Goal: Task Accomplishment & Management: Manage account settings

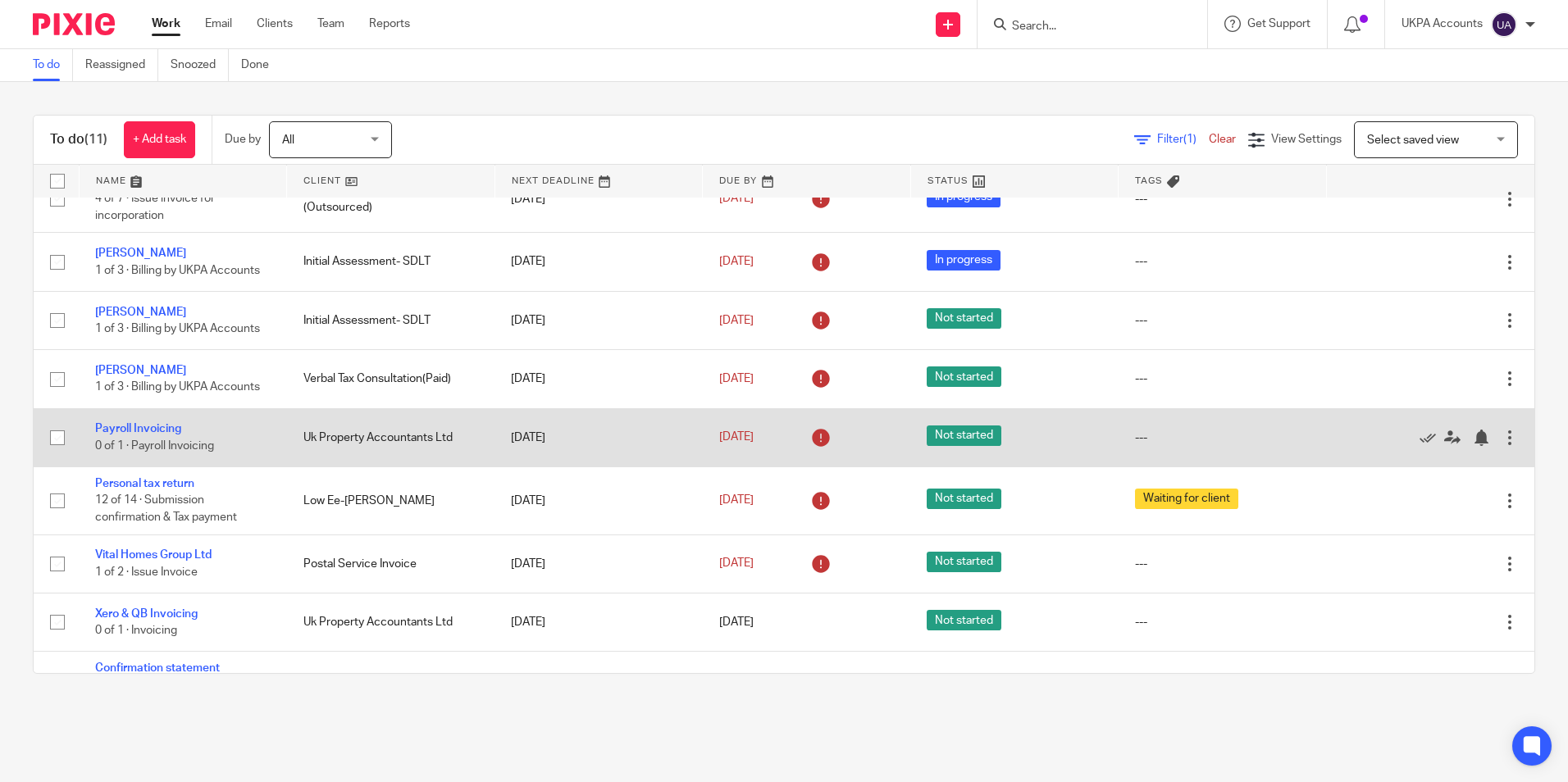
scroll to position [204, 0]
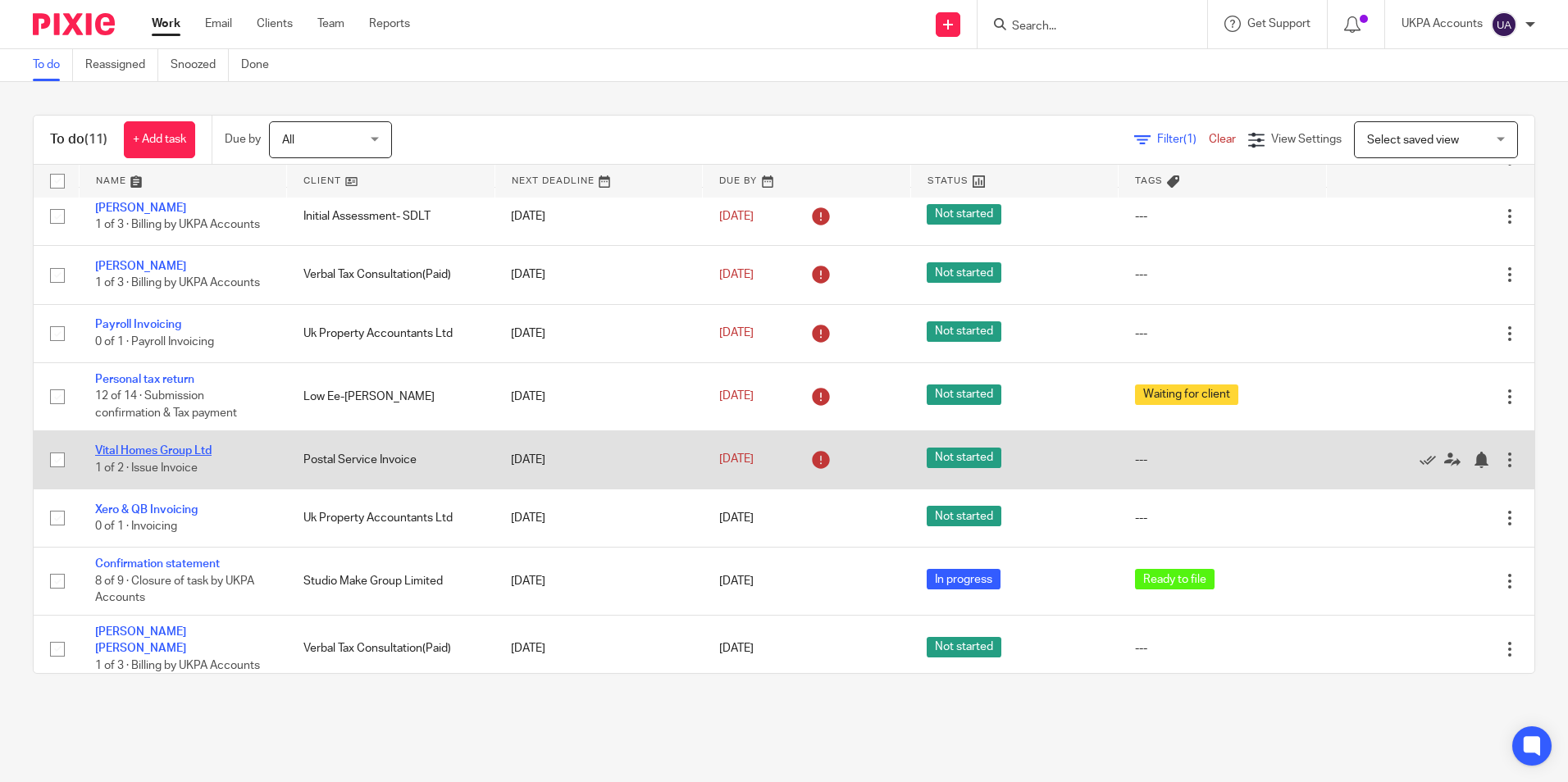
click at [195, 452] on link "Vital Homes Group Ltd" at bounding box center [153, 451] width 117 height 11
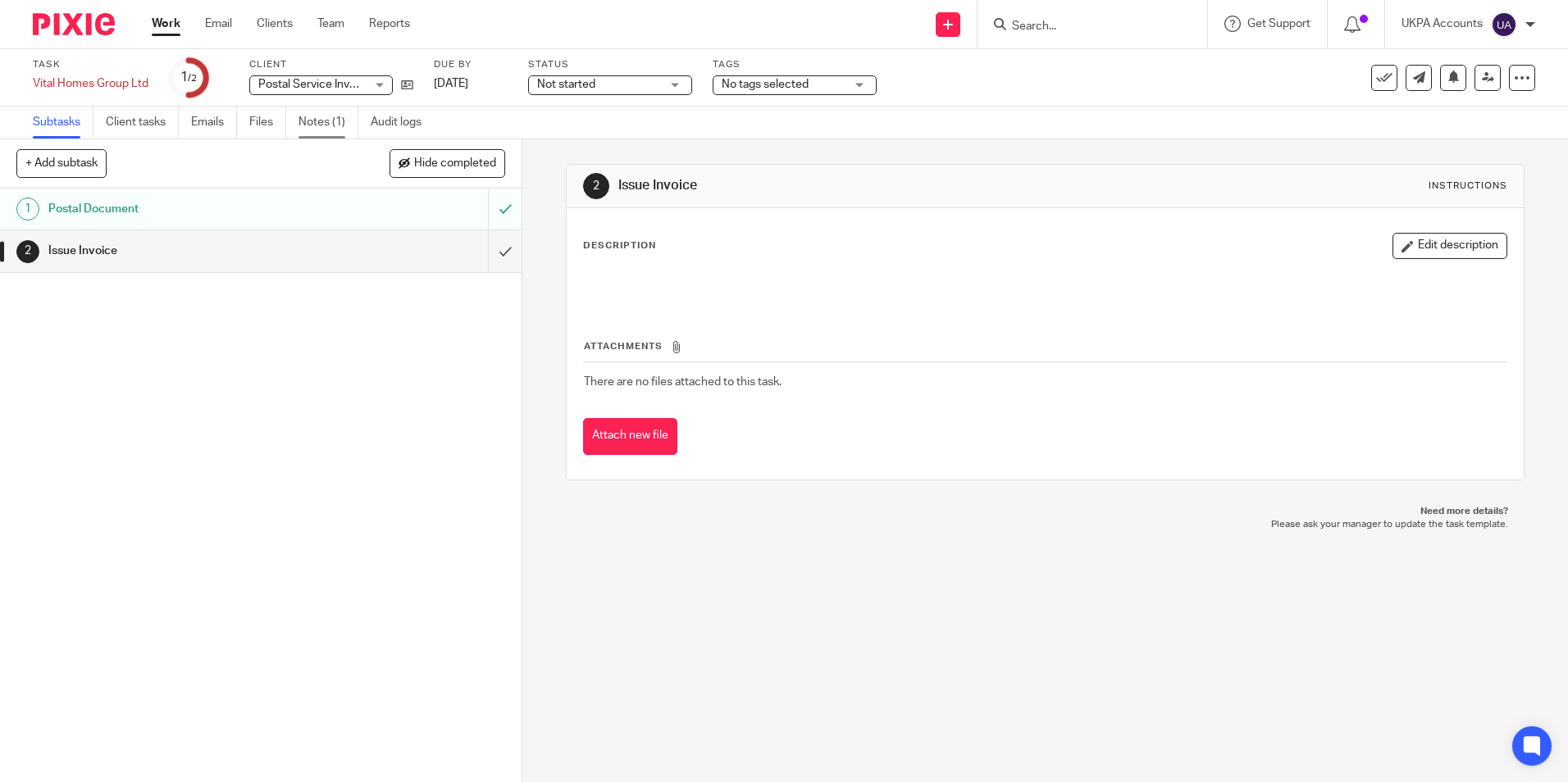
click at [308, 119] on link "Notes (1)" at bounding box center [328, 123] width 60 height 32
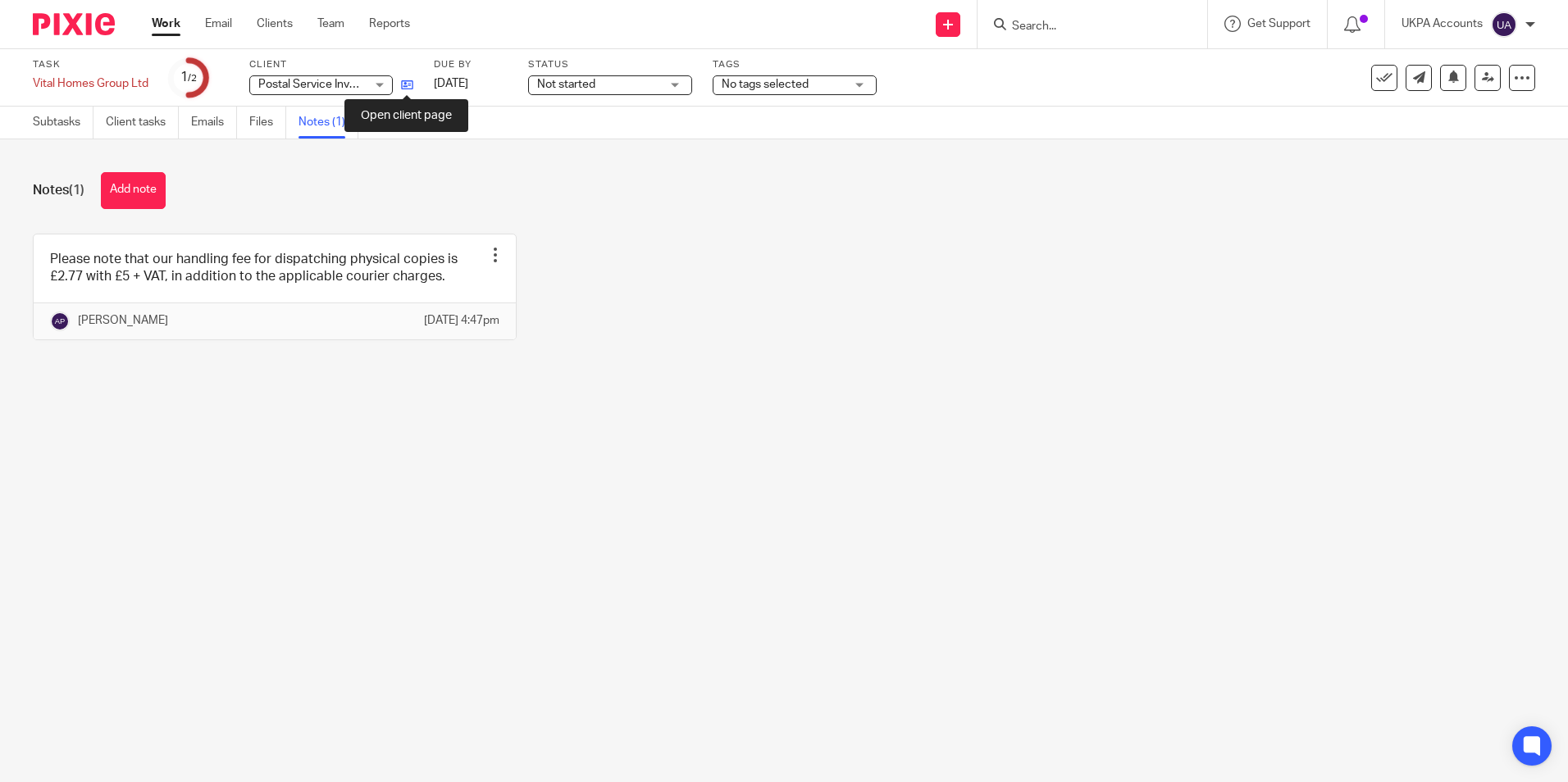
click at [407, 89] on icon at bounding box center [407, 84] width 12 height 12
click at [592, 574] on main "Task Vital Homes Group Ltd Save Vital Homes Group Ltd 1 /2 Client Postal Servic…" at bounding box center [784, 391] width 1568 height 782
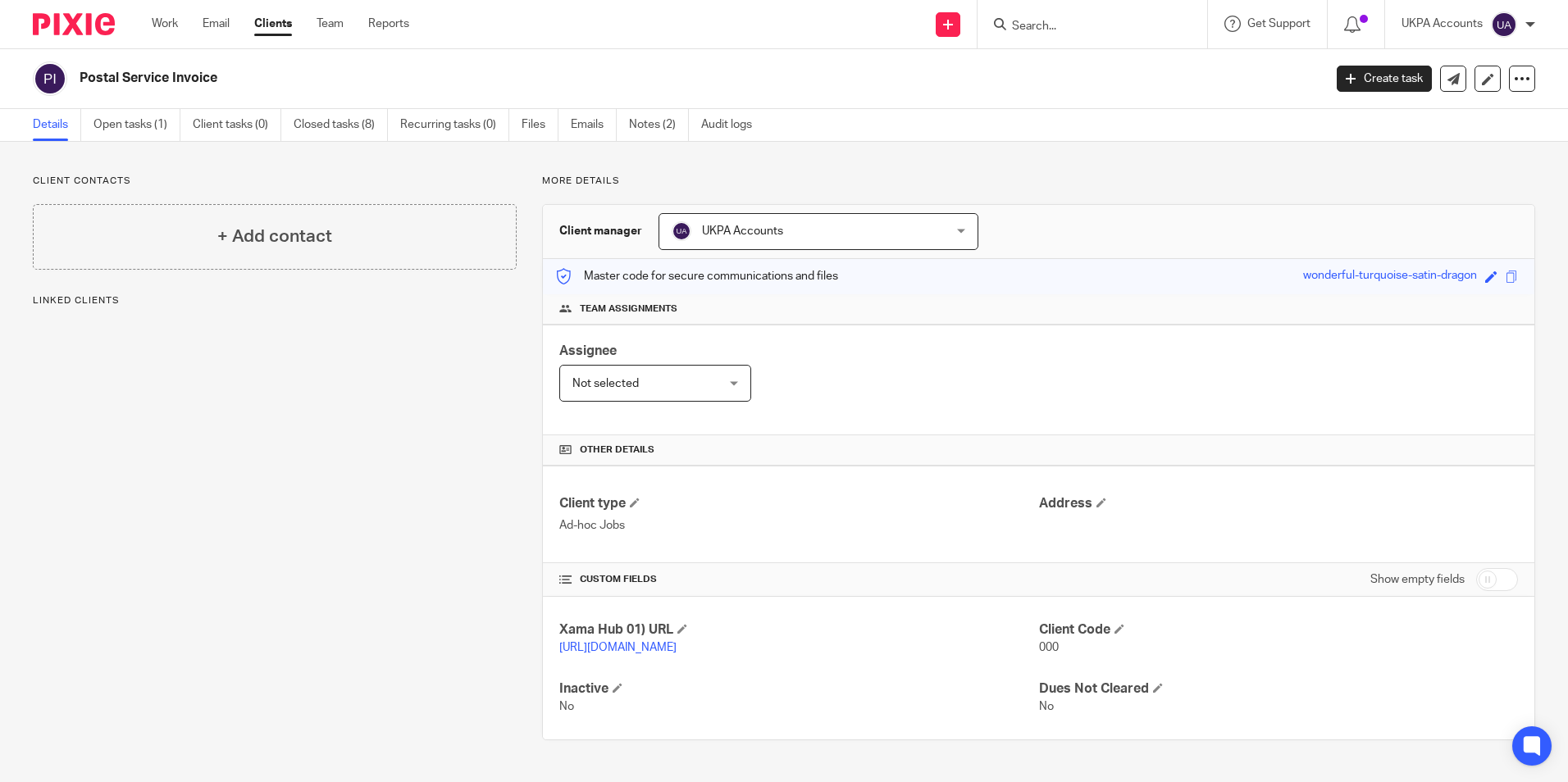
click at [315, 555] on div "Client contacts + Add contact Linked clients" at bounding box center [262, 457] width 510 height 566
click at [168, 31] on link "Work" at bounding box center [164, 23] width 26 height 16
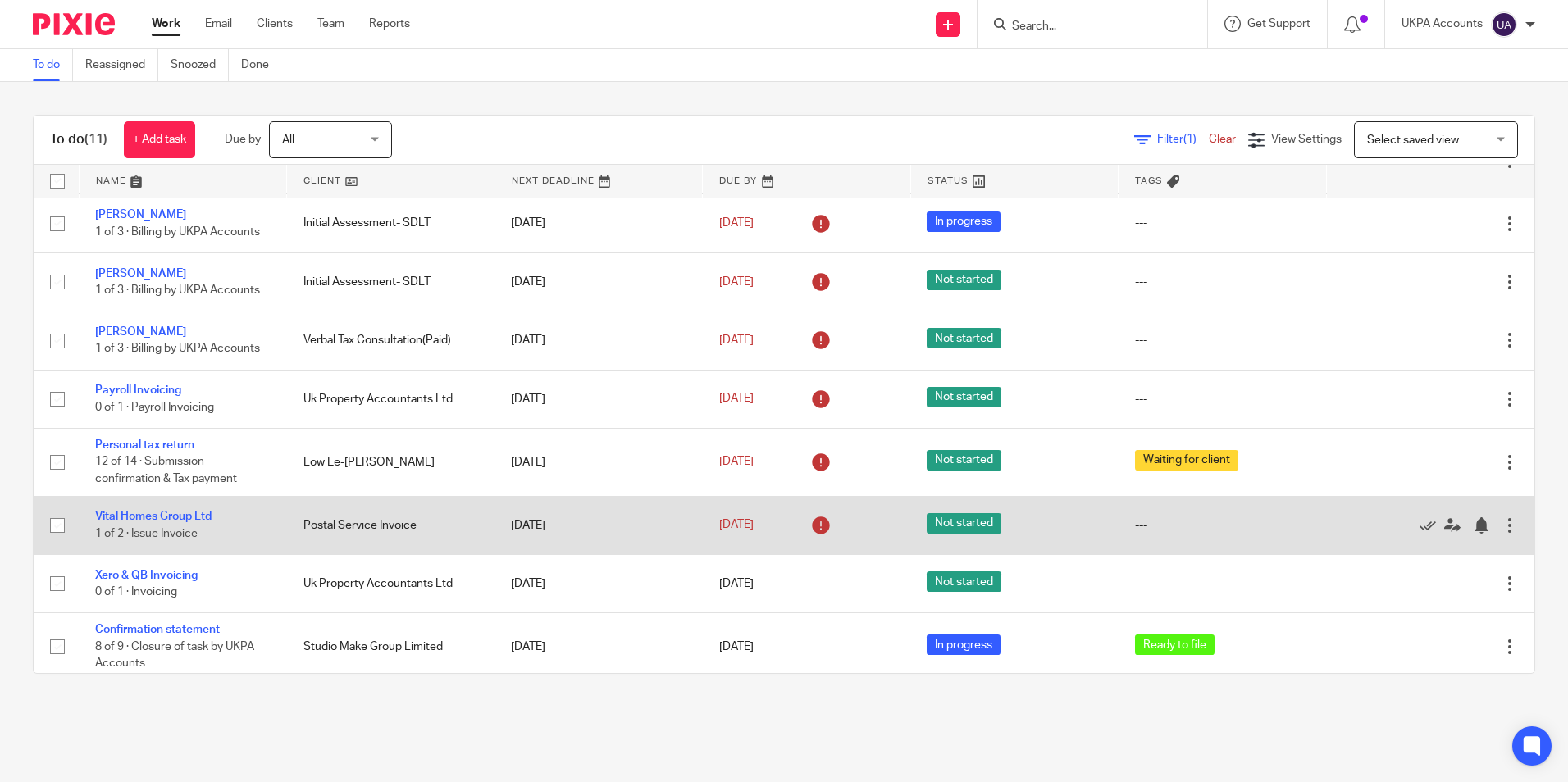
scroll to position [164, 0]
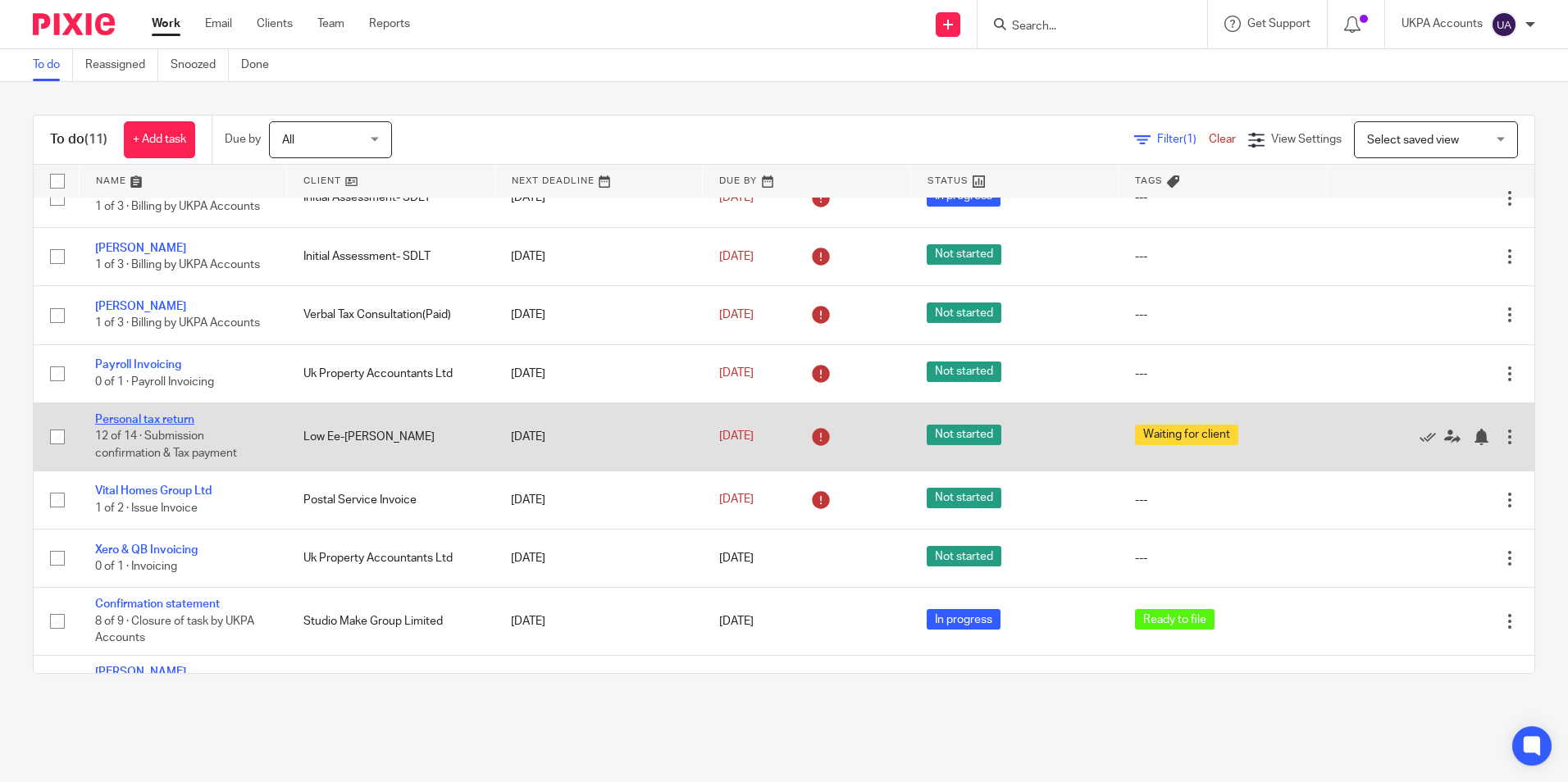
click at [176, 422] on link "Personal tax return" at bounding box center [145, 419] width 99 height 11
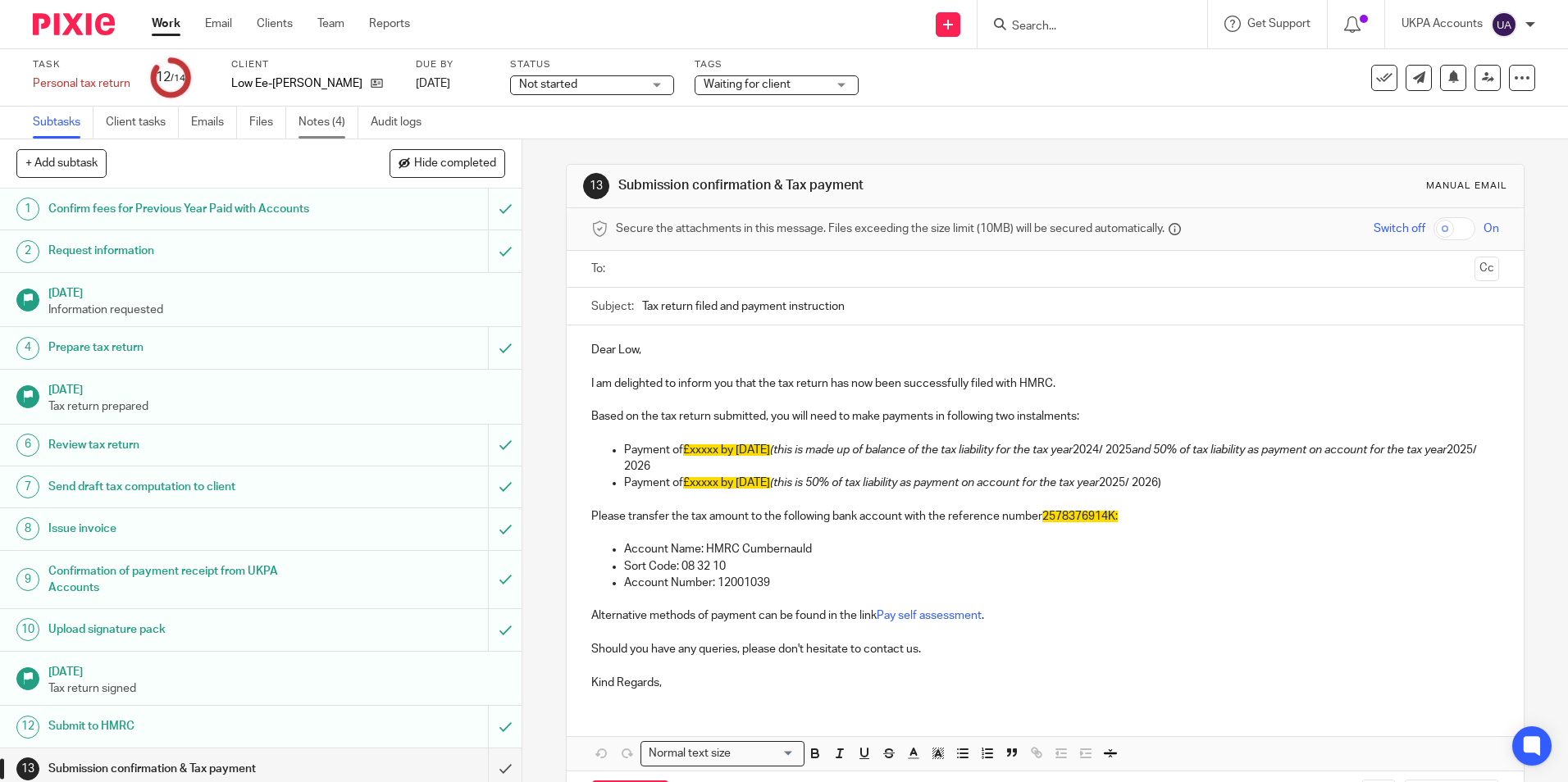
click at [331, 118] on link "Notes (4)" at bounding box center [328, 123] width 60 height 32
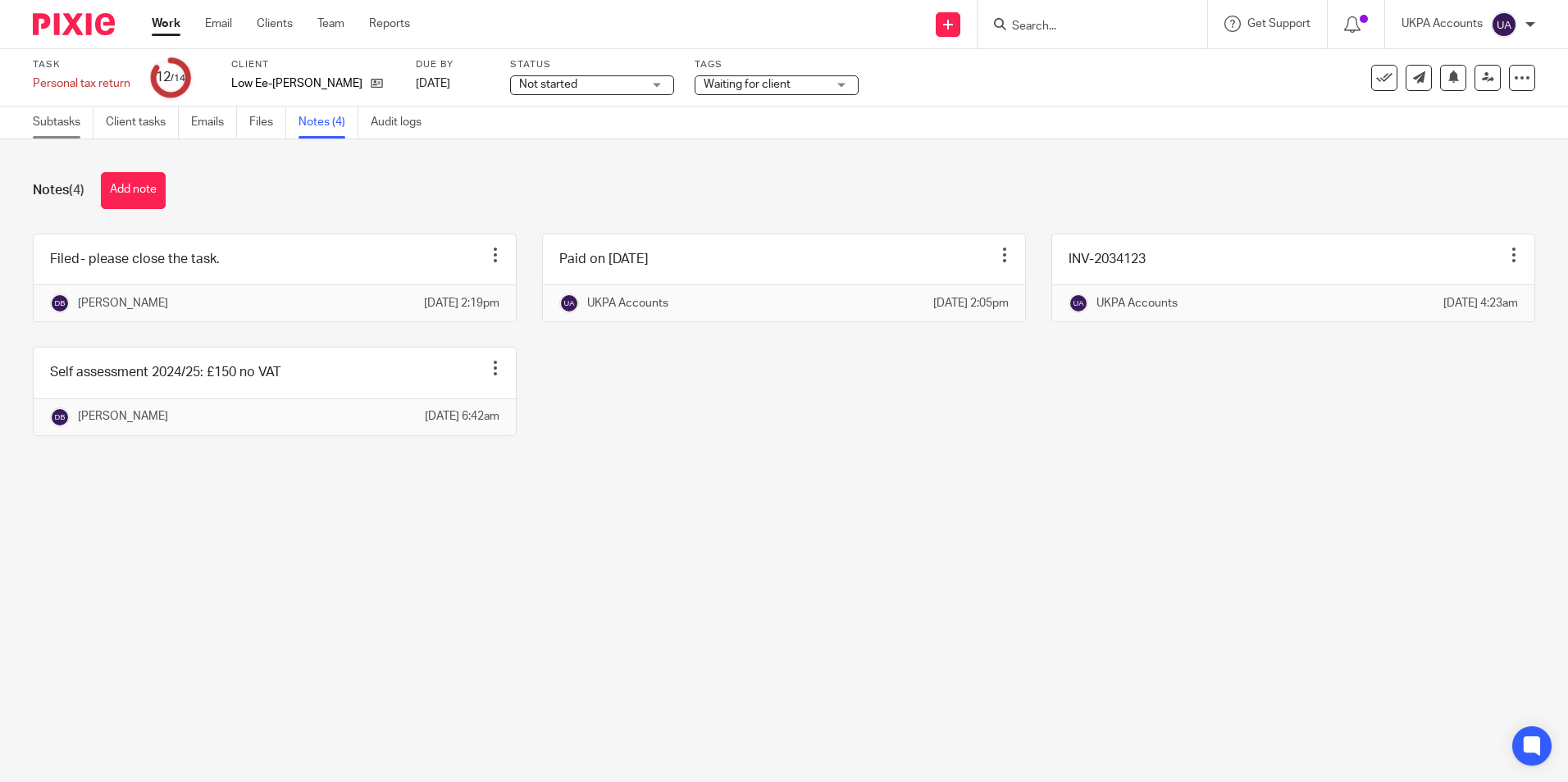
click at [69, 120] on link "Subtasks" at bounding box center [62, 123] width 61 height 32
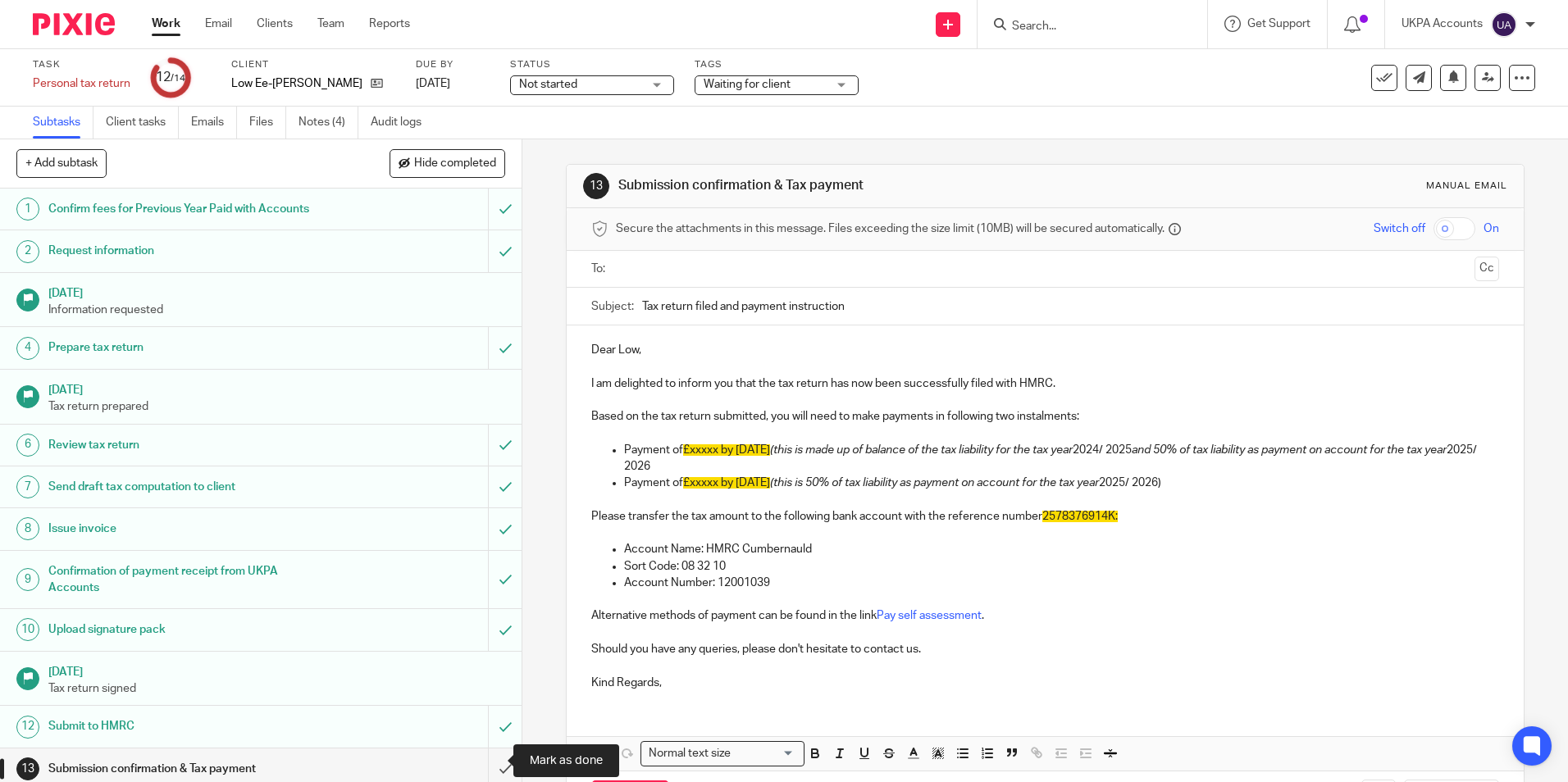
scroll to position [50, 0]
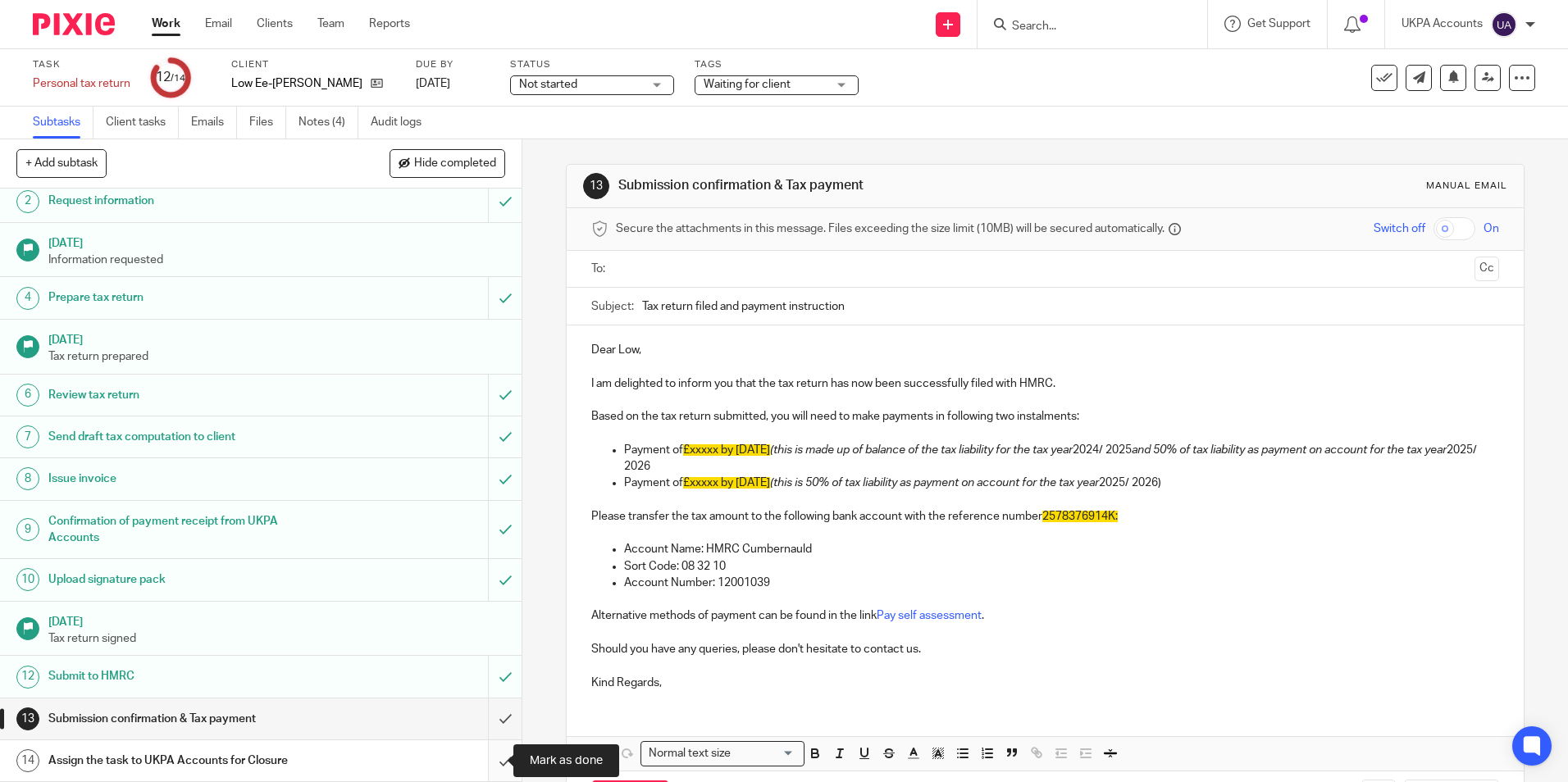
click at [484, 762] on input "submit" at bounding box center [261, 761] width 522 height 41
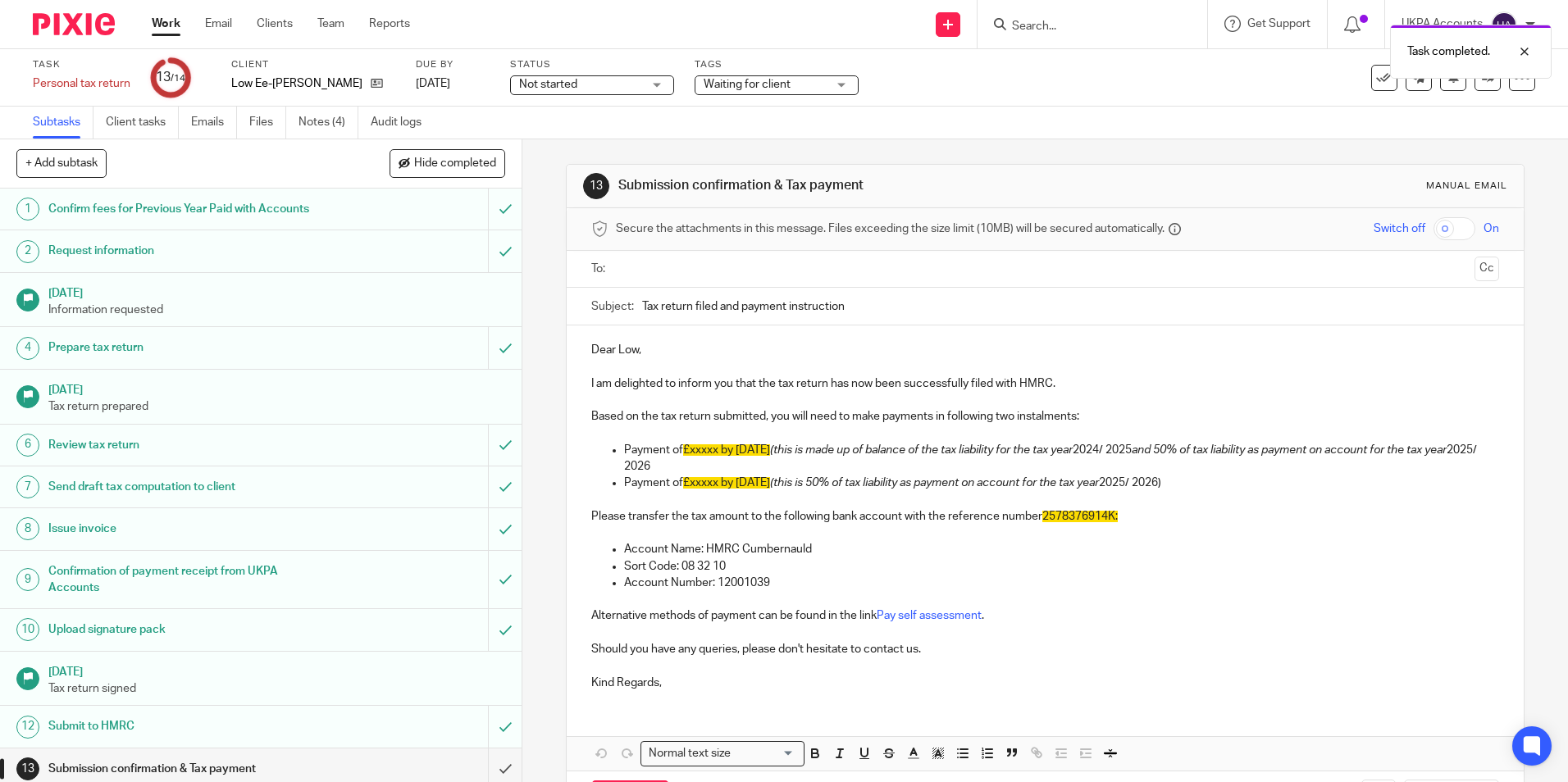
click at [176, 25] on link "Work" at bounding box center [166, 23] width 29 height 16
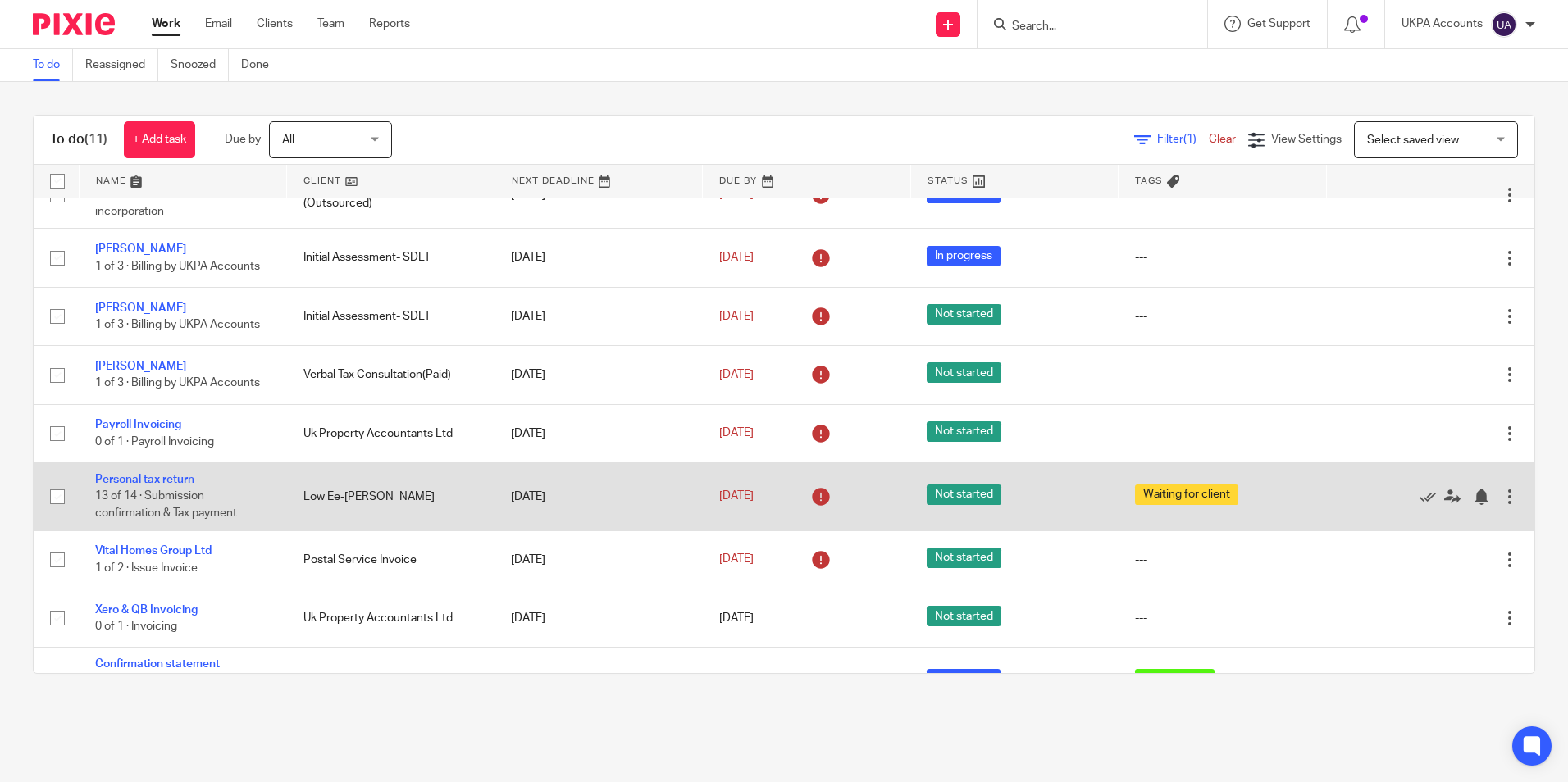
scroll to position [204, 0]
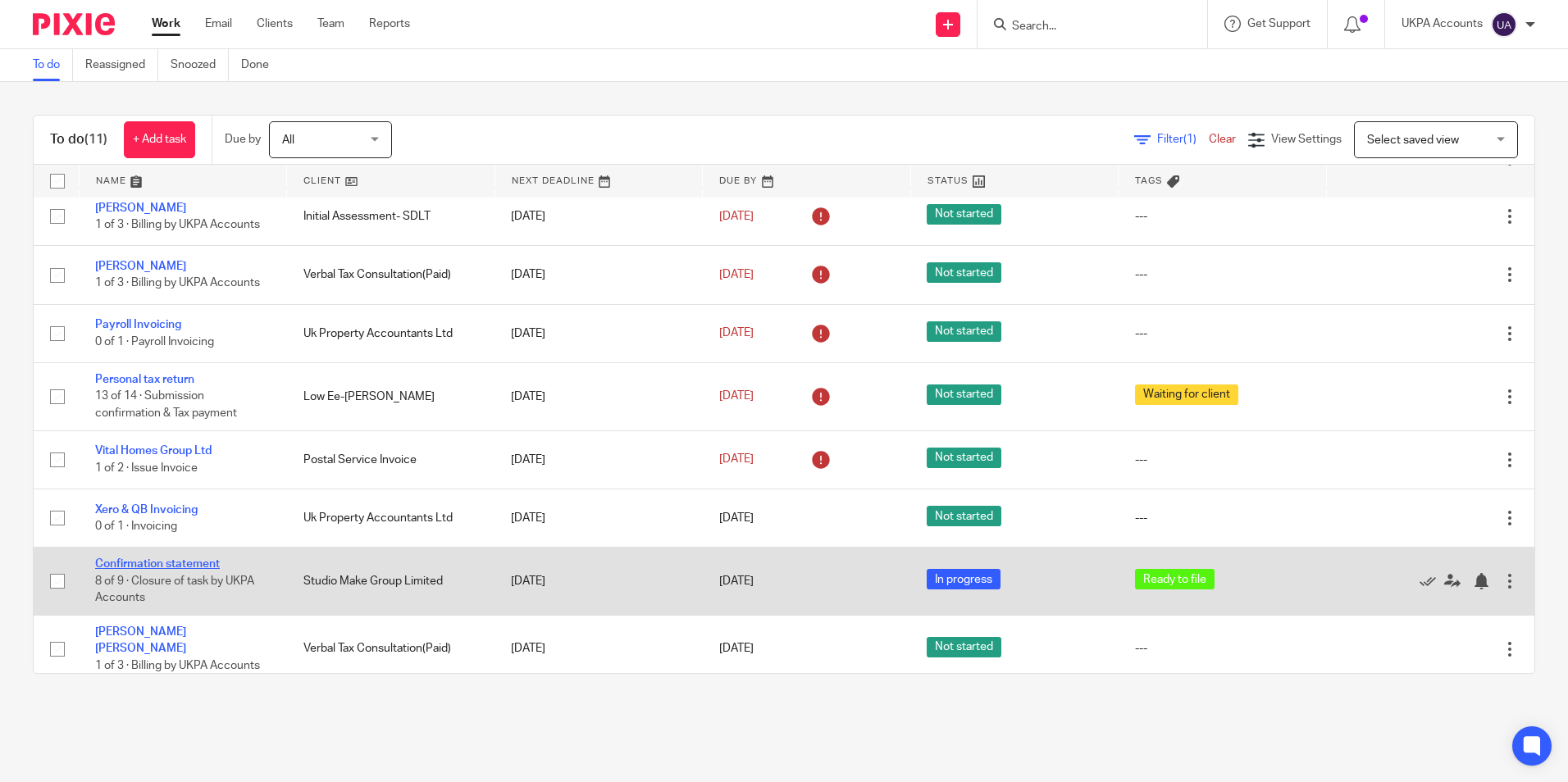
click at [205, 568] on link "Confirmation statement" at bounding box center [158, 563] width 124 height 11
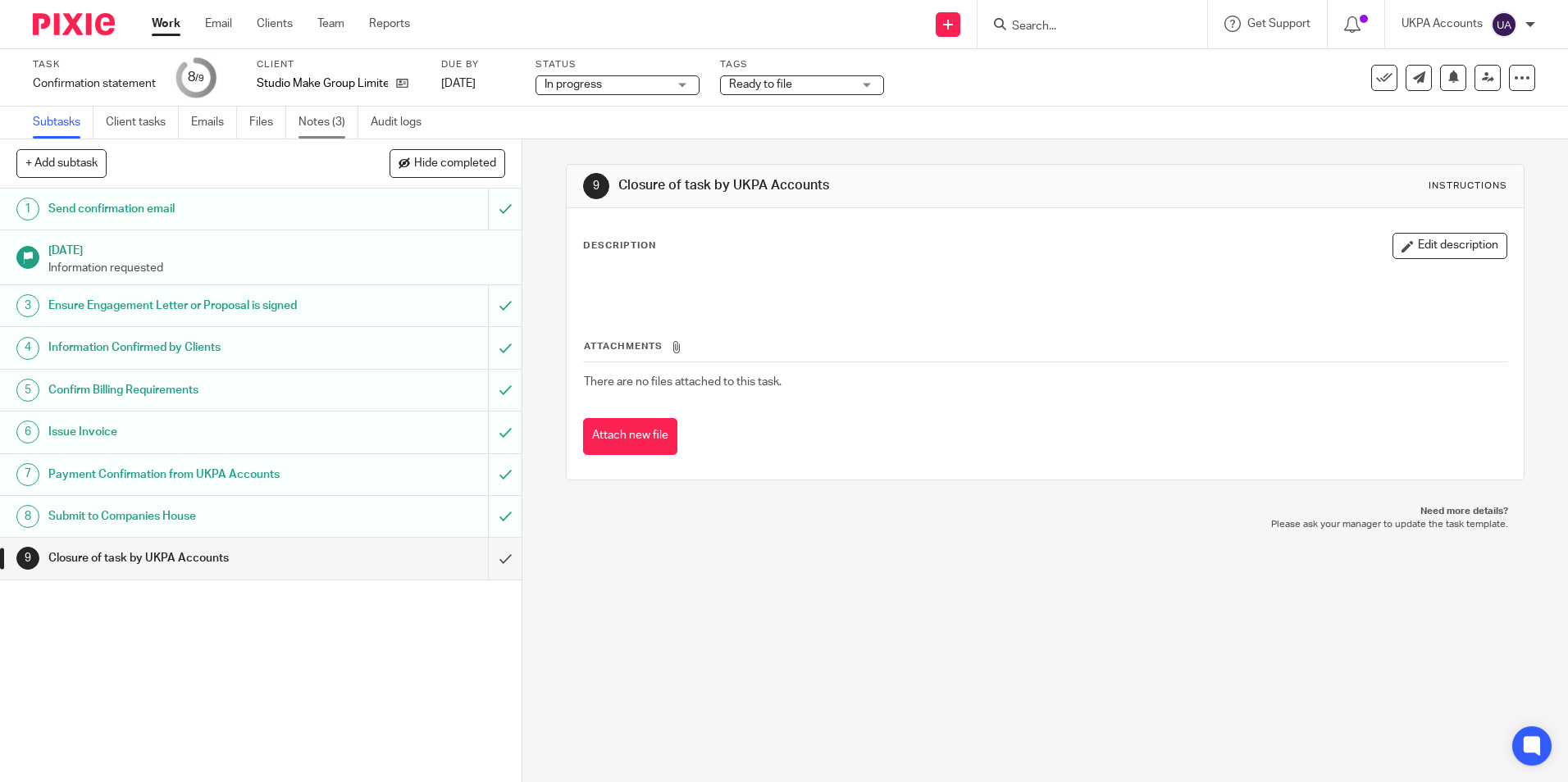
click at [307, 117] on link "Notes (3)" at bounding box center [328, 123] width 60 height 32
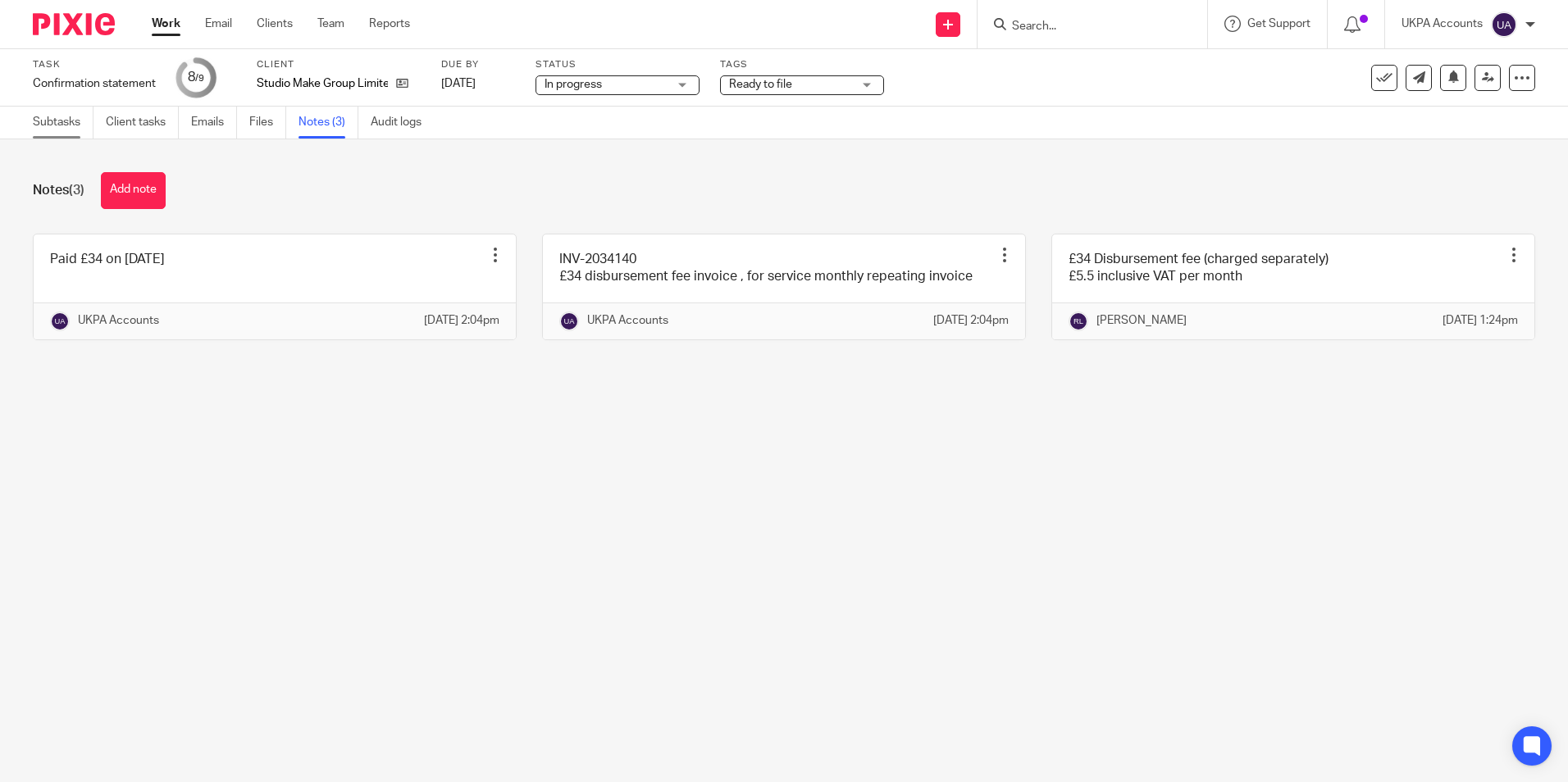
click at [70, 127] on link "Subtasks" at bounding box center [62, 123] width 61 height 32
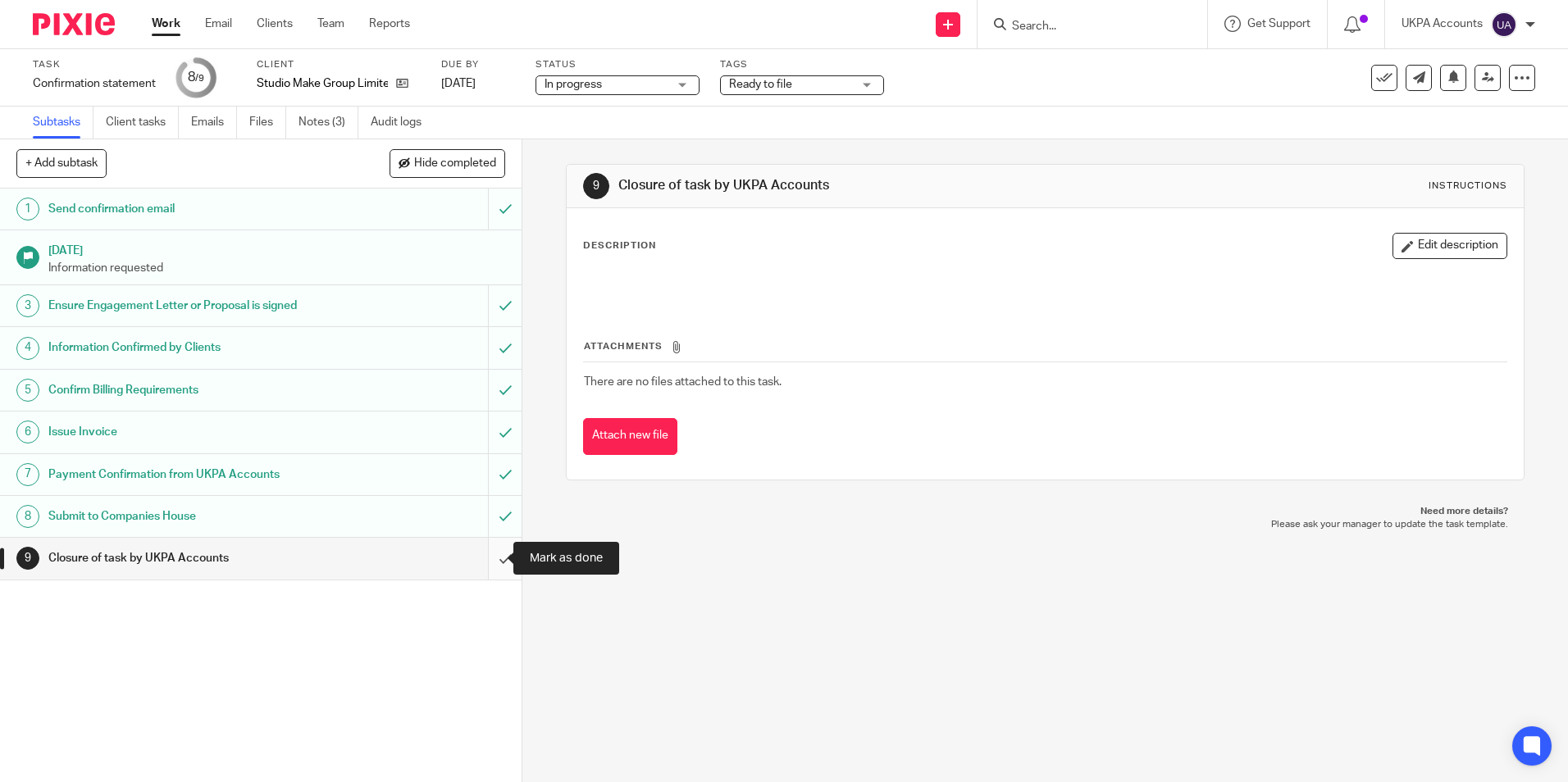
click at [487, 557] on input "submit" at bounding box center [261, 558] width 522 height 41
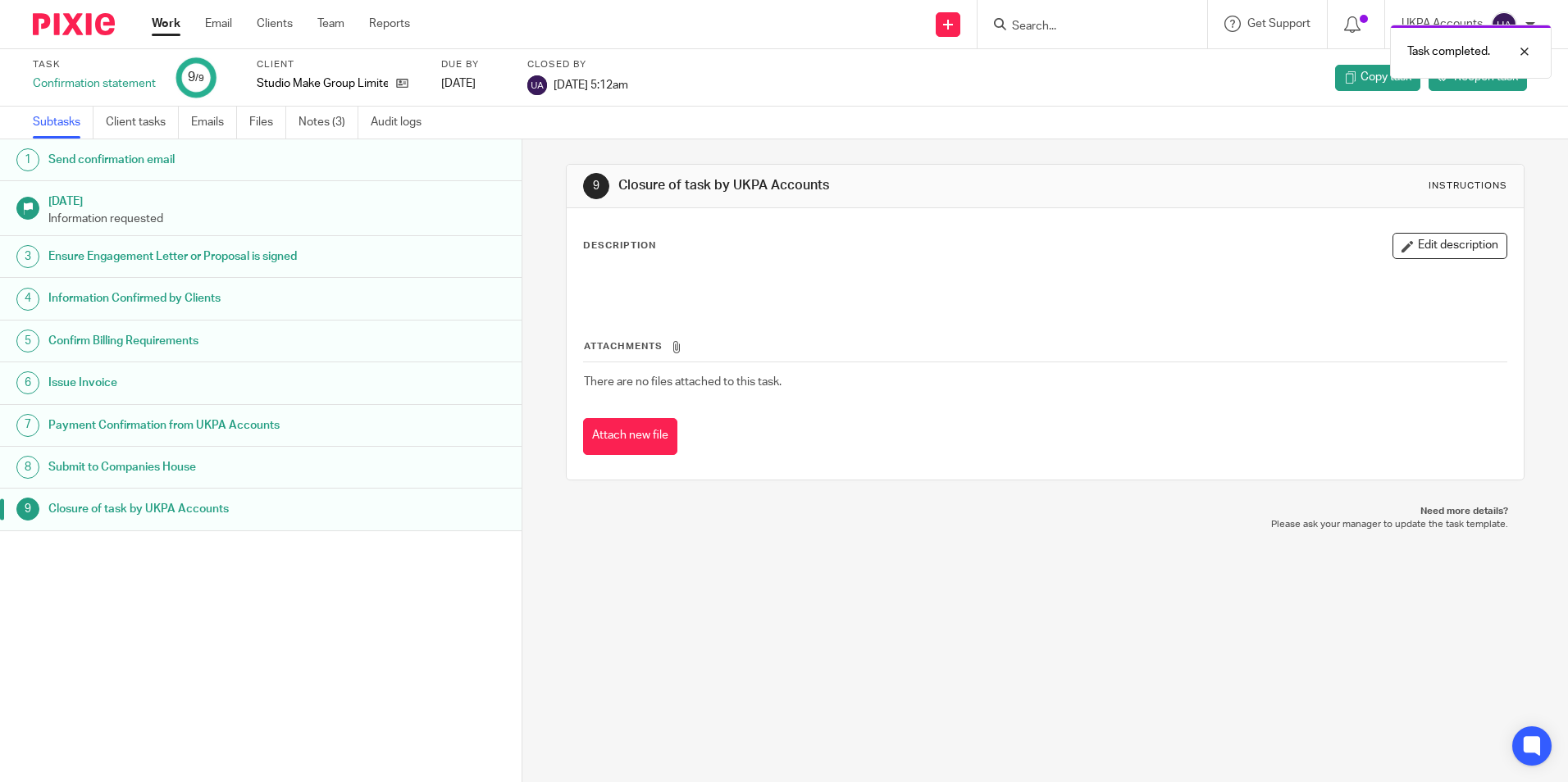
click at [299, 626] on div "1 Send confirmation email [DATE] Information requested 3 Ensure Engagement Lett…" at bounding box center [261, 436] width 522 height 594
click at [176, 26] on link "Work" at bounding box center [166, 23] width 29 height 16
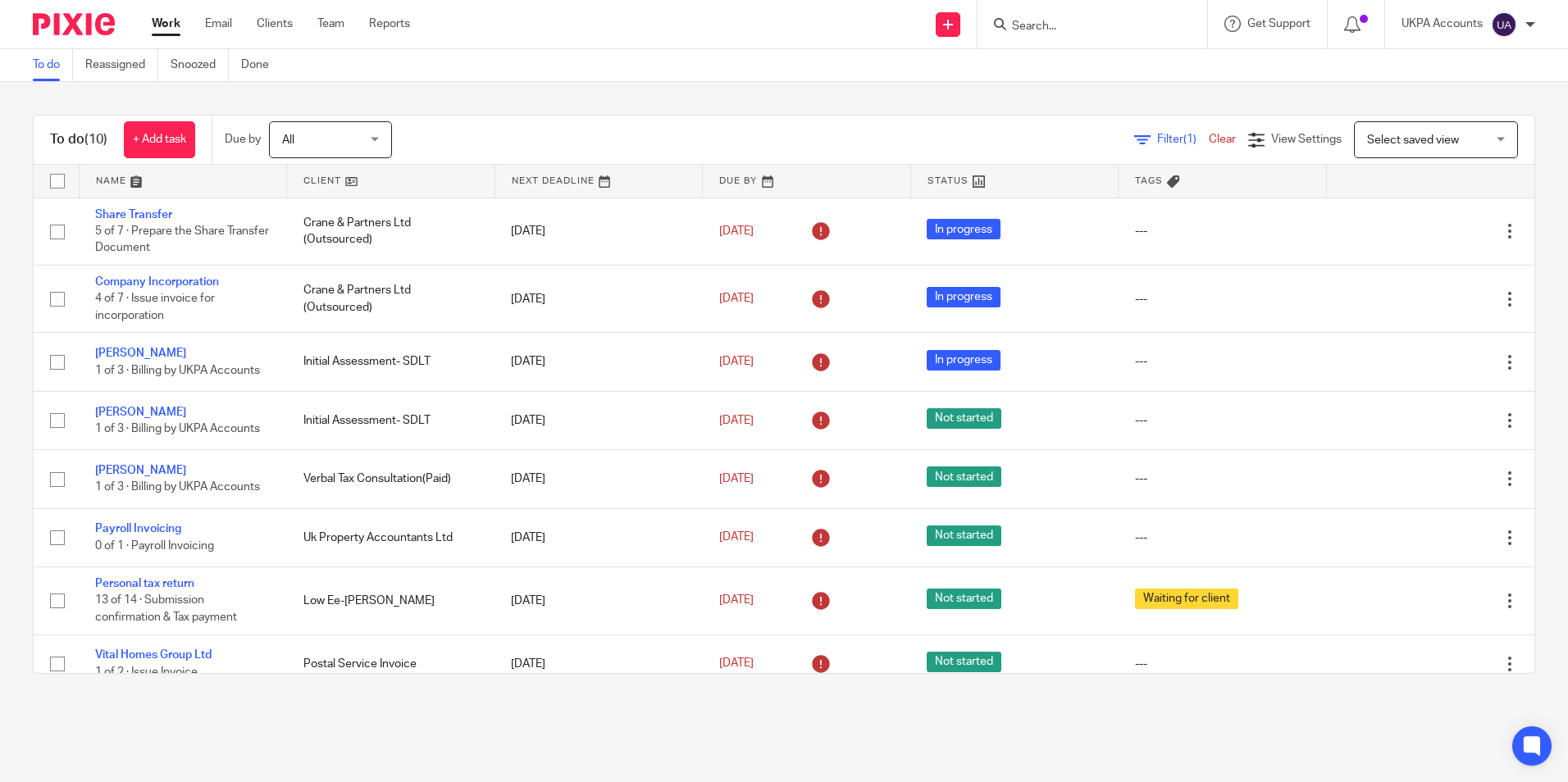
scroll to position [137, 0]
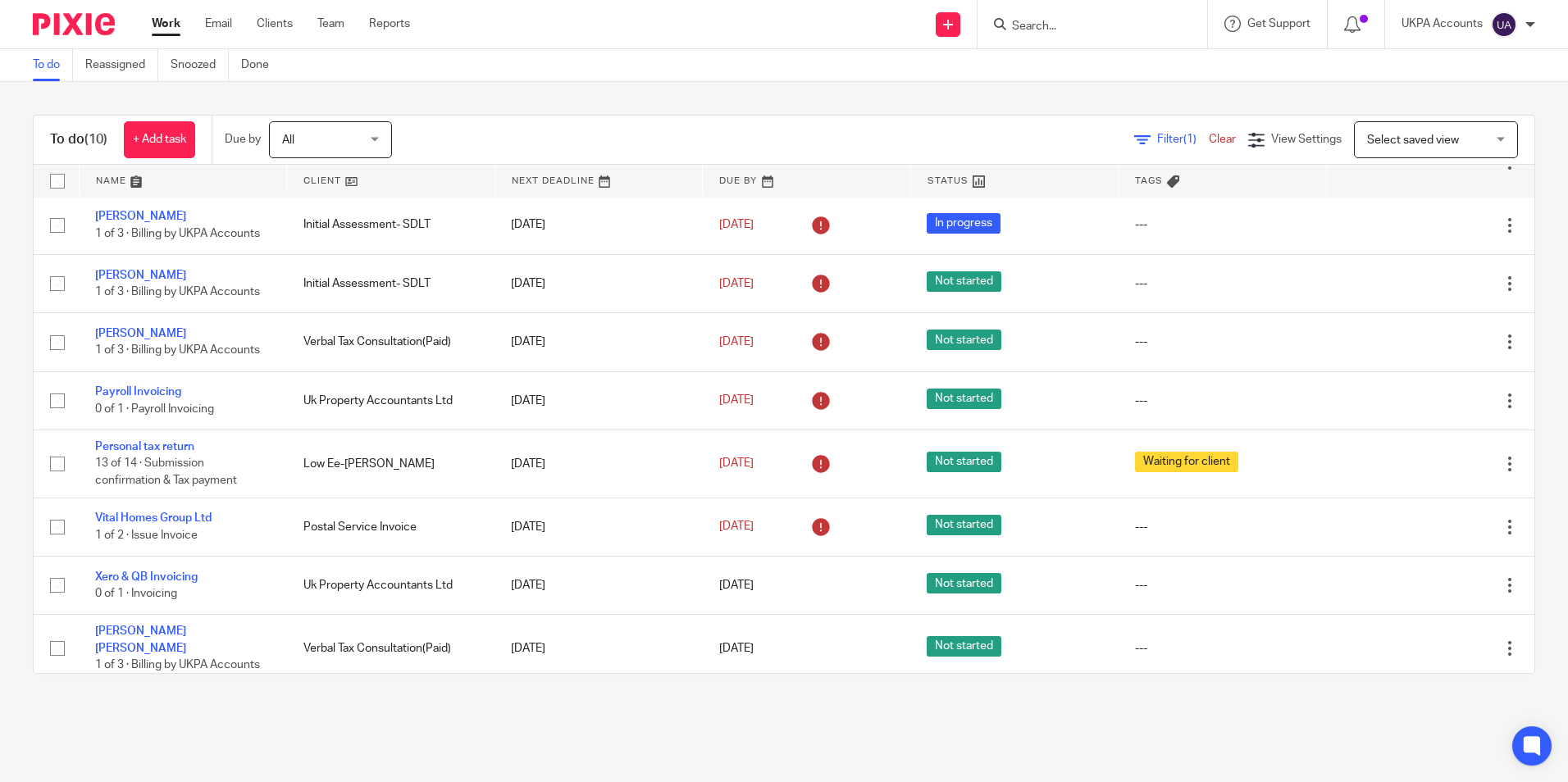
click at [248, 723] on main "To do Reassigned Snoozed Done To do (10) + Add task Due by All All Today Tomorr…" at bounding box center [784, 391] width 1568 height 782
click at [234, 734] on main "To do Reassigned Snoozed Done To do (10) + Add task Due by All All Today Tomorr…" at bounding box center [784, 391] width 1568 height 782
click at [182, 740] on main "To do Reassigned Snoozed Done To do (10) + Add task Due by All All Today Tomorr…" at bounding box center [784, 391] width 1568 height 782
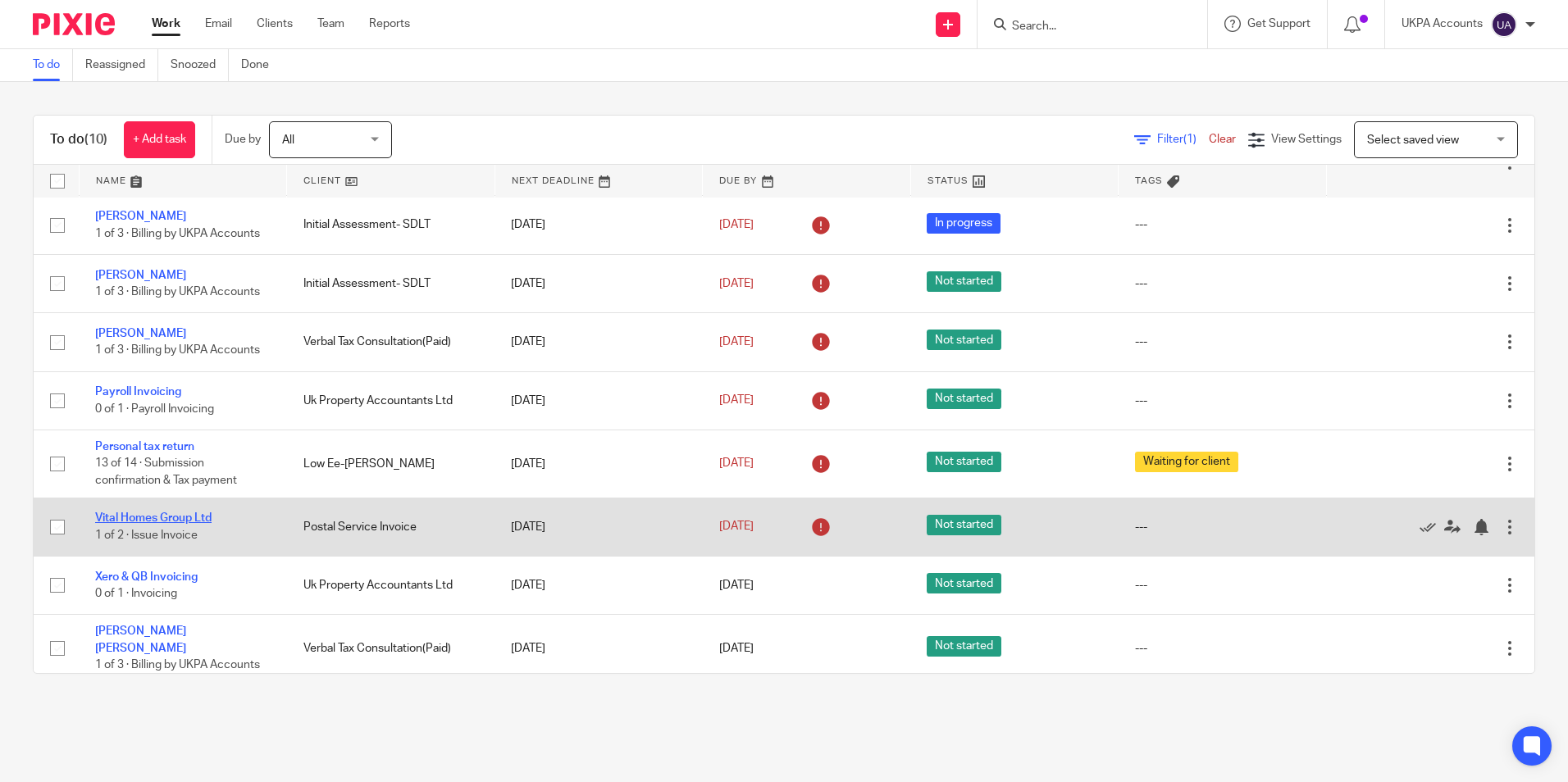
click at [197, 519] on link "Vital Homes Group Ltd" at bounding box center [153, 518] width 117 height 11
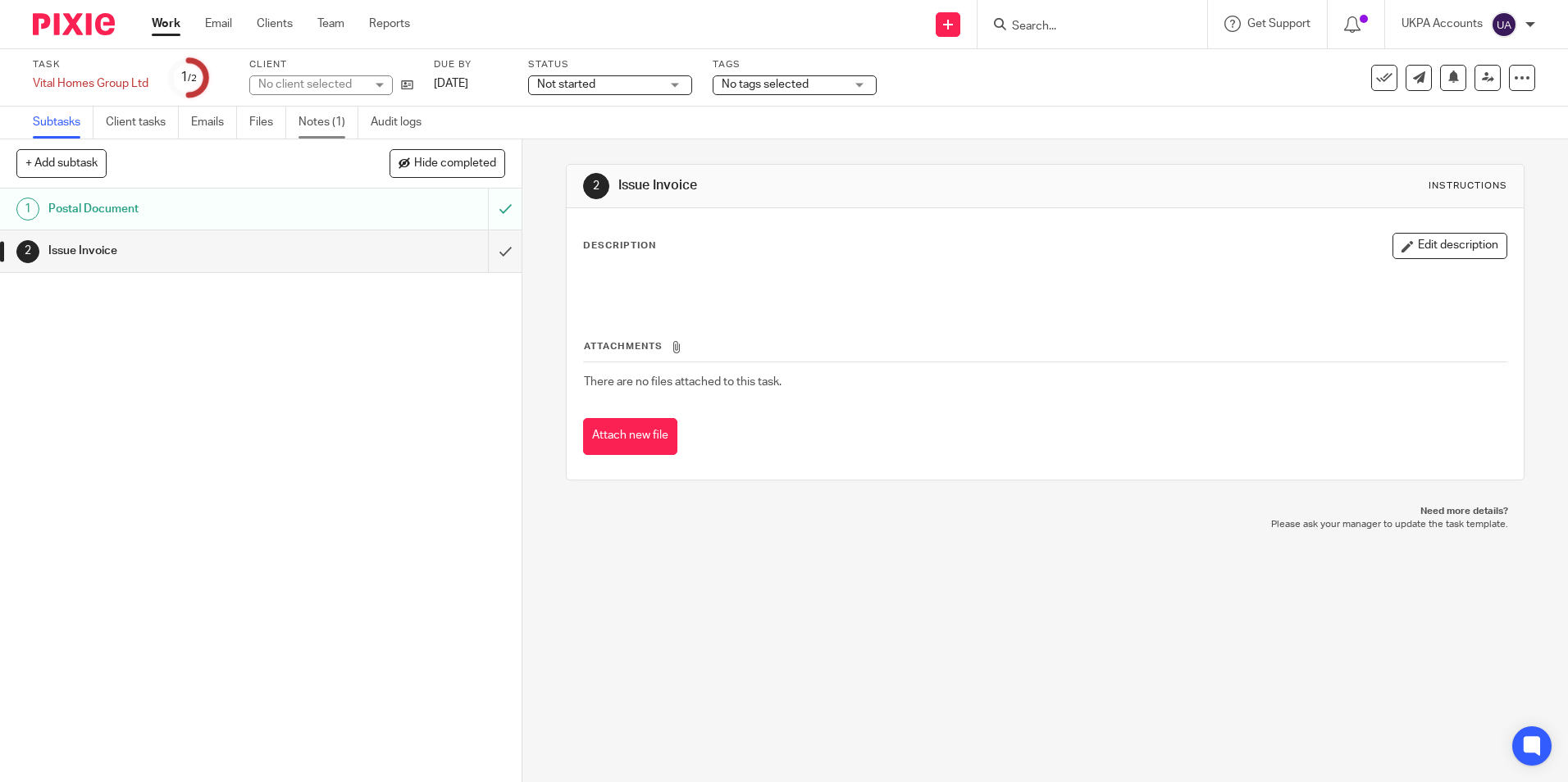
click at [324, 128] on link "Notes (1)" at bounding box center [328, 123] width 60 height 32
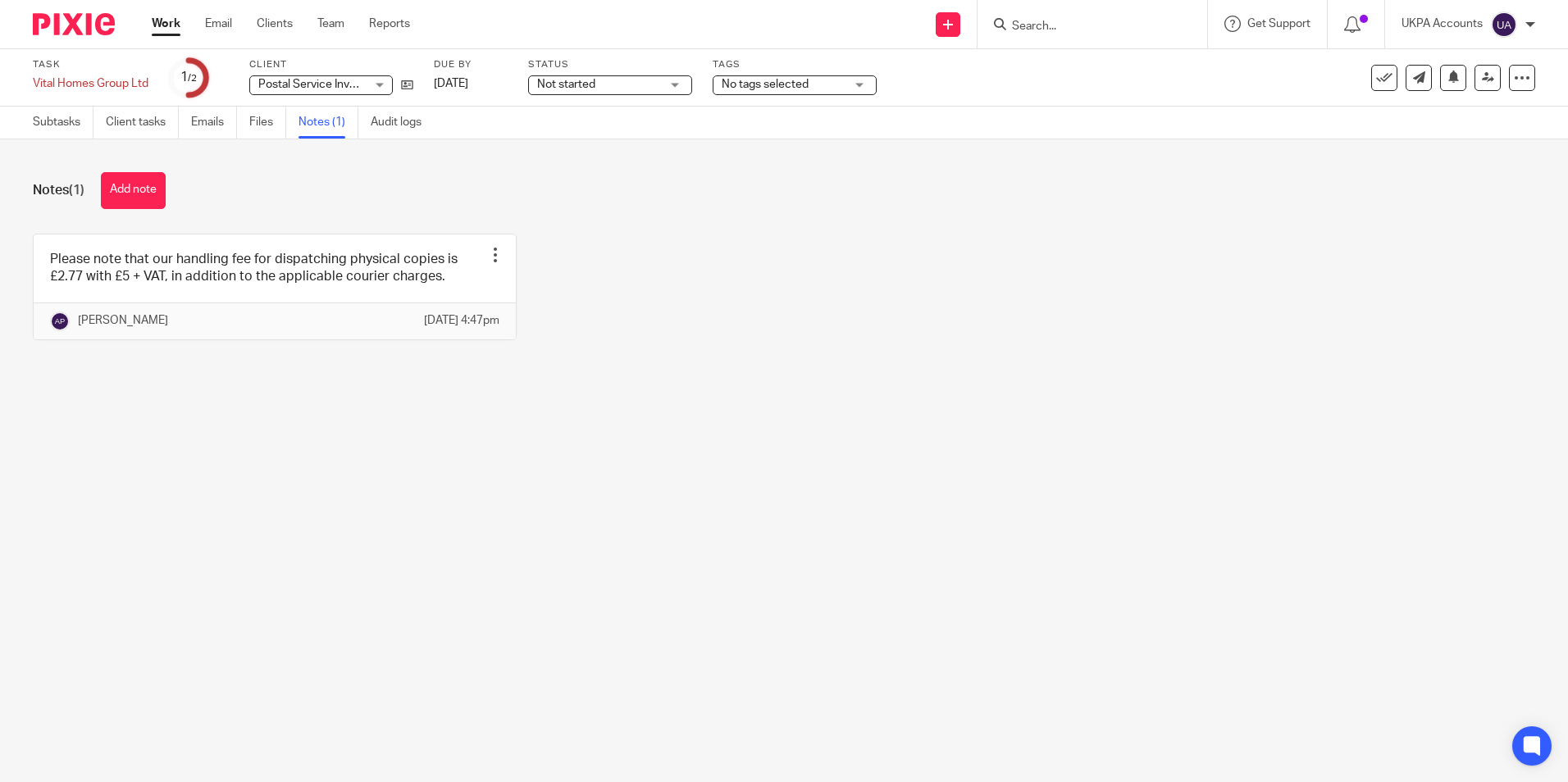
click at [258, 491] on main "Task Vital Homes Group Ltd Save Vital Homes Group Ltd 1 /2 Client Postal Servic…" at bounding box center [784, 391] width 1568 height 782
click at [247, 494] on main "Task Vital Homes Group Ltd Save Vital Homes Group Ltd 1 /2 Client Postal Servic…" at bounding box center [784, 391] width 1568 height 782
click at [412, 78] on icon at bounding box center [407, 84] width 12 height 12
click at [117, 197] on button "Add note" at bounding box center [133, 190] width 65 height 37
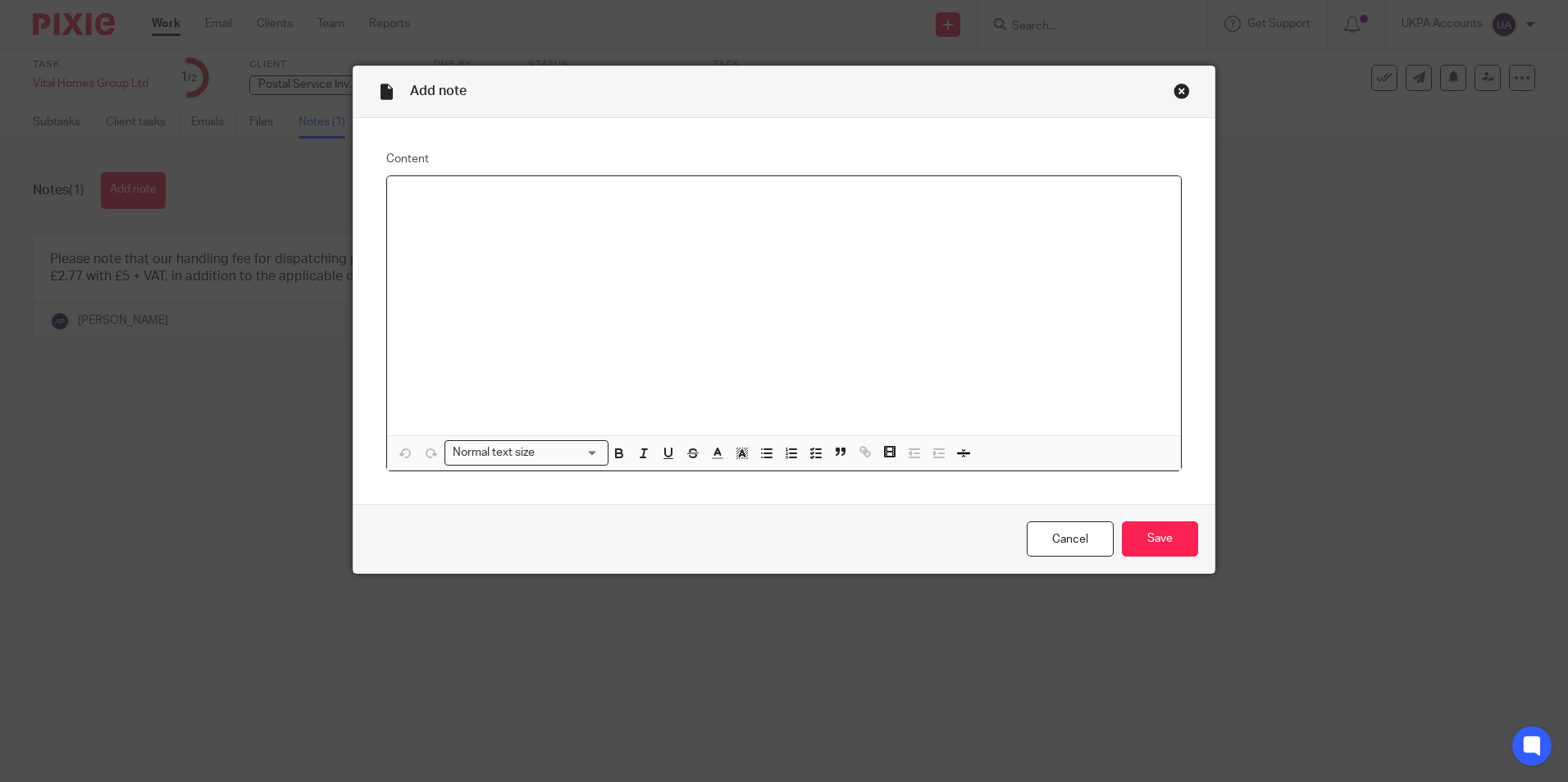
drag, startPoint x: 425, startPoint y: 262, endPoint x: 1289, endPoint y: 228, distance: 864.7
click at [429, 262] on div at bounding box center [784, 306] width 794 height 259
click at [666, 291] on div at bounding box center [784, 306] width 794 height 259
click at [1148, 534] on input "Save" at bounding box center [1161, 538] width 77 height 35
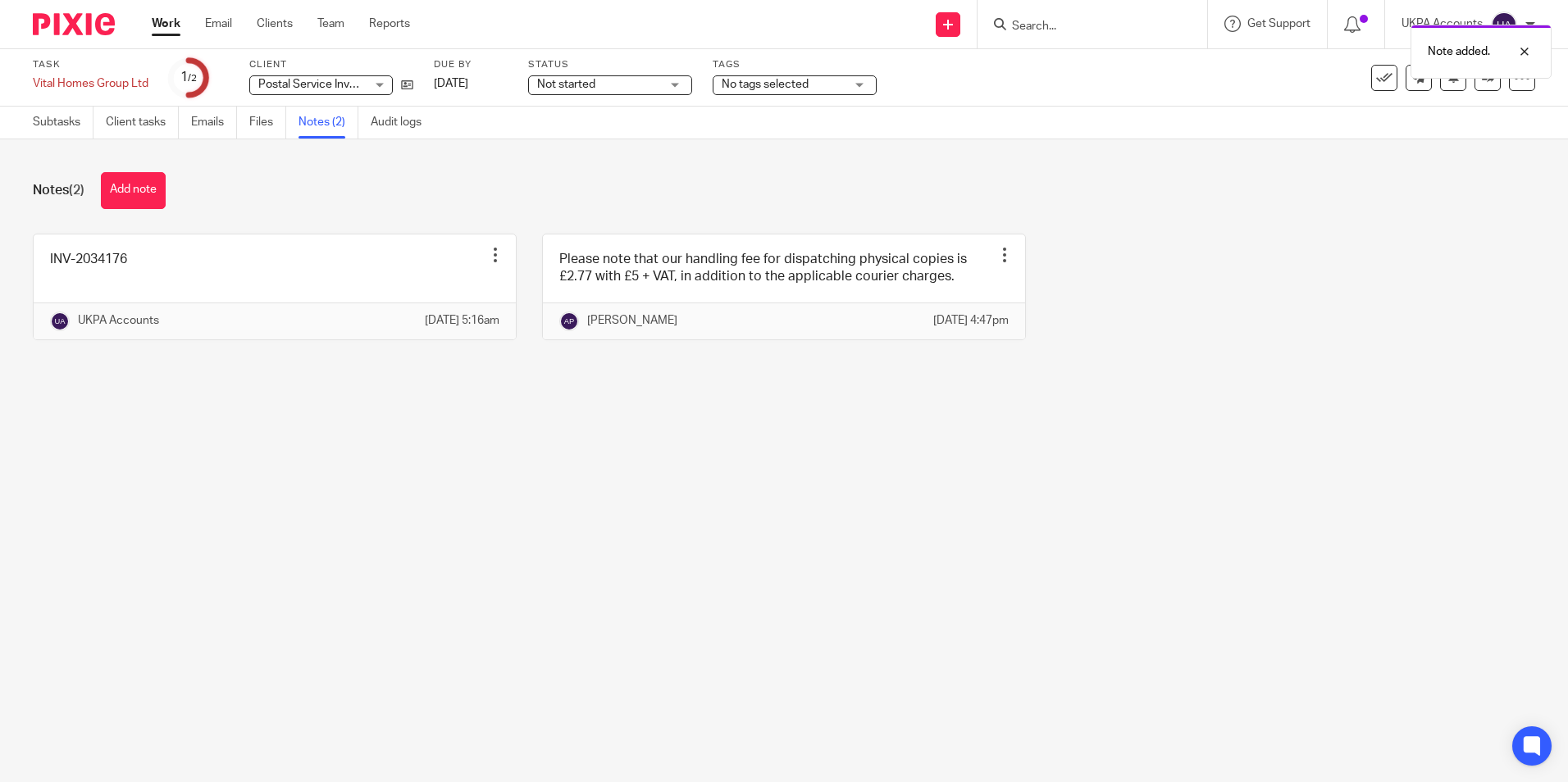
click at [176, 31] on link "Work" at bounding box center [166, 23] width 29 height 16
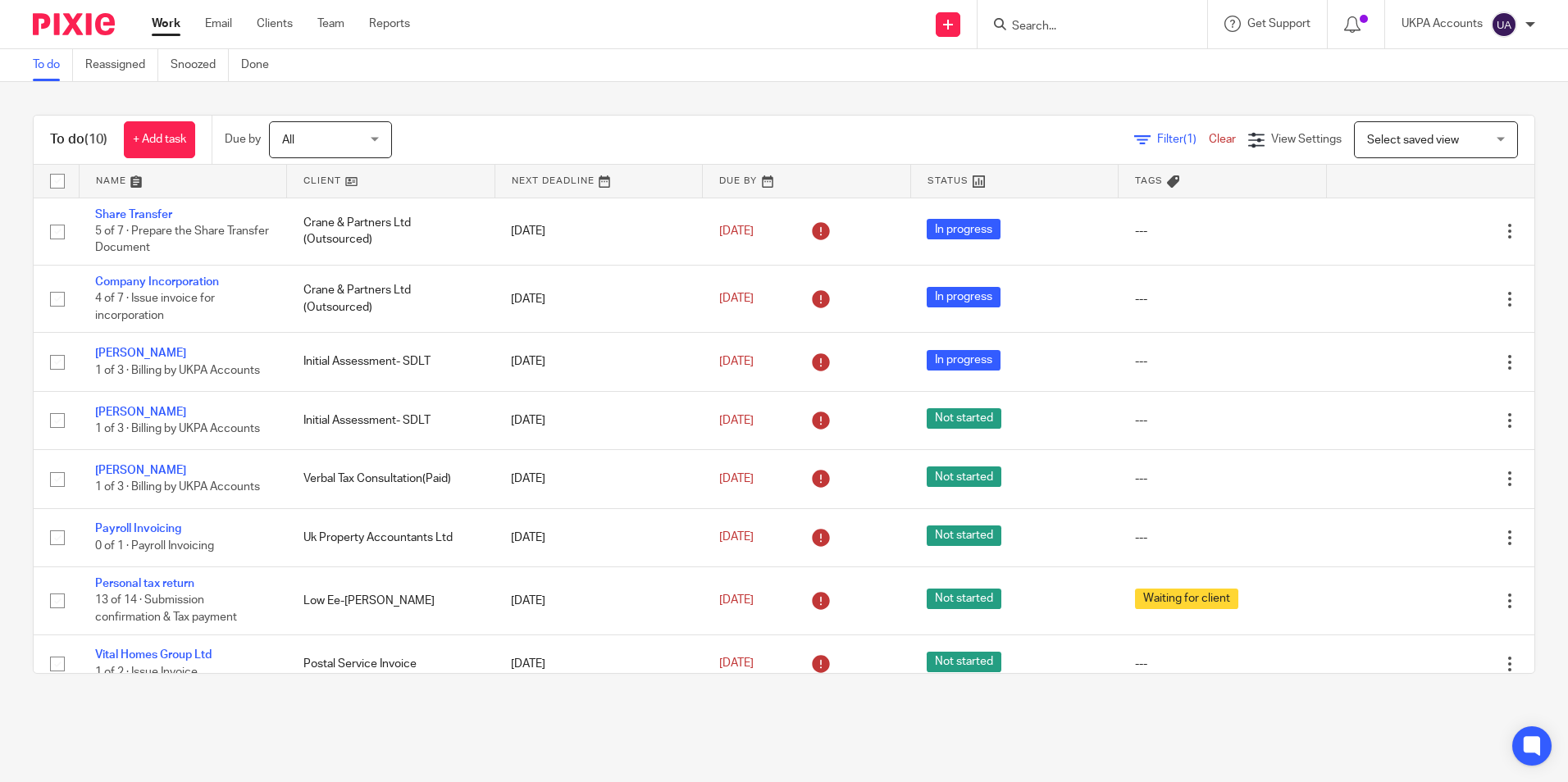
scroll to position [137, 0]
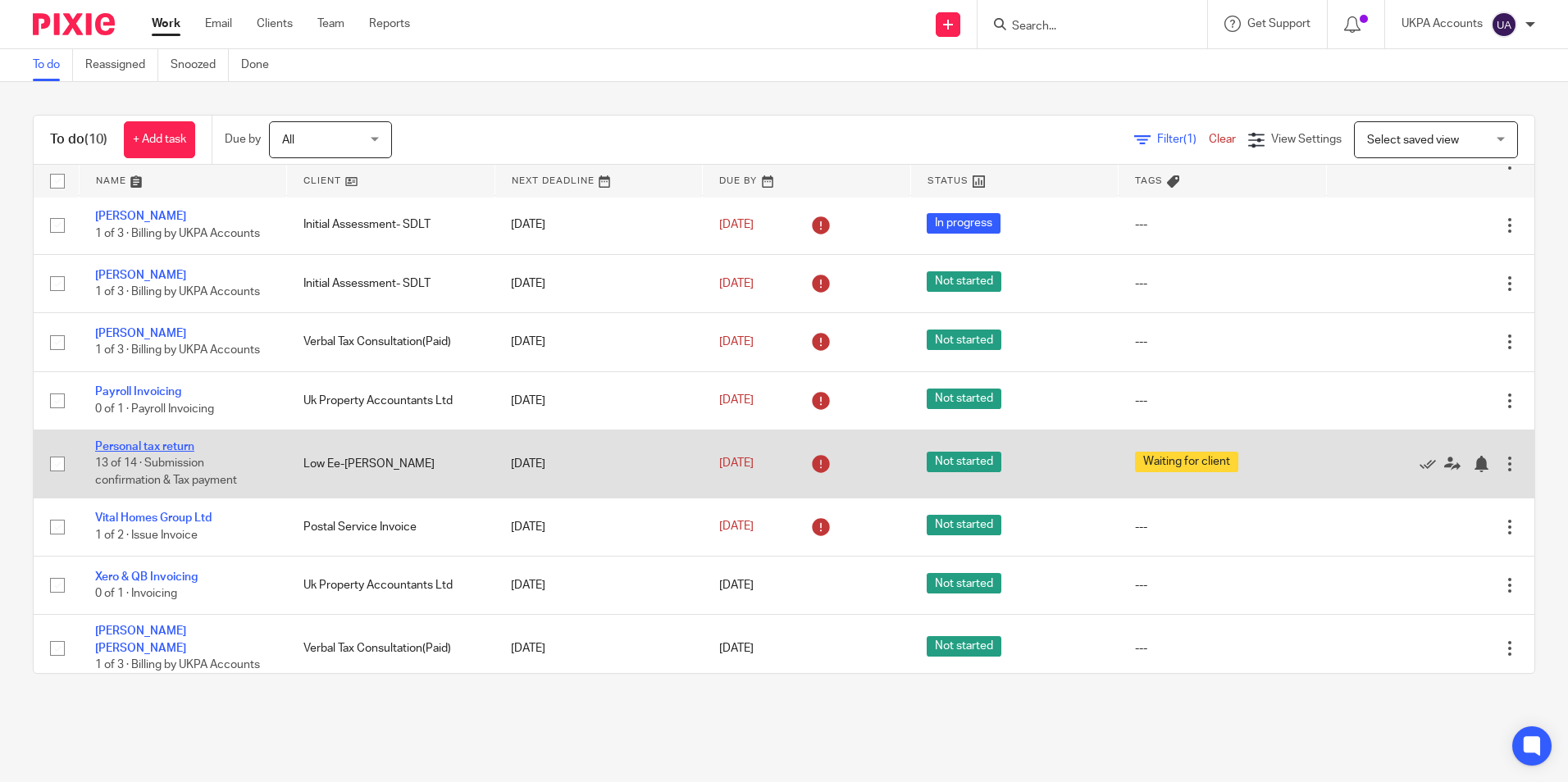
click at [158, 446] on link "Personal tax return" at bounding box center [145, 446] width 99 height 11
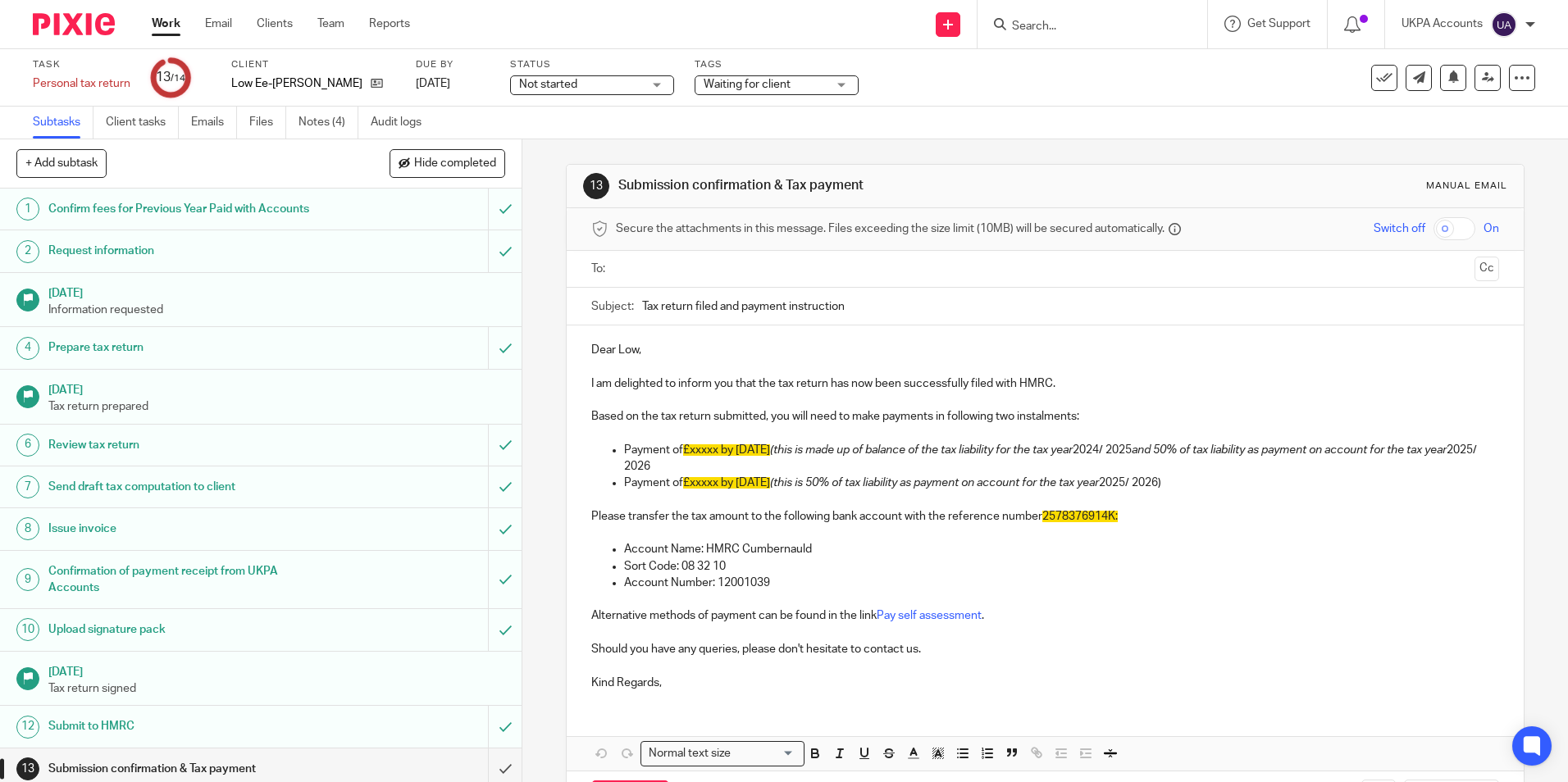
click at [326, 128] on link "Notes (4)" at bounding box center [328, 123] width 60 height 32
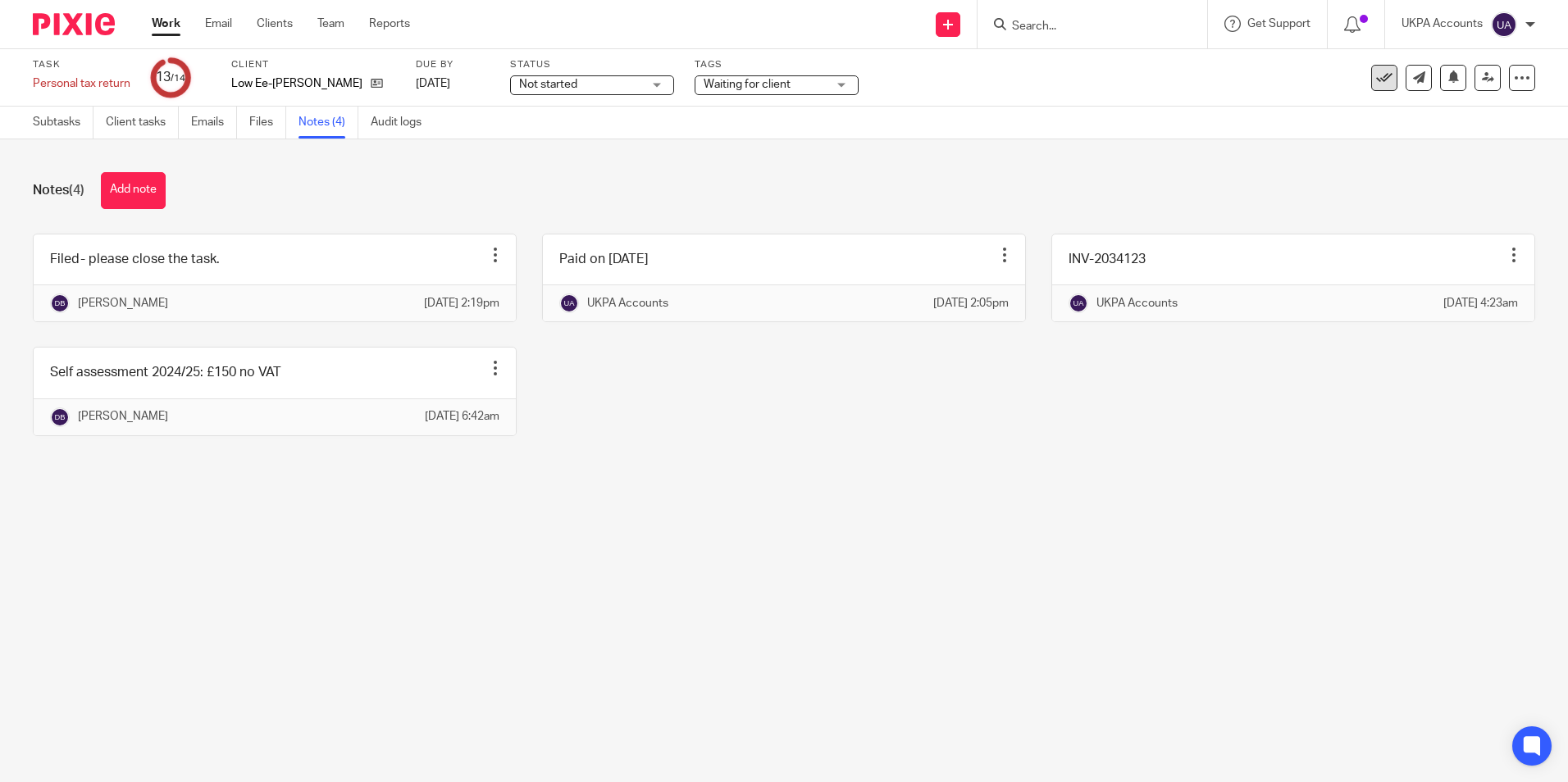
click at [1376, 85] on icon at bounding box center [1384, 78] width 16 height 16
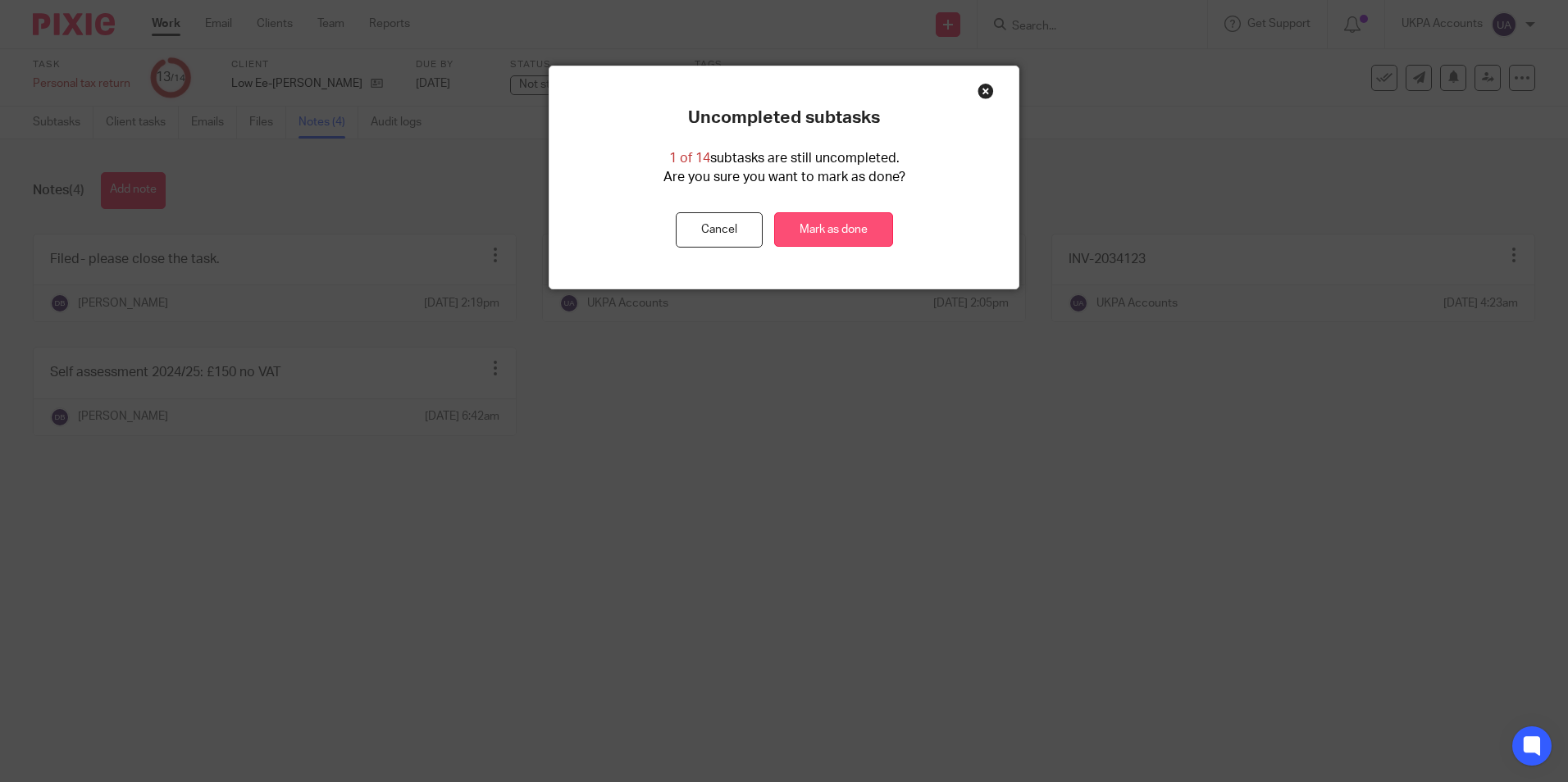
click at [828, 228] on link "Mark as done" at bounding box center [834, 229] width 119 height 35
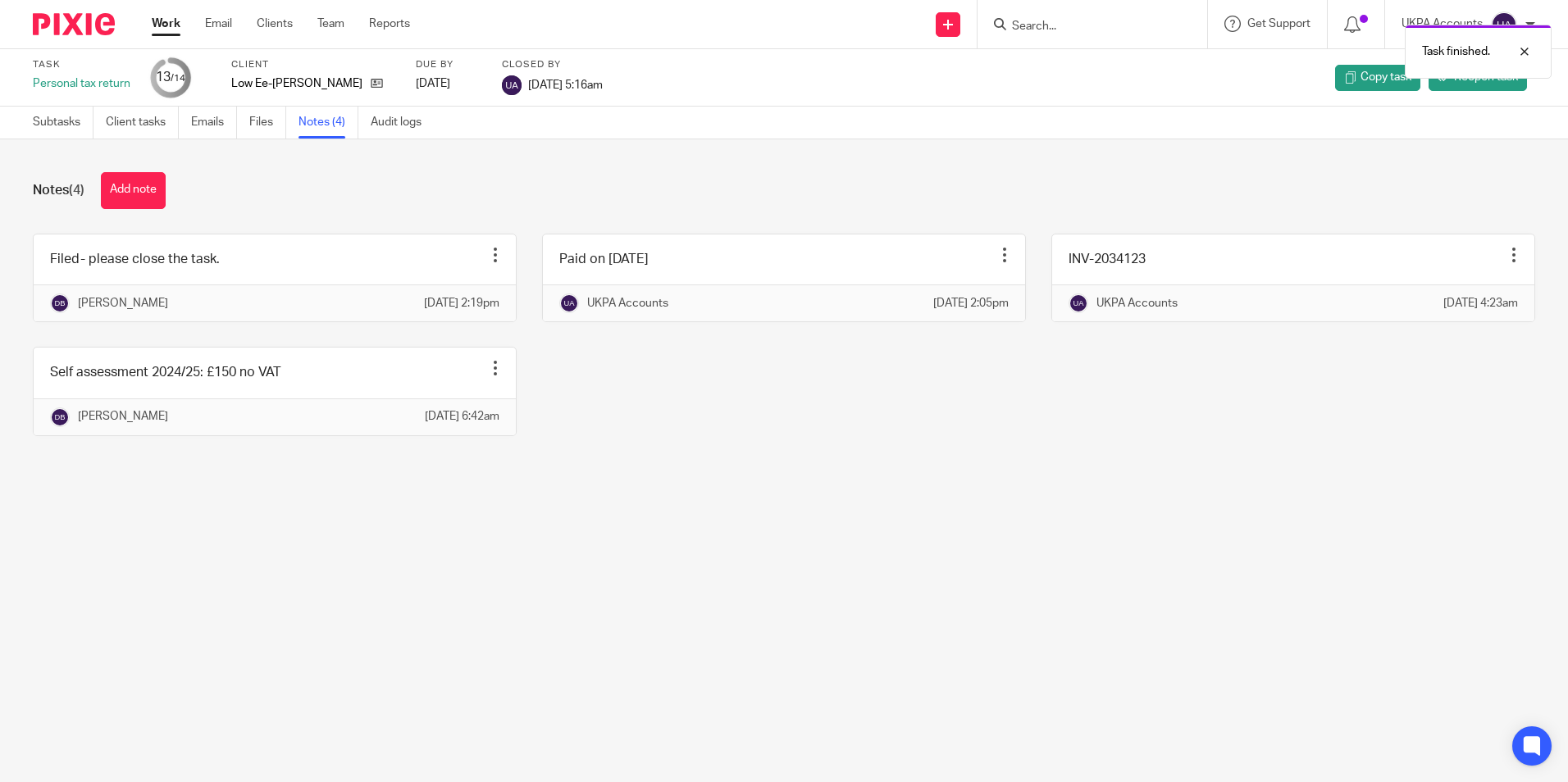
click at [165, 31] on link "Work" at bounding box center [166, 23] width 29 height 16
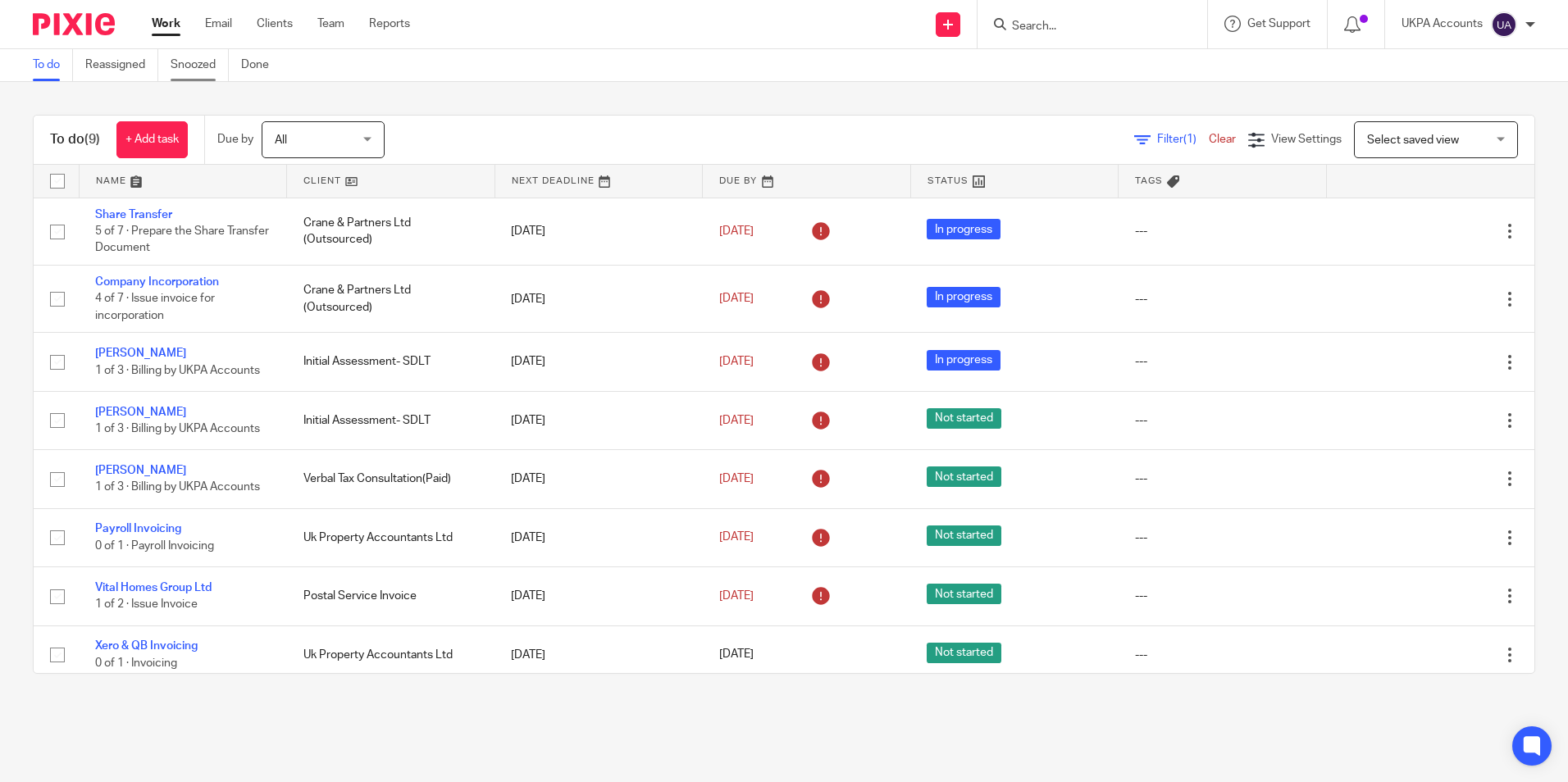
click at [199, 68] on link "Snoozed" at bounding box center [199, 66] width 58 height 32
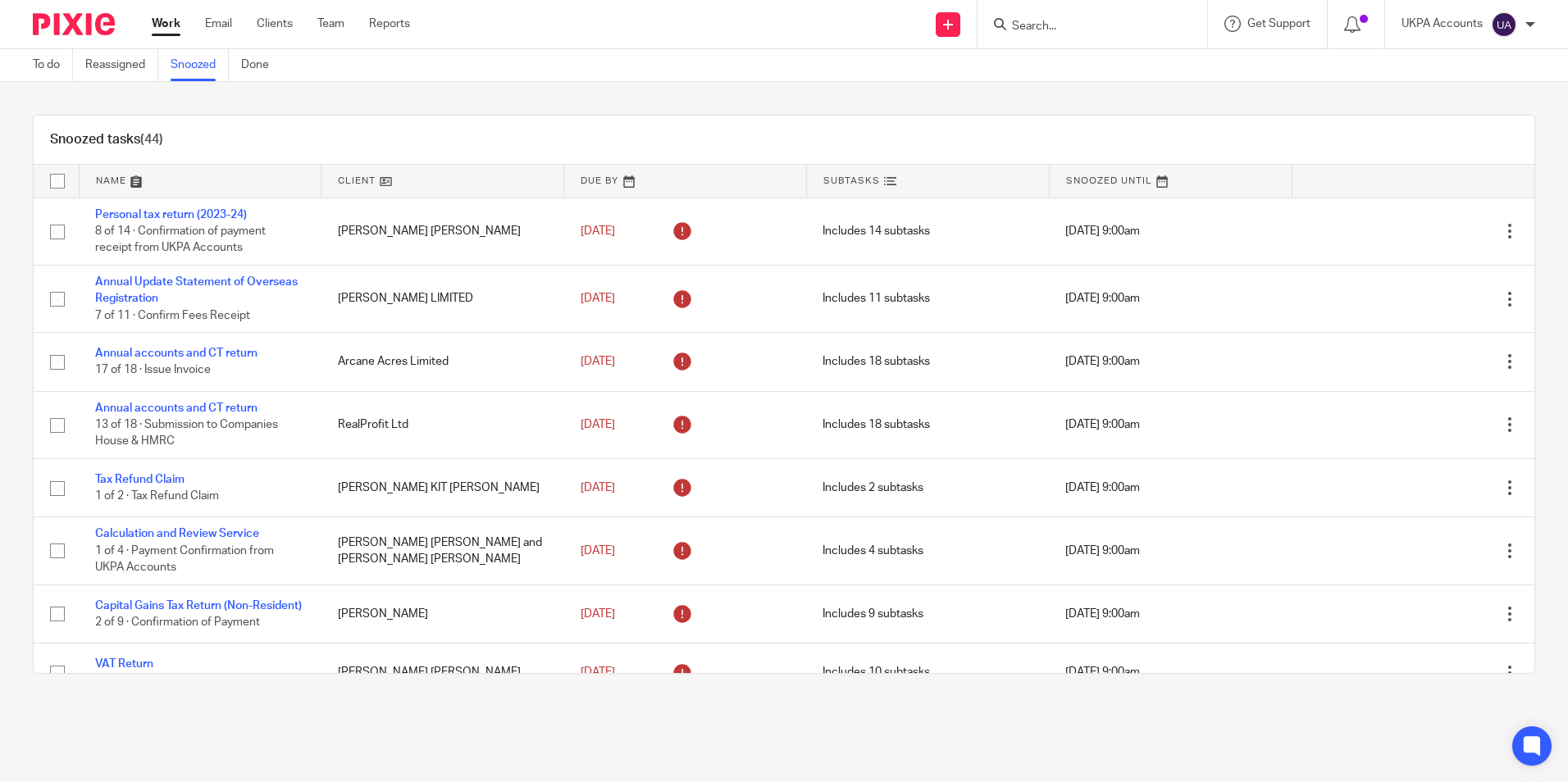
click at [465, 132] on div "Snoozed tasks (44)" at bounding box center [783, 141] width 1501 height 49
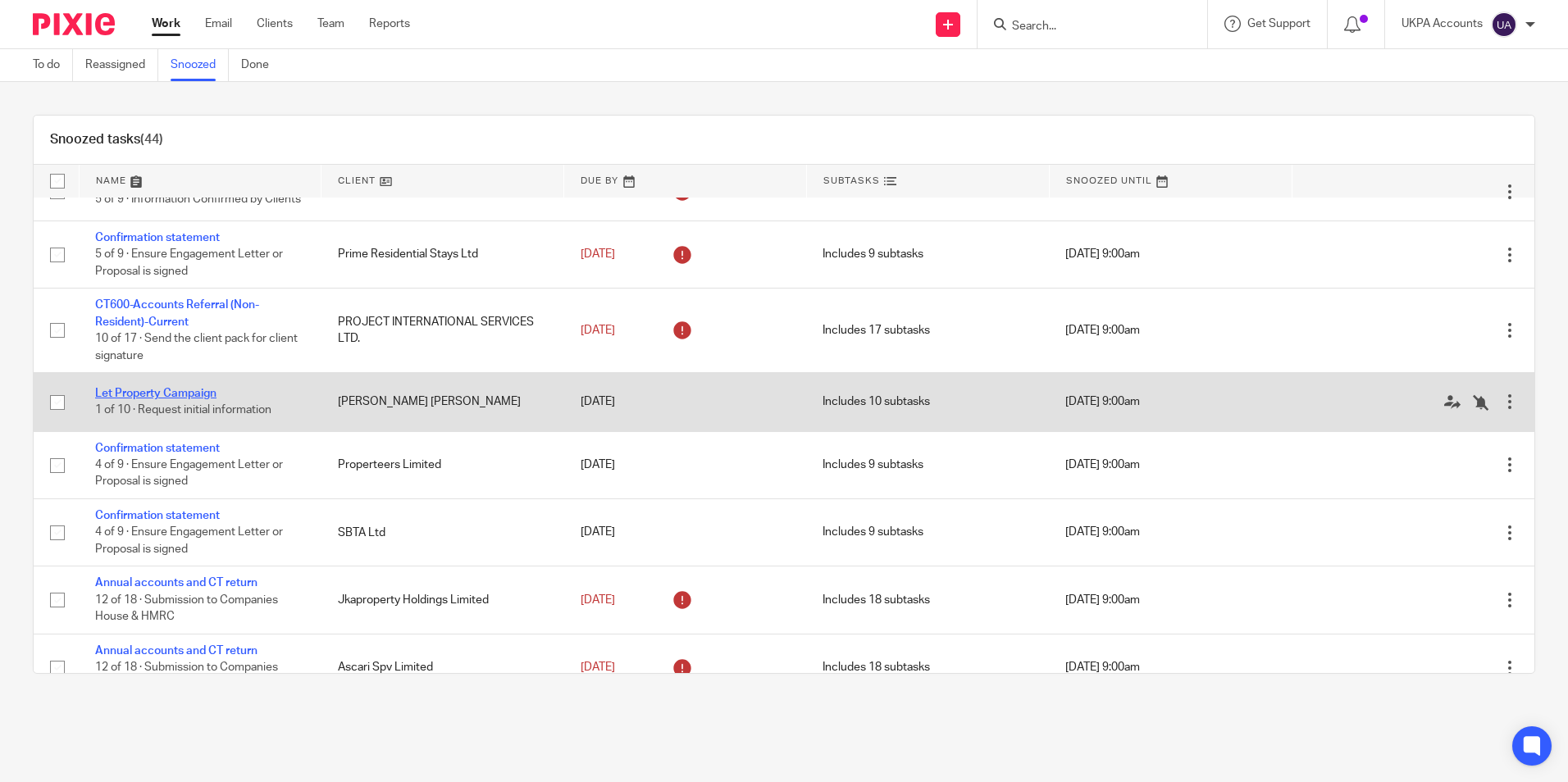
click at [176, 400] on link "Let Property Campaign" at bounding box center [156, 393] width 121 height 11
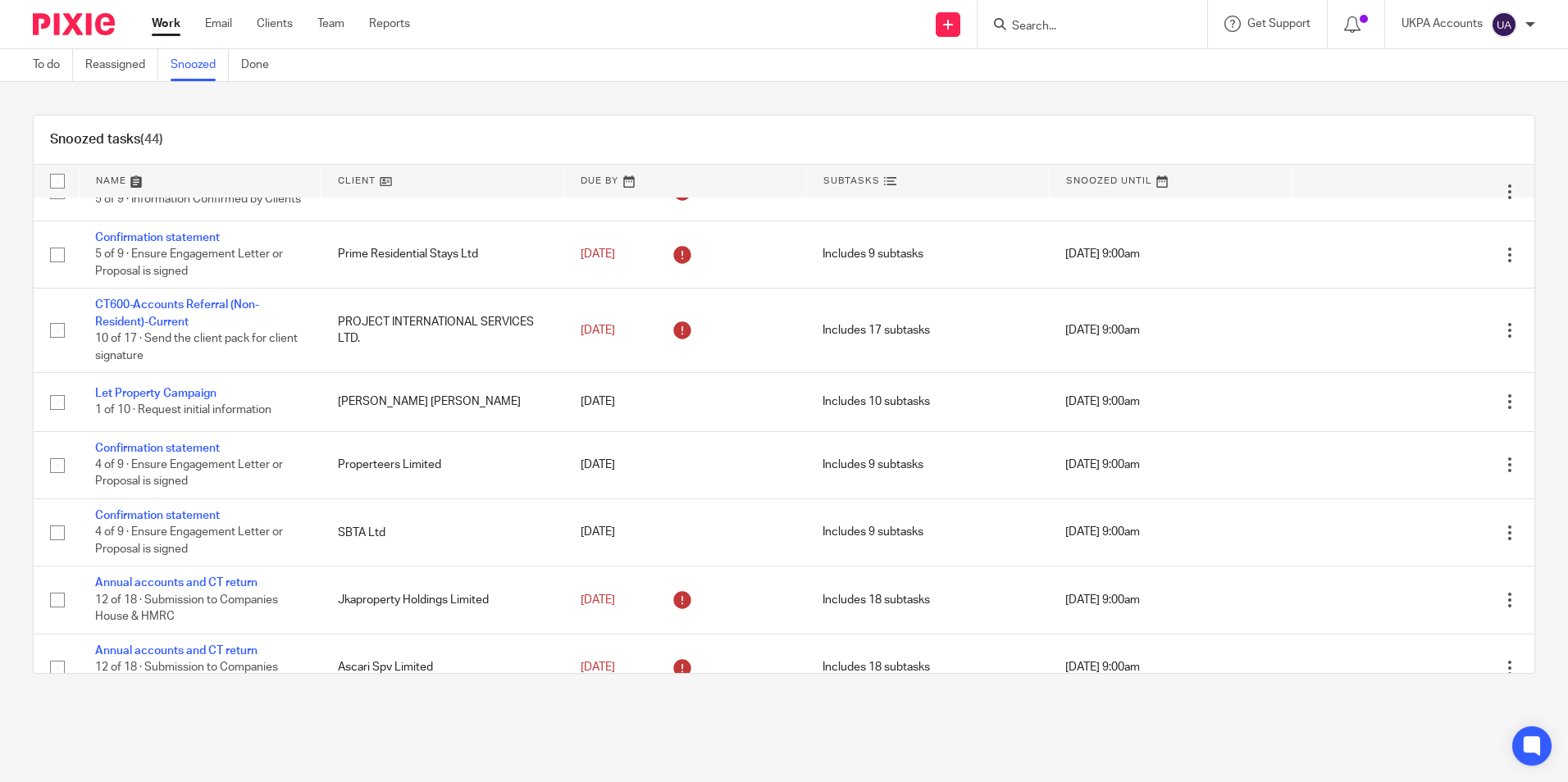
drag, startPoint x: 489, startPoint y: 91, endPoint x: 148, endPoint y: 19, distance: 348.5
click at [487, 91] on div "Snoozed tasks (44) Name Client Due By Subtasks Snoozed Until Personal tax retur…" at bounding box center [784, 394] width 1568 height 624
click at [206, 65] on link "Snoozed" at bounding box center [199, 66] width 58 height 32
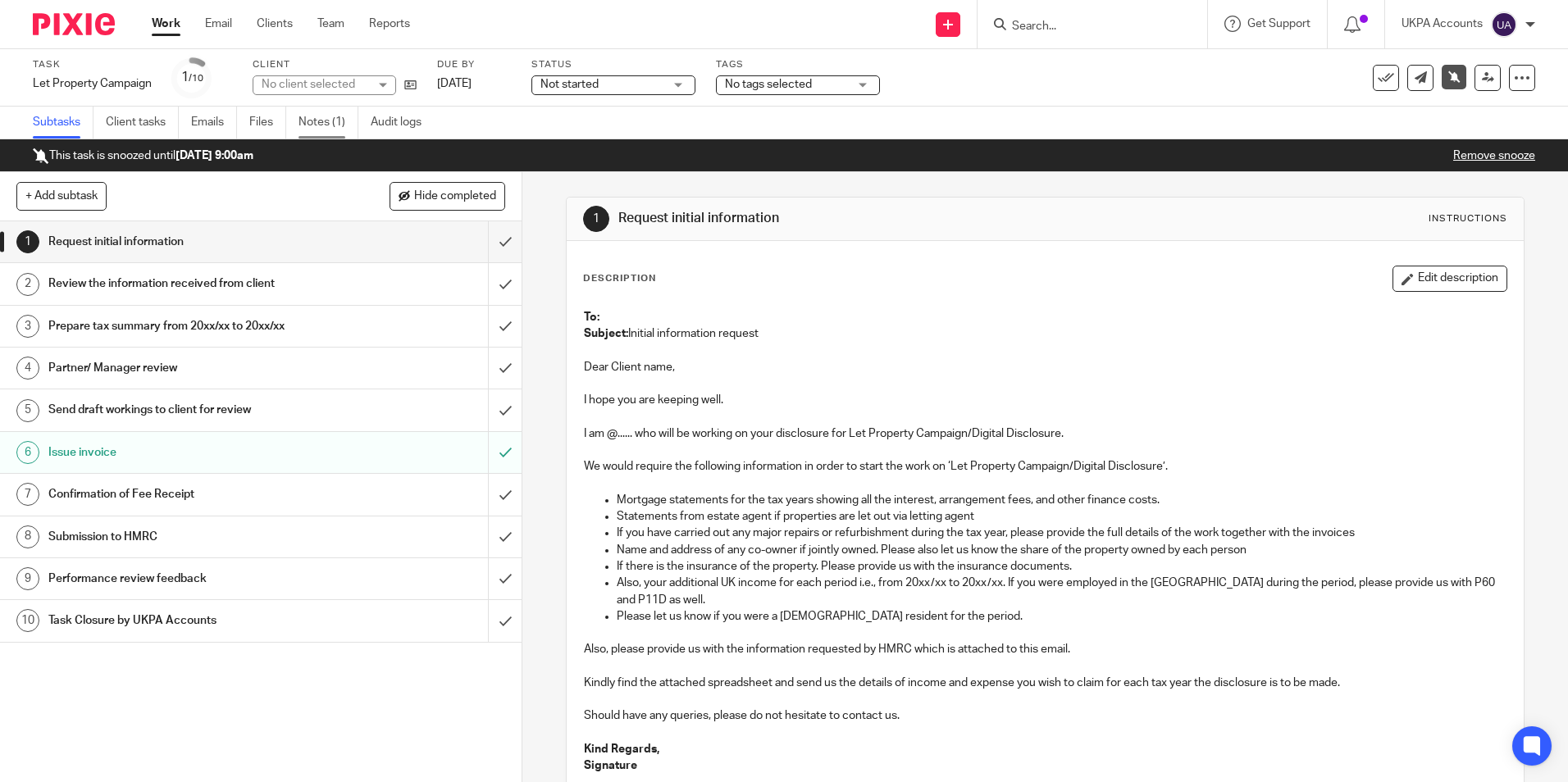
click at [327, 127] on link "Notes (1)" at bounding box center [328, 123] width 60 height 32
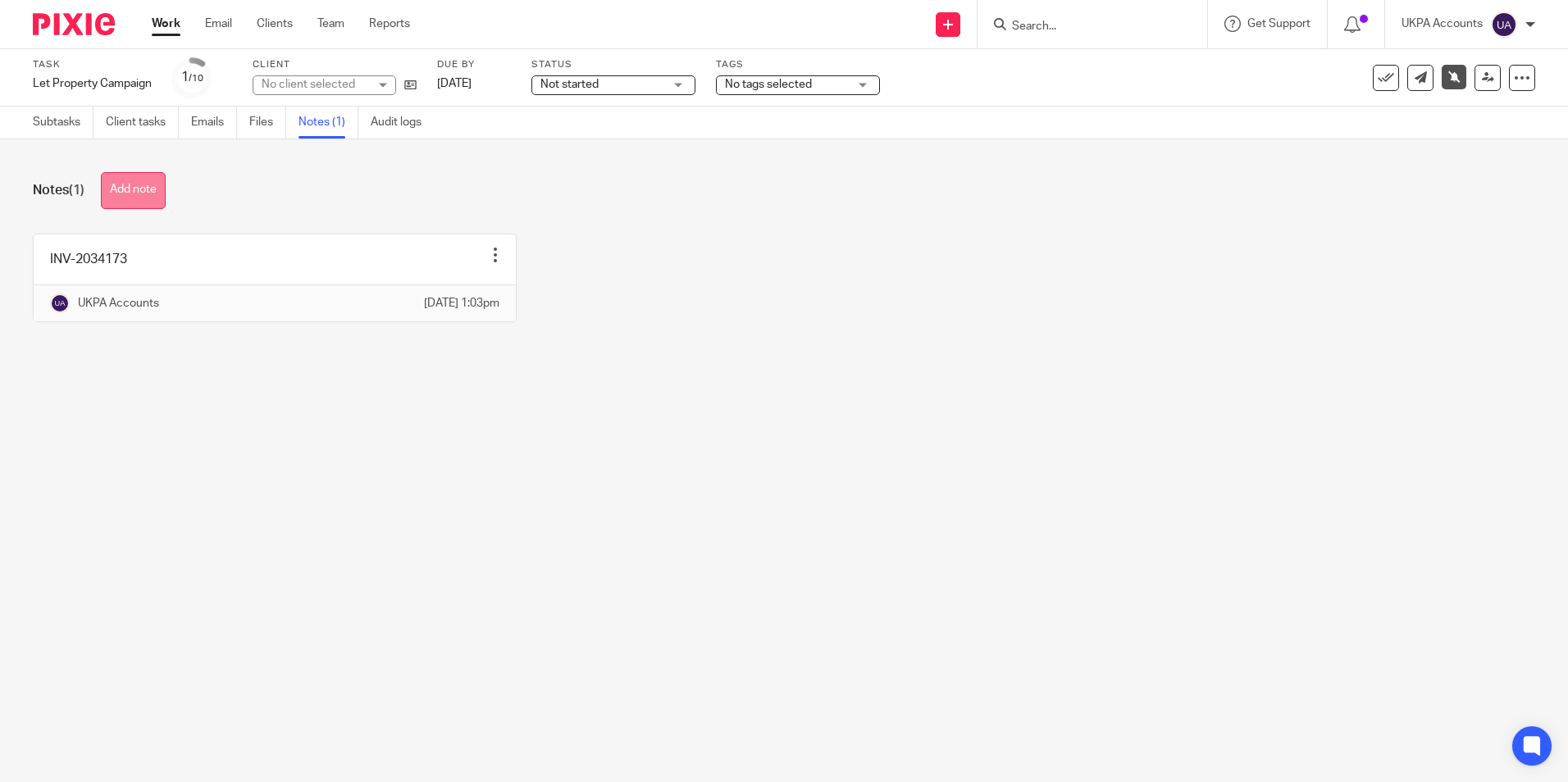
click at [121, 198] on button "Add note" at bounding box center [133, 190] width 65 height 37
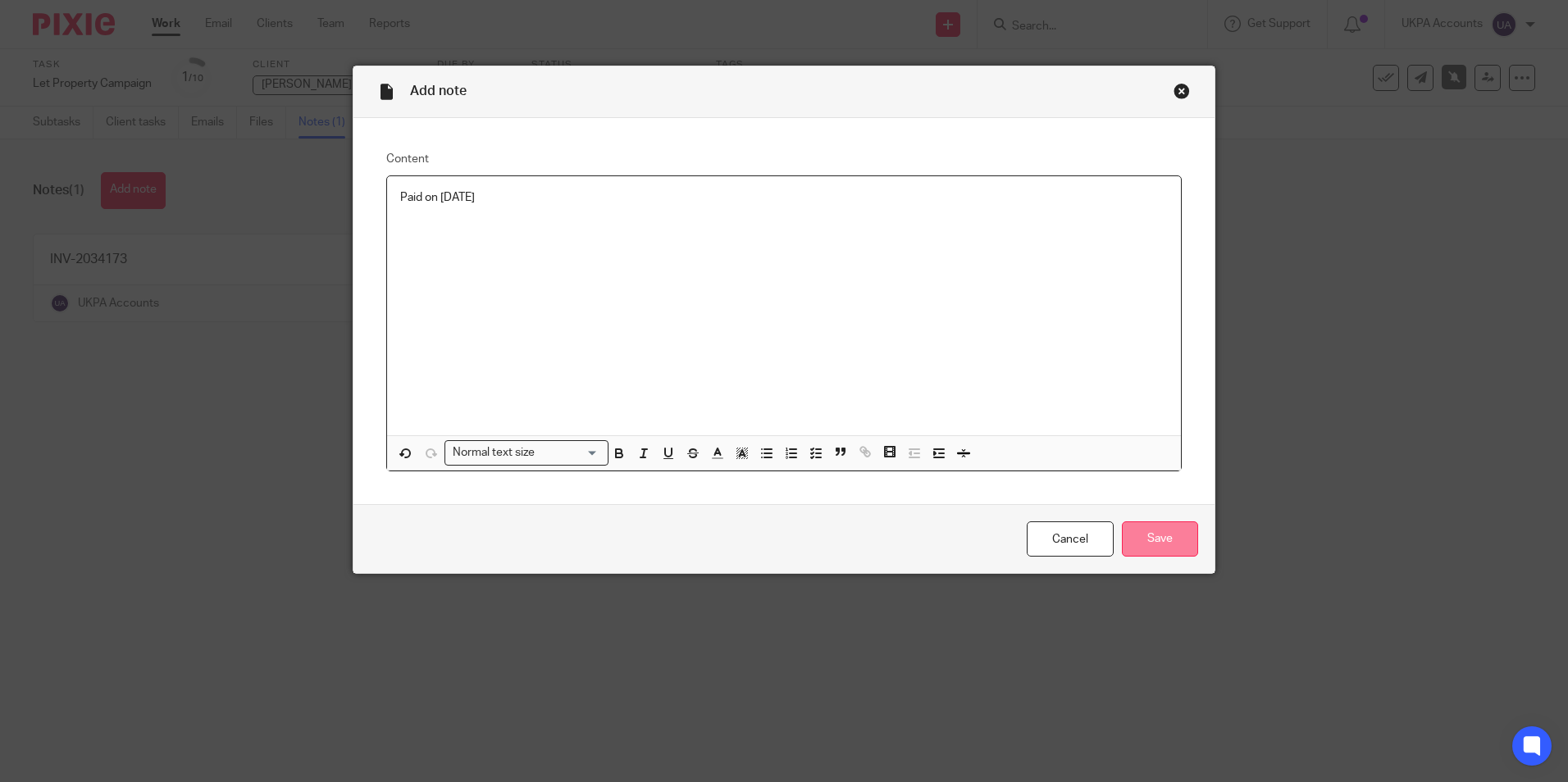
click at [1146, 540] on input "Save" at bounding box center [1161, 538] width 77 height 35
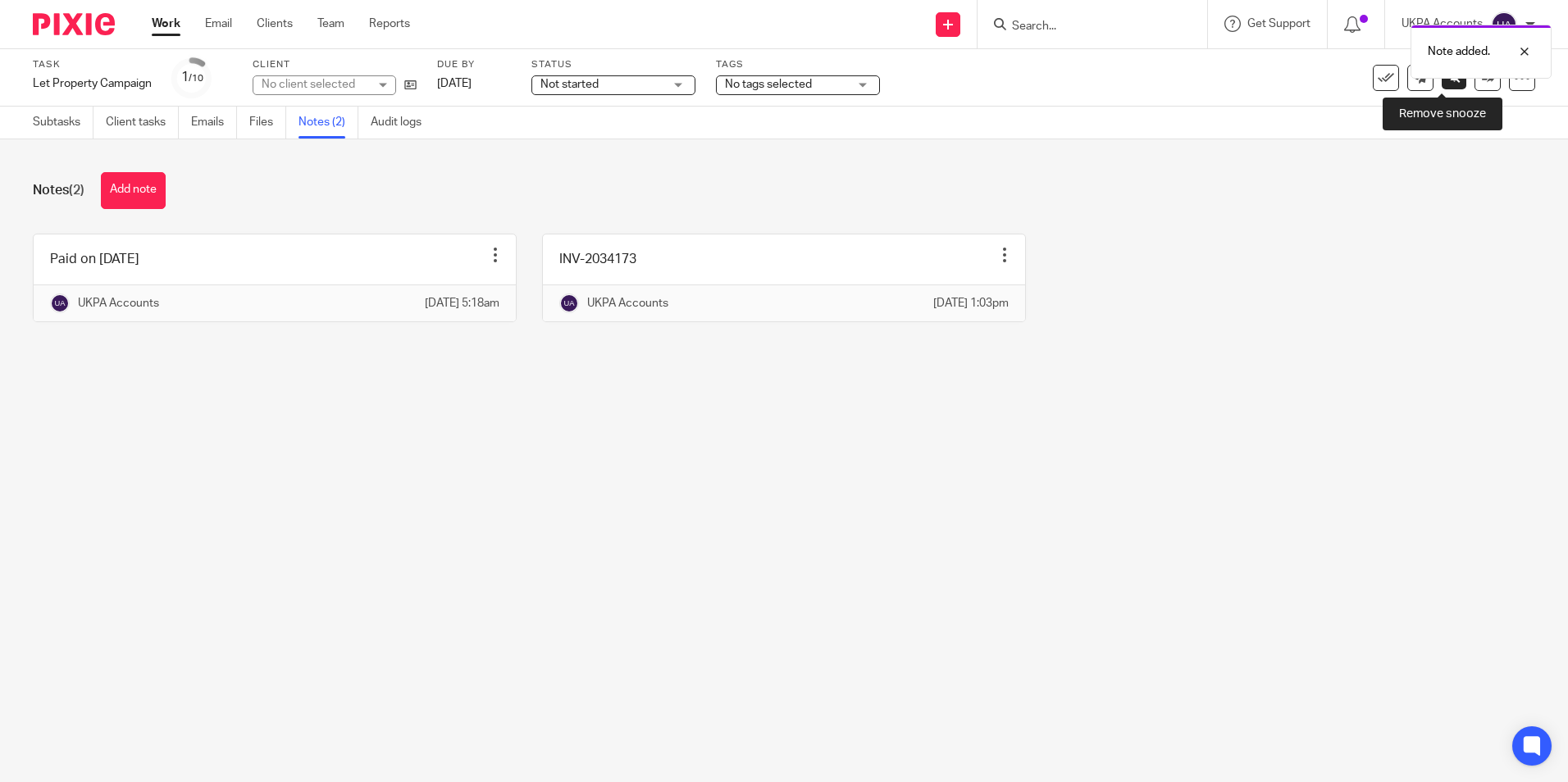
click at [1443, 83] on link at bounding box center [1454, 77] width 25 height 25
click at [47, 120] on link "Subtasks" at bounding box center [62, 123] width 61 height 32
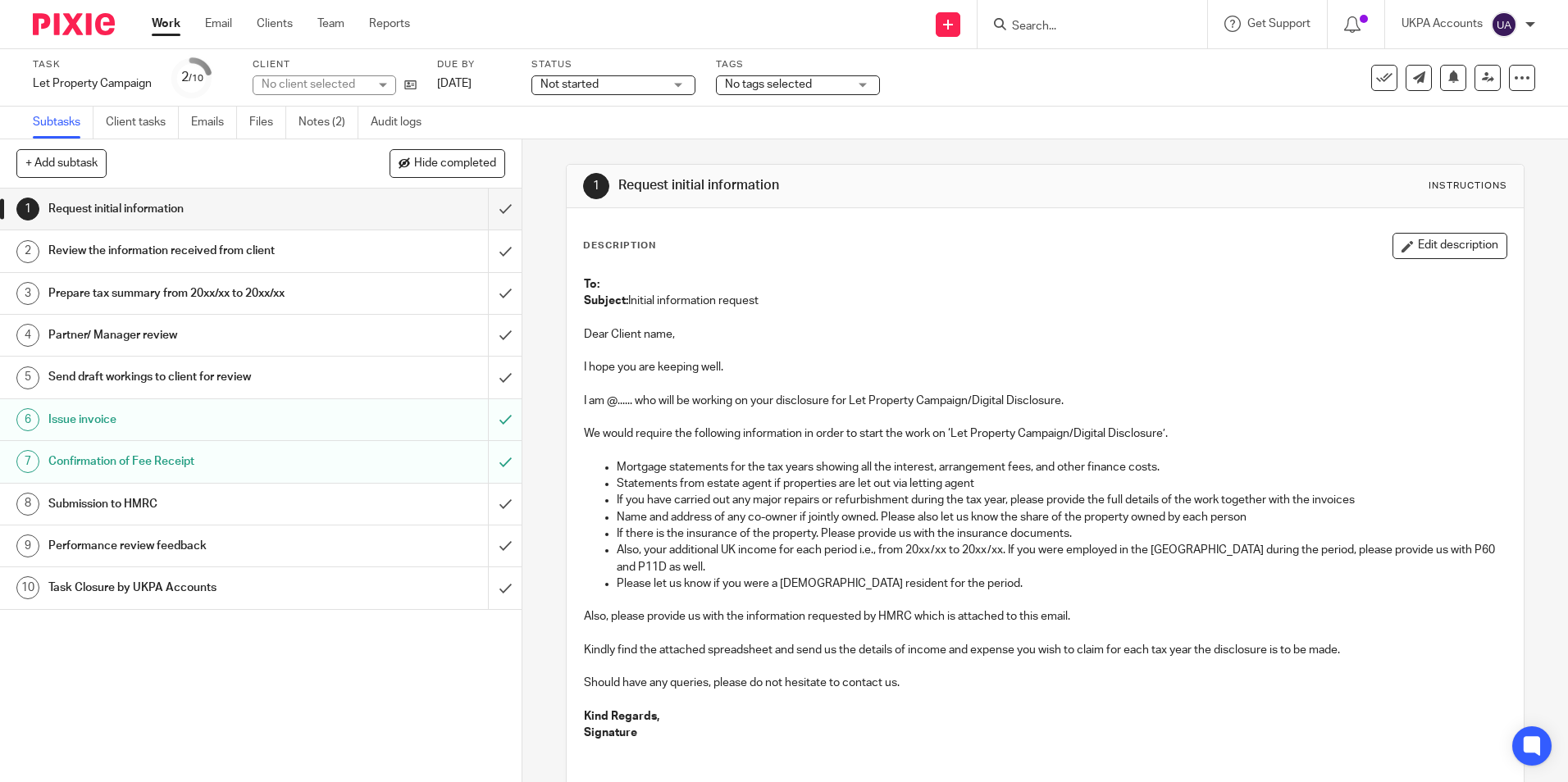
click at [318, 114] on link "Notes (2)" at bounding box center [328, 123] width 60 height 32
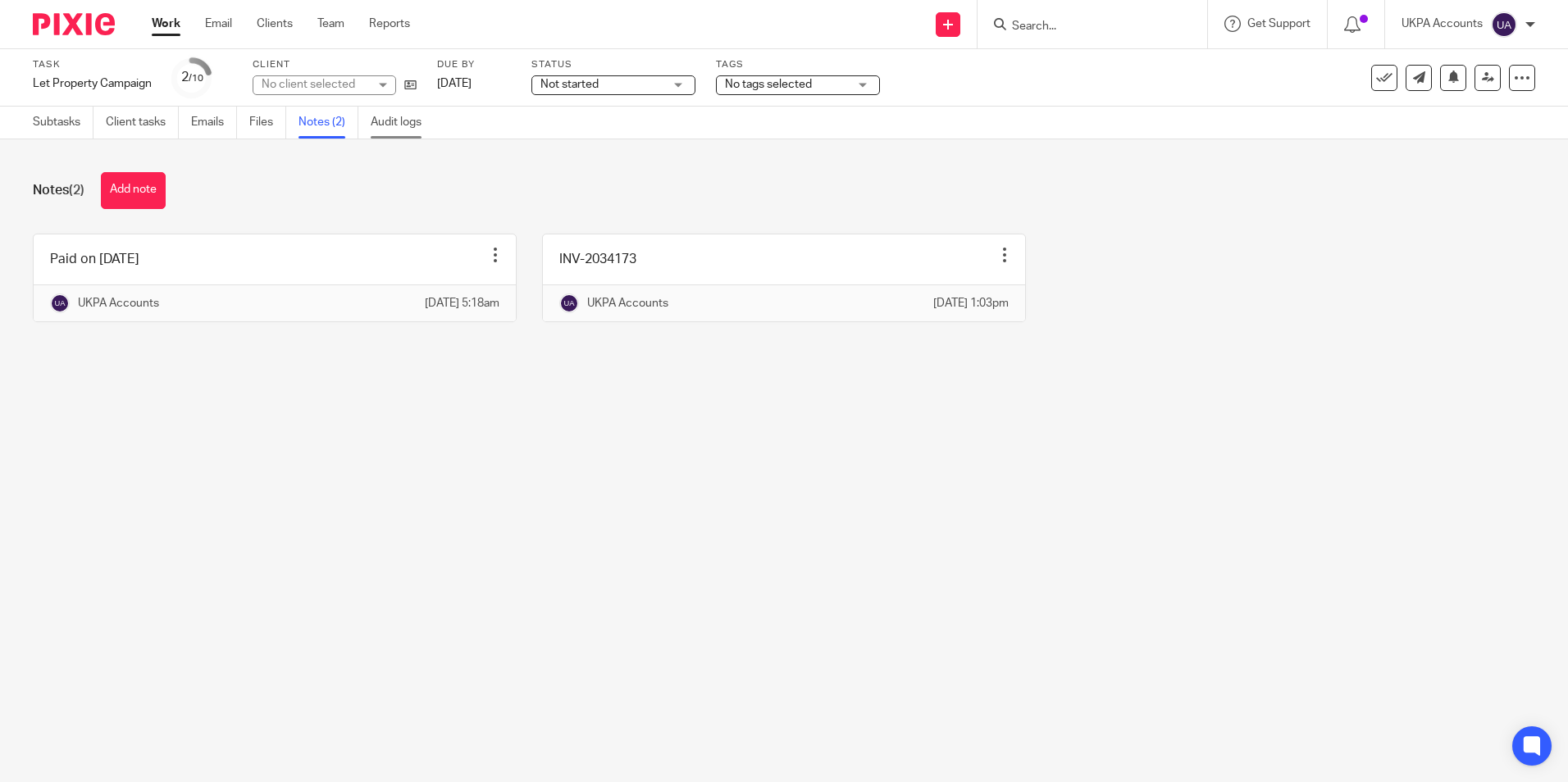
click at [411, 125] on link "Audit logs" at bounding box center [402, 123] width 63 height 32
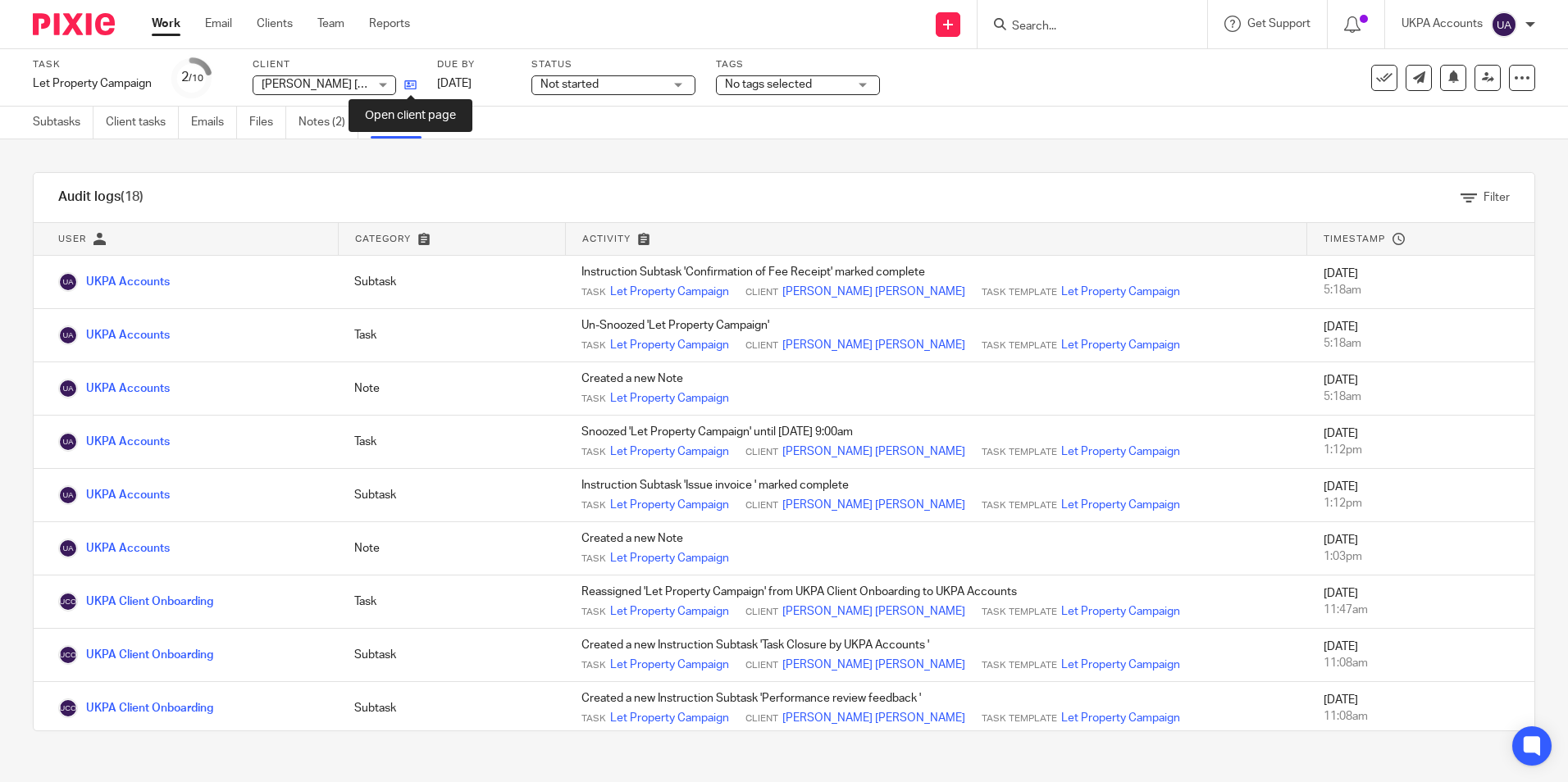
click at [409, 79] on icon at bounding box center [411, 84] width 12 height 12
click at [1482, 83] on icon at bounding box center [1488, 78] width 12 height 12
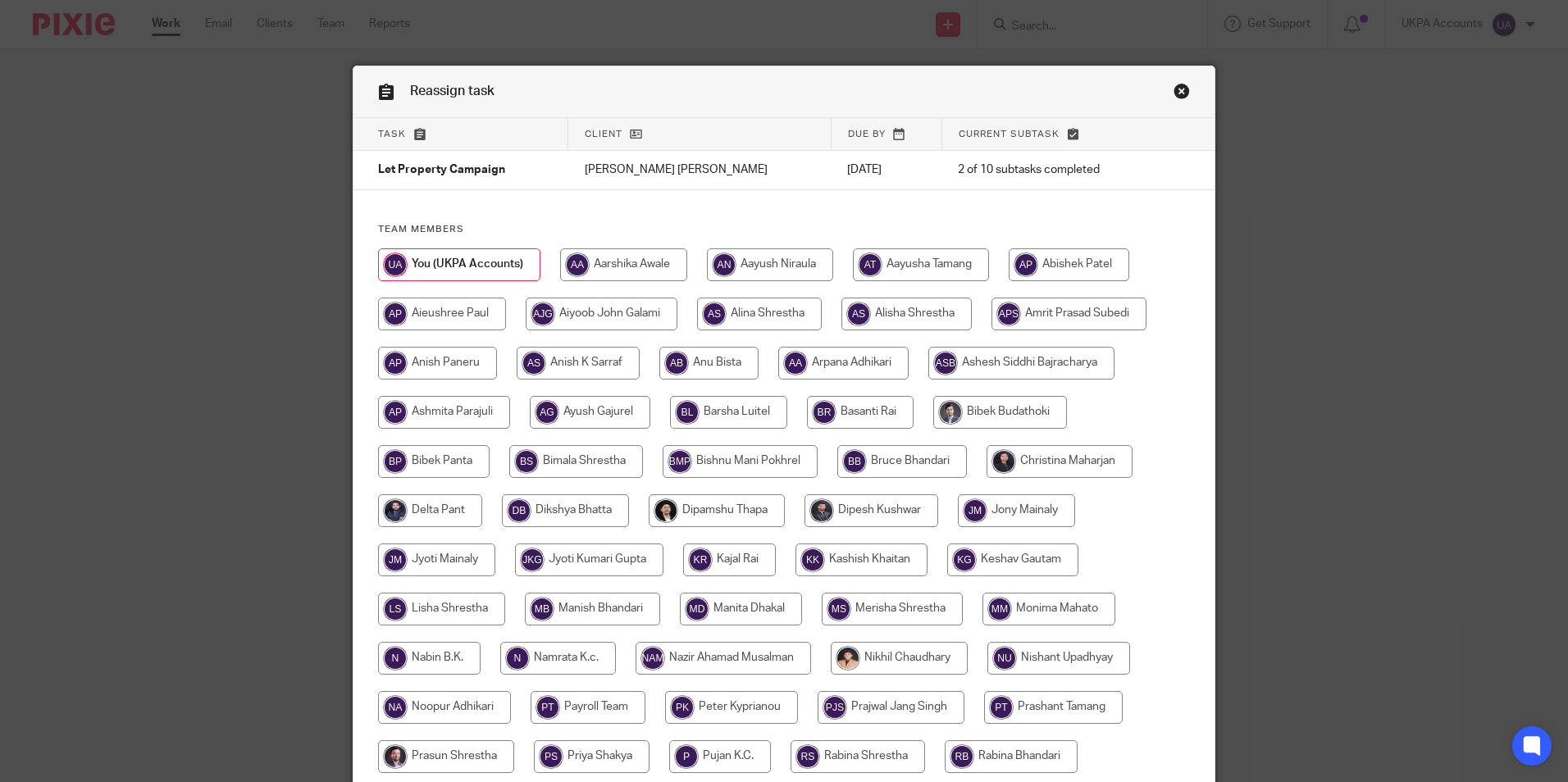
click at [835, 362] on input "radio" at bounding box center [843, 363] width 130 height 32
radio input "true"
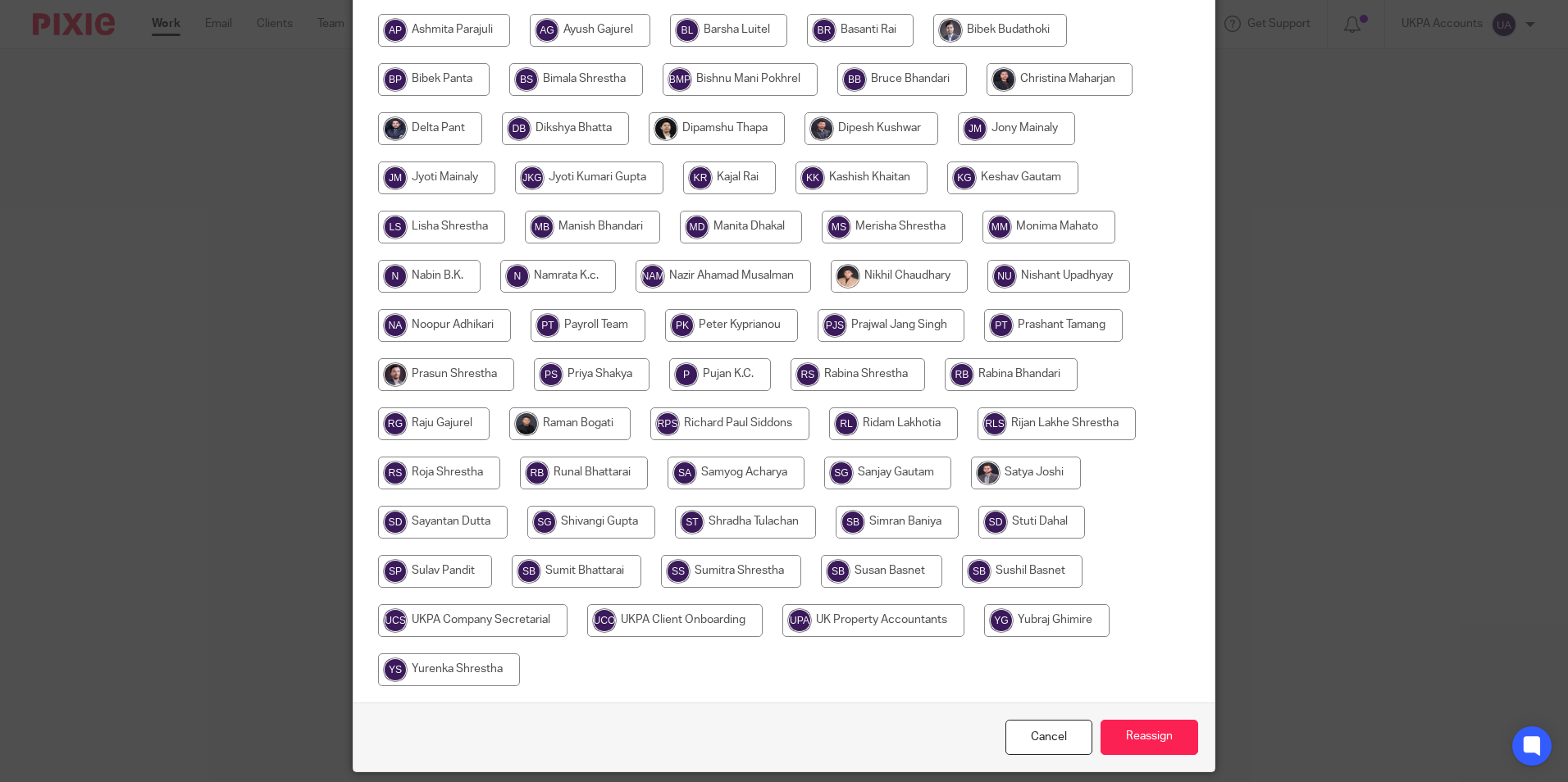
scroll to position [438, 0]
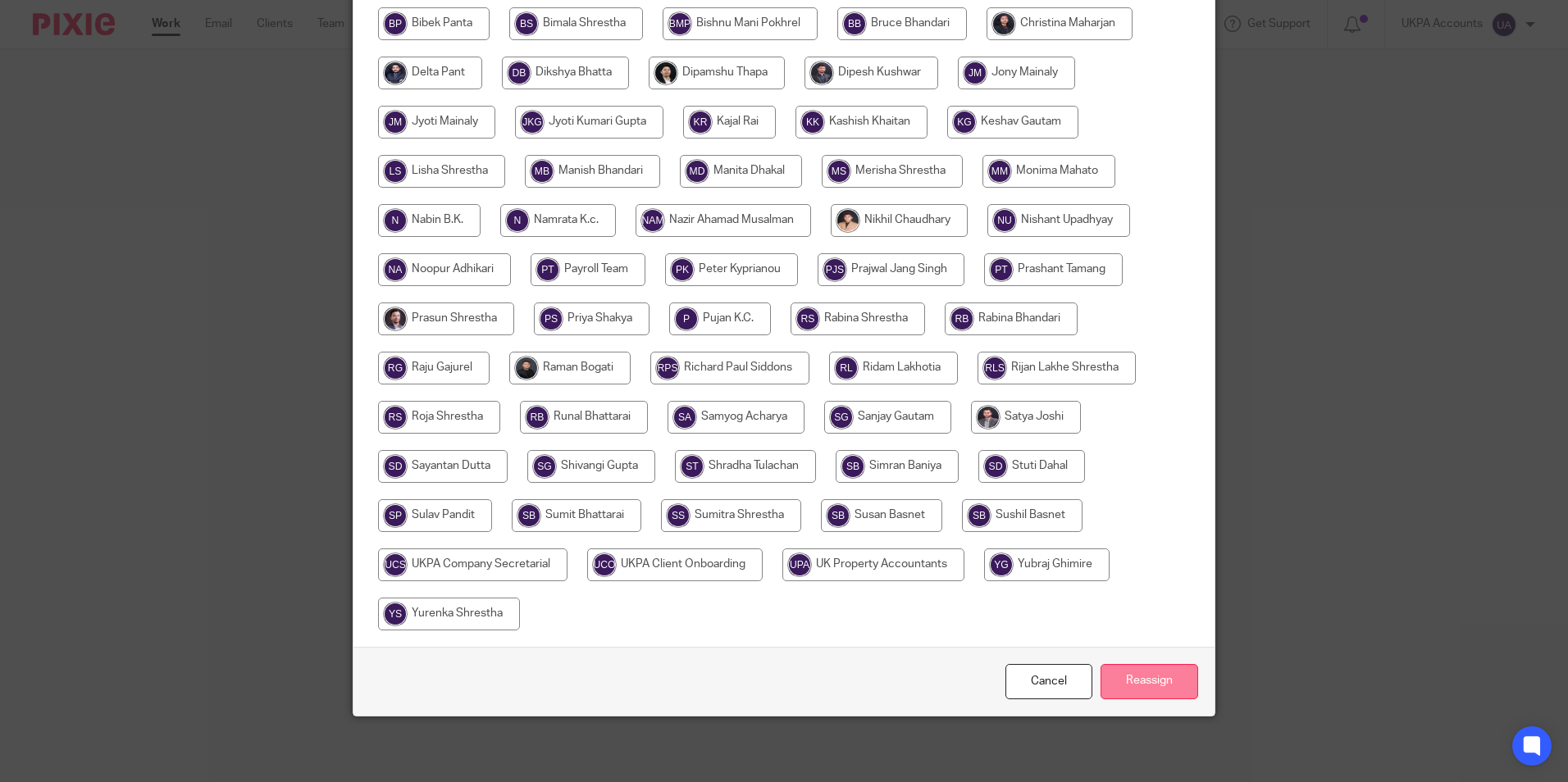
click at [1161, 679] on input "Reassign" at bounding box center [1150, 681] width 98 height 35
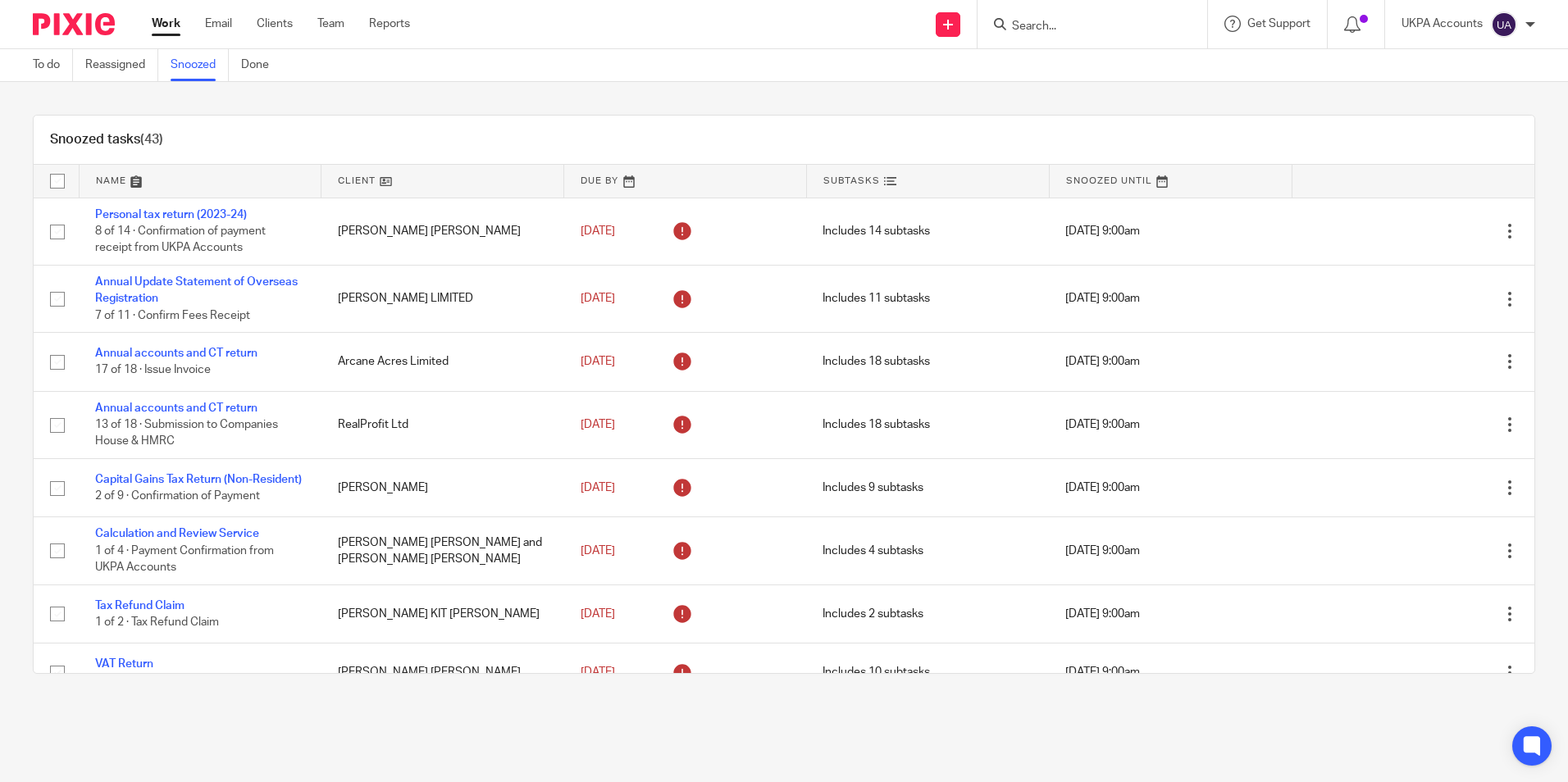
click at [499, 150] on div "Snoozed tasks (43)" at bounding box center [783, 141] width 1501 height 49
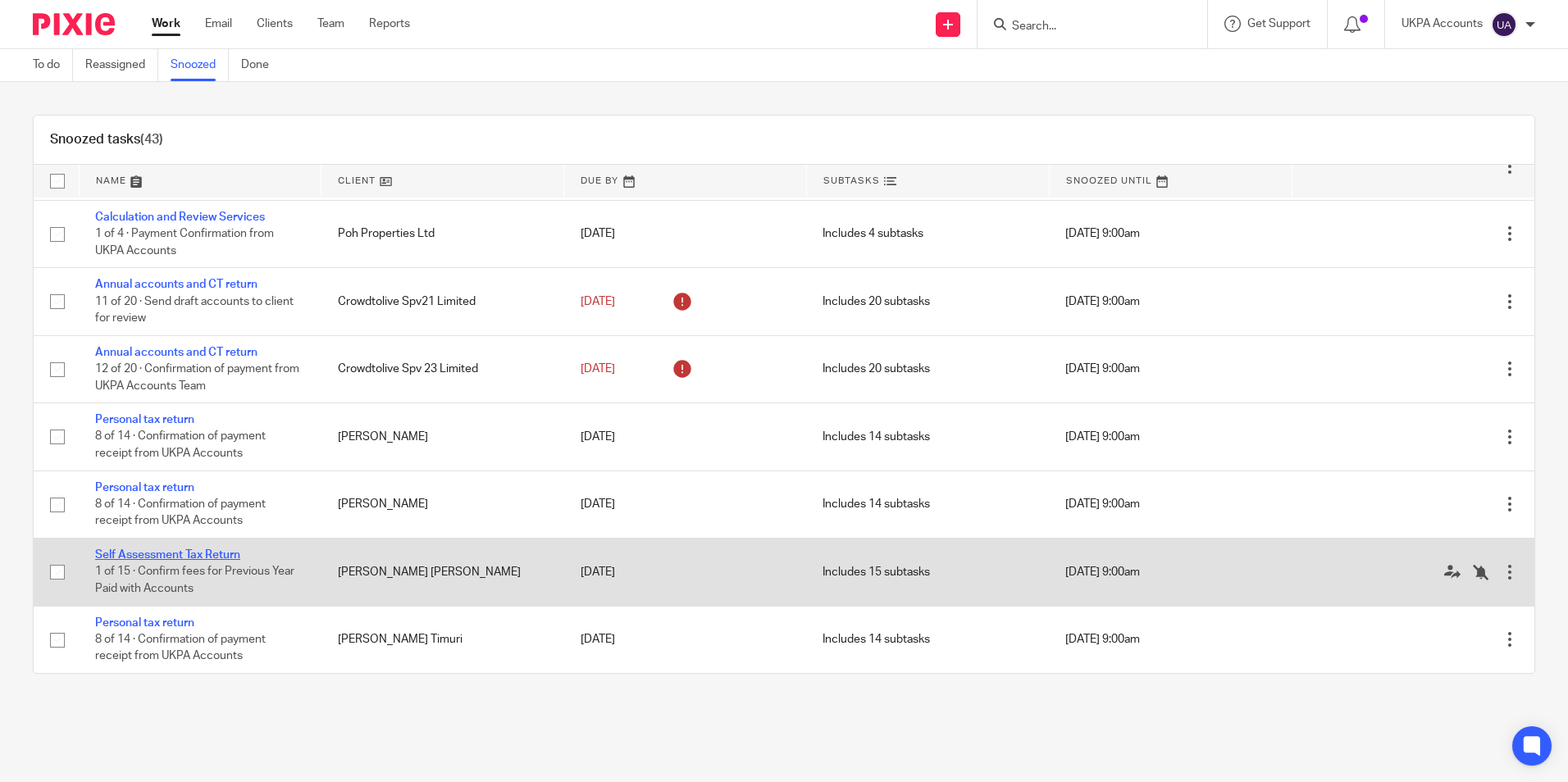
click at [239, 559] on link "Self Assessment Tax Return" at bounding box center [168, 555] width 145 height 11
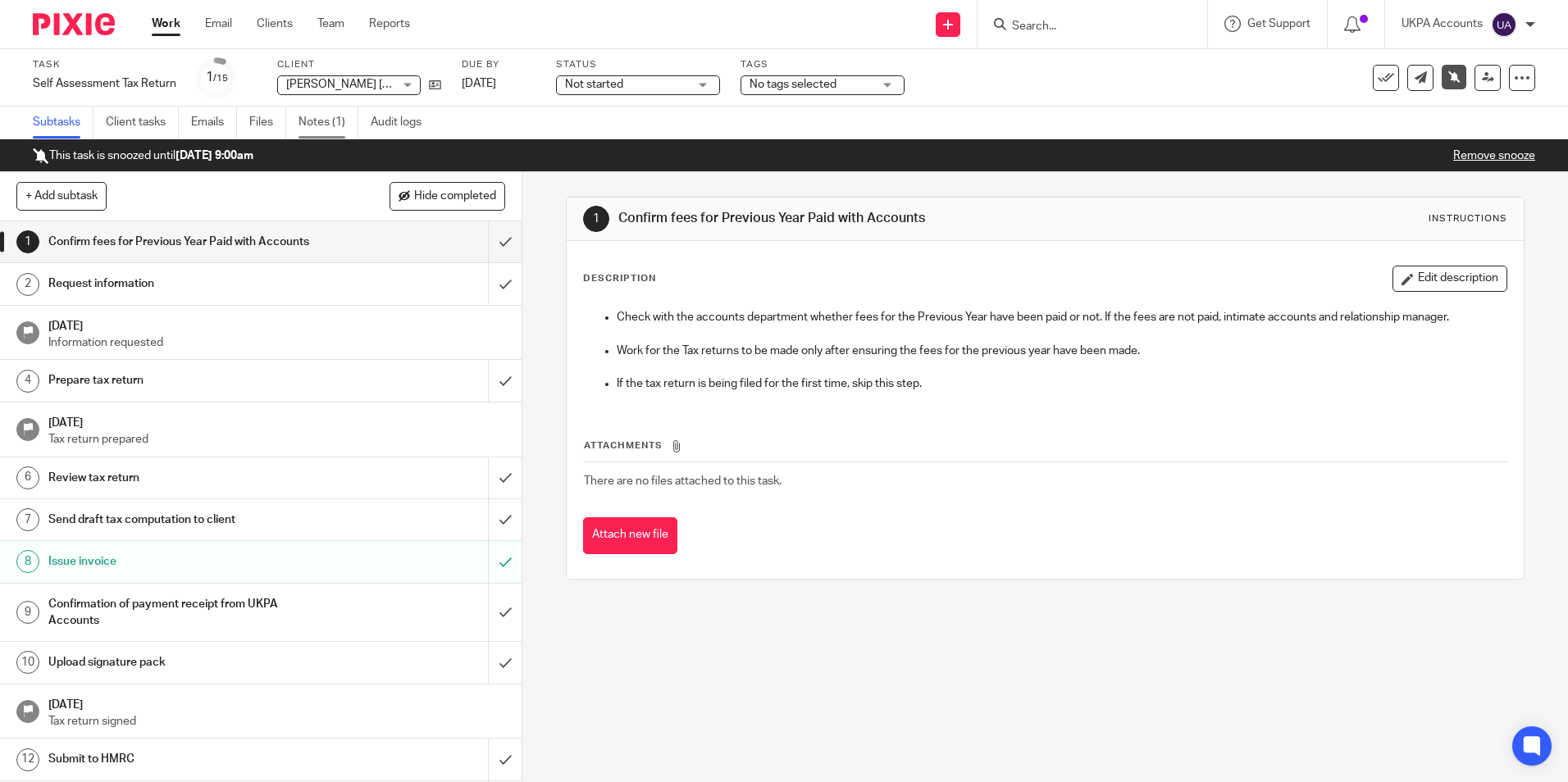
click at [337, 119] on link "Notes (1)" at bounding box center [328, 123] width 60 height 32
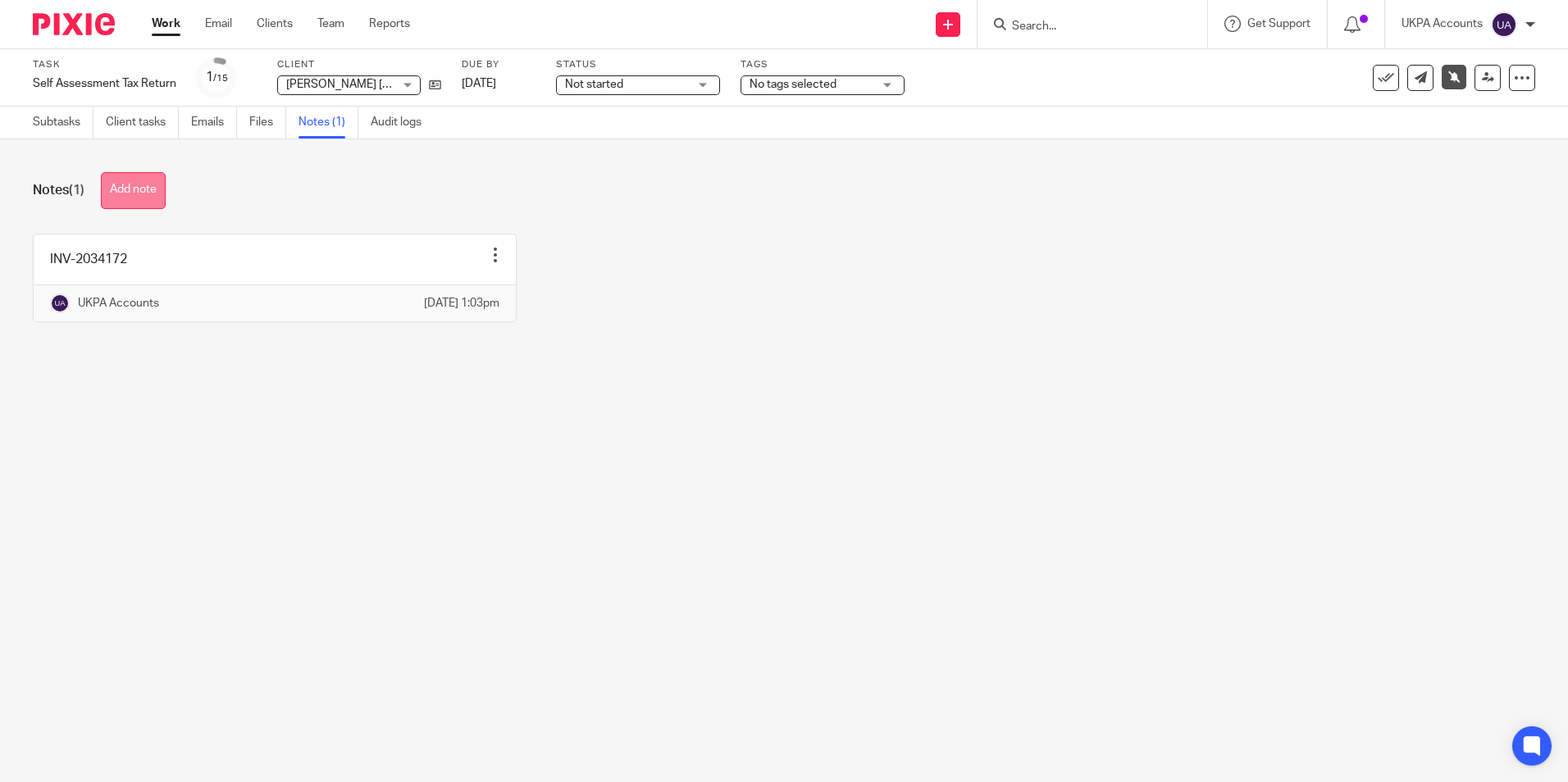
click at [162, 188] on button "Add note" at bounding box center [133, 190] width 65 height 37
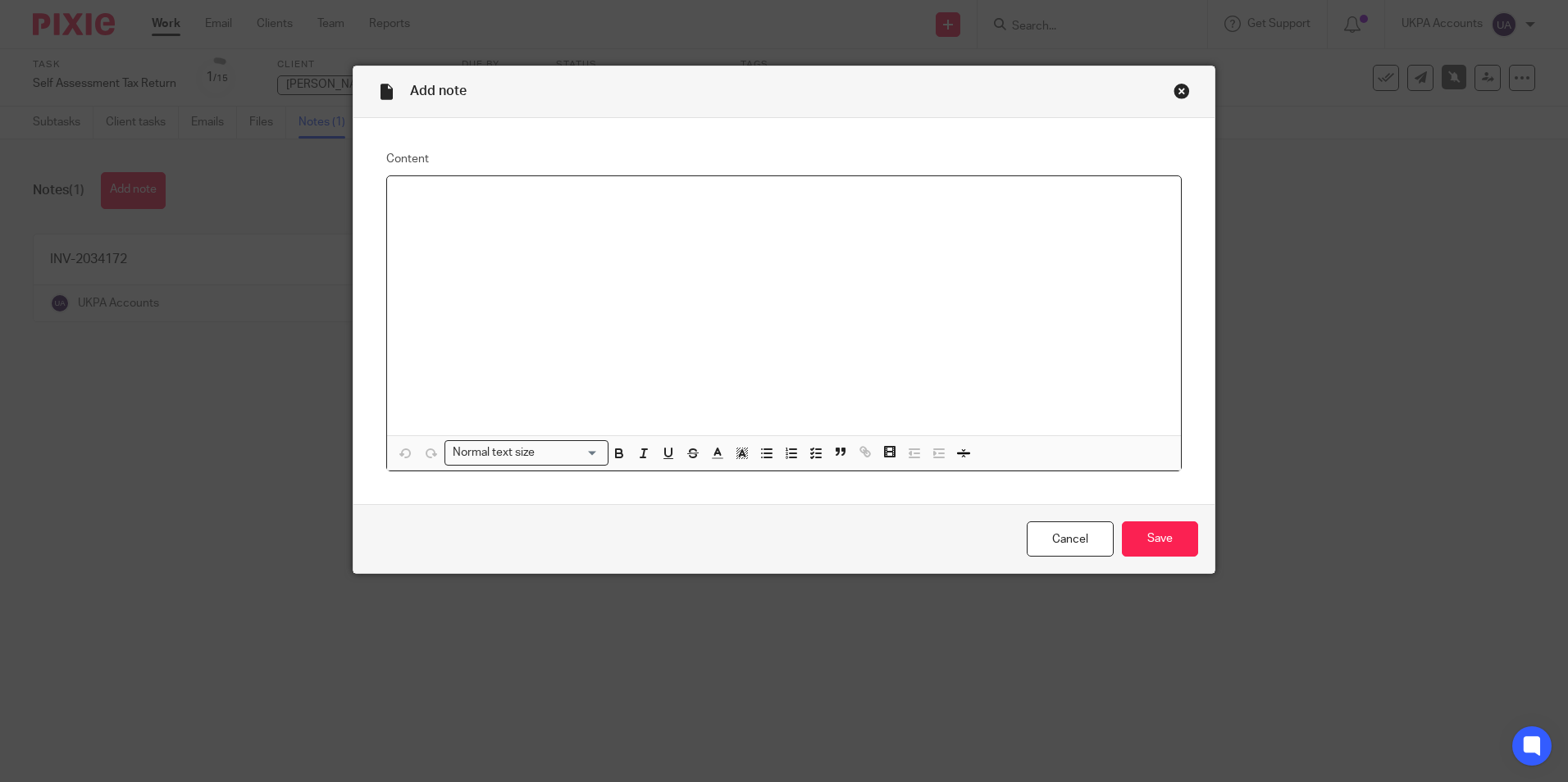
click at [486, 208] on div at bounding box center [784, 306] width 794 height 259
click at [1156, 527] on input "Save" at bounding box center [1161, 538] width 77 height 35
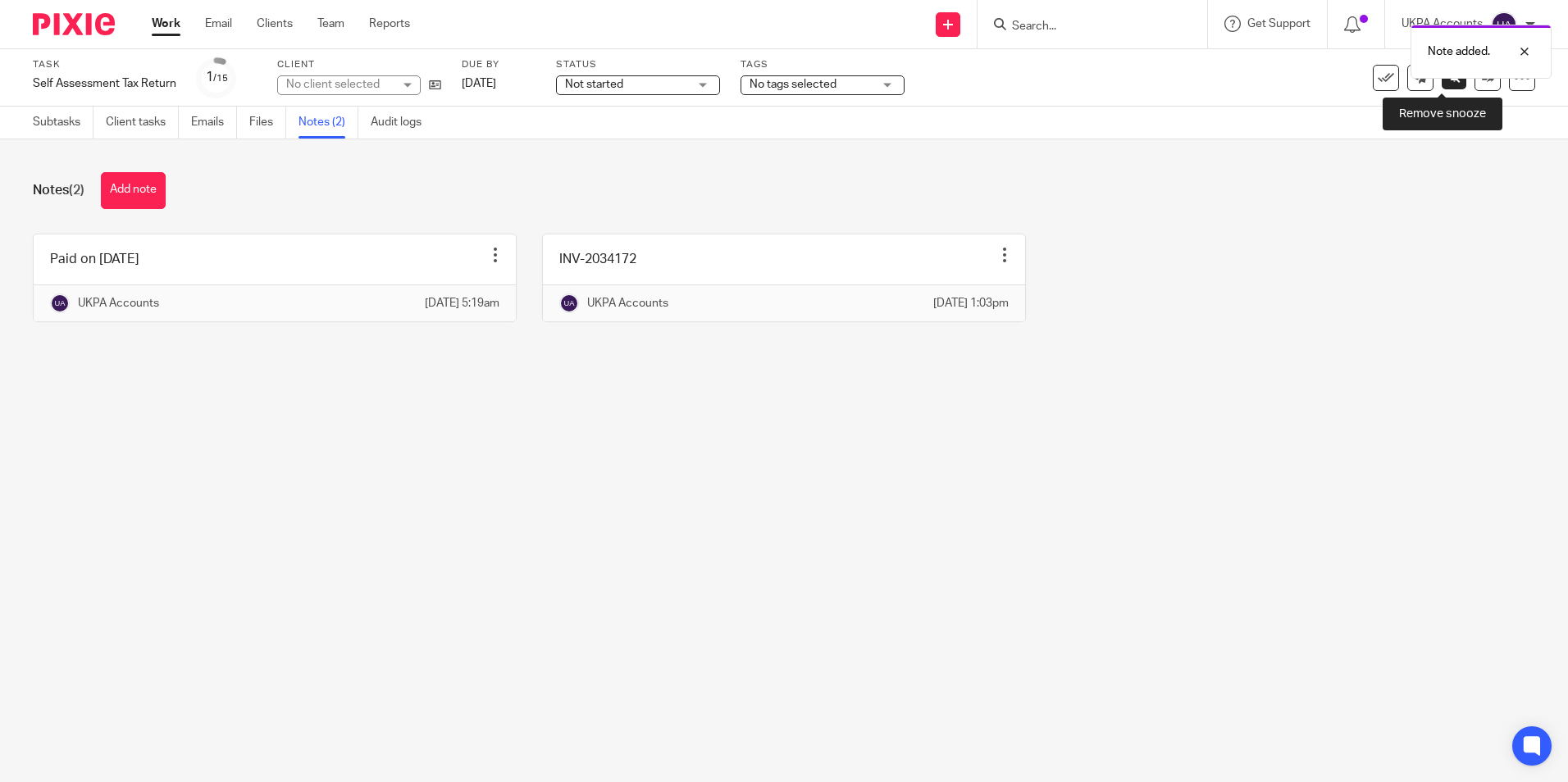
click at [1442, 83] on link at bounding box center [1454, 77] width 25 height 25
click at [58, 119] on link "Subtasks" at bounding box center [62, 123] width 61 height 32
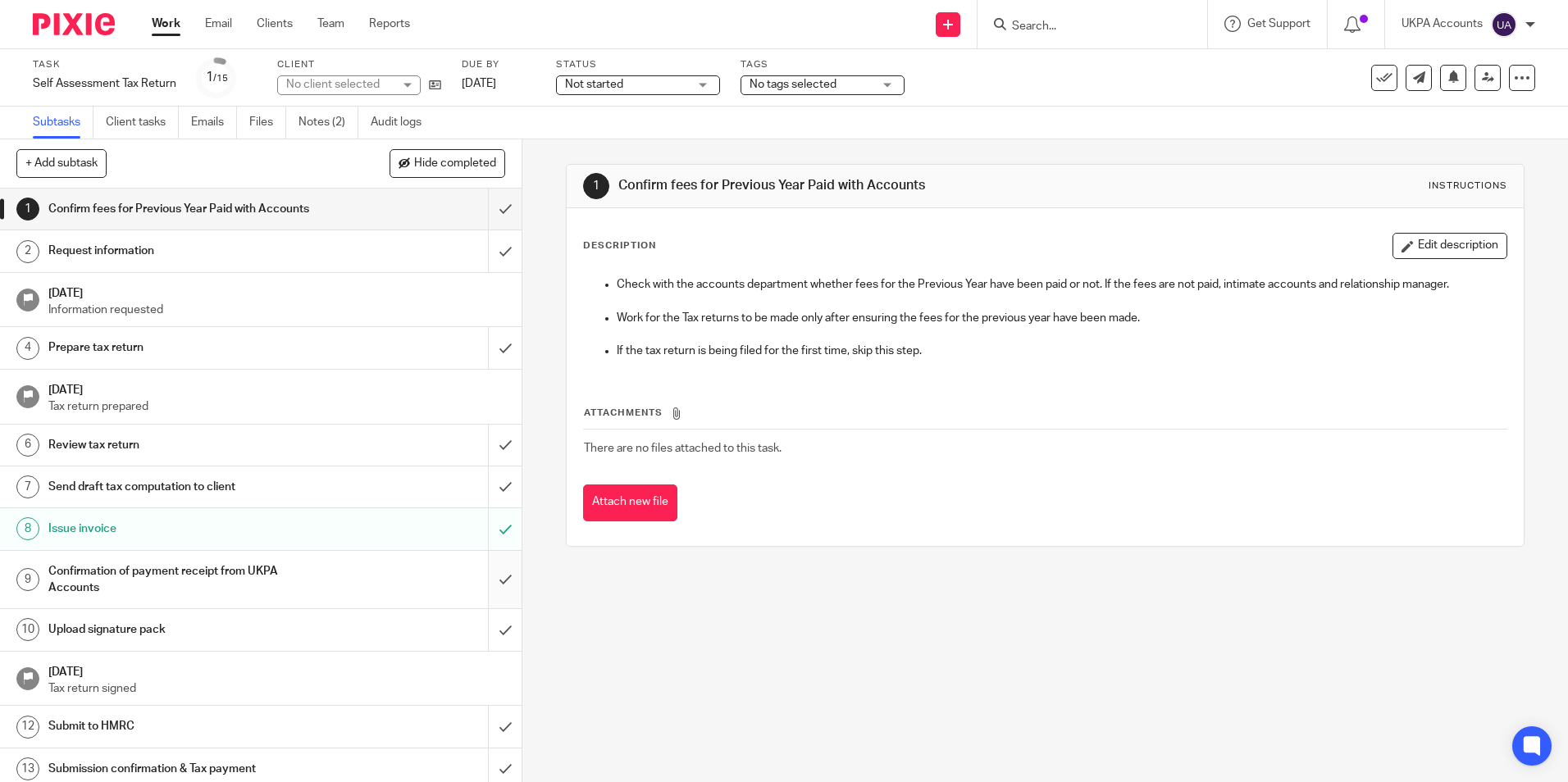
scroll to position [93, 0]
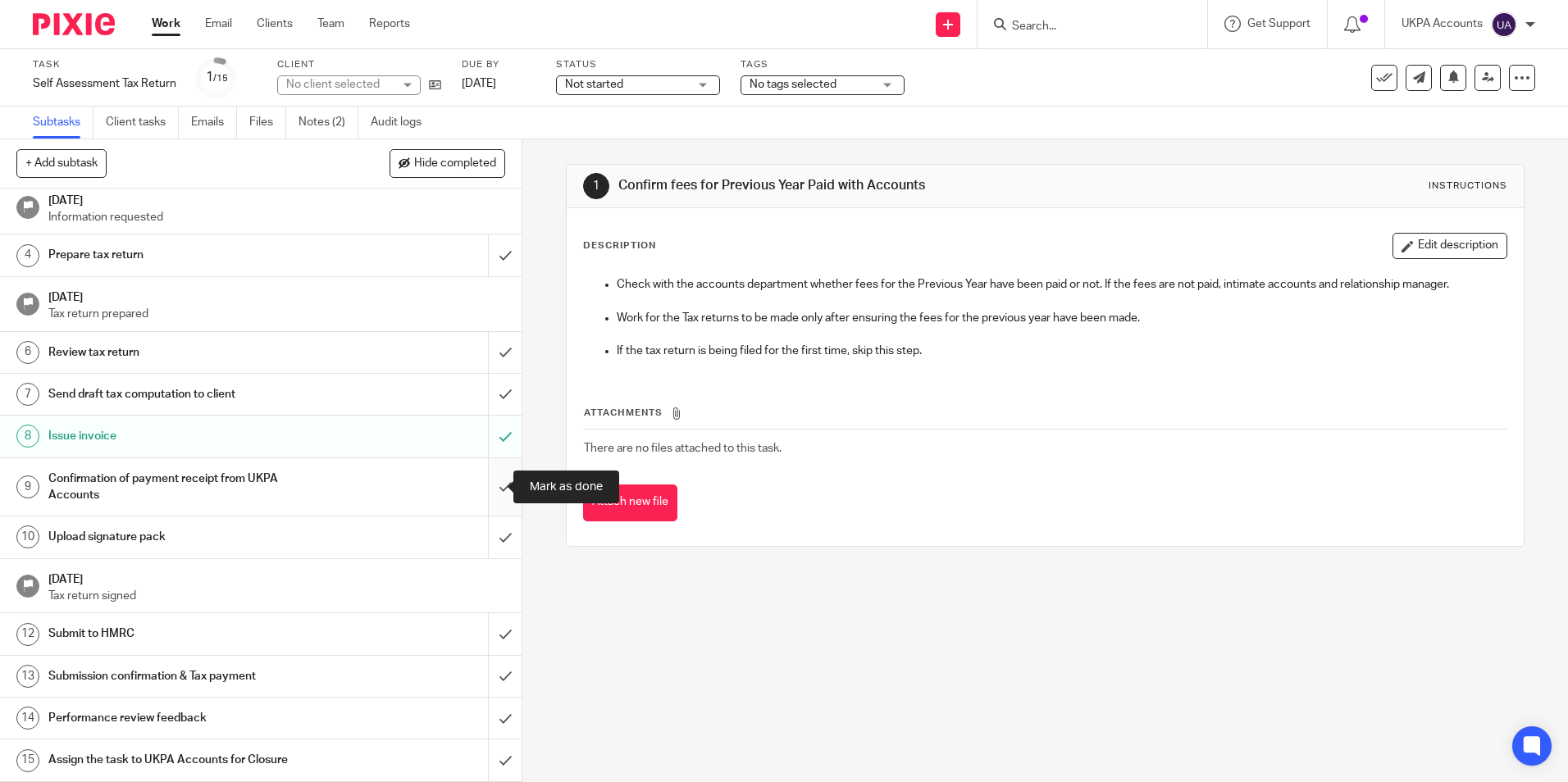
click at [487, 490] on input "submit" at bounding box center [261, 487] width 522 height 58
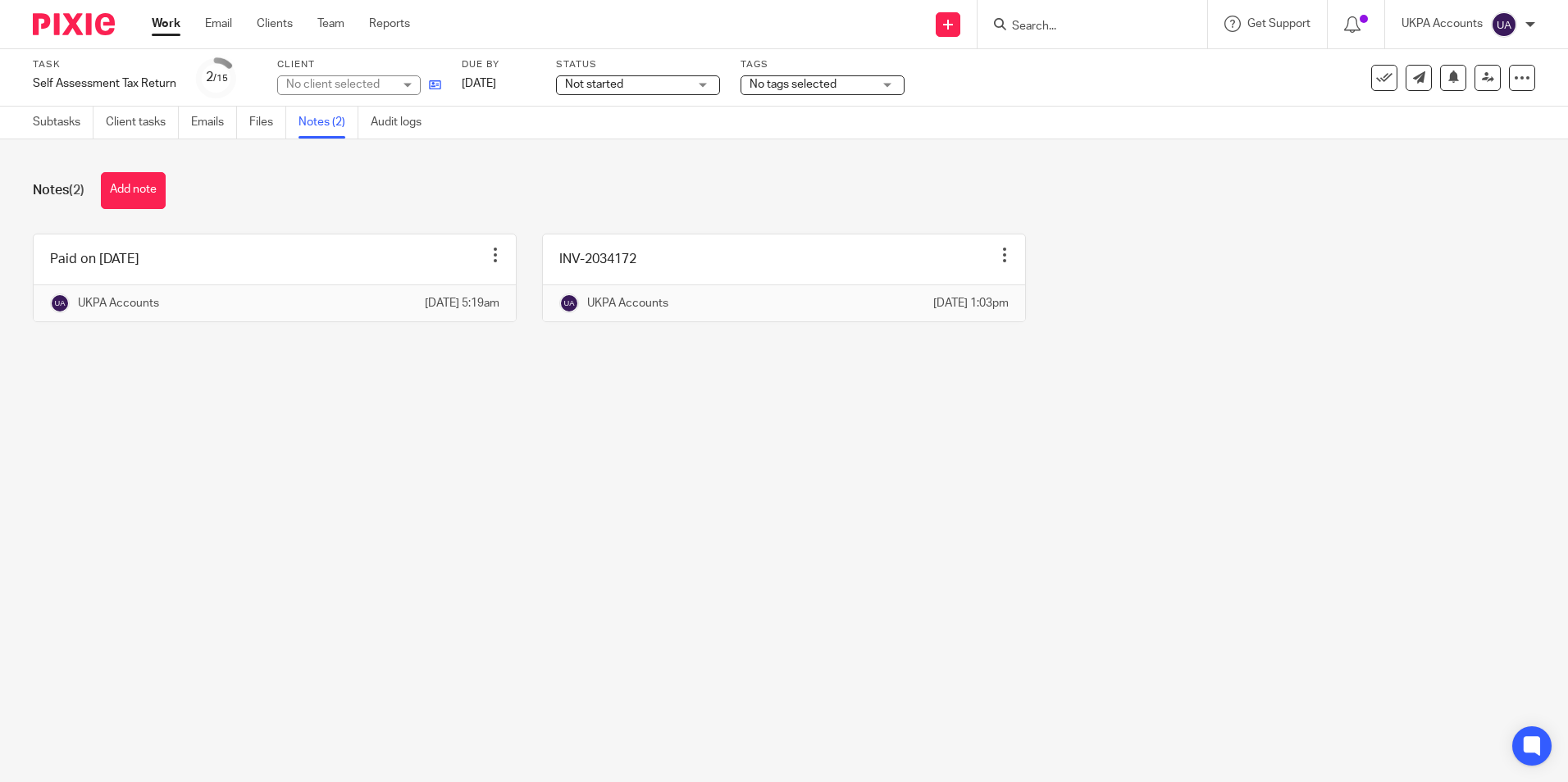
click at [430, 92] on link at bounding box center [431, 84] width 20 height 16
click at [381, 123] on link "Audit logs" at bounding box center [402, 123] width 63 height 32
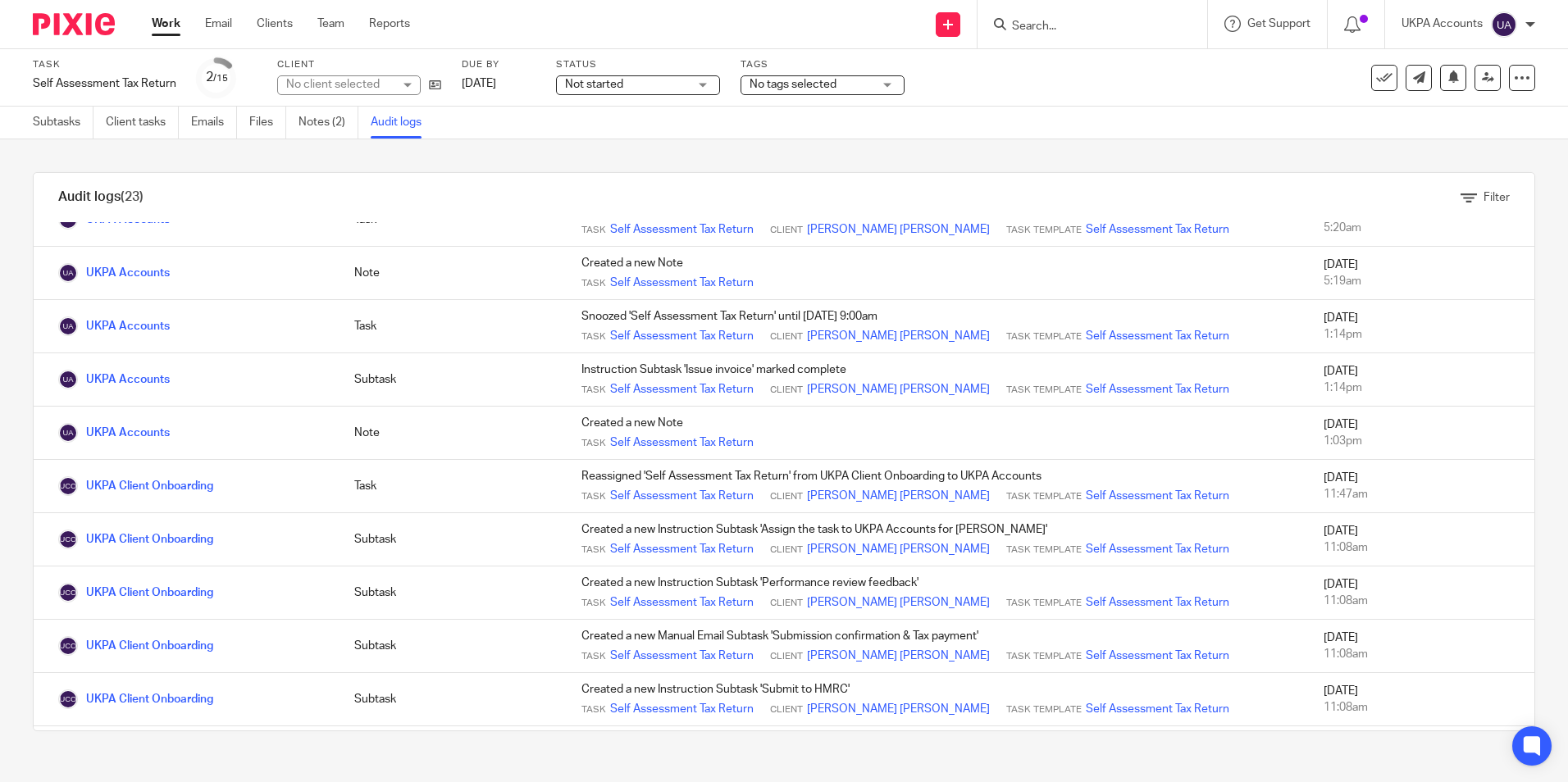
scroll to position [410, 0]
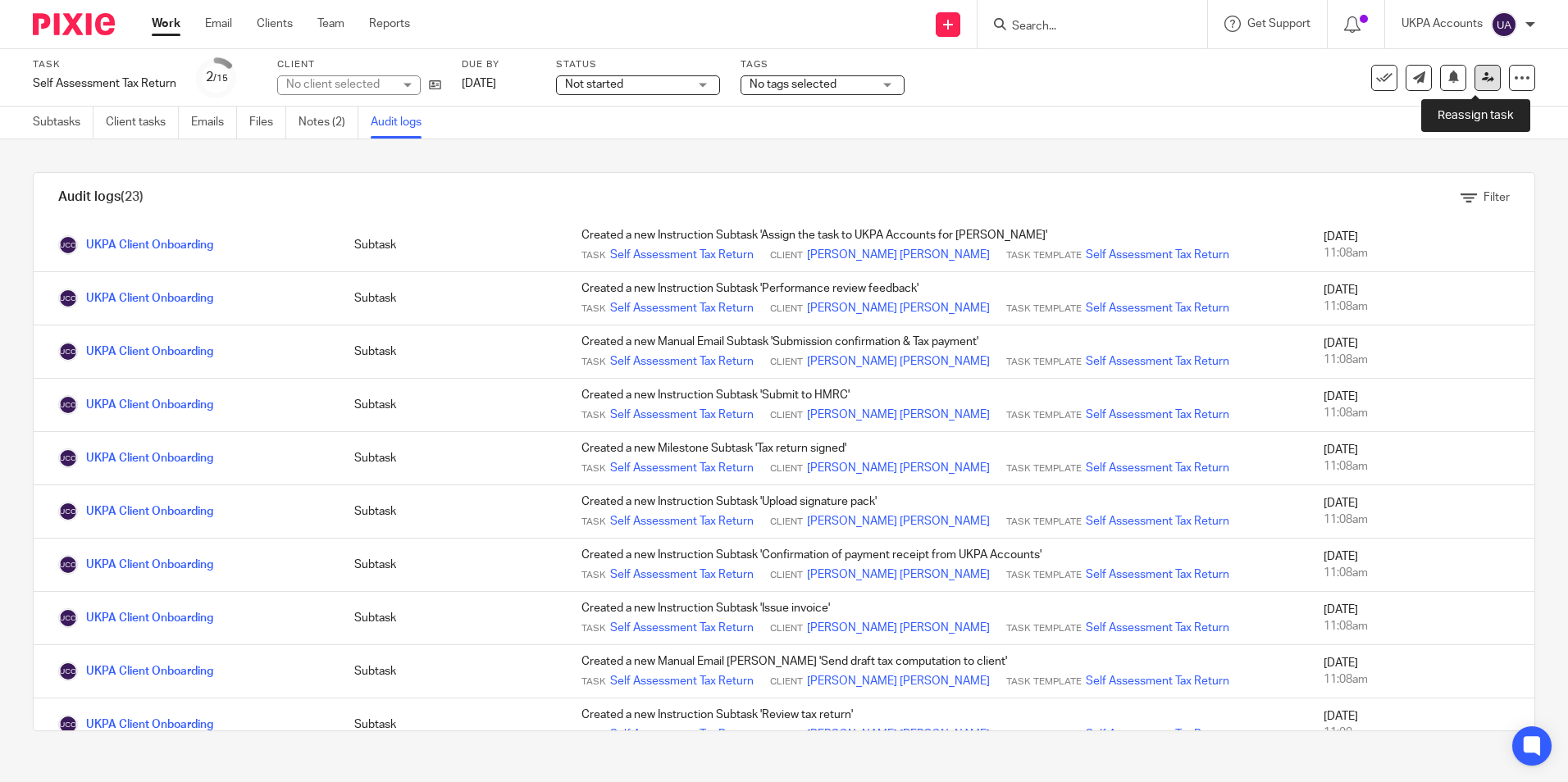
click at [1482, 81] on icon at bounding box center [1488, 78] width 12 height 12
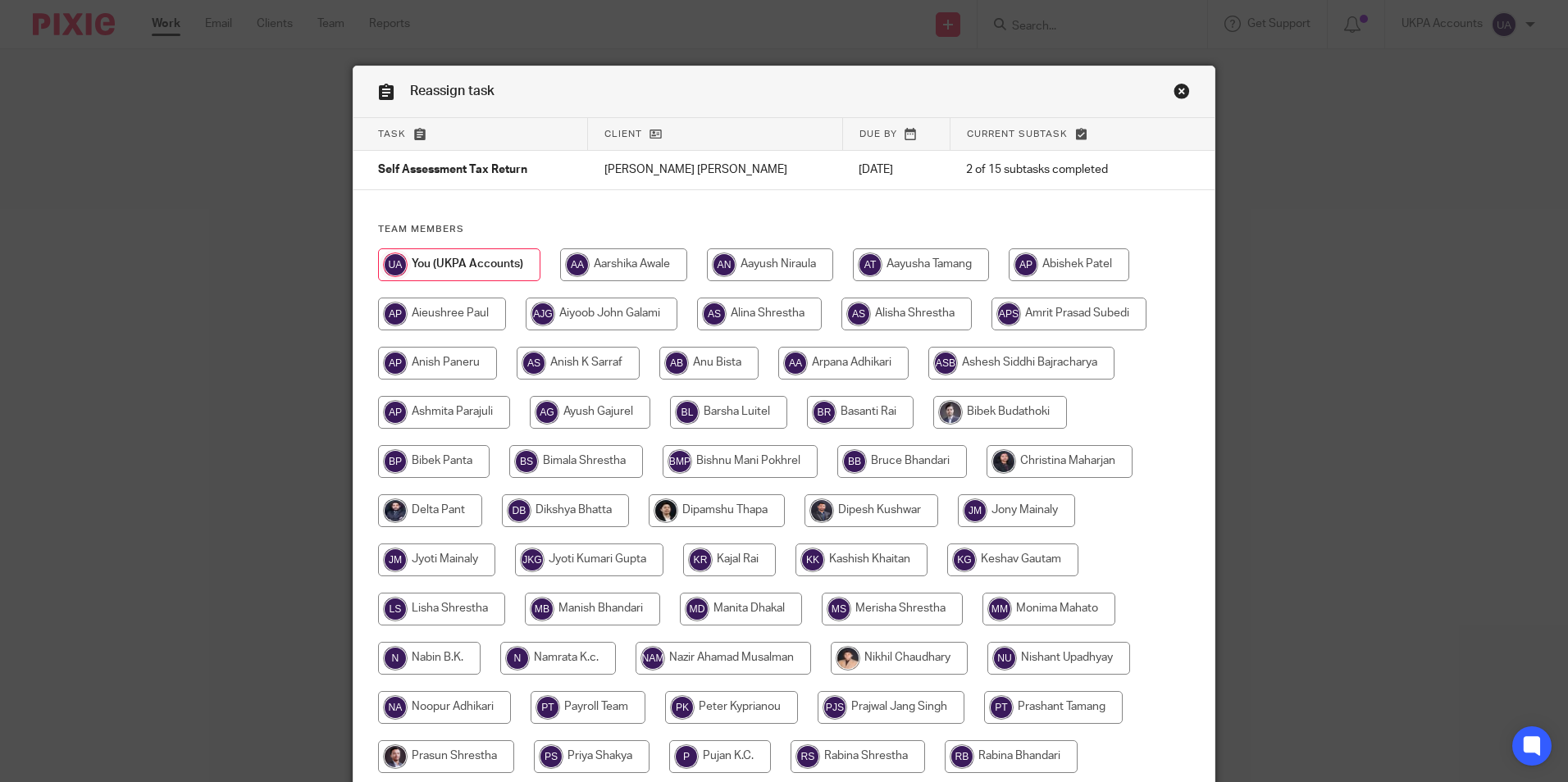
click at [850, 360] on input "radio" at bounding box center [843, 363] width 130 height 32
radio input "true"
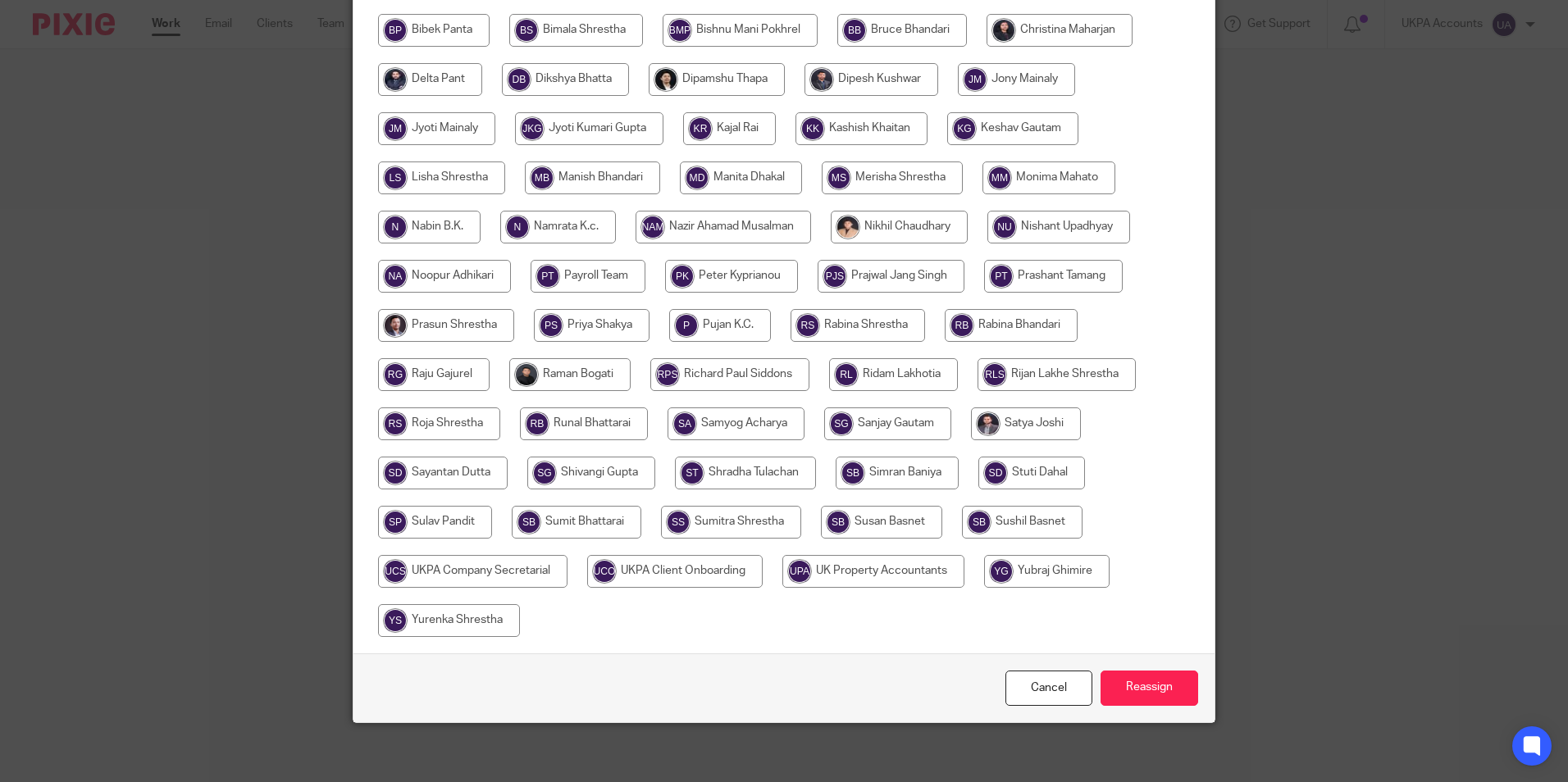
scroll to position [438, 0]
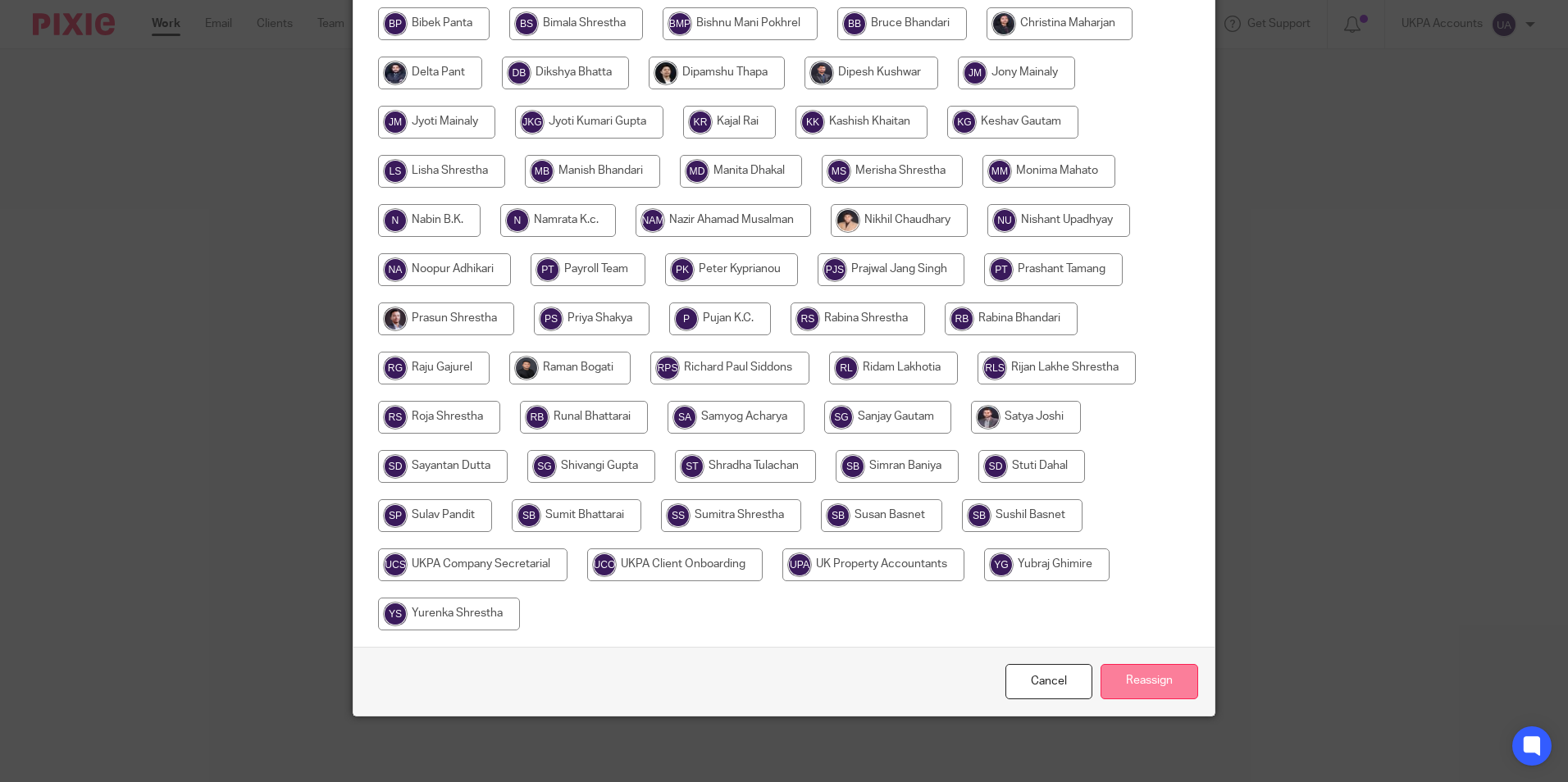
click at [1144, 676] on input "Reassign" at bounding box center [1150, 681] width 98 height 35
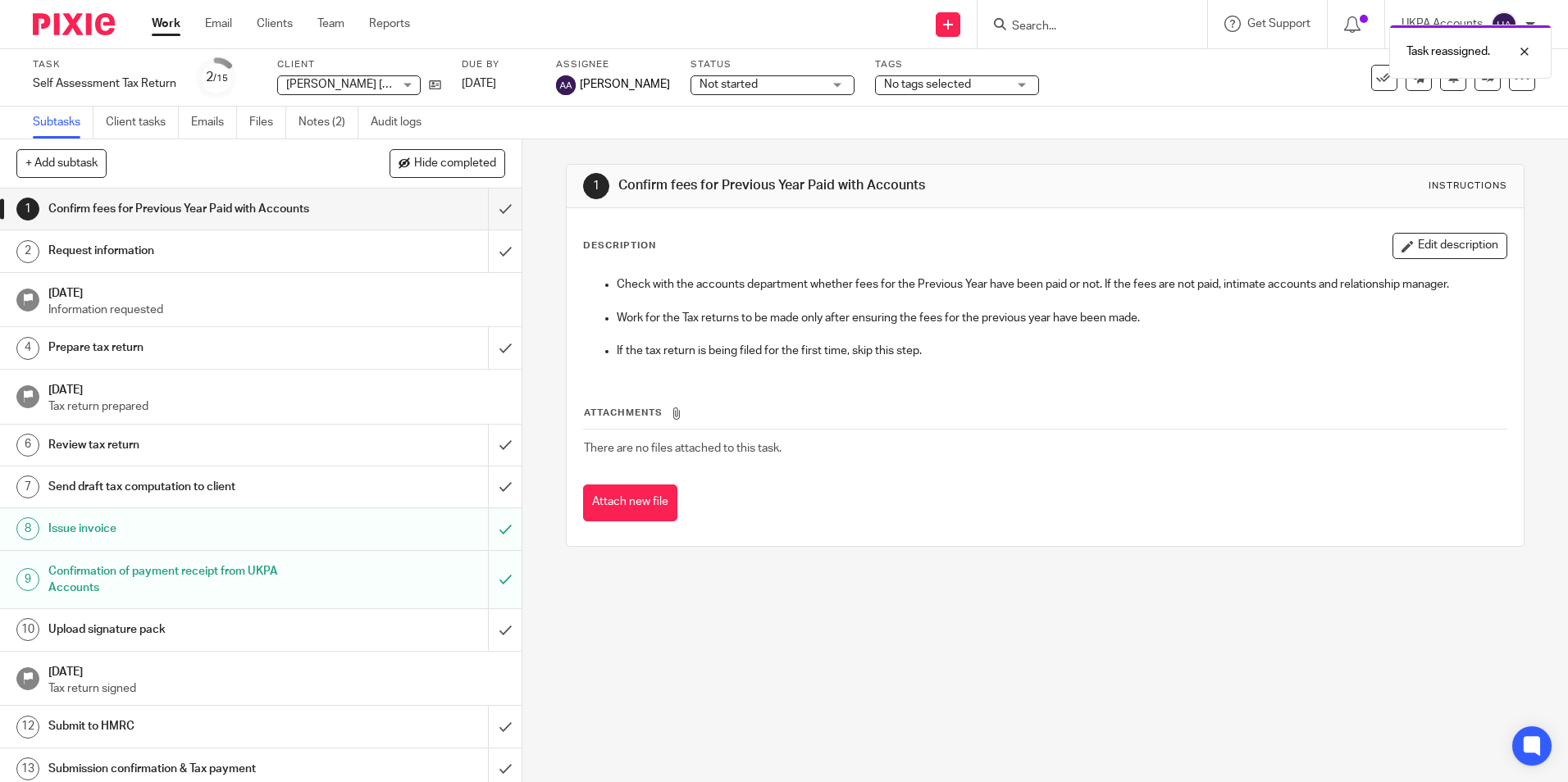
click at [158, 26] on link "Work" at bounding box center [166, 23] width 29 height 16
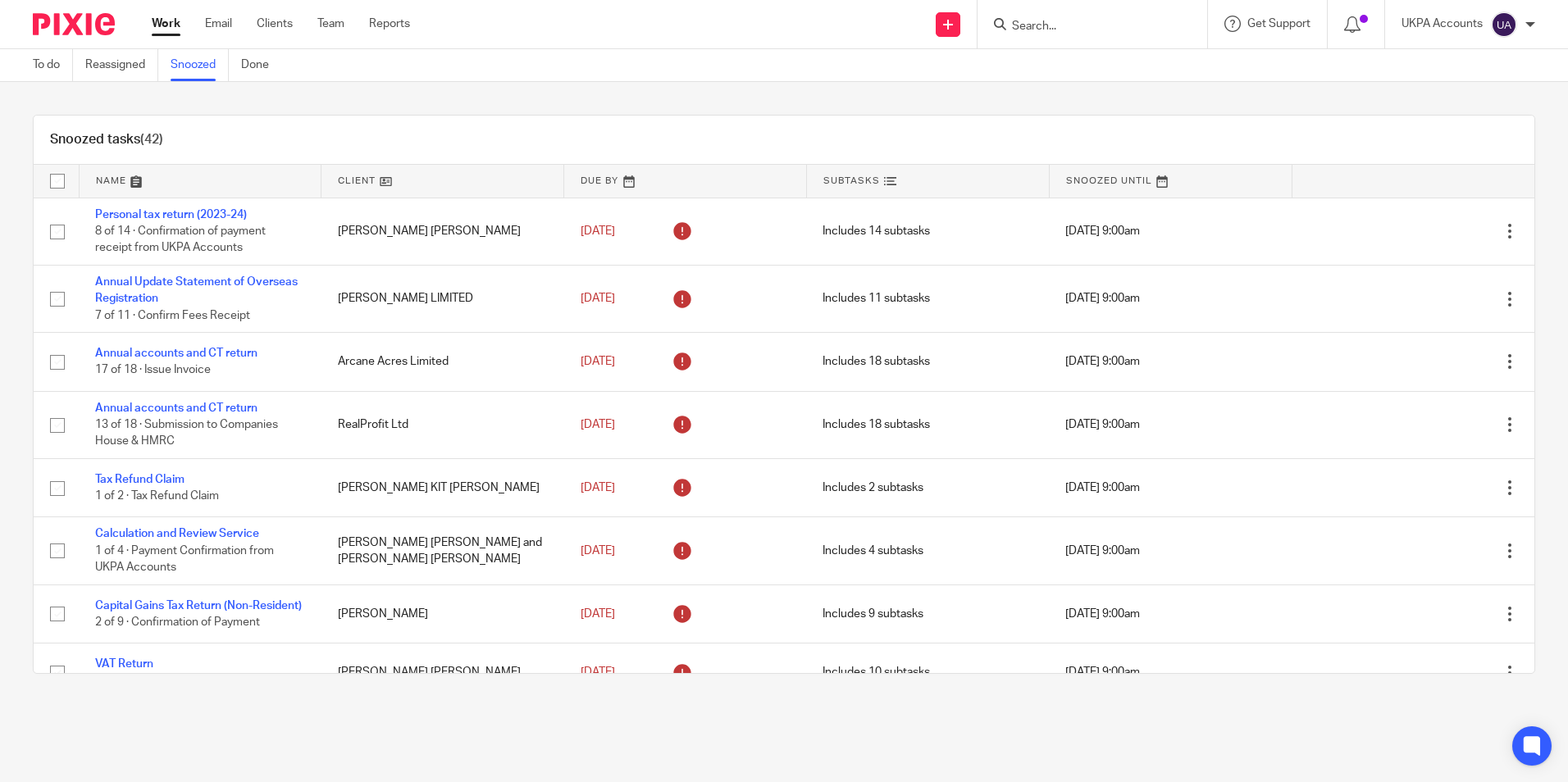
click at [940, 123] on div "Snoozed tasks (42)" at bounding box center [783, 141] width 1501 height 49
click at [59, 67] on link "To do" at bounding box center [52, 66] width 40 height 32
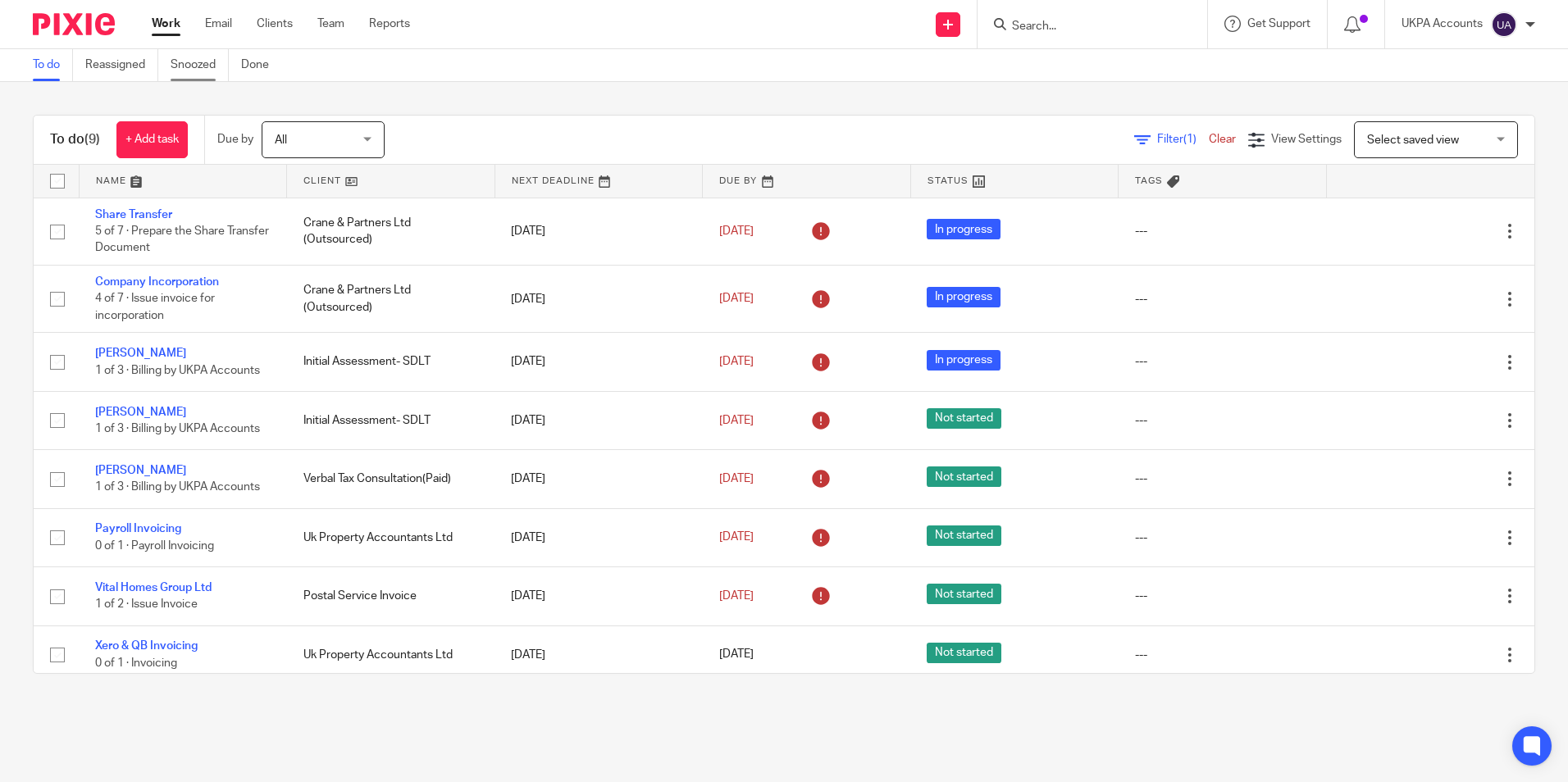
click at [195, 60] on link "Snoozed" at bounding box center [199, 66] width 58 height 32
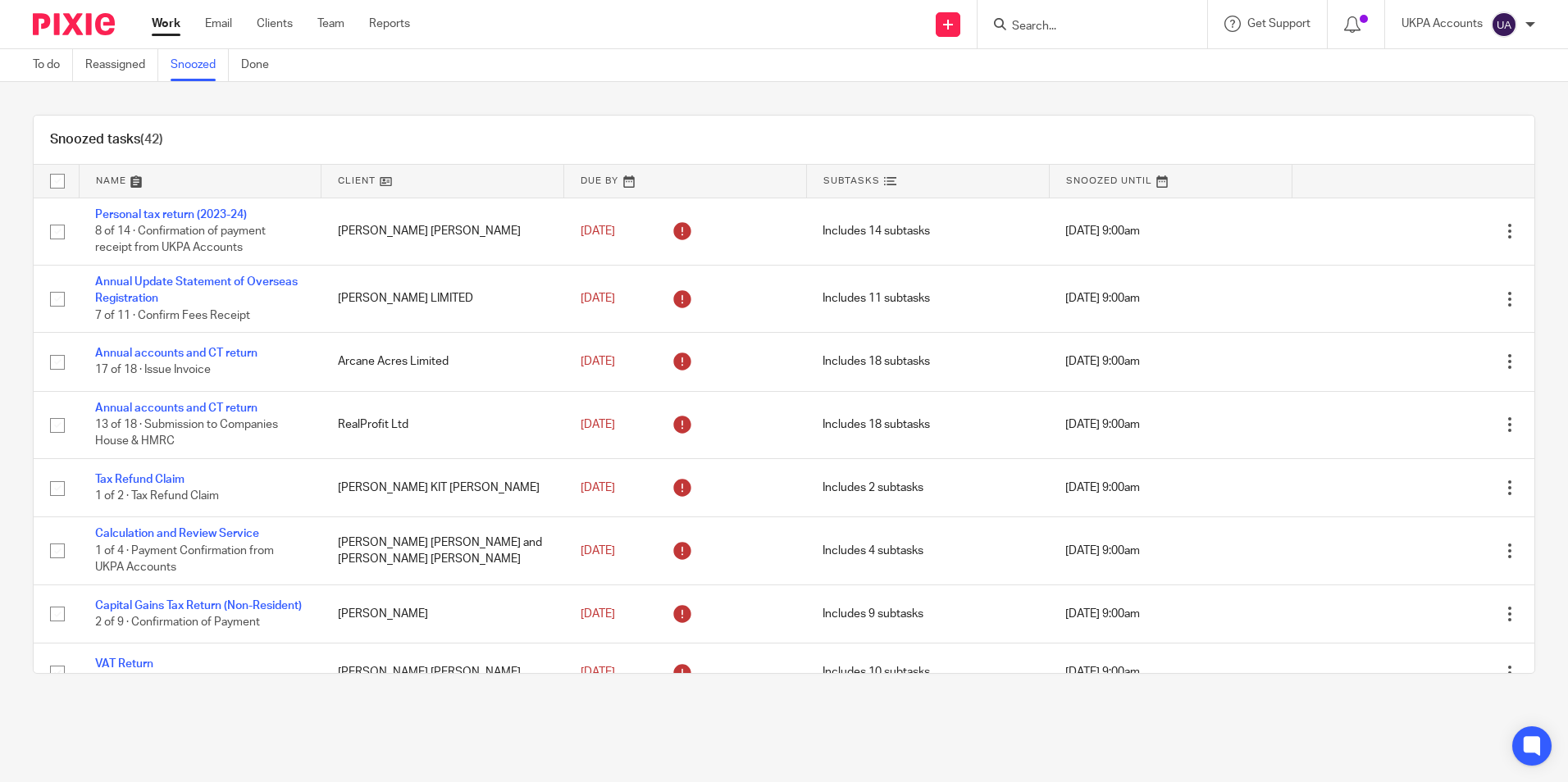
click at [429, 172] on link at bounding box center [442, 181] width 242 height 32
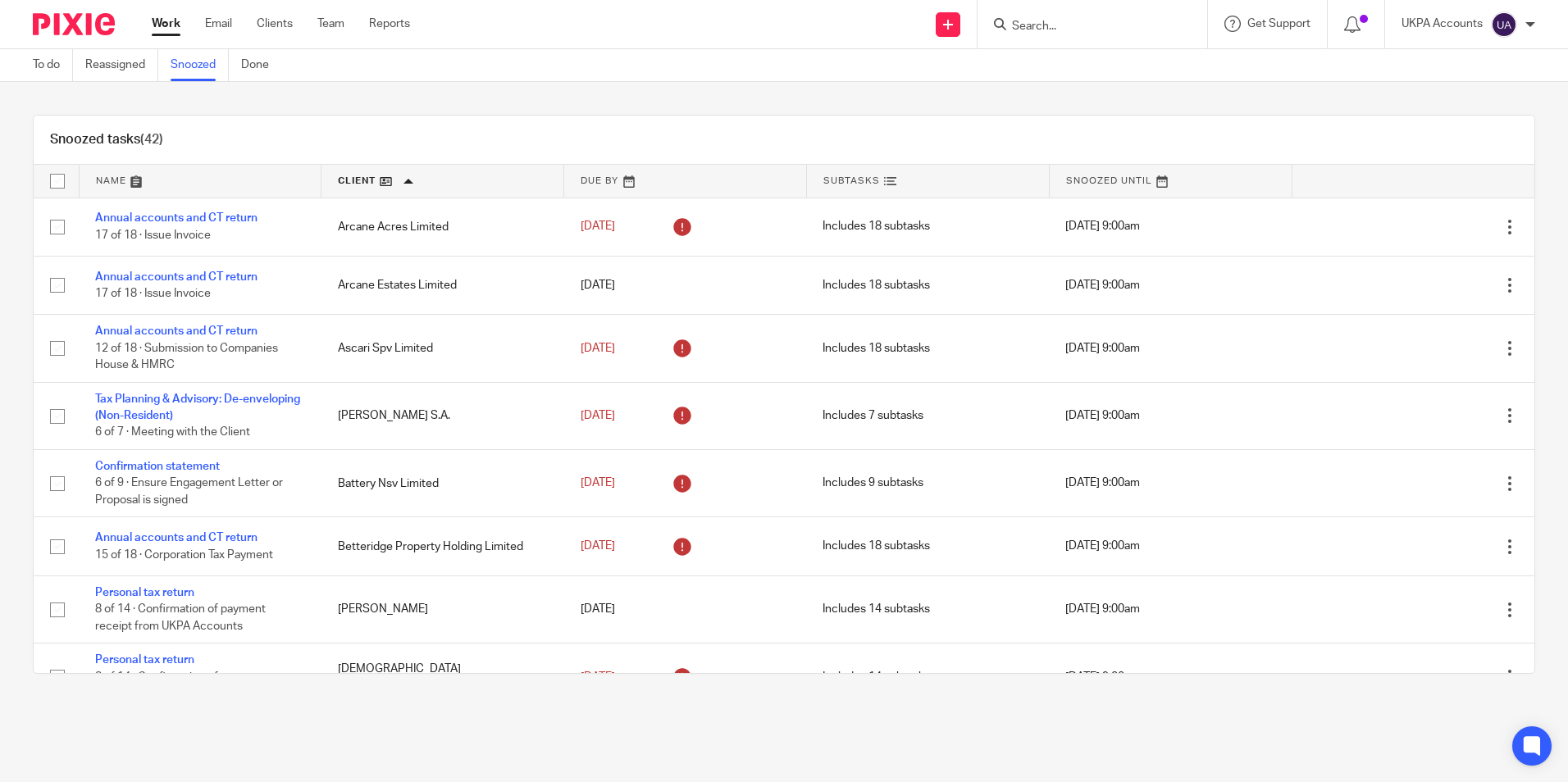
click at [654, 172] on link at bounding box center [685, 181] width 242 height 32
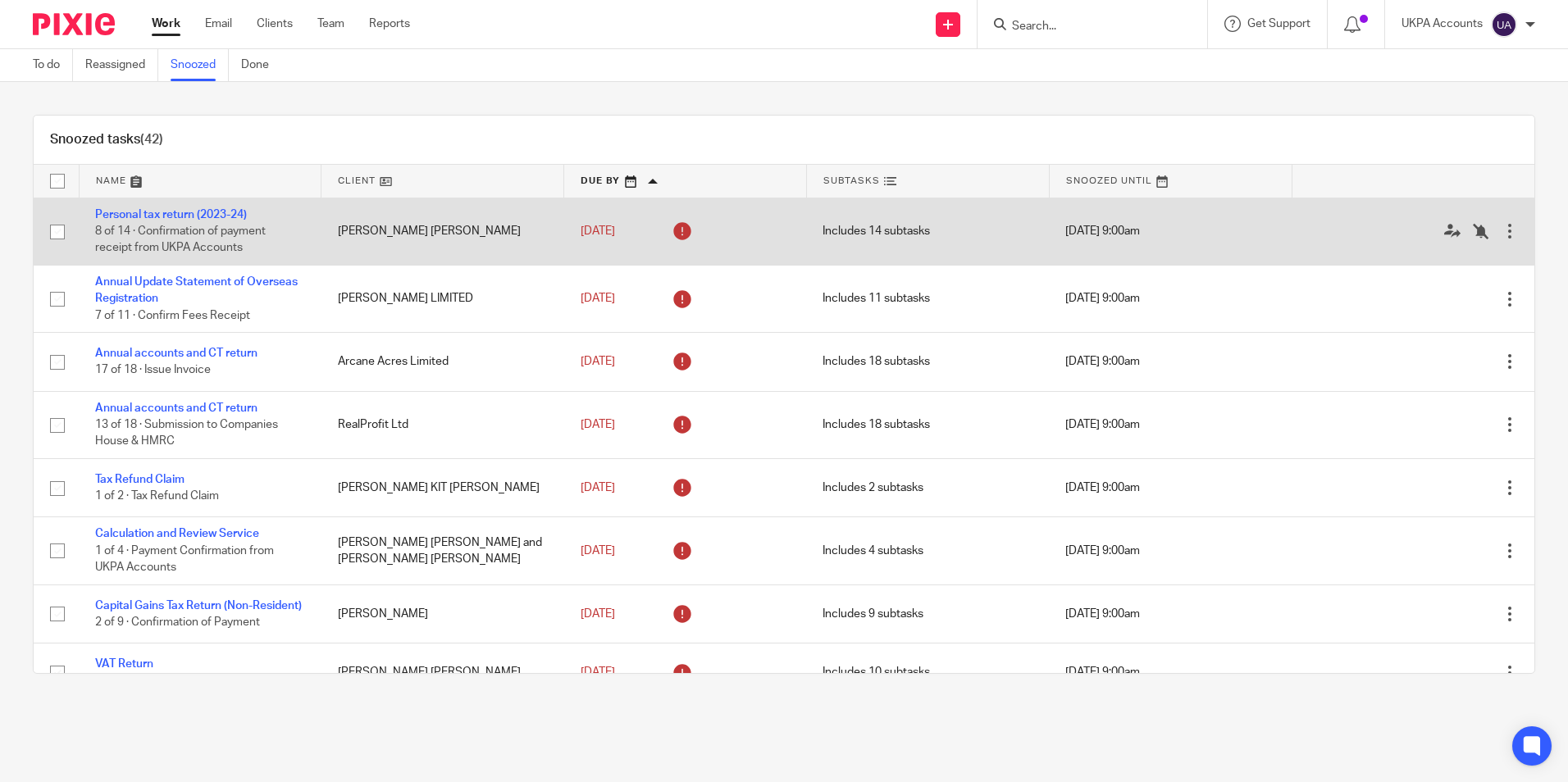
drag, startPoint x: 330, startPoint y: 230, endPoint x: 595, endPoint y: 244, distance: 265.4
click at [597, 243] on tr "Personal tax return (2023-24) 8 of 14 · Confirmation of payment receipt from UK…" at bounding box center [783, 231] width 1501 height 67
click at [418, 245] on td "[PERSON_NAME] [PERSON_NAME]" at bounding box center [442, 231] width 243 height 67
drag, startPoint x: 330, startPoint y: 231, endPoint x: 627, endPoint y: 250, distance: 297.6
click at [667, 229] on tr "Personal tax return (2023-24) 8 of 14 · Confirmation of payment receipt from UK…" at bounding box center [783, 231] width 1501 height 67
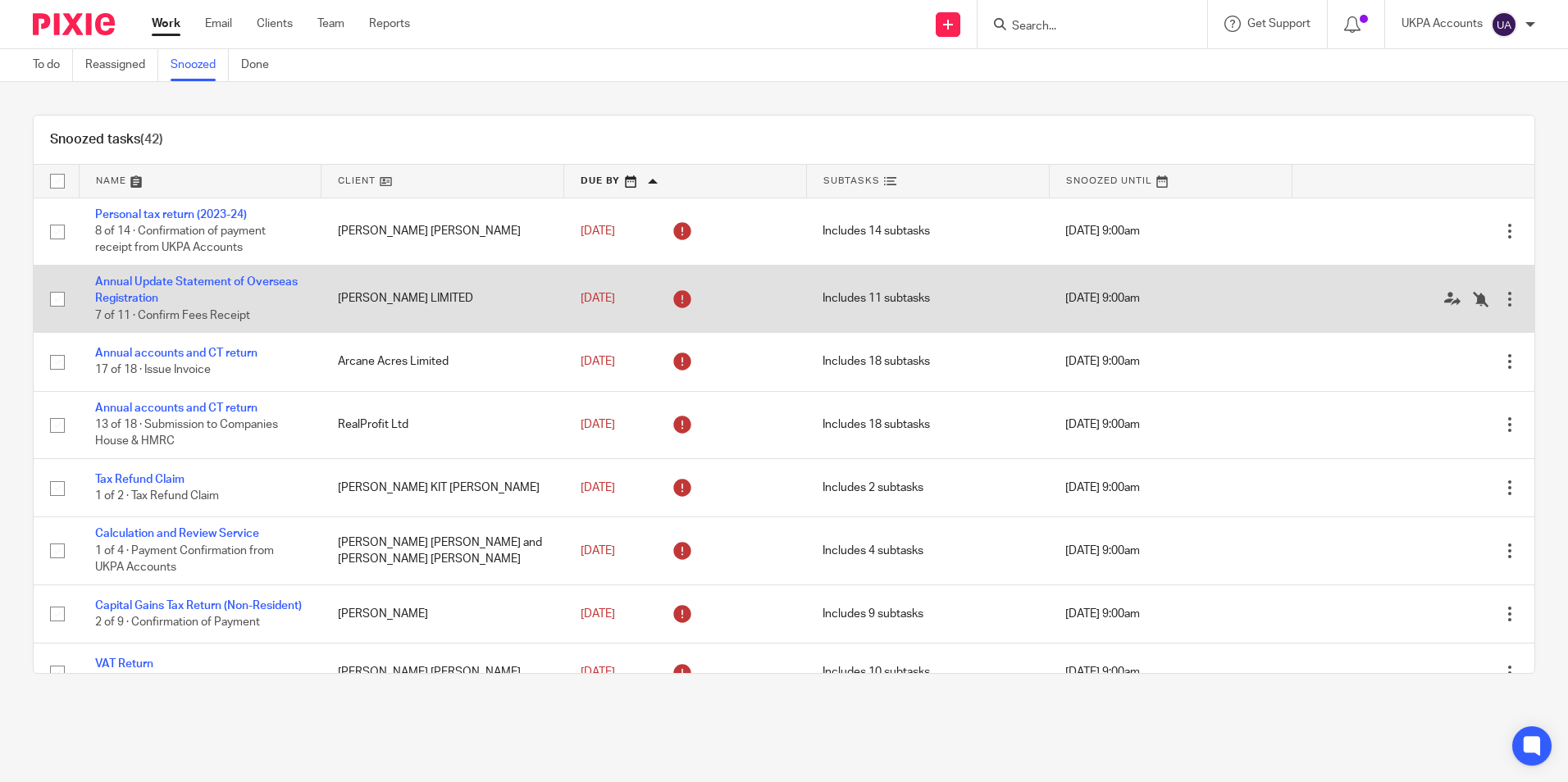
drag, startPoint x: 603, startPoint y: 231, endPoint x: 566, endPoint y: 274, distance: 56.7
click at [566, 274] on td "[DATE]" at bounding box center [685, 298] width 243 height 67
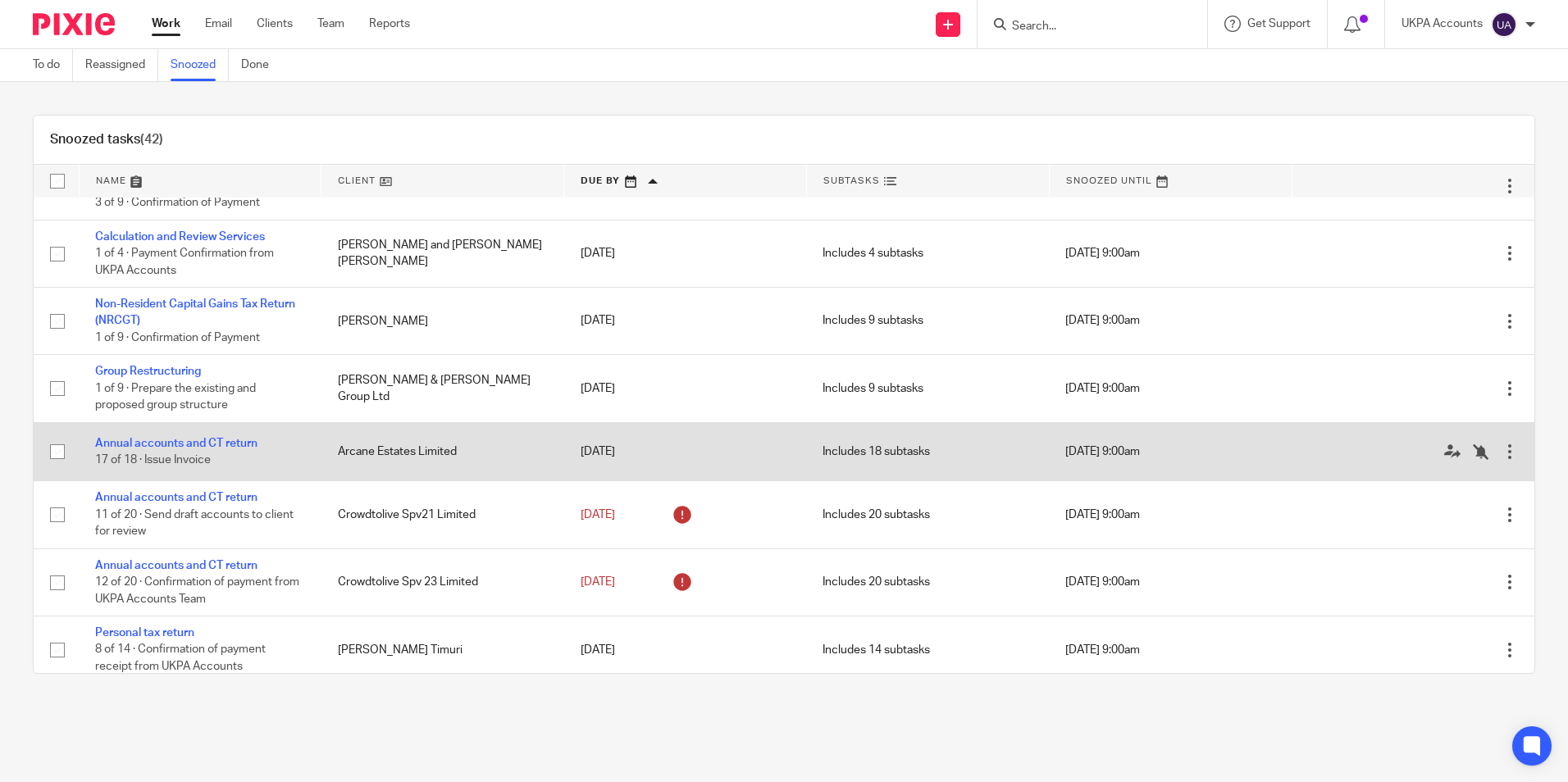
scroll to position [2168, 0]
click at [237, 450] on link "Annual accounts and CT return" at bounding box center [176, 444] width 163 height 11
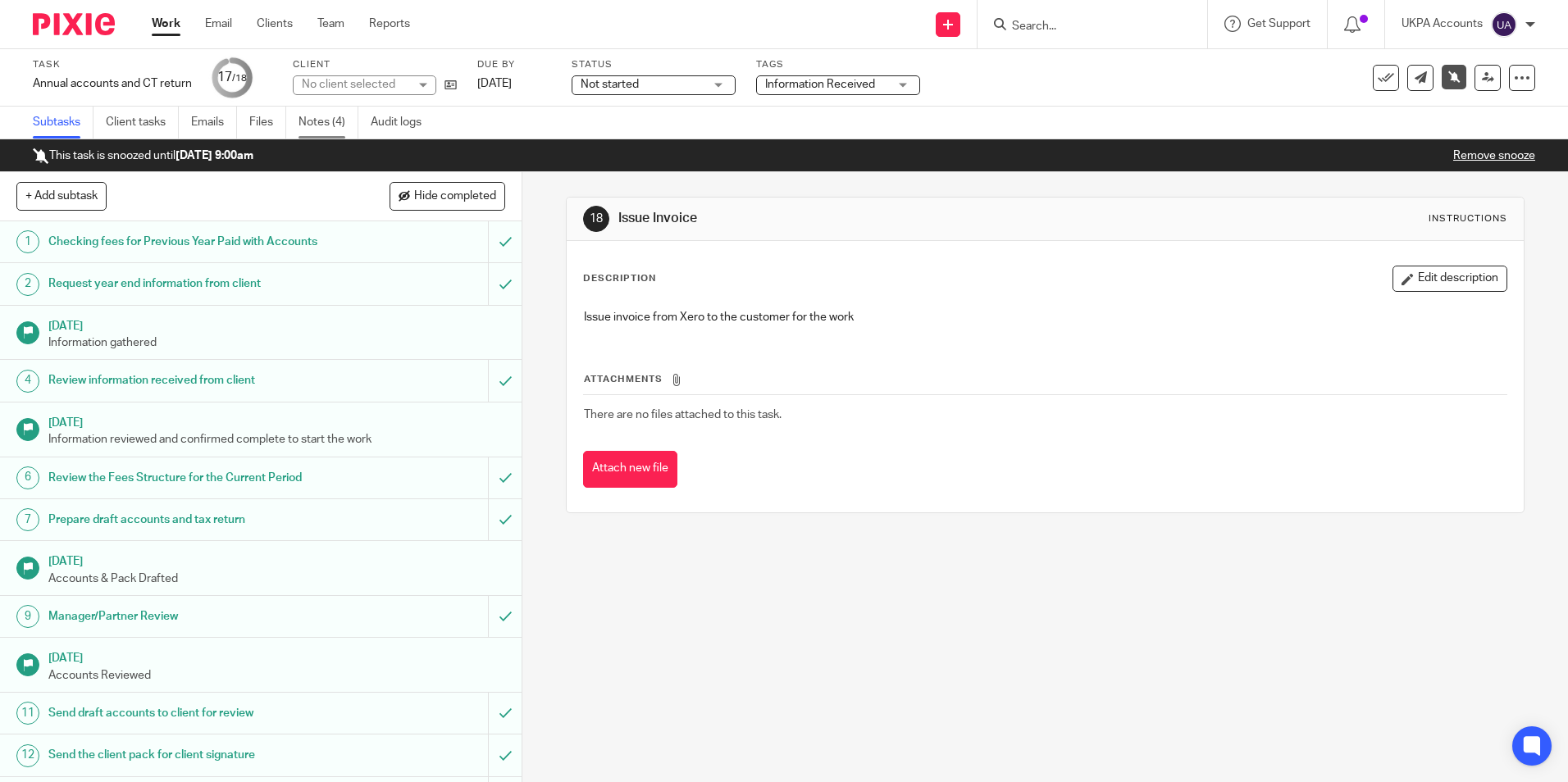
click at [342, 127] on link "Notes (4)" at bounding box center [328, 123] width 60 height 32
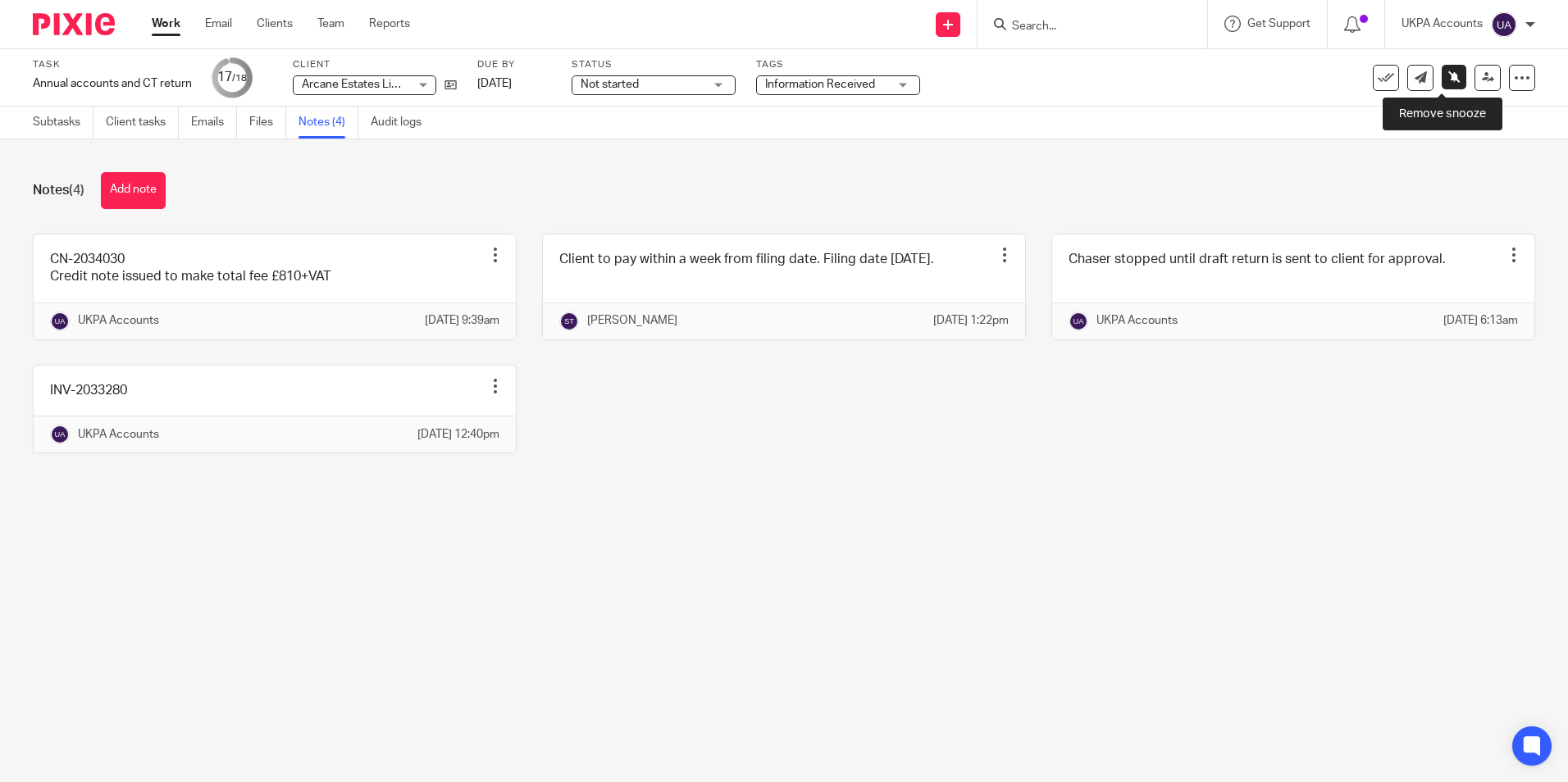
click at [1449, 80] on icon at bounding box center [1455, 77] width 12 height 12
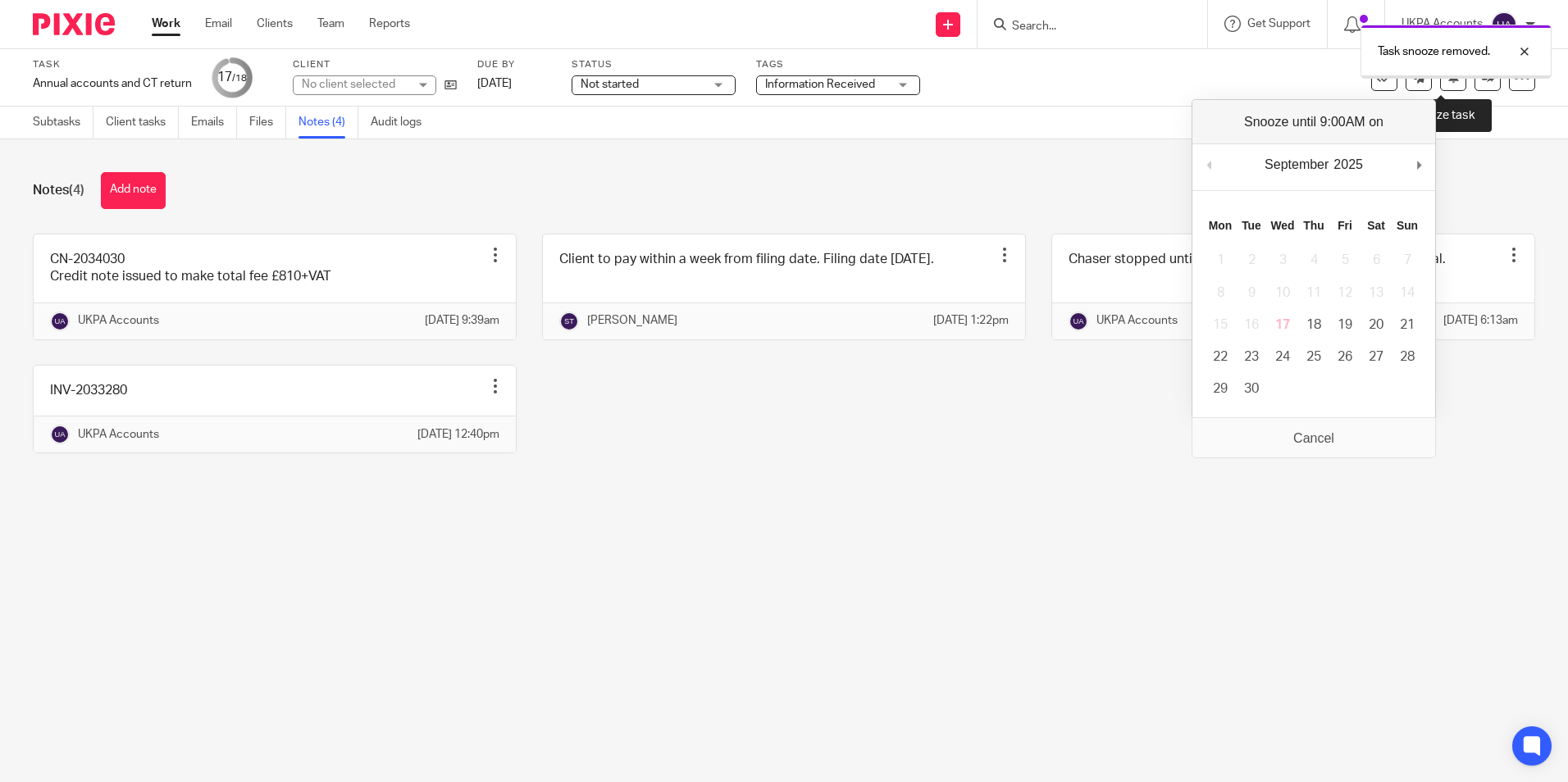
click at [1448, 80] on icon at bounding box center [1454, 77] width 12 height 12
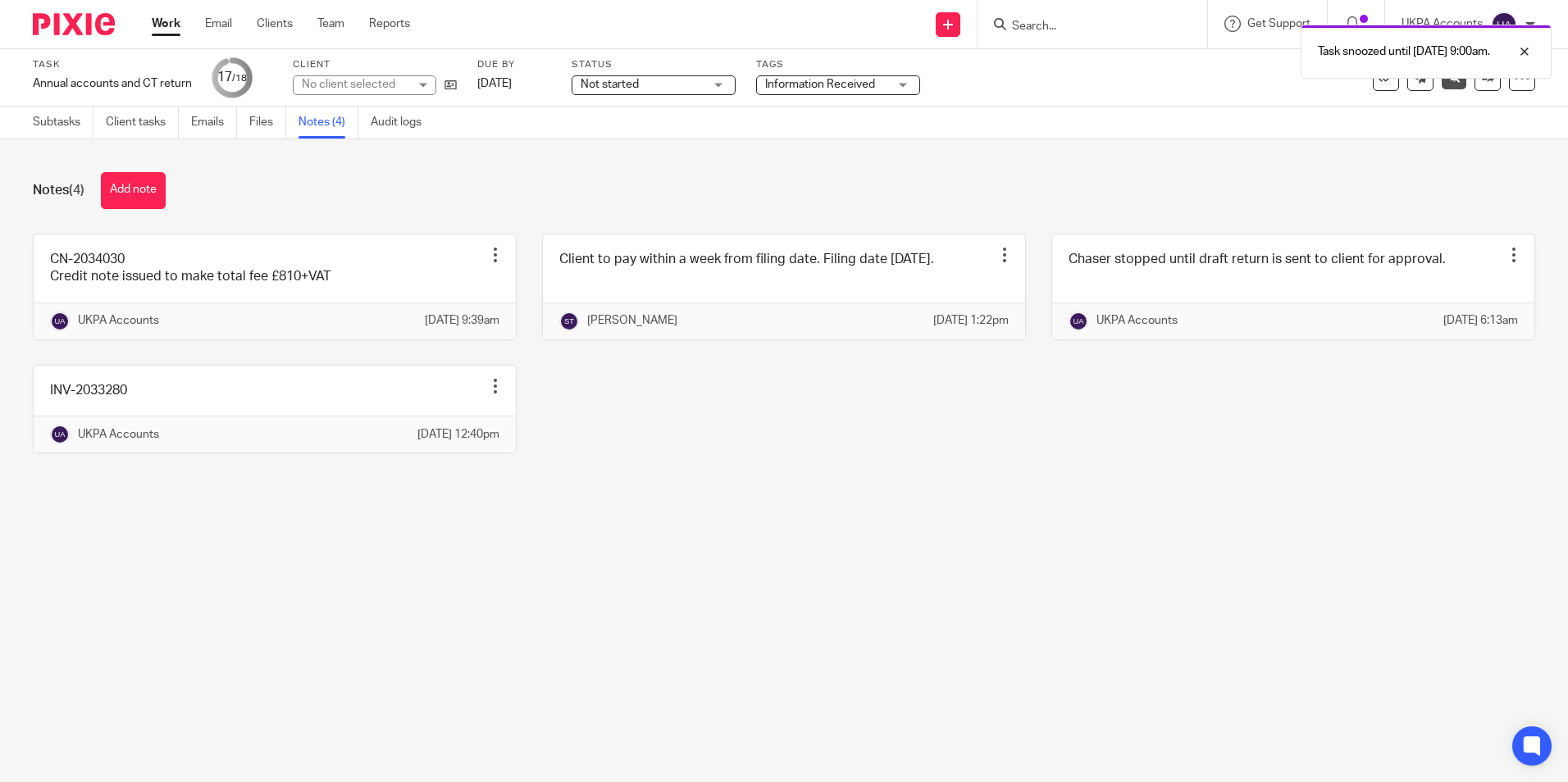
click at [166, 27] on link "Work" at bounding box center [166, 23] width 29 height 16
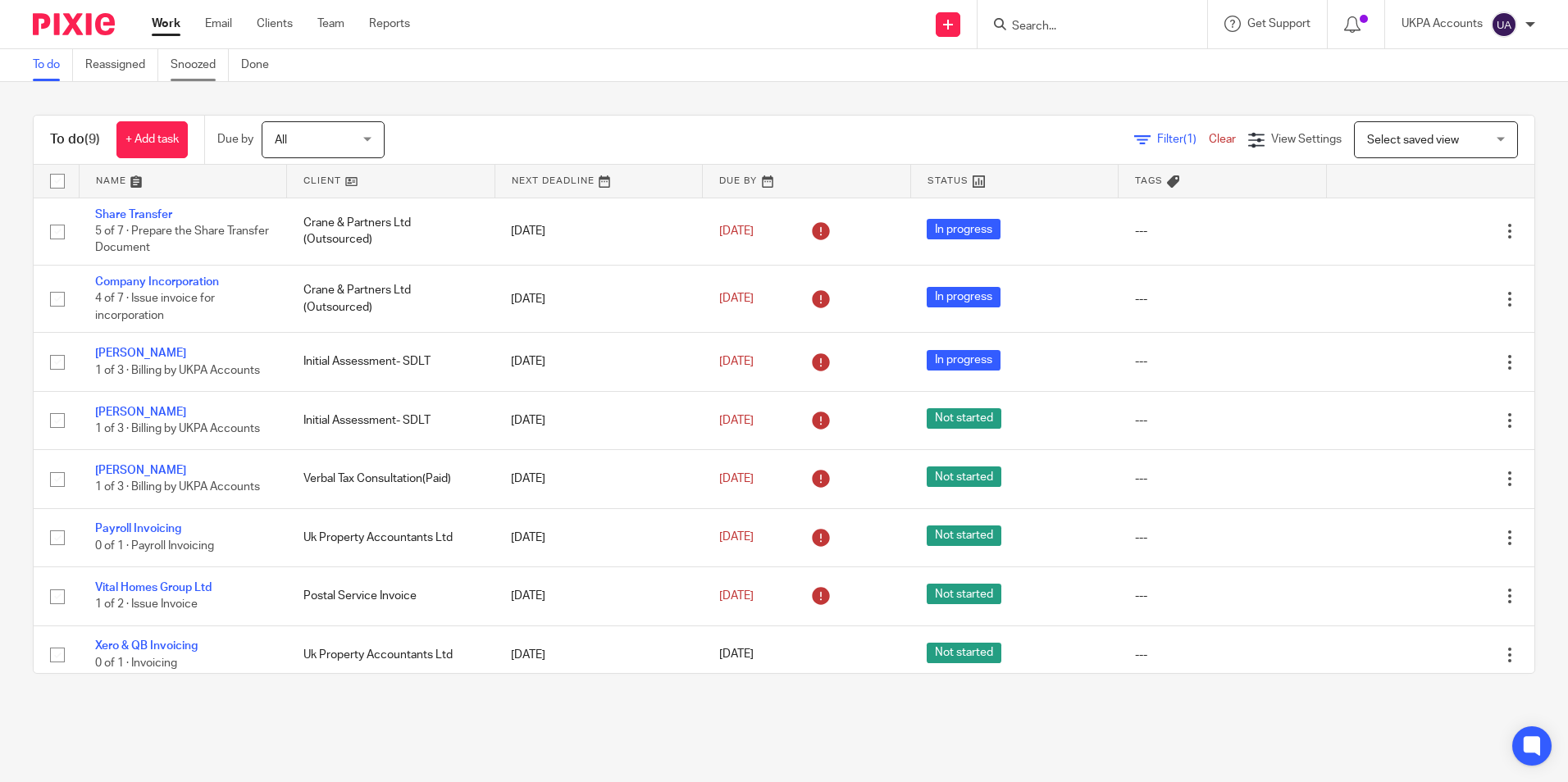
click at [194, 65] on link "Snoozed" at bounding box center [199, 66] width 58 height 32
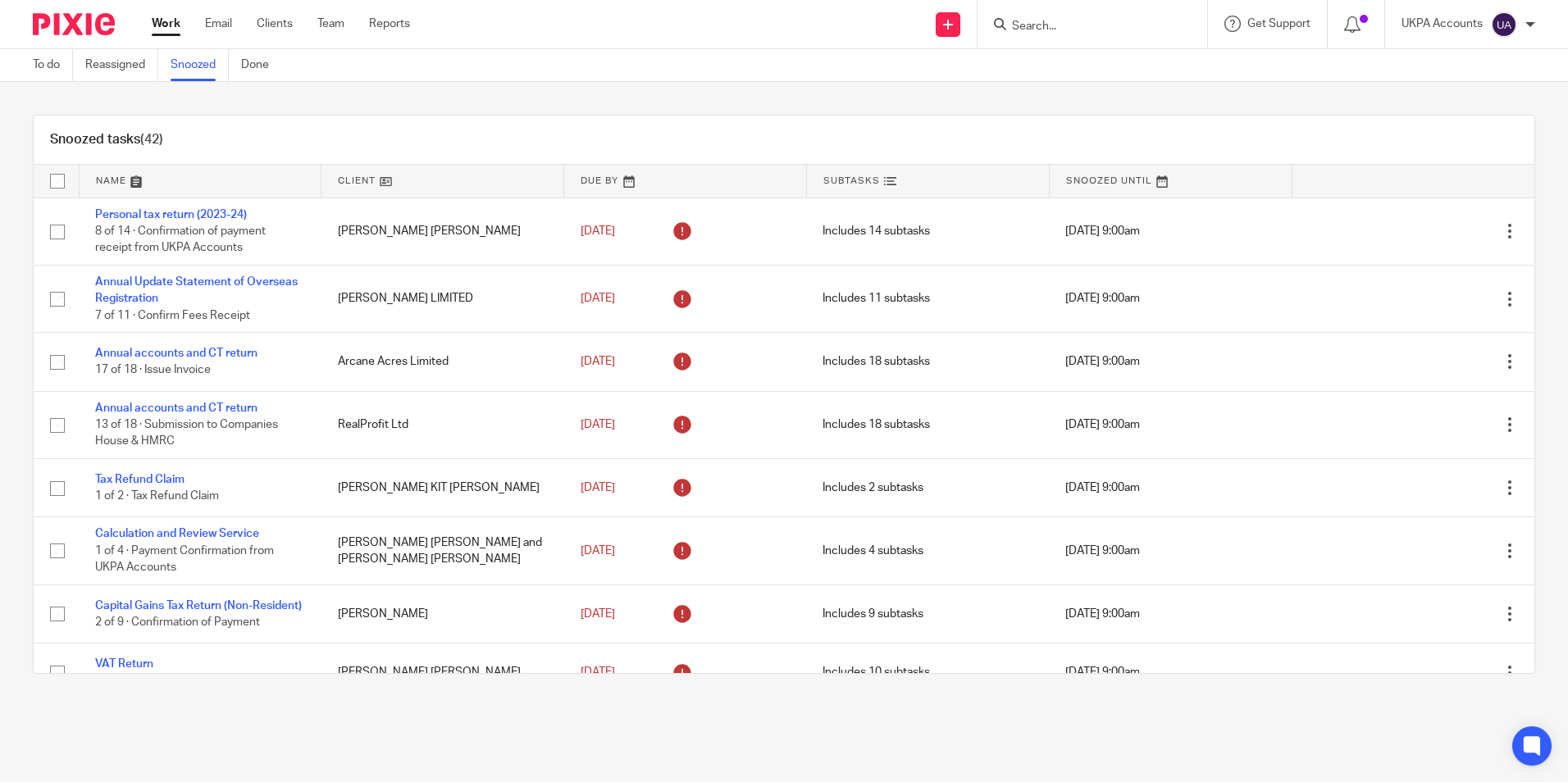
click at [461, 189] on link at bounding box center [442, 181] width 242 height 32
click at [426, 189] on link at bounding box center [442, 181] width 242 height 32
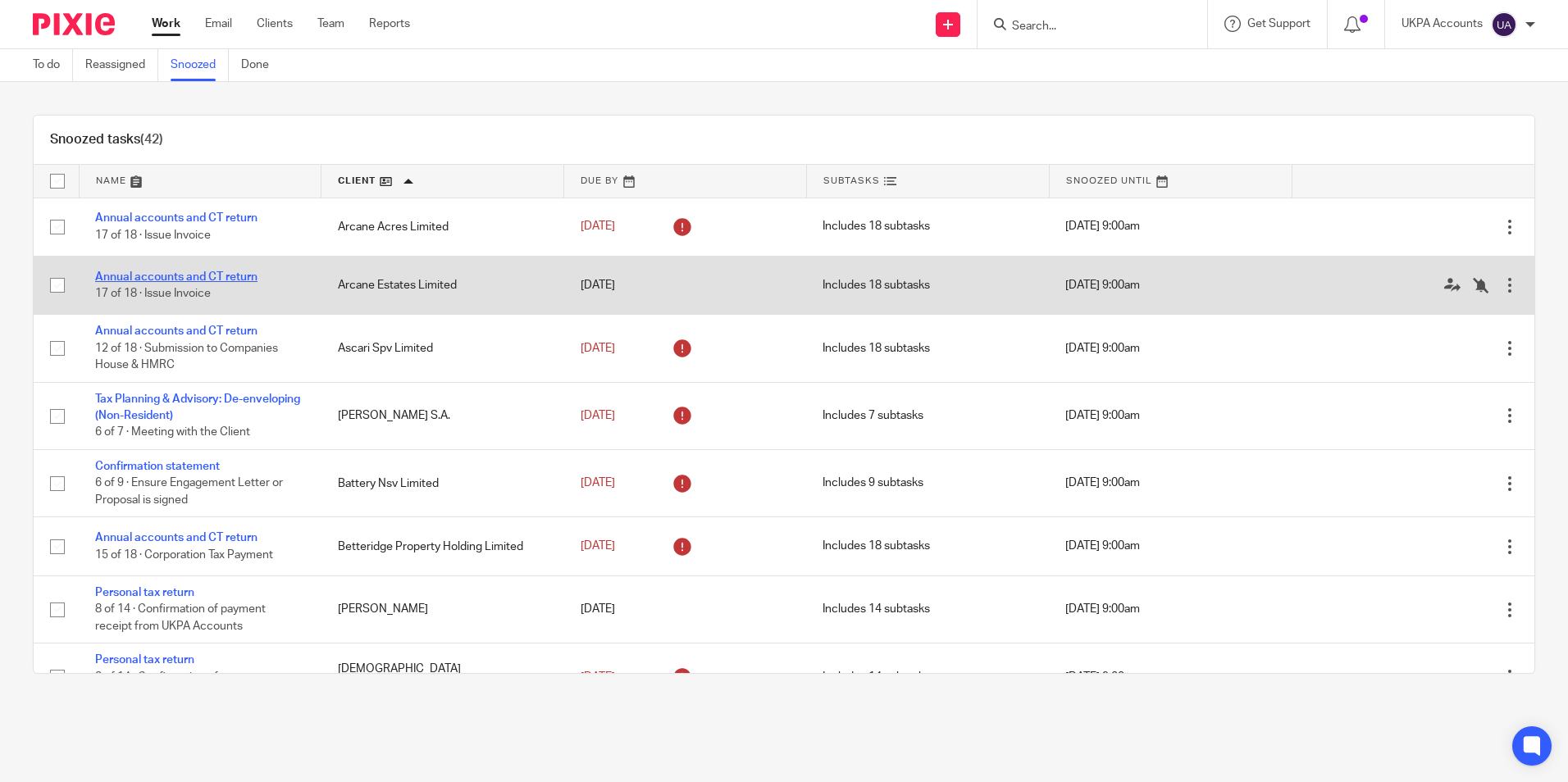
click at [232, 281] on link "Annual accounts and CT return" at bounding box center [176, 277] width 163 height 11
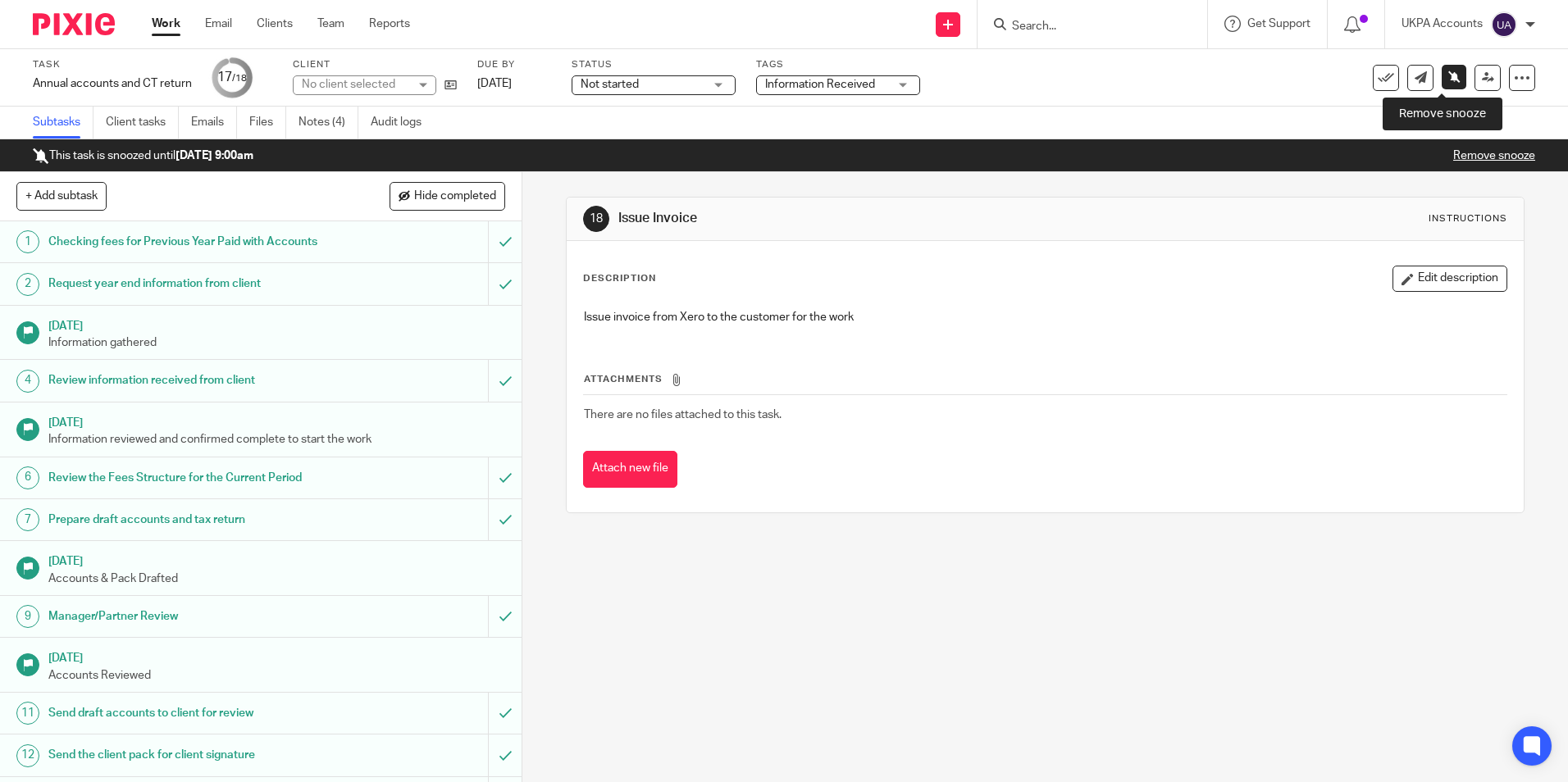
click at [1449, 75] on icon at bounding box center [1455, 77] width 12 height 12
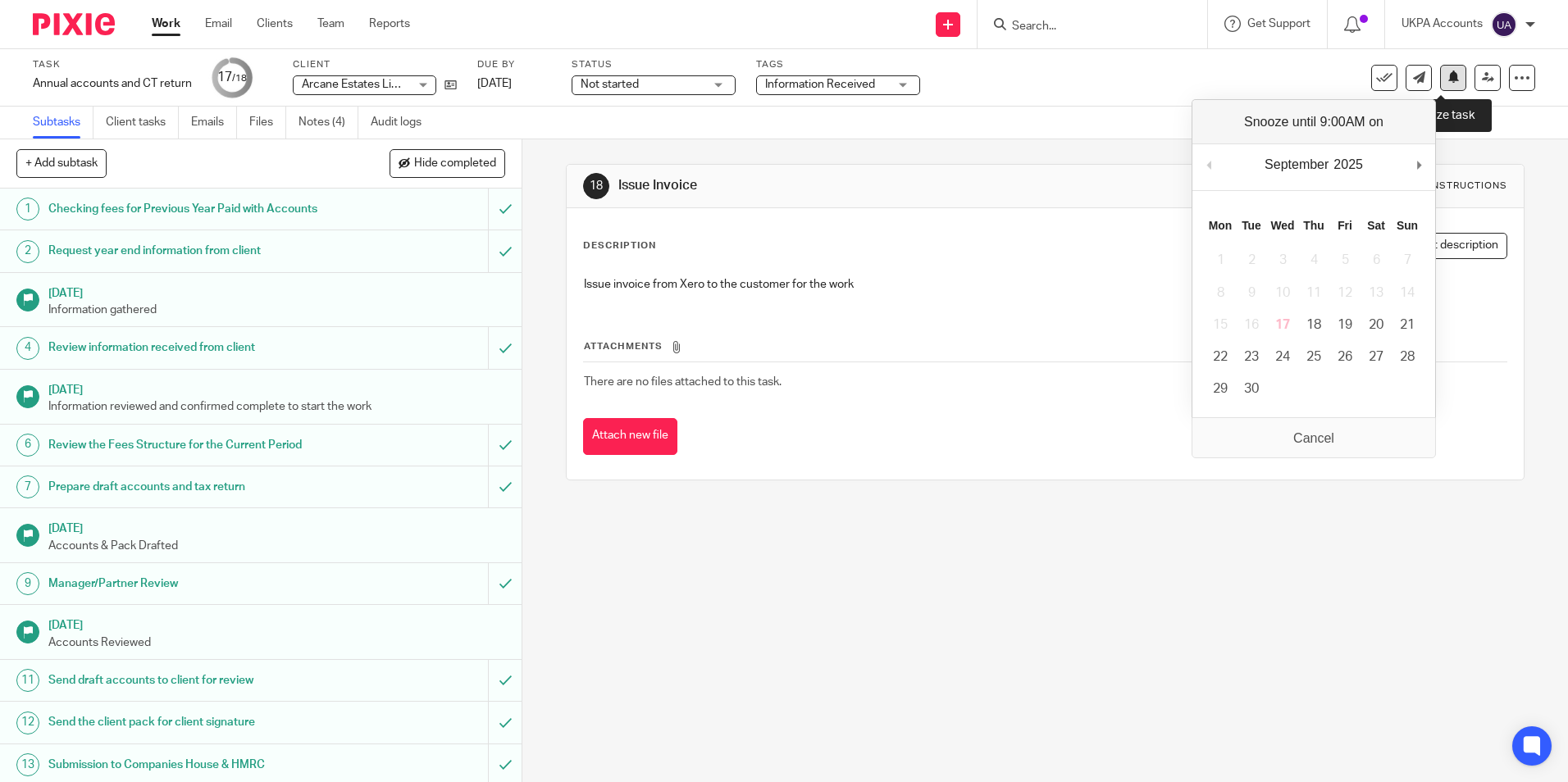
click at [1448, 83] on icon at bounding box center [1454, 77] width 12 height 12
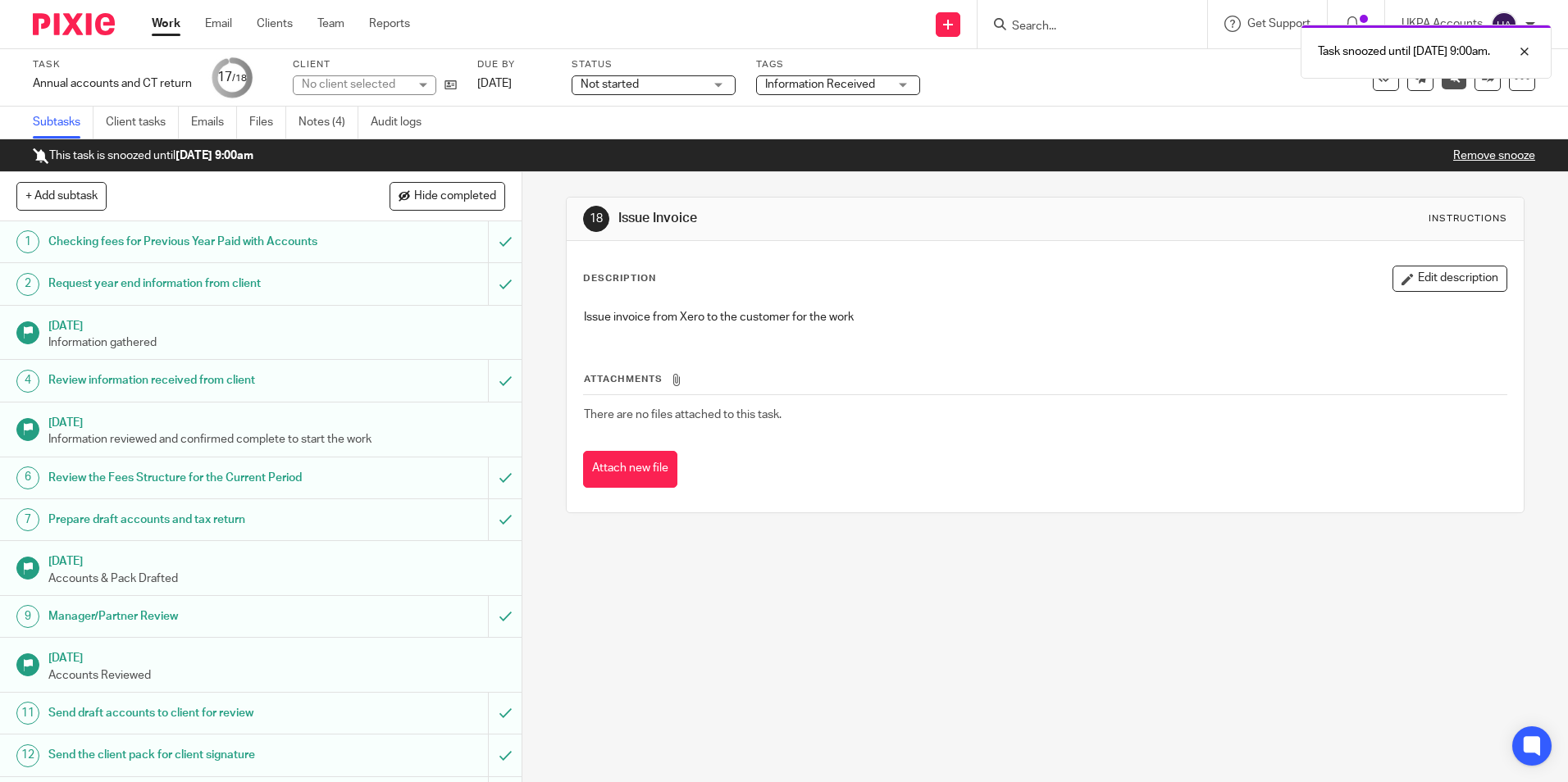
click at [170, 22] on link "Work" at bounding box center [166, 23] width 29 height 16
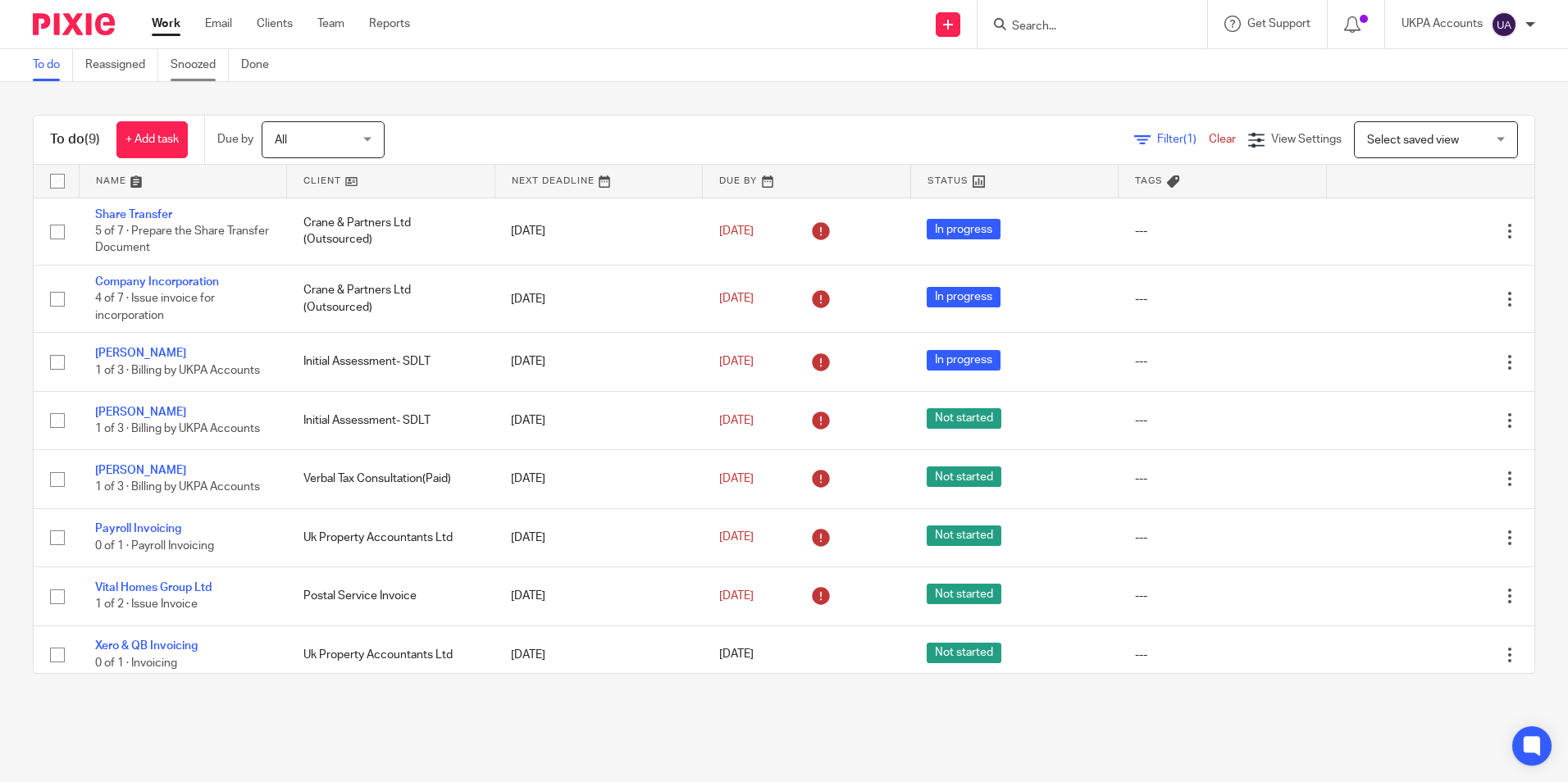
click at [214, 73] on link "Snoozed" at bounding box center [199, 66] width 58 height 32
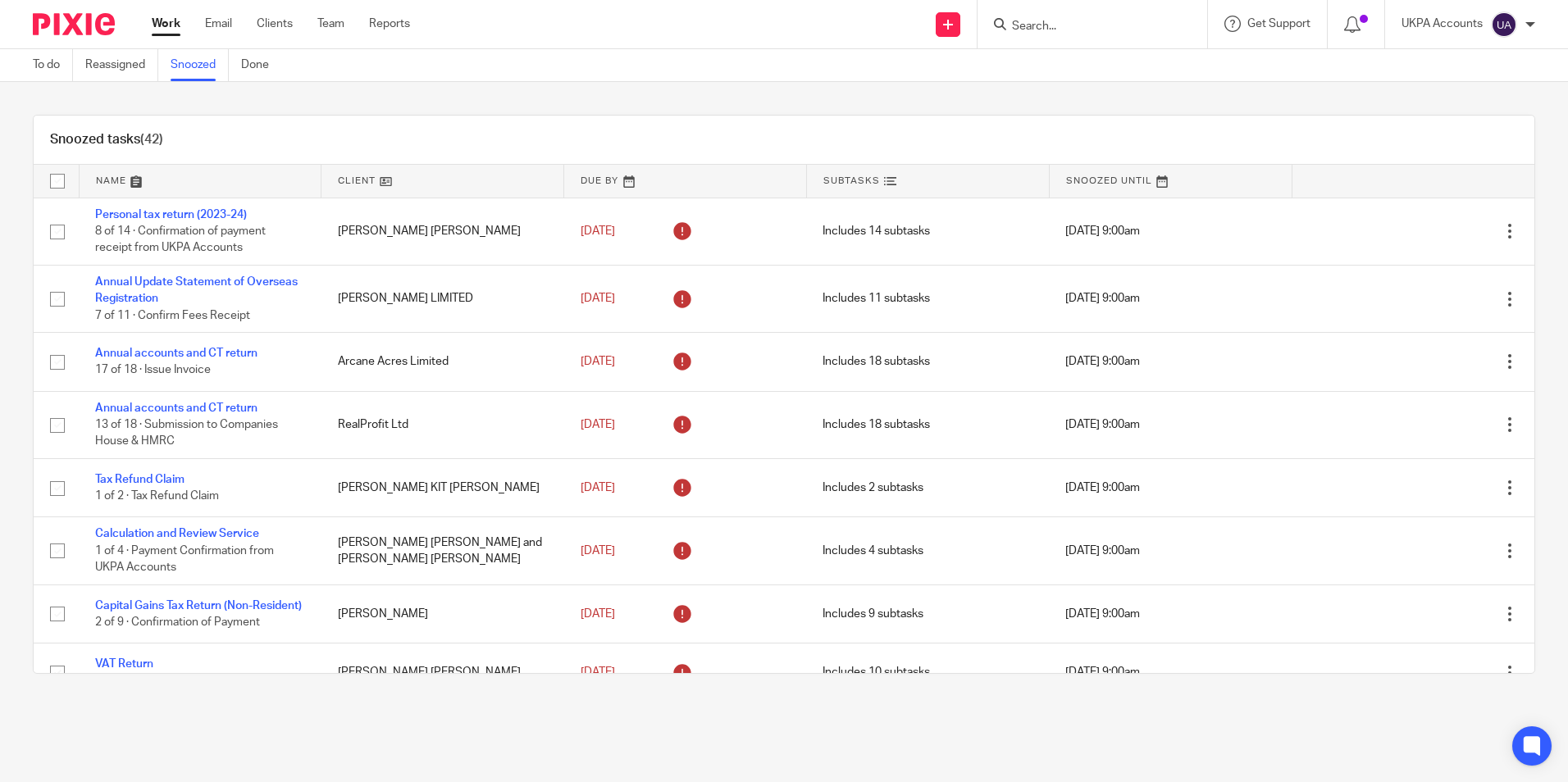
click at [379, 184] on link at bounding box center [442, 181] width 242 height 32
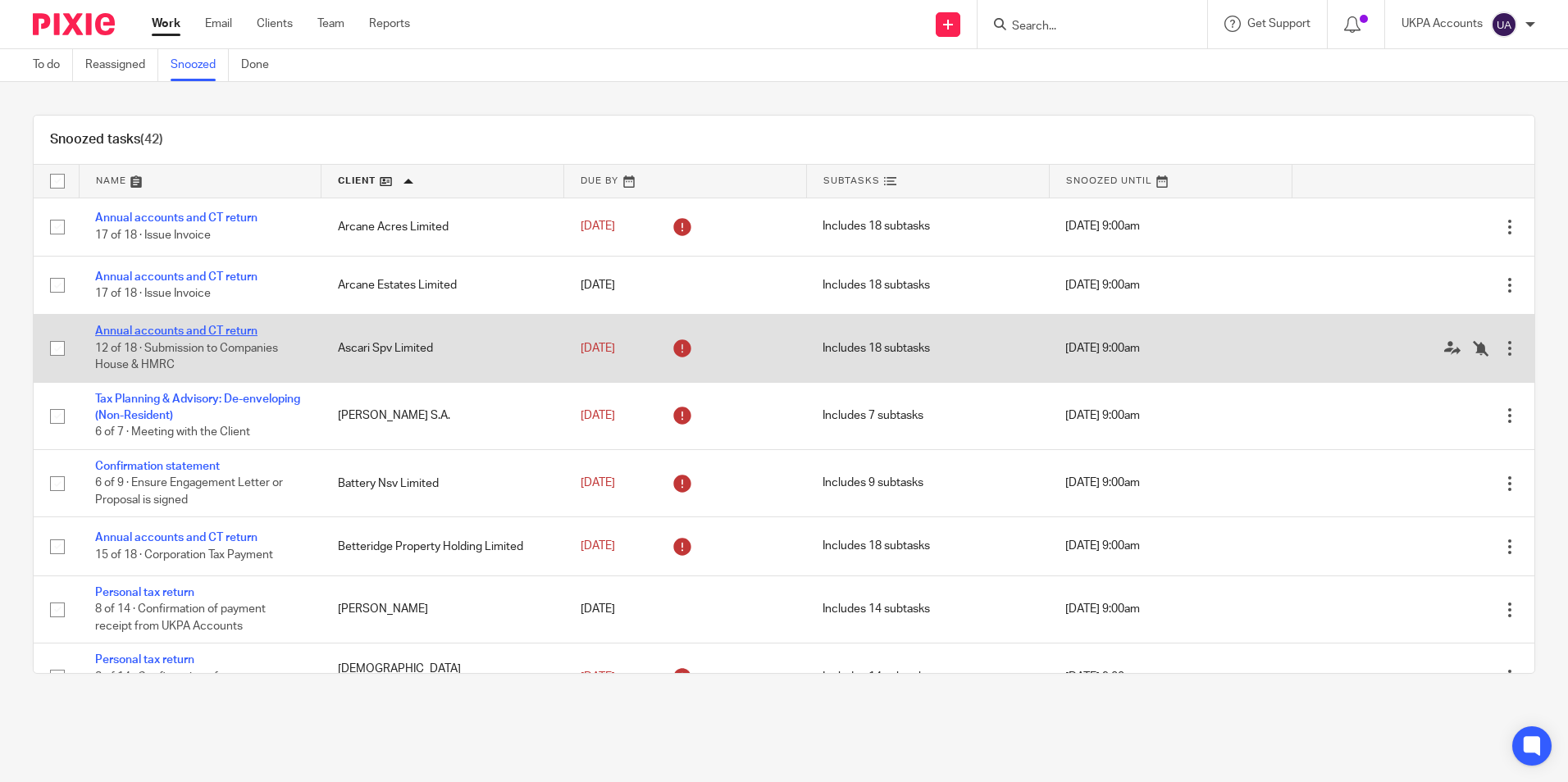
click at [228, 333] on link "Annual accounts and CT return" at bounding box center [176, 331] width 163 height 11
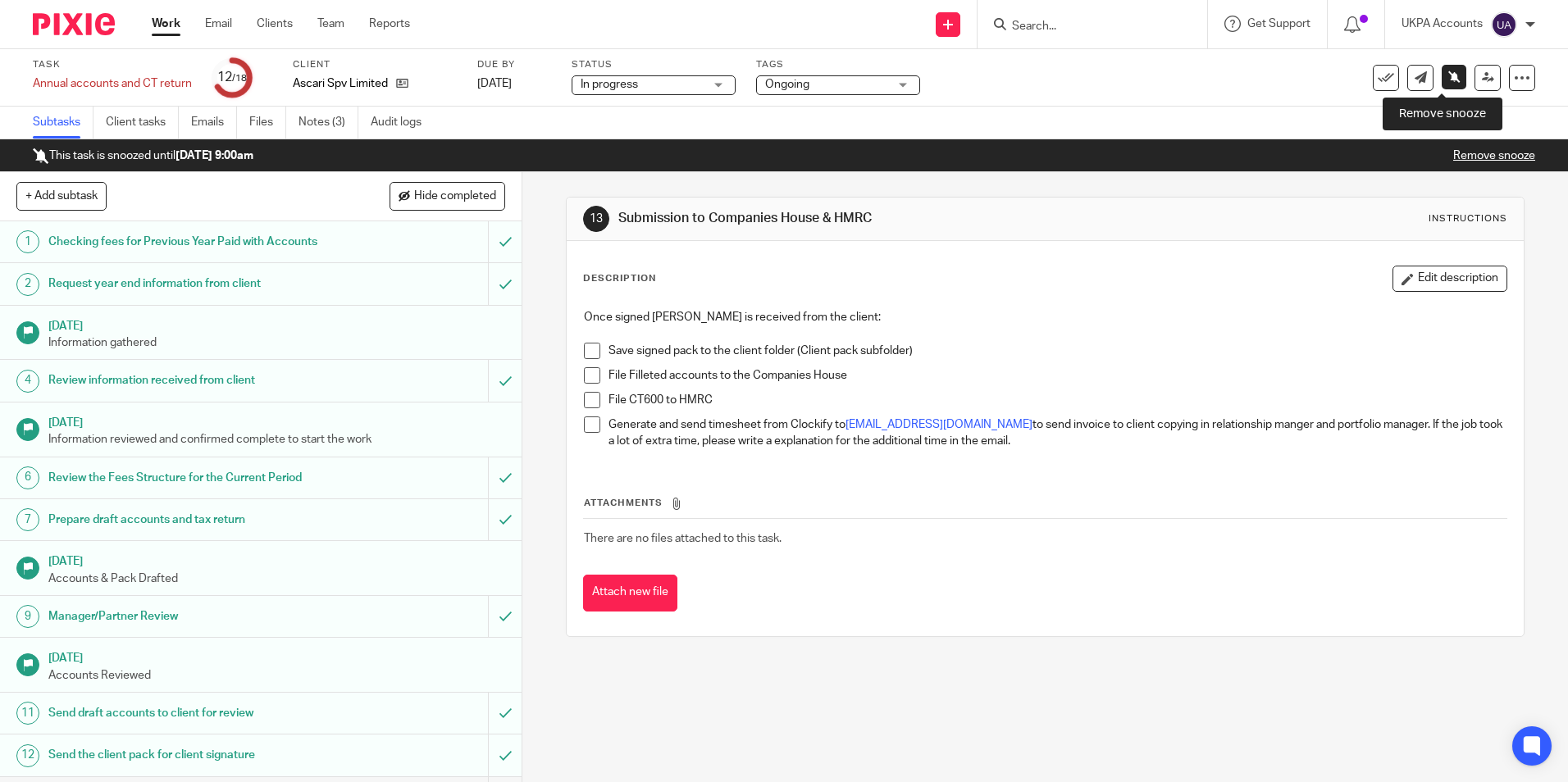
click at [1442, 81] on link at bounding box center [1454, 77] width 25 height 25
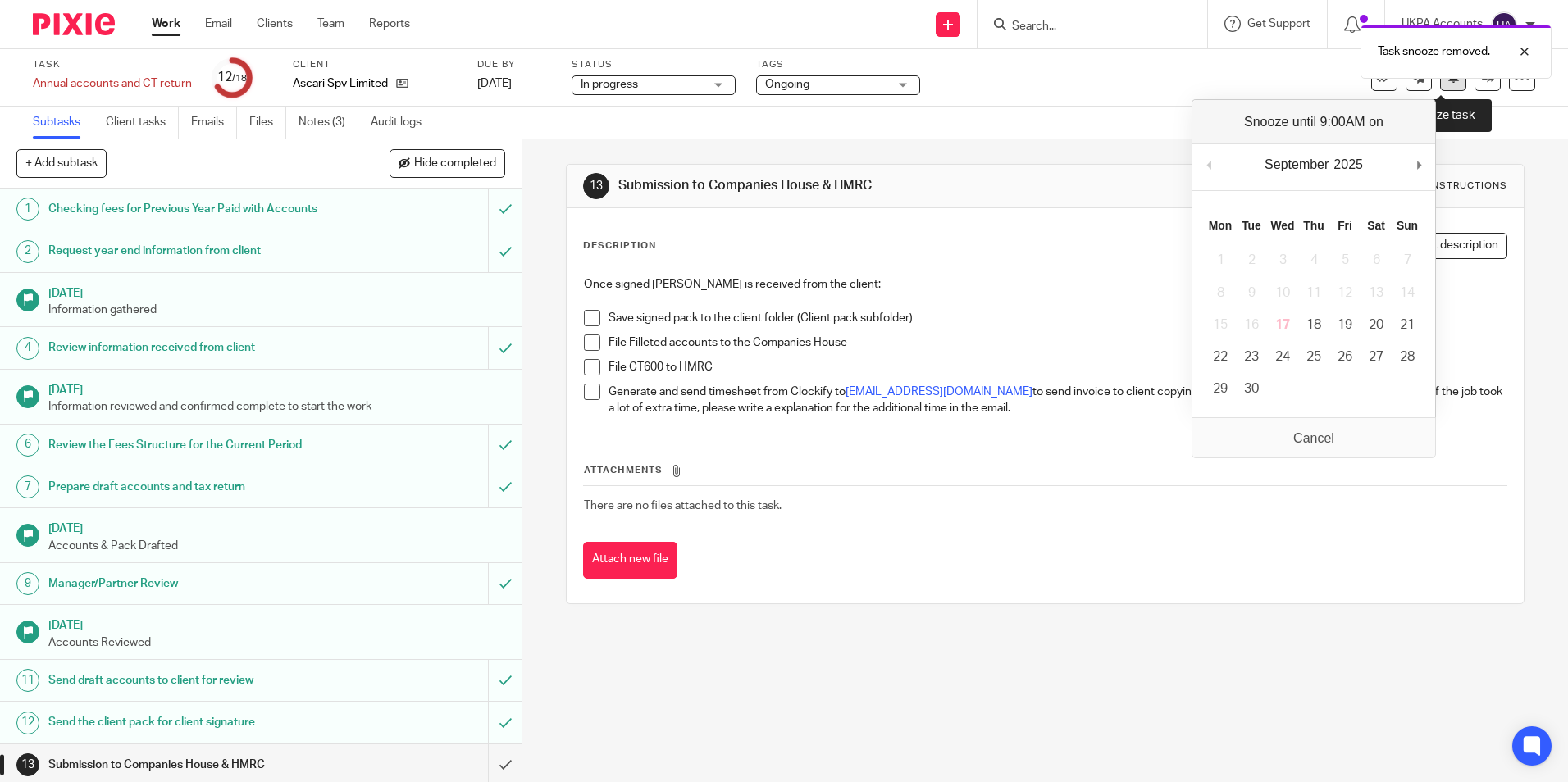
click at [1441, 84] on button at bounding box center [1453, 78] width 26 height 26
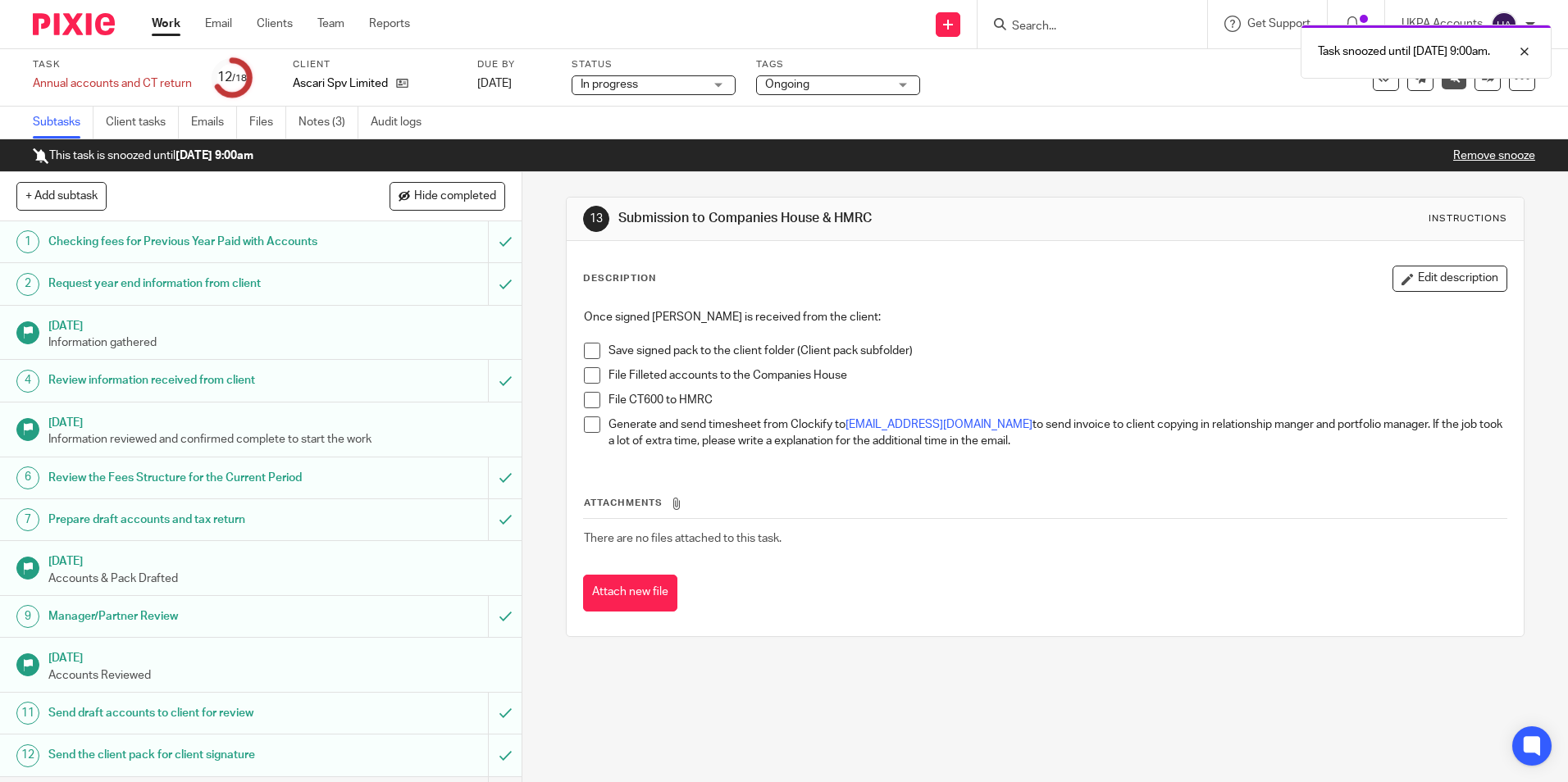
click at [158, 28] on link "Work" at bounding box center [166, 23] width 29 height 16
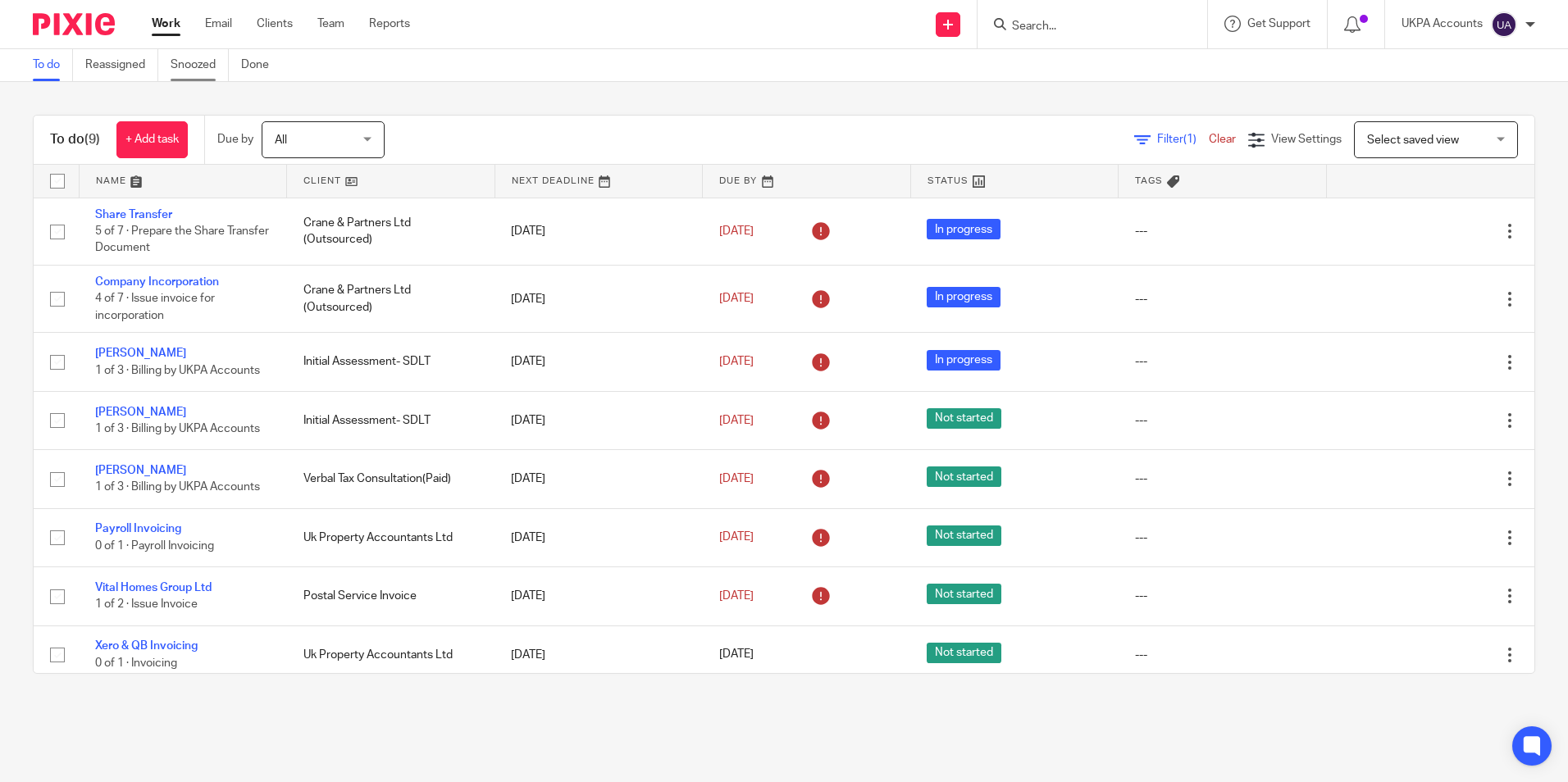
click at [200, 73] on link "Snoozed" at bounding box center [199, 66] width 58 height 32
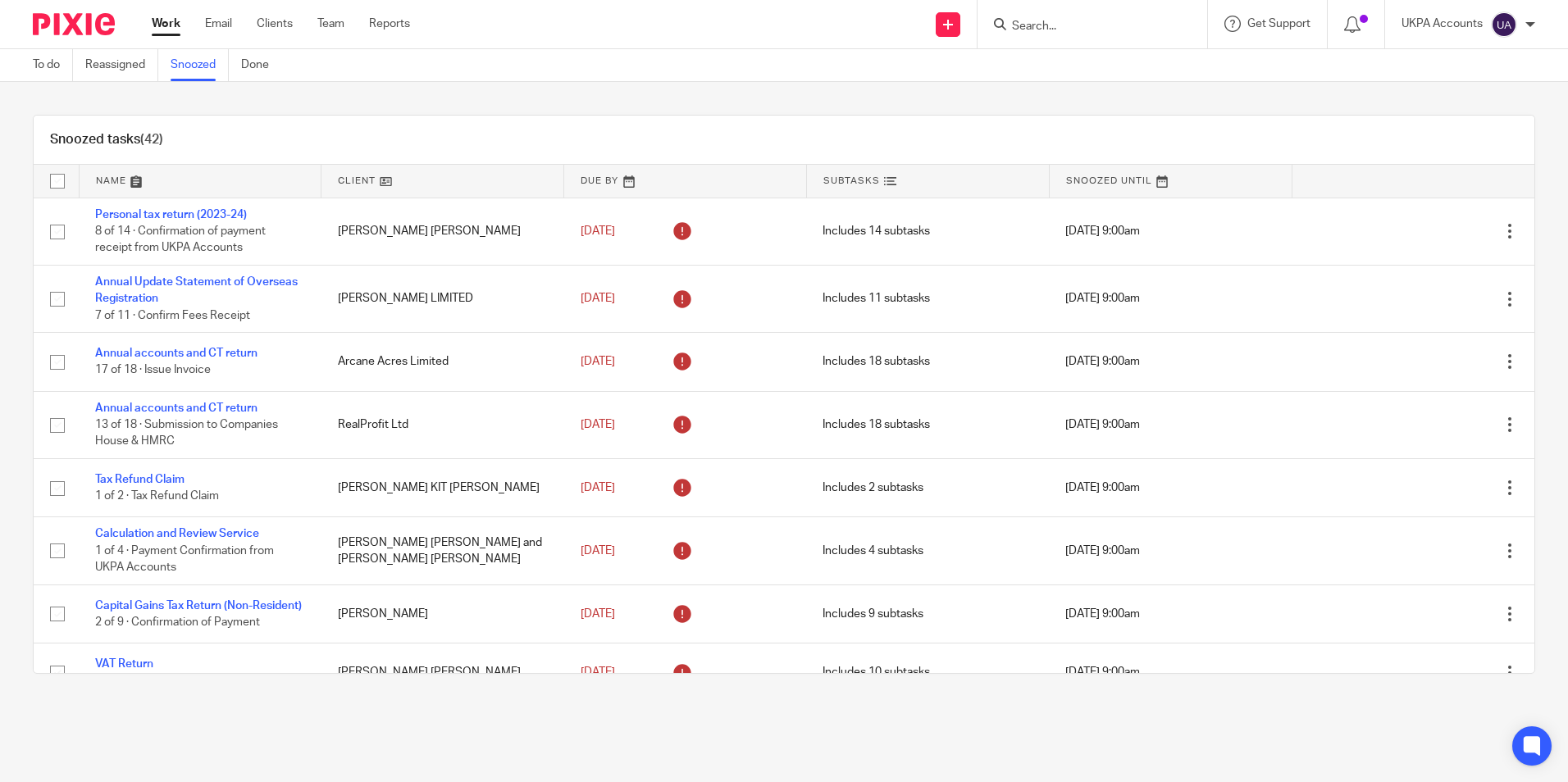
click at [459, 188] on link at bounding box center [442, 181] width 242 height 32
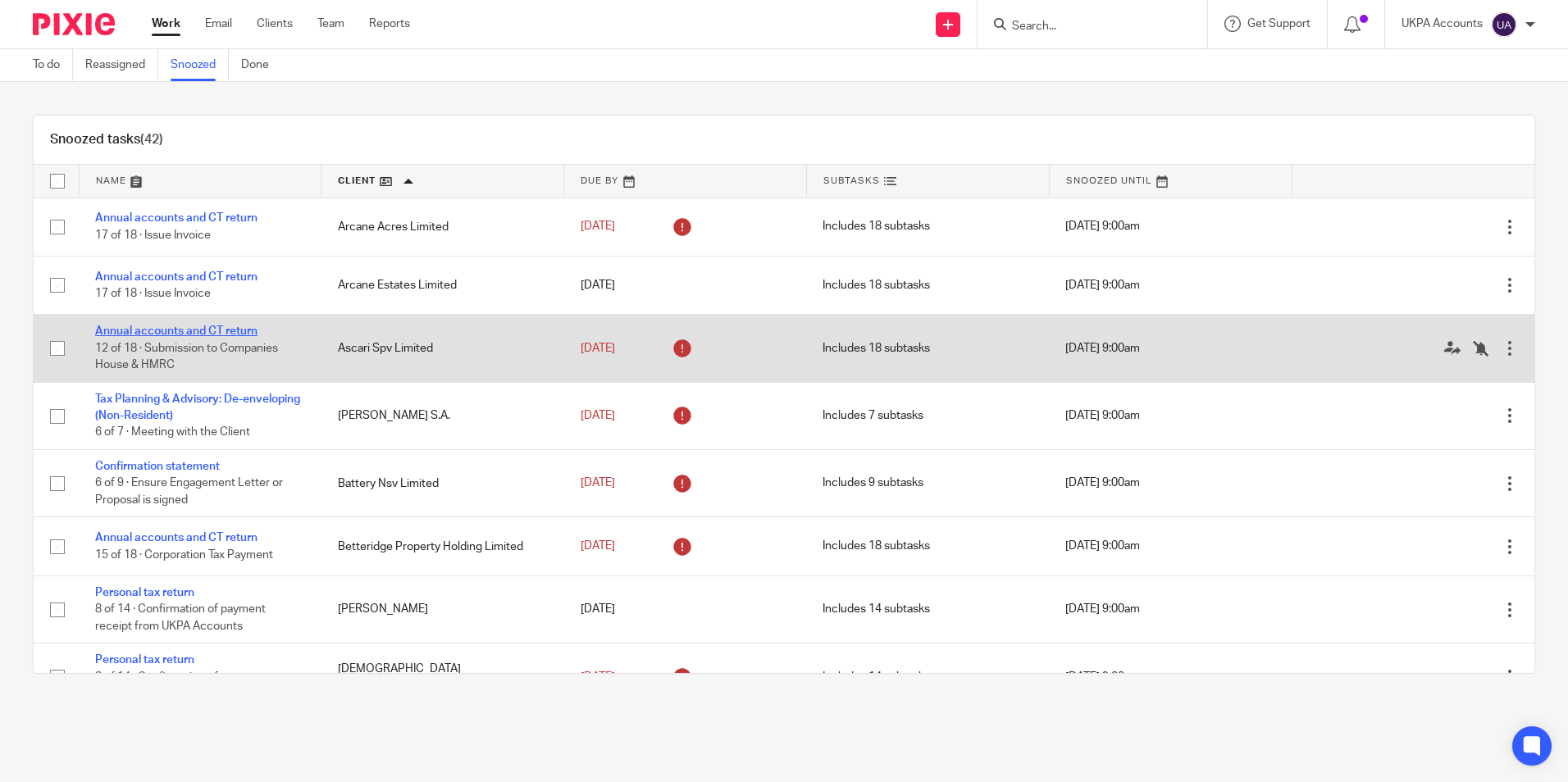
click at [212, 331] on link "Annual accounts and CT return" at bounding box center [176, 331] width 163 height 11
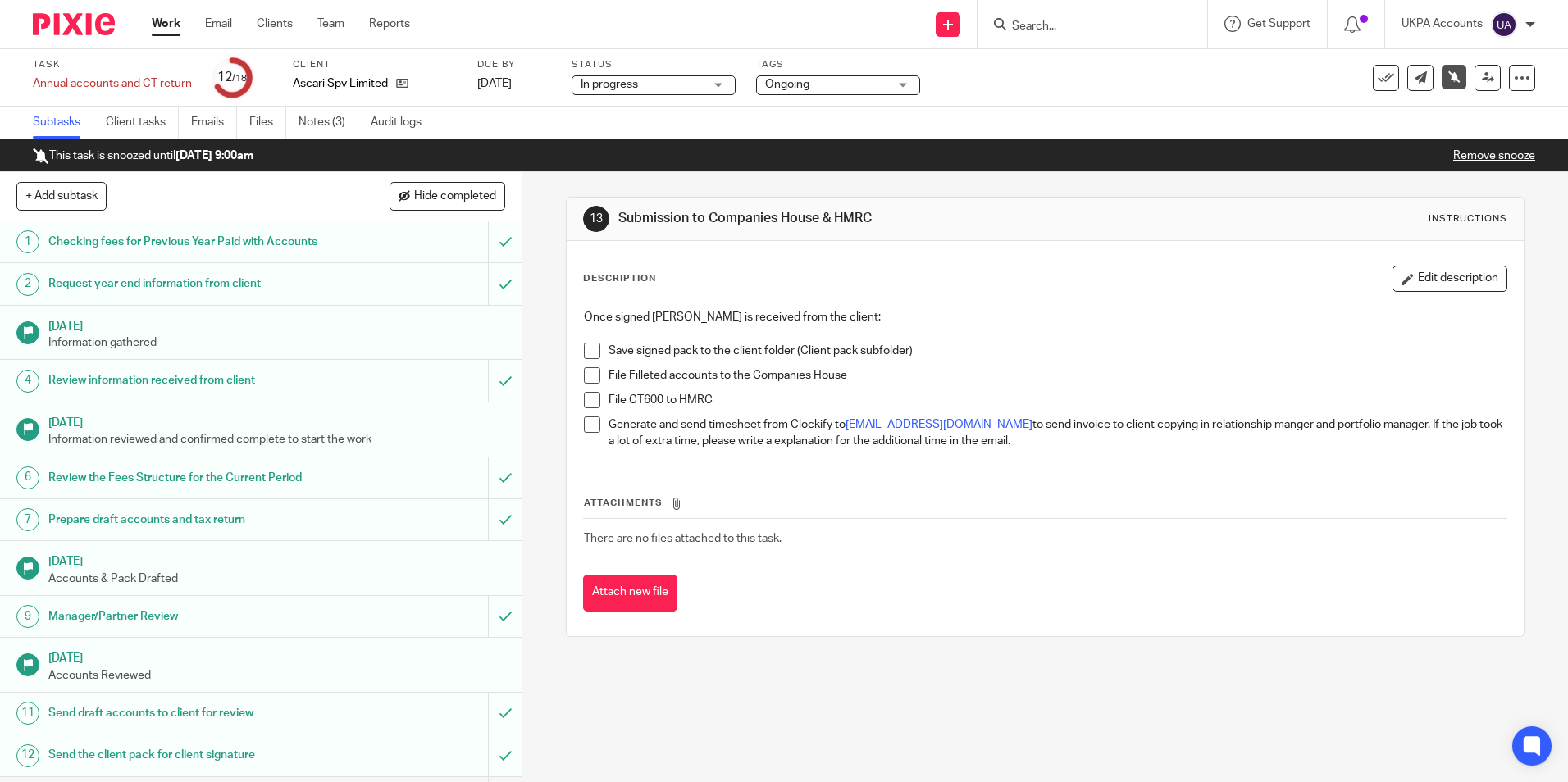
click at [1467, 152] on link "Remove snooze" at bounding box center [1495, 155] width 82 height 11
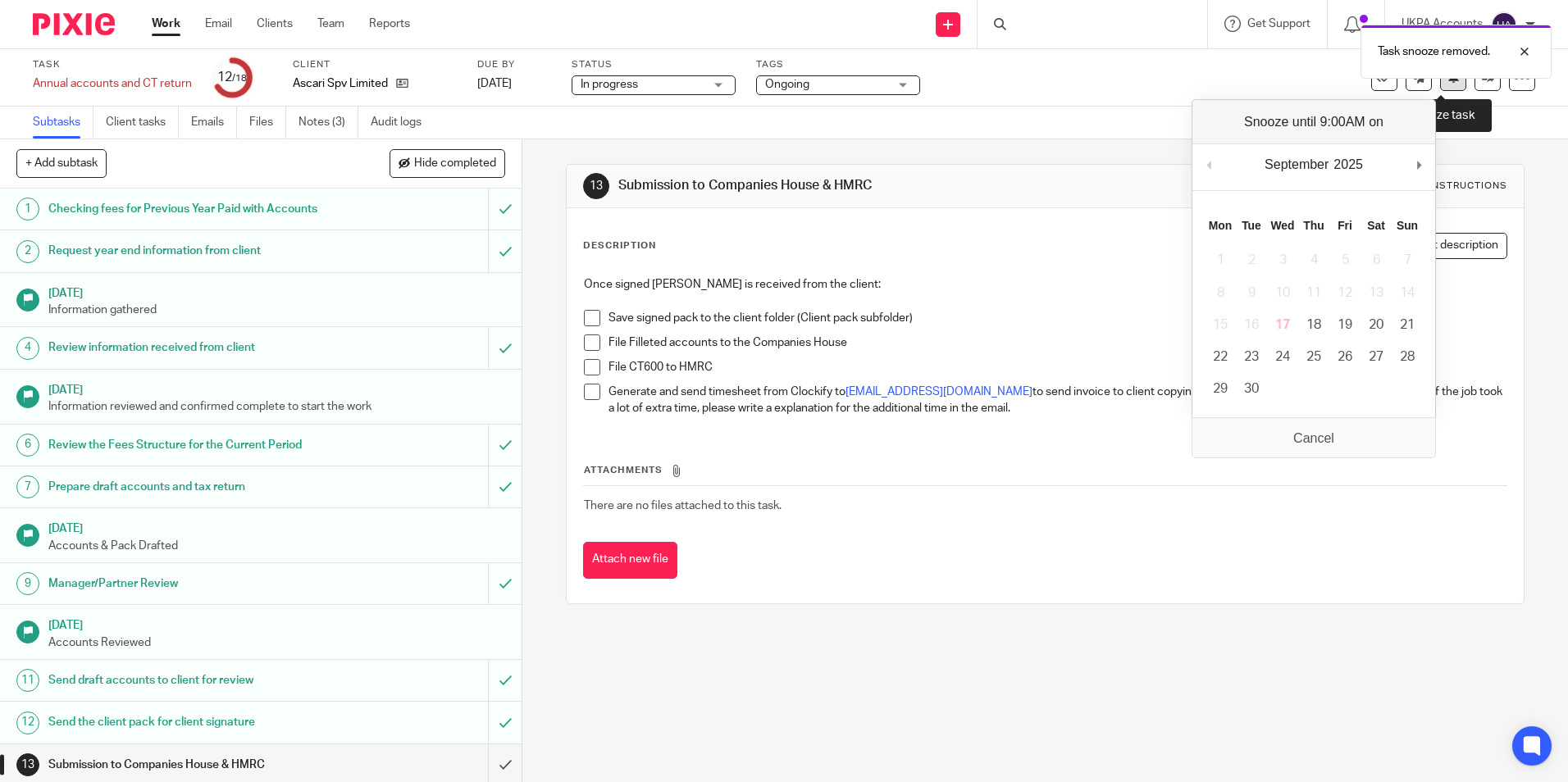
click at [1440, 83] on button at bounding box center [1453, 78] width 26 height 26
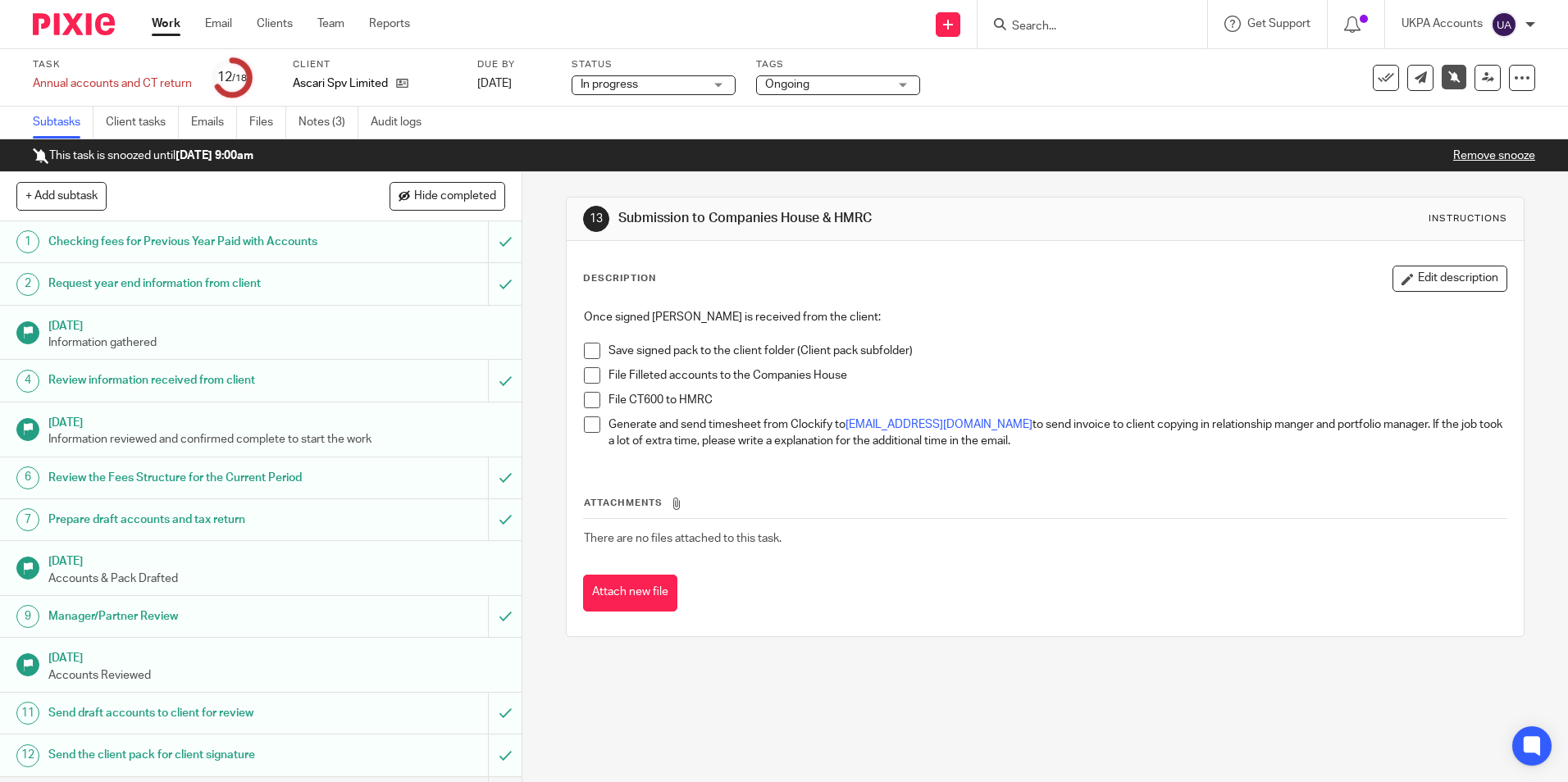
click at [169, 28] on link "Work" at bounding box center [166, 23] width 29 height 16
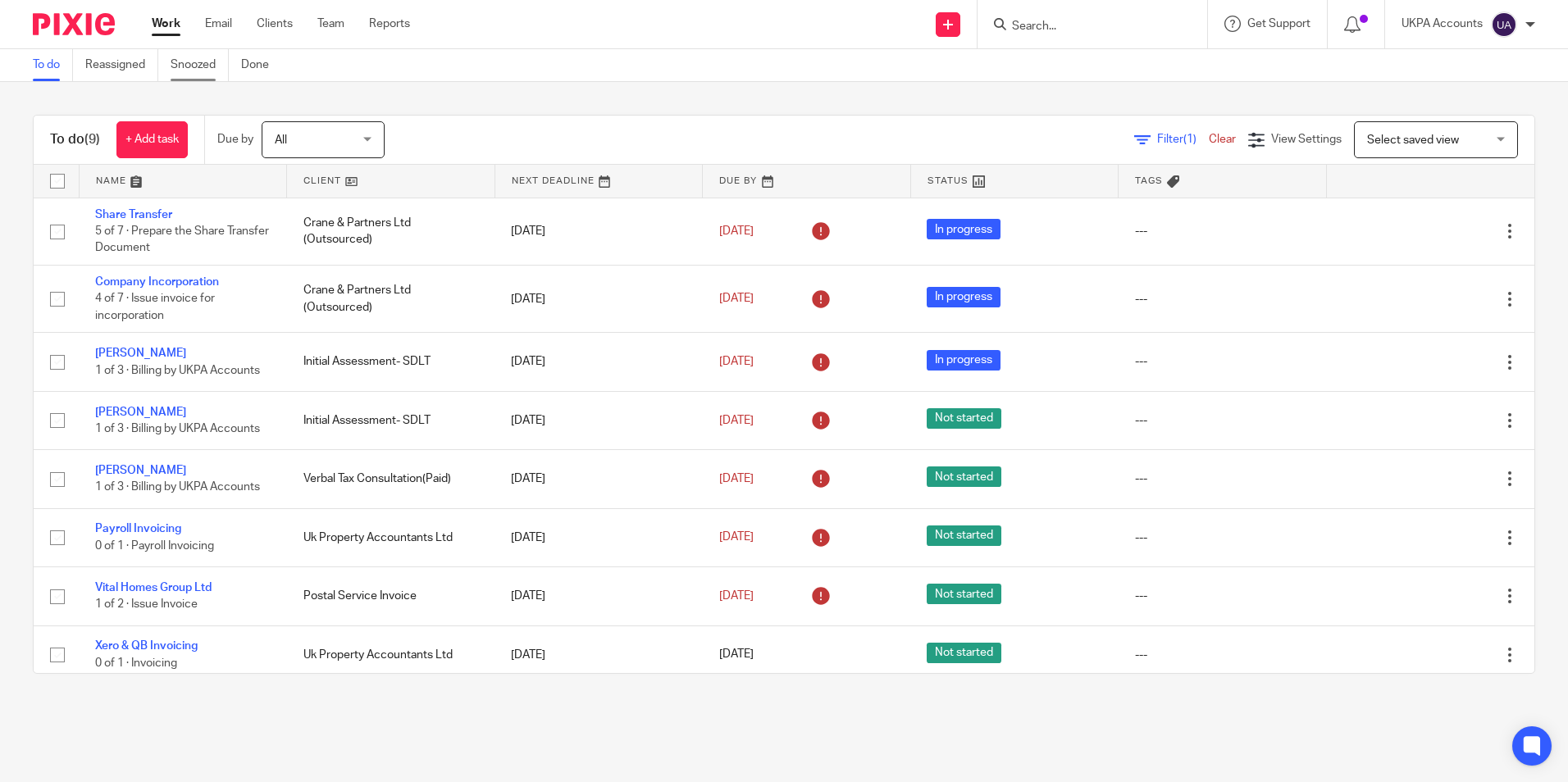
click at [213, 74] on link "Snoozed" at bounding box center [199, 66] width 58 height 32
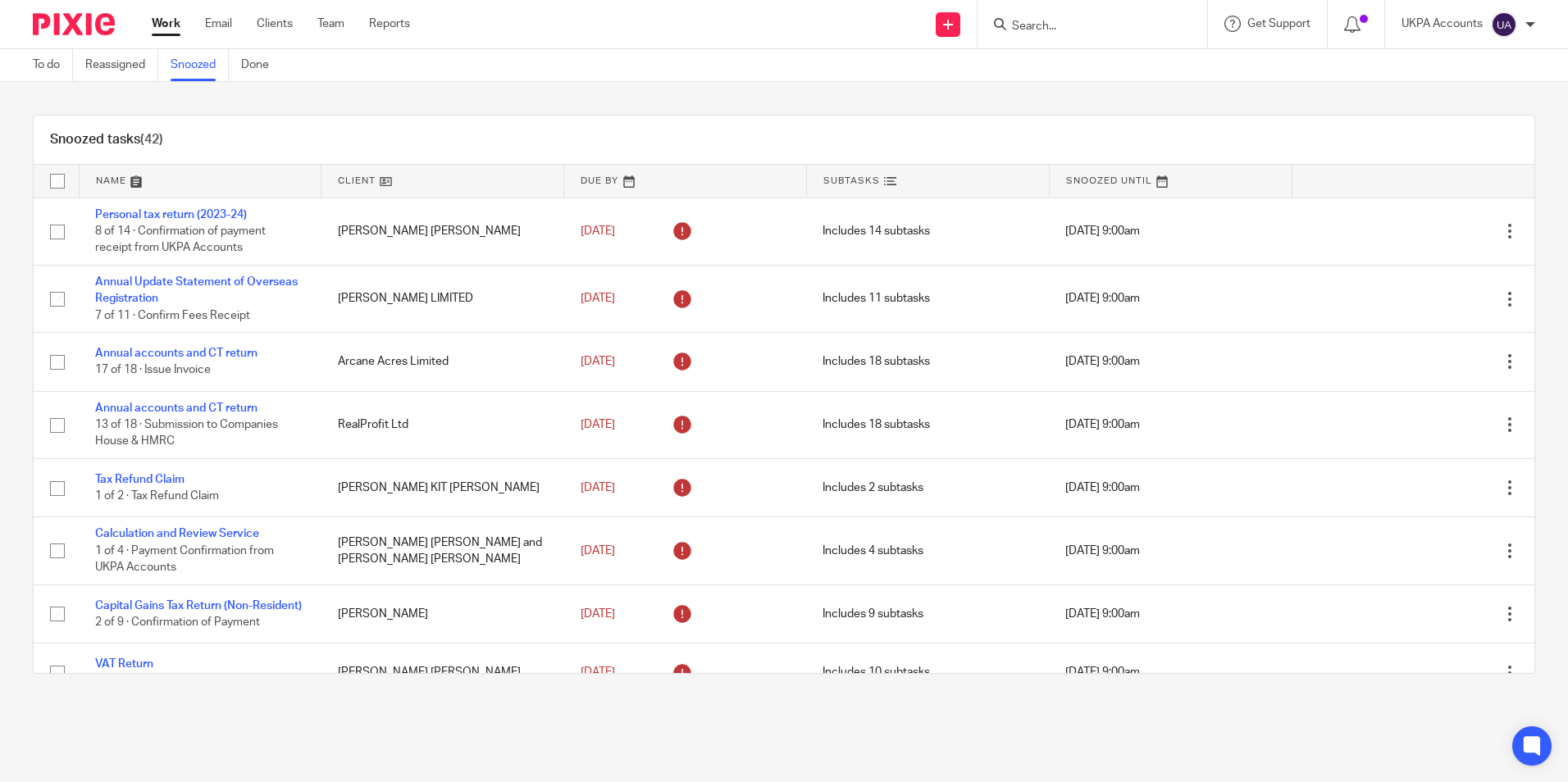
click at [380, 184] on link at bounding box center [442, 181] width 242 height 32
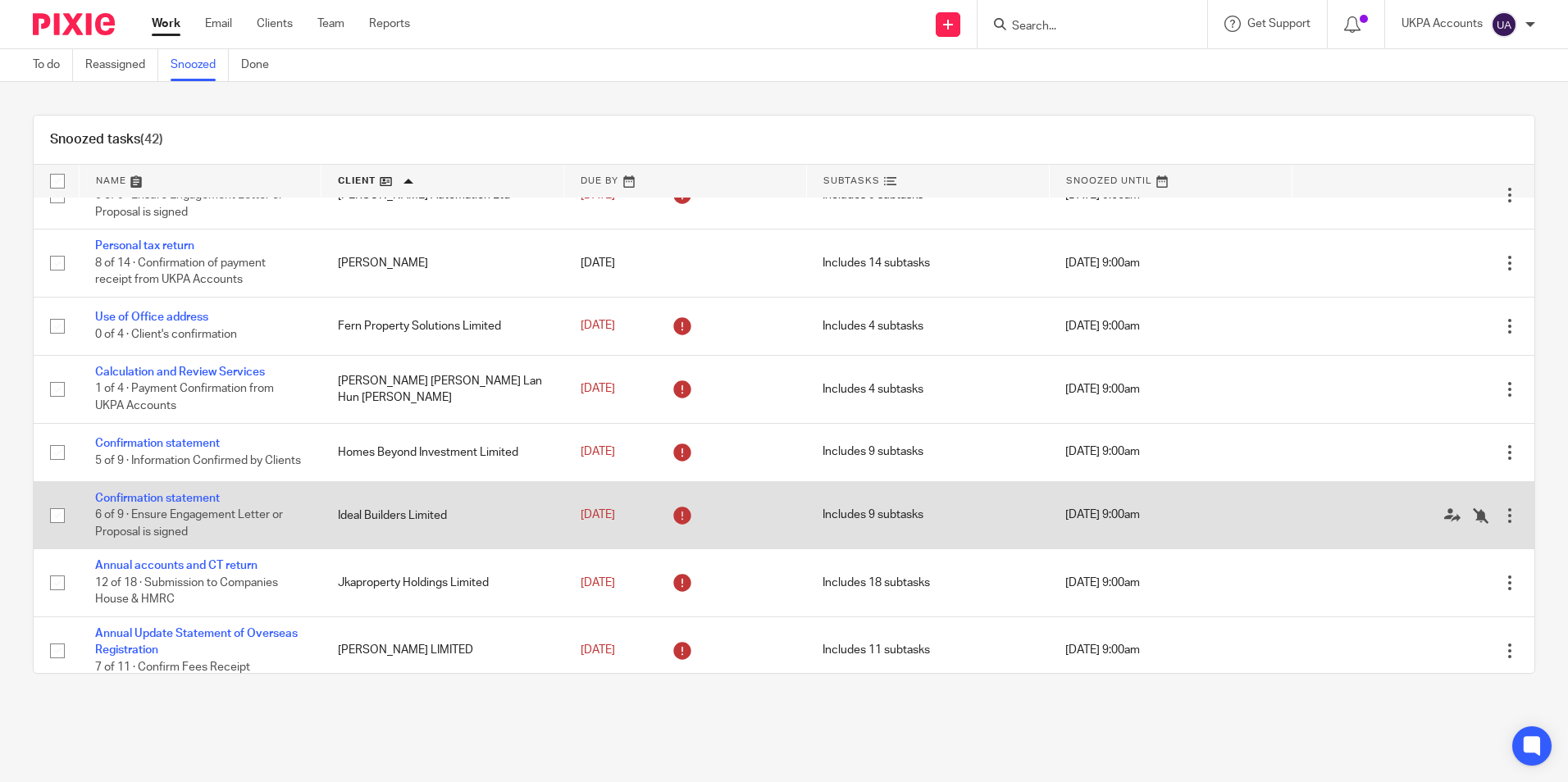
scroll to position [902, 0]
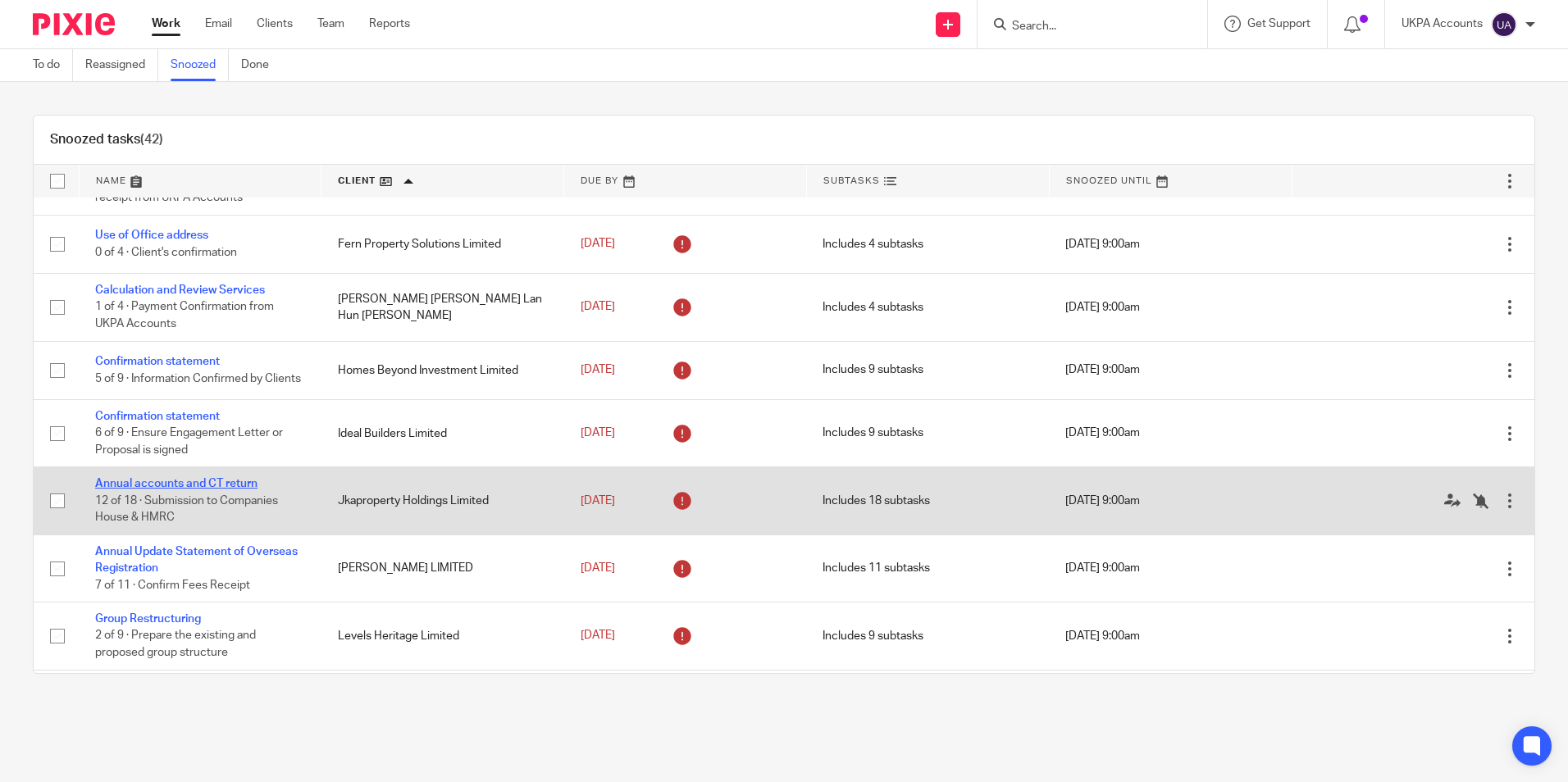
click at [231, 488] on link "Annual accounts and CT return" at bounding box center [176, 483] width 163 height 11
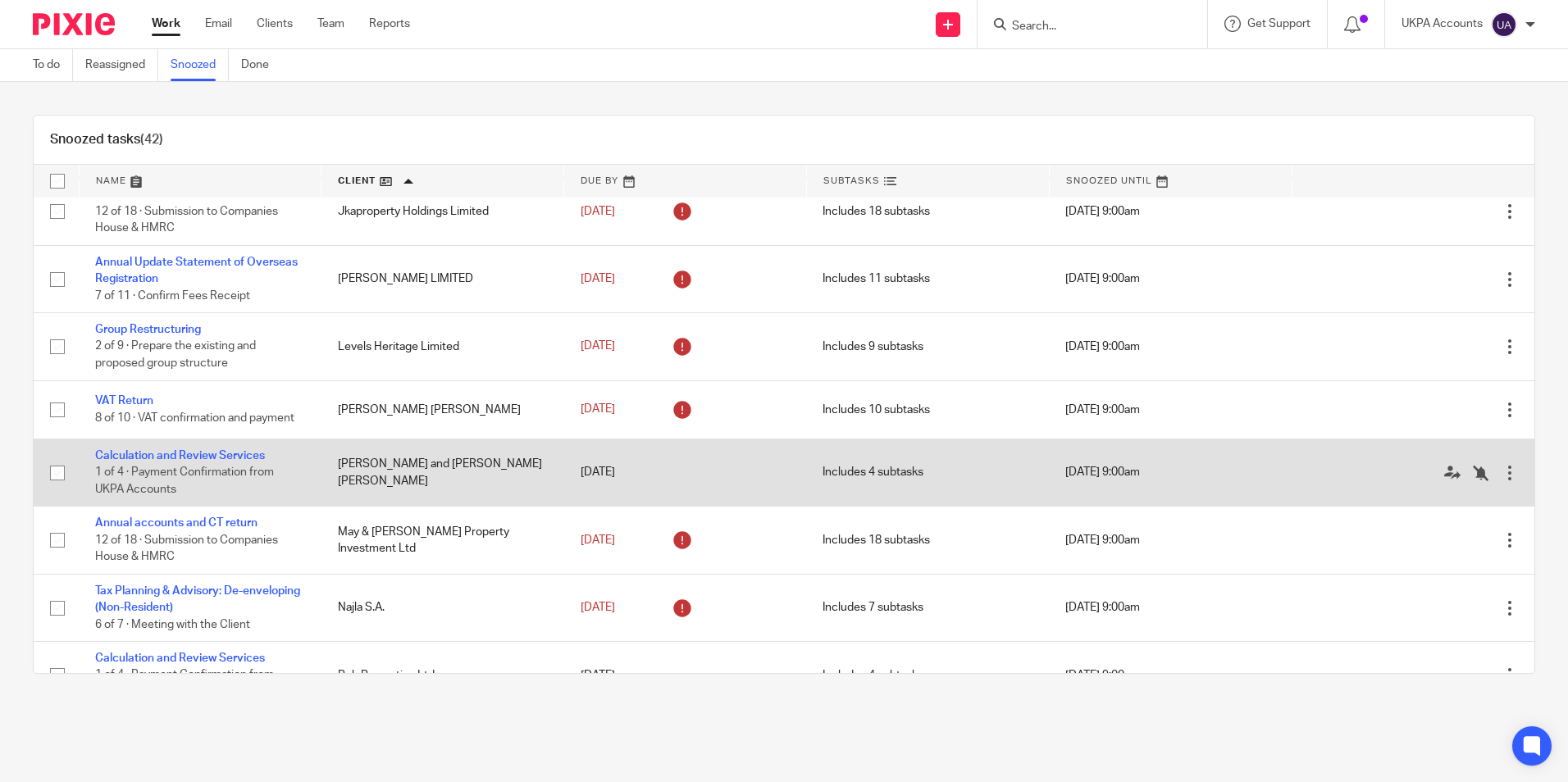
scroll to position [1230, 0]
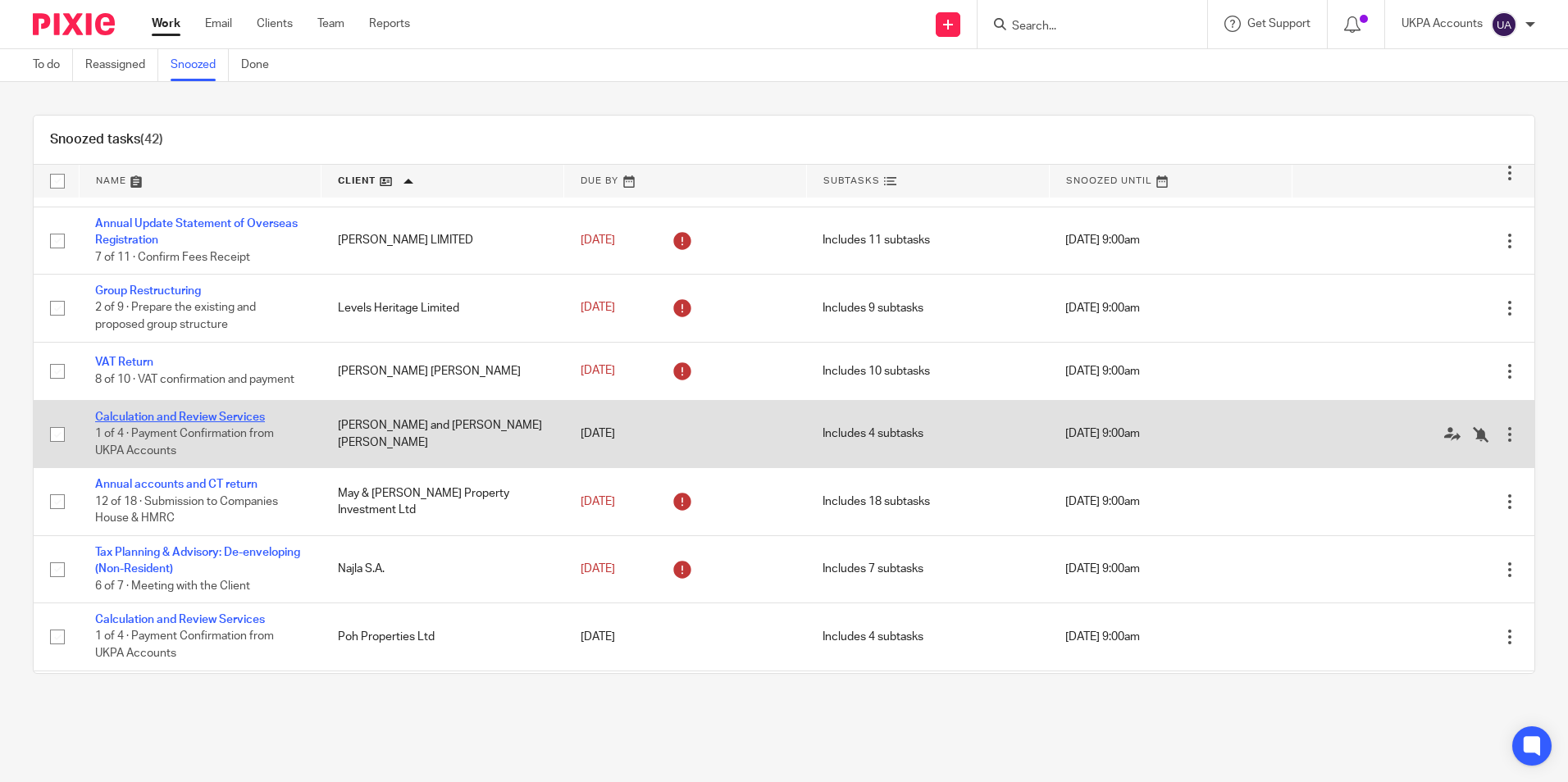
click at [240, 423] on link "Calculation and Review Services" at bounding box center [180, 417] width 170 height 11
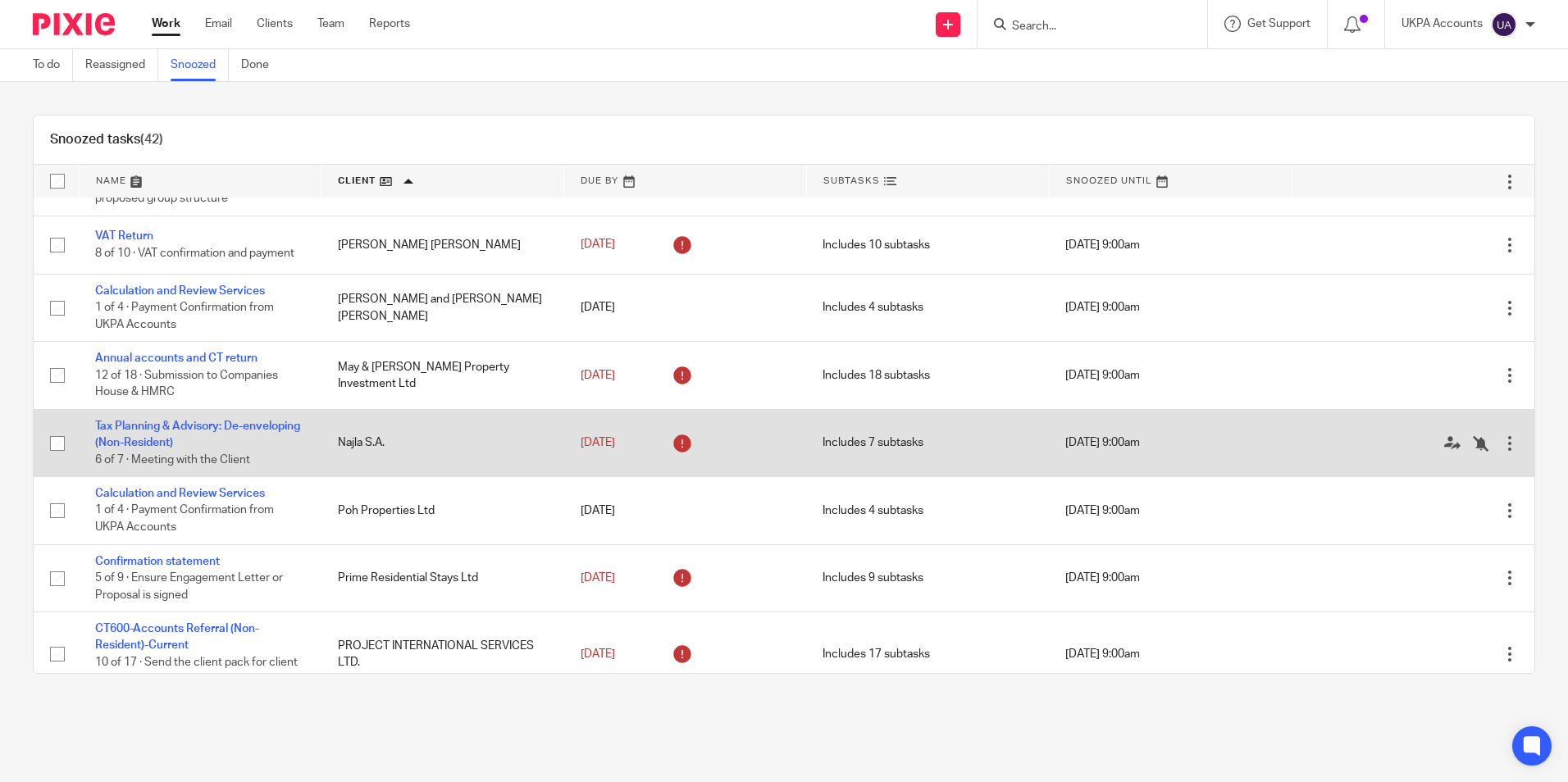
scroll to position [1394, 0]
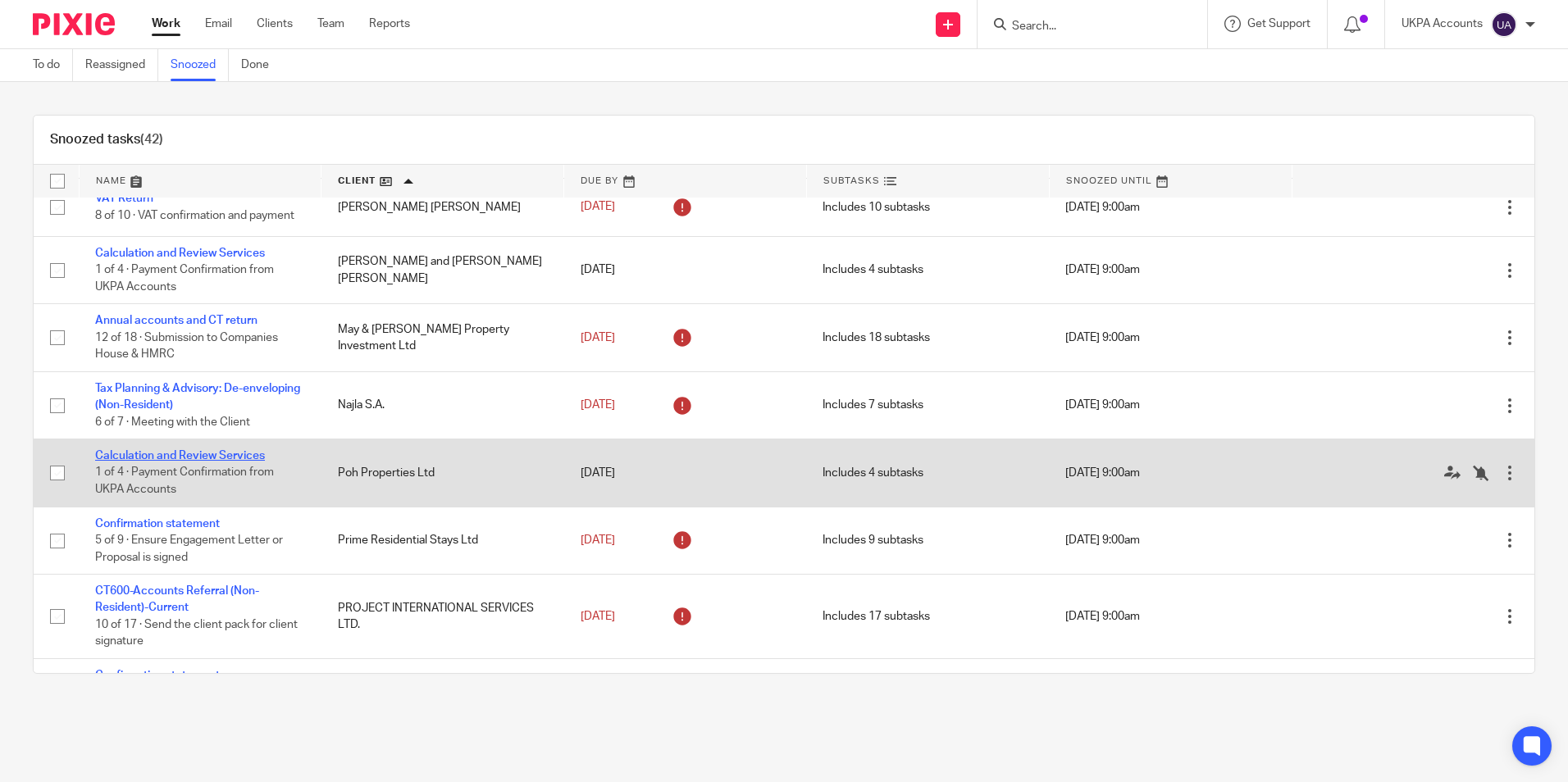
click at [186, 462] on link "Calculation and Review Services" at bounding box center [180, 455] width 170 height 11
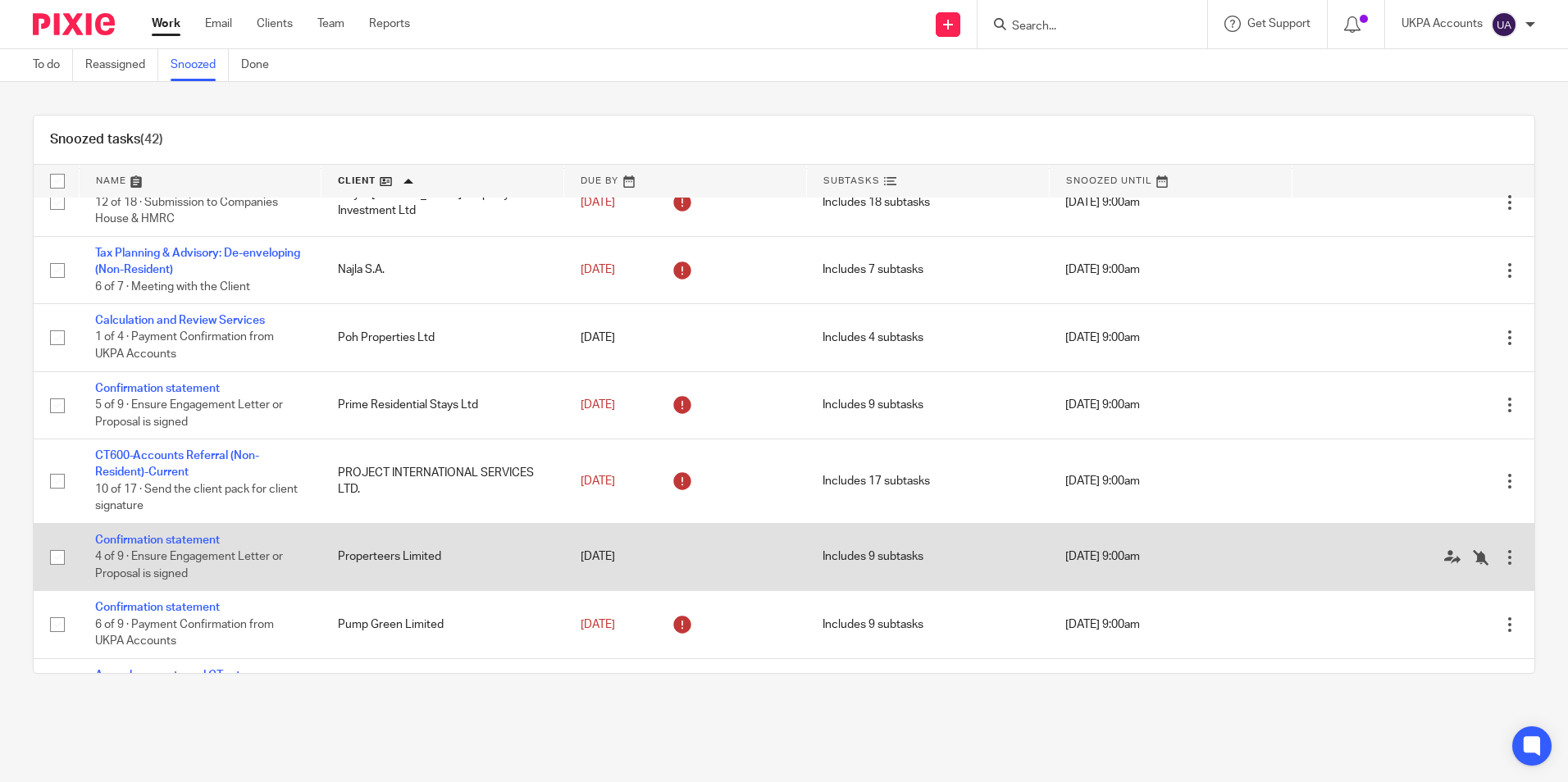
scroll to position [1558, 0]
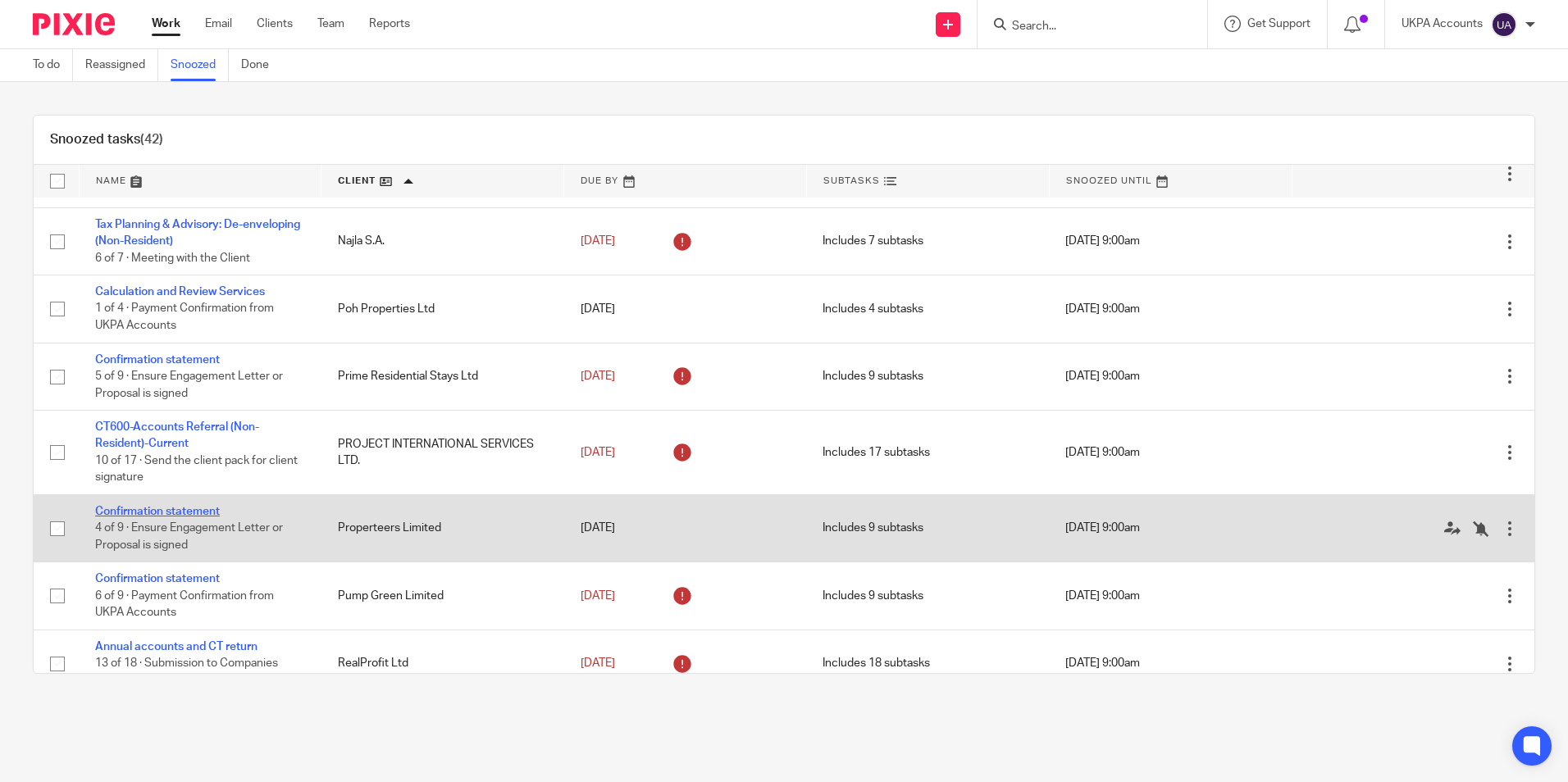
click at [203, 517] on link "Confirmation statement" at bounding box center [158, 511] width 124 height 11
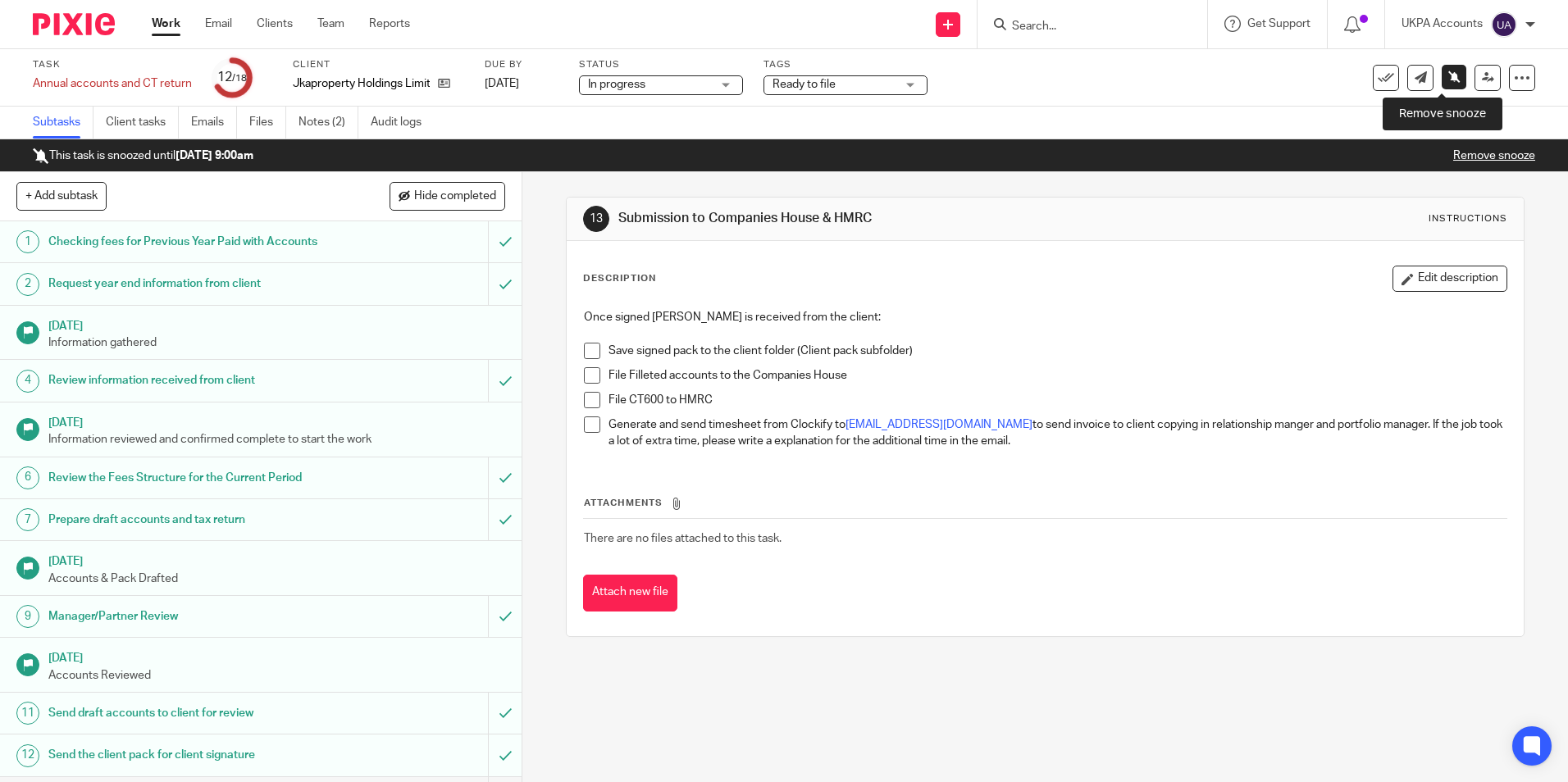
click at [1449, 79] on icon at bounding box center [1455, 77] width 12 height 12
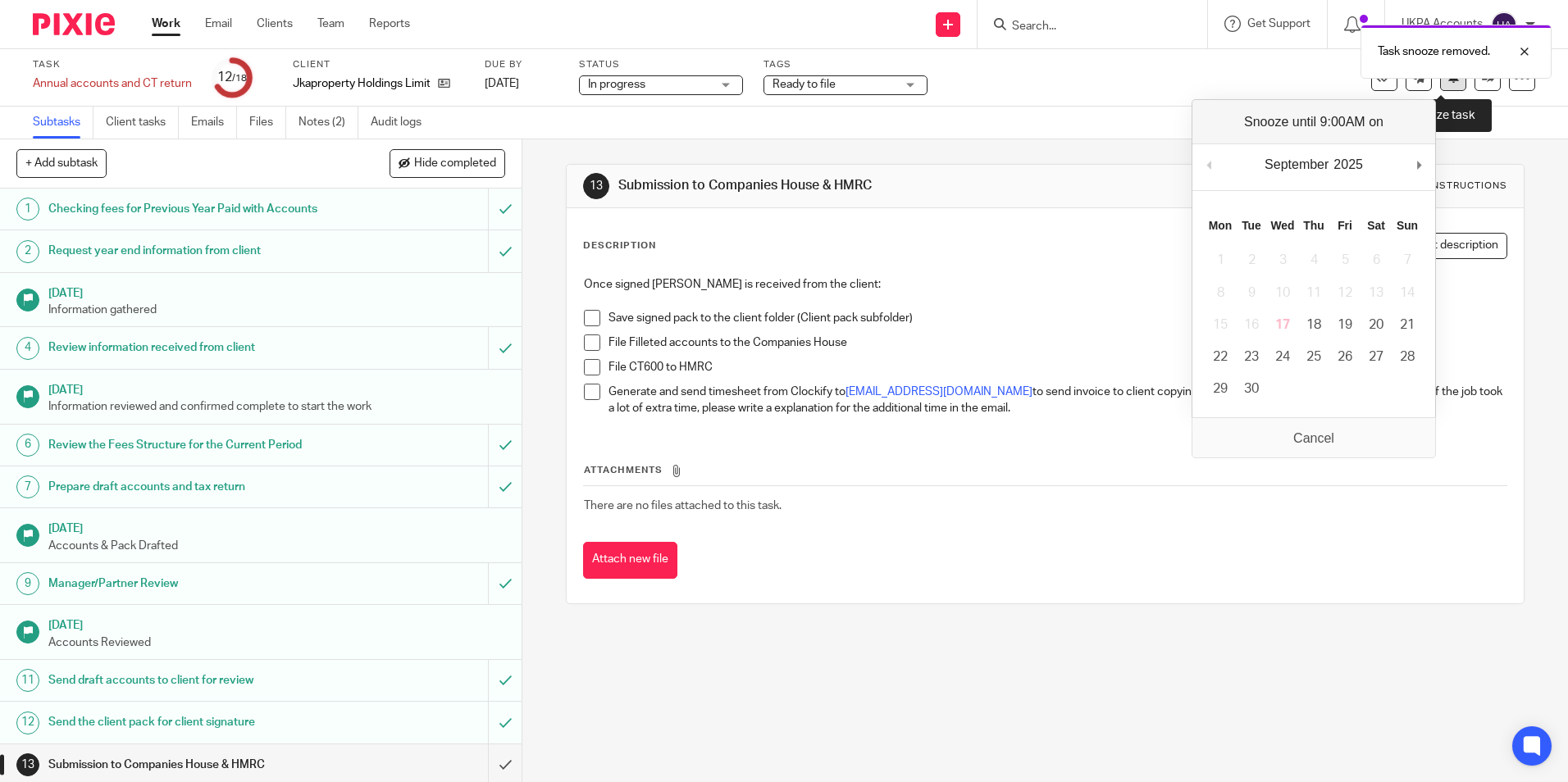
click at [1448, 82] on icon at bounding box center [1454, 77] width 12 height 12
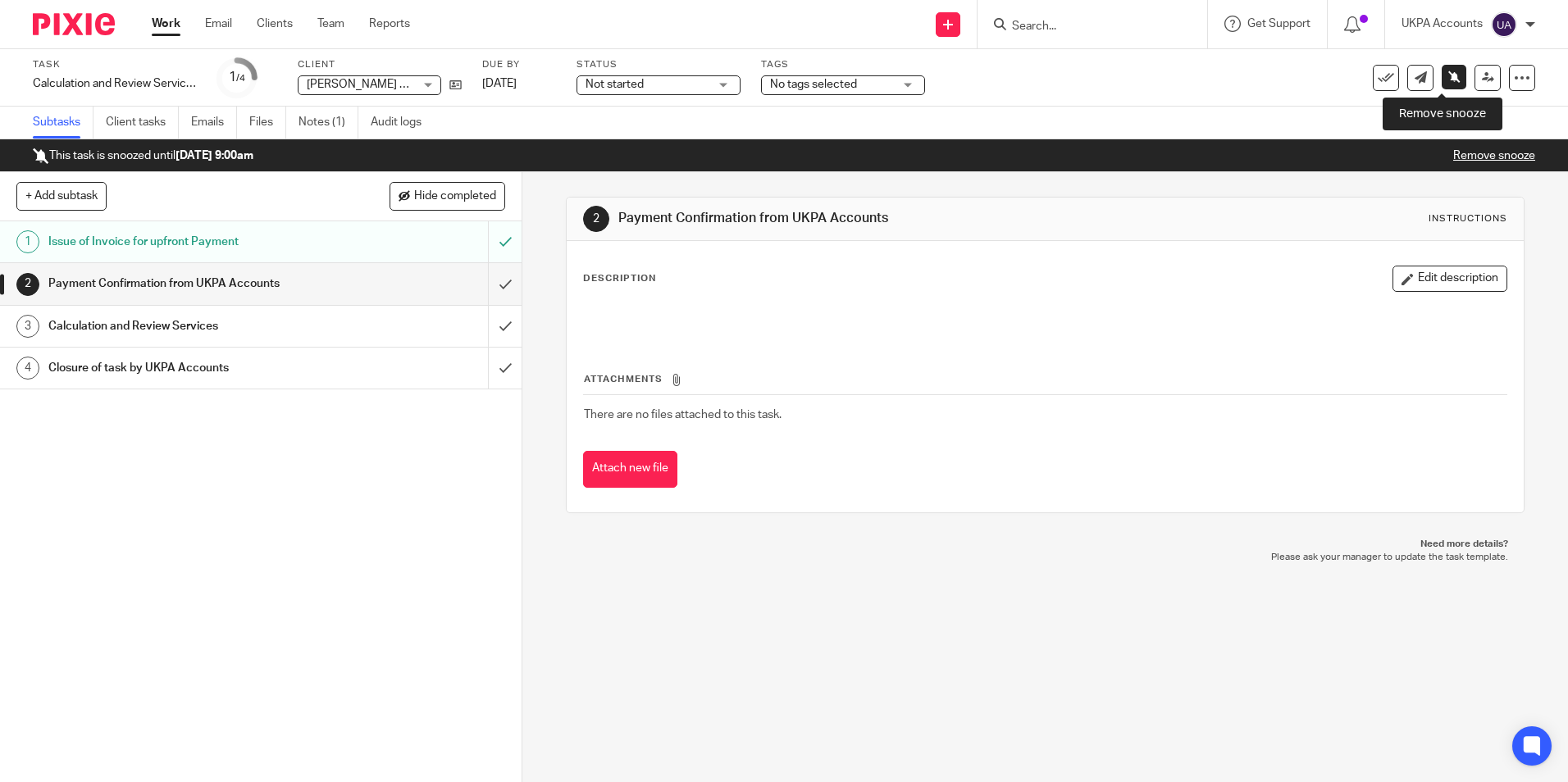
click at [1449, 82] on icon at bounding box center [1455, 77] width 12 height 12
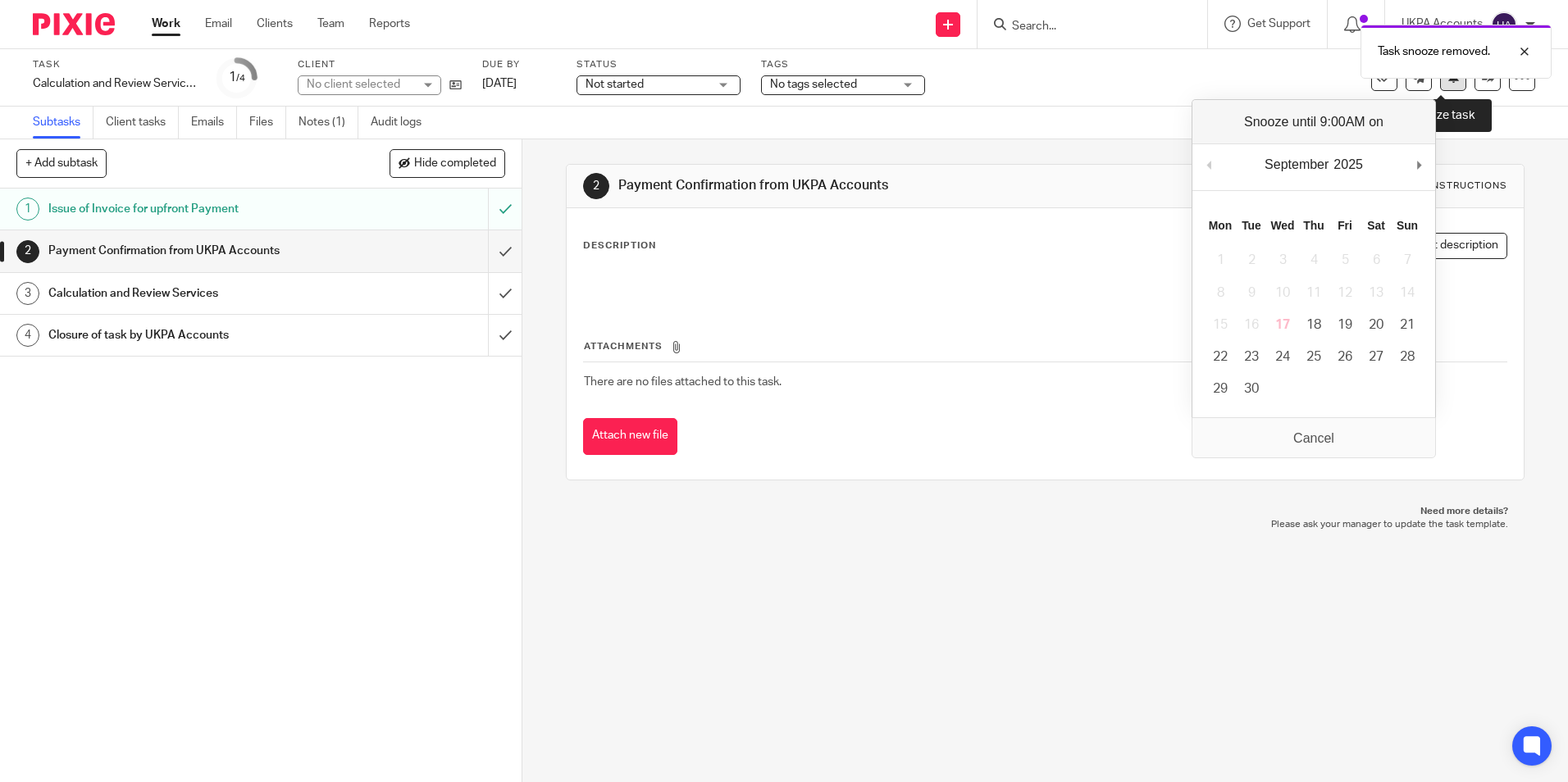
click at [1448, 79] on icon at bounding box center [1454, 77] width 12 height 12
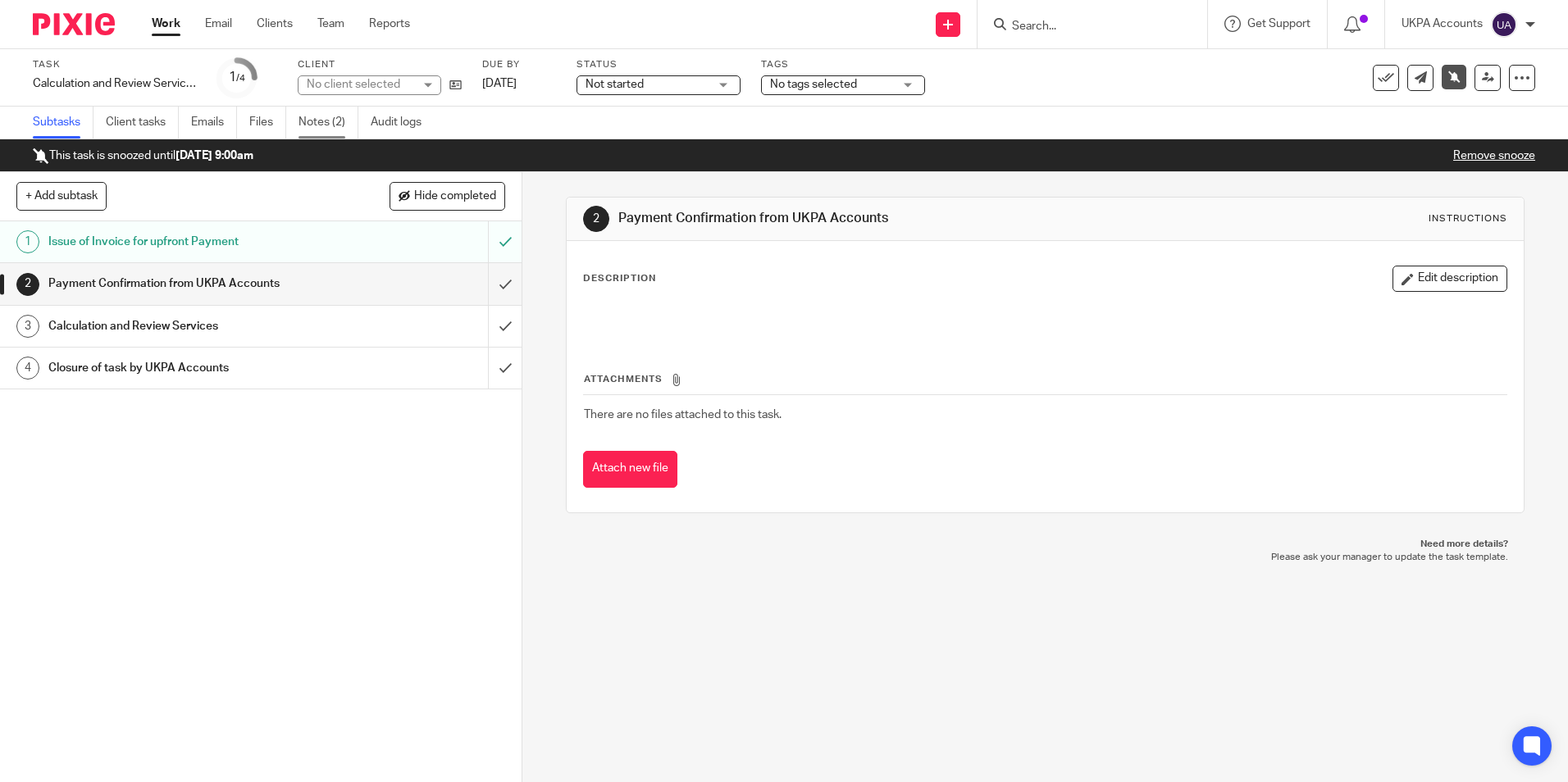
click at [328, 125] on link "Notes (2)" at bounding box center [328, 123] width 60 height 32
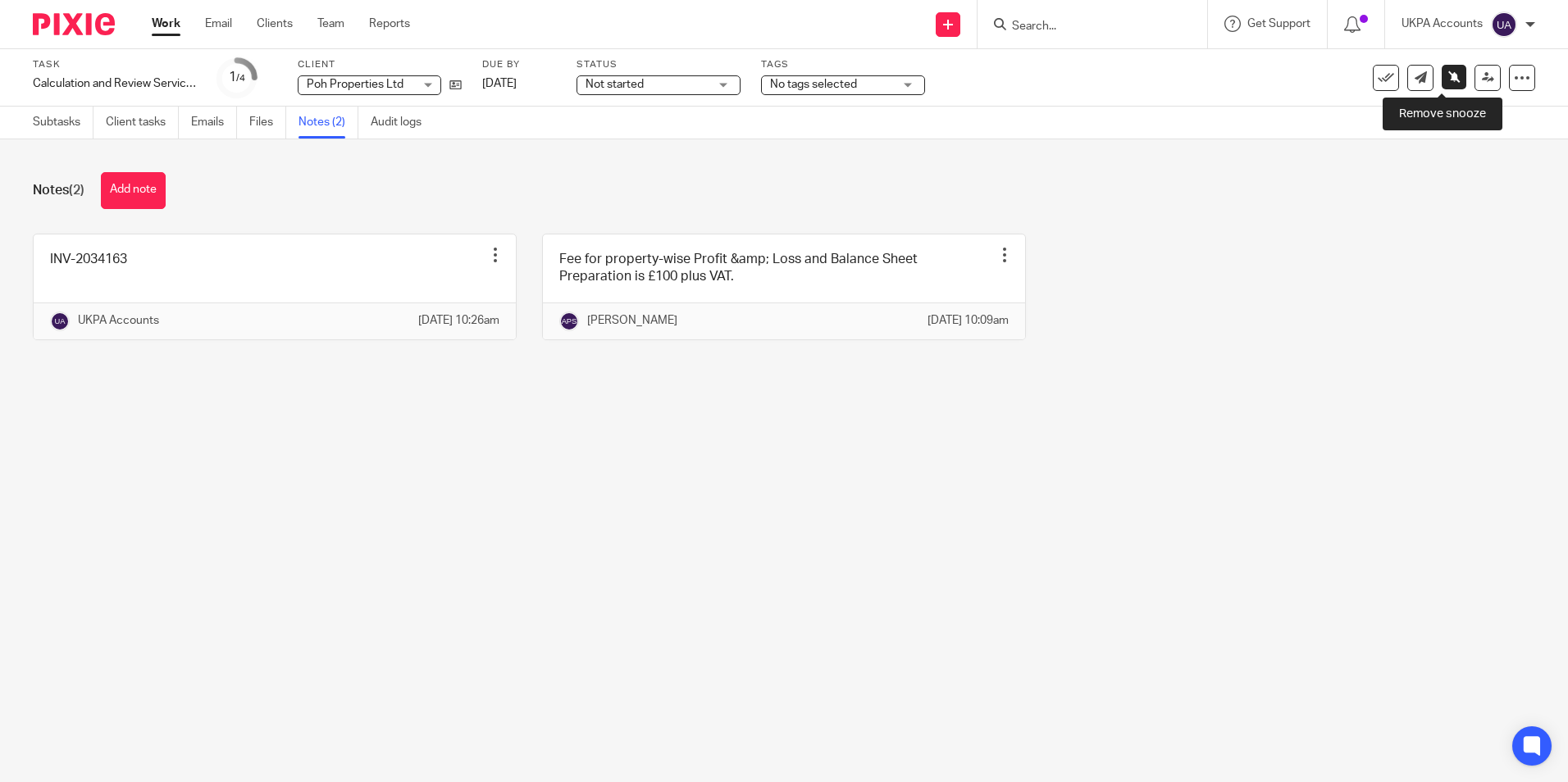
click at [1449, 81] on icon at bounding box center [1455, 77] width 12 height 12
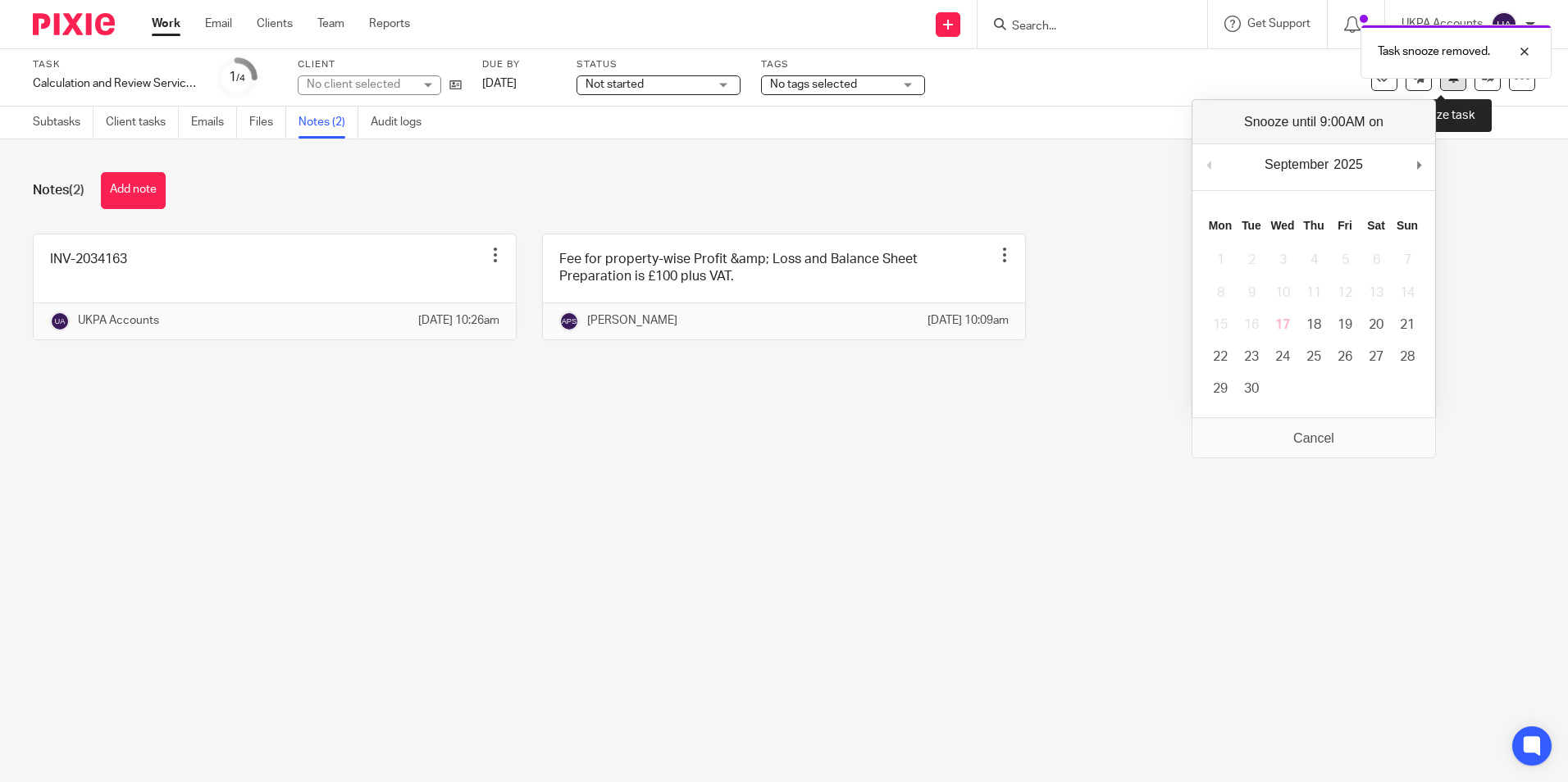
click at [1448, 80] on icon at bounding box center [1454, 77] width 12 height 12
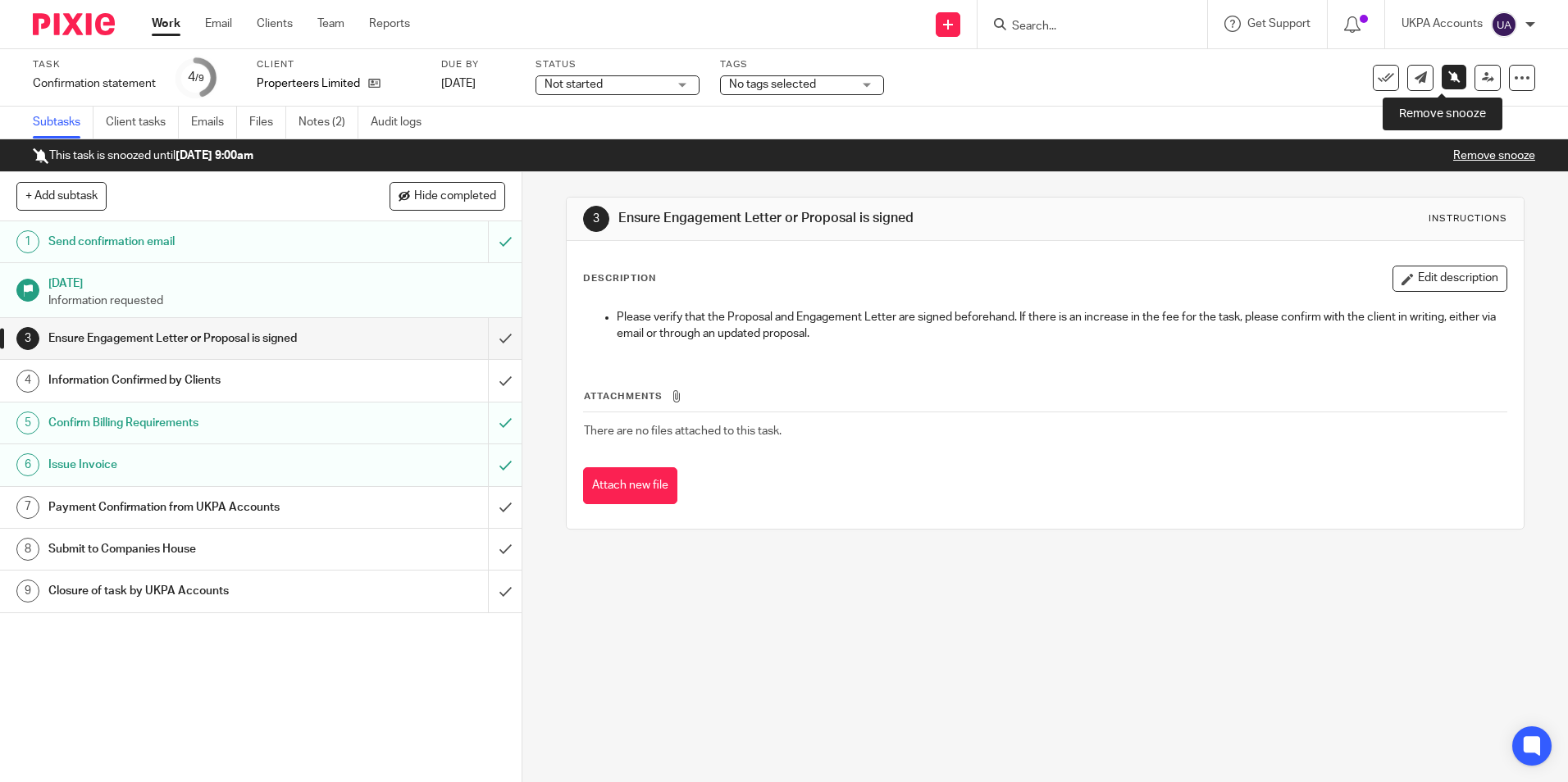
click at [1449, 77] on icon at bounding box center [1455, 77] width 12 height 12
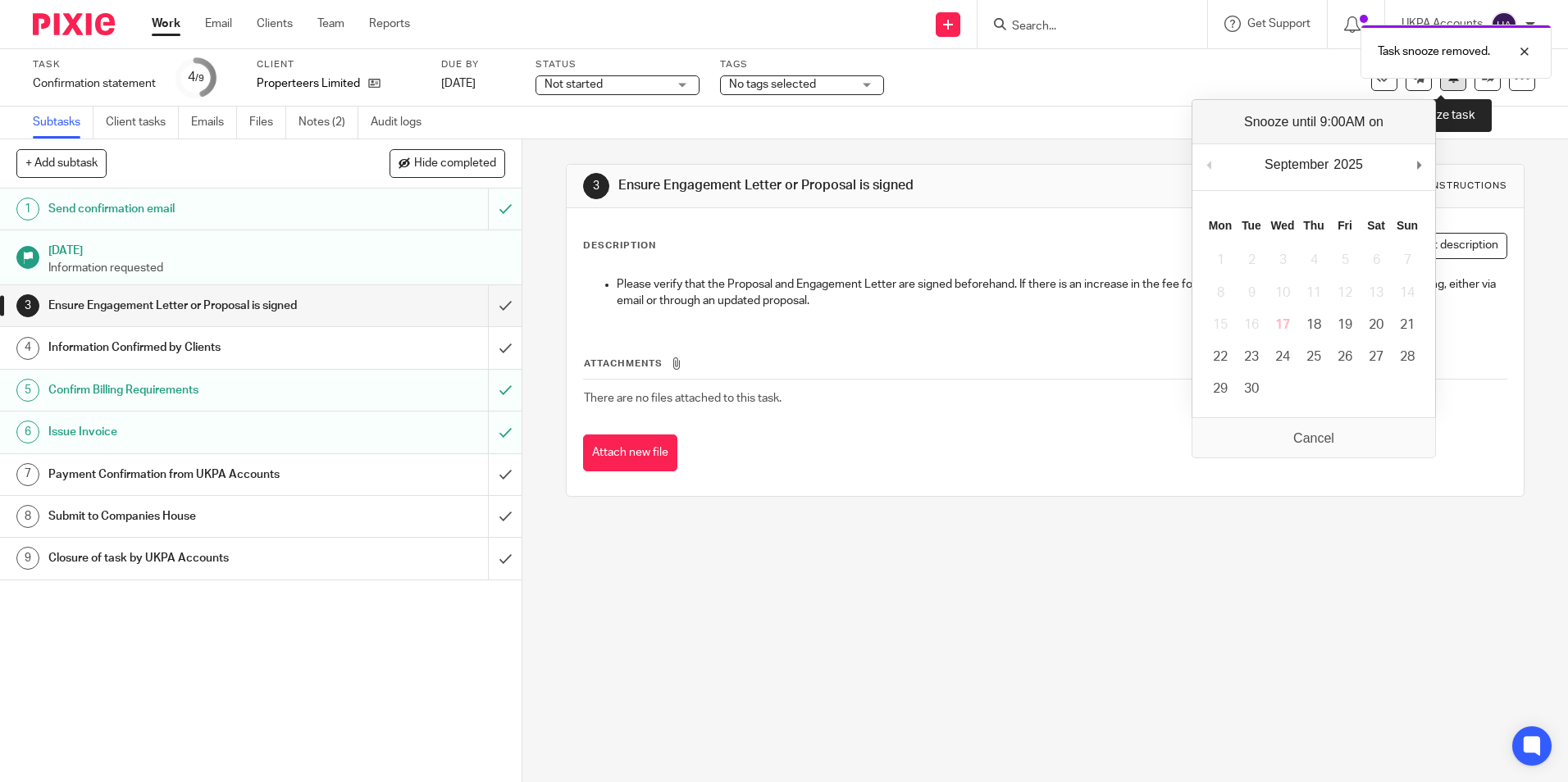
click at [1448, 82] on icon at bounding box center [1454, 77] width 12 height 12
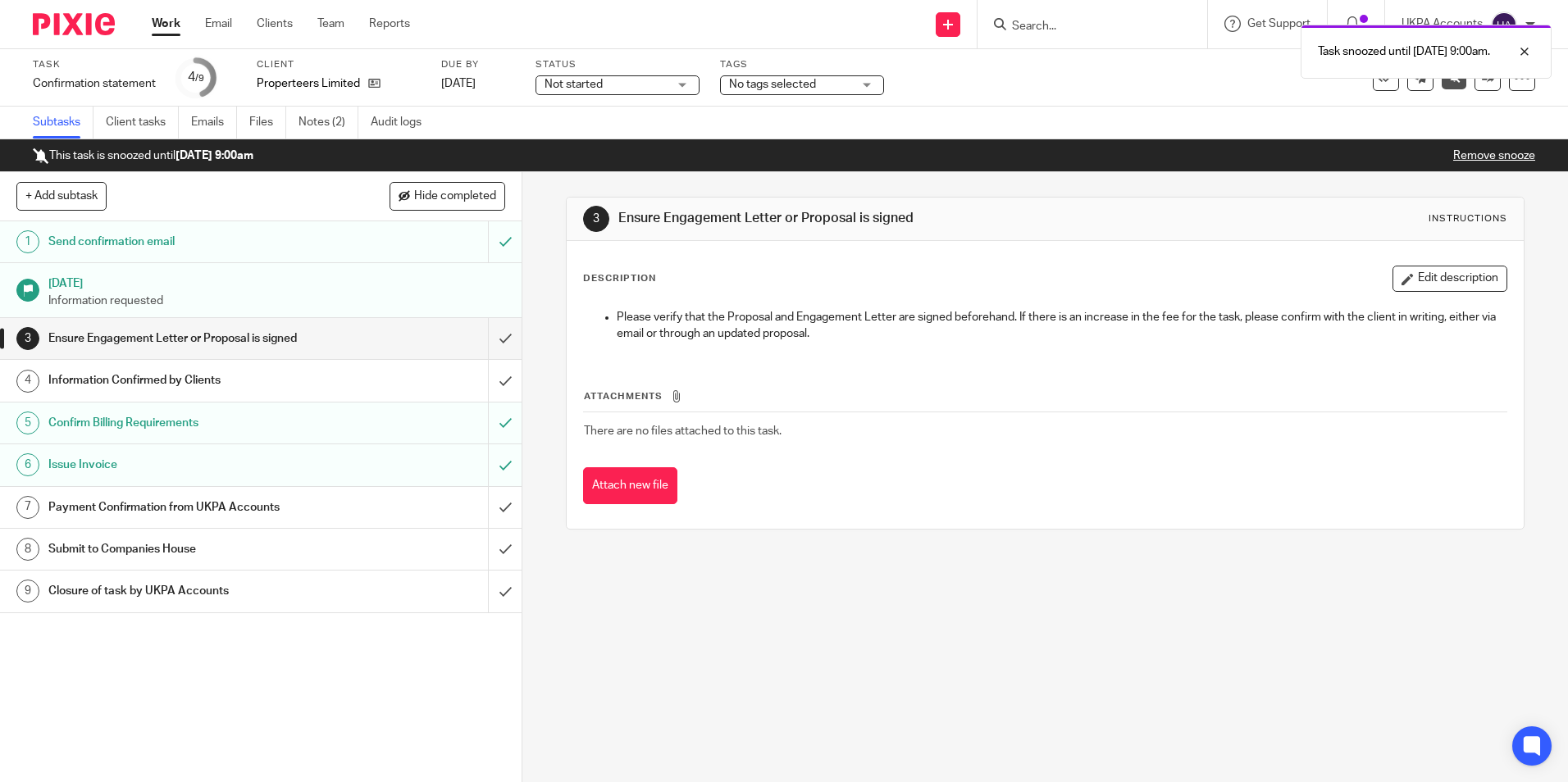
click at [173, 26] on link "Work" at bounding box center [166, 23] width 29 height 16
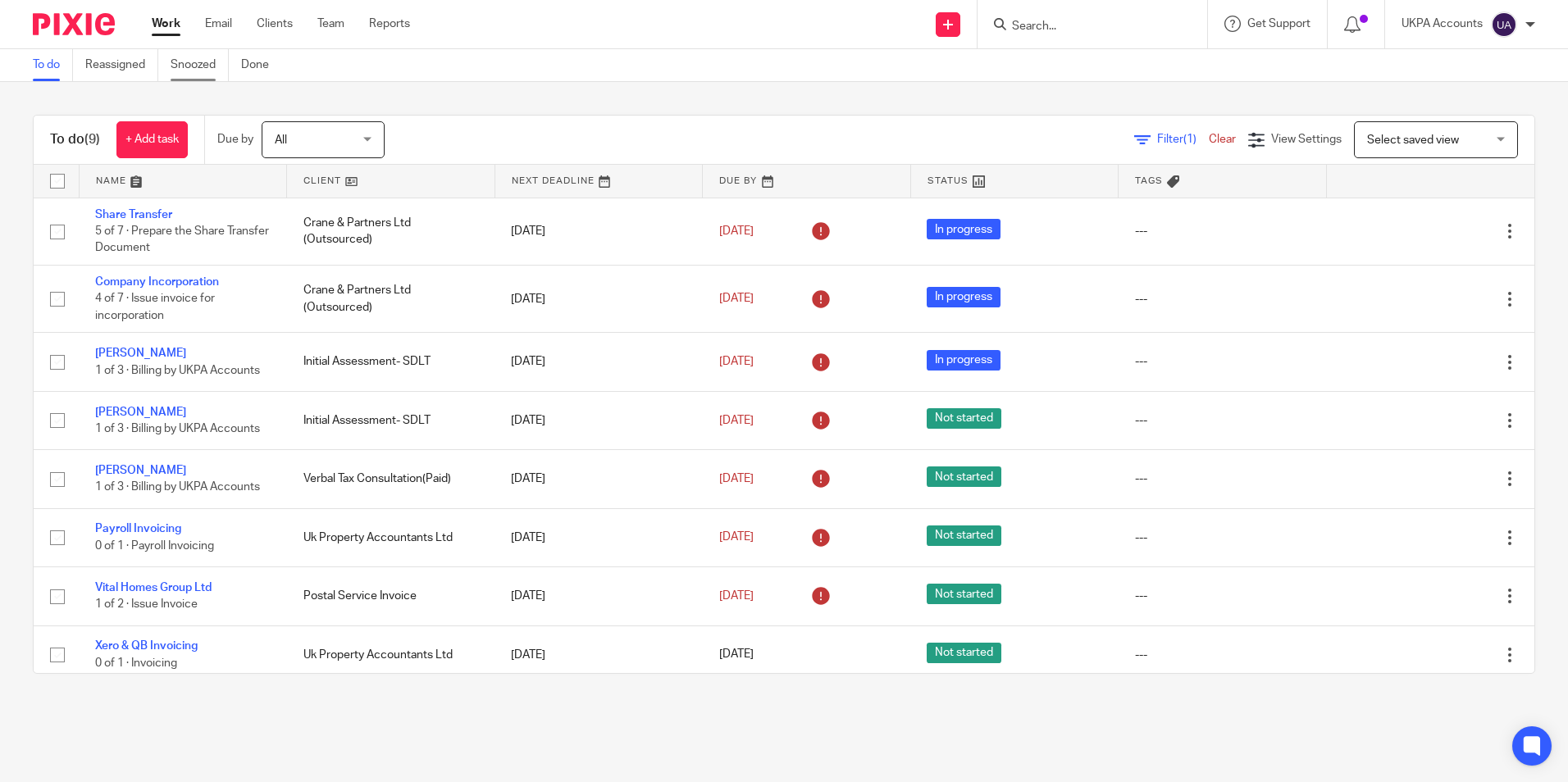
click at [212, 69] on link "Snoozed" at bounding box center [199, 66] width 58 height 32
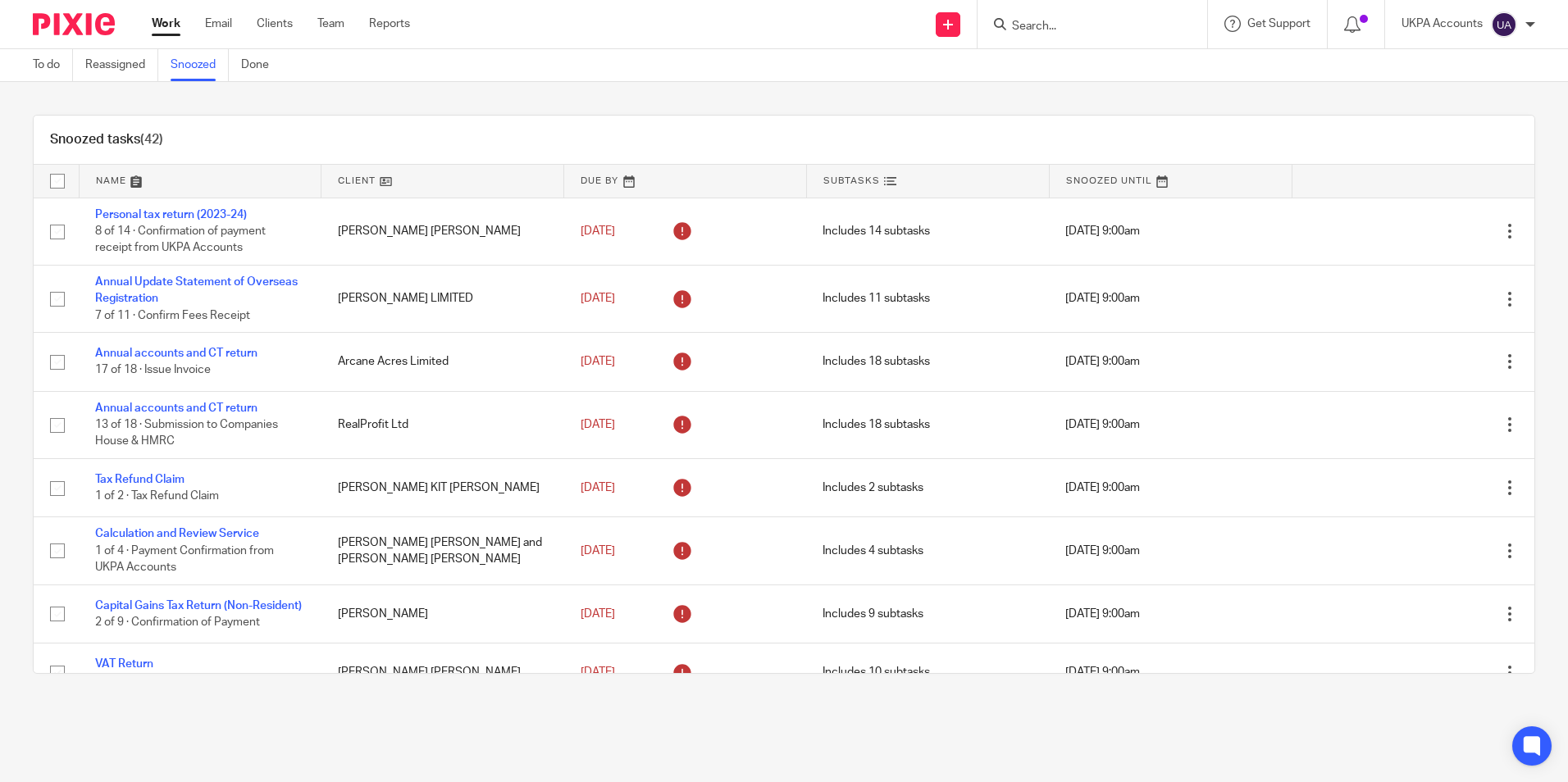
click at [401, 182] on link at bounding box center [442, 181] width 242 height 32
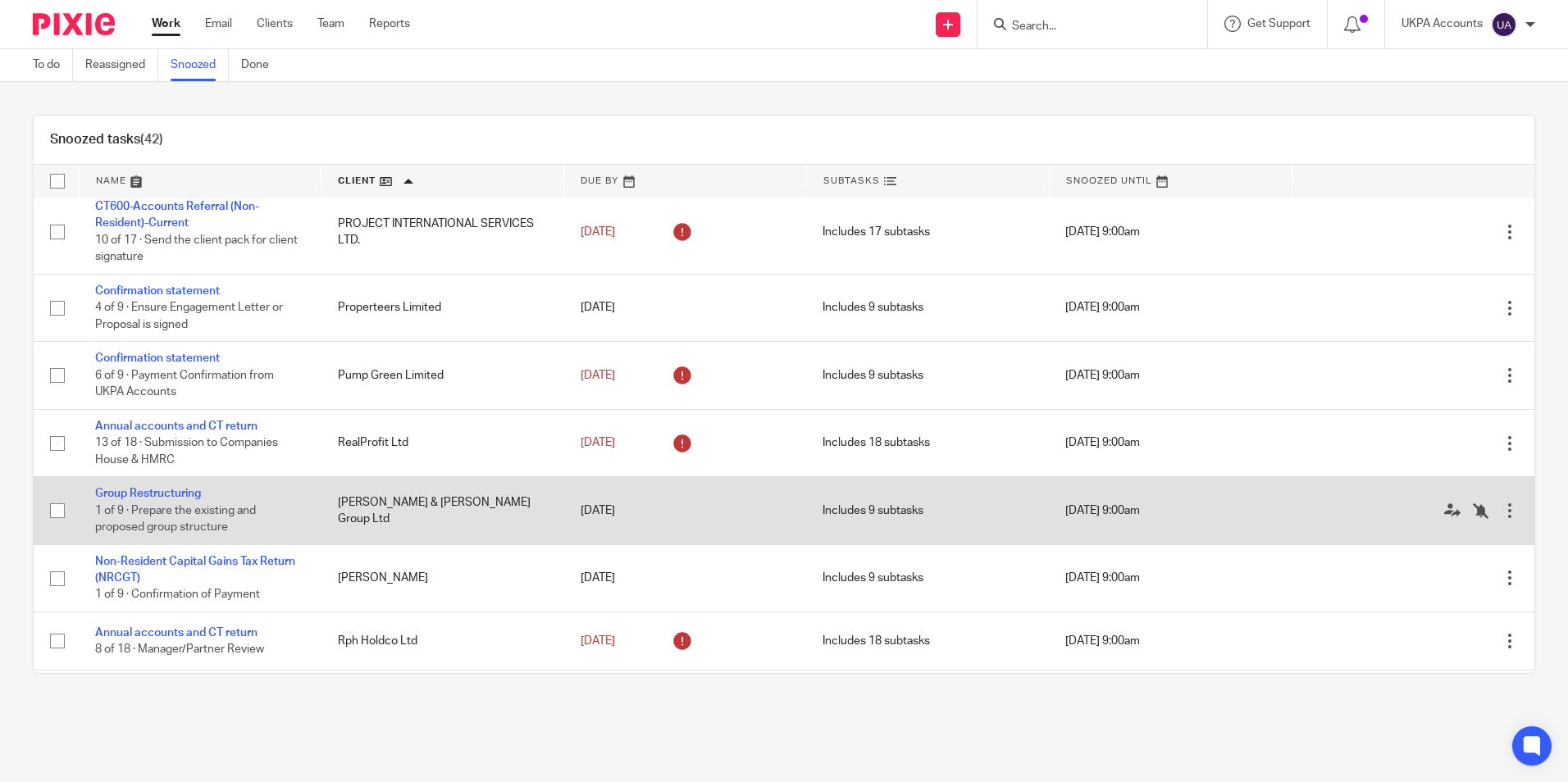
scroll to position [1803, 0]
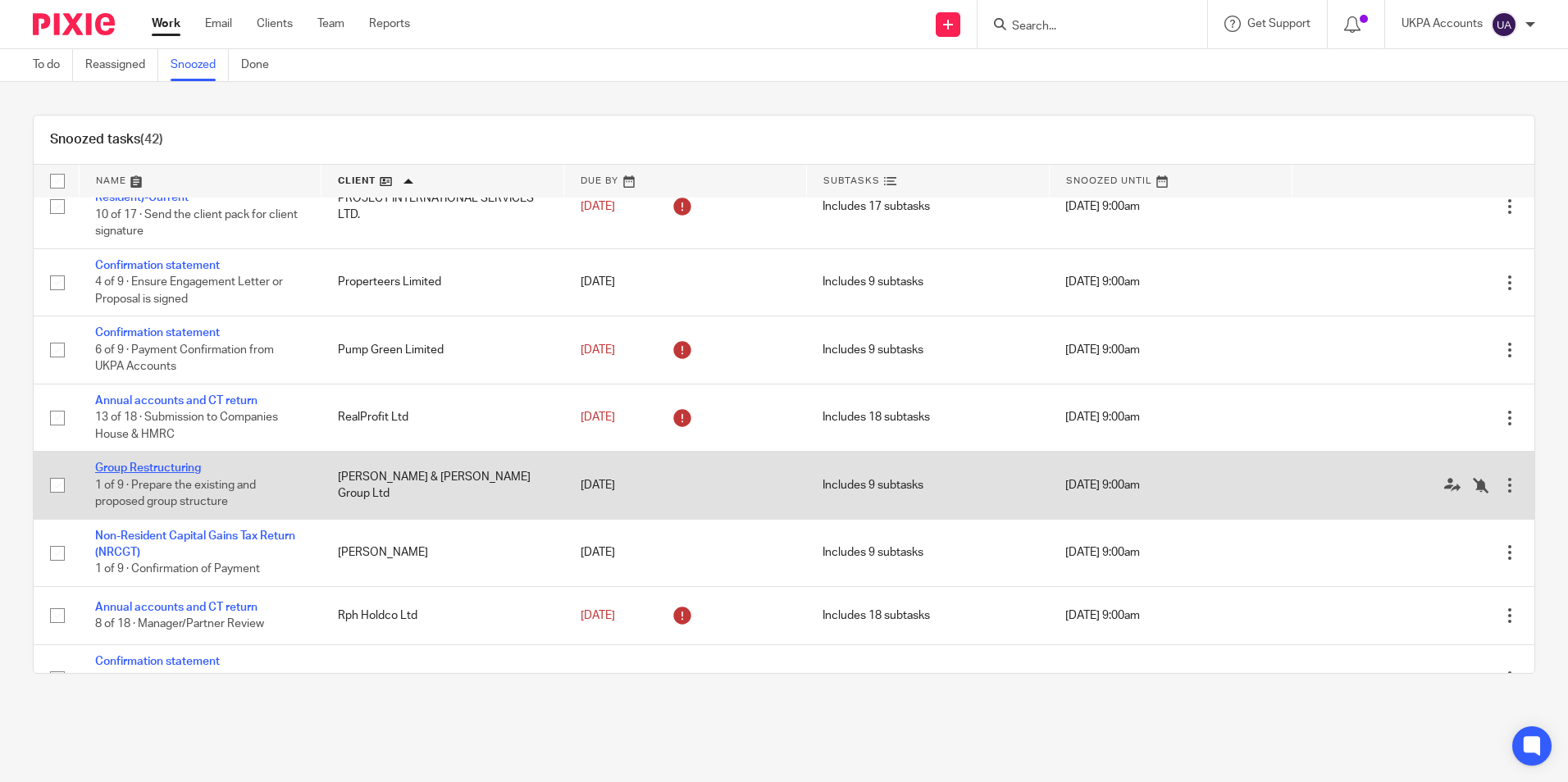
click at [184, 473] on link "Group Restructuring" at bounding box center [148, 468] width 106 height 11
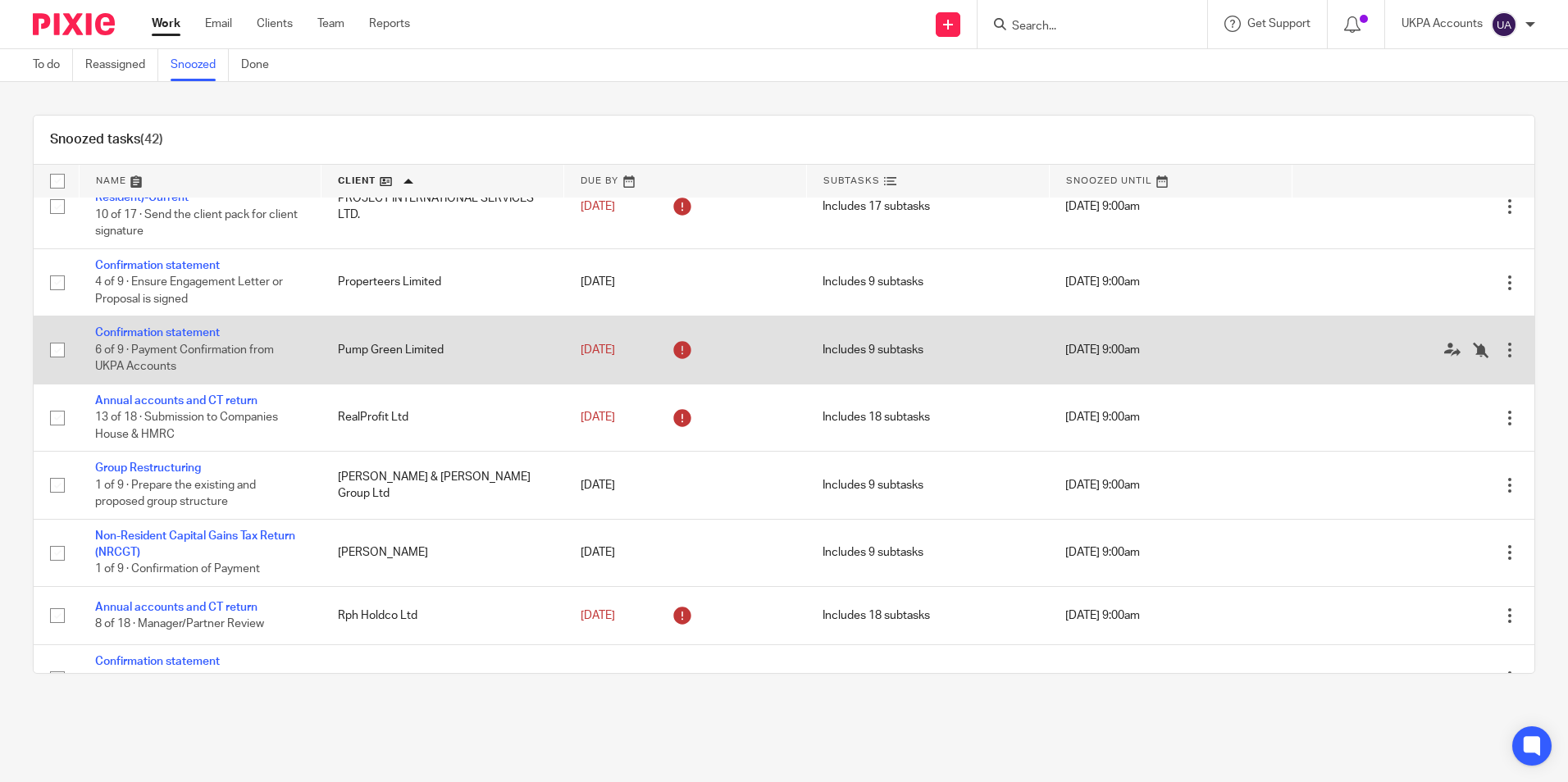
scroll to position [1886, 0]
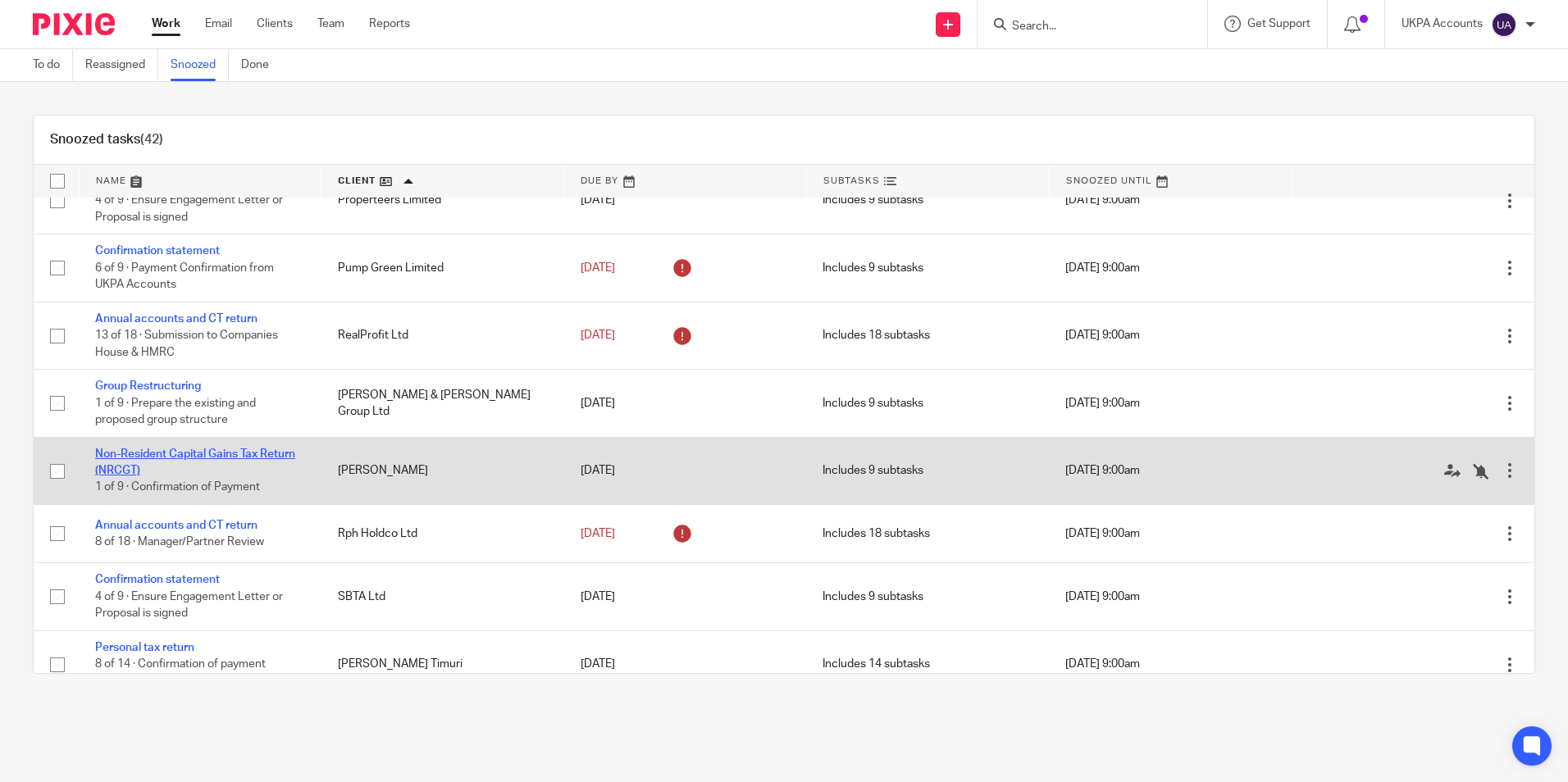
click at [219, 463] on link "Non-Resident Capital Gains Tax Return (NRCGT)" at bounding box center [195, 462] width 200 height 28
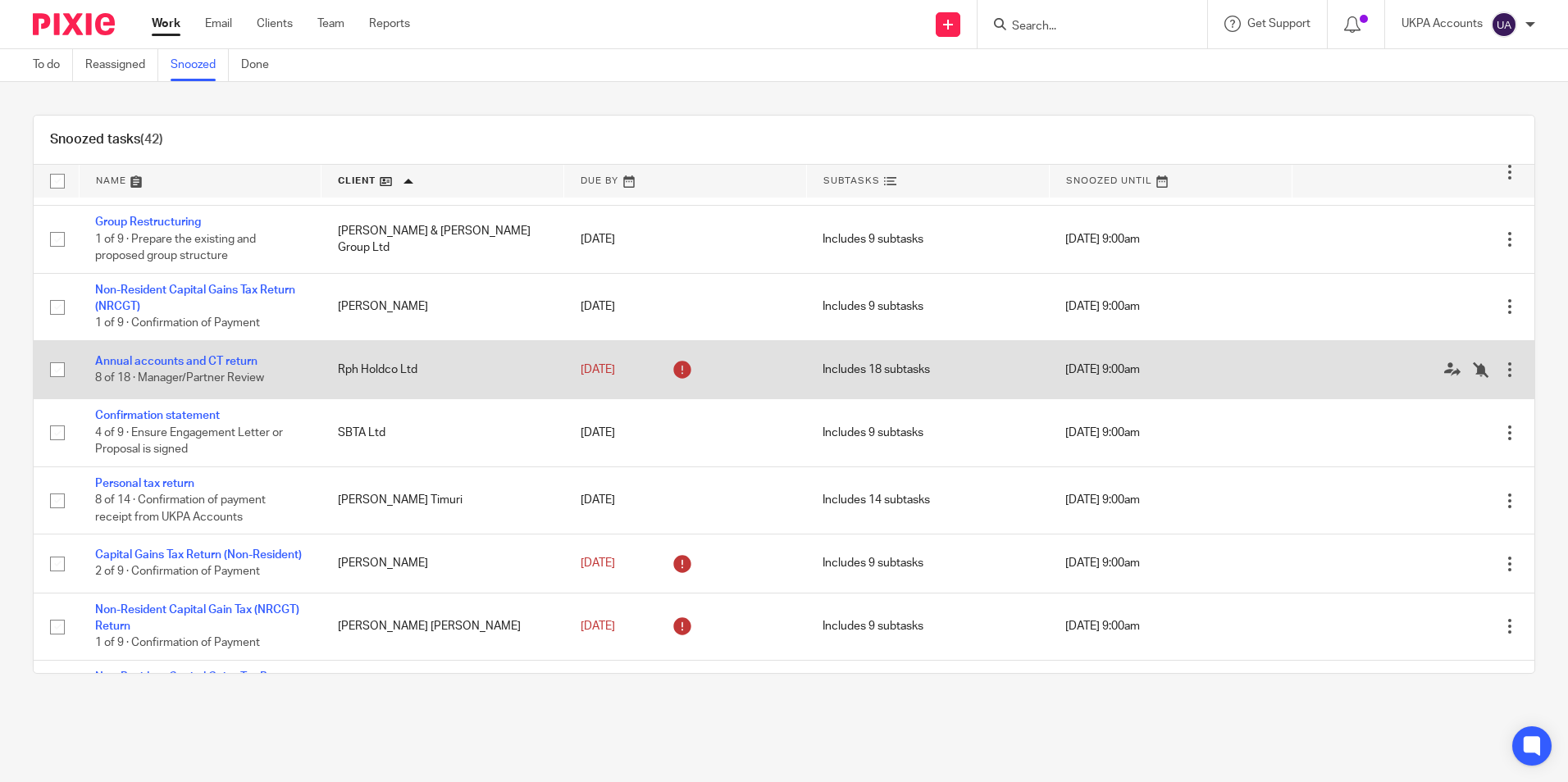
scroll to position [2131, 0]
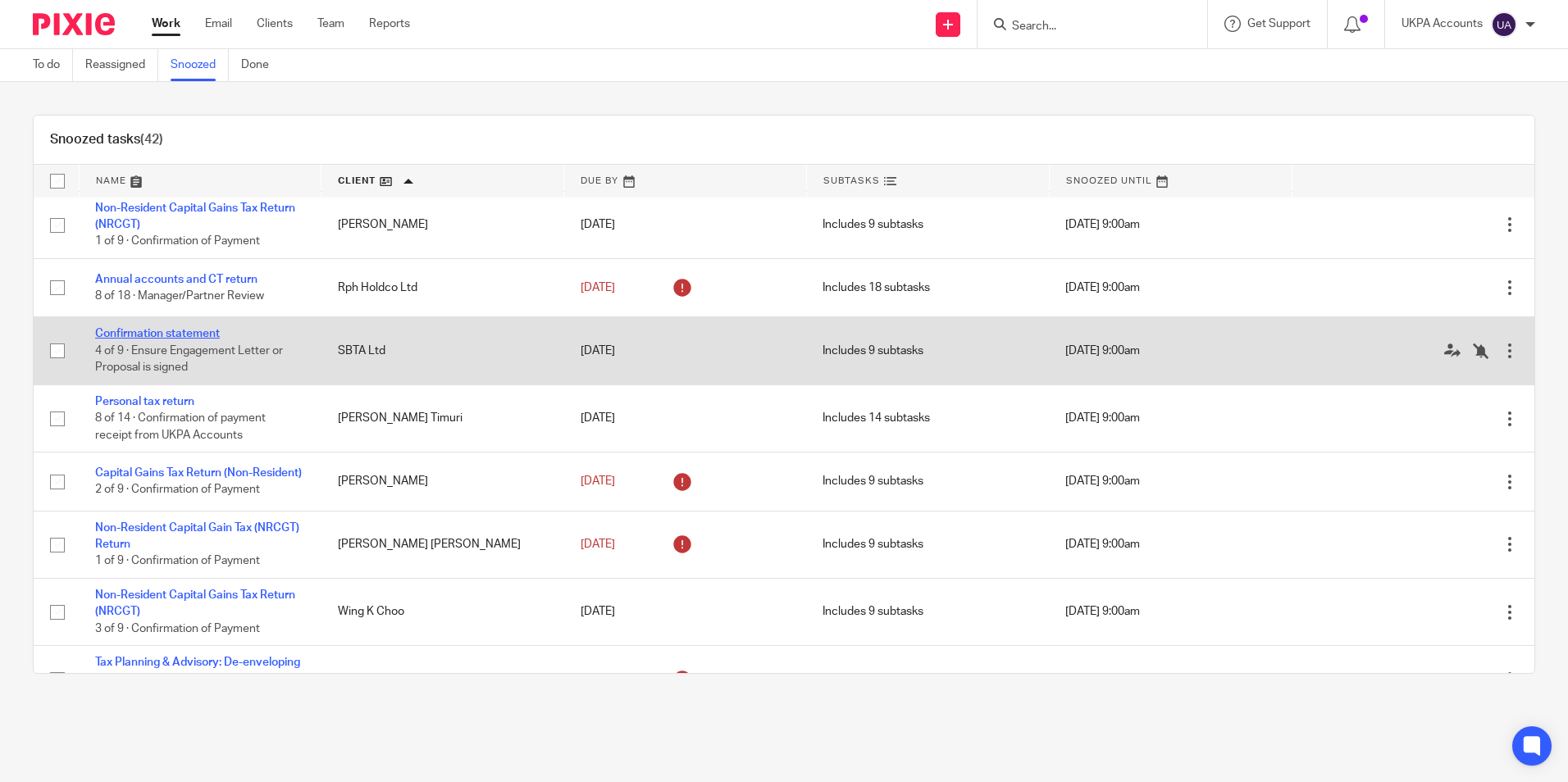
click at [204, 338] on link "Confirmation statement" at bounding box center [158, 333] width 124 height 11
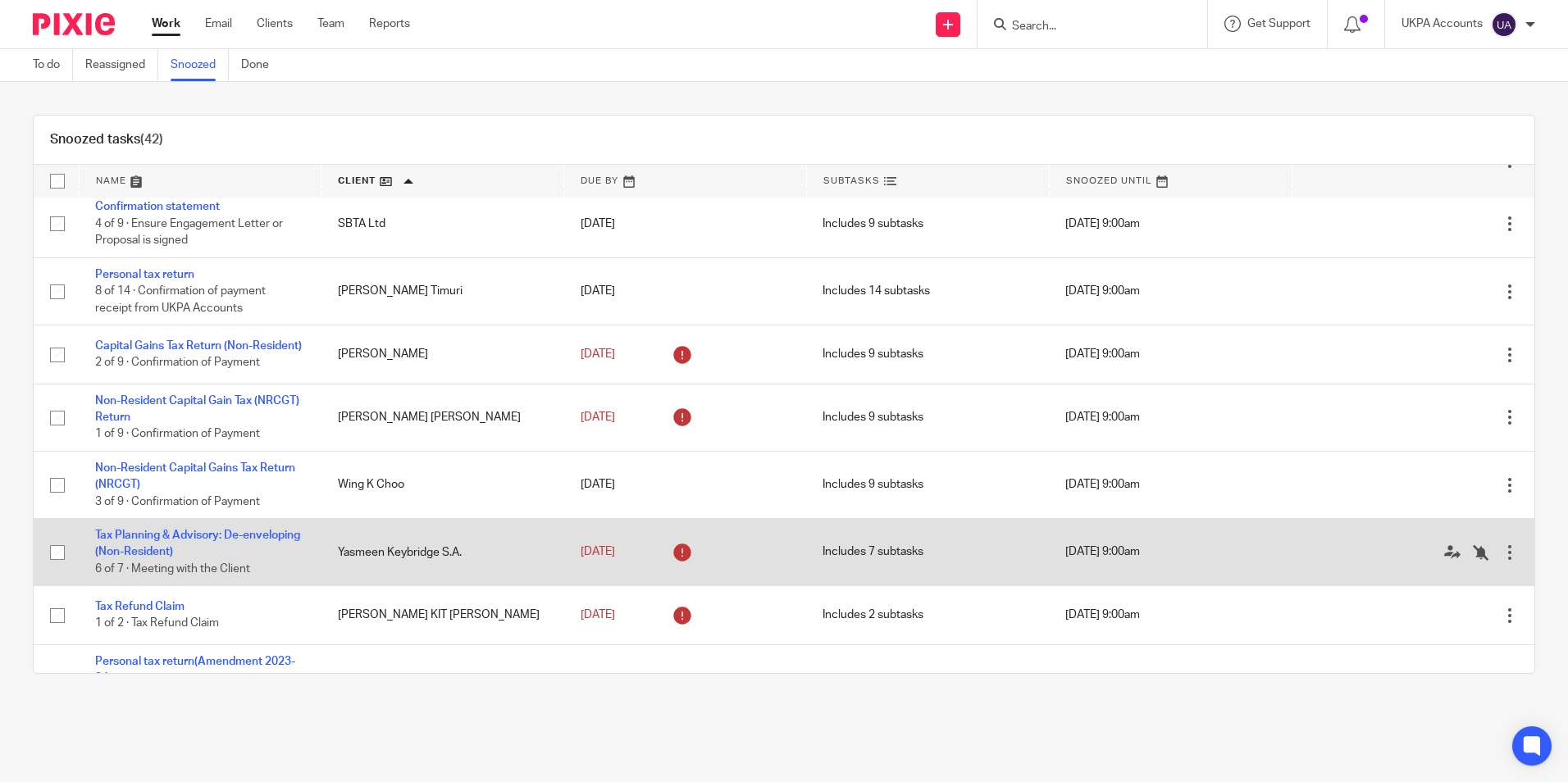
scroll to position [2296, 0]
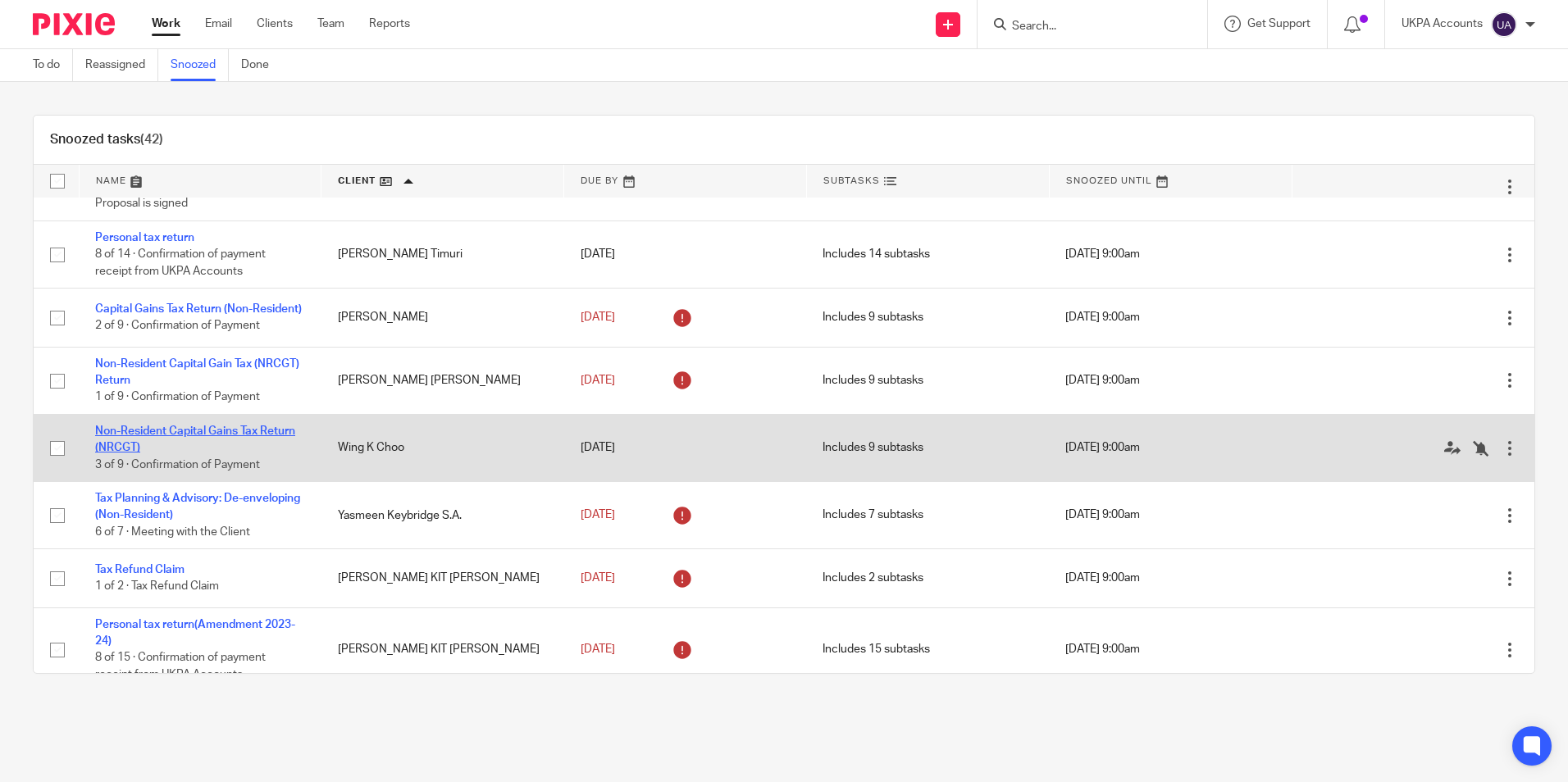
click at [287, 445] on link "Non-Resident Capital Gains Tax Return (NRCGT)" at bounding box center [195, 440] width 200 height 28
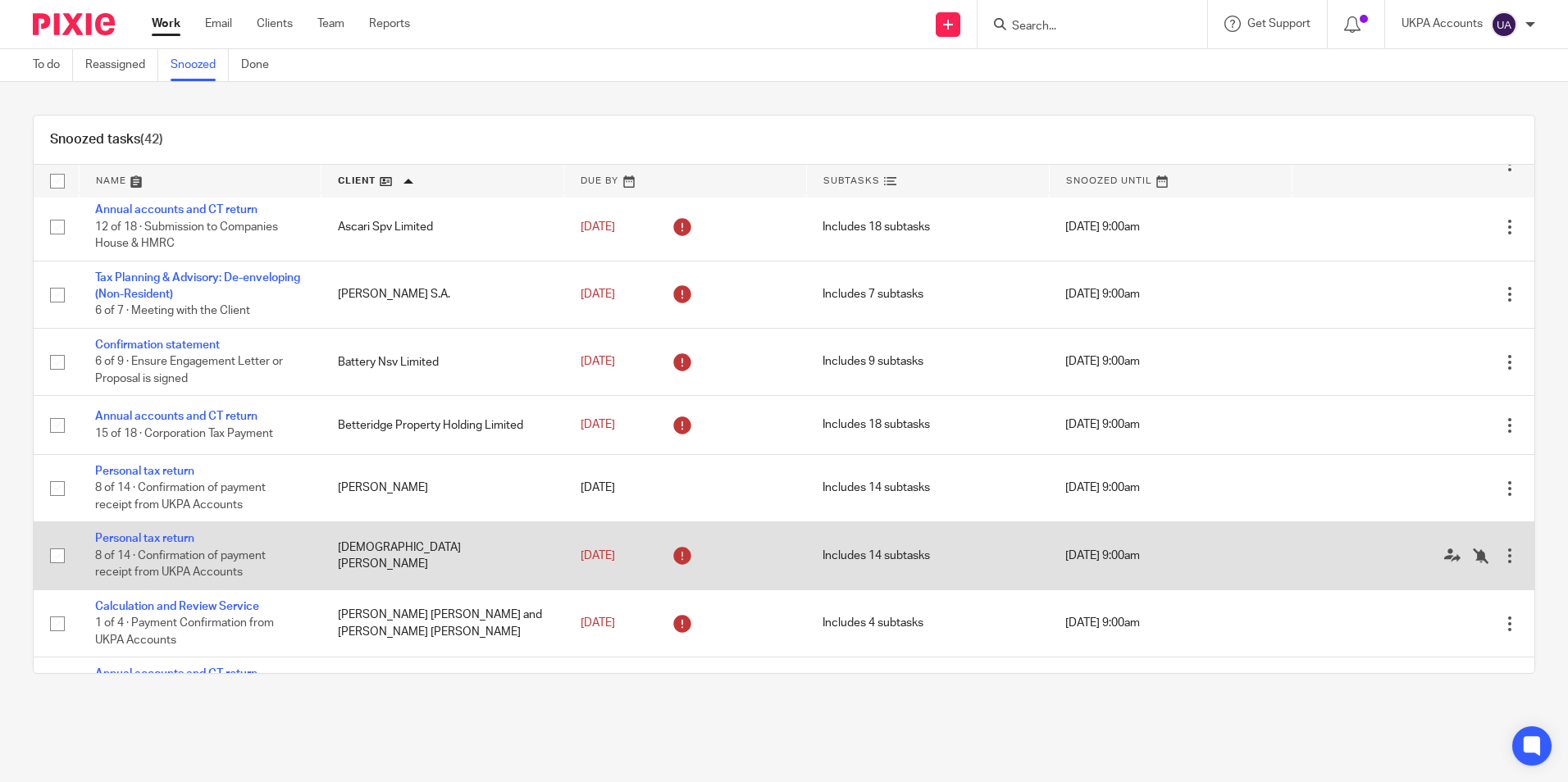
scroll to position [0, 0]
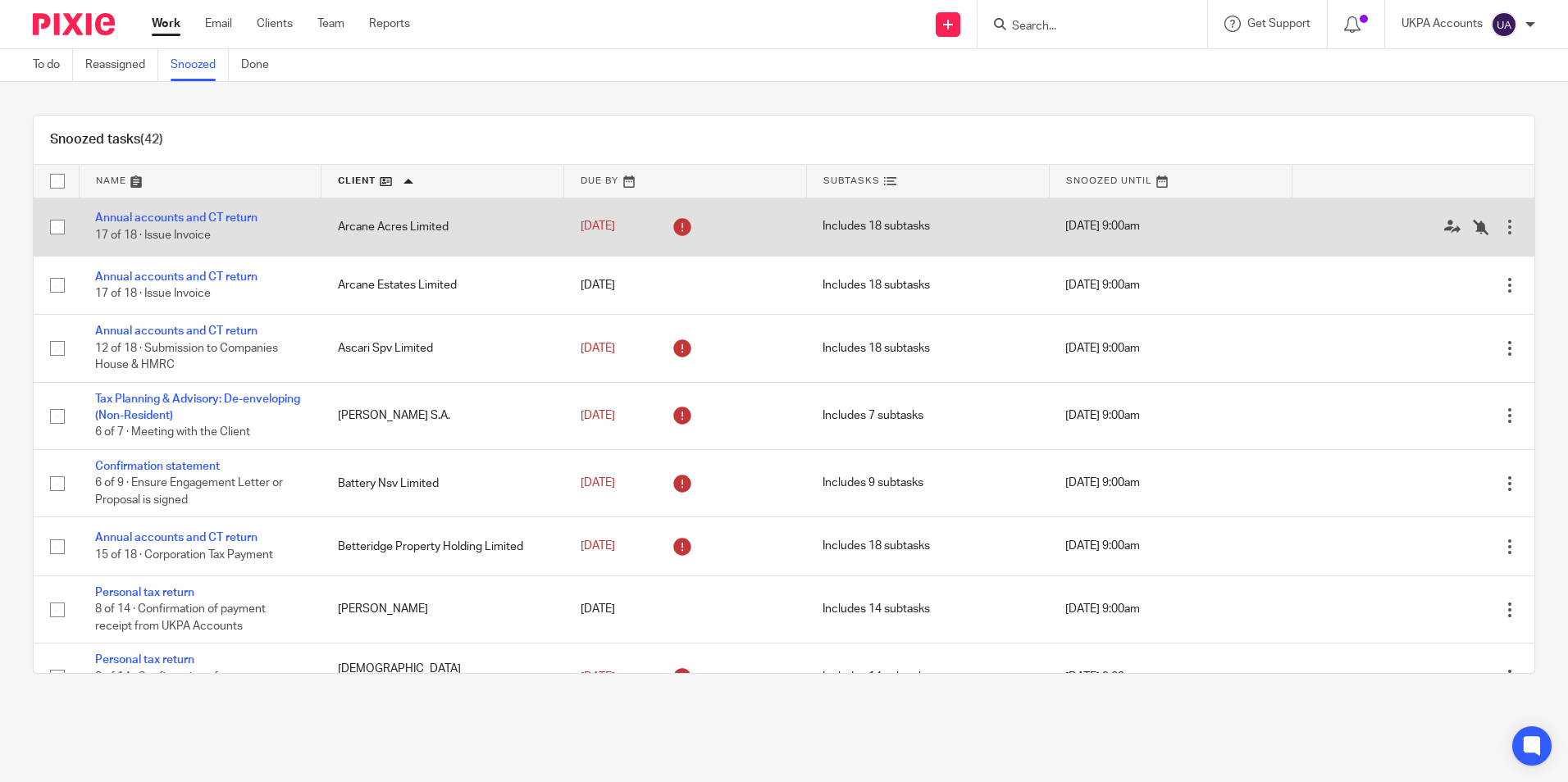
drag, startPoint x: 337, startPoint y: 227, endPoint x: 450, endPoint y: 211, distance: 114.1
click at [463, 190] on link at bounding box center [442, 181] width 242 height 32
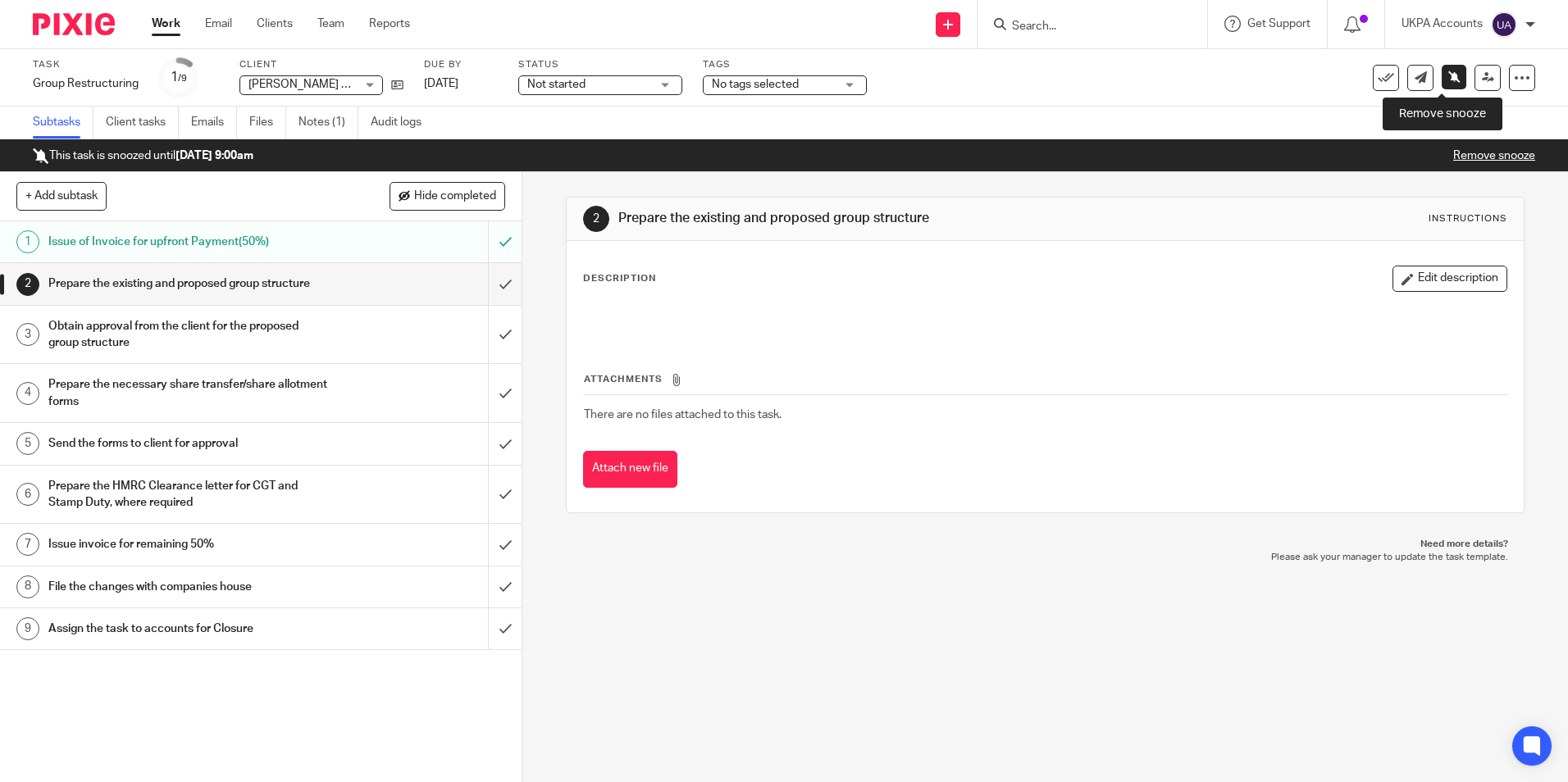
click at [1449, 78] on icon at bounding box center [1455, 77] width 12 height 12
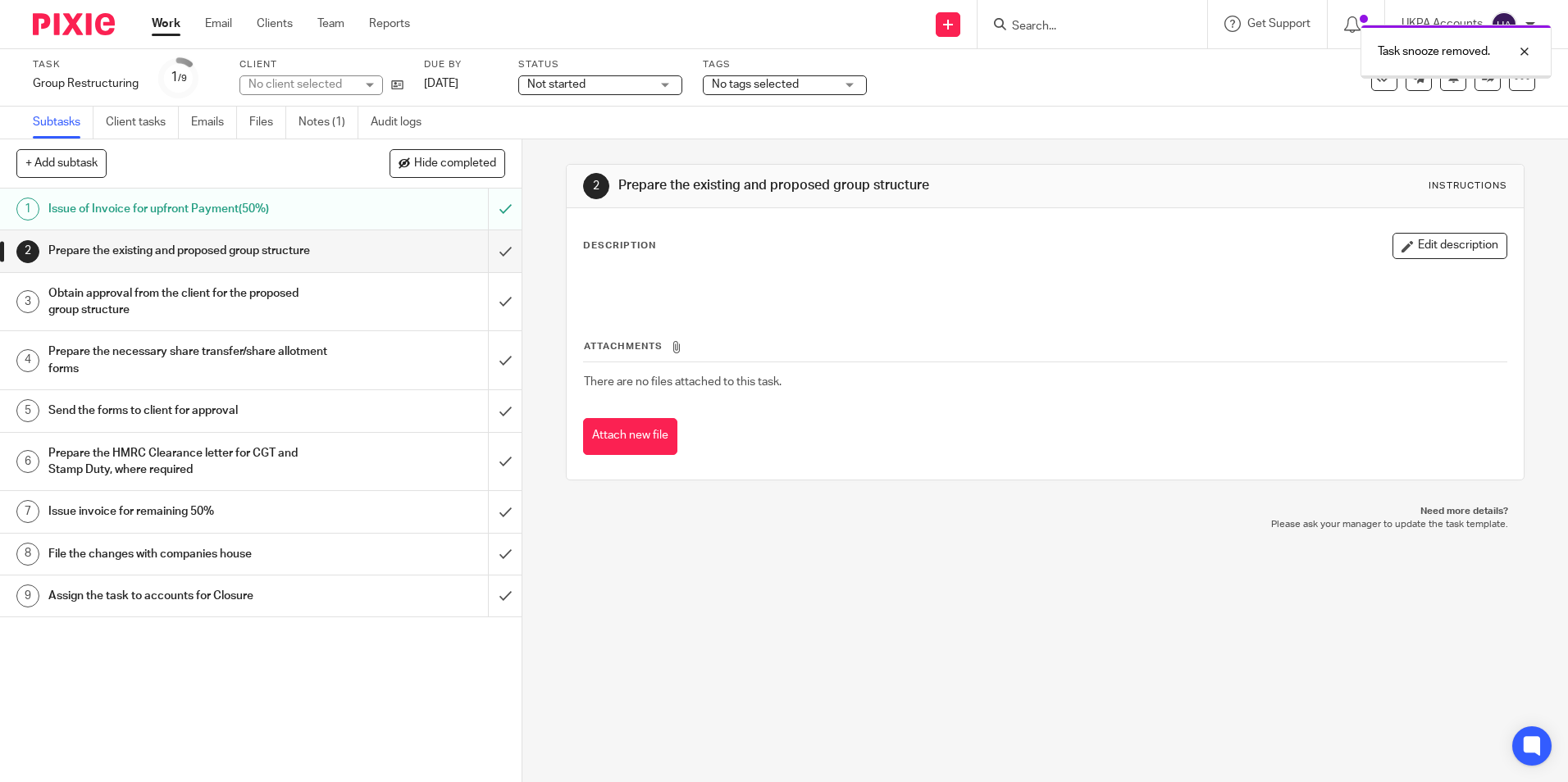
click at [1438, 78] on div "Task snooze removed." at bounding box center [1456, 52] width 191 height 55
click at [1448, 78] on icon at bounding box center [1454, 77] width 12 height 12
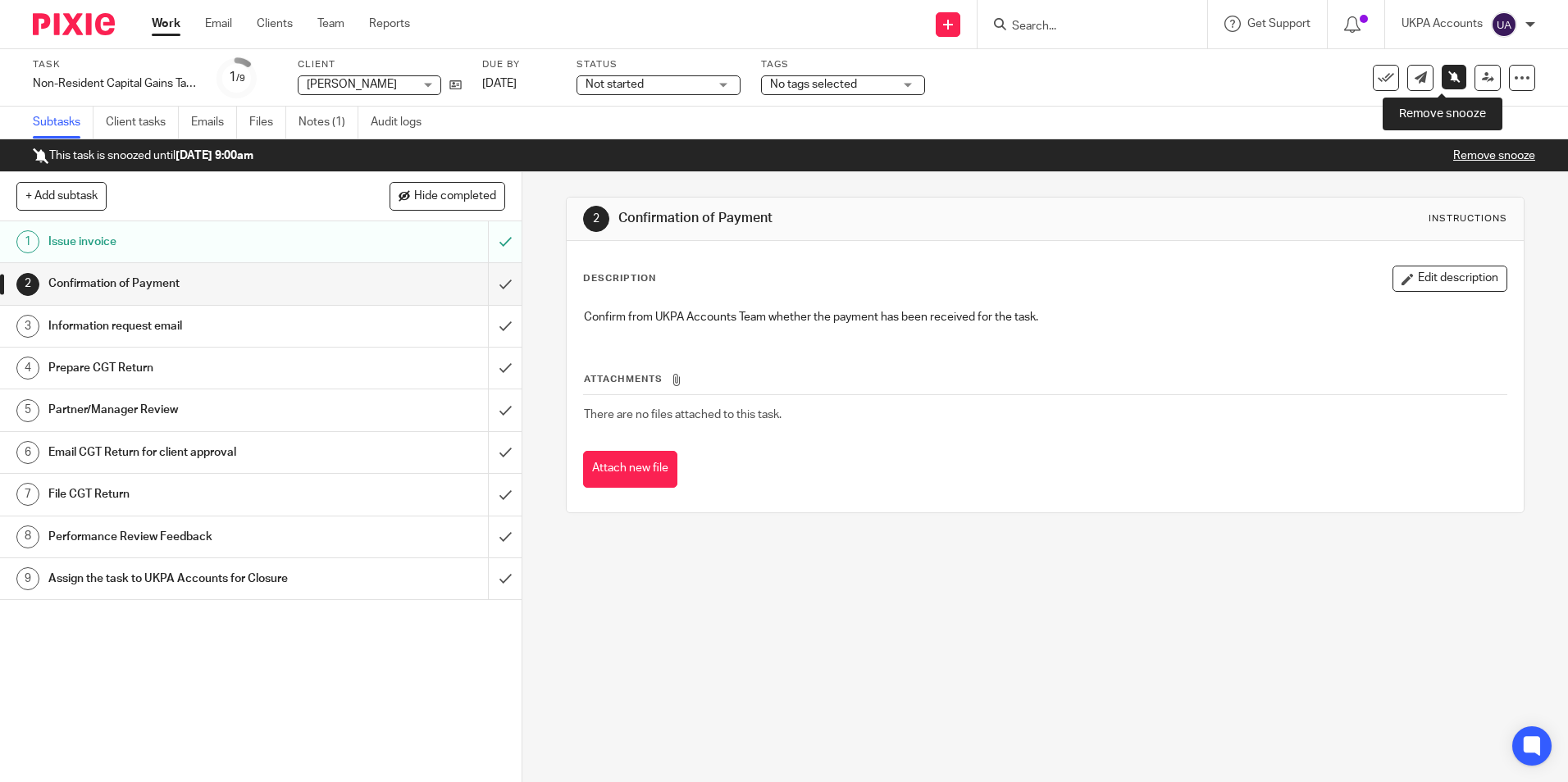
click at [1449, 78] on icon at bounding box center [1455, 77] width 12 height 12
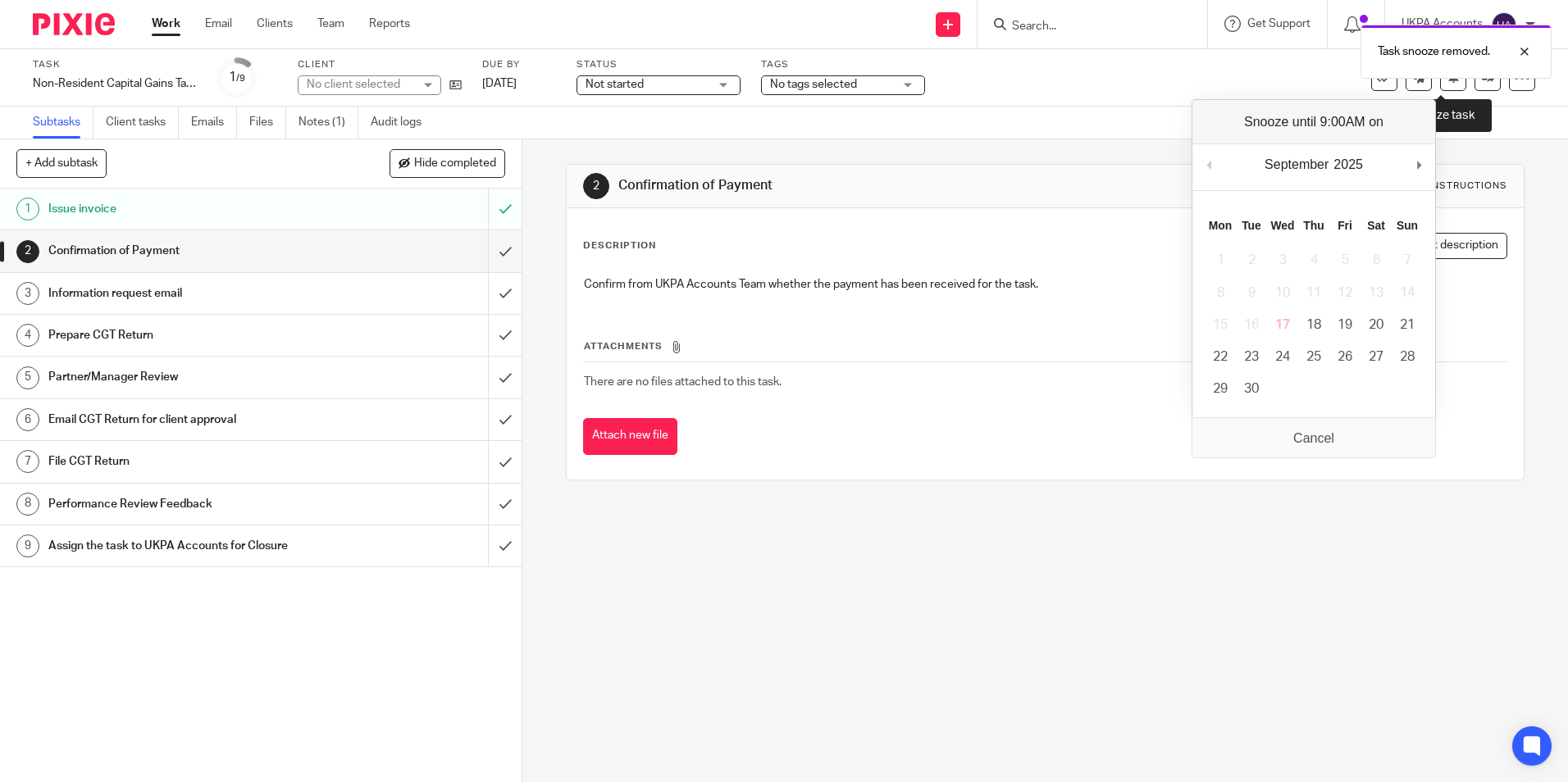
click at [1448, 78] on icon at bounding box center [1454, 77] width 12 height 12
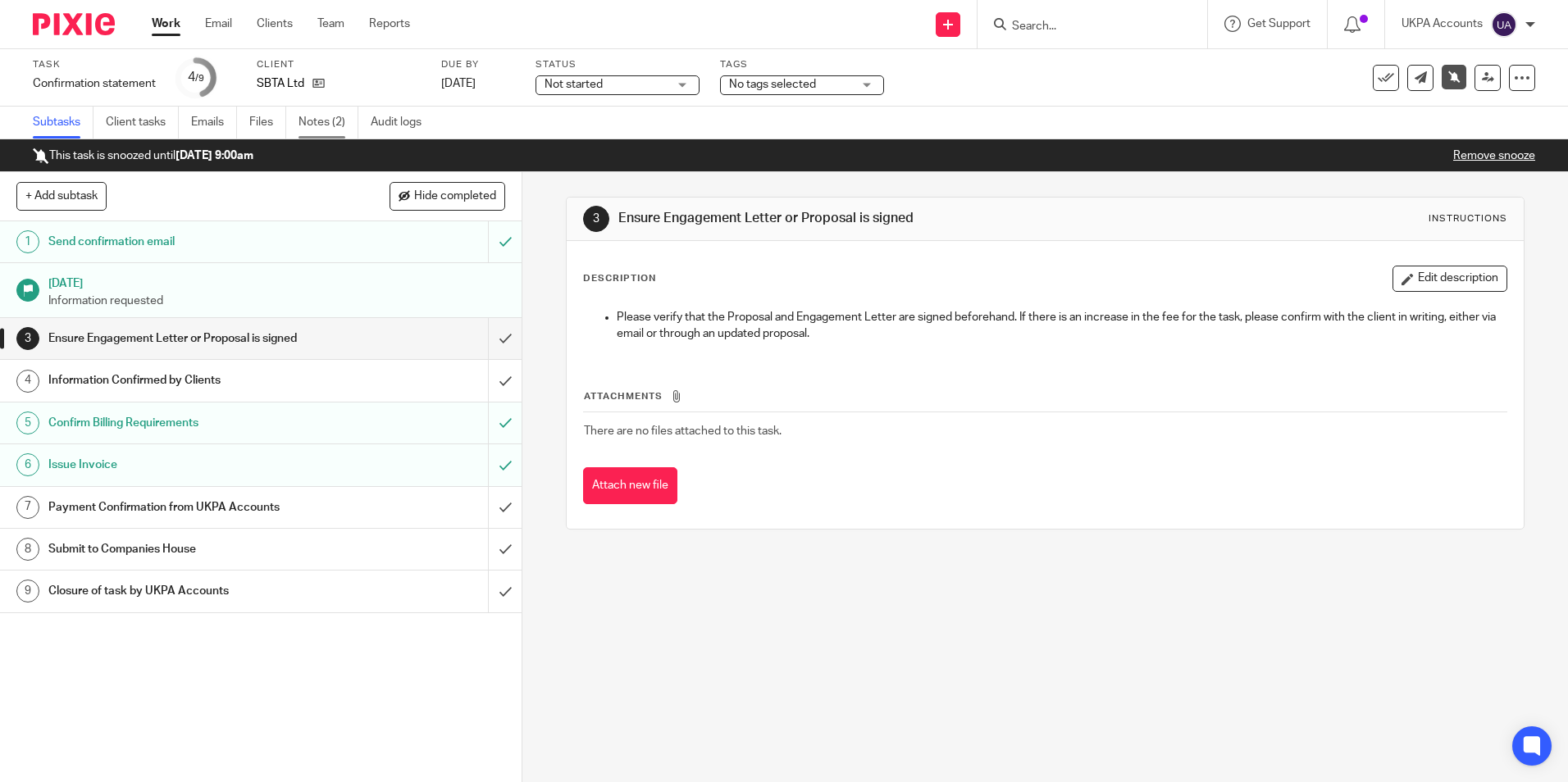
click at [326, 119] on link "Notes (2)" at bounding box center [328, 123] width 60 height 32
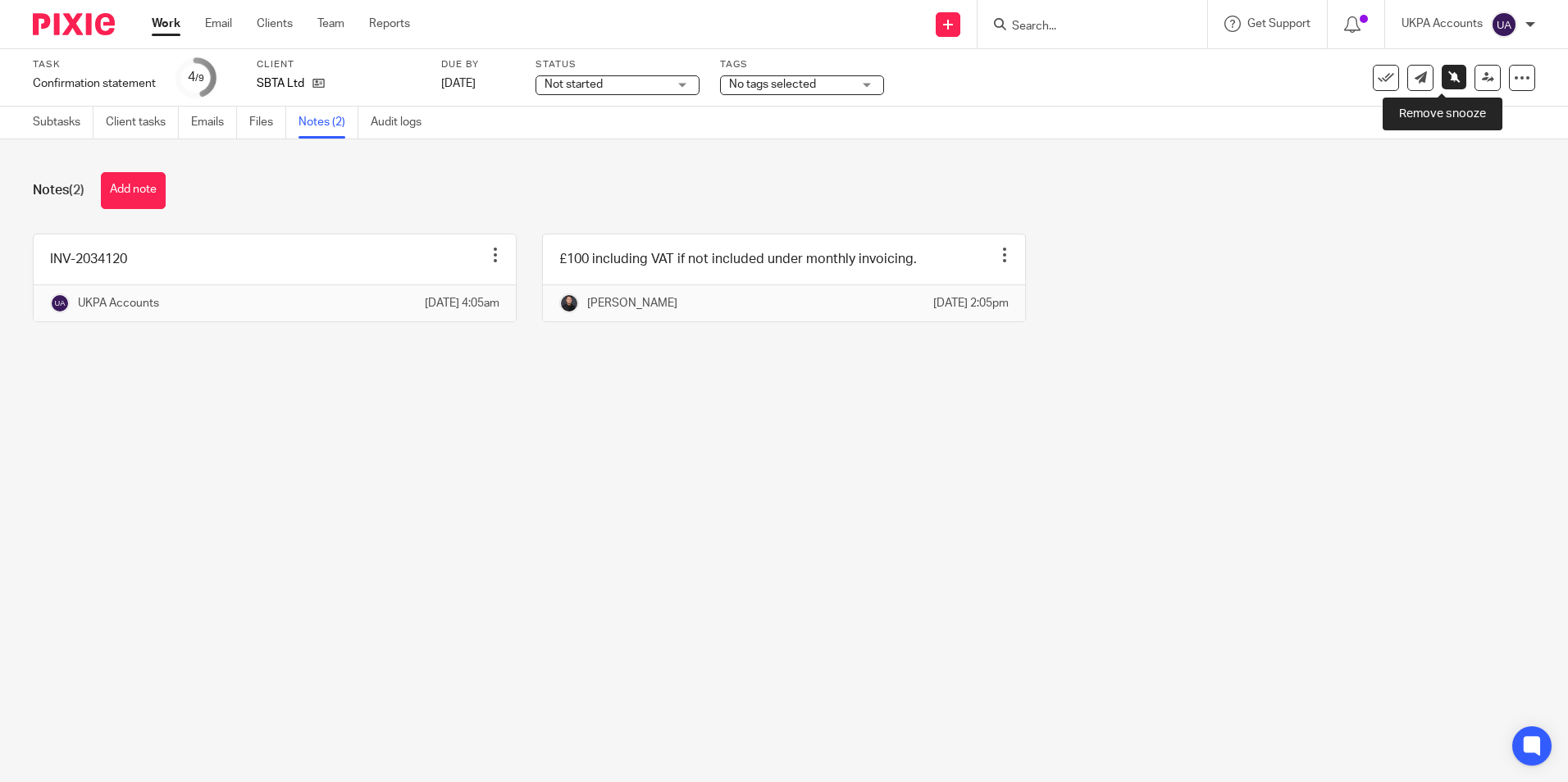
click at [1449, 77] on icon at bounding box center [1455, 77] width 12 height 12
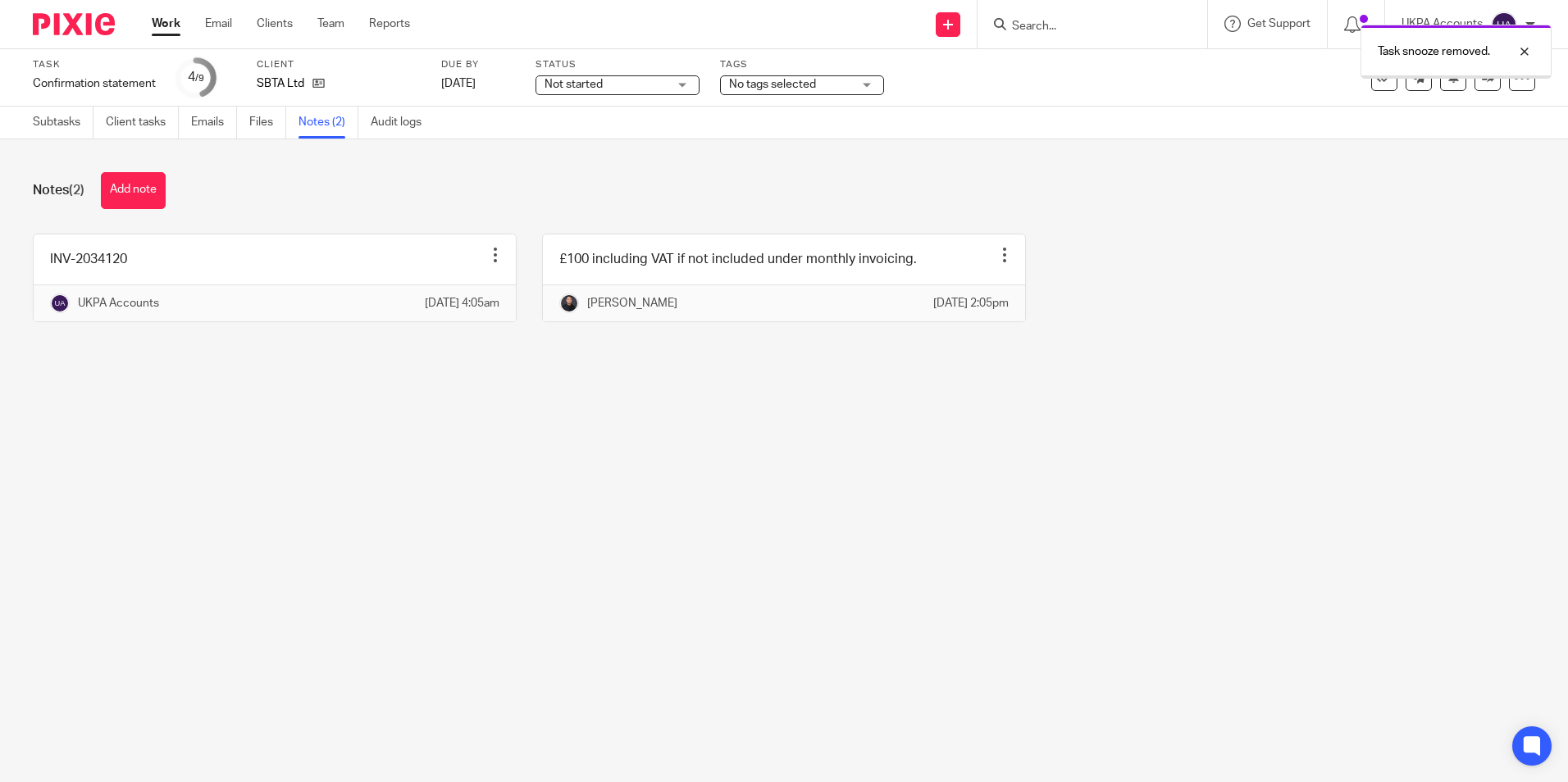
click at [1440, 77] on div at bounding box center [1456, 77] width 189 height 3
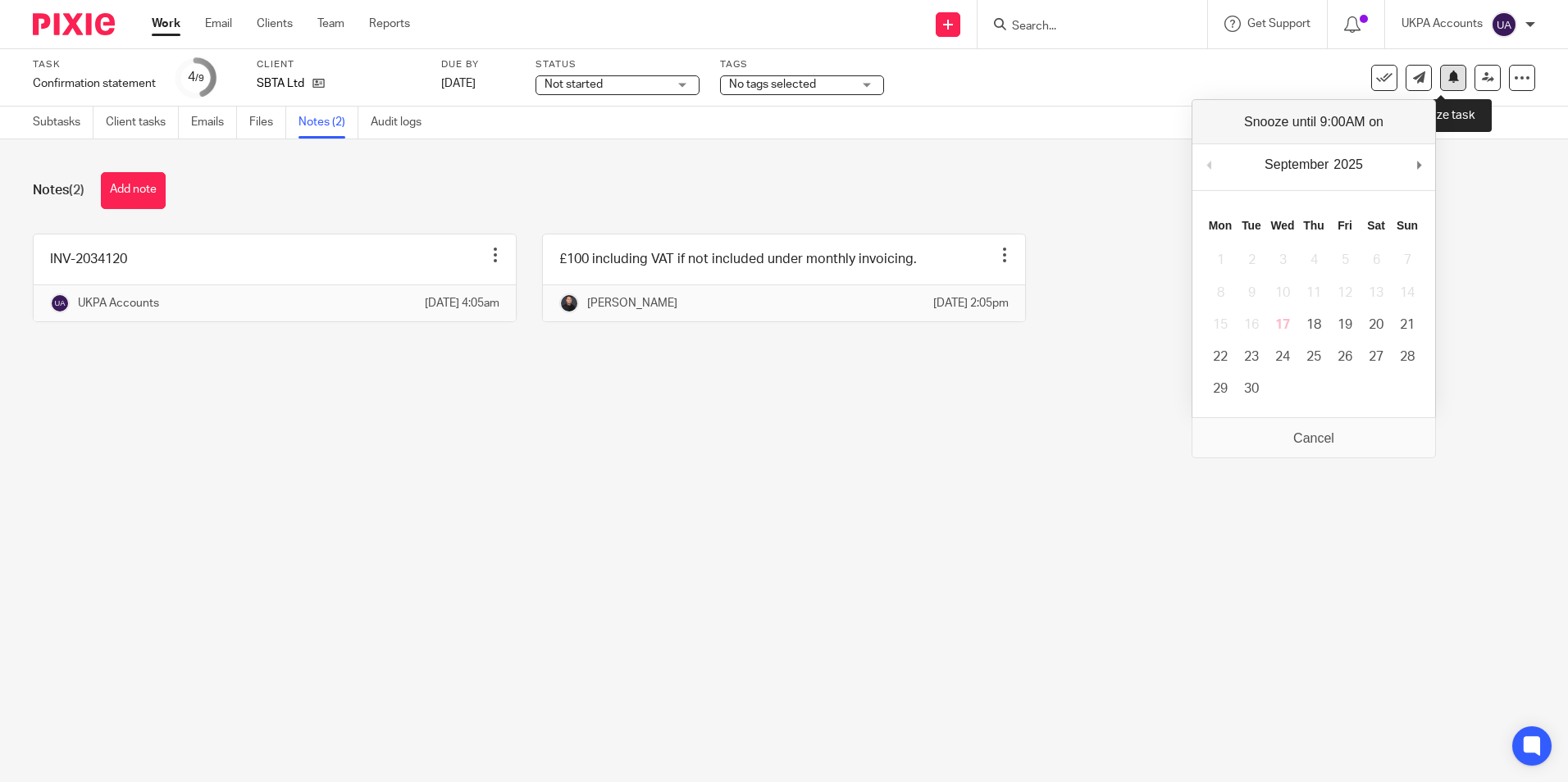
click at [1448, 77] on icon at bounding box center [1454, 77] width 12 height 12
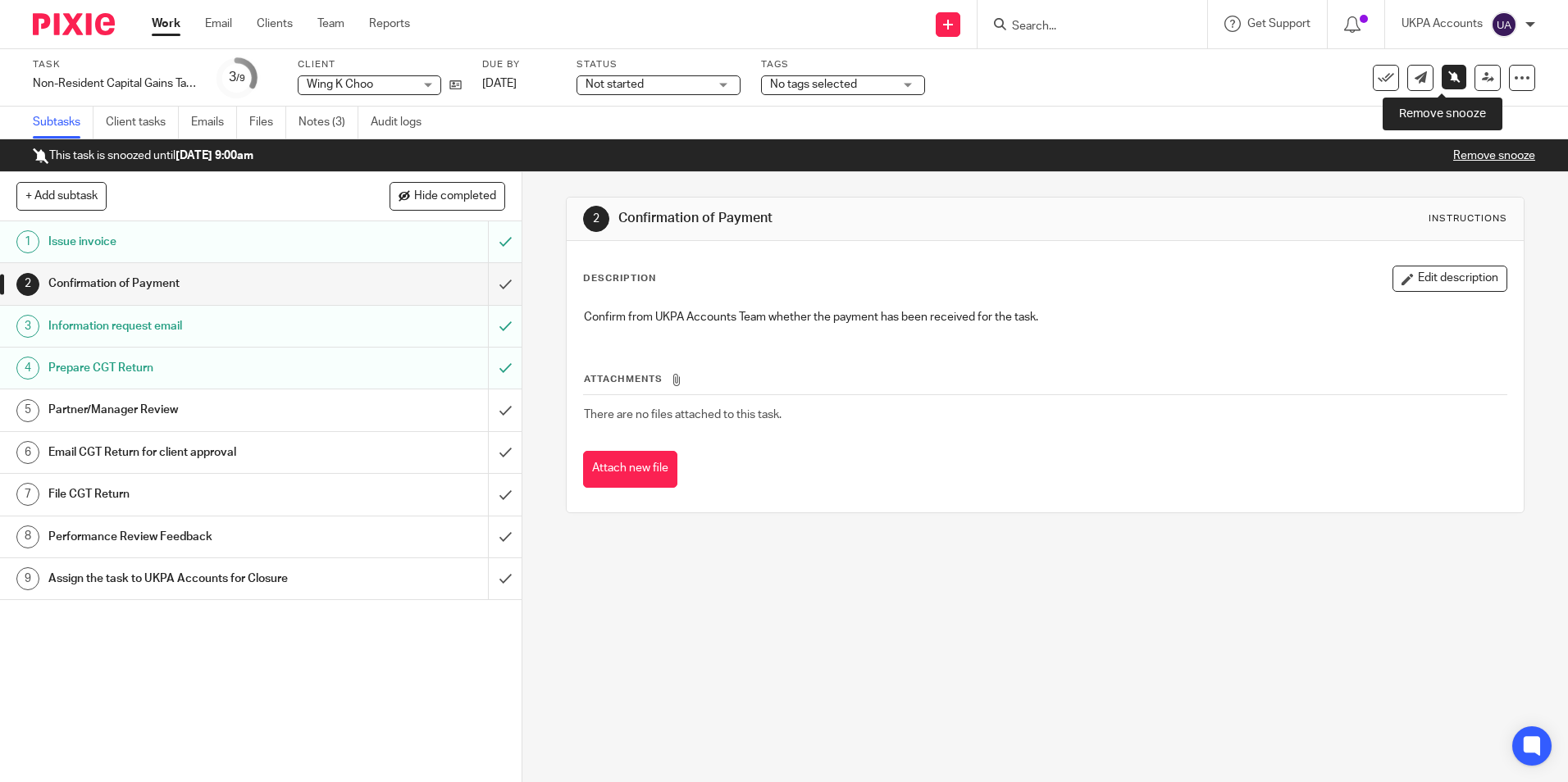
click at [1449, 78] on icon at bounding box center [1455, 77] width 12 height 12
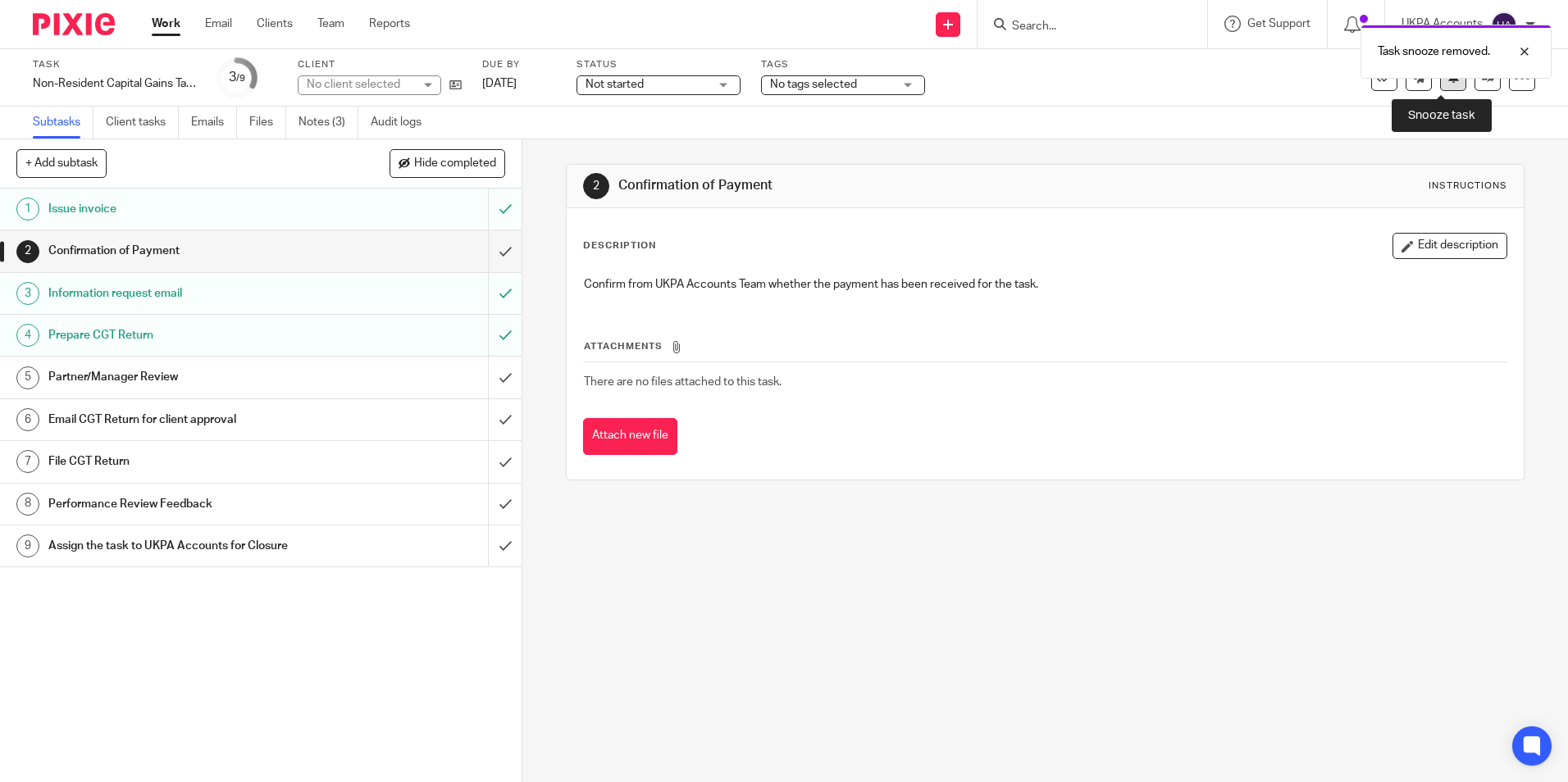
click at [1440, 81] on button at bounding box center [1453, 78] width 26 height 26
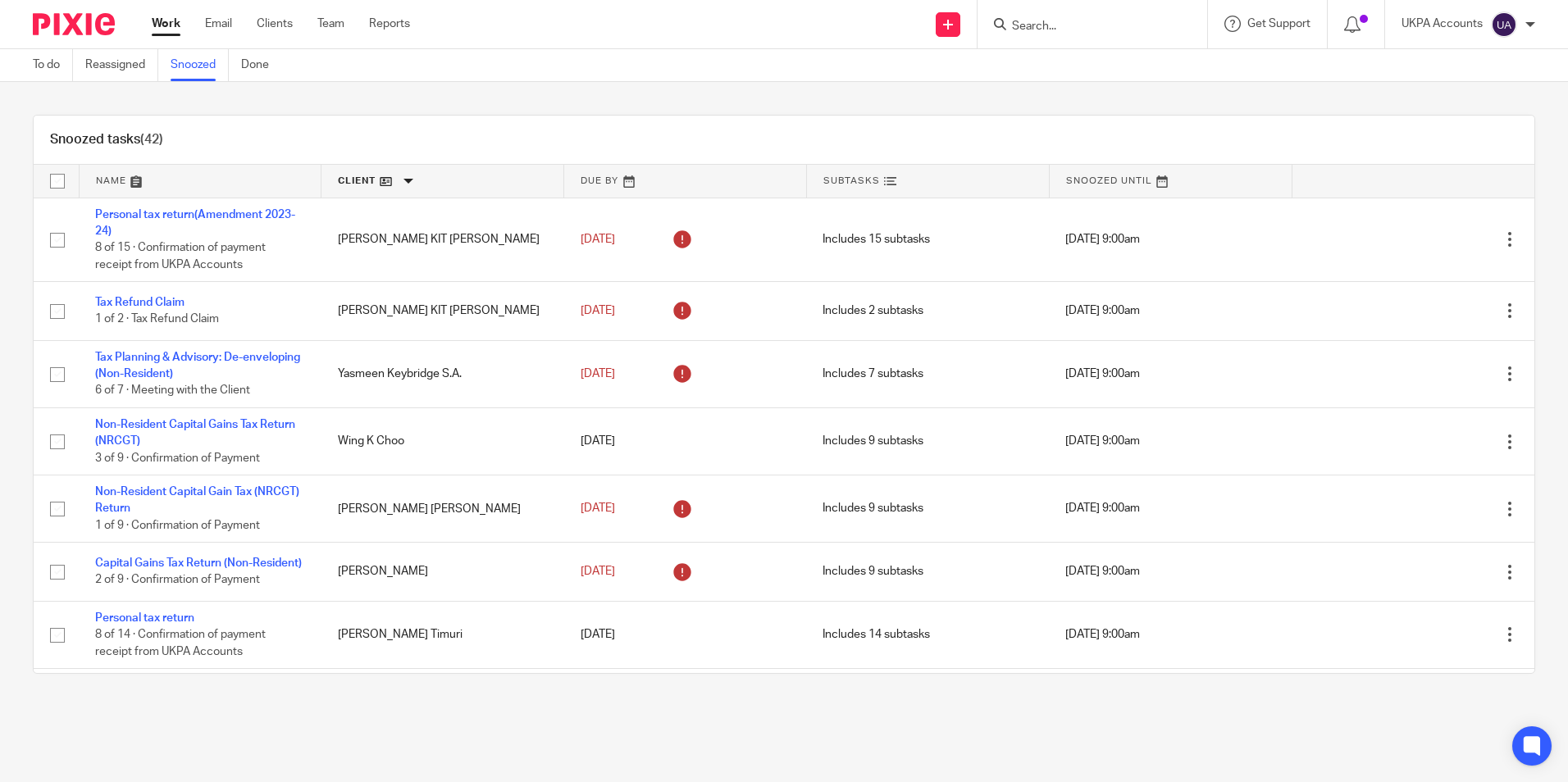
click at [406, 182] on link at bounding box center [442, 181] width 242 height 32
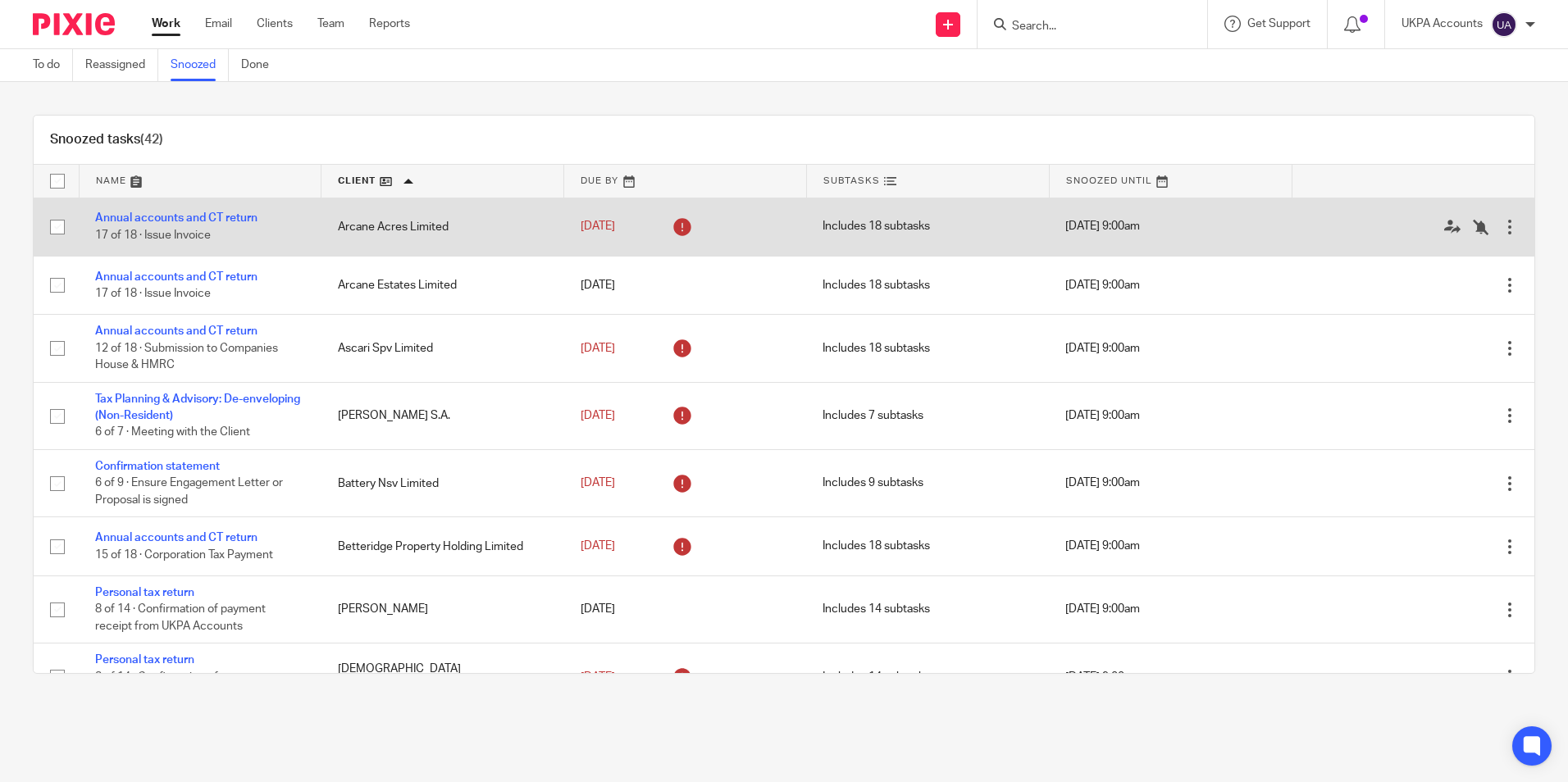
drag, startPoint x: 331, startPoint y: 227, endPoint x: 444, endPoint y: 241, distance: 113.9
click at [444, 241] on td "Arcane Acres Limited" at bounding box center [442, 227] width 243 height 58
click at [237, 220] on link "Annual accounts and CT return" at bounding box center [176, 217] width 163 height 11
click at [205, 213] on link "Annual accounts and CT return" at bounding box center [176, 217] width 163 height 11
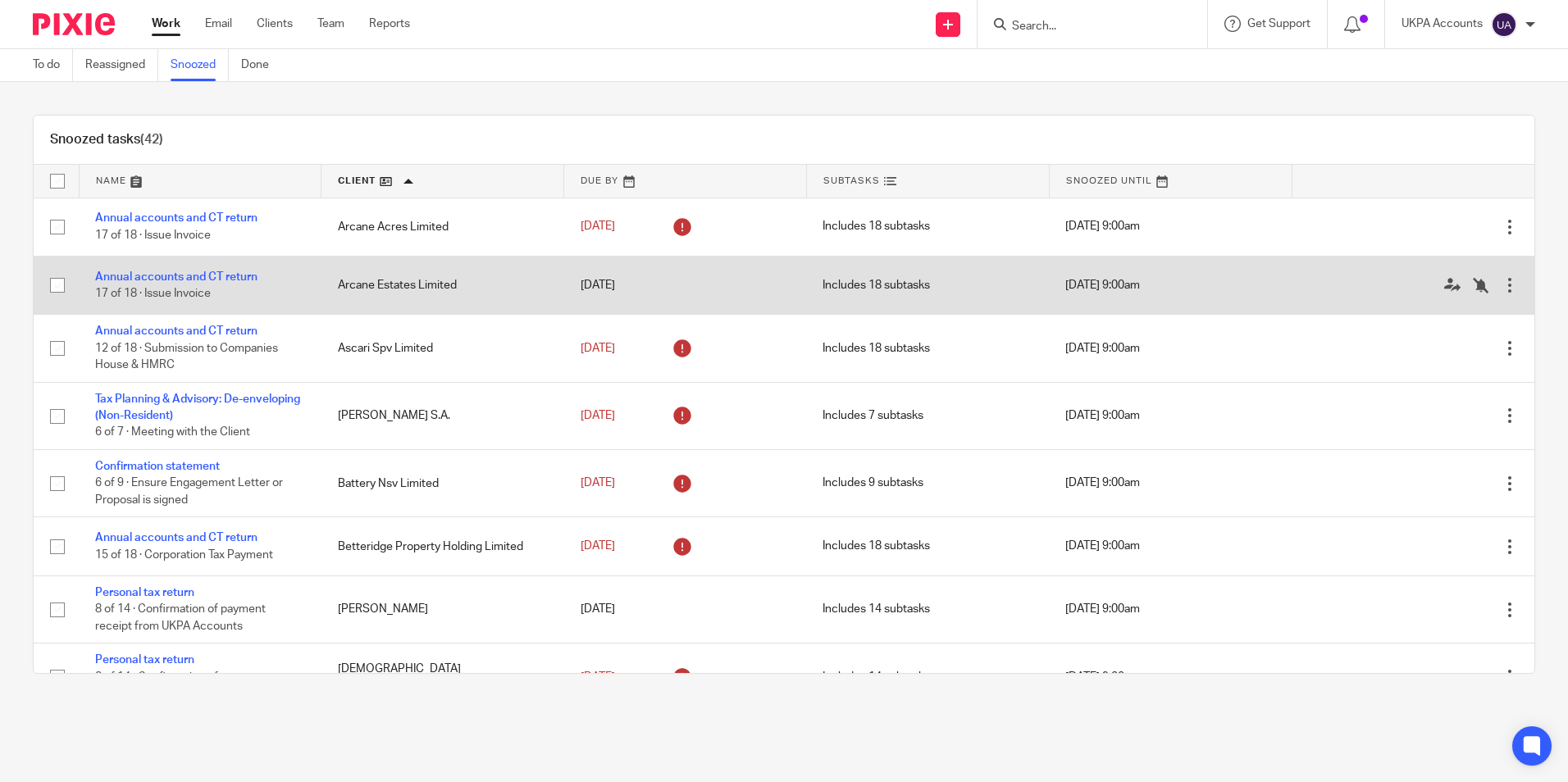
scroll to position [82, 0]
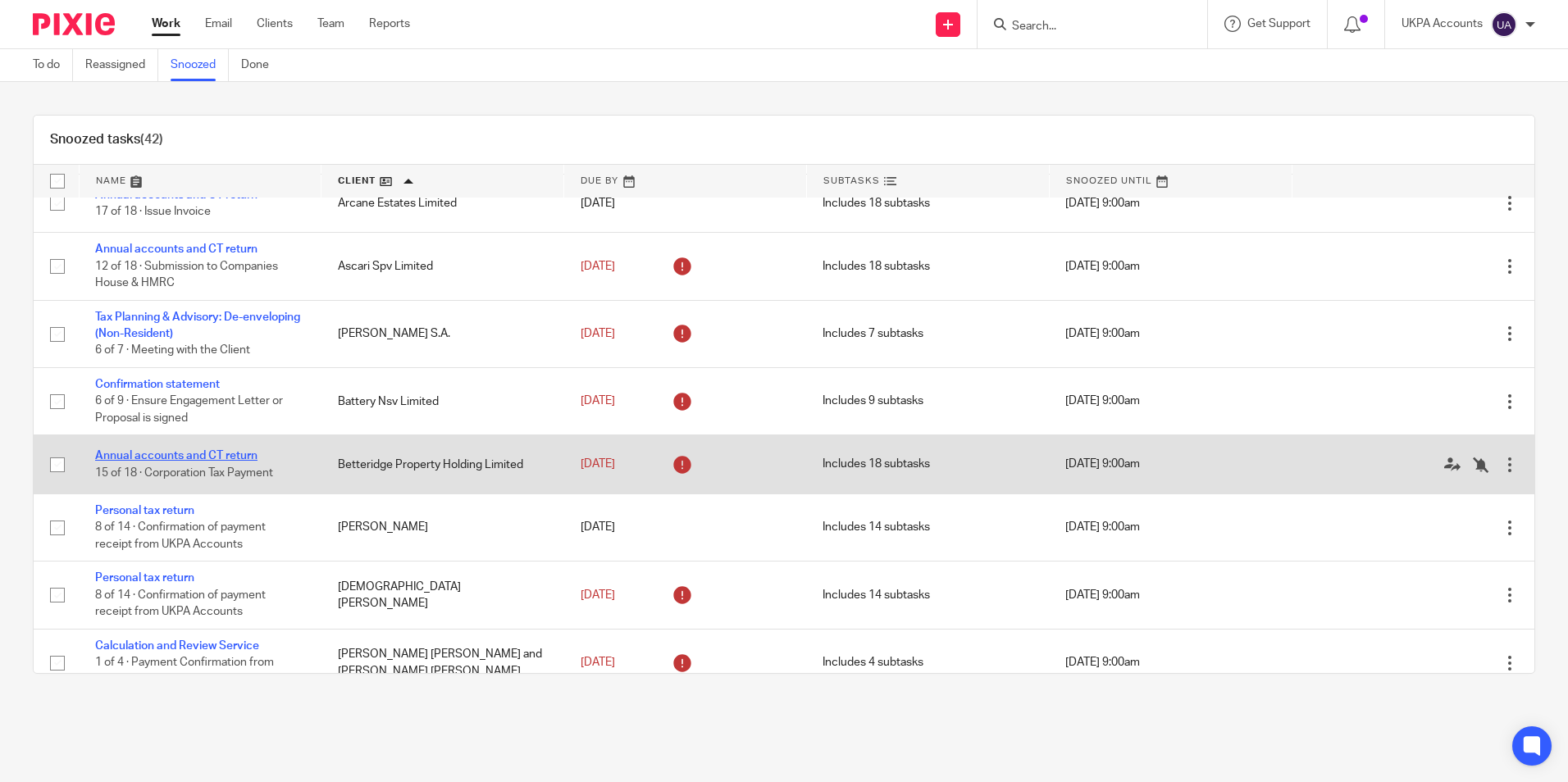
click at [228, 450] on link "Annual accounts and CT return" at bounding box center [176, 455] width 163 height 11
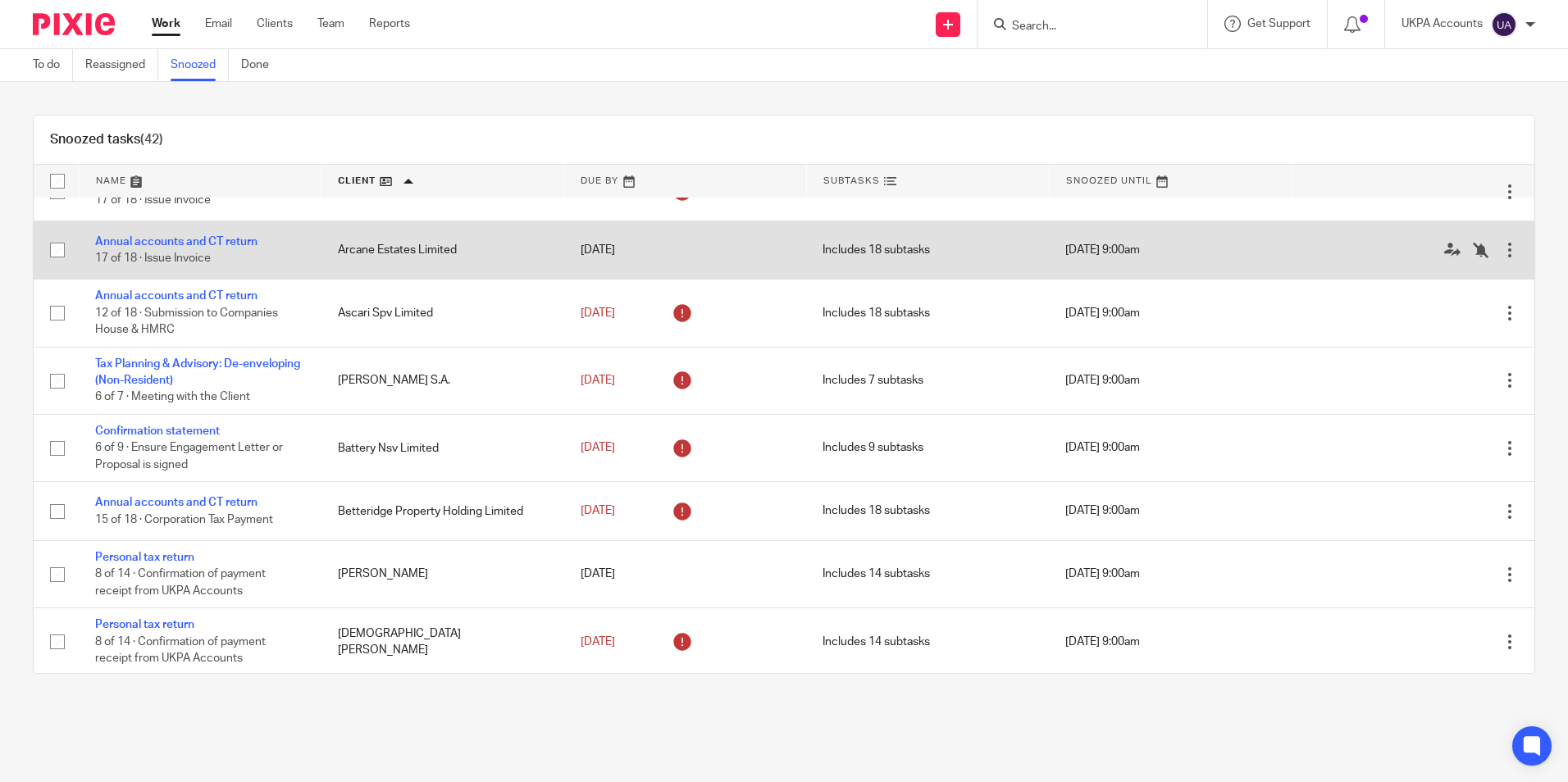
scroll to position [0, 0]
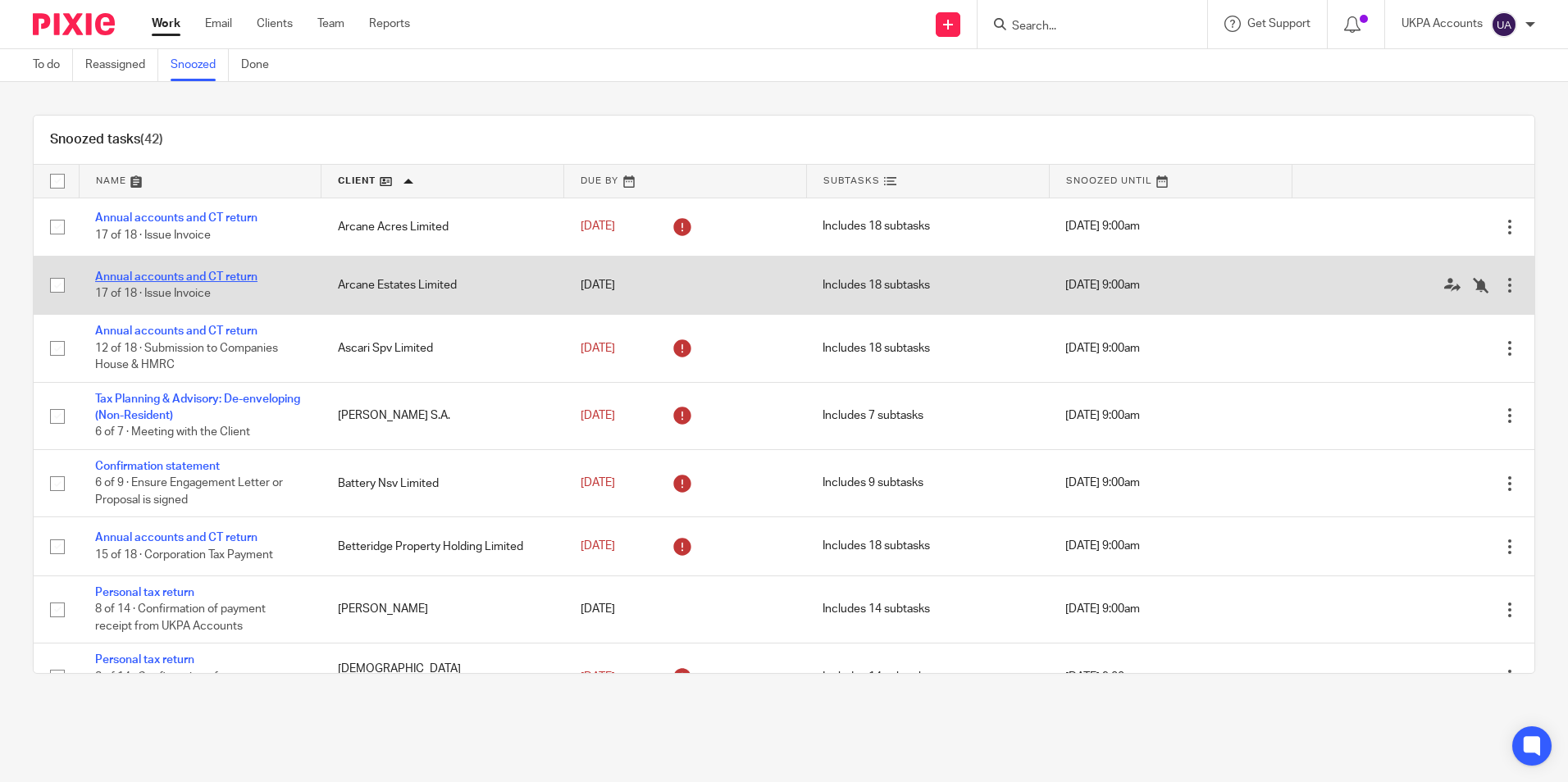
click at [209, 275] on link "Annual accounts and CT return" at bounding box center [176, 277] width 163 height 11
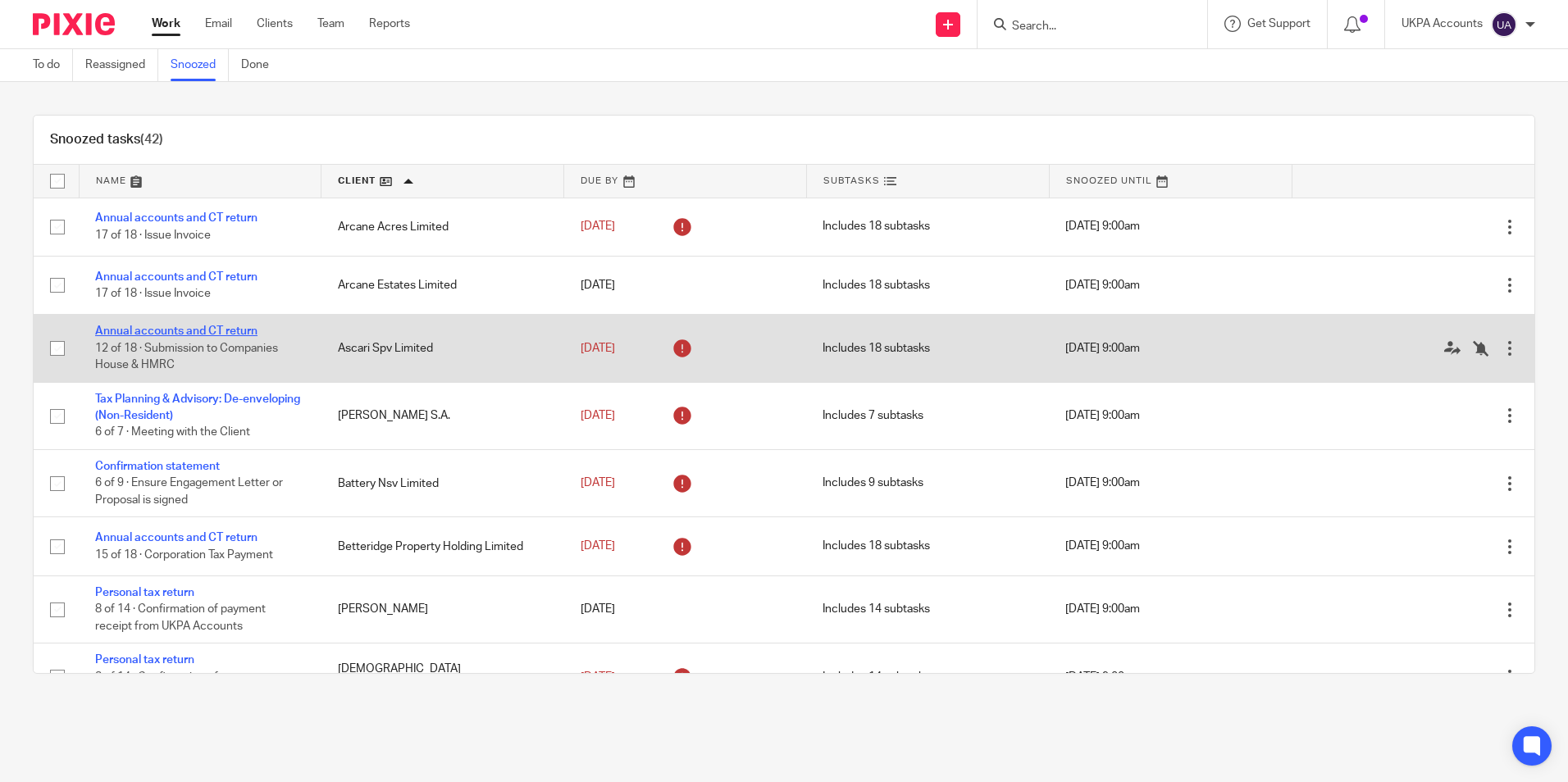
click at [214, 331] on link "Annual accounts and CT return" at bounding box center [176, 331] width 163 height 11
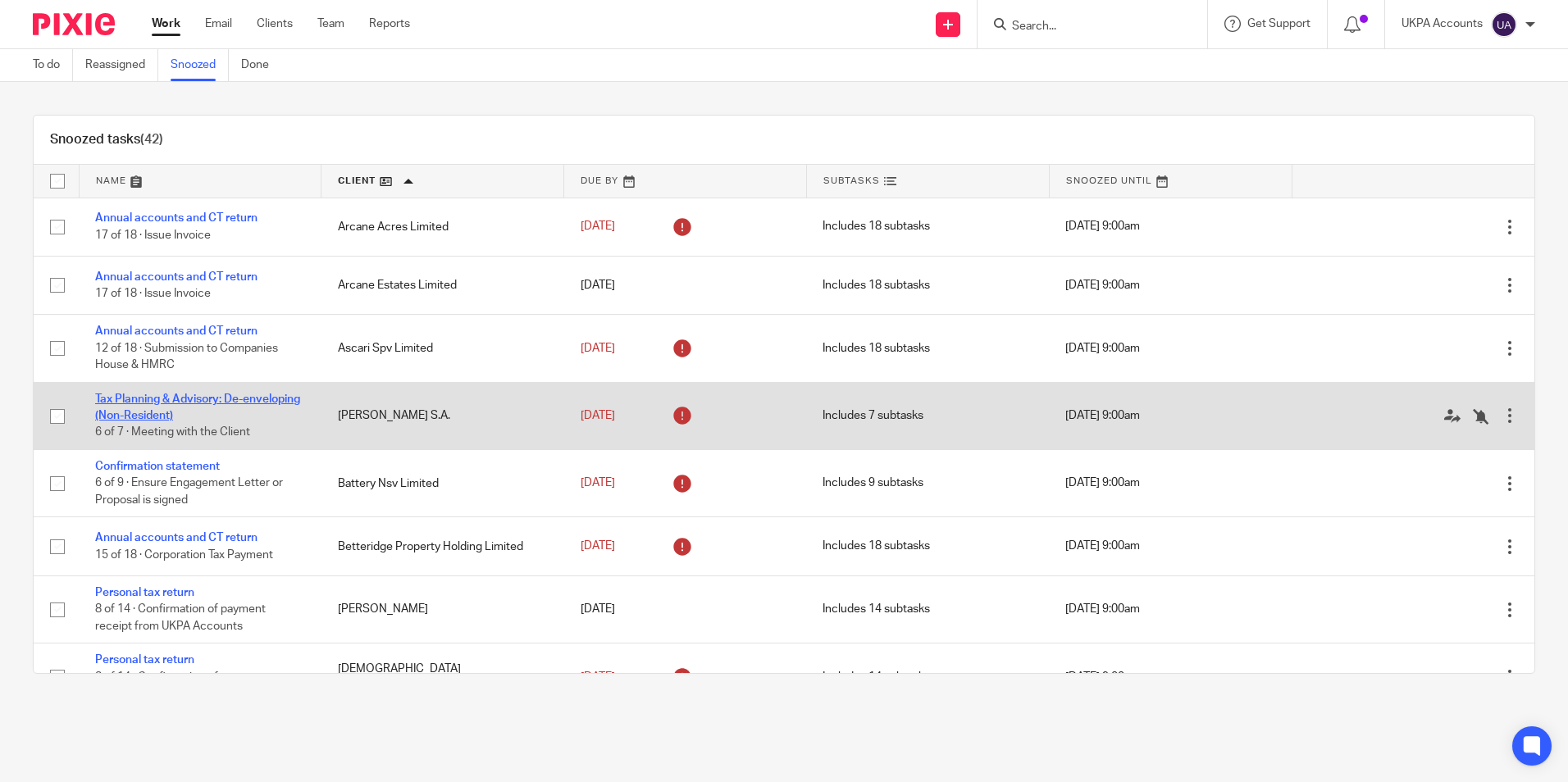
click at [206, 398] on link "Tax Planning & Advisory: De-enveloping (Non-Resident)" at bounding box center [198, 407] width 205 height 28
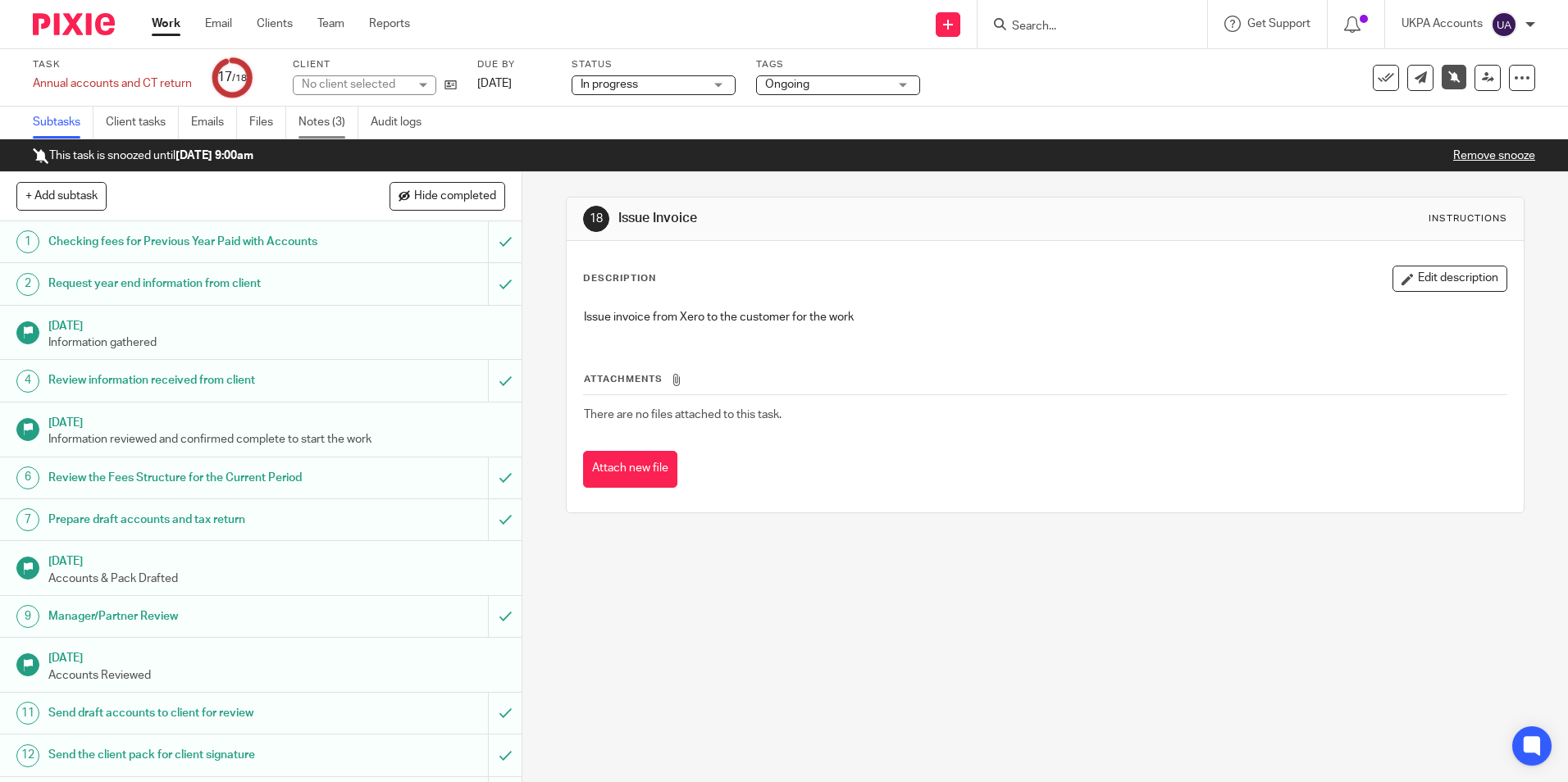
click at [319, 125] on link "Notes (3)" at bounding box center [328, 123] width 60 height 32
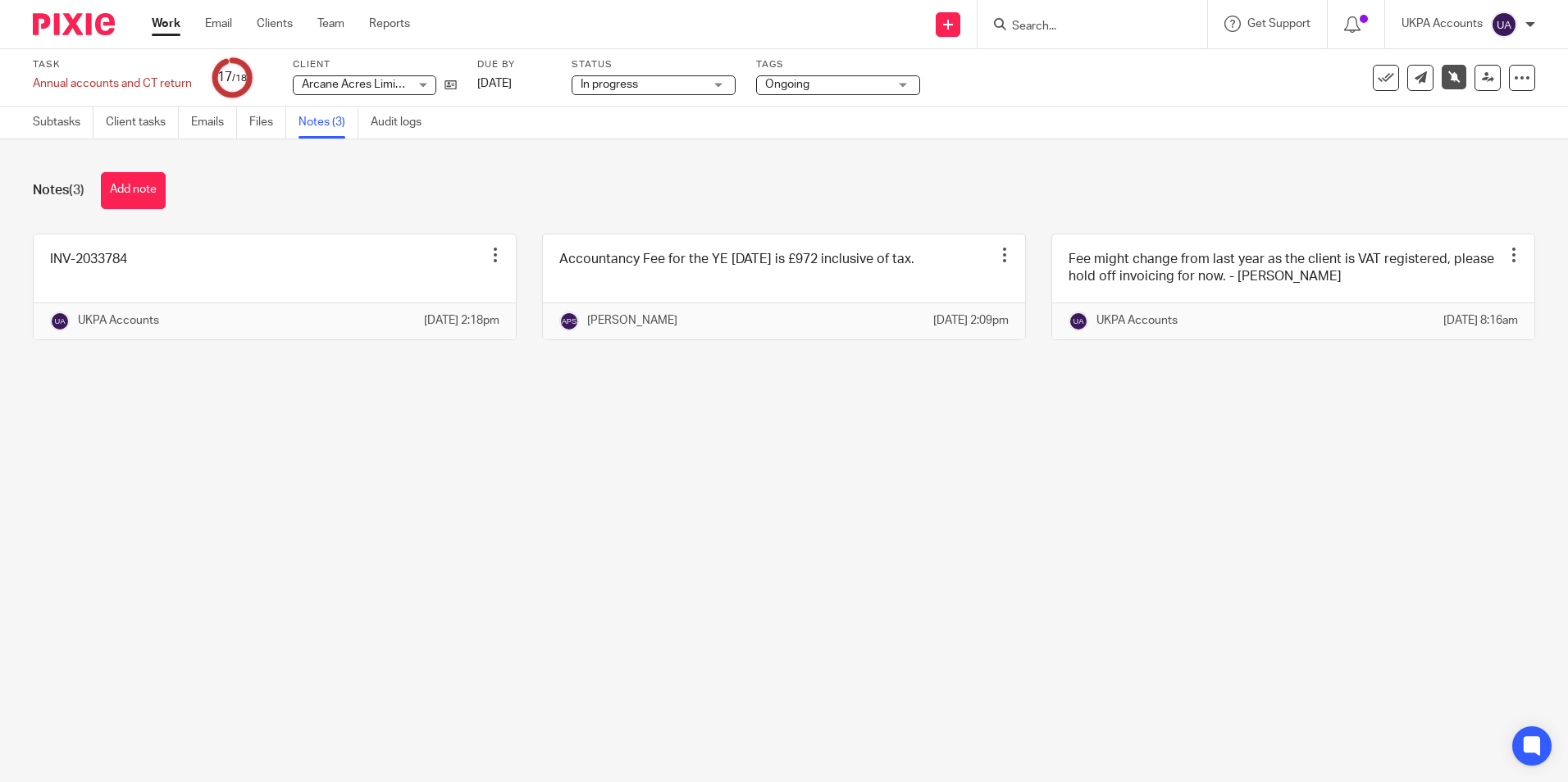
drag, startPoint x: 516, startPoint y: 80, endPoint x: 463, endPoint y: 120, distance: 66.4
click at [444, 137] on ul "Subtasks Client tasks Emails Files Notes (3) Audit logs" at bounding box center [239, 123] width 413 height 32
drag, startPoint x: 542, startPoint y: 77, endPoint x: 481, endPoint y: 75, distance: 61.0
click at [481, 76] on link "[DATE]" at bounding box center [514, 84] width 74 height 17
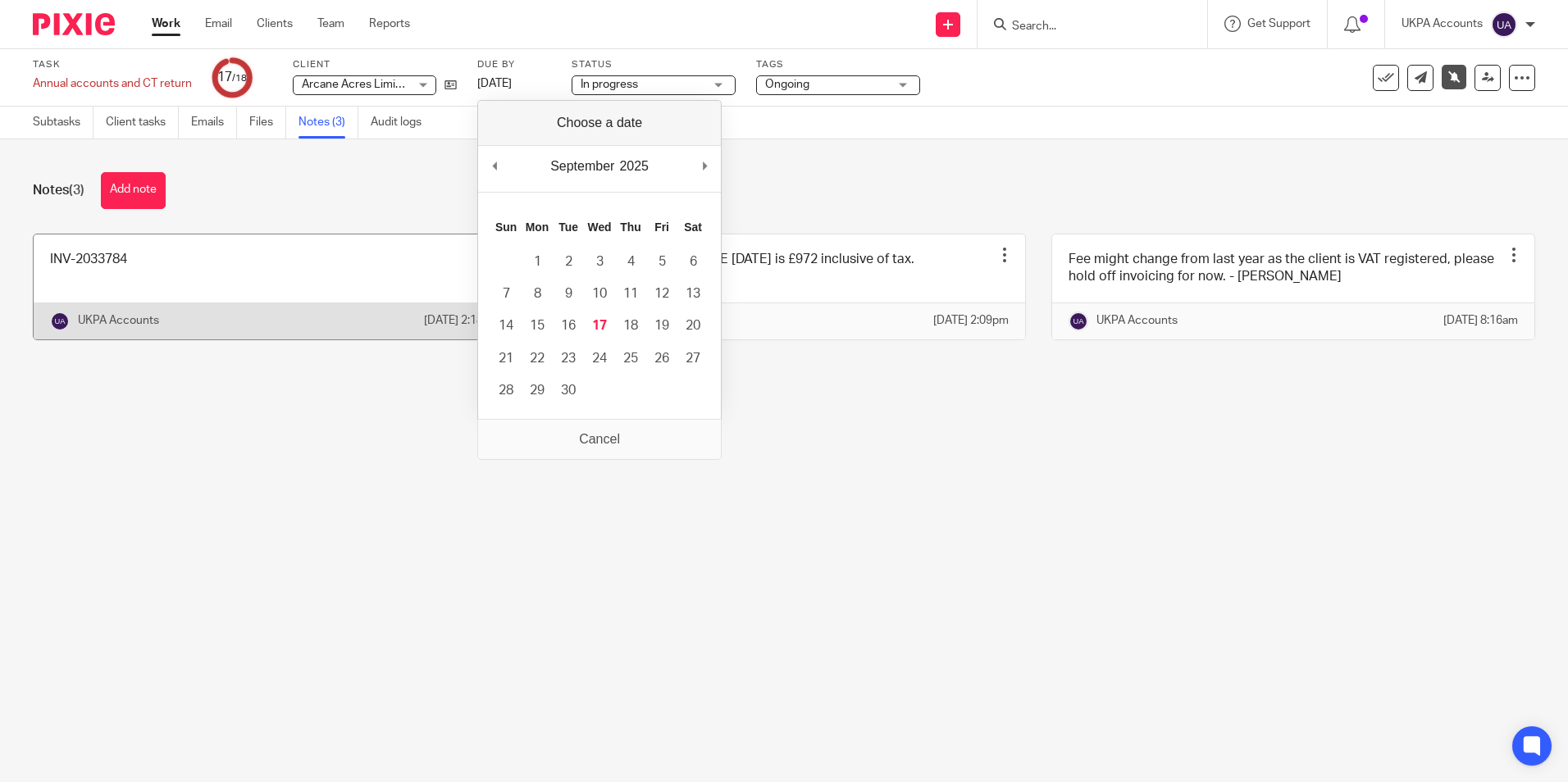
click at [153, 267] on link at bounding box center [274, 286] width 482 height 105
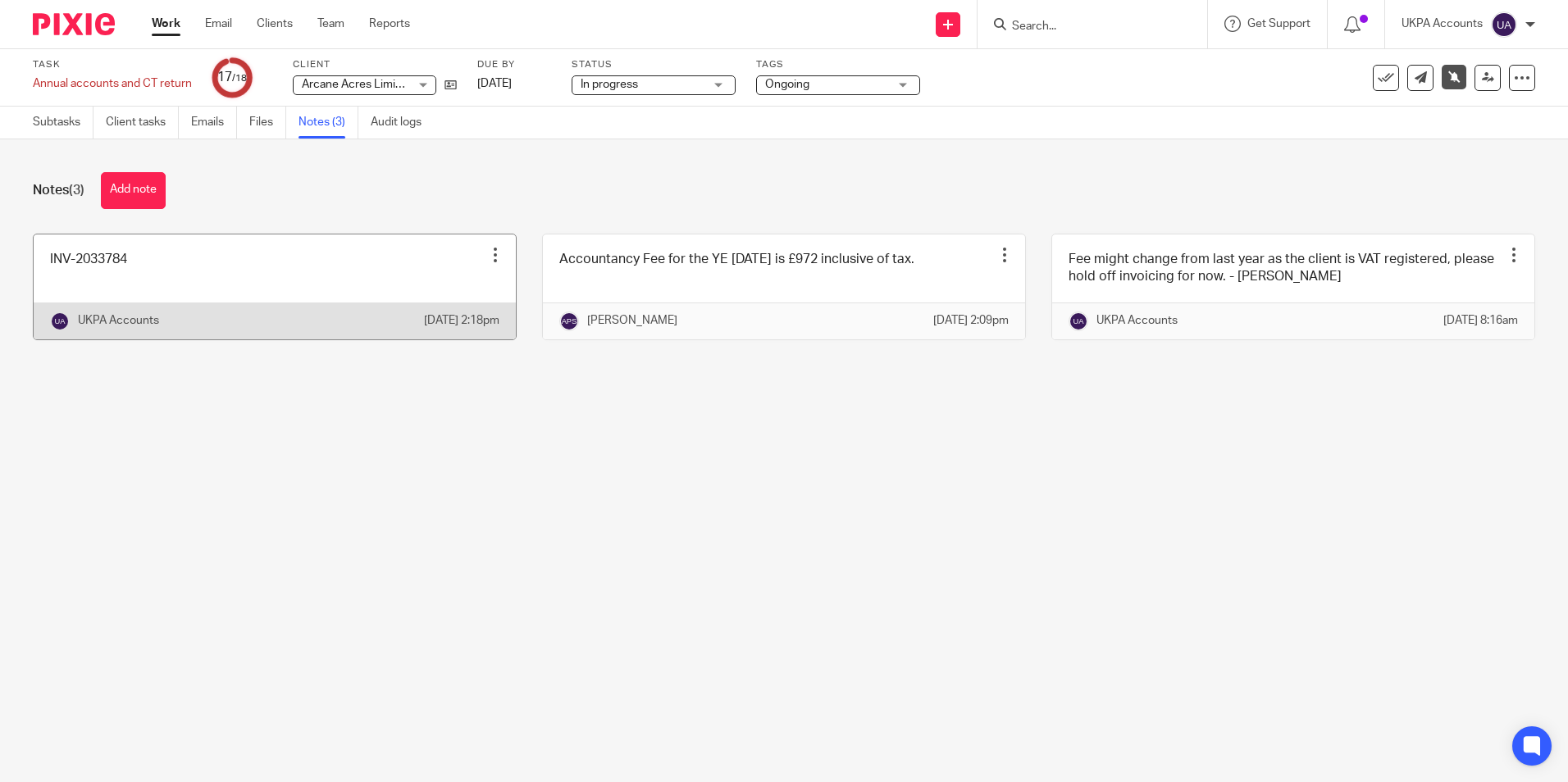
click at [153, 267] on link at bounding box center [274, 286] width 482 height 105
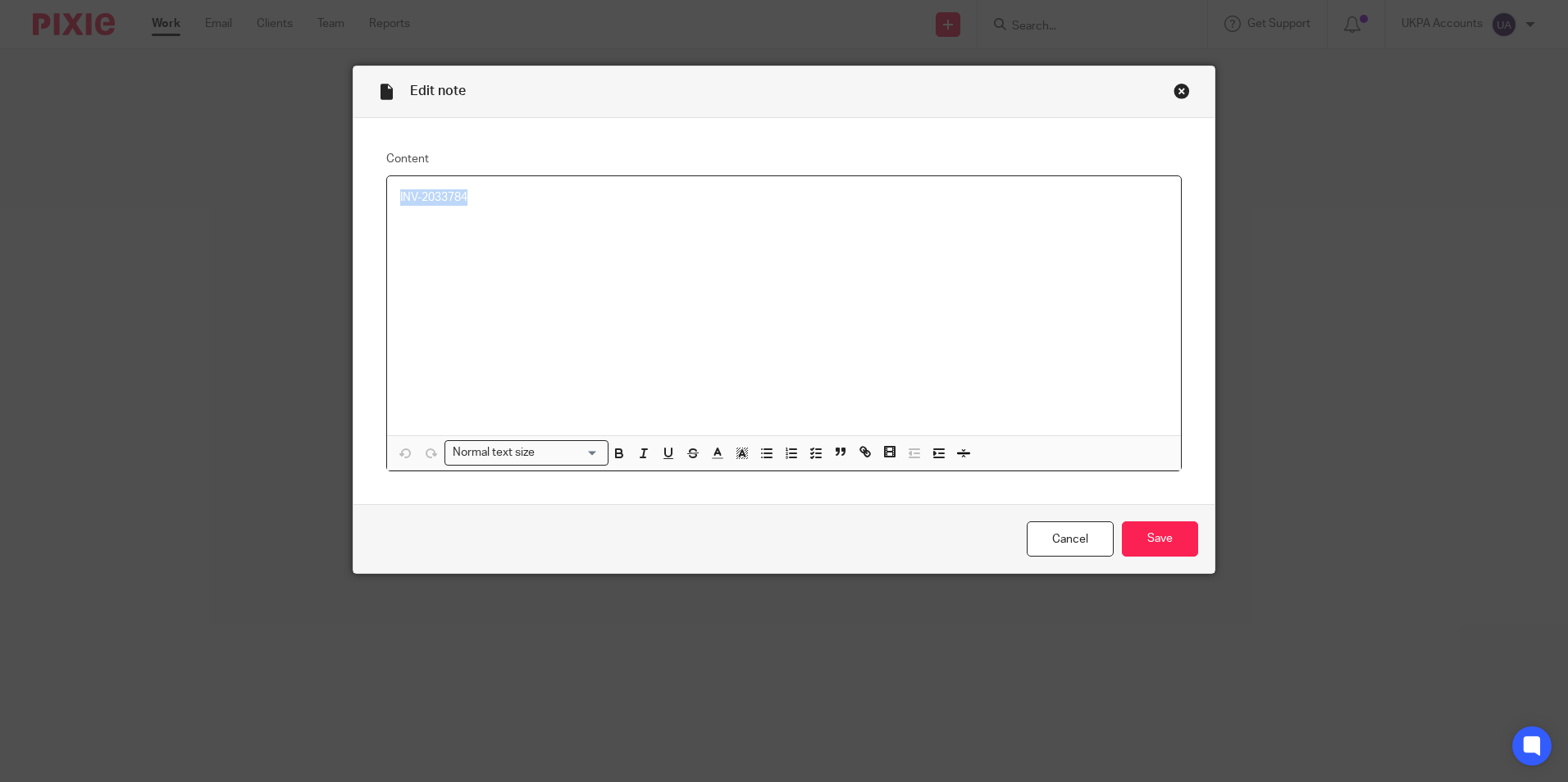
drag, startPoint x: 521, startPoint y: 200, endPoint x: 380, endPoint y: 192, distance: 141.2
click at [386, 192] on div "INV-2033784 Normal text size Loading... Remove Edit Insert new video Copy and p…" at bounding box center [784, 324] width 796 height 296
copy p "INV-2033784"
click at [1173, 91] on div "Close this dialog window" at bounding box center [1181, 90] width 16 height 16
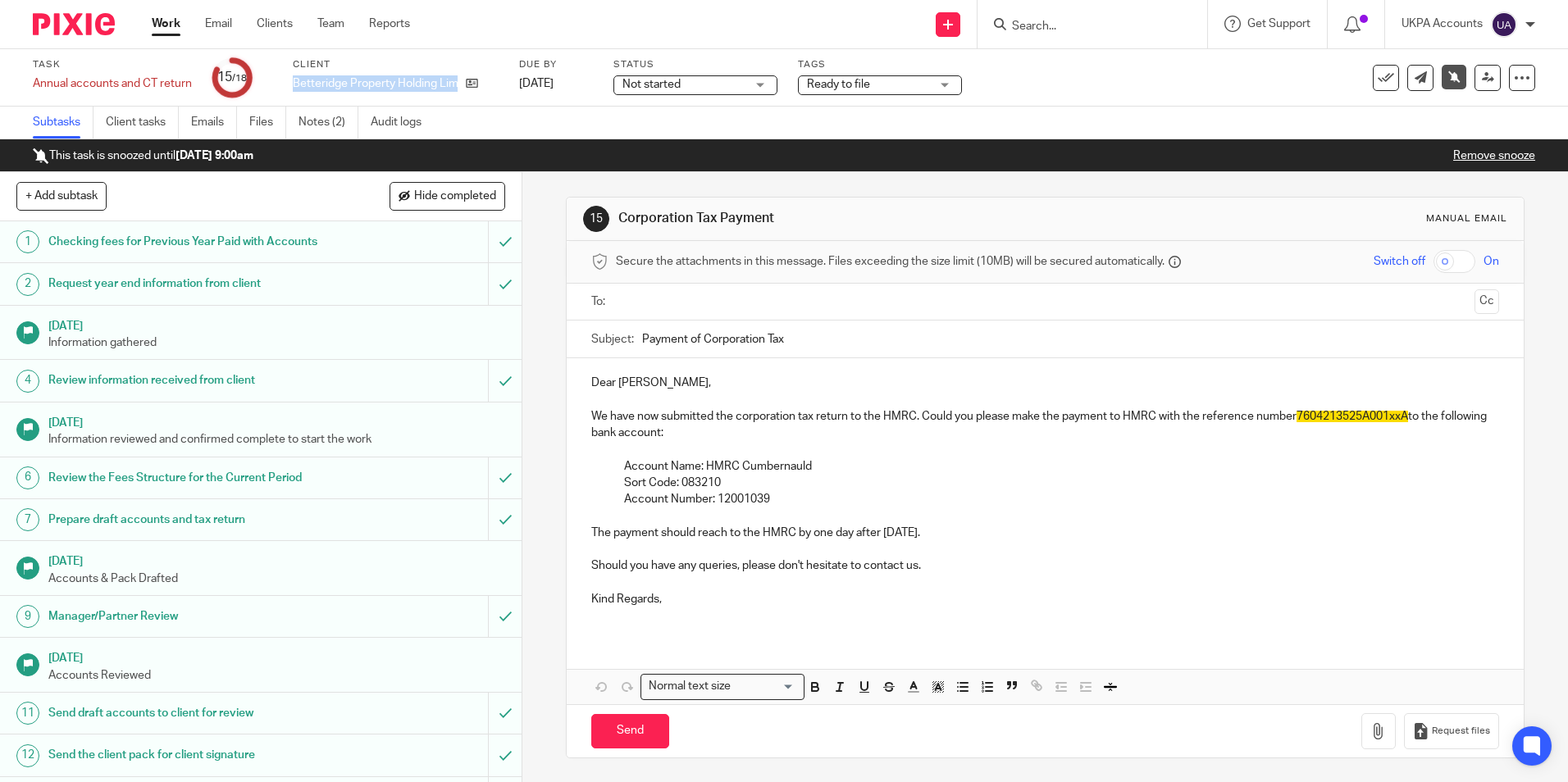
drag, startPoint x: 292, startPoint y: 84, endPoint x: 473, endPoint y: 102, distance: 181.9
click at [473, 102] on div "Task Annual accounts and CT return Save Annual accounts and CT return 15 /18 Cl…" at bounding box center [784, 78] width 1568 height 57
copy div "Betteridge Property Holding Limited"
click at [308, 125] on link "Notes (2)" at bounding box center [328, 123] width 60 height 32
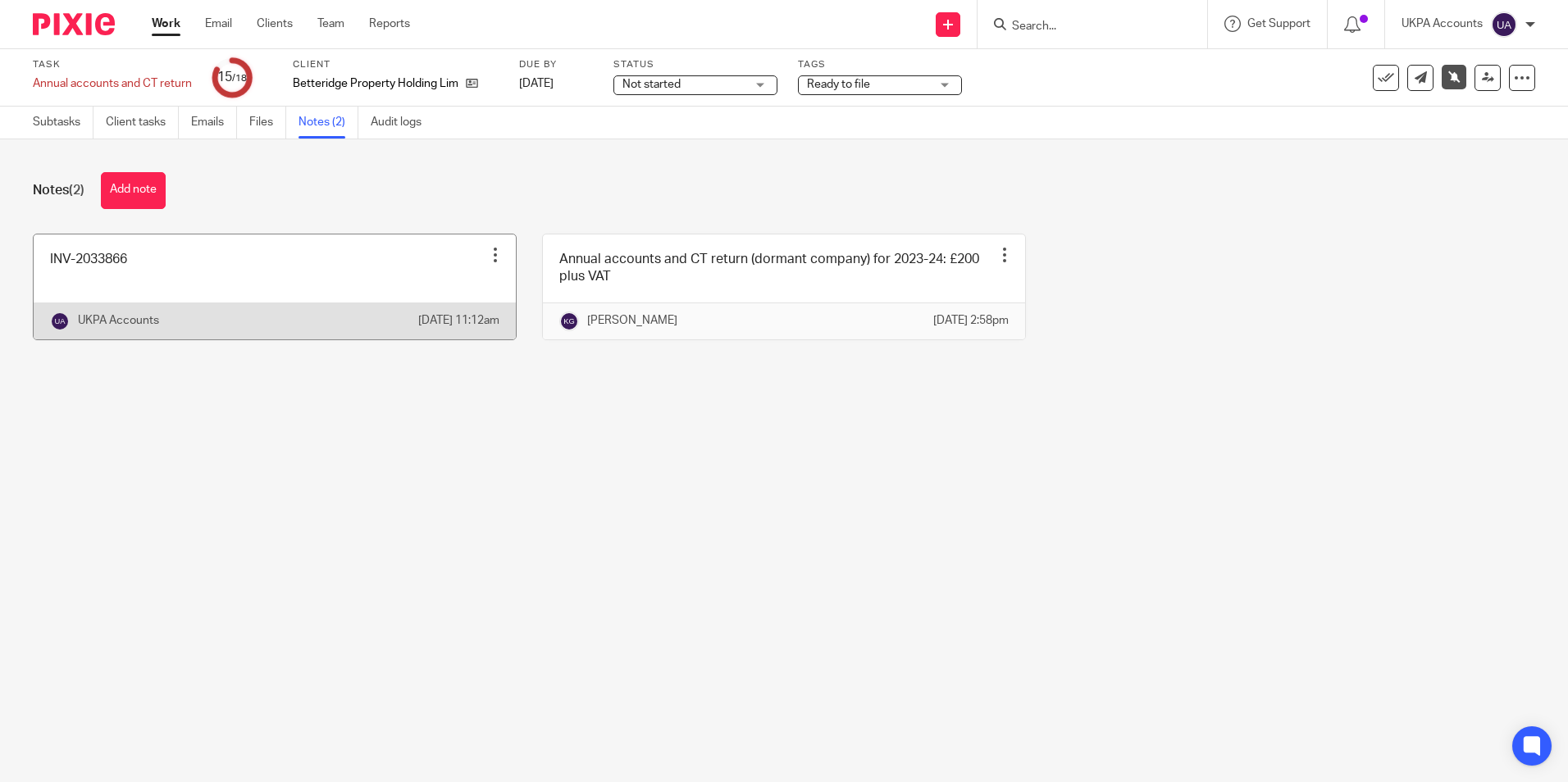
click at [140, 274] on link at bounding box center [274, 286] width 482 height 105
click at [141, 275] on link at bounding box center [274, 286] width 482 height 105
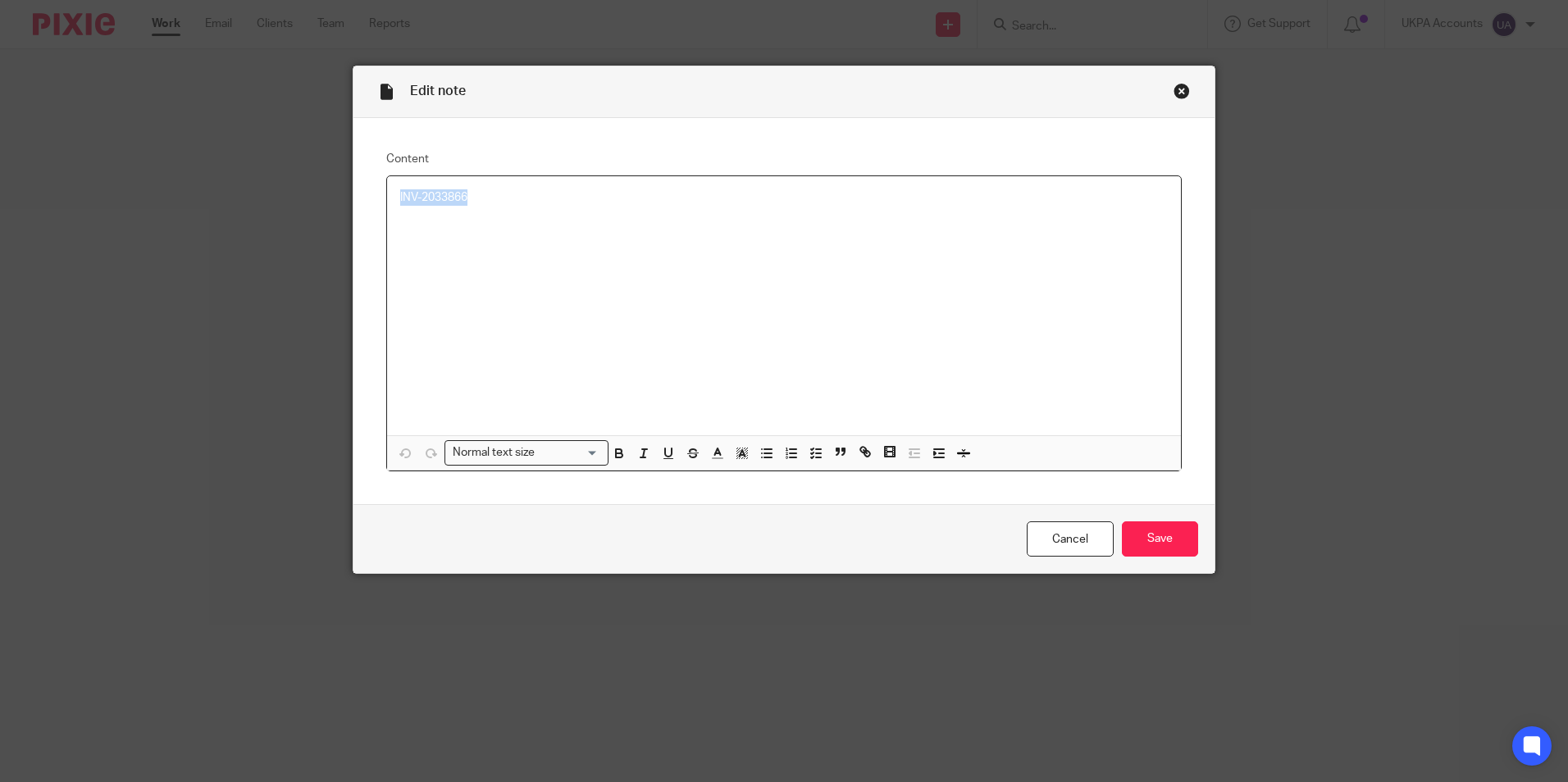
drag, startPoint x: 471, startPoint y: 198, endPoint x: 383, endPoint y: 203, distance: 88.1
click at [387, 203] on div "INV-2033866" at bounding box center [784, 306] width 794 height 259
copy p "INV-2033866"
drag, startPoint x: 1073, startPoint y: 535, endPoint x: 1028, endPoint y: 528, distance: 45.5
click at [1073, 535] on link "Cancel" at bounding box center [1070, 538] width 87 height 35
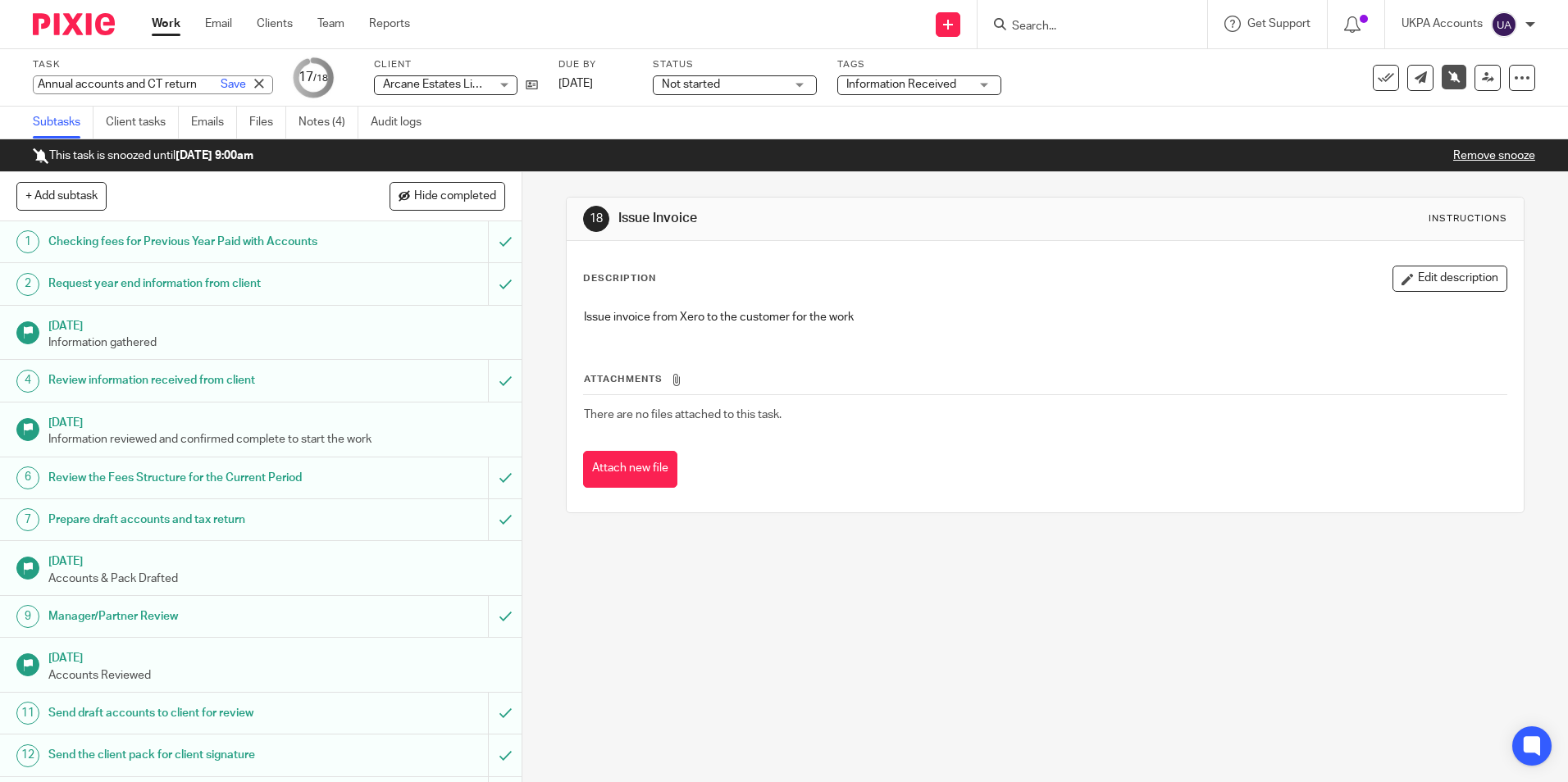
click at [627, 532] on div "18 Issue Invoice Instructions Description Edit description Issue invoice from X…" at bounding box center [1045, 354] width 958 height 365
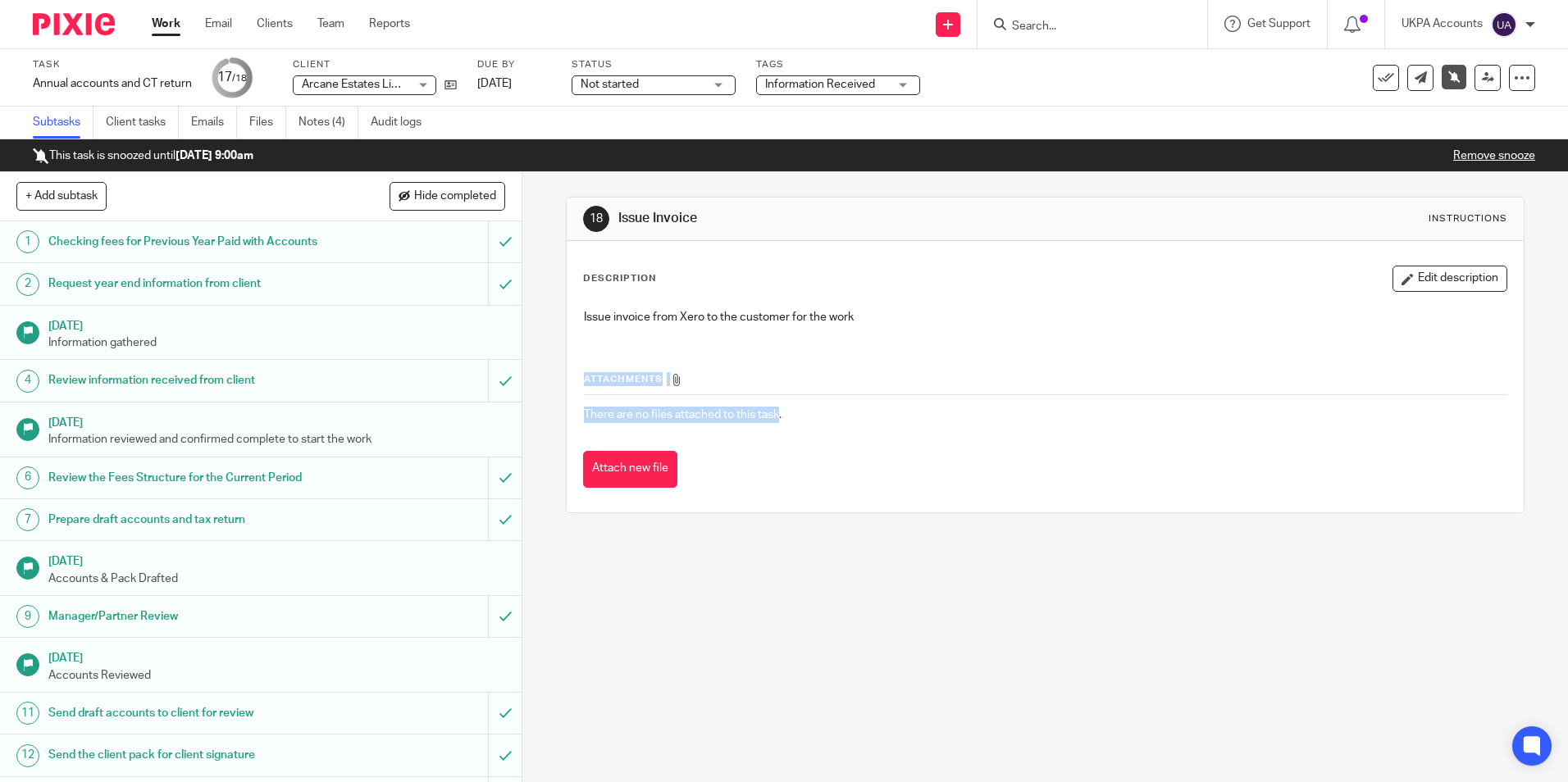
click at [627, 532] on div "18 Issue Invoice Instructions Description Edit description Issue invoice from X…" at bounding box center [1045, 354] width 958 height 365
drag, startPoint x: 481, startPoint y: 77, endPoint x: 509, endPoint y: 81, distance: 28.3
click at [526, 79] on link "30 Sep 2025" at bounding box center [514, 84] width 74 height 17
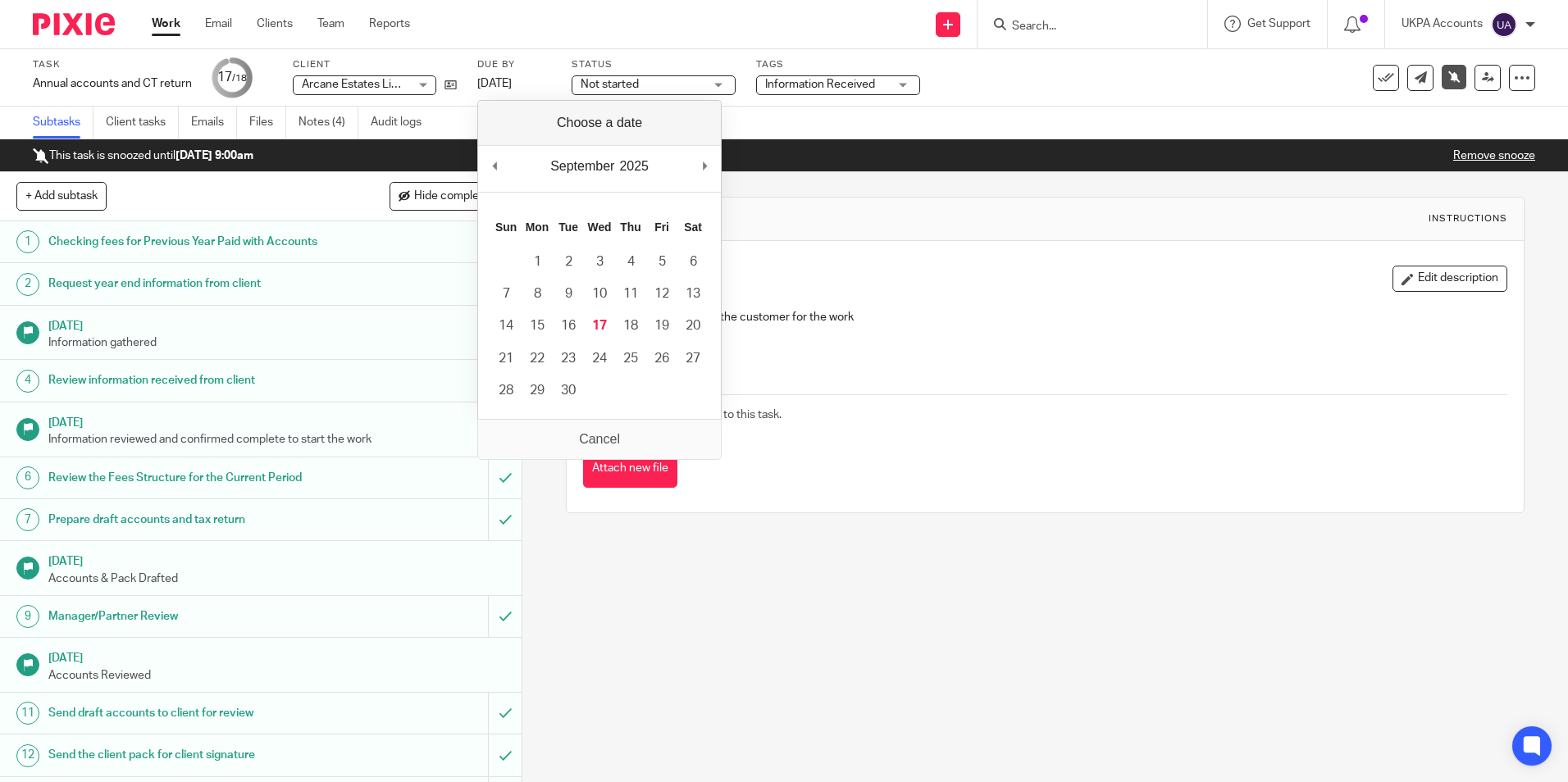
drag, startPoint x: 908, startPoint y: 593, endPoint x: 840, endPoint y: 579, distance: 69.4
click at [908, 594] on div "18 Issue Invoice Instructions Description Edit description Issue invoice from X…" at bounding box center [1045, 477] width 1046 height 610
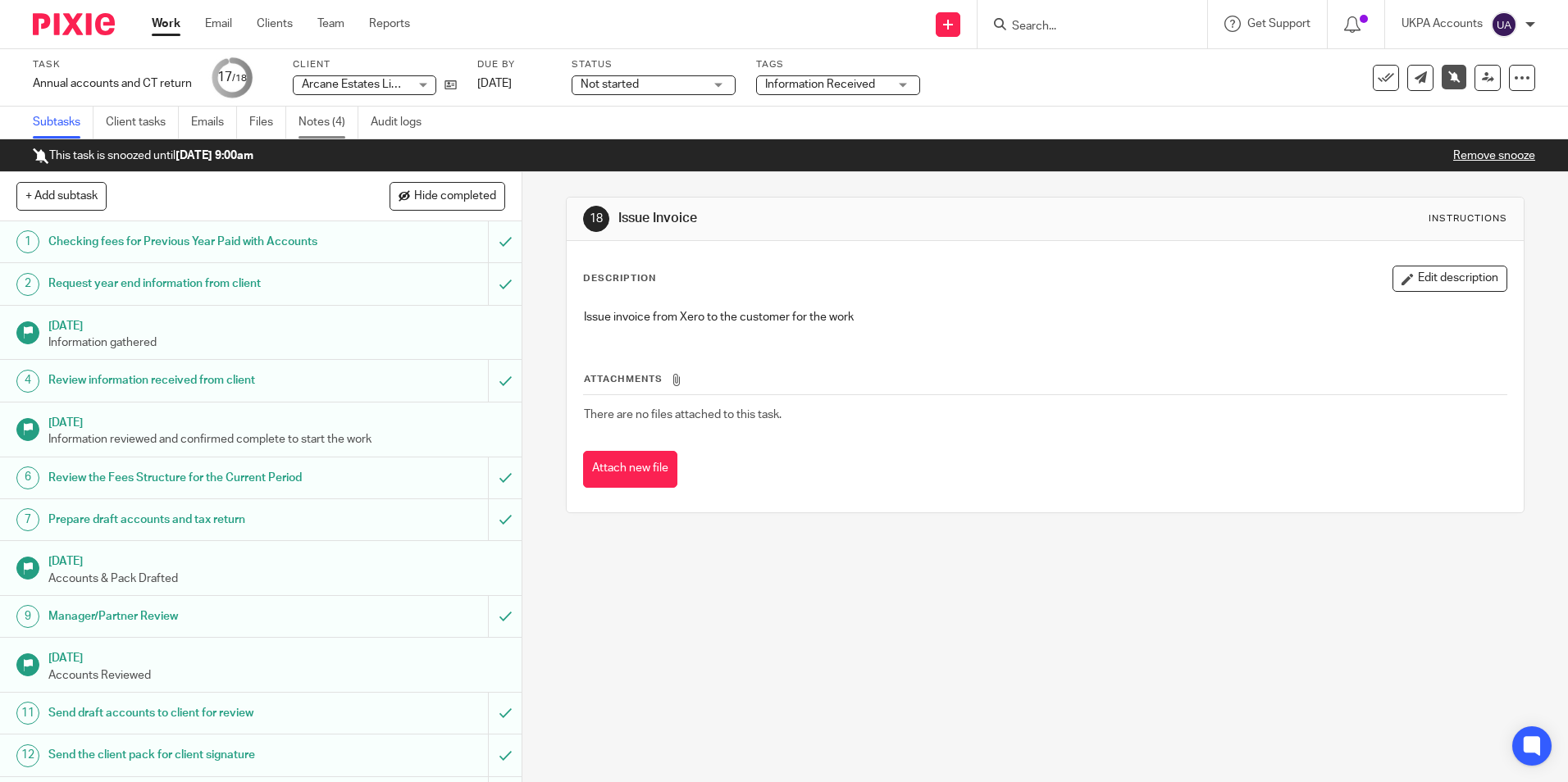
click at [339, 124] on link "Notes (4)" at bounding box center [328, 123] width 60 height 32
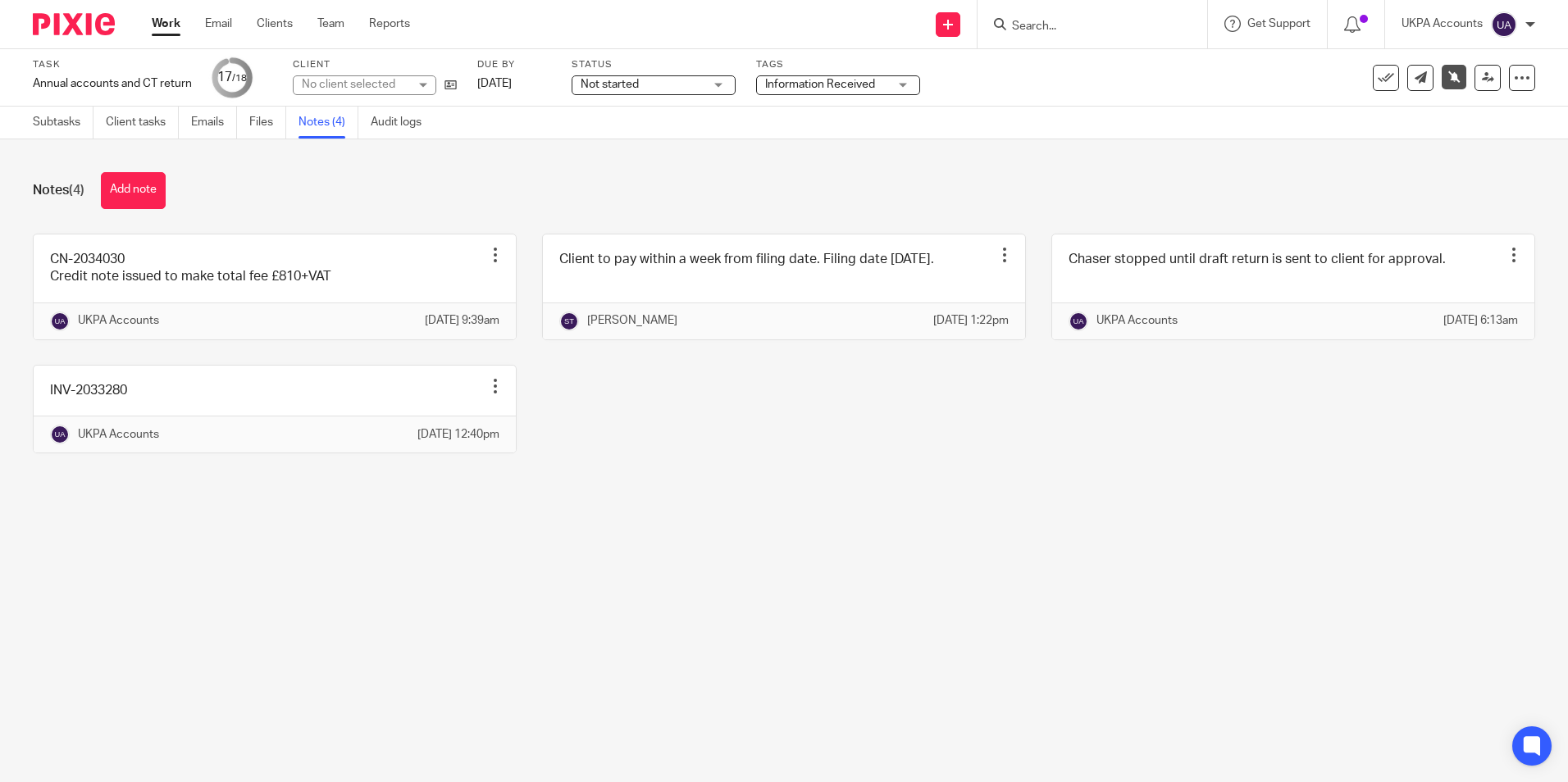
drag, startPoint x: 733, startPoint y: 524, endPoint x: 711, endPoint y: 526, distance: 22.1
click at [722, 511] on div "Notes (4) Add note CN-2034030 Credit note issued to make total fee £810+VAT Edi…" at bounding box center [784, 325] width 1568 height 371
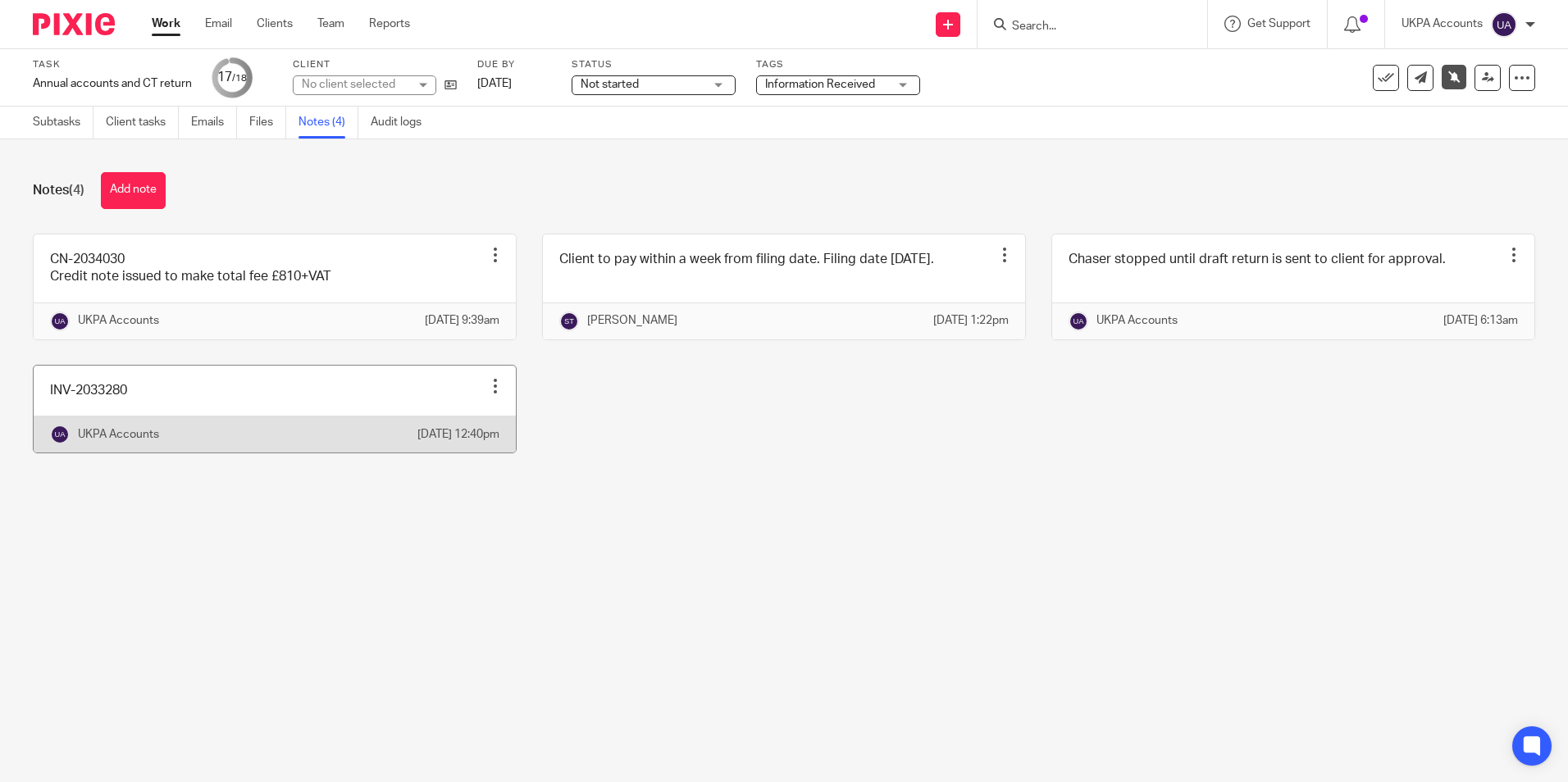
click at [142, 427] on link at bounding box center [274, 409] width 482 height 87
click at [131, 423] on link at bounding box center [274, 409] width 482 height 87
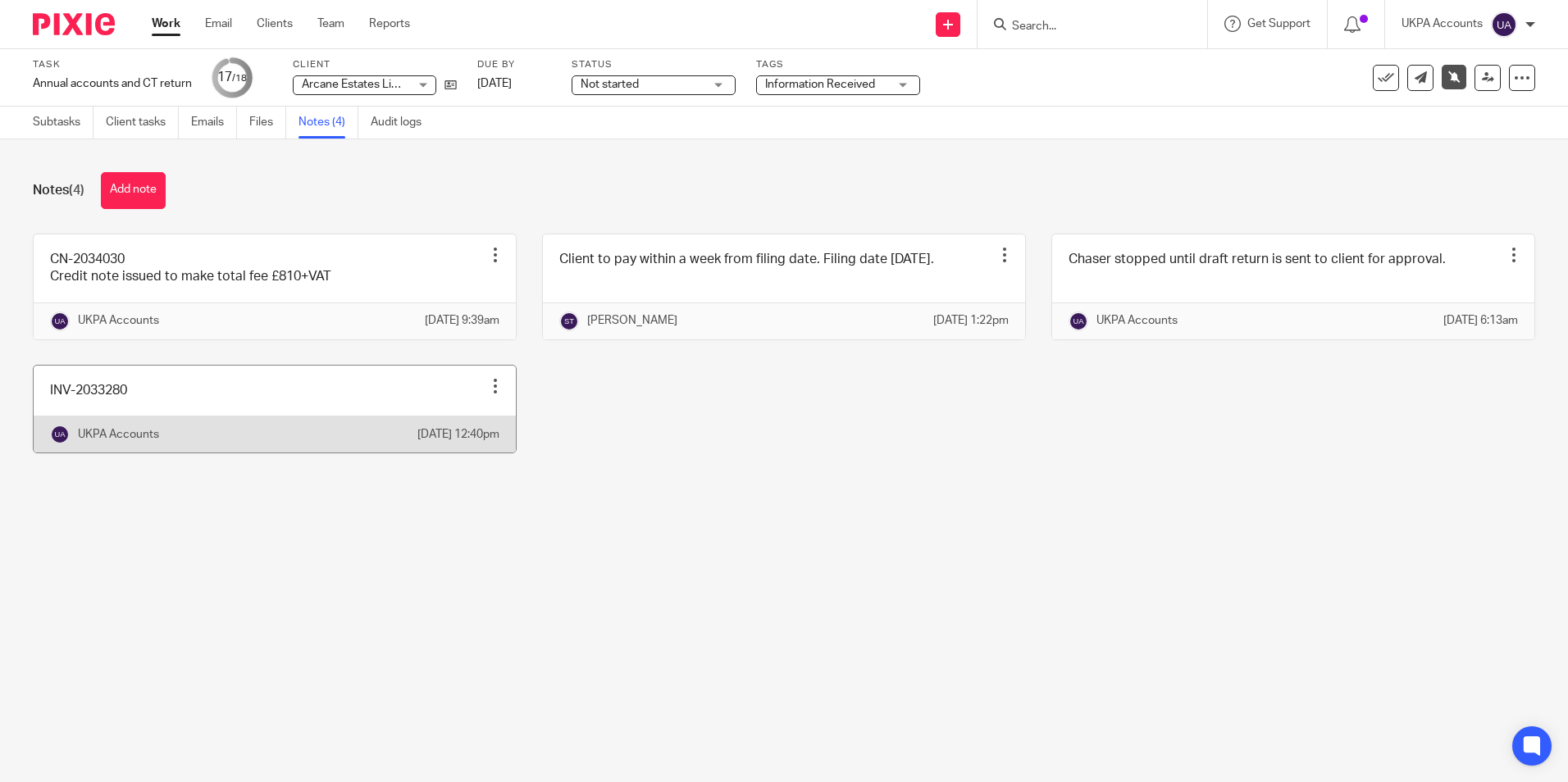
click at [131, 423] on link at bounding box center [274, 409] width 482 height 87
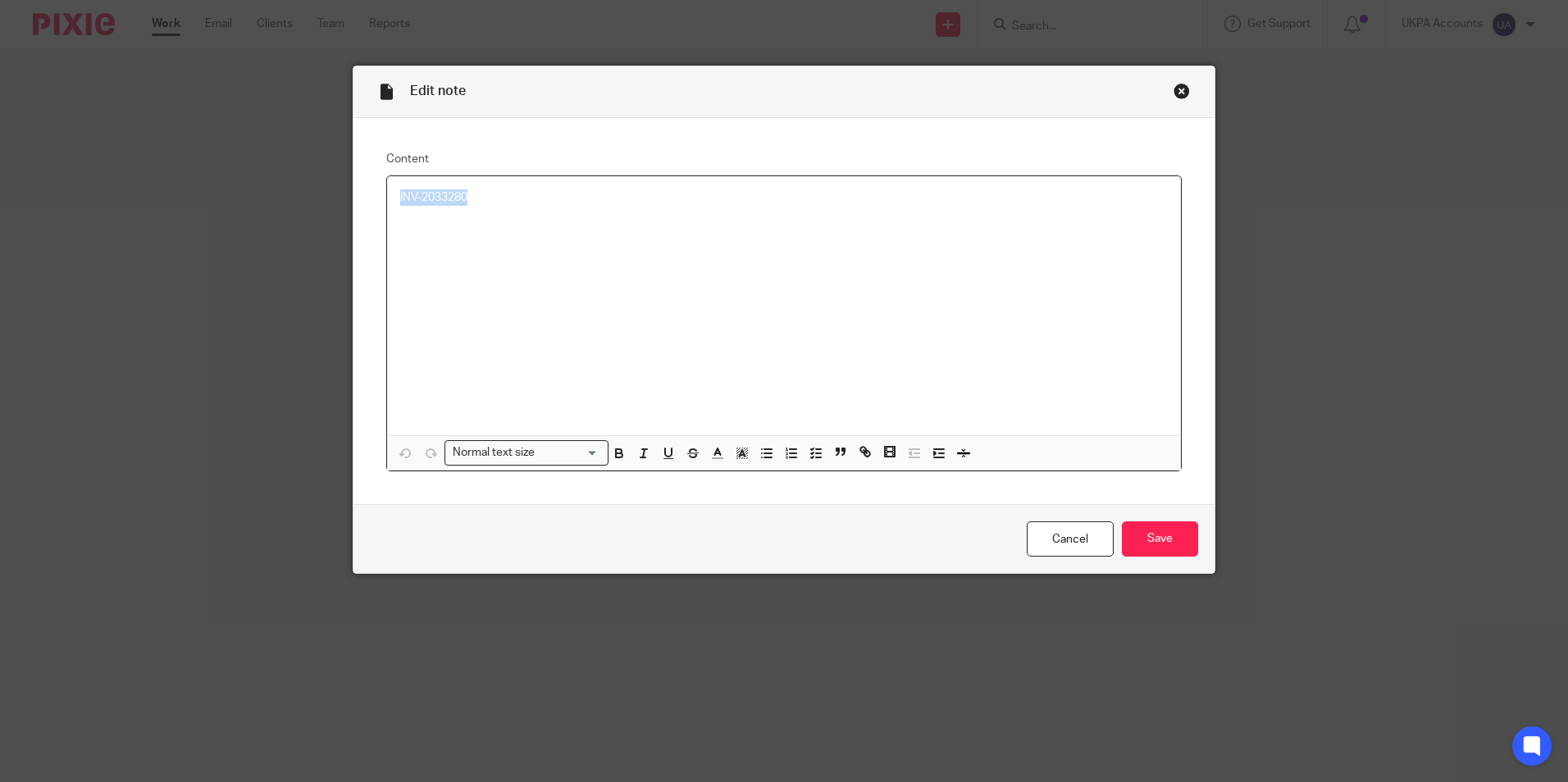
drag, startPoint x: 485, startPoint y: 199, endPoint x: 378, endPoint y: 204, distance: 107.1
click at [378, 204] on div "Content INV-2033280 Normal text size Loading... Remove Edit Insert new video Co…" at bounding box center [784, 312] width 862 height 387
copy p "INV-2033280"
click at [1173, 92] on div "Close this dialog window" at bounding box center [1181, 90] width 16 height 16
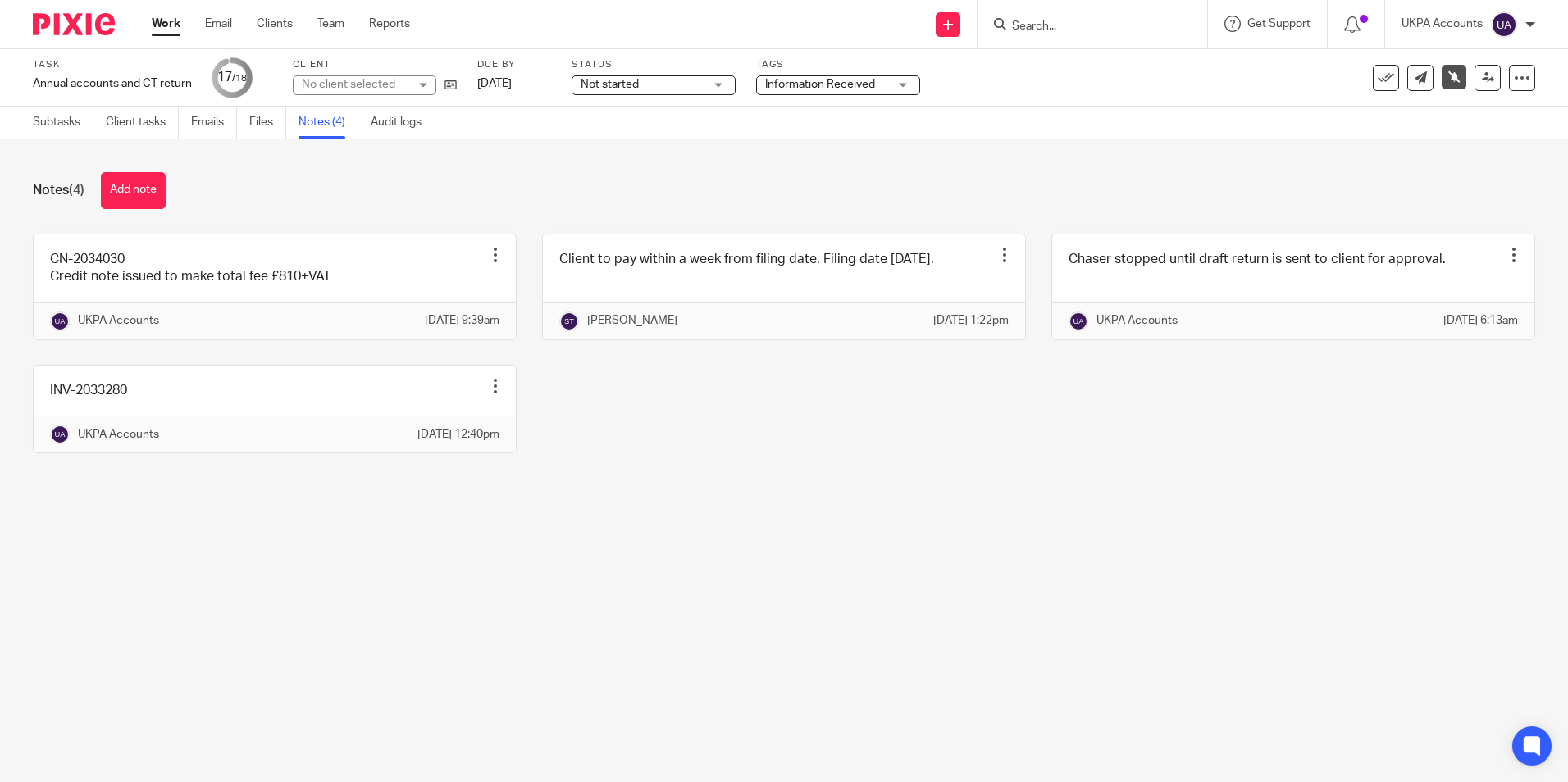
click at [164, 572] on main "Task Annual accounts and CT return Save Annual accounts and CT return 17 /18 Cl…" at bounding box center [784, 391] width 1568 height 782
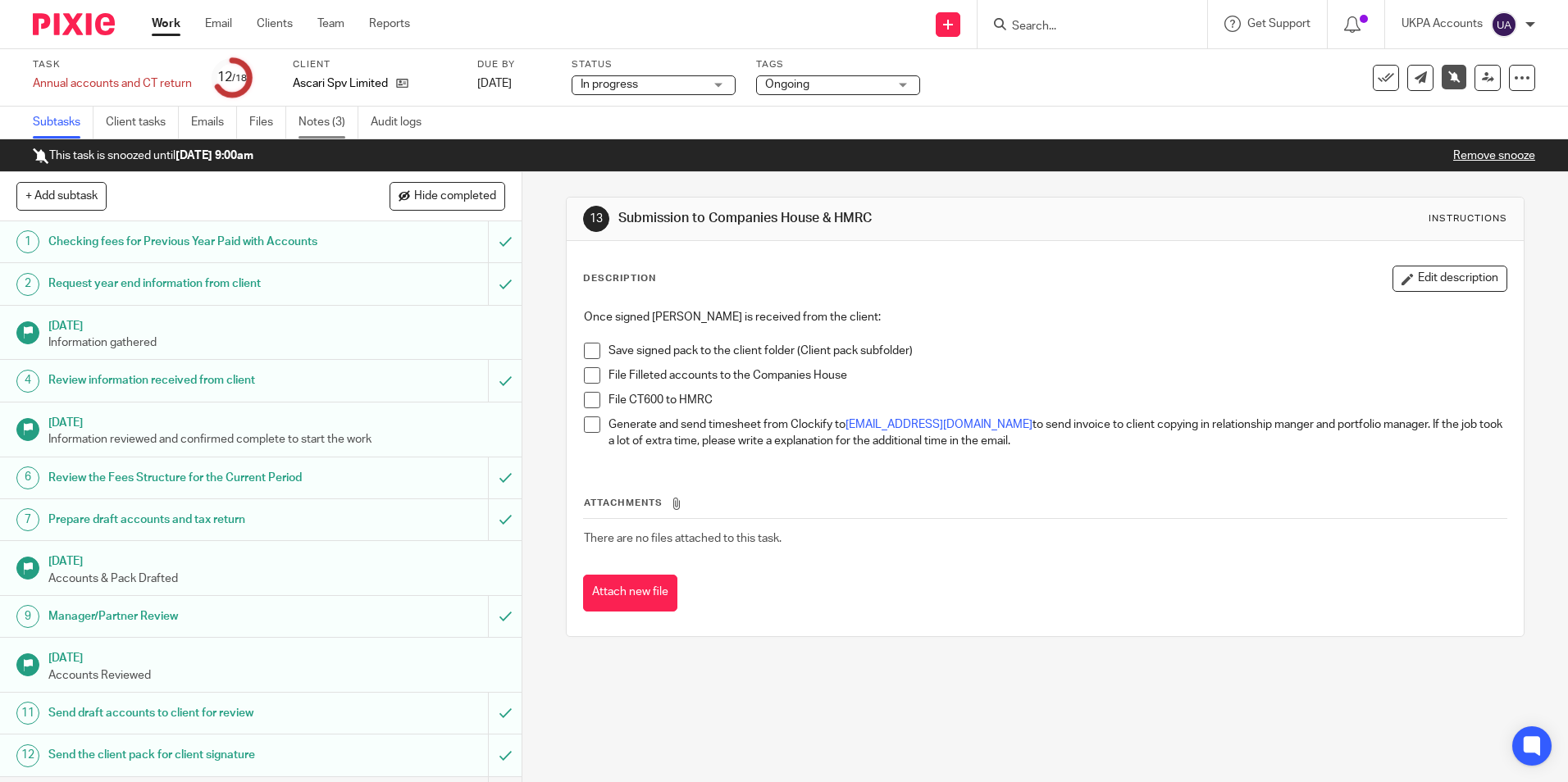
click at [321, 117] on link "Notes (3)" at bounding box center [328, 123] width 60 height 32
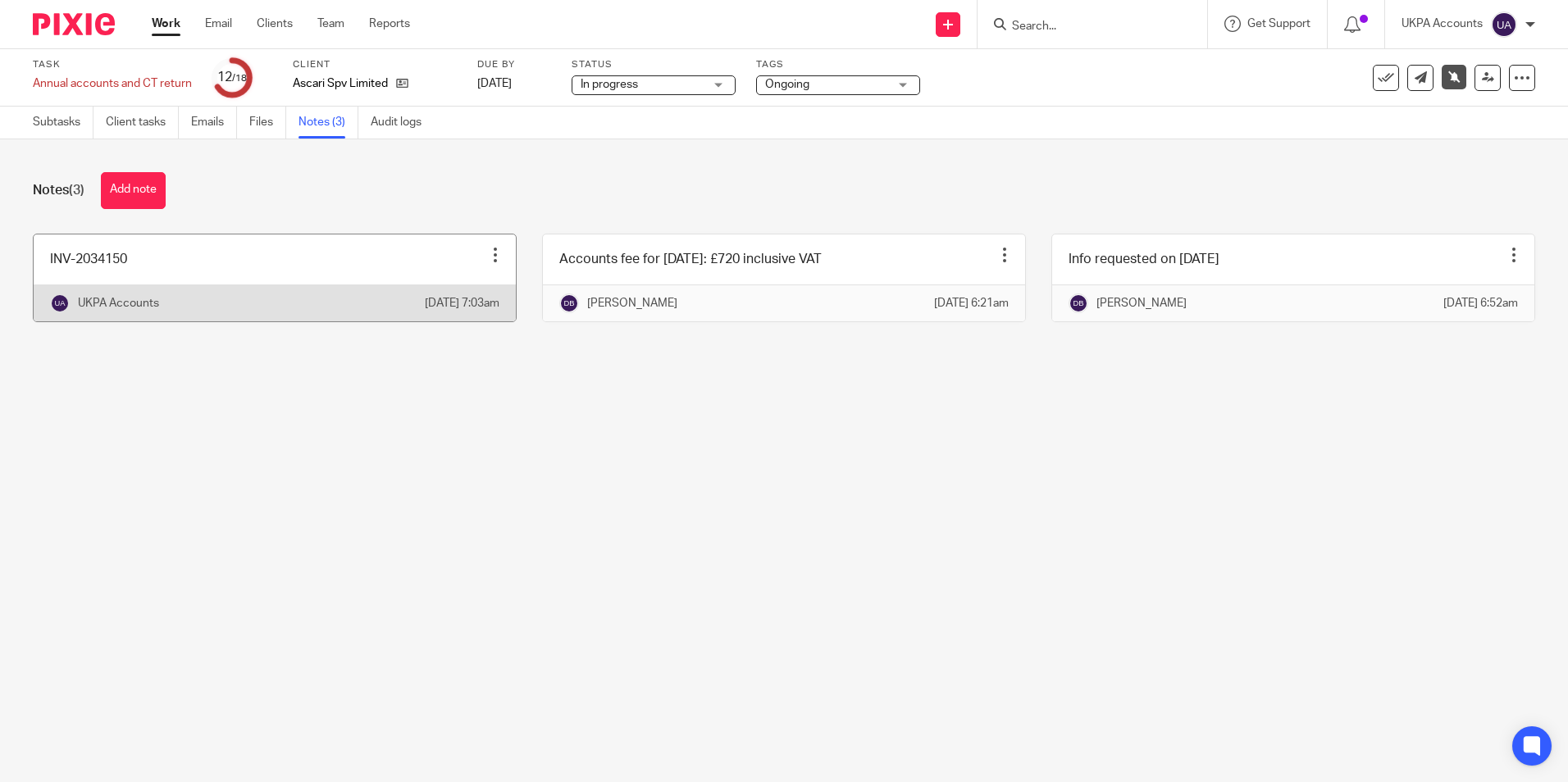
click at [233, 283] on link at bounding box center [274, 278] width 482 height 87
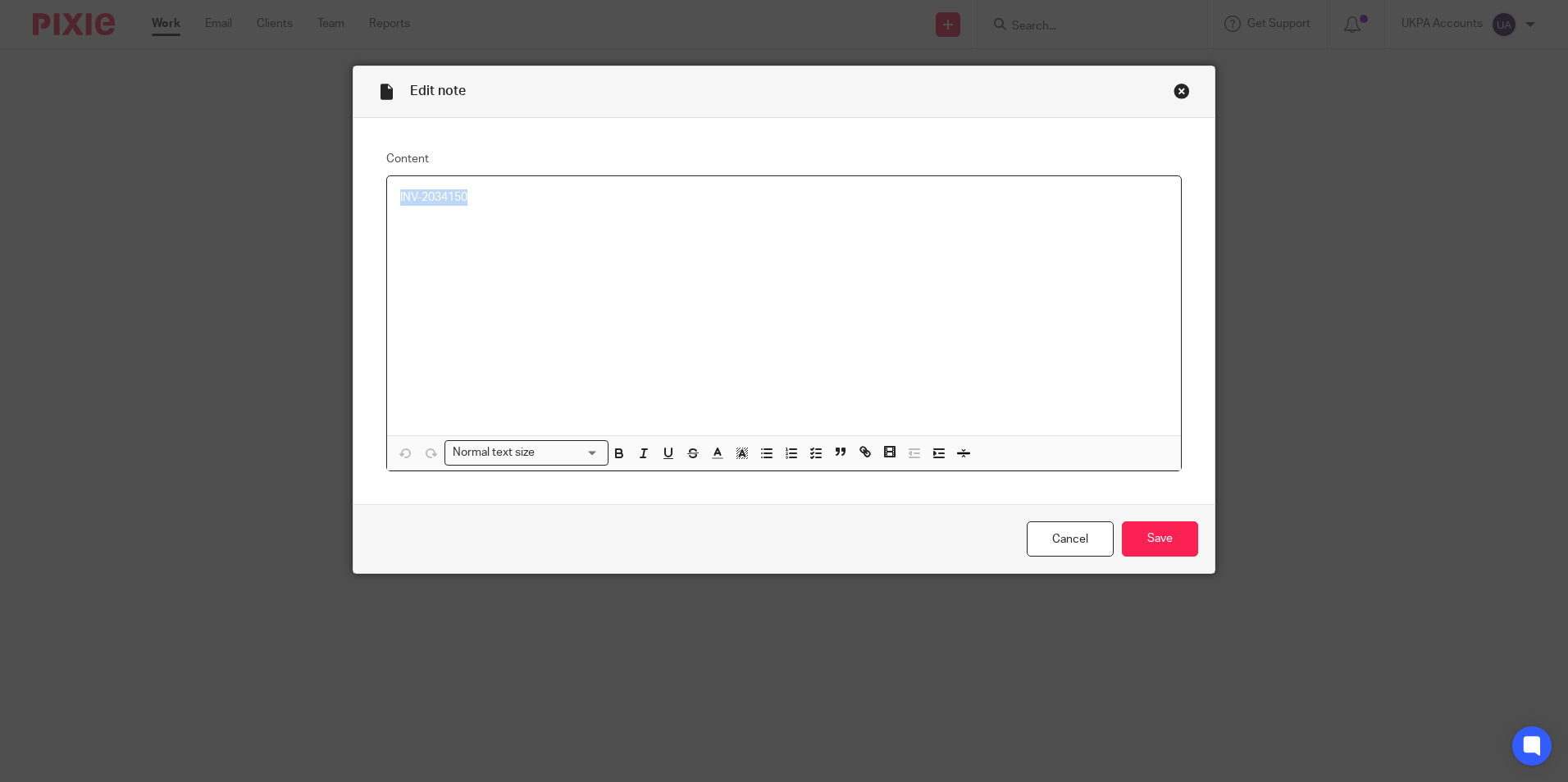
drag, startPoint x: 490, startPoint y: 193, endPoint x: 376, endPoint y: 192, distance: 114.0
click at [387, 188] on div "INV-2034150" at bounding box center [784, 306] width 794 height 259
copy p "INV-2034150"
click at [1179, 95] on div "Close this dialog window" at bounding box center [1181, 90] width 16 height 16
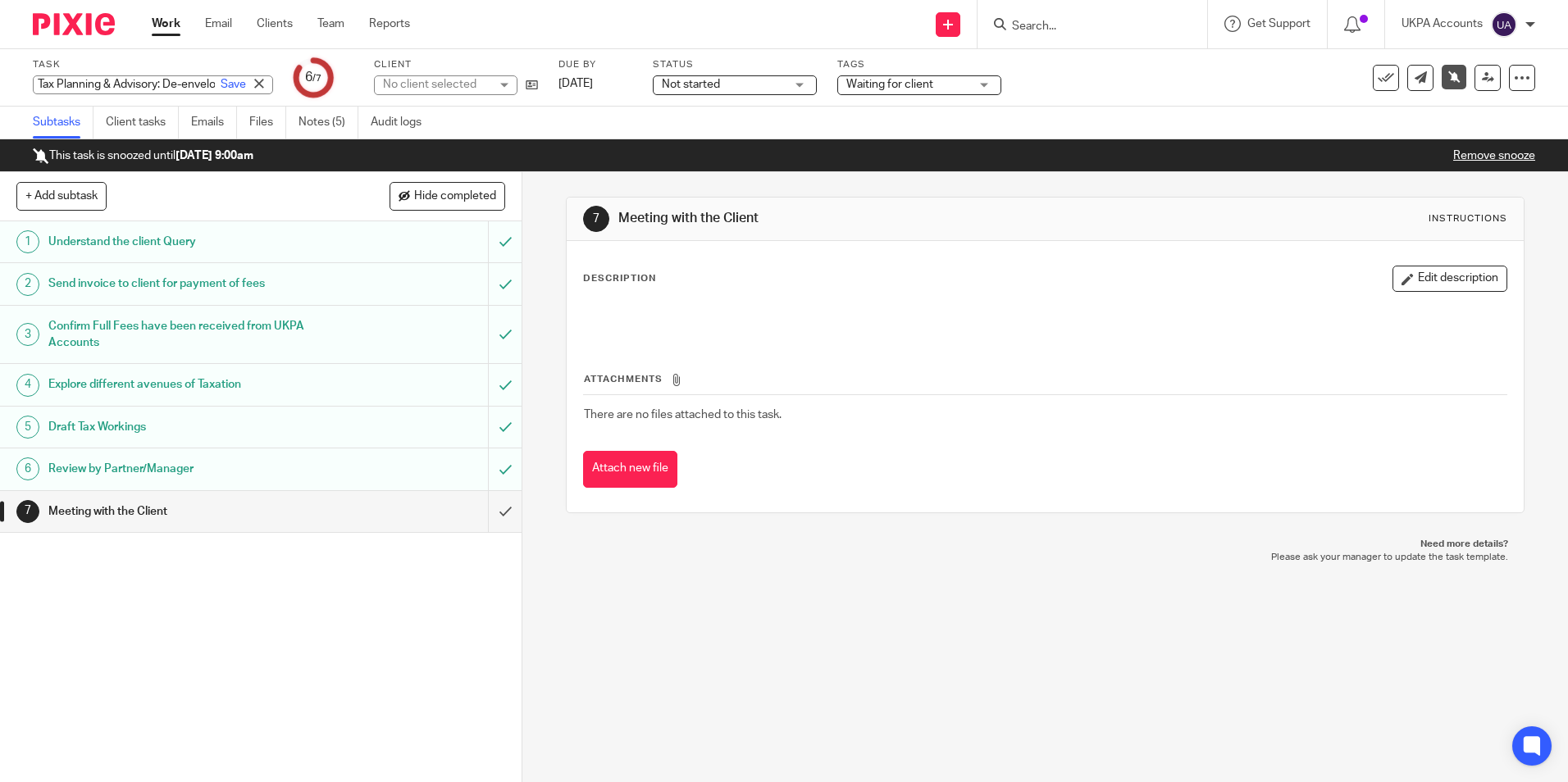
drag, startPoint x: 29, startPoint y: 82, endPoint x: 62, endPoint y: 91, distance: 34.2
click at [78, 94] on div "Tax Planning & Advisory: De-enveloping (Non-Resident) Save Tax Planning & Advis…" at bounding box center [153, 85] width 240 height 19
drag, startPoint x: 34, startPoint y: 83, endPoint x: 272, endPoint y: 92, distance: 238.2
click at [274, 92] on div "Task Tax Planning & Advisory: De-enveloping (Non-Resident) Save Tax Planning & …" at bounding box center [659, 78] width 1253 height 39
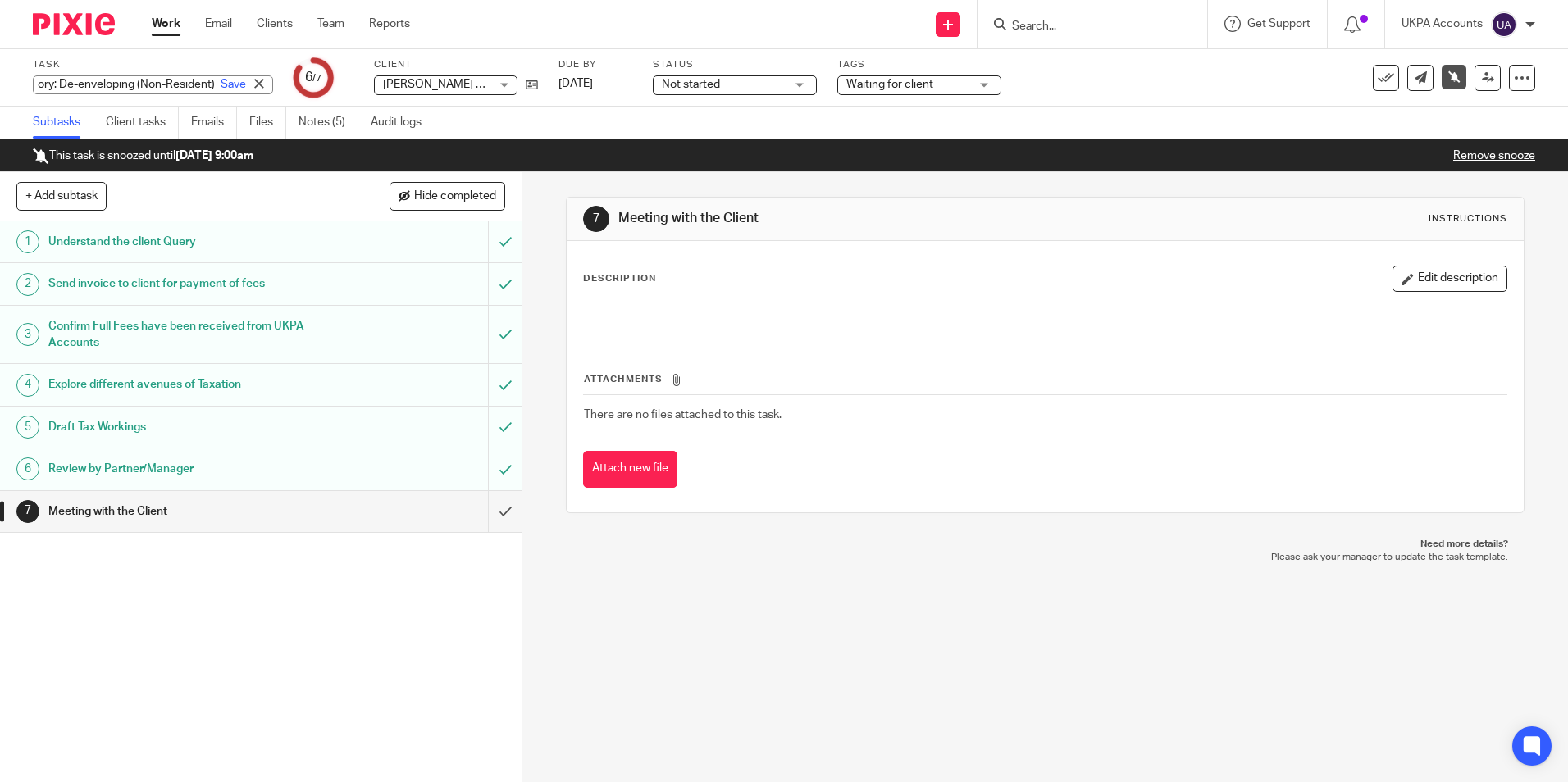
scroll to position [0, 0]
click at [603, 123] on div "Subtasks Client tasks Emails Files Notes (5) Audit logs" at bounding box center [784, 123] width 1568 height 32
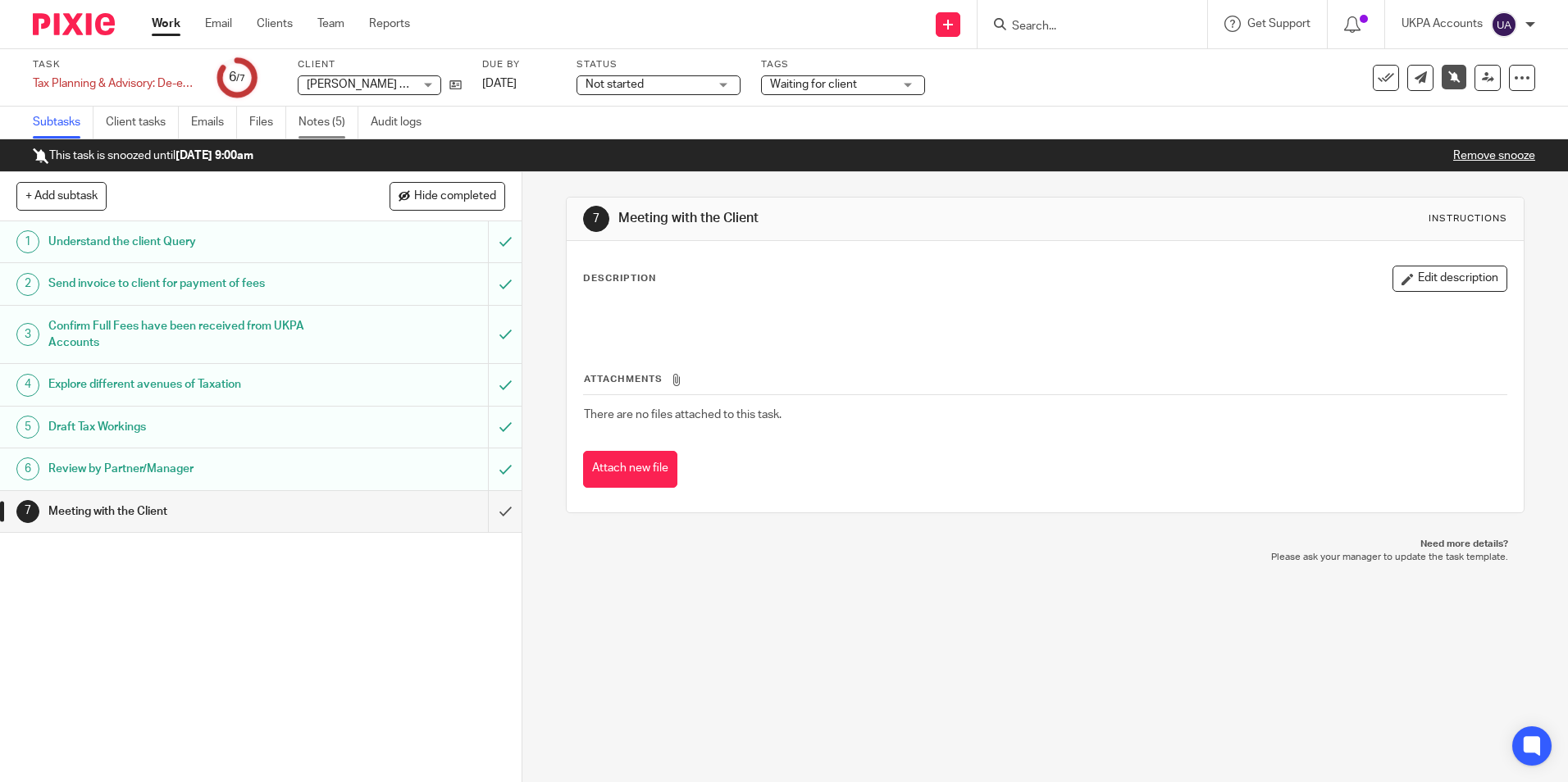
click at [333, 124] on link "Notes (5)" at bounding box center [328, 123] width 60 height 32
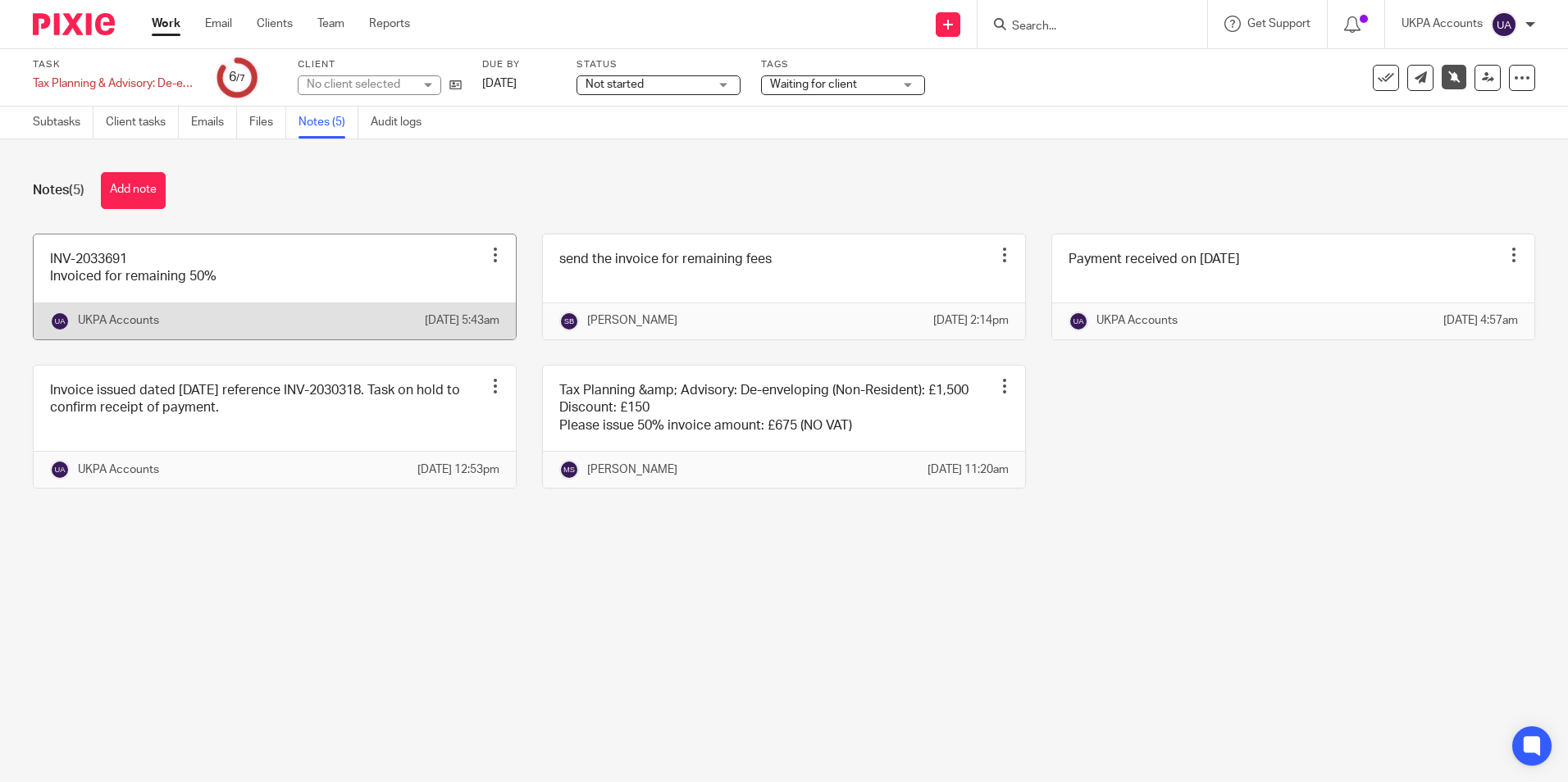
click at [290, 281] on link at bounding box center [274, 286] width 482 height 105
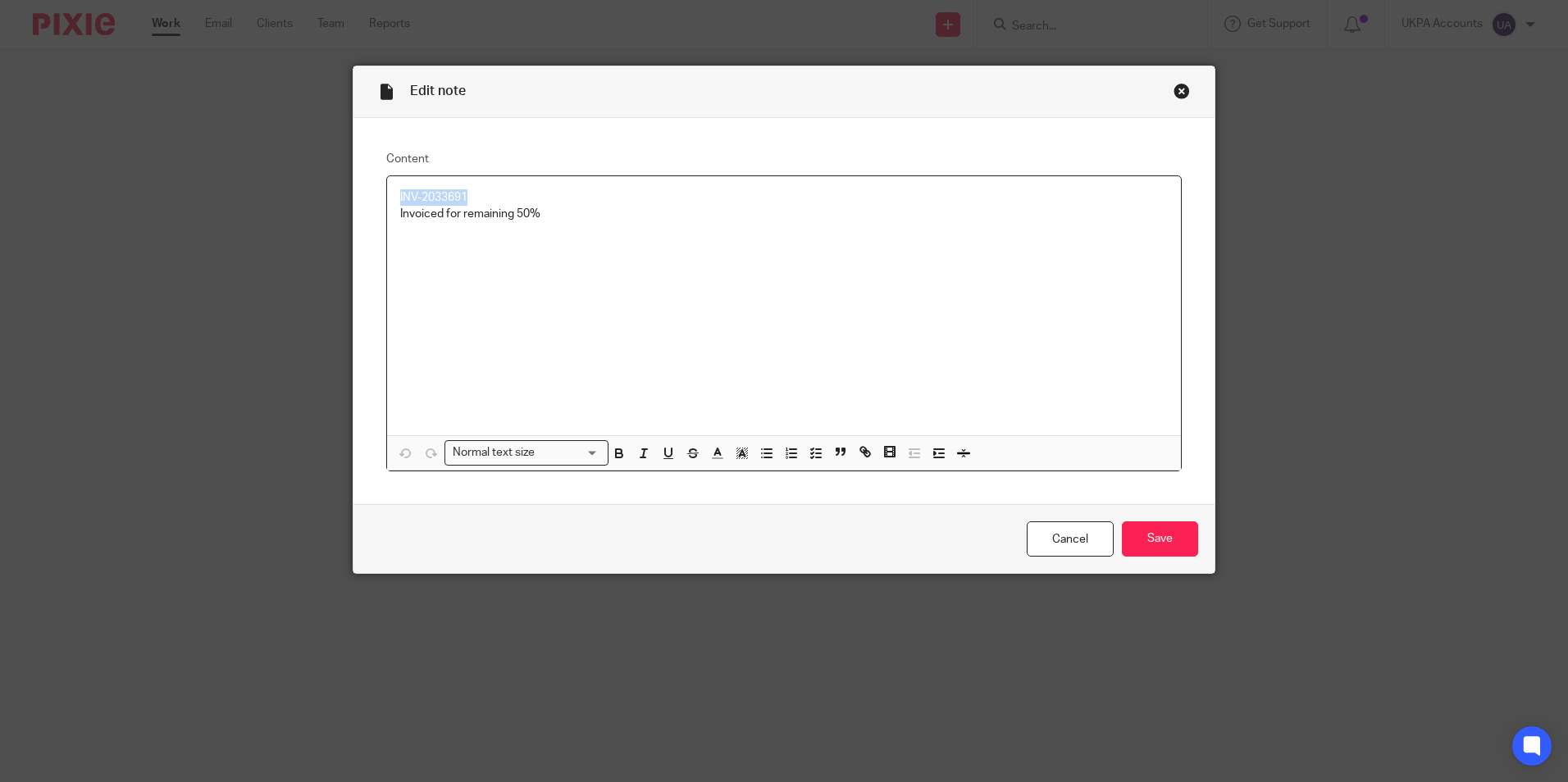
drag, startPoint x: 470, startPoint y: 186, endPoint x: 360, endPoint y: 186, distance: 110.0
click at [360, 186] on div "Content INV-2033691 Invoiced for remaining 50% Normal text size Loading... Remo…" at bounding box center [784, 312] width 862 height 387
copy p "INV-2033691"
click at [1177, 86] on div "Close this dialog window" at bounding box center [1181, 90] width 16 height 16
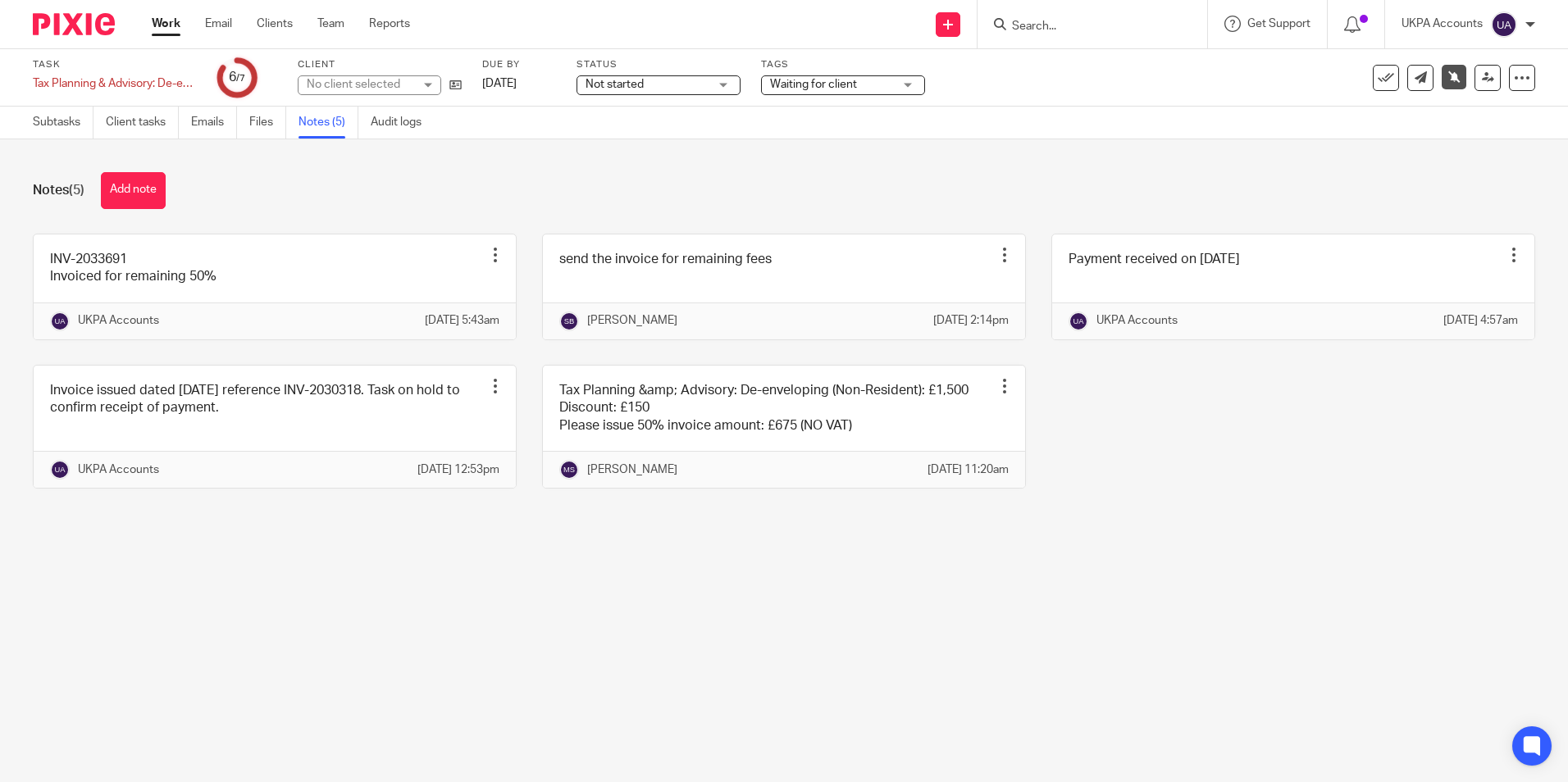
click at [159, 21] on link "Work" at bounding box center [166, 23] width 29 height 16
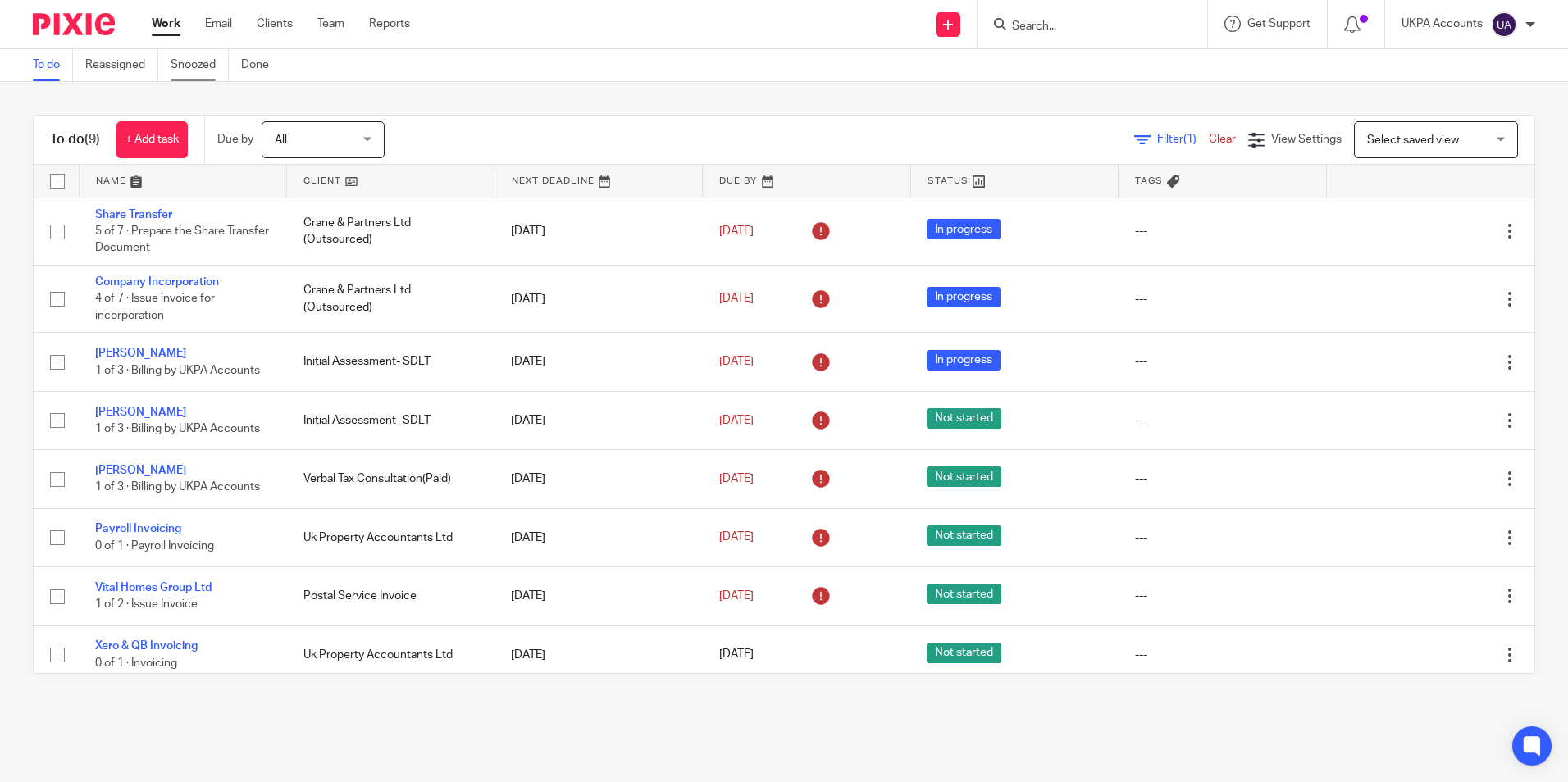
click at [201, 71] on link "Snoozed" at bounding box center [199, 66] width 58 height 32
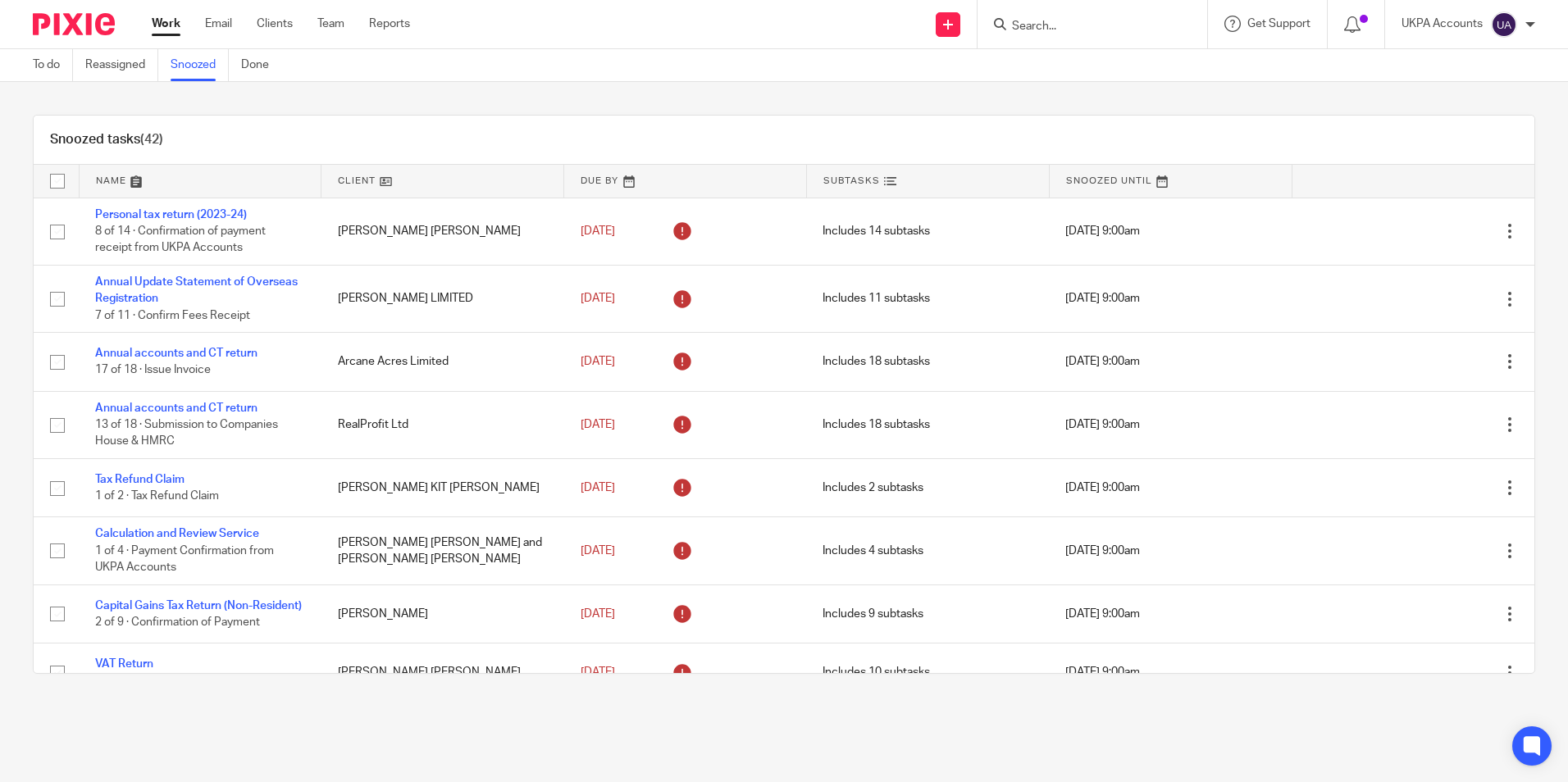
click at [380, 182] on link at bounding box center [442, 181] width 242 height 32
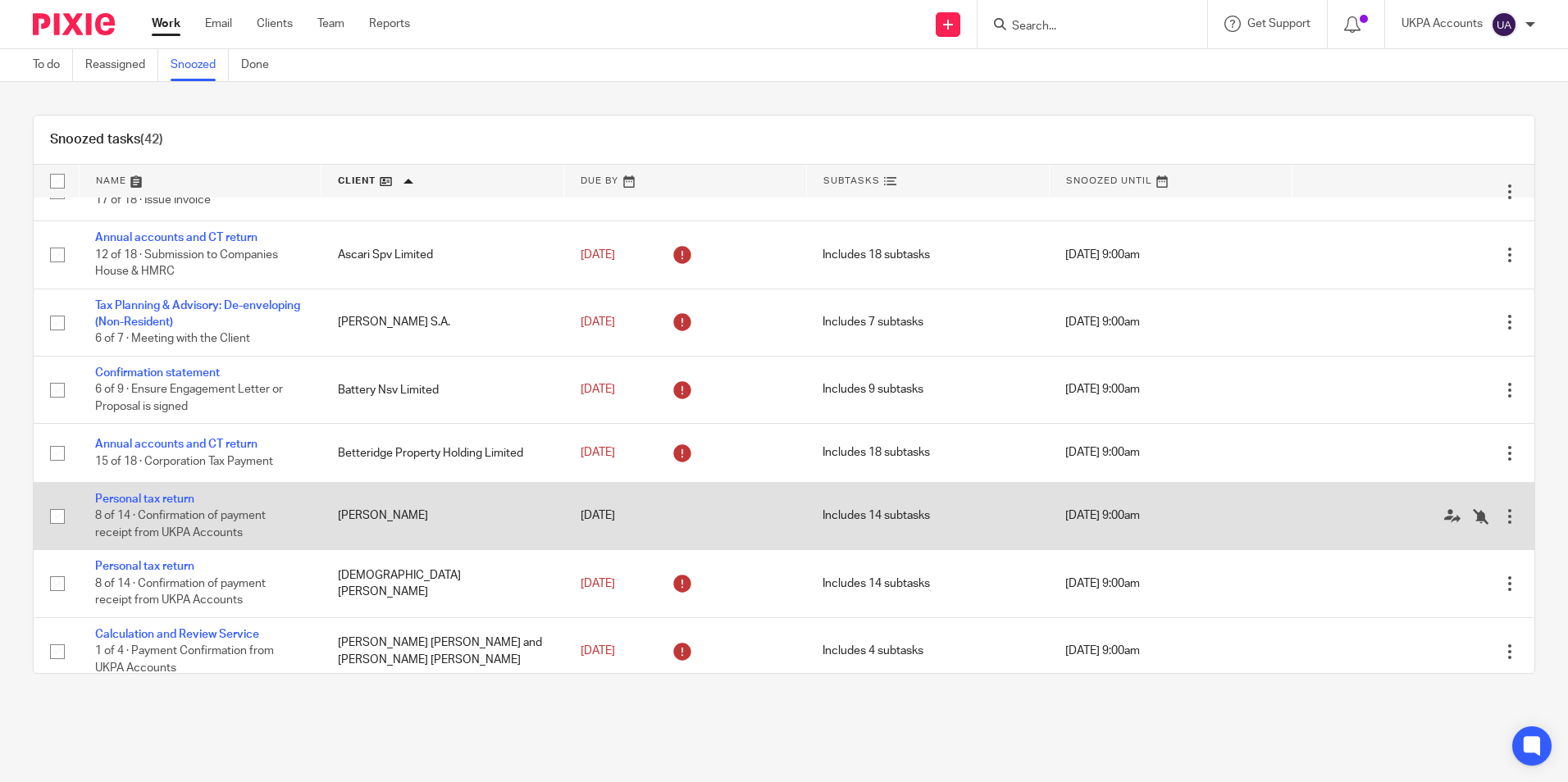
scroll to position [82, 0]
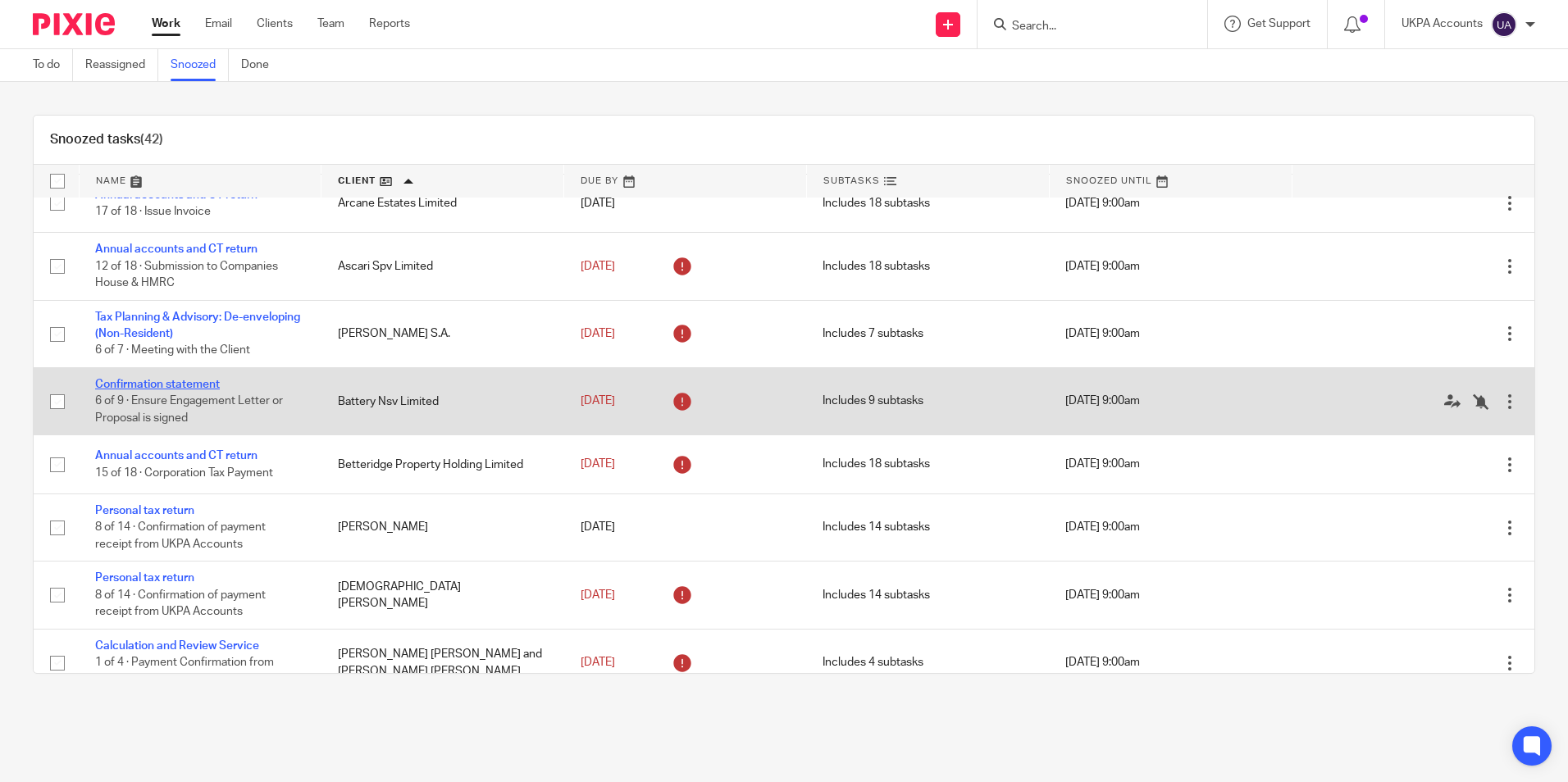
click at [214, 388] on link "Confirmation statement" at bounding box center [158, 384] width 124 height 11
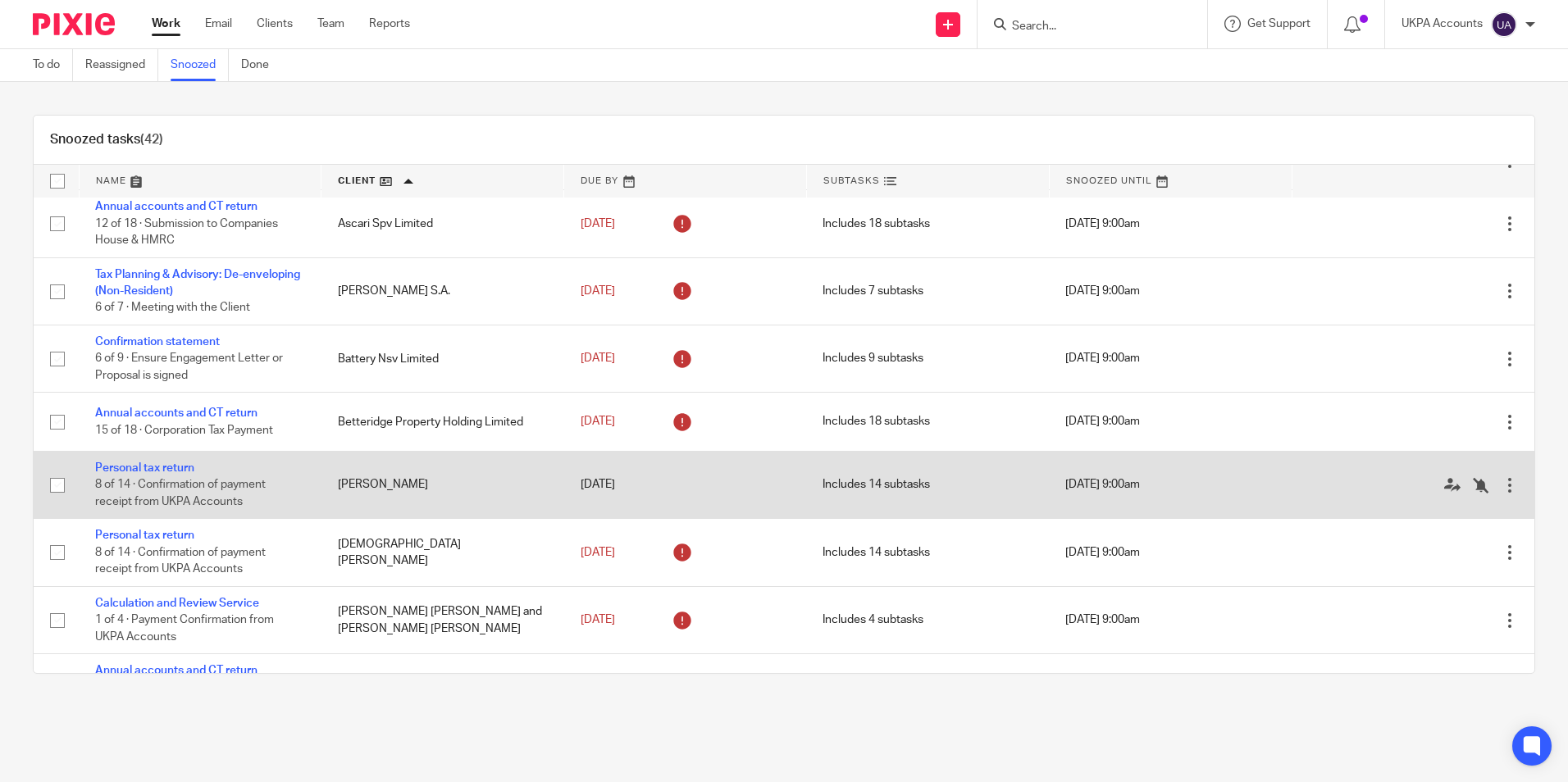
scroll to position [164, 0]
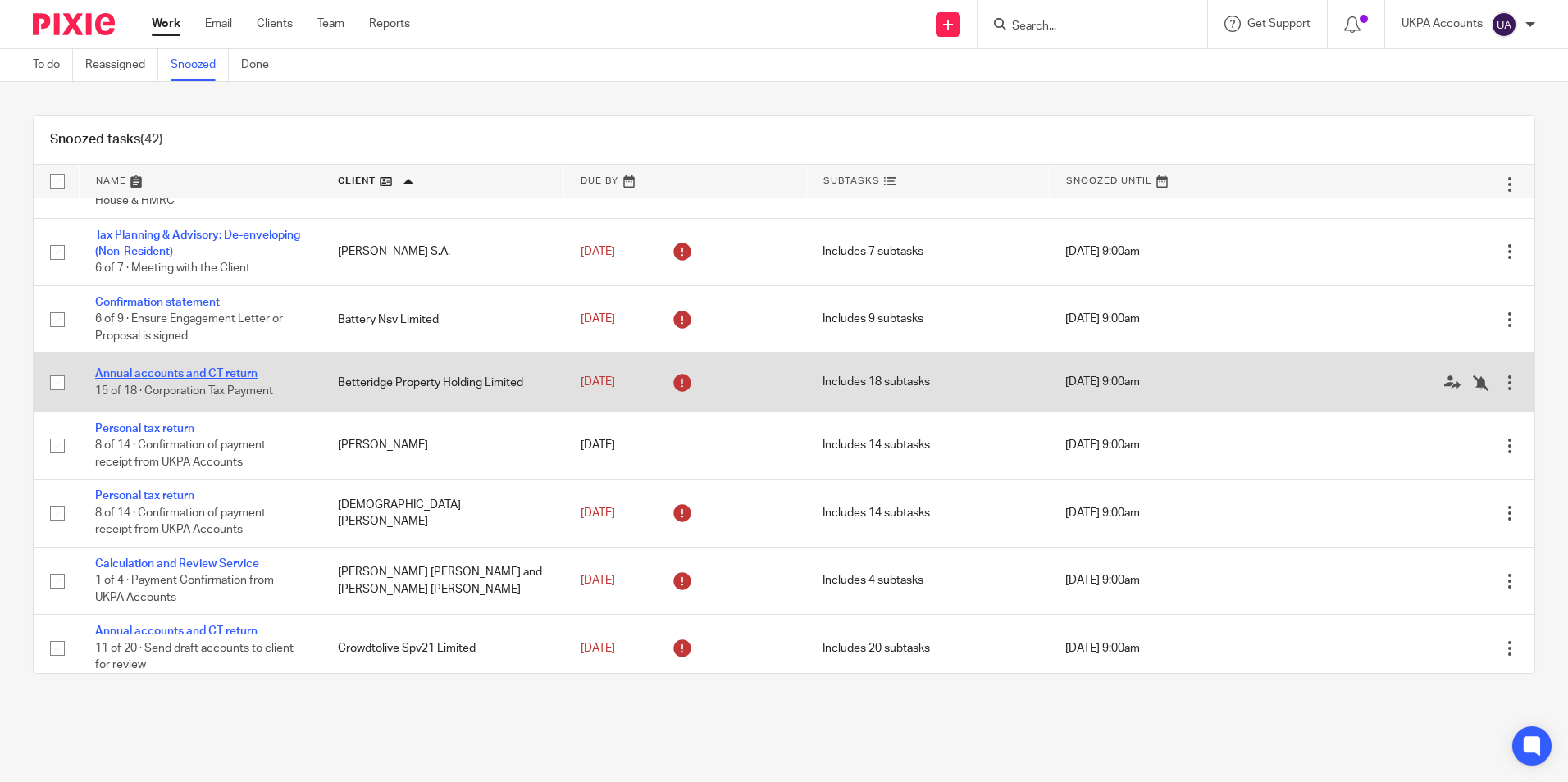
click at [243, 372] on link "Annual accounts and CT return" at bounding box center [176, 373] width 163 height 11
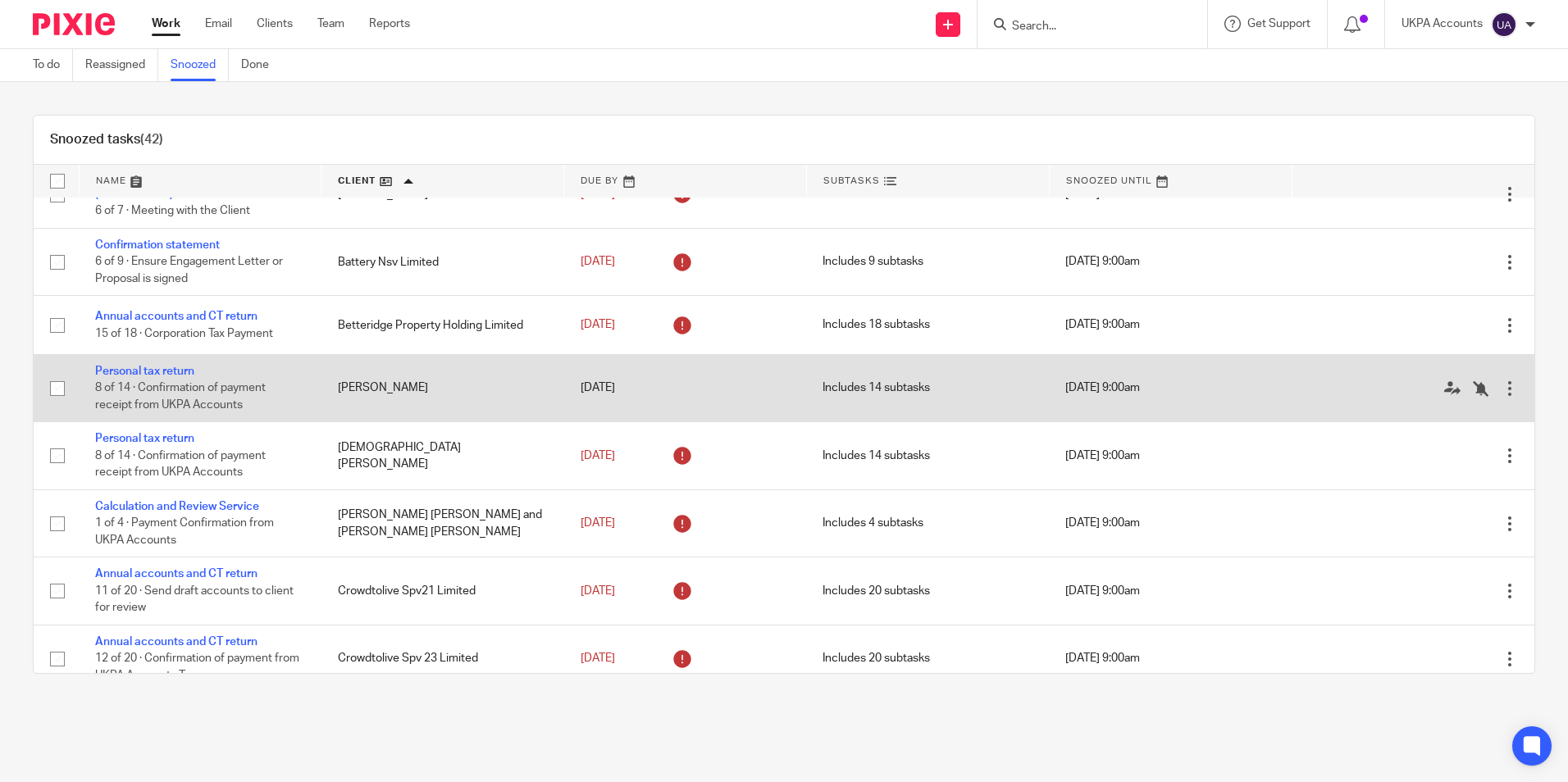
scroll to position [246, 0]
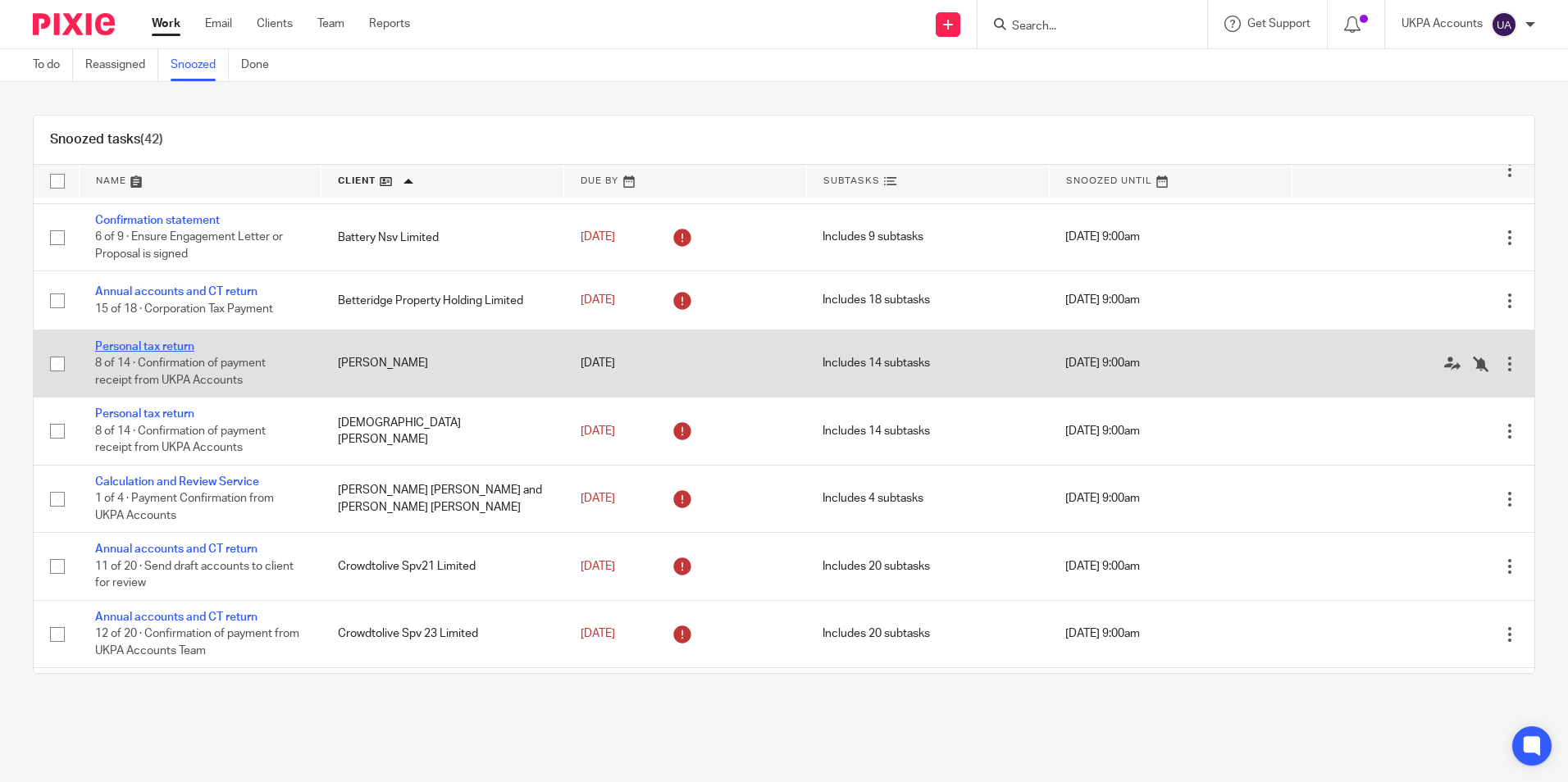
click at [174, 346] on link "Personal tax return" at bounding box center [145, 346] width 99 height 11
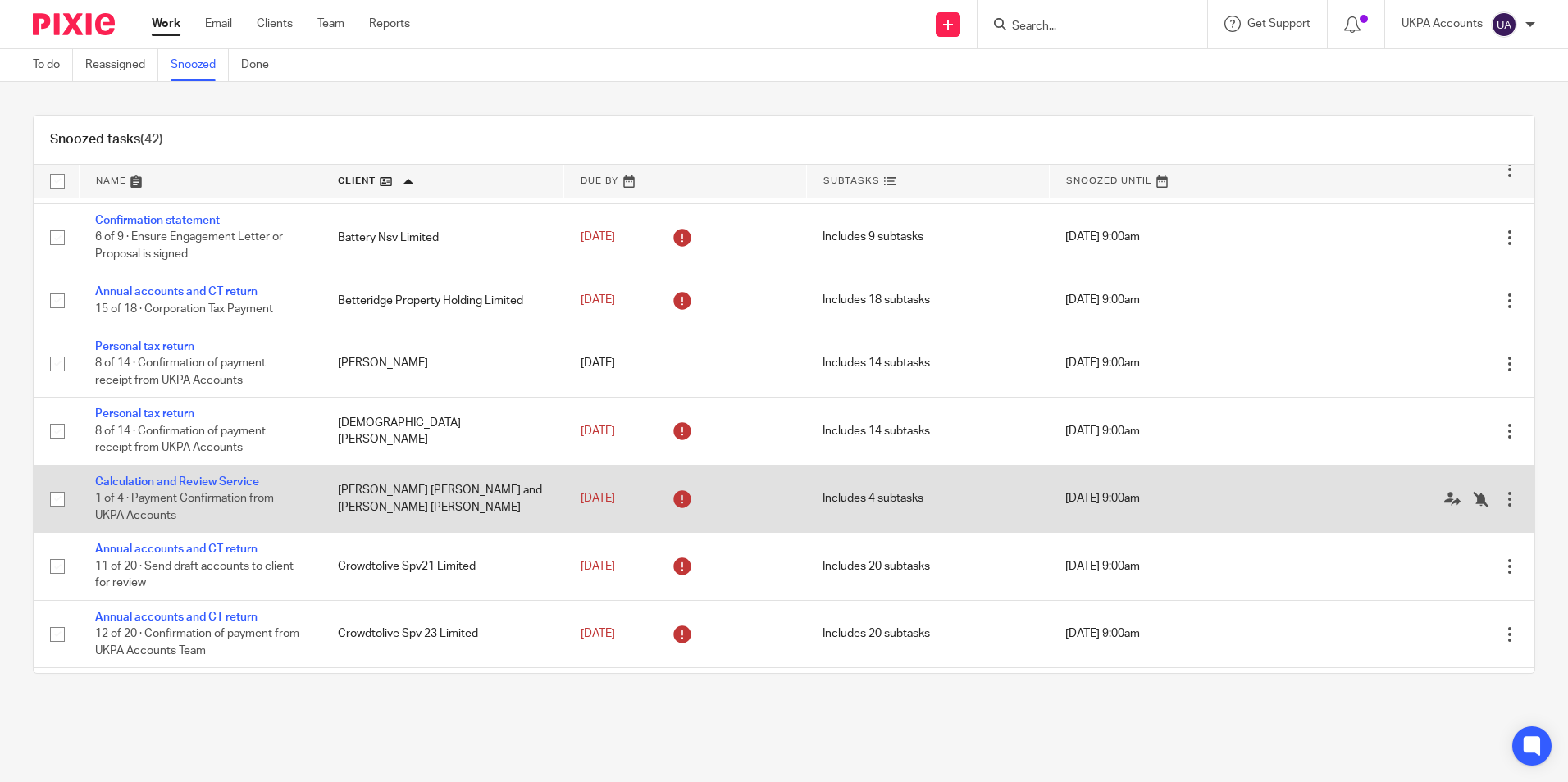
scroll to position [328, 0]
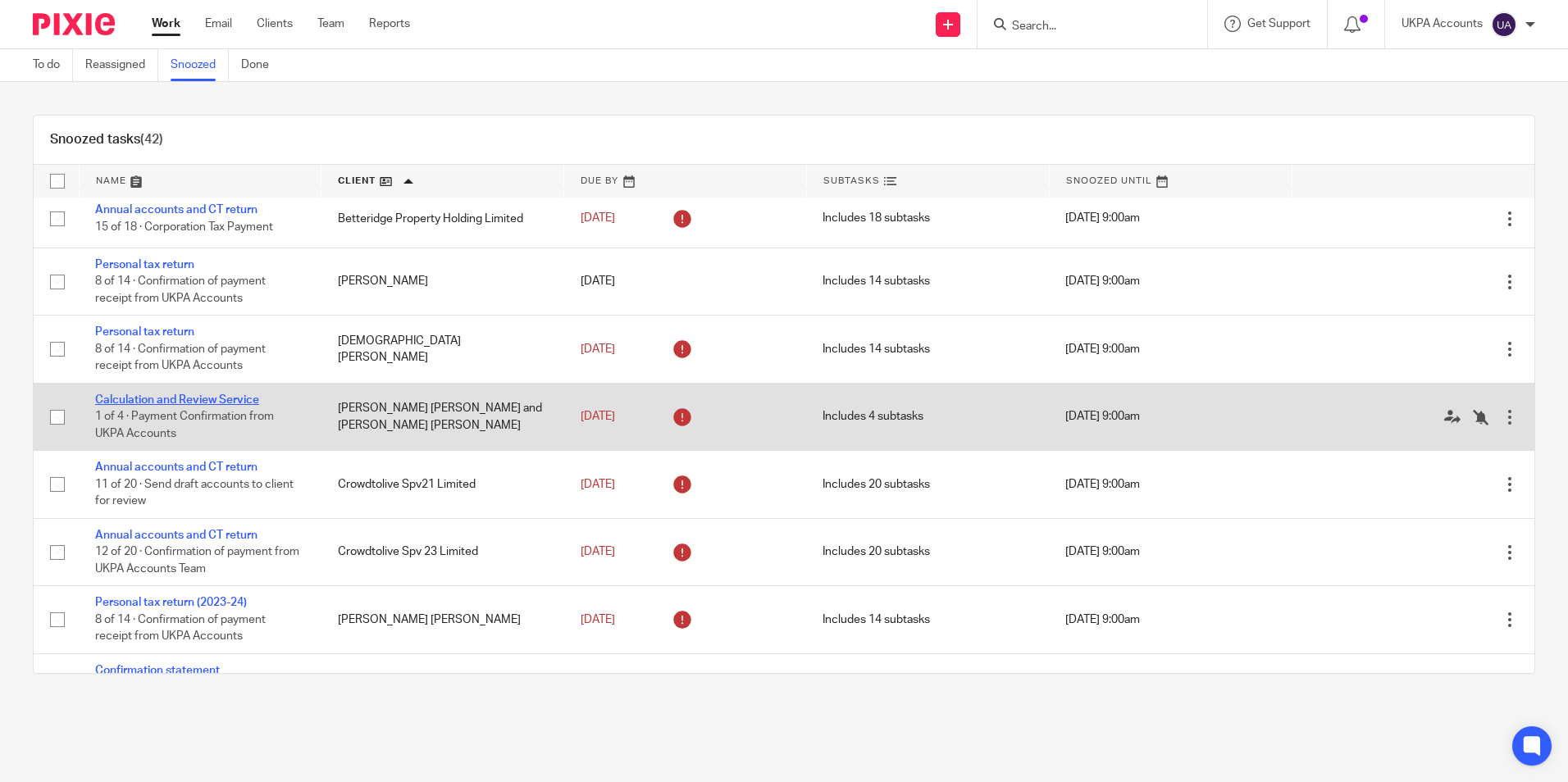
click at [216, 396] on link "Calculation and Review Service" at bounding box center [177, 400] width 164 height 11
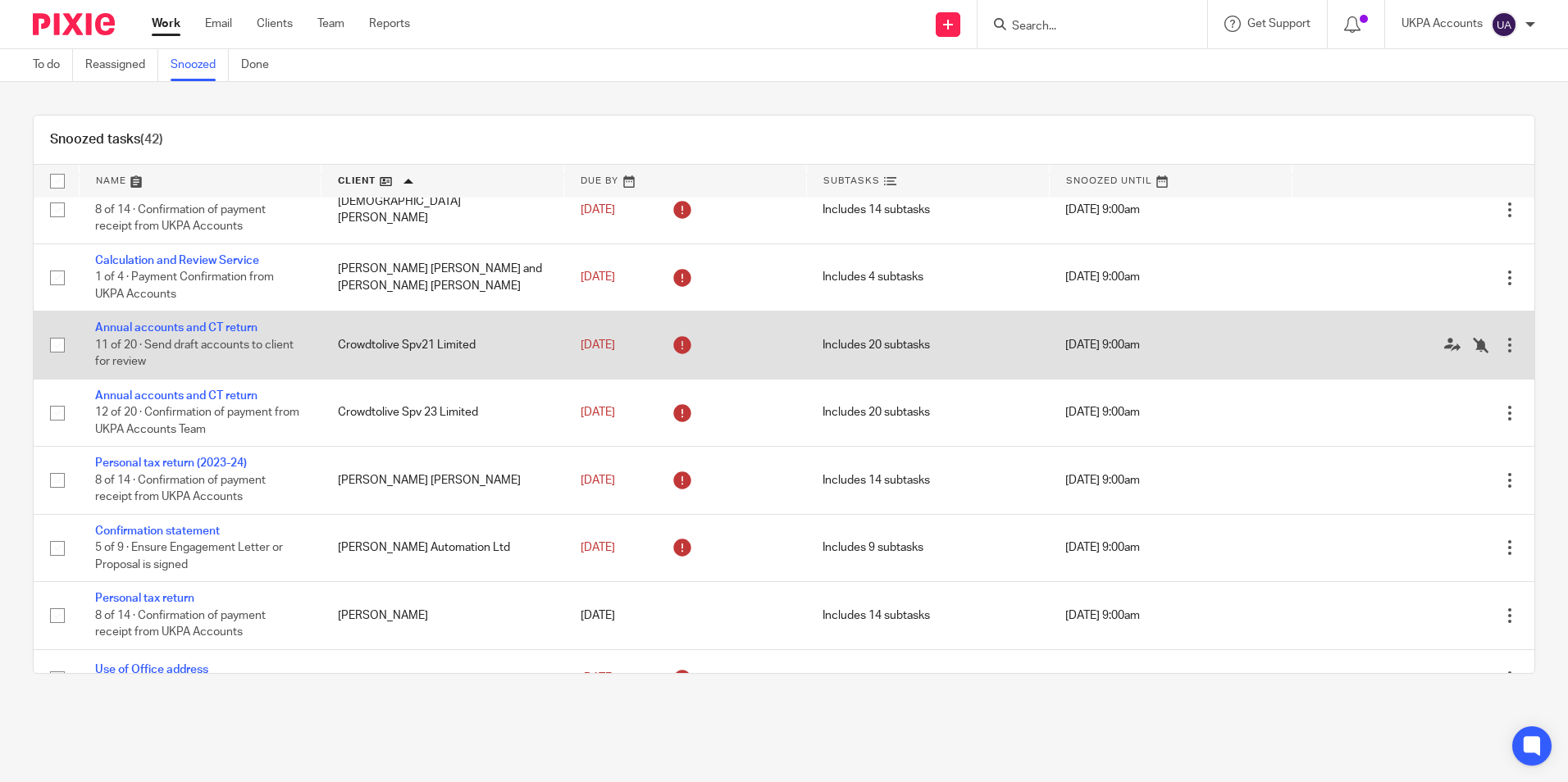
scroll to position [492, 0]
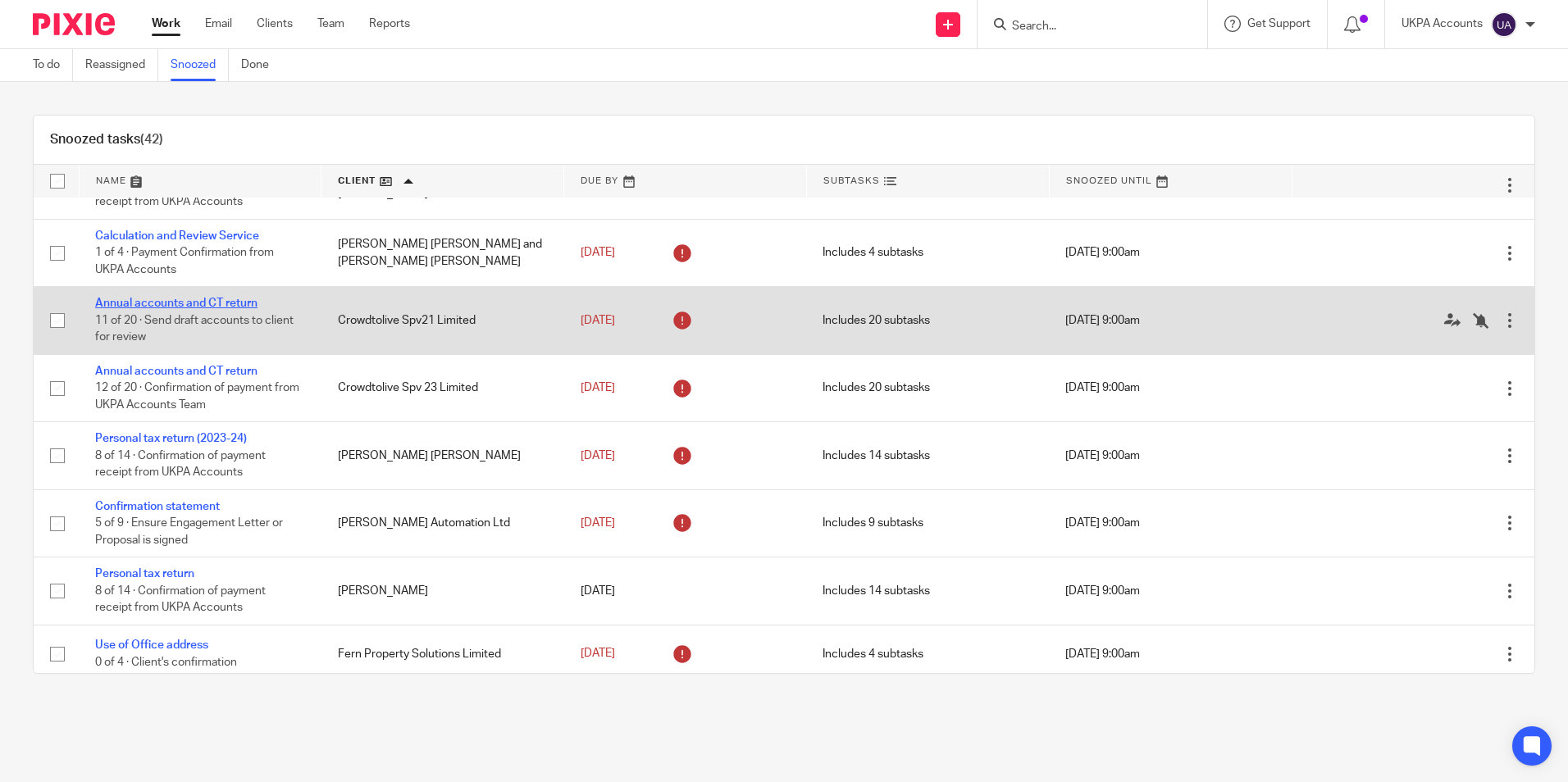
click at [254, 304] on link "Annual accounts and CT return" at bounding box center [176, 302] width 163 height 11
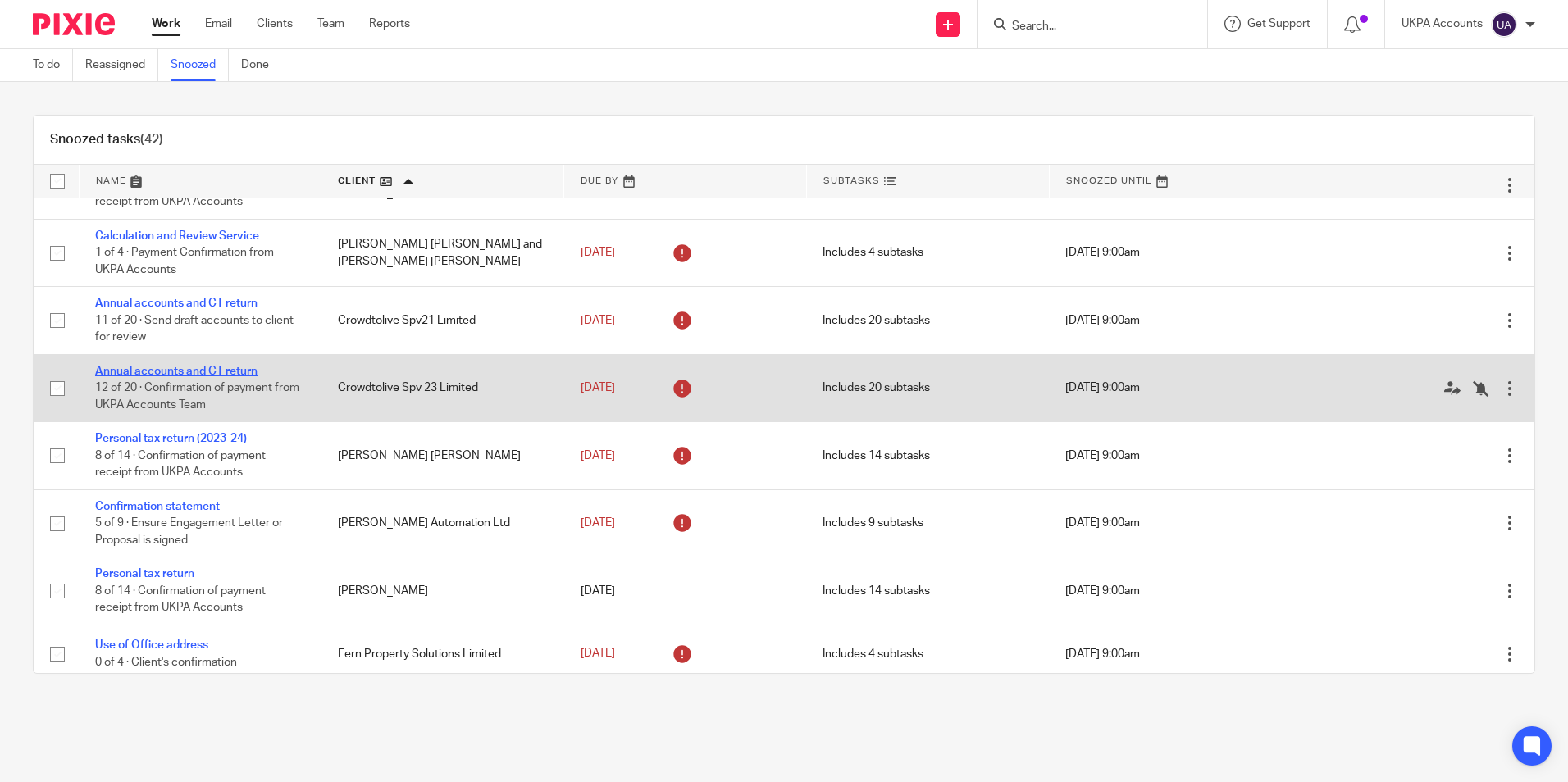
click at [205, 371] on link "Annual accounts and CT return" at bounding box center [176, 371] width 163 height 11
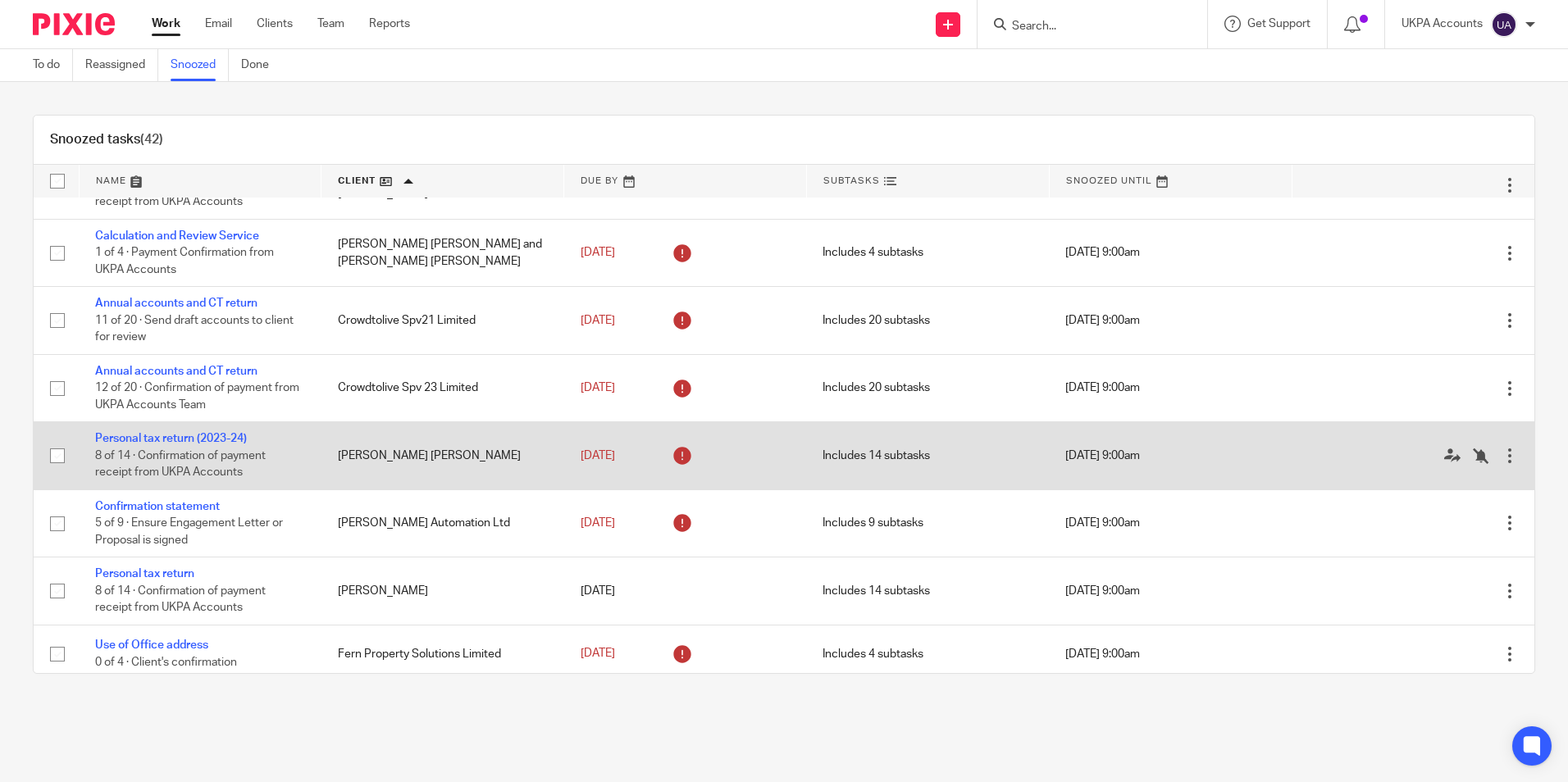
scroll to position [574, 0]
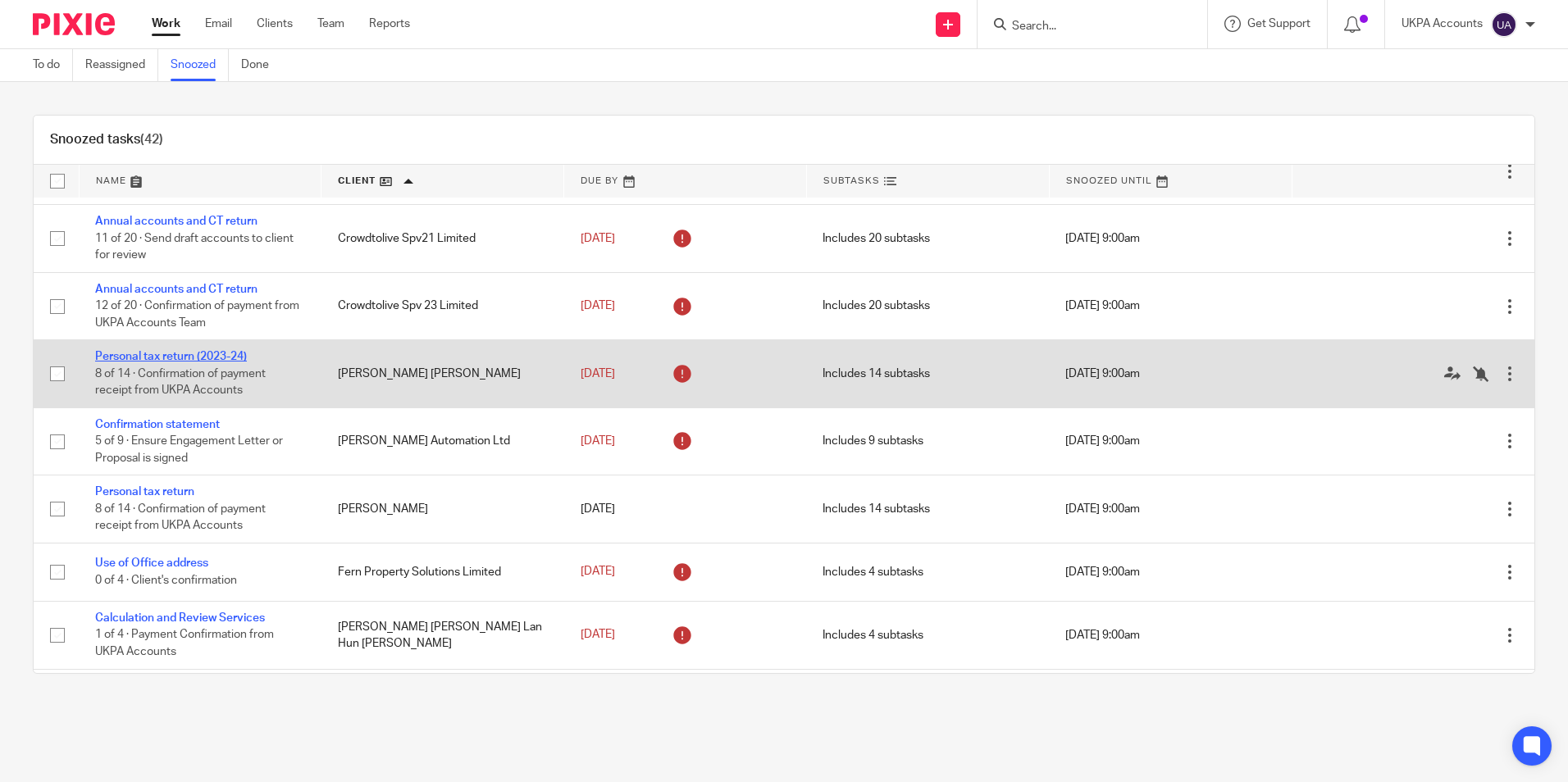
click at [213, 357] on link "Personal tax return (2023-24)" at bounding box center [171, 356] width 152 height 11
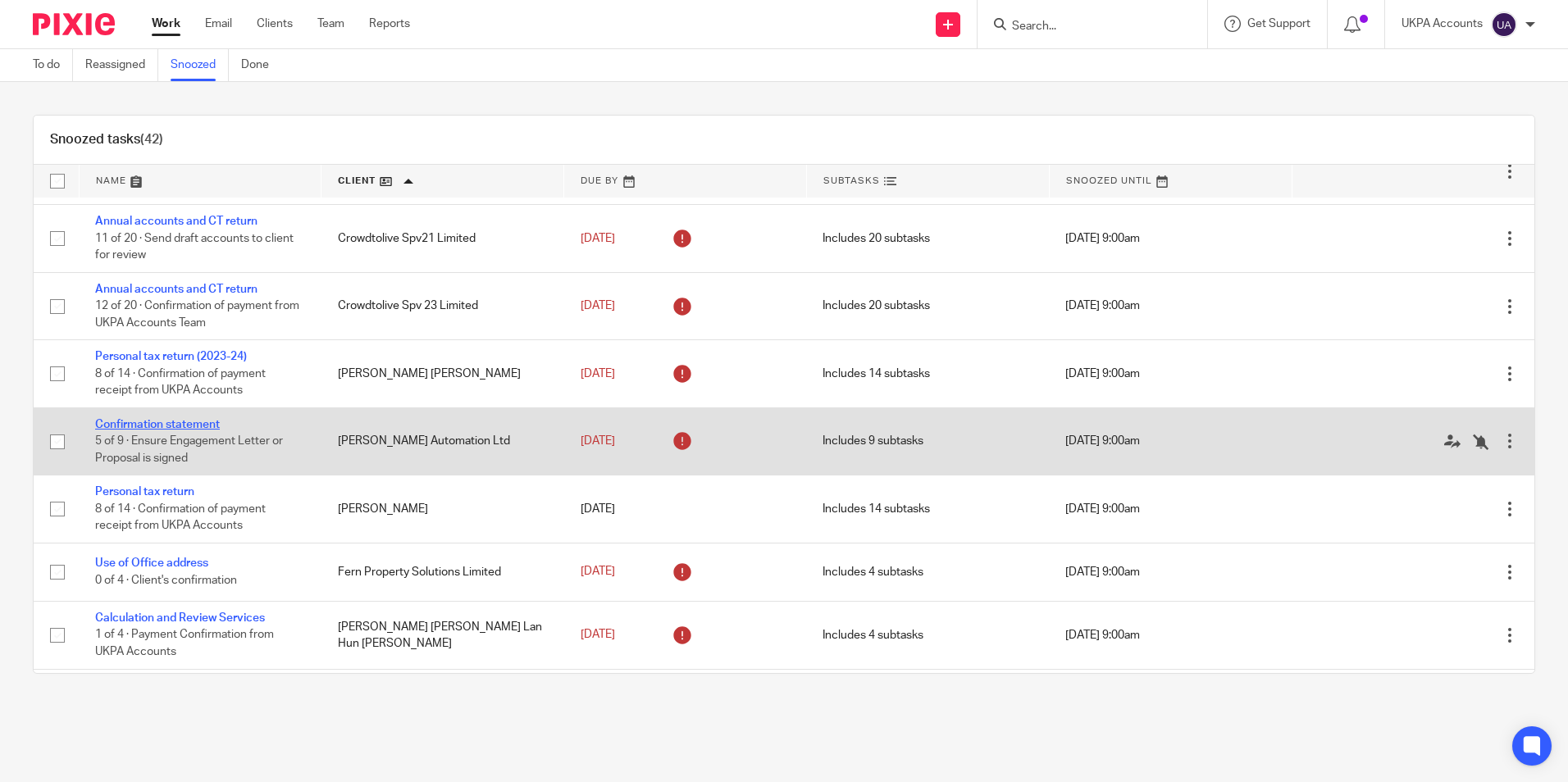
click at [213, 424] on link "Confirmation statement" at bounding box center [158, 424] width 124 height 11
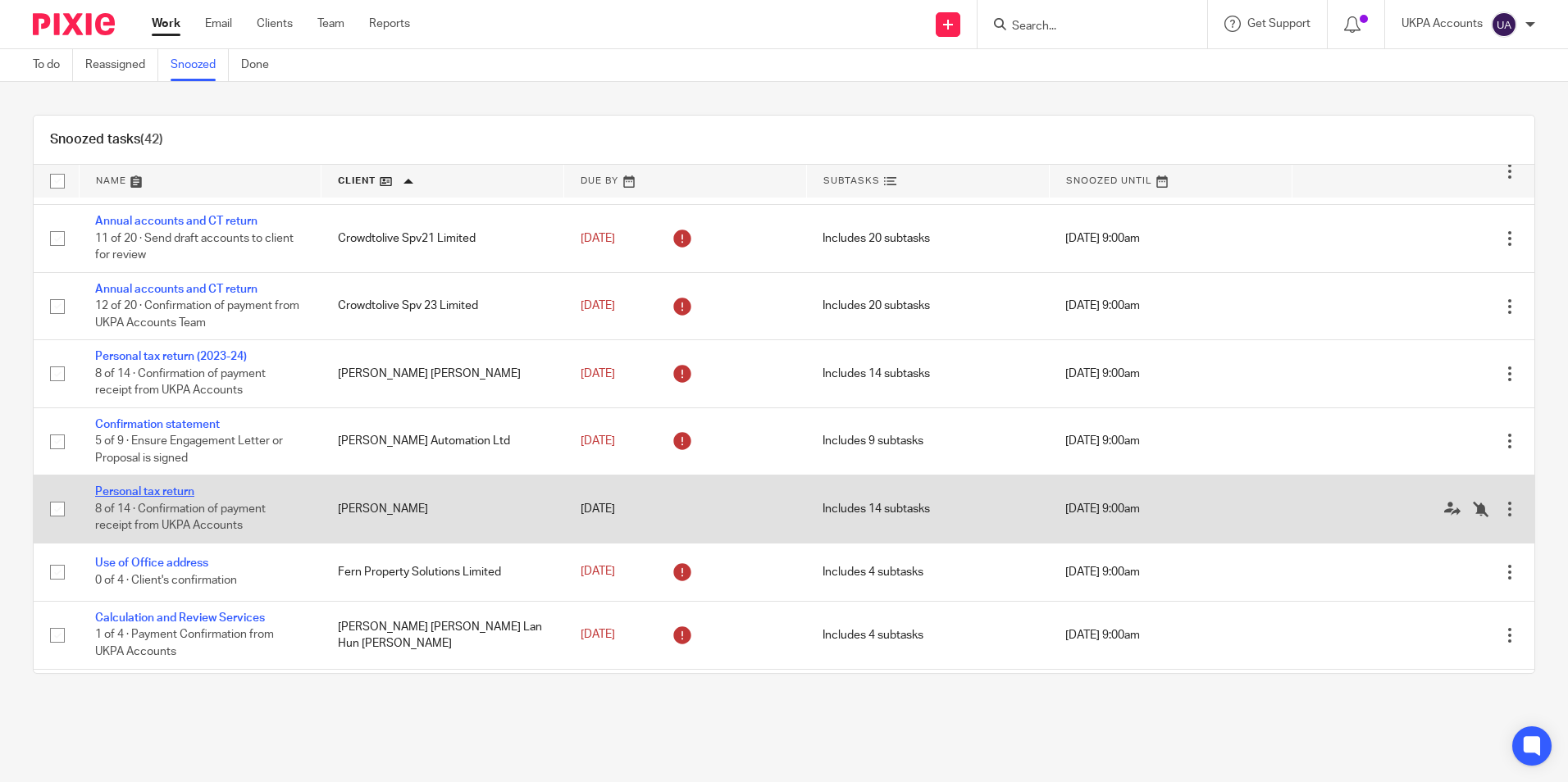
click at [187, 490] on link "Personal tax return" at bounding box center [145, 492] width 99 height 11
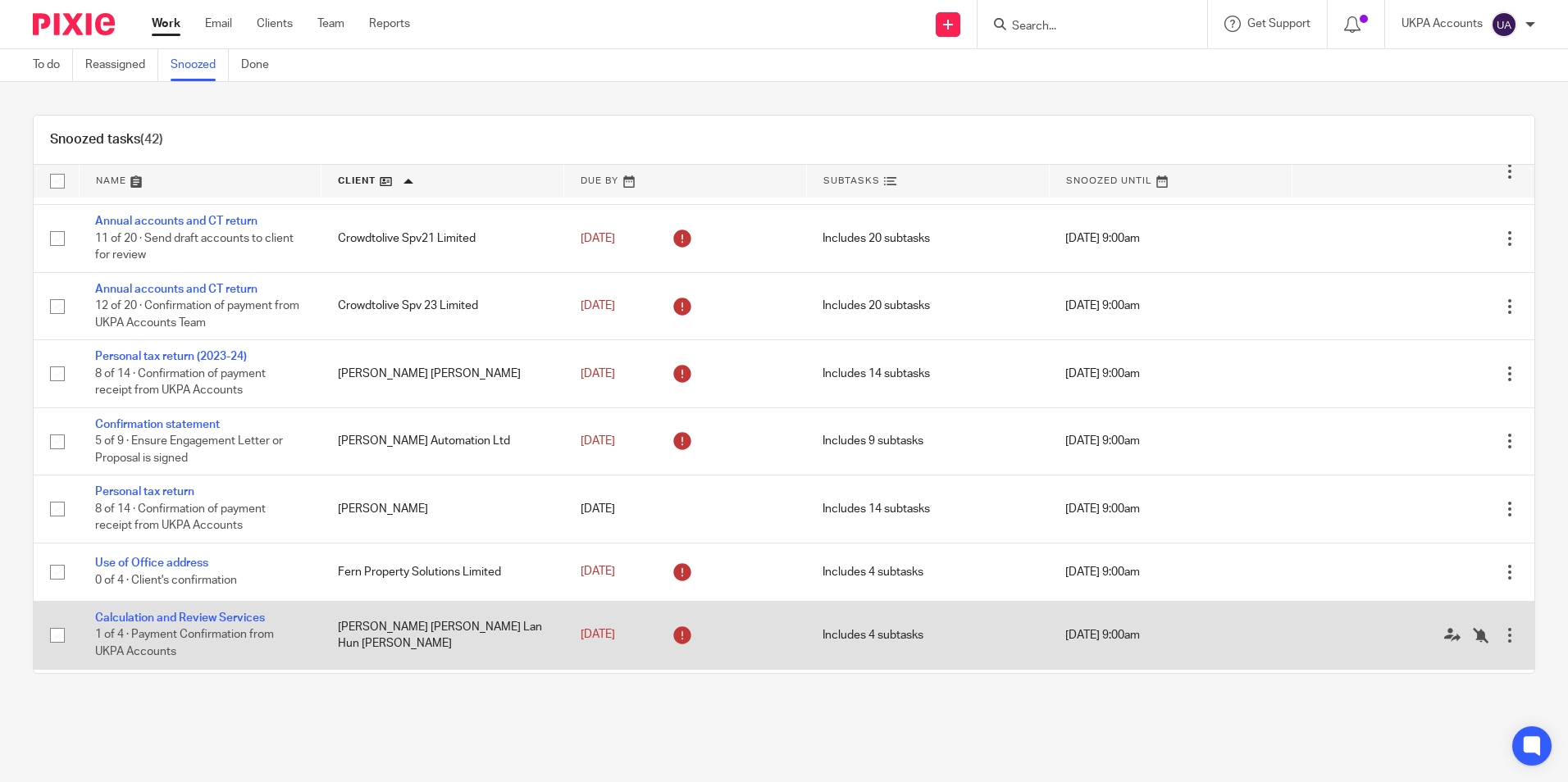
scroll to position [656, 0]
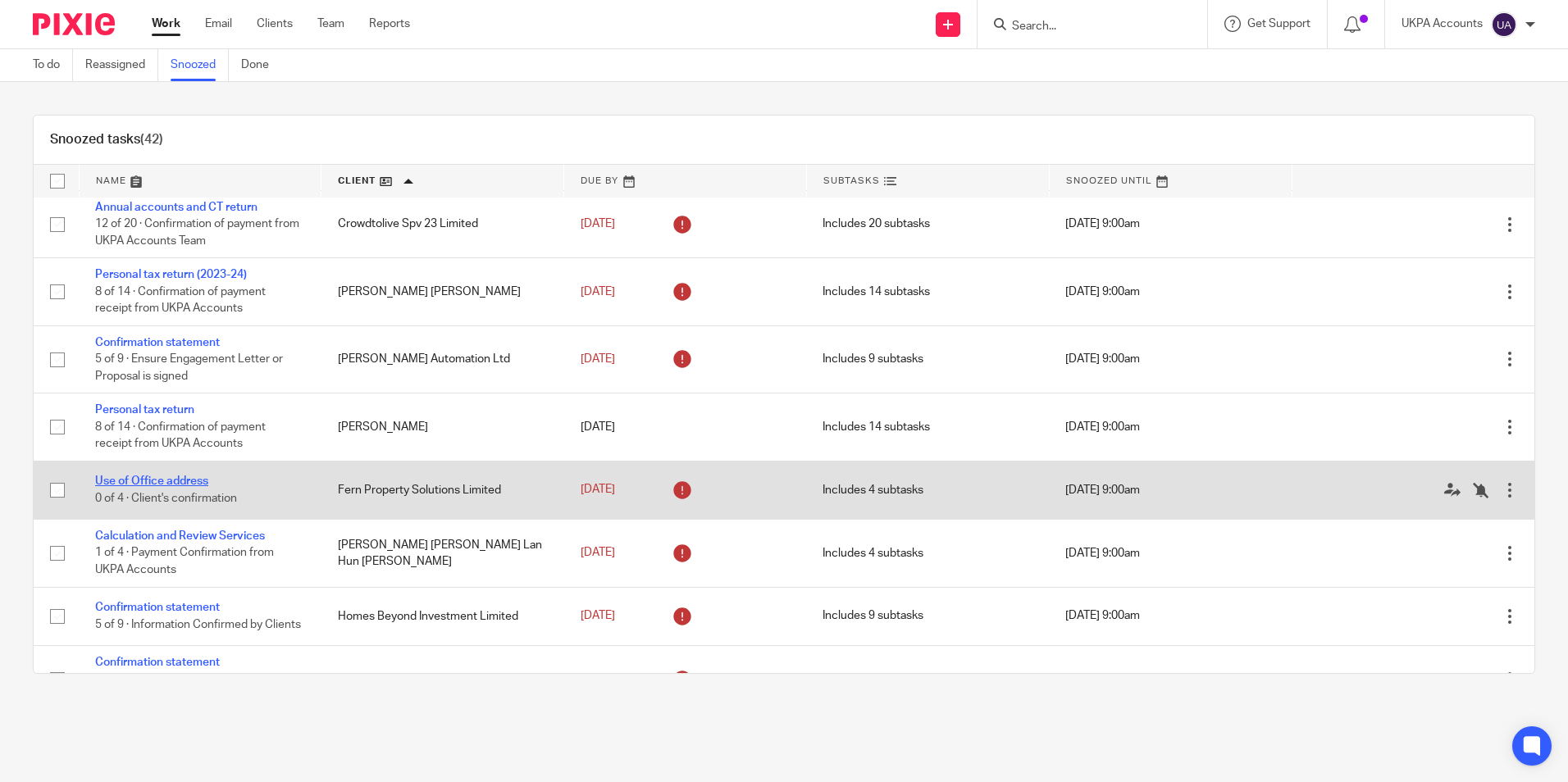
click at [205, 486] on link "Use of Office address" at bounding box center [152, 480] width 113 height 11
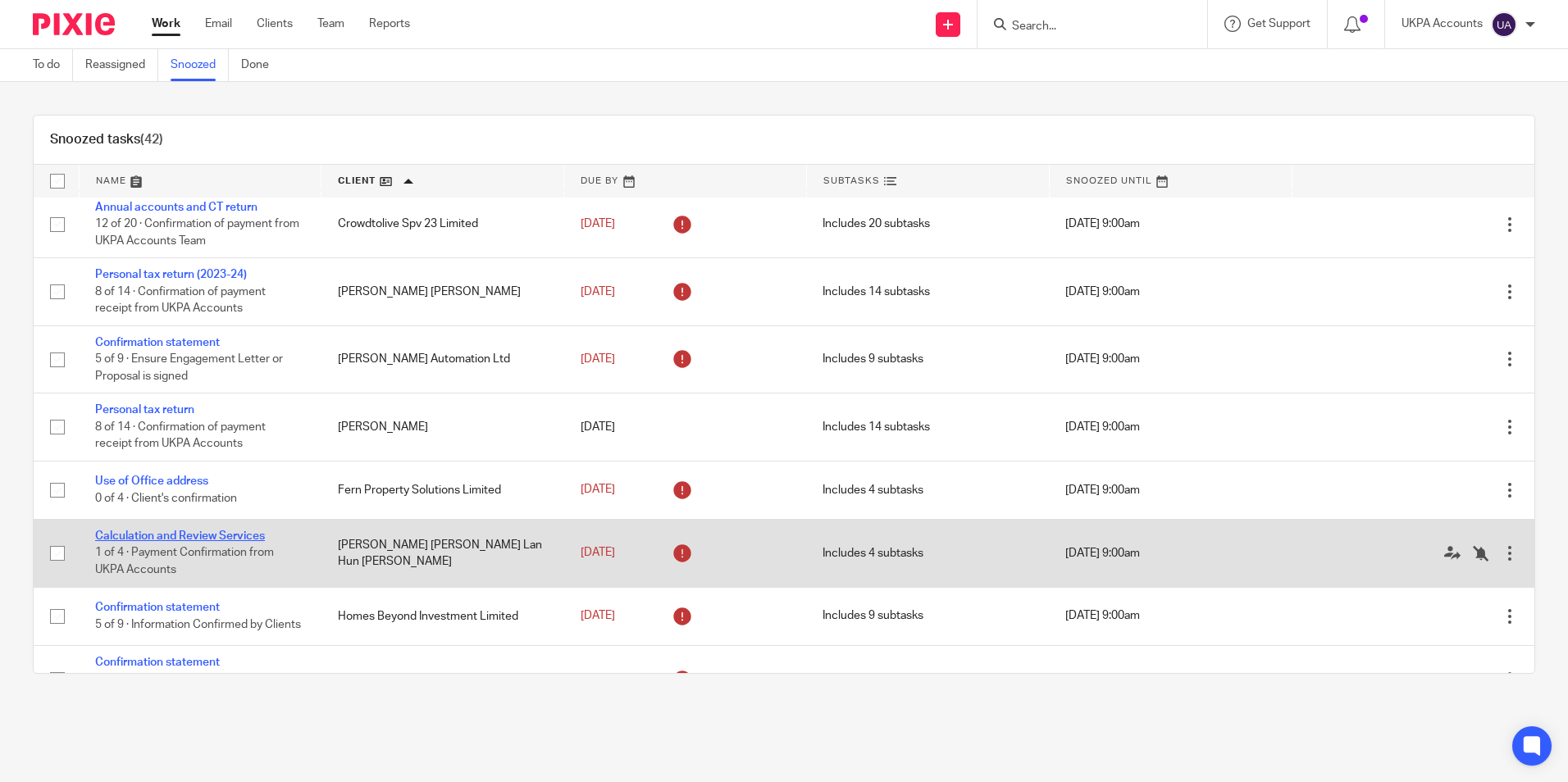
click at [190, 537] on link "Calculation and Review Services" at bounding box center [180, 536] width 170 height 11
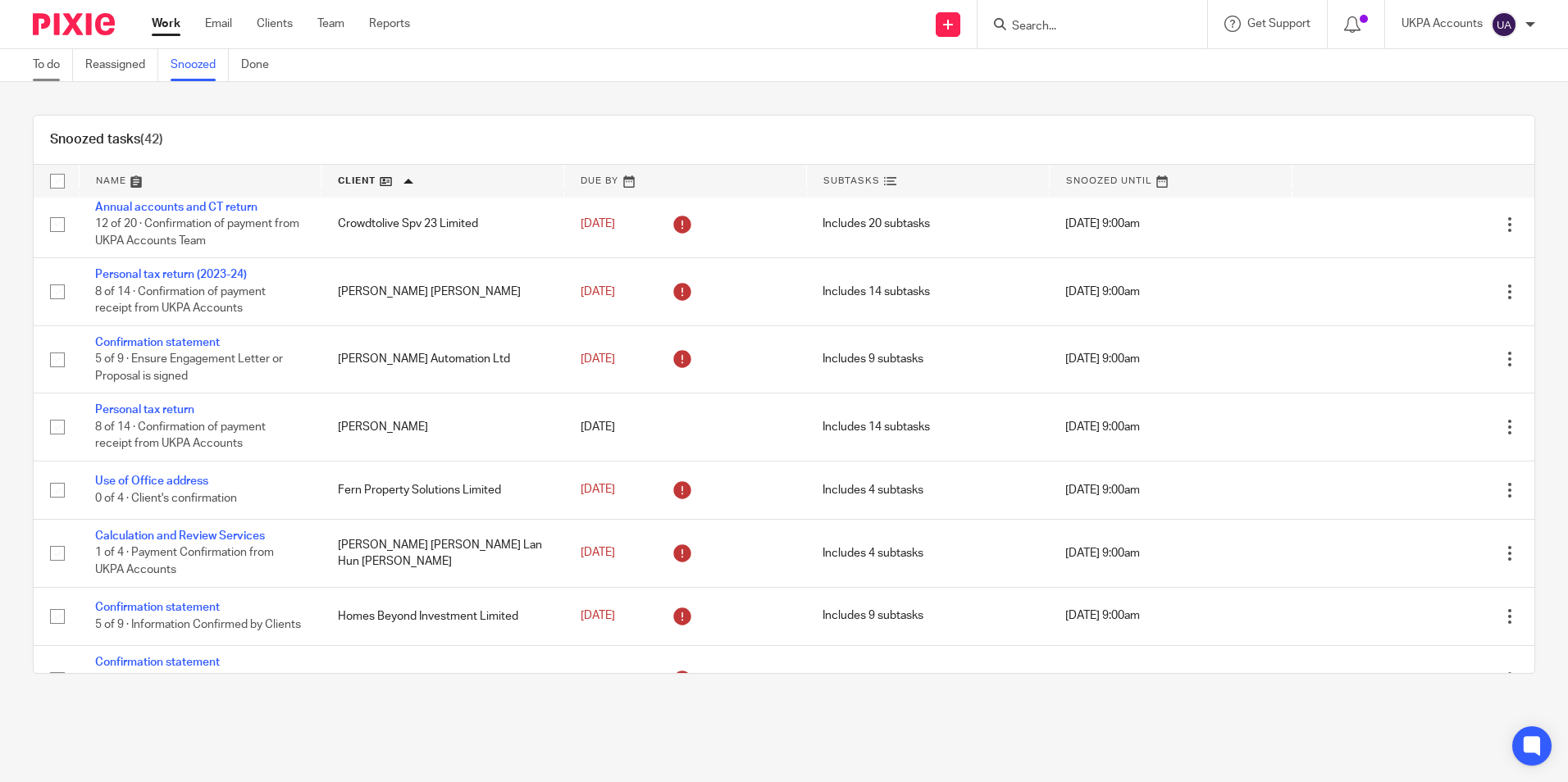
click at [43, 57] on link "To do" at bounding box center [52, 66] width 40 height 32
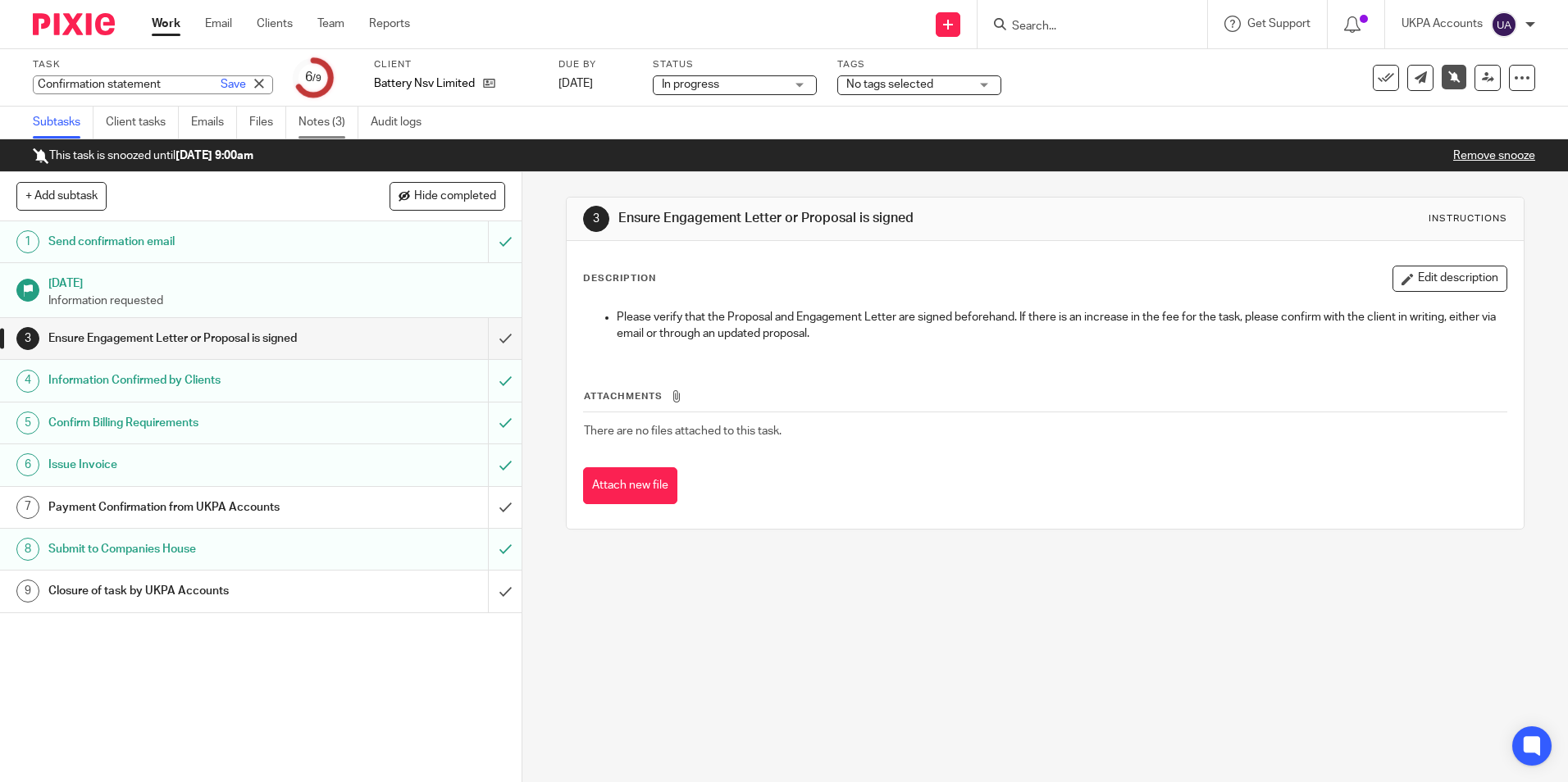
click at [328, 115] on link "Notes (3)" at bounding box center [328, 123] width 60 height 32
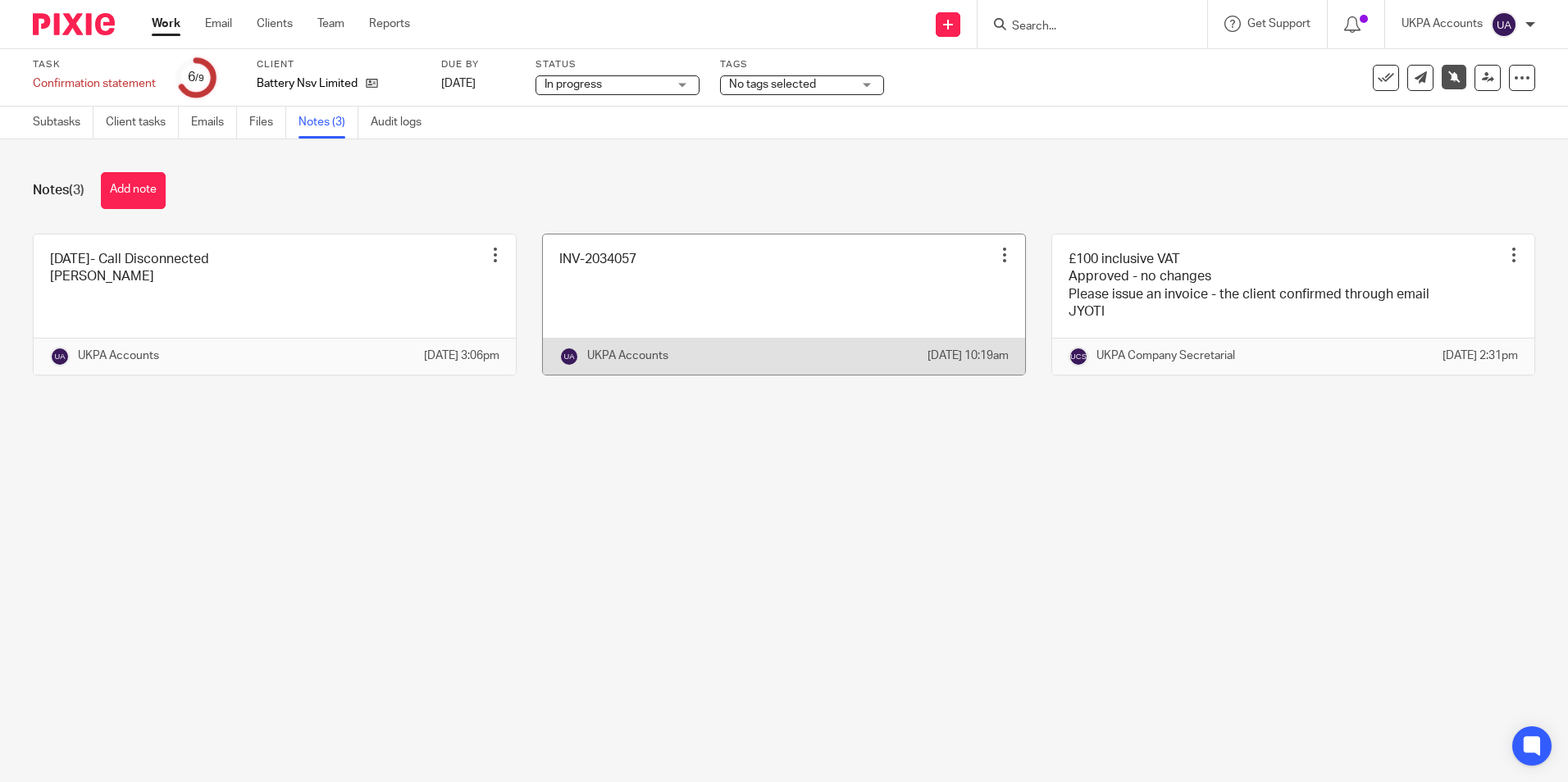
click at [591, 296] on link at bounding box center [784, 304] width 482 height 141
click at [592, 296] on link at bounding box center [784, 304] width 482 height 141
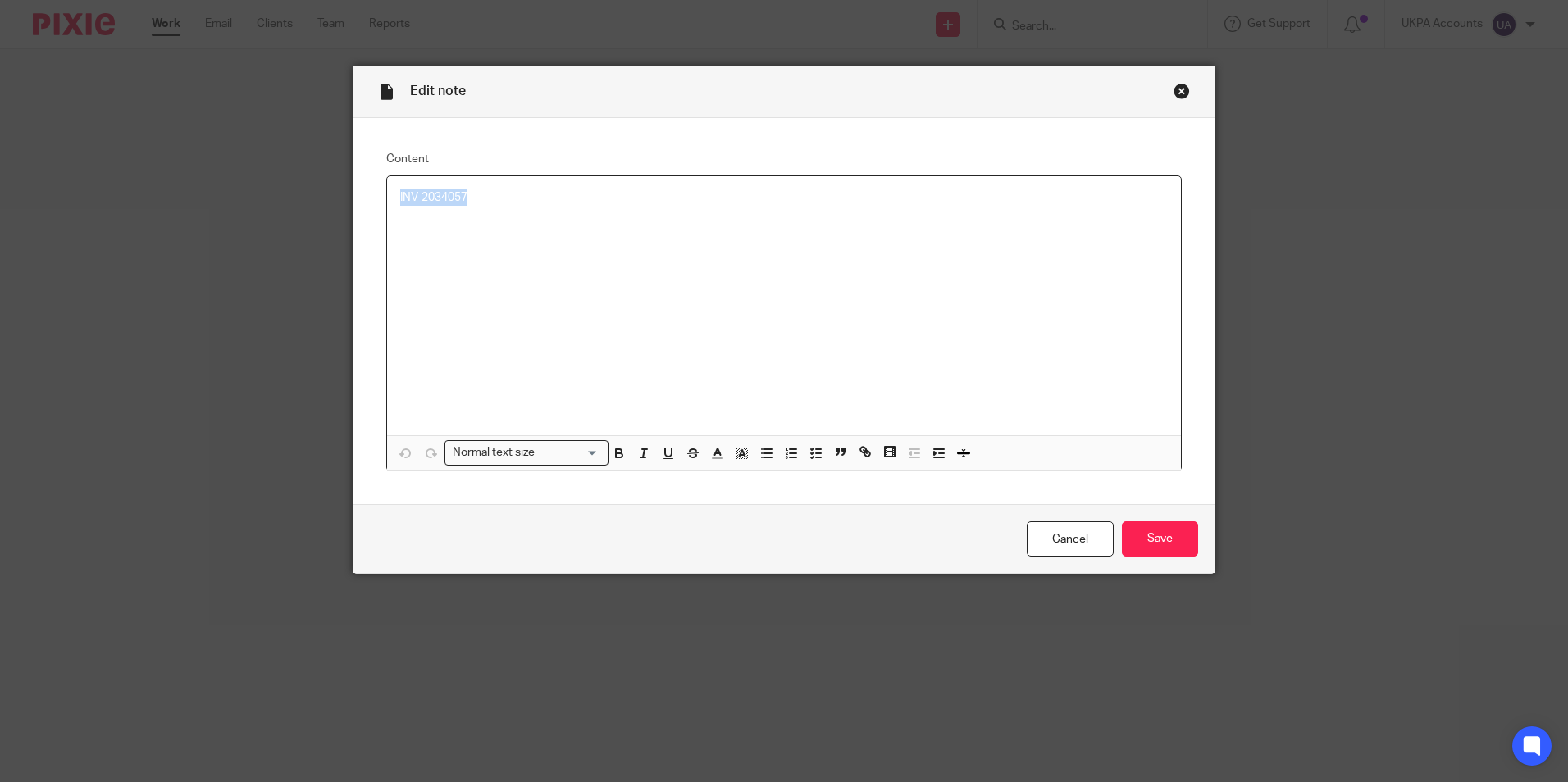
drag, startPoint x: 490, startPoint y: 198, endPoint x: 366, endPoint y: 198, distance: 124.0
click at [366, 198] on div "Content INV-2034057 Normal text size Loading... Remove Edit Insert new video Co…" at bounding box center [784, 312] width 862 height 387
copy p "INV-2034057"
click at [1176, 93] on div "Close this dialog window" at bounding box center [1181, 90] width 16 height 16
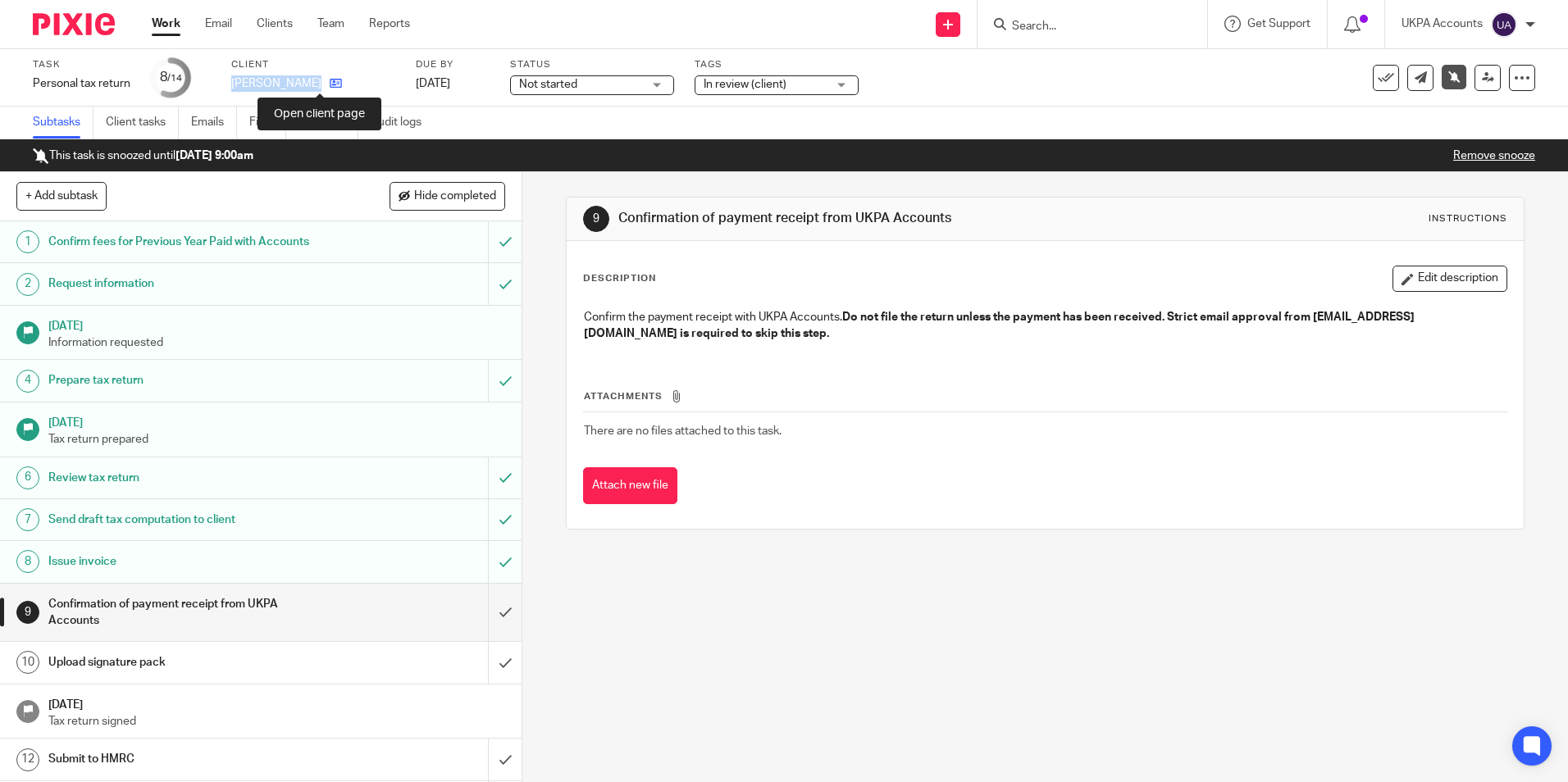
drag, startPoint x: 228, startPoint y: 78, endPoint x: 314, endPoint y: 87, distance: 86.5
click at [314, 86] on div "Task Personal tax return Save Personal tax return 8 /14 Client Charles Godot Du…" at bounding box center [659, 78] width 1253 height 39
copy div "[PERSON_NAME]"
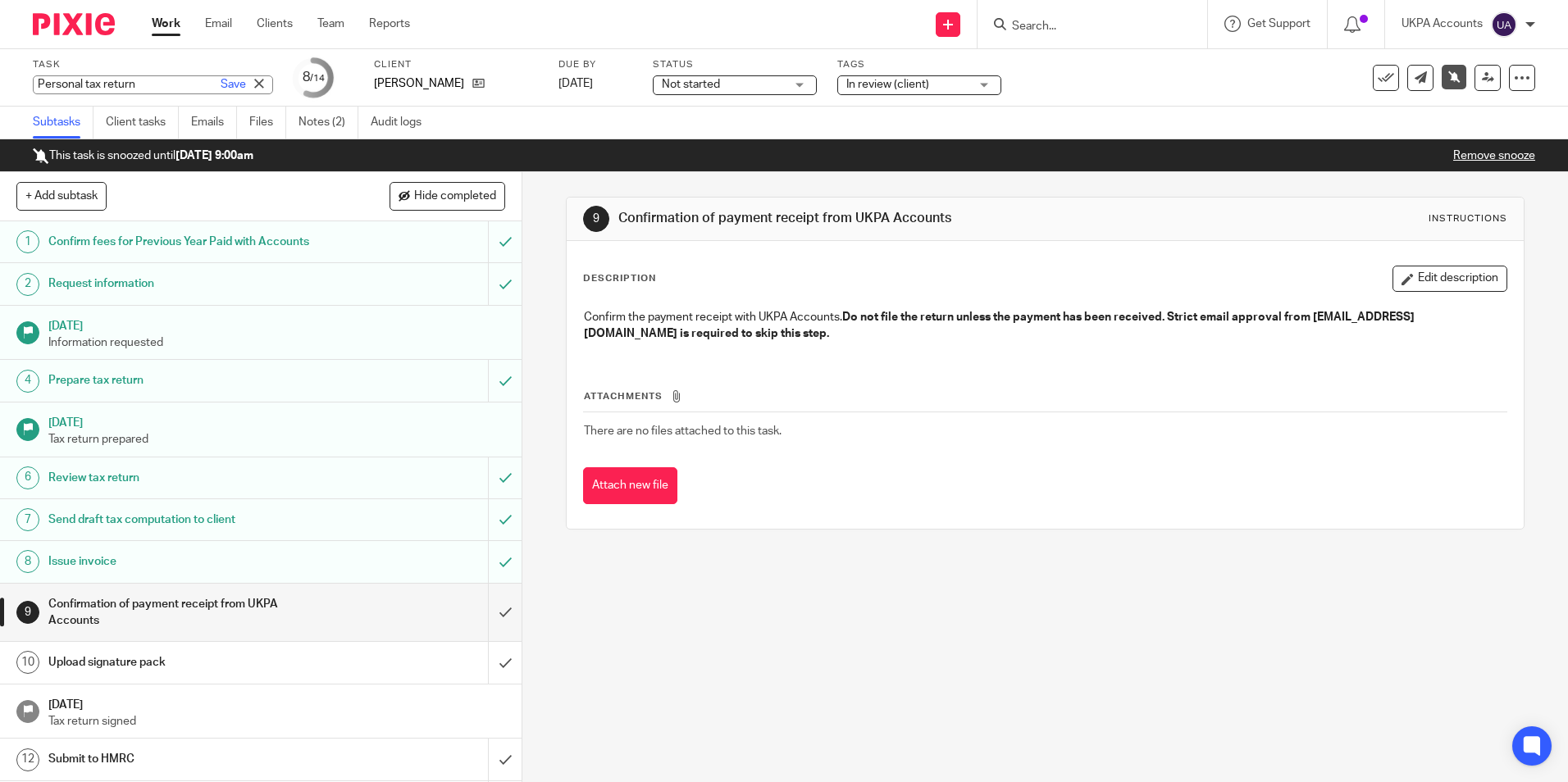
click at [516, 129] on div "Subtasks Client tasks Emails Files Notes (2) Audit logs" at bounding box center [784, 123] width 1568 height 32
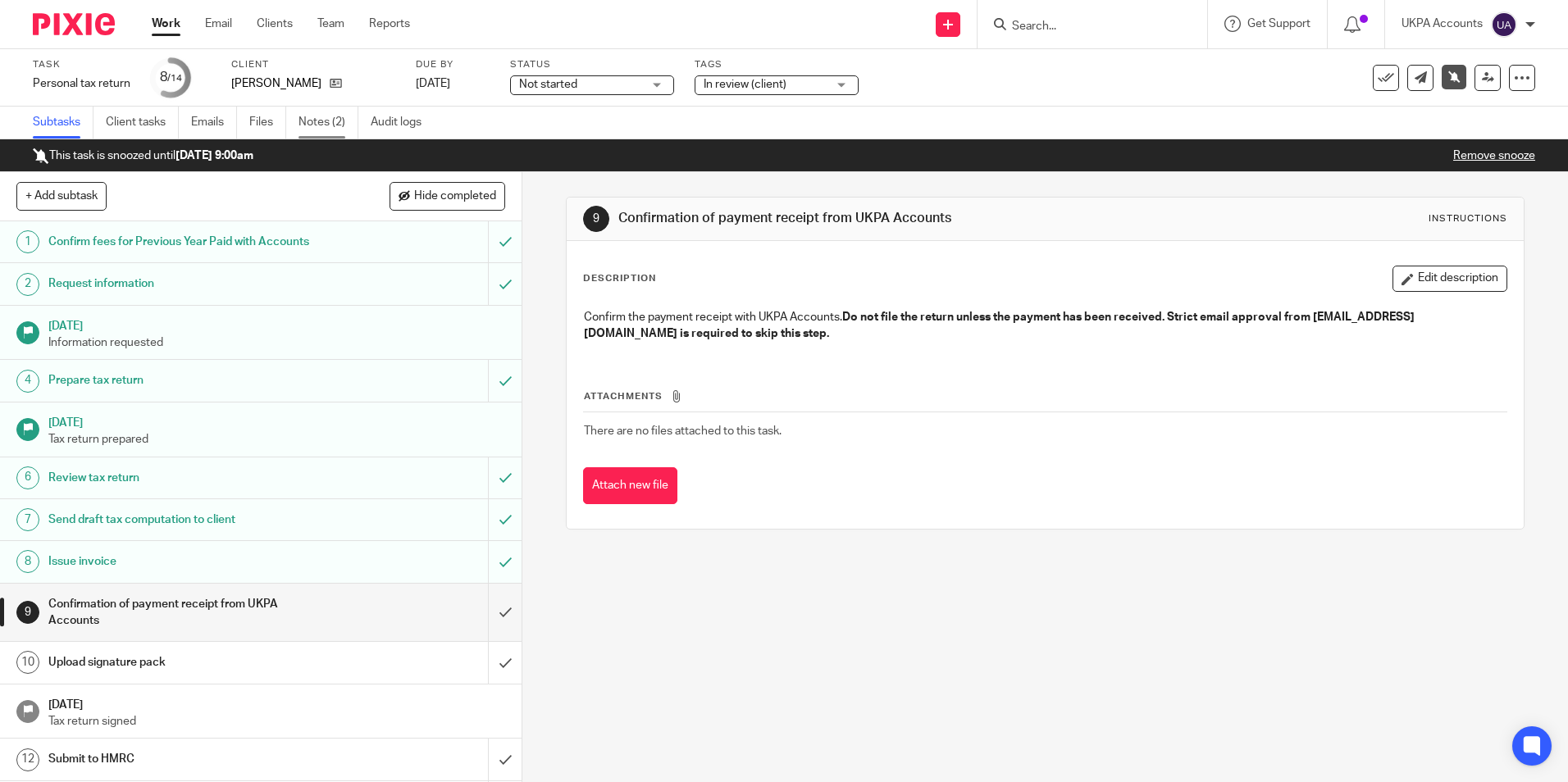
click at [352, 131] on link "Notes (2)" at bounding box center [328, 123] width 60 height 32
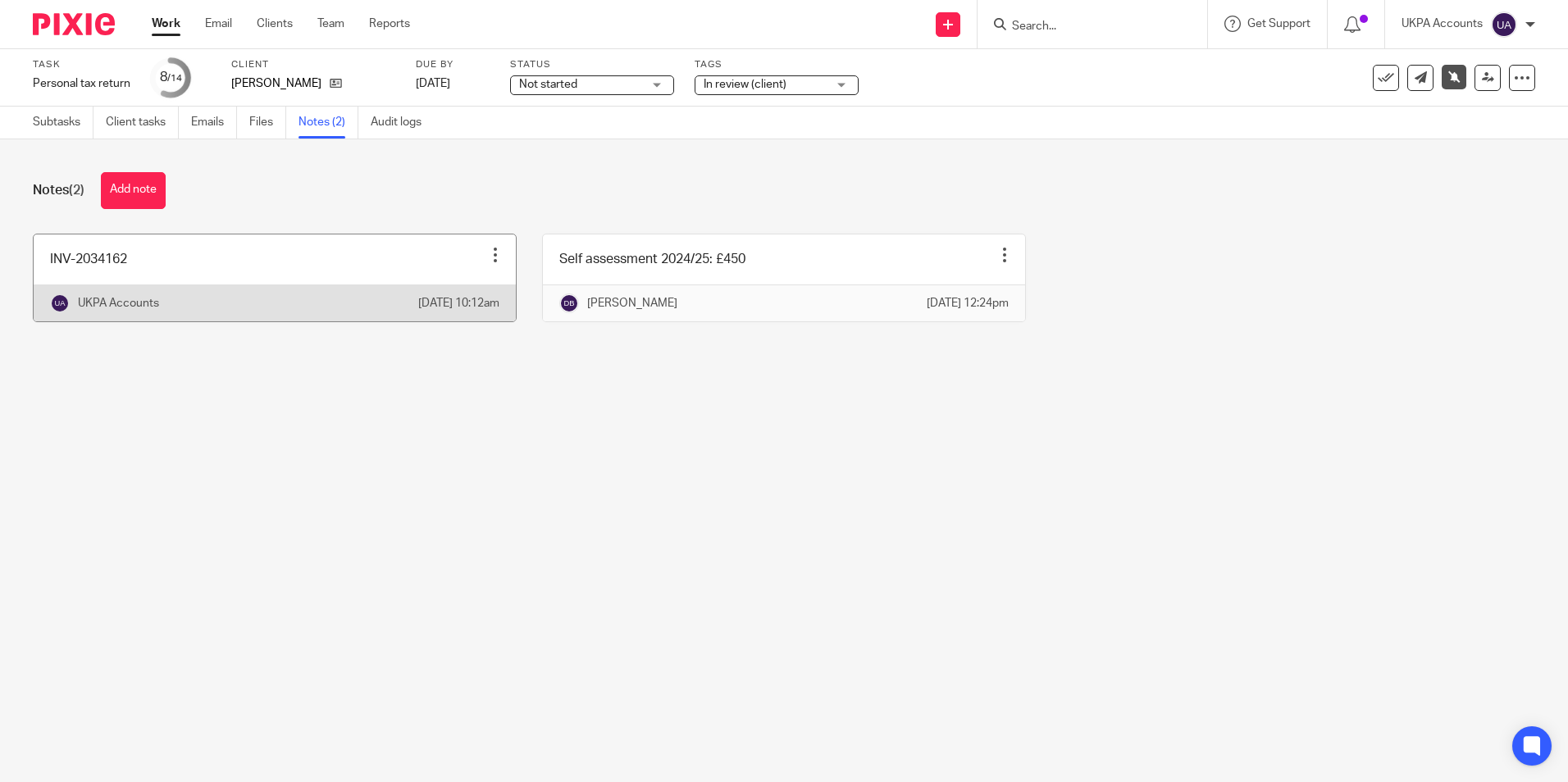
click at [253, 273] on link at bounding box center [274, 278] width 482 height 87
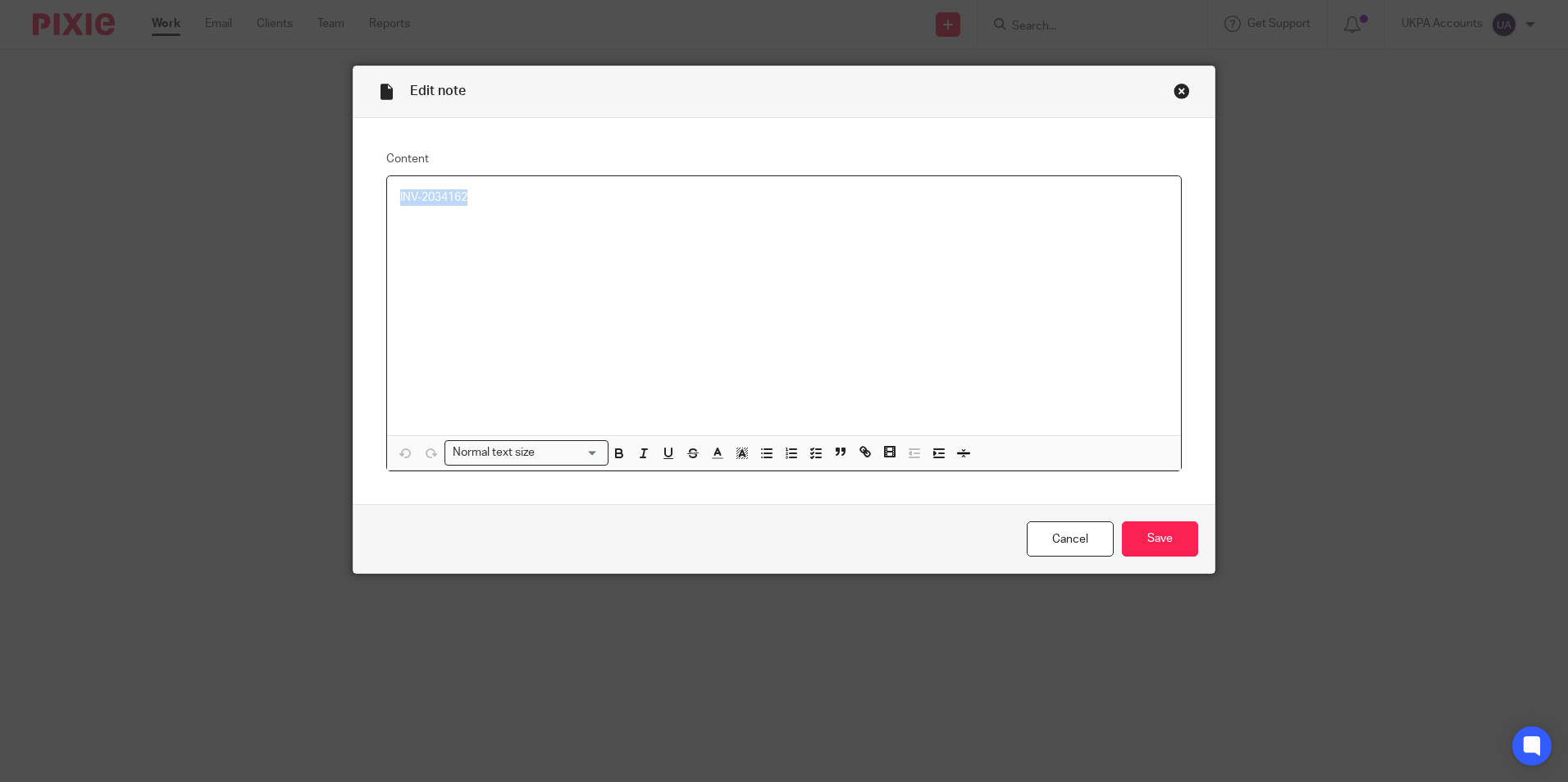
drag, startPoint x: 481, startPoint y: 206, endPoint x: 371, endPoint y: 196, distance: 110.5
click at [374, 196] on div "Content INV-2034162 Normal text size Loading... Remove Edit Insert new video Co…" at bounding box center [784, 312] width 862 height 387
copy p "INV-2034162"
click at [1177, 98] on div "Close this dialog window" at bounding box center [1181, 90] width 16 height 16
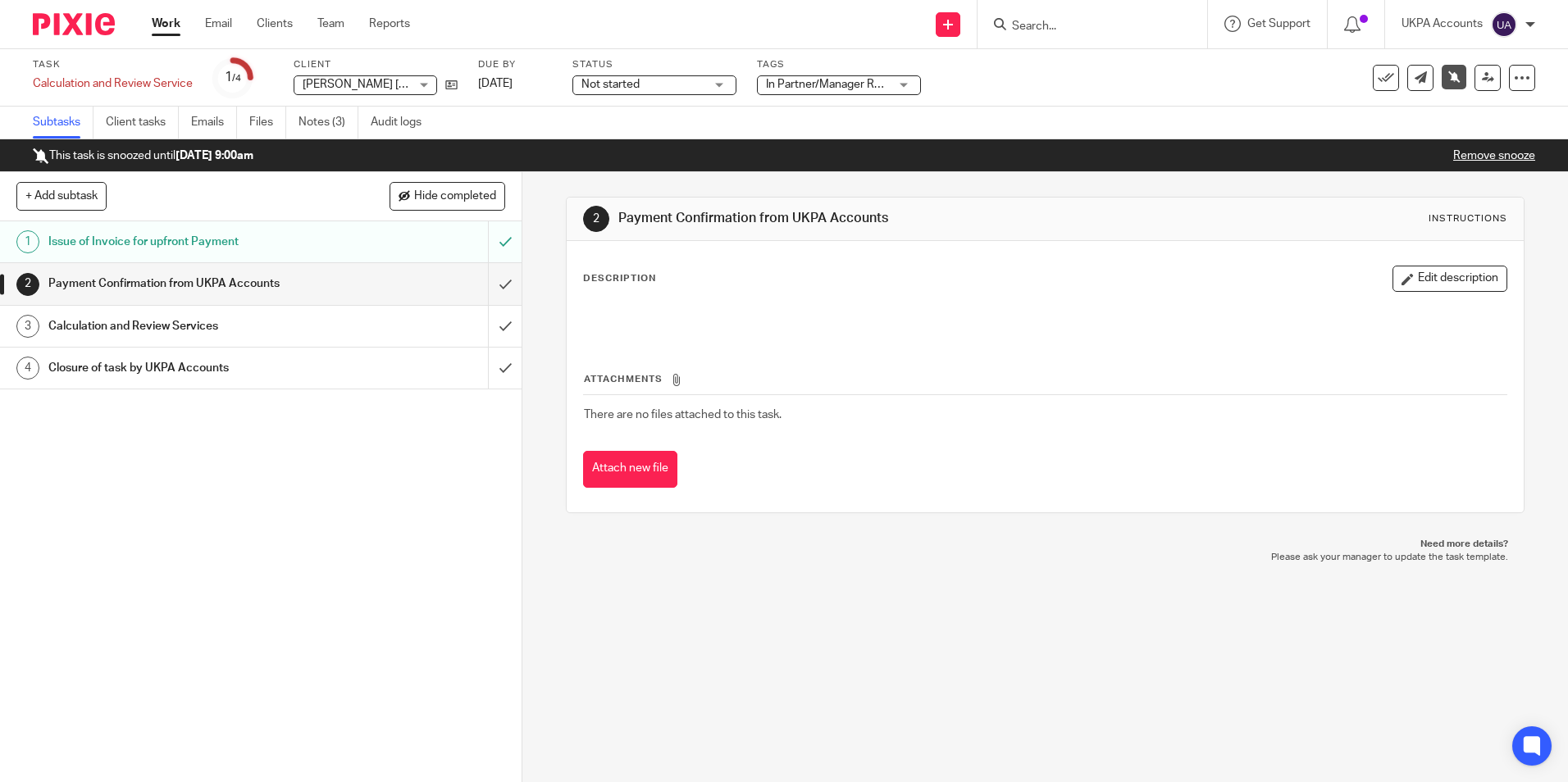
click at [217, 464] on div "1 Issue of Invoice for upfront Payment 2 Payment Confirmation from UKPA Account…" at bounding box center [261, 502] width 522 height 561
drag, startPoint x: 305, startPoint y: 81, endPoint x: 322, endPoint y: 85, distance: 17.5
click at [372, 87] on span "[PERSON_NAME] [PERSON_NAME] and [PERSON_NAME] [PERSON_NAME]" at bounding box center [497, 83] width 389 height 11
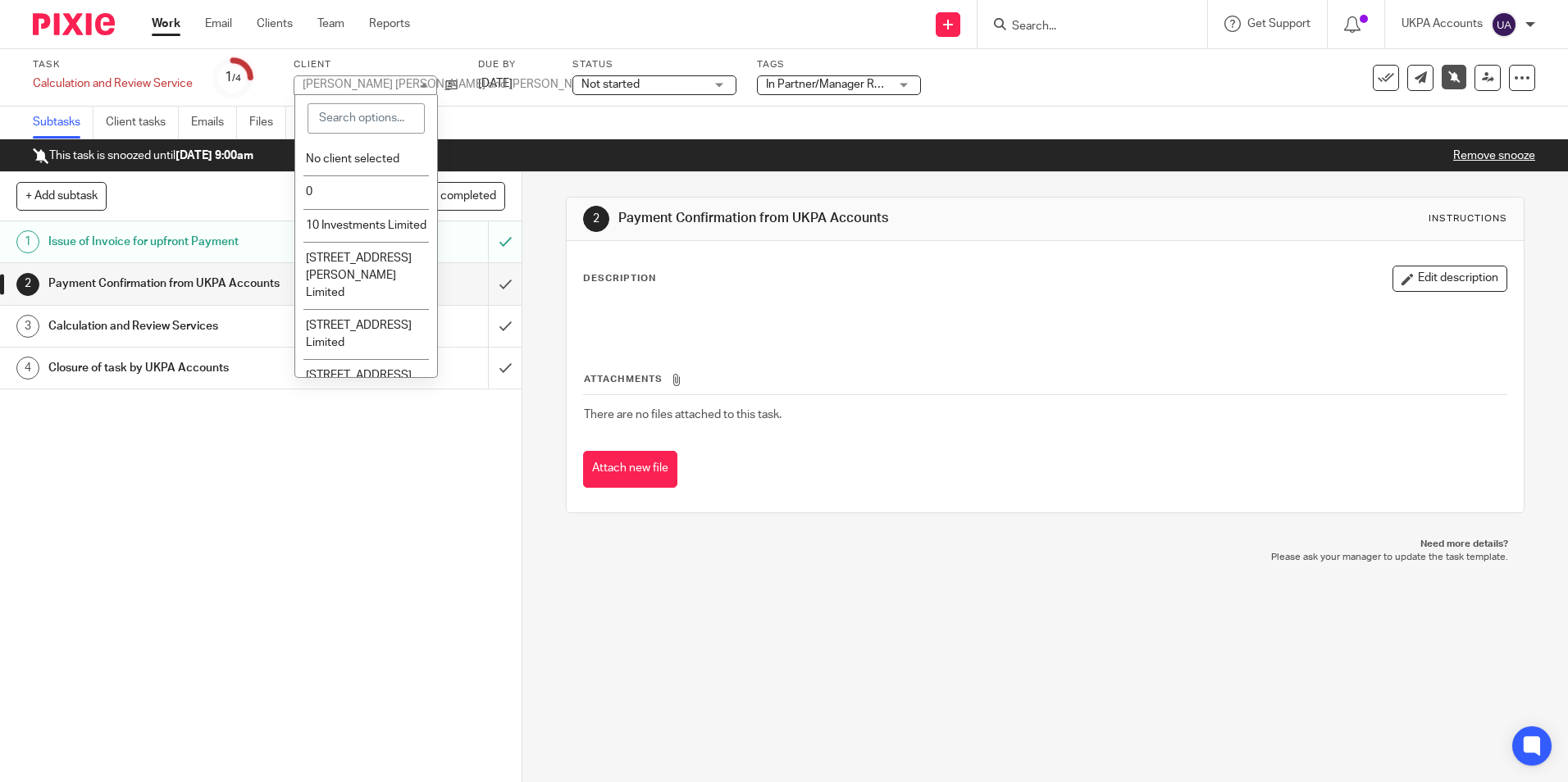
drag, startPoint x: 884, startPoint y: 369, endPoint x: 406, endPoint y: 120, distance: 539.0
click at [885, 368] on div "Attachments There are no files attached to this task. Attach new file" at bounding box center [1045, 413] width 924 height 149
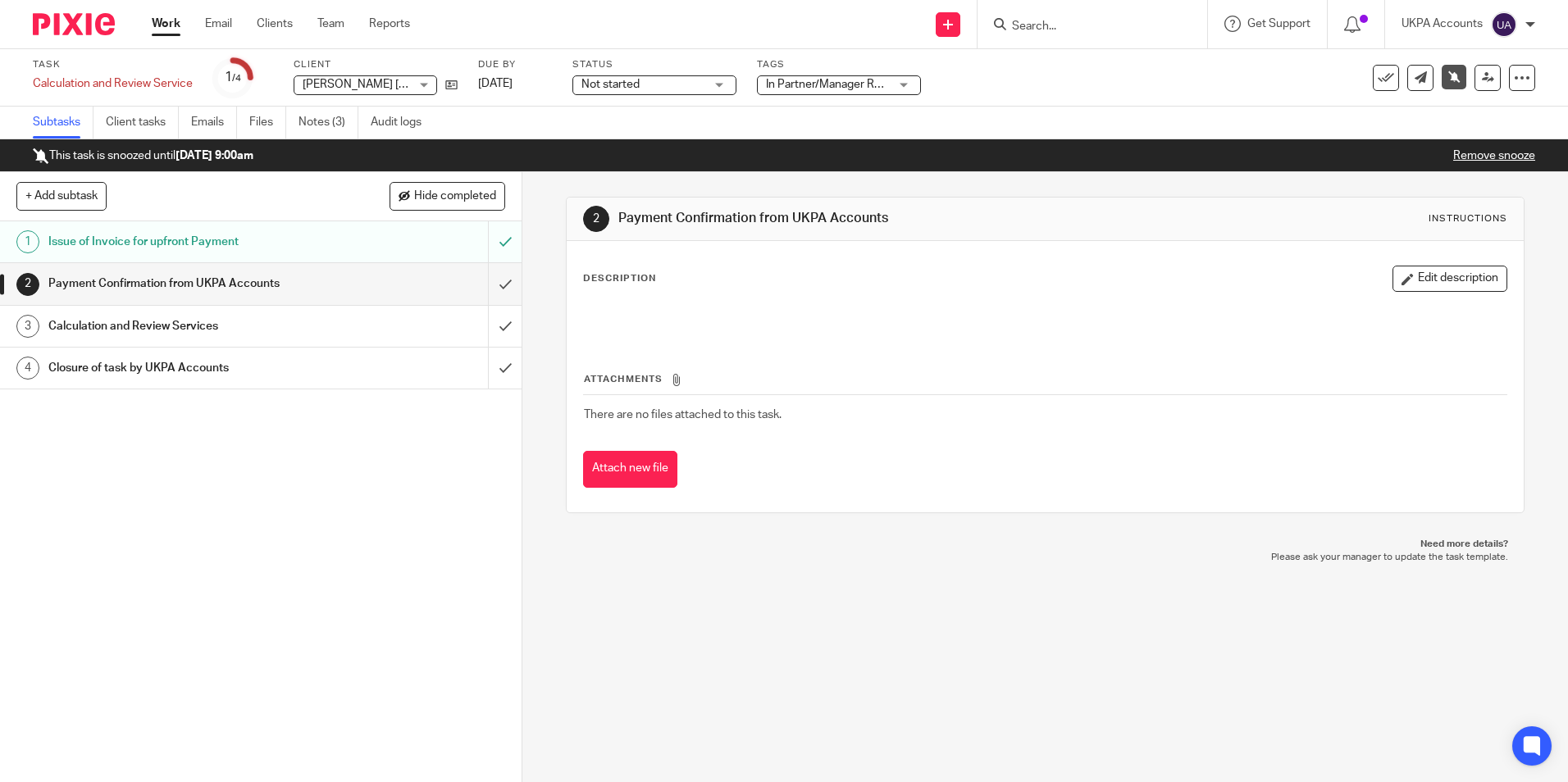
drag, startPoint x: 303, startPoint y: 82, endPoint x: 420, endPoint y: 87, distance: 117.1
click at [420, 87] on div "Christopher Michael Pearson and Abigail Louise Lamb Christopher Michael Pearson…" at bounding box center [366, 85] width 143 height 20
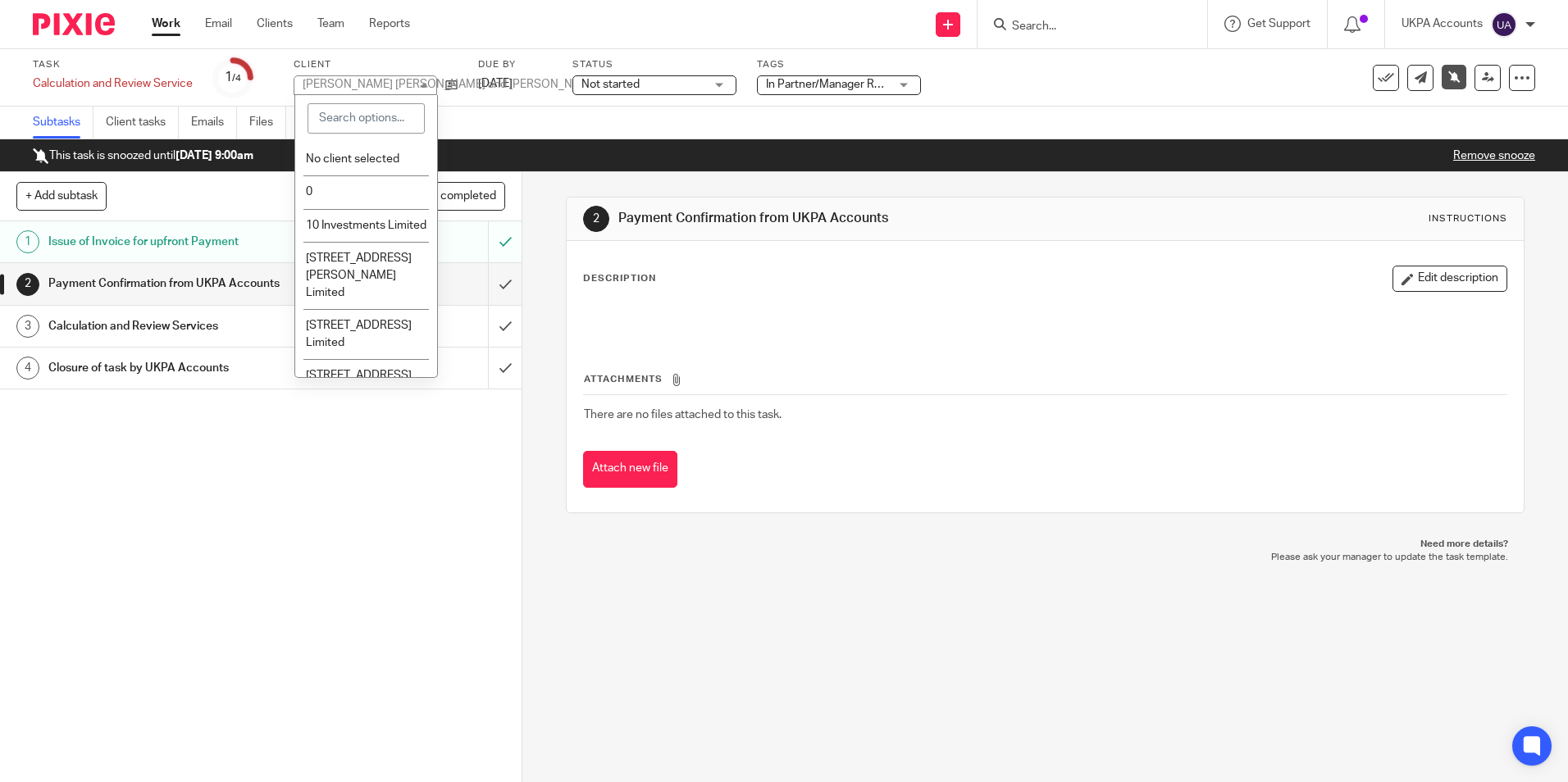
click at [245, 397] on div "1 Issue of Invoice for upfront Payment 2 Payment Confirmation from UKPA Account…" at bounding box center [261, 502] width 522 height 561
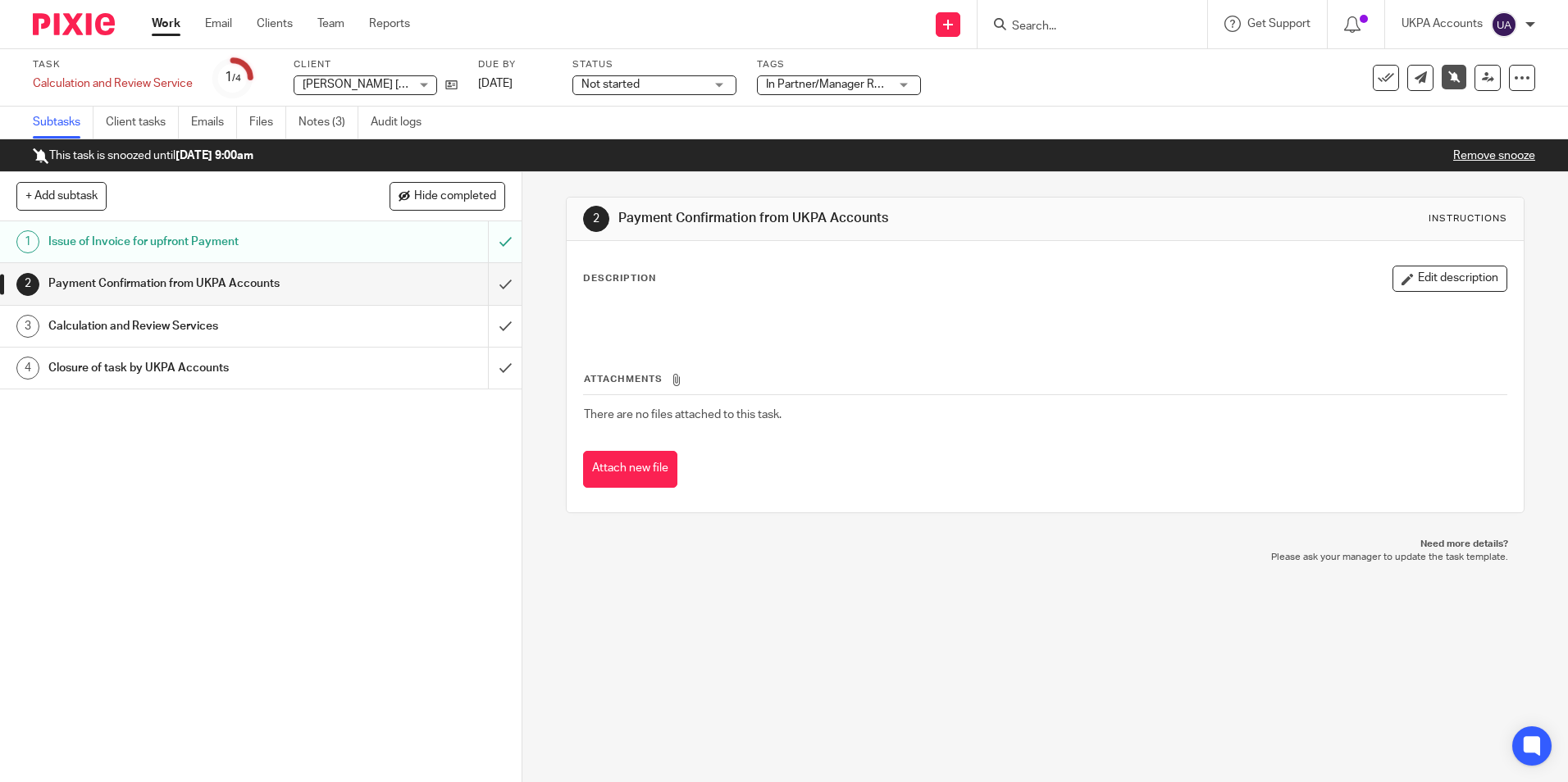
drag, startPoint x: 305, startPoint y: 82, endPoint x: 424, endPoint y: 82, distance: 119.0
click at [424, 82] on div "Christopher Michael Pearson and Abigail Louise Lamb Christopher Michael Pearson…" at bounding box center [366, 85] width 143 height 20
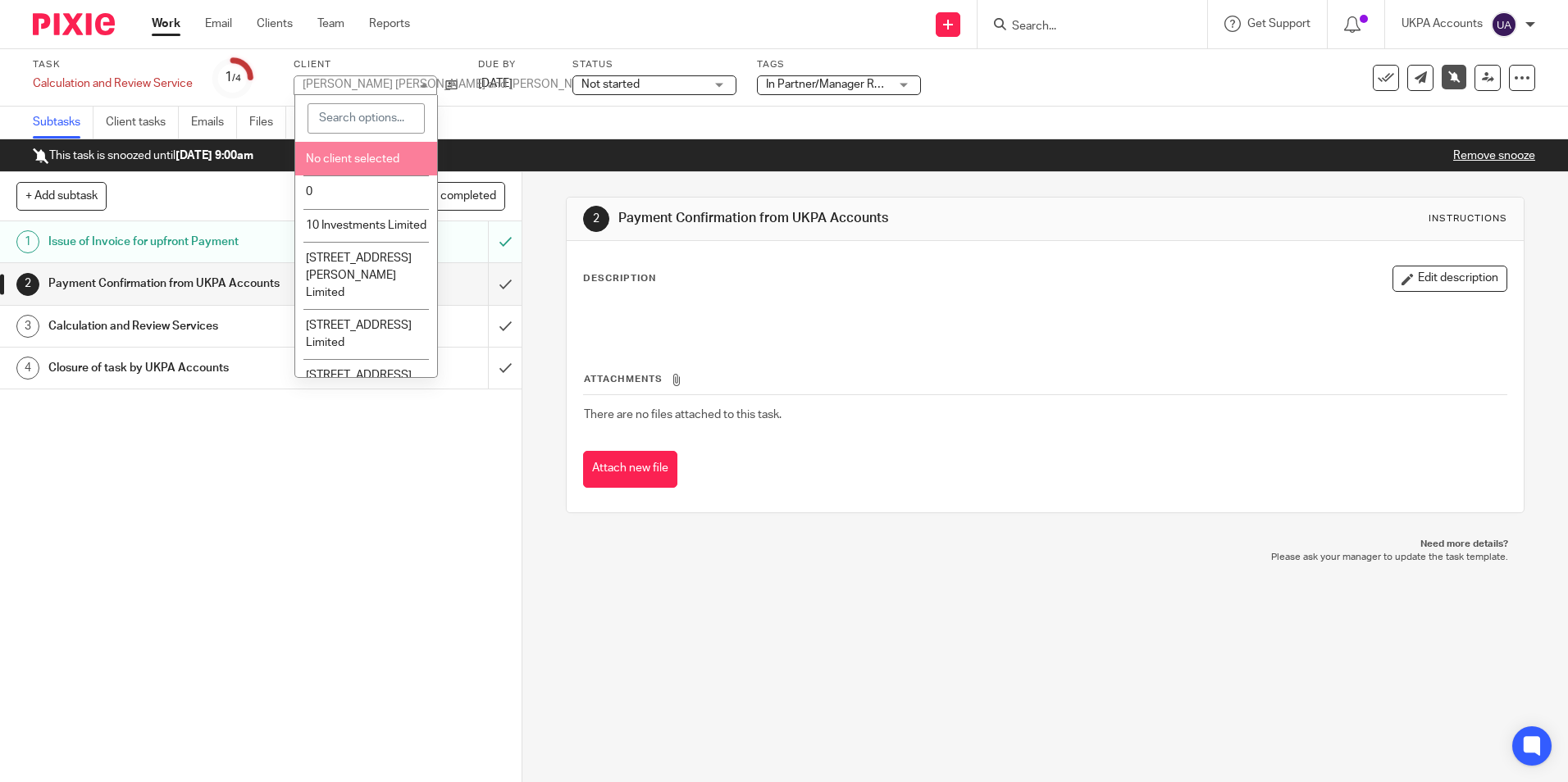
click at [186, 485] on div "1 Issue of Invoice for upfront Payment 2 Payment Confirmation from UKPA Account…" at bounding box center [261, 502] width 522 height 561
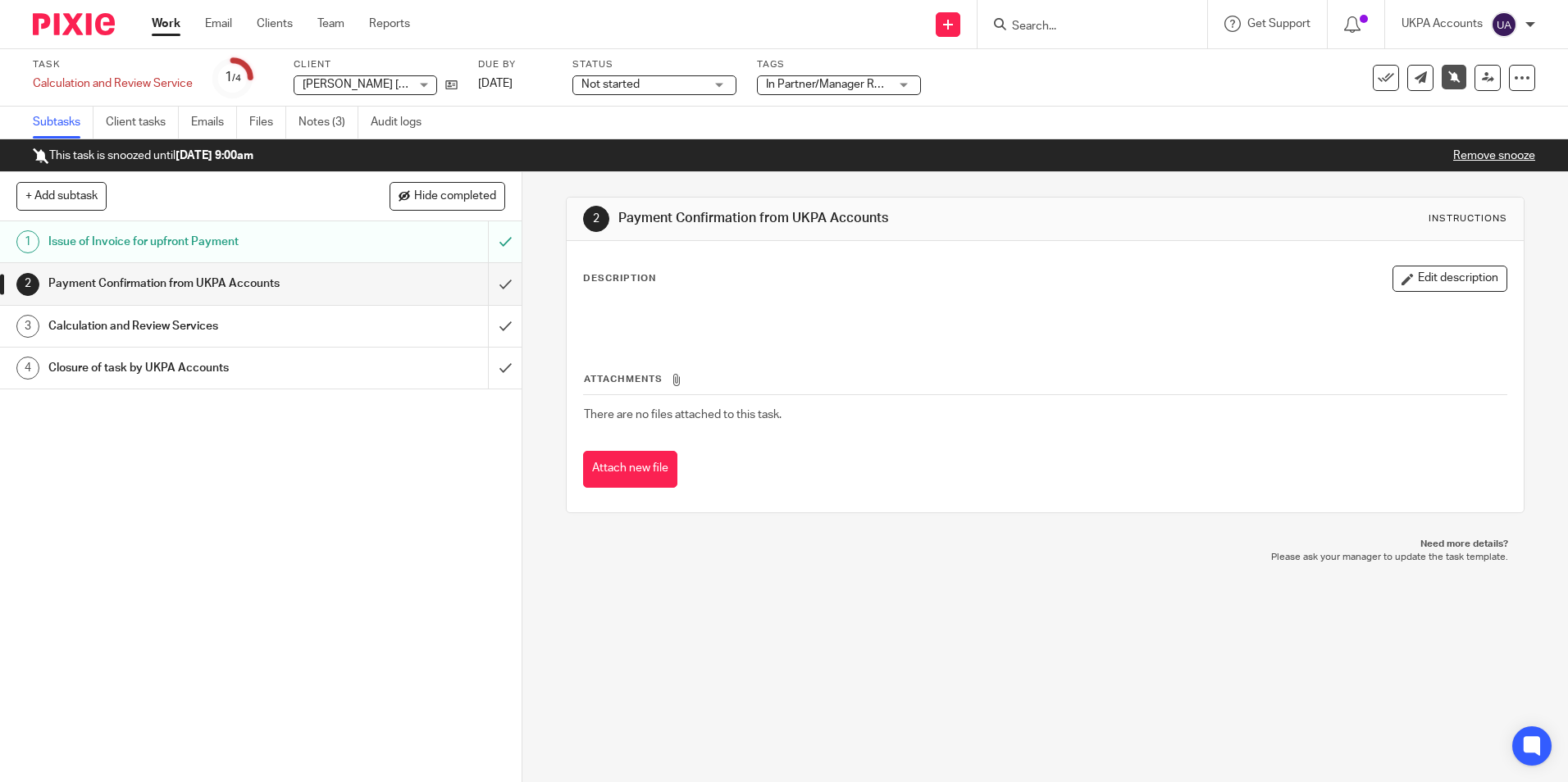
drag, startPoint x: 301, startPoint y: 85, endPoint x: 397, endPoint y: 83, distance: 96.0
drag, startPoint x: 397, startPoint y: 83, endPoint x: 271, endPoint y: 412, distance: 352.3
click at [271, 412] on div "1 Issue of Invoice for upfront Payment 2 Payment Confirmation from UKPA Account…" at bounding box center [261, 502] width 522 height 561
click at [390, 457] on div "1 Issue of Invoice for upfront Payment 2 Payment Confirmation from UKPA Account…" at bounding box center [261, 502] width 522 height 561
click at [450, 88] on icon at bounding box center [452, 84] width 12 height 12
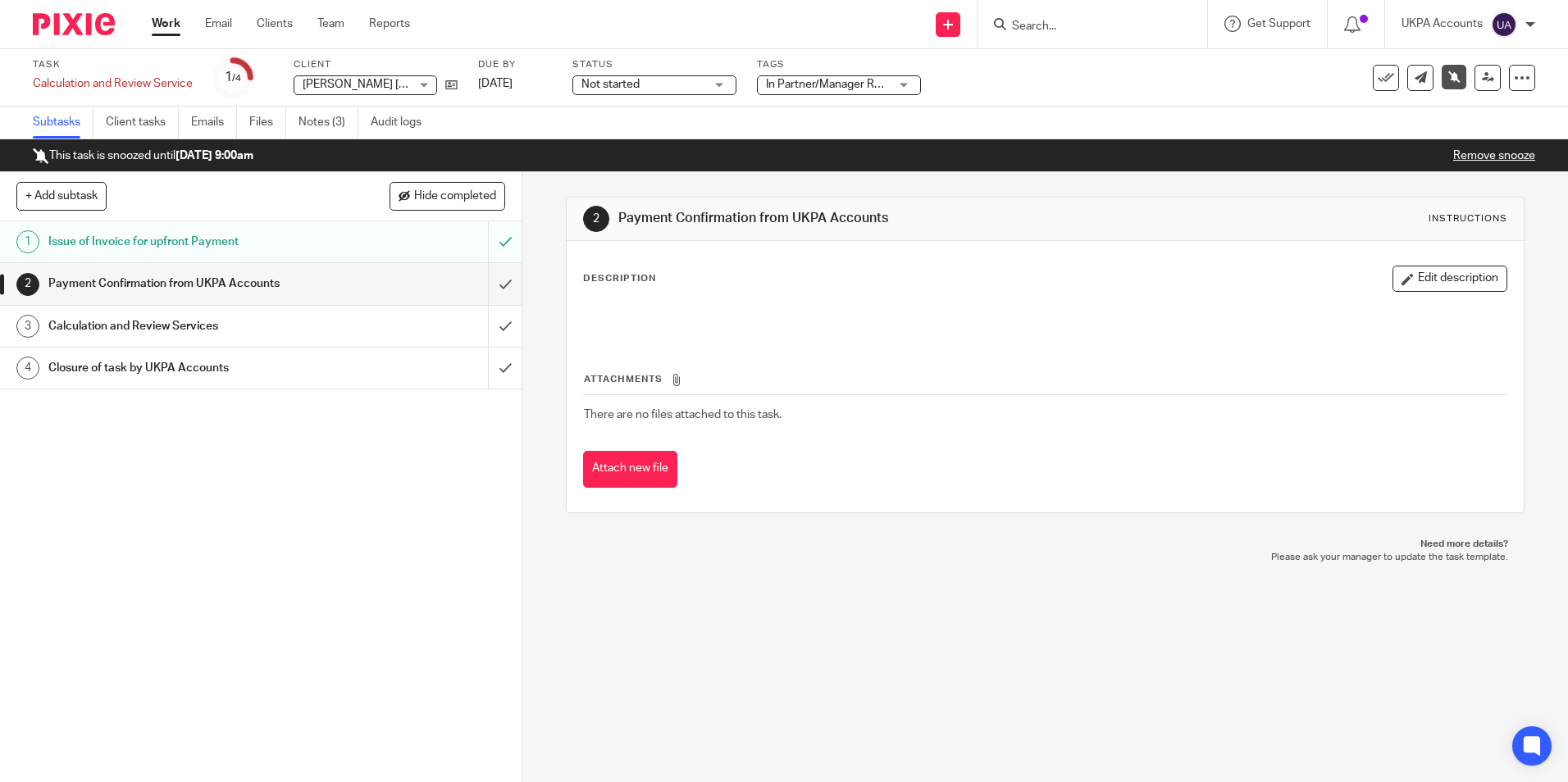
click at [292, 546] on div "1 Issue of Invoice for upfront Payment 2 Payment Confirmation from UKPA Account…" at bounding box center [261, 502] width 522 height 561
click at [334, 125] on link "Notes (3)" at bounding box center [328, 123] width 60 height 32
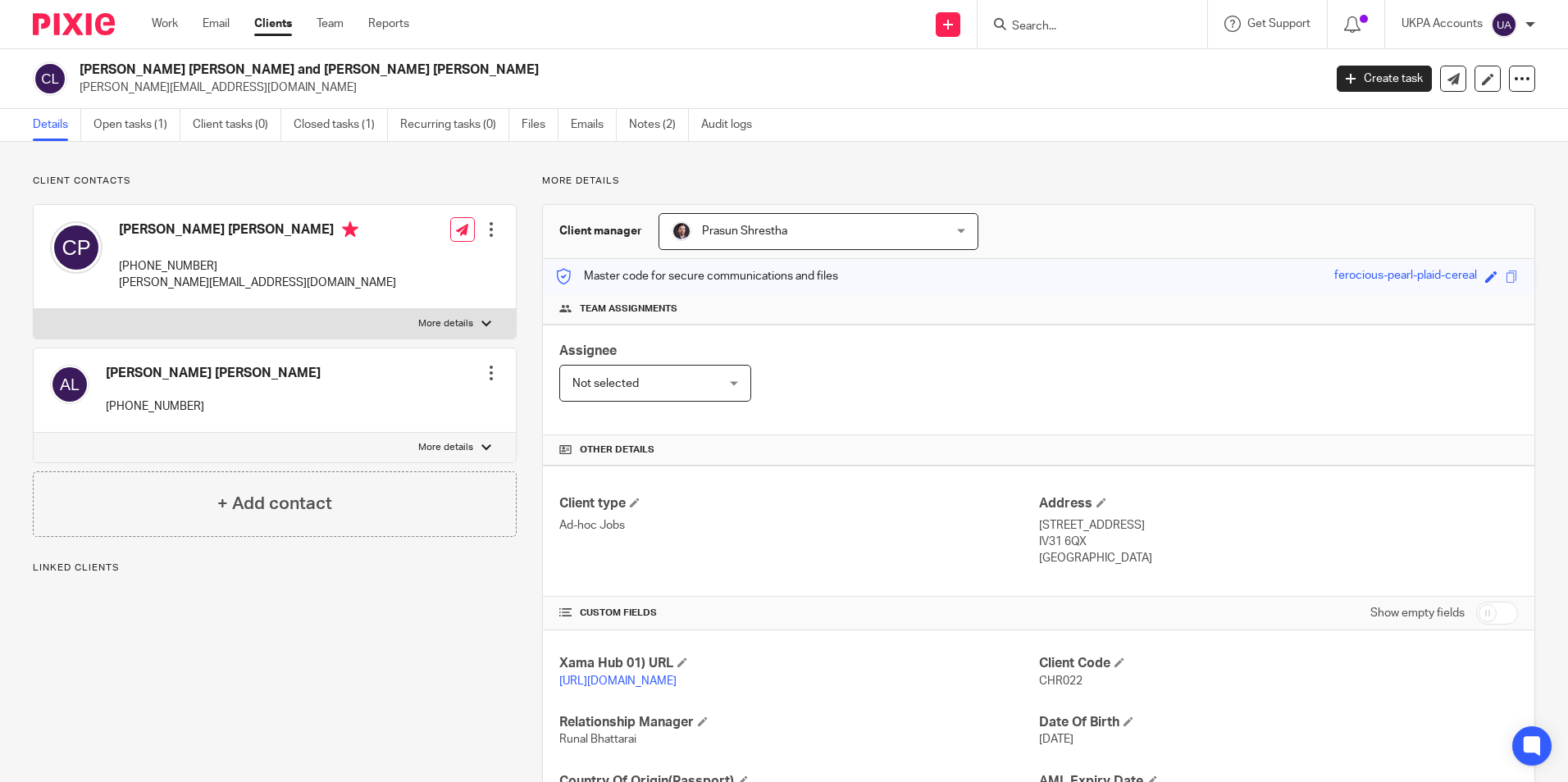
drag, startPoint x: 79, startPoint y: 69, endPoint x: 439, endPoint y: 73, distance: 360.0
click at [439, 73] on h2 "[PERSON_NAME] [PERSON_NAME] and [PERSON_NAME] [PERSON_NAME]" at bounding box center [572, 70] width 986 height 17
copy h2 "[PERSON_NAME] [PERSON_NAME] and [PERSON_NAME] [PERSON_NAME]"
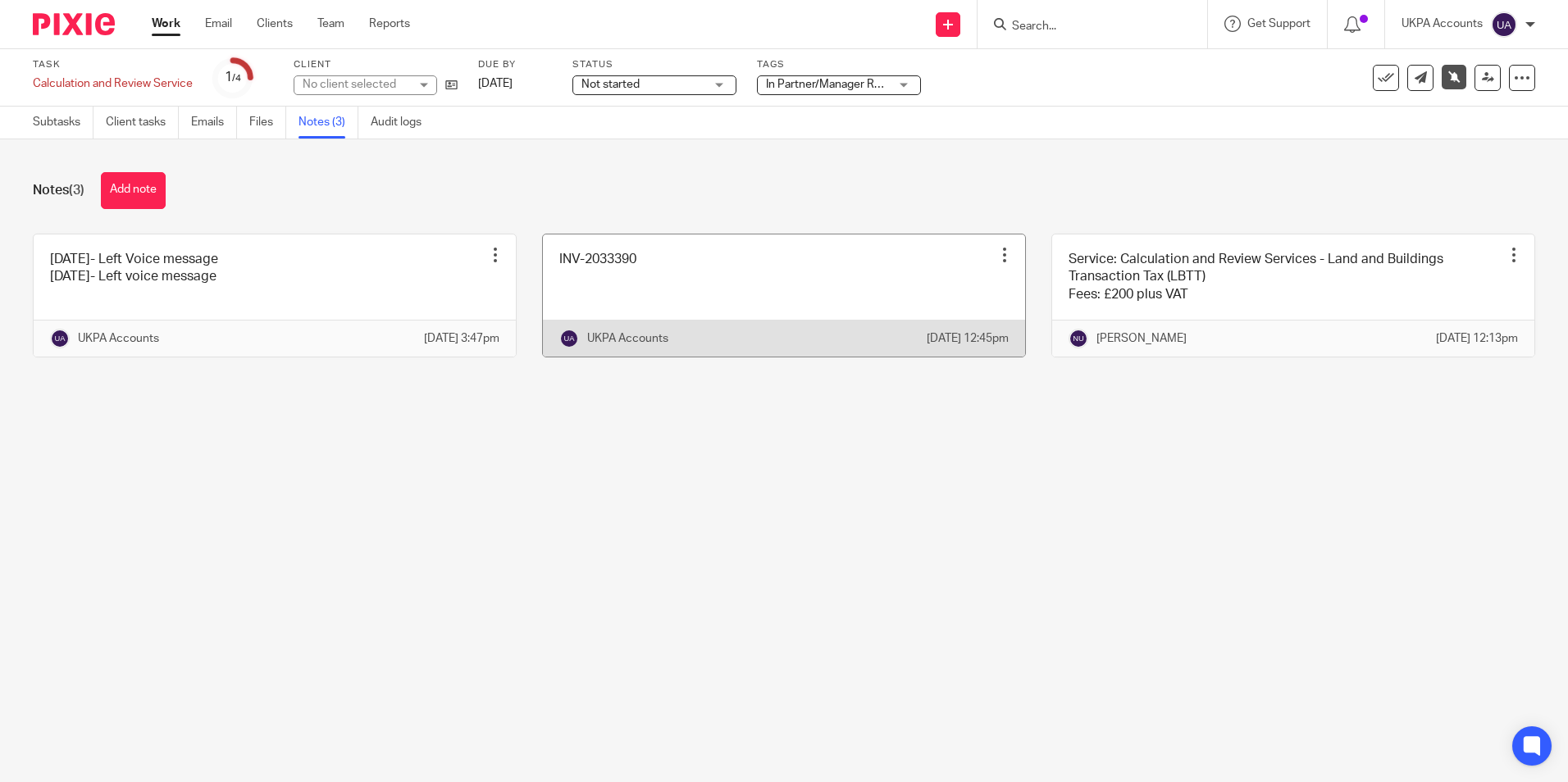
click at [611, 288] on link at bounding box center [784, 295] width 482 height 122
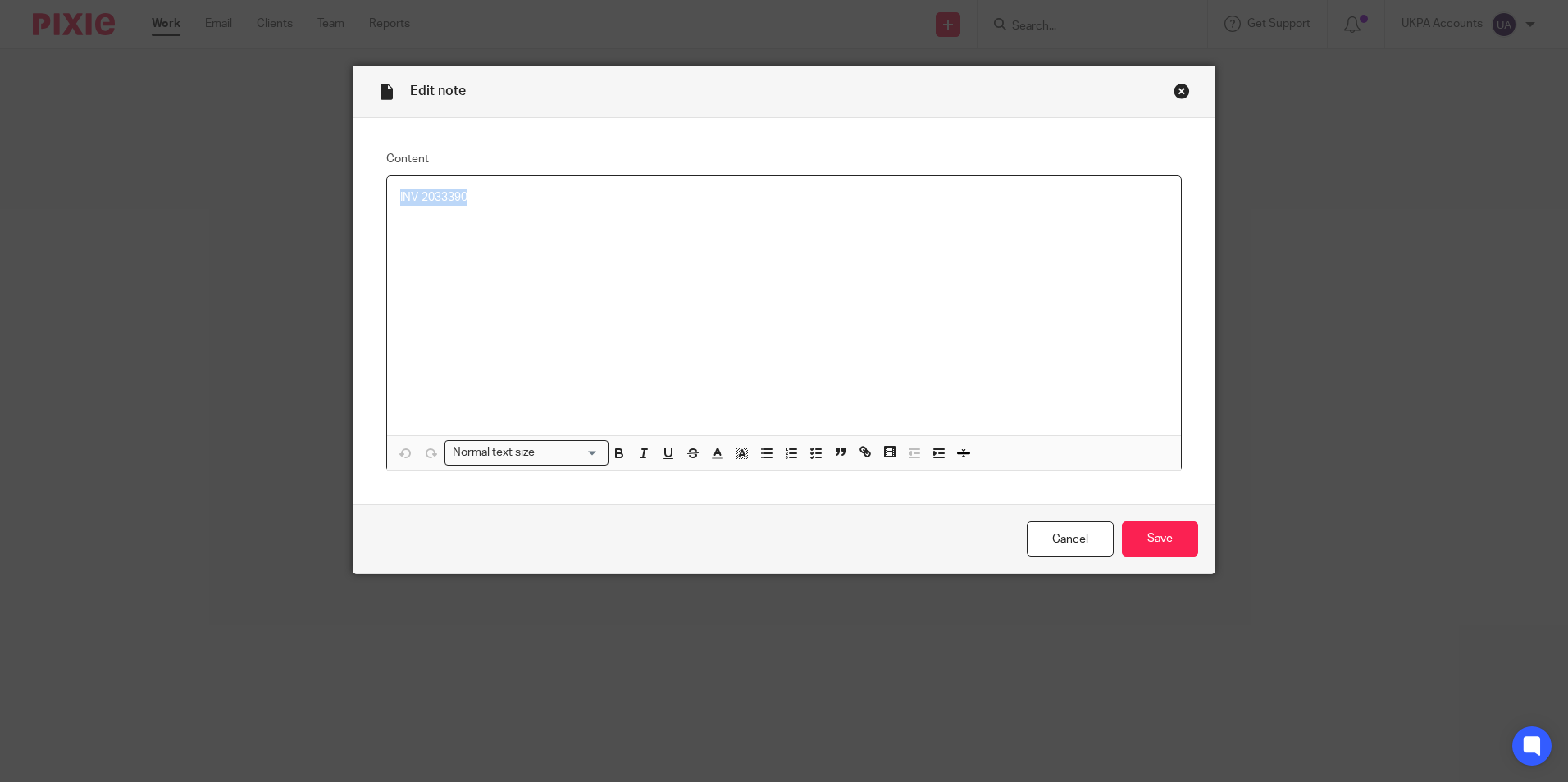
drag, startPoint x: 499, startPoint y: 194, endPoint x: 385, endPoint y: 192, distance: 114.0
click at [387, 192] on div "INV-2033390" at bounding box center [784, 306] width 794 height 259
copy p "INV-2033390"
drag, startPoint x: 1172, startPoint y: 92, endPoint x: 1121, endPoint y: 78, distance: 52.9
click at [1173, 92] on div "Close this dialog window" at bounding box center [1181, 90] width 16 height 16
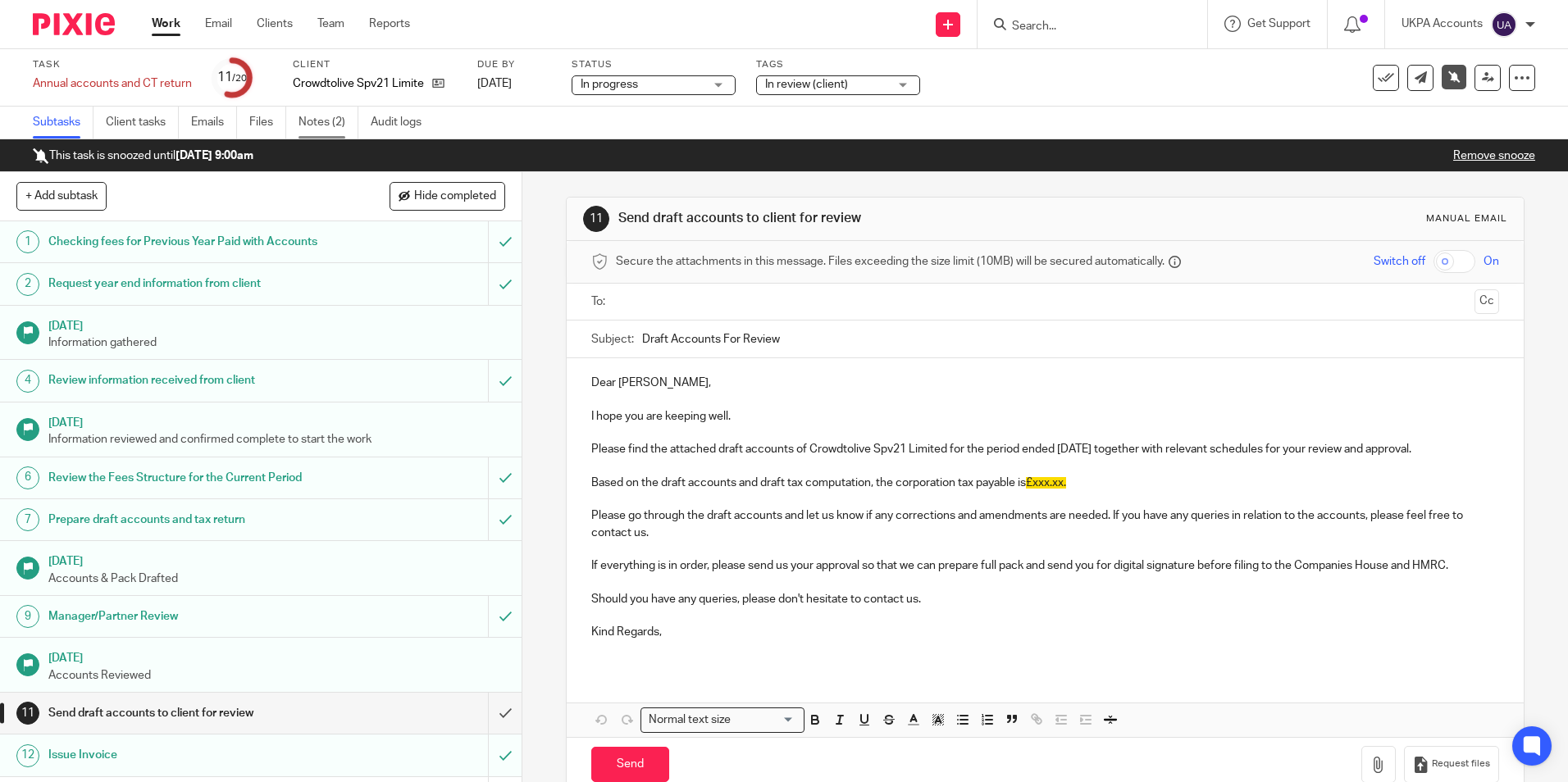
click at [316, 117] on link "Notes (2)" at bounding box center [328, 123] width 60 height 32
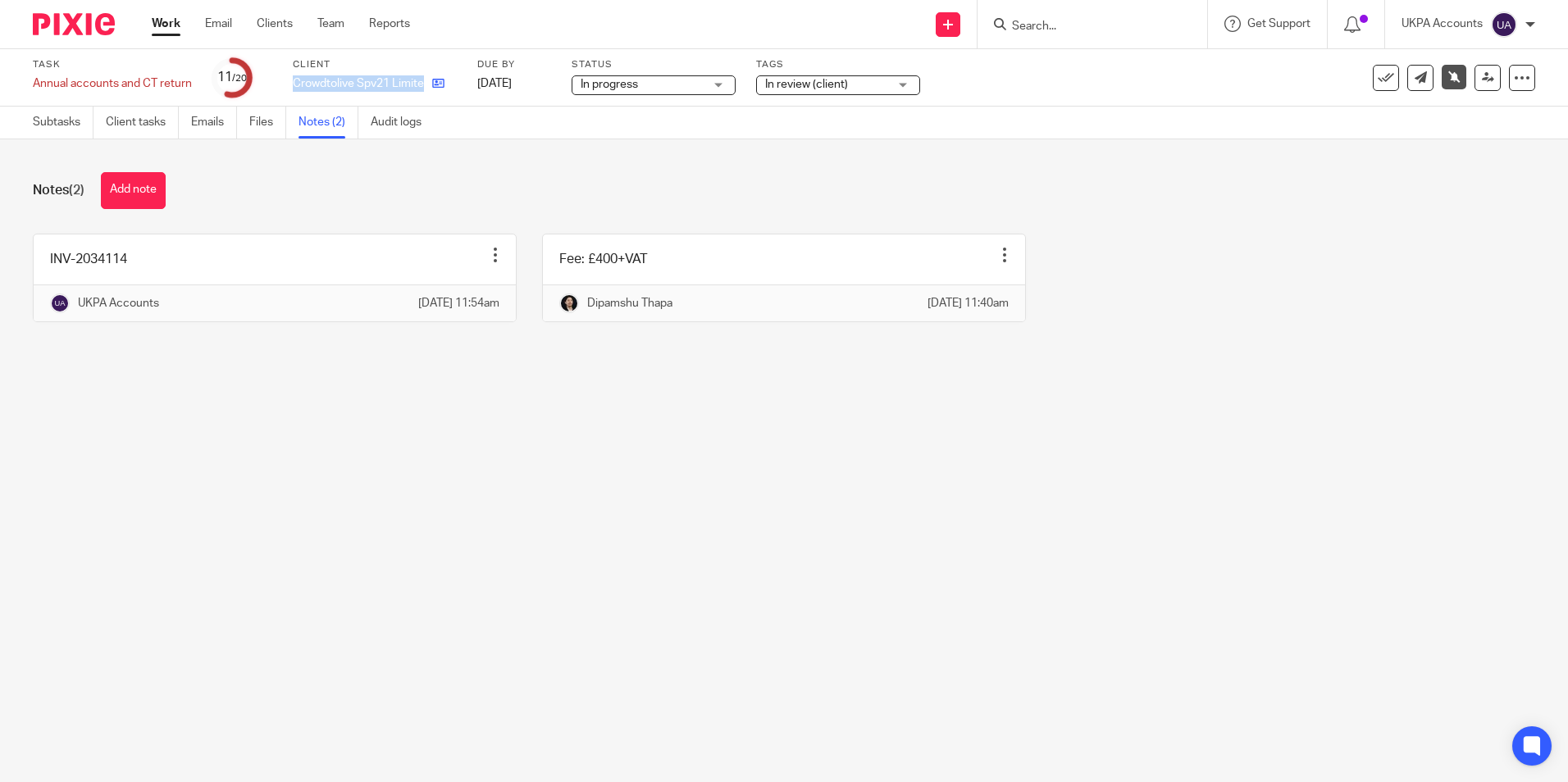
drag, startPoint x: 296, startPoint y: 82, endPoint x: 430, endPoint y: 89, distance: 134.2
click at [430, 89] on div "Crowdtolive Spv21 Limited" at bounding box center [375, 83] width 164 height 16
copy div "Crowdtolive Spv21 Limited"
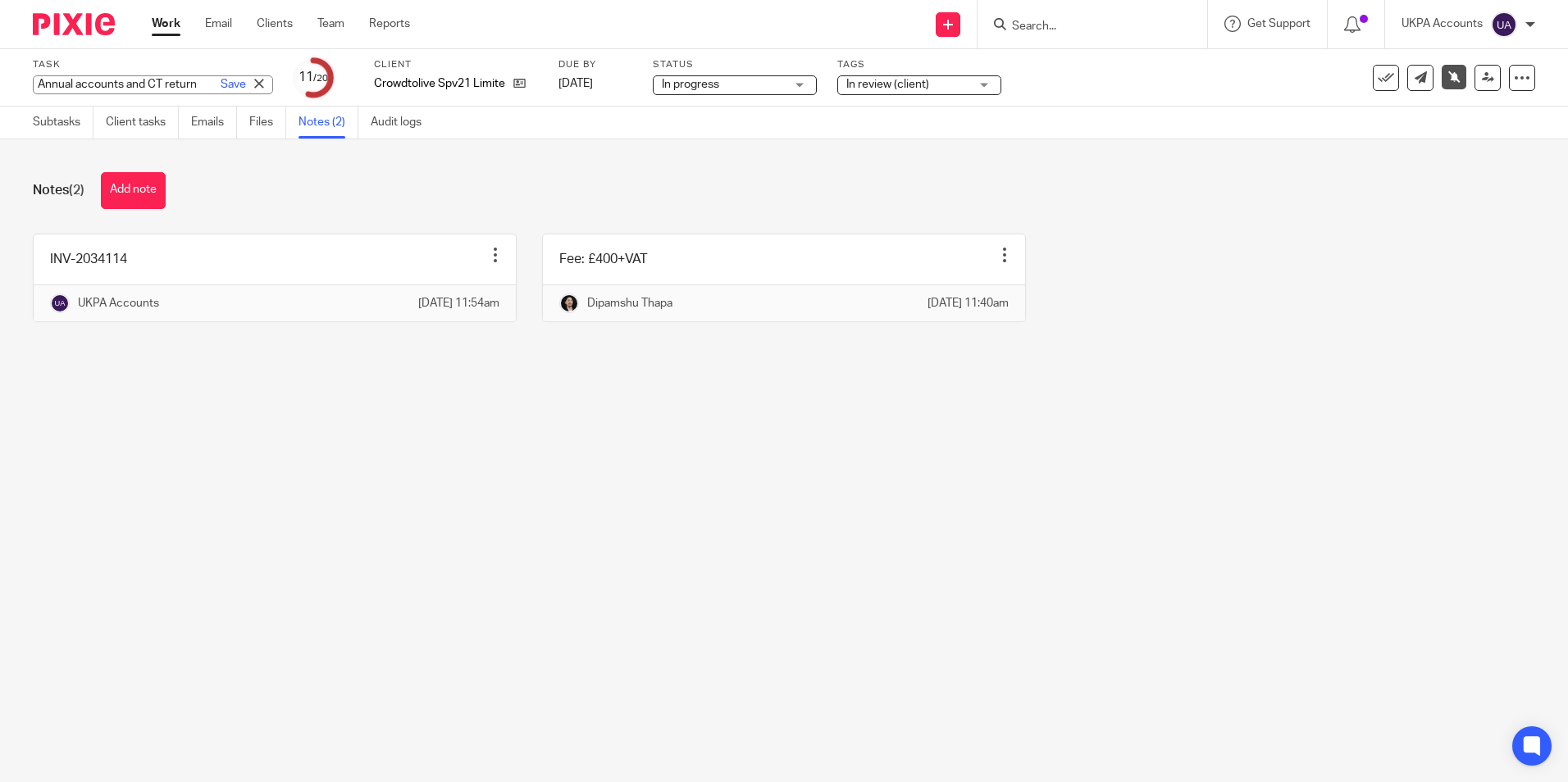
drag, startPoint x: 31, startPoint y: 83, endPoint x: 114, endPoint y: 90, distance: 83.3
click at [163, 92] on div "Annual accounts and CT return Save Annual accounts and CT return" at bounding box center [153, 85] width 240 height 19
drag, startPoint x: 82, startPoint y: 83, endPoint x: 176, endPoint y: 86, distance: 94.0
click at [176, 86] on input "Annual accounts and CT return" at bounding box center [153, 85] width 240 height 19
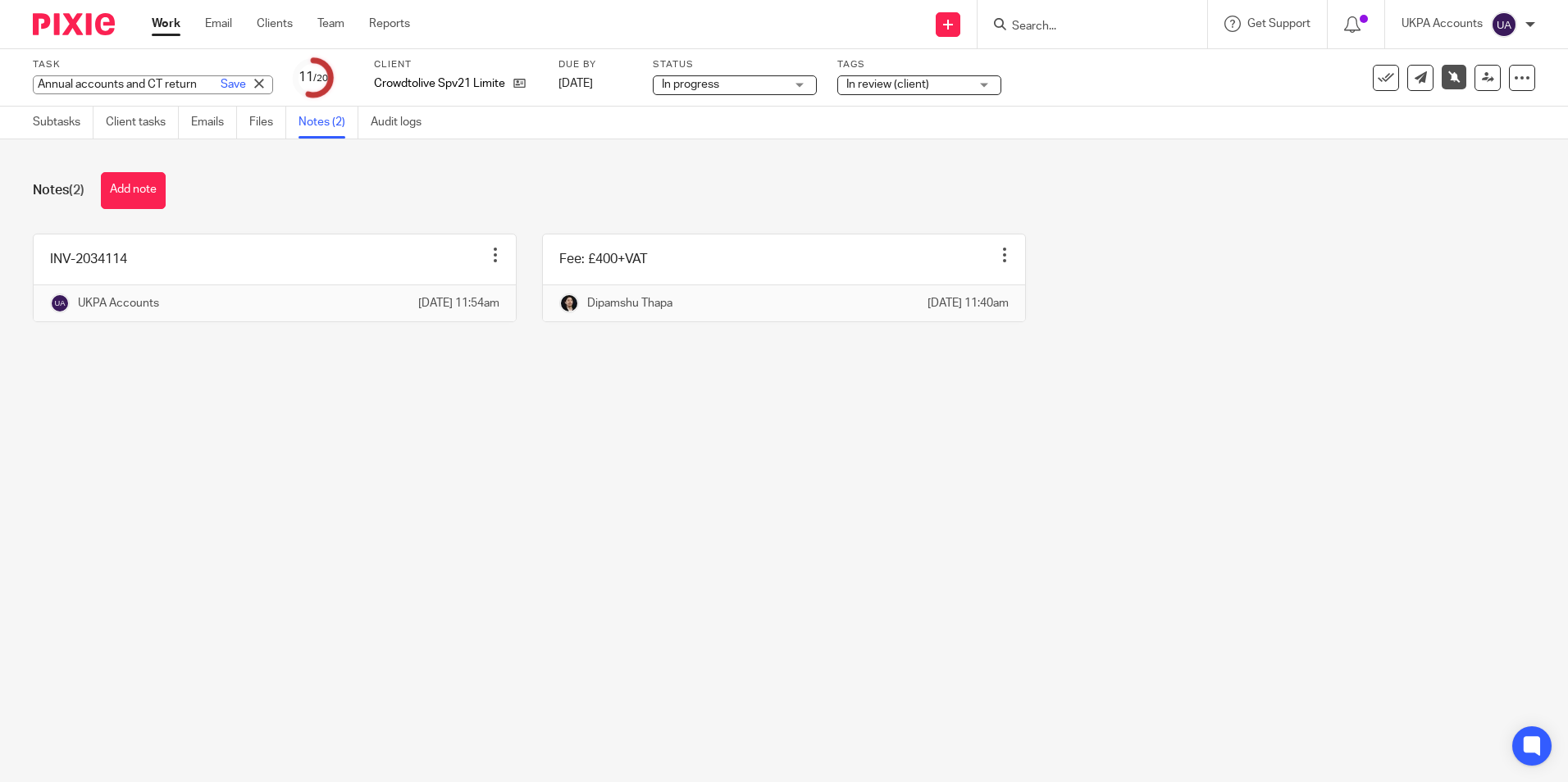
scroll to position [0, 0]
drag, startPoint x: 560, startPoint y: 147, endPoint x: 523, endPoint y: 165, distance: 41.1
click at [557, 152] on div "Notes (2) Add note INV-2034114 Edit note Delete note UKPA Accounts [DATE] 11:54…" at bounding box center [784, 260] width 1568 height 240
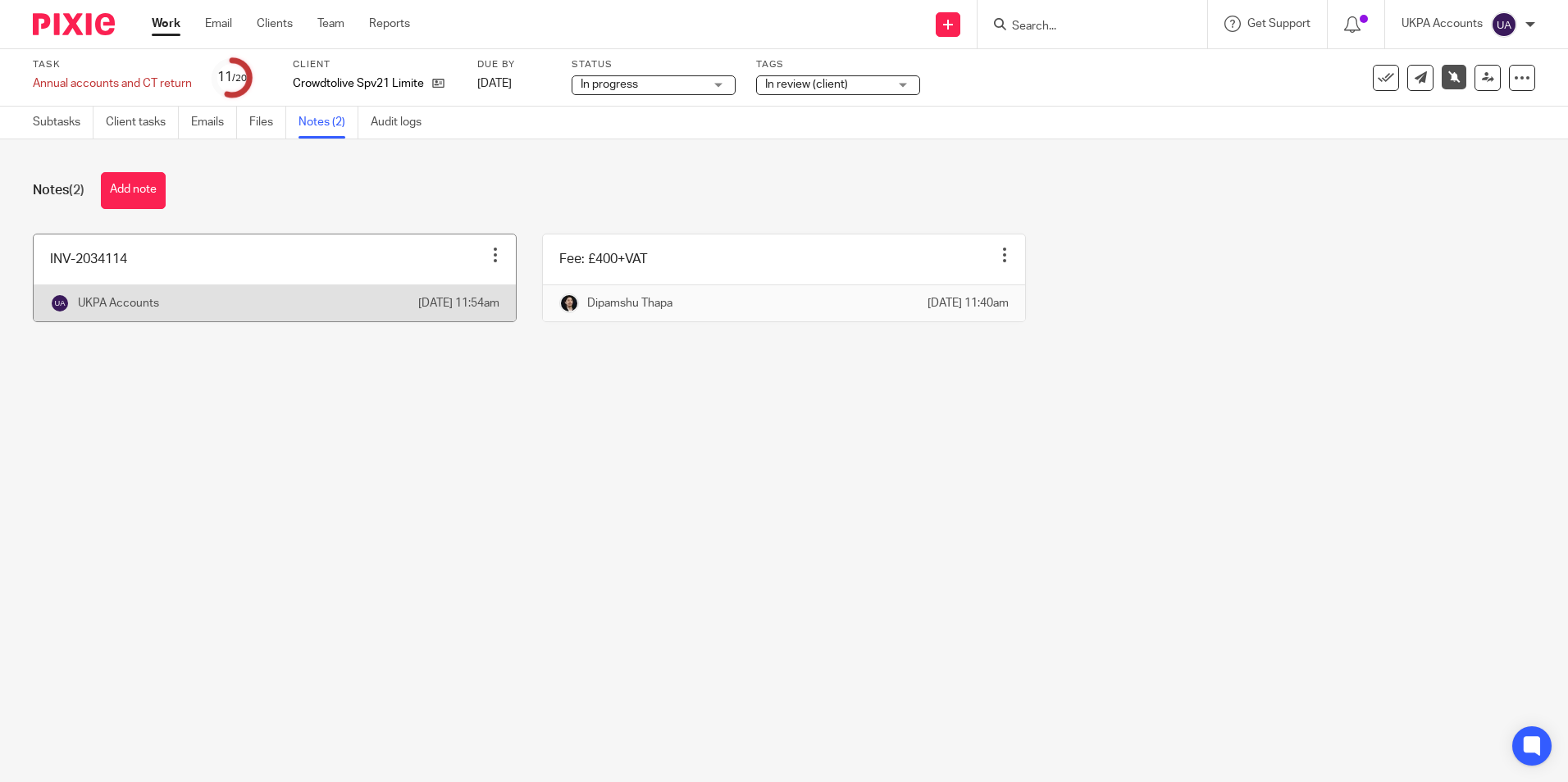
click at [297, 266] on link at bounding box center [274, 278] width 482 height 87
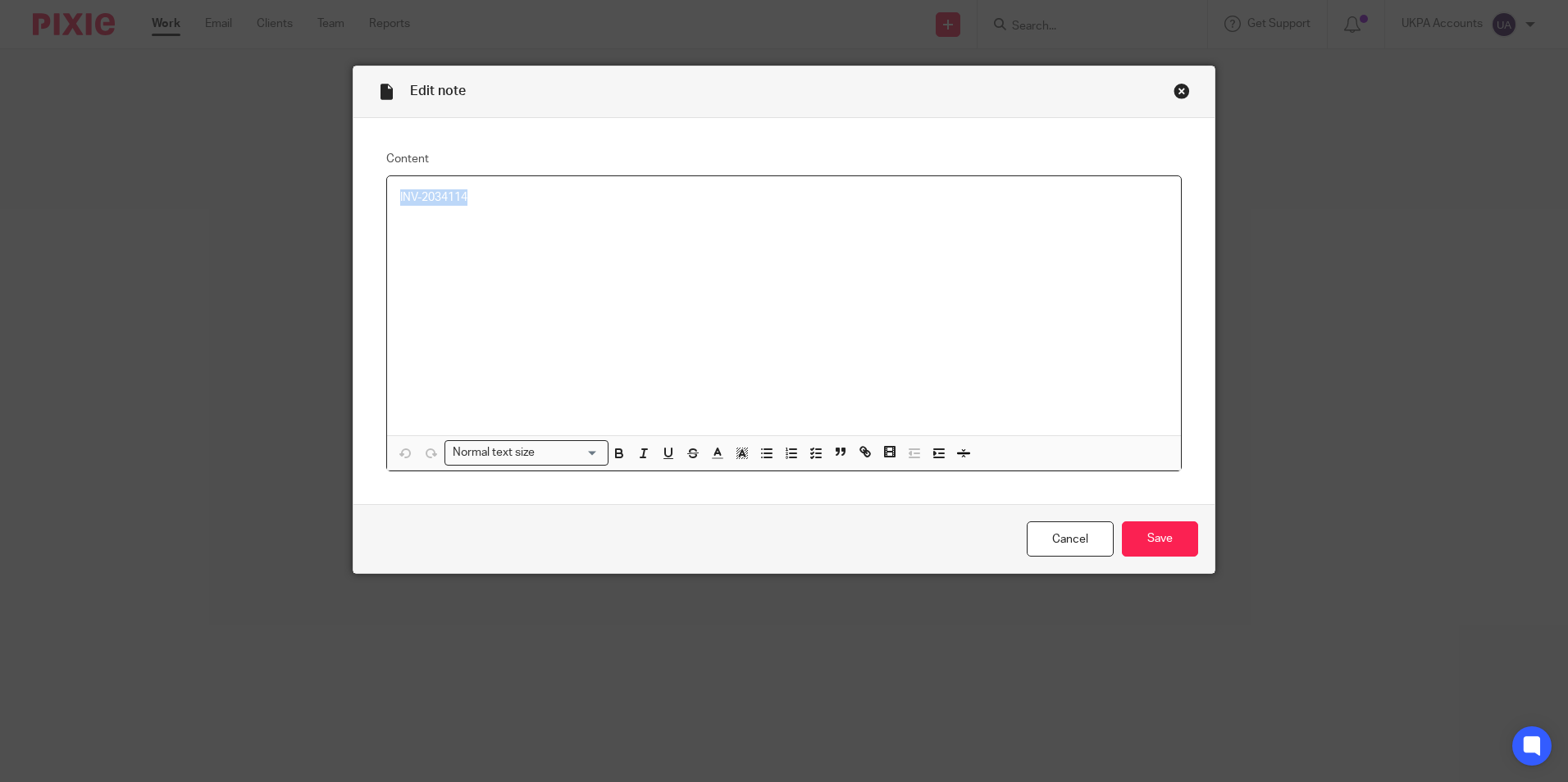
drag, startPoint x: 492, startPoint y: 198, endPoint x: 372, endPoint y: 187, distance: 120.5
click at [372, 187] on div "Content INV-2034114 Normal text size Loading... Remove Edit Insert new video Co…" at bounding box center [784, 312] width 862 height 387
copy p "INV-2034114"
click at [1175, 90] on div "Close this dialog window" at bounding box center [1181, 90] width 16 height 16
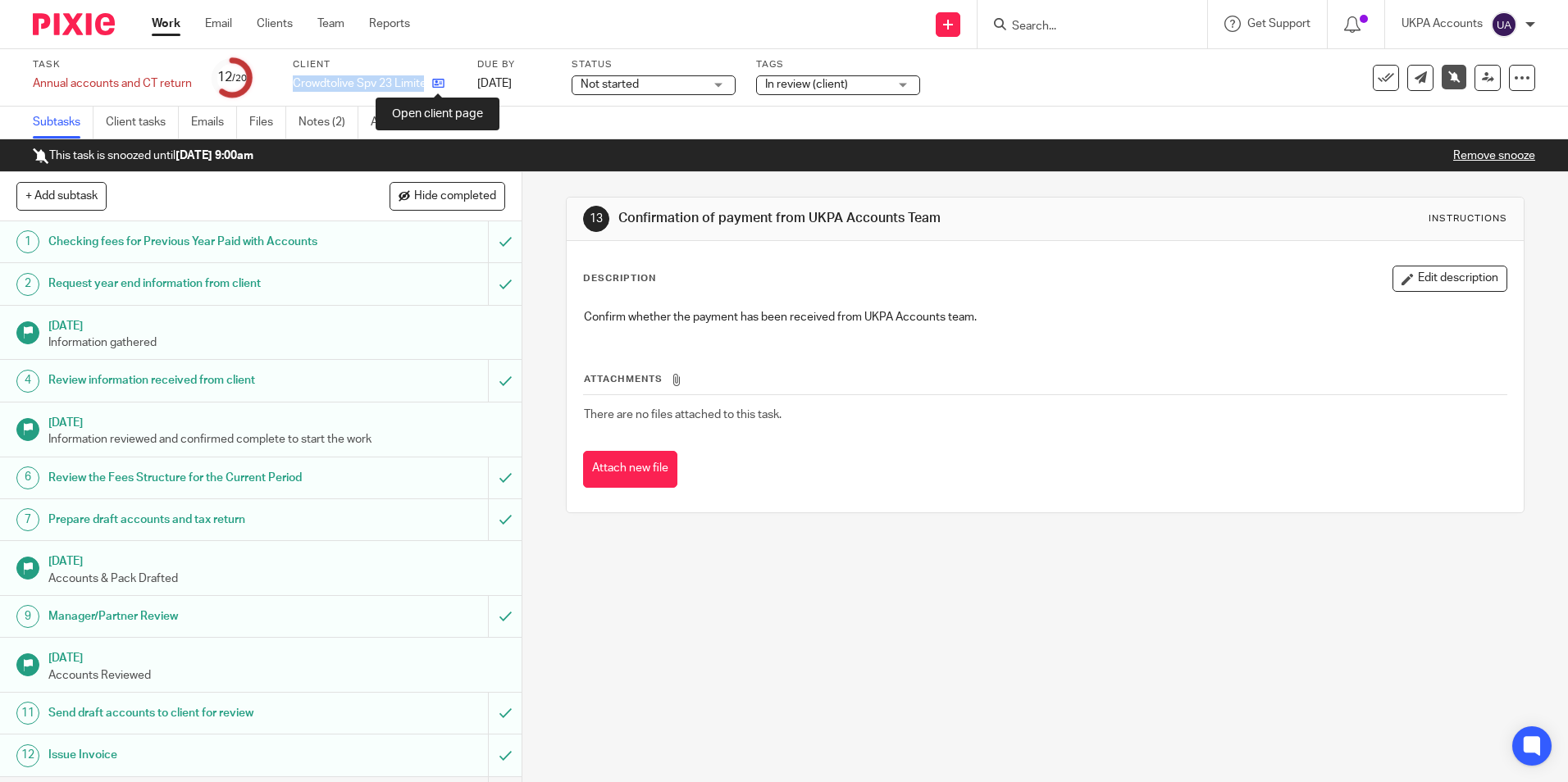
drag, startPoint x: 293, startPoint y: 78, endPoint x: 432, endPoint y: 84, distance: 139.1
click at [432, 84] on div "Crowdtolive Spv 23 Limited" at bounding box center [375, 83] width 164 height 16
copy div "Crowdtolive Spv 23 Limited"
click at [333, 118] on link "Notes (2)" at bounding box center [328, 123] width 60 height 32
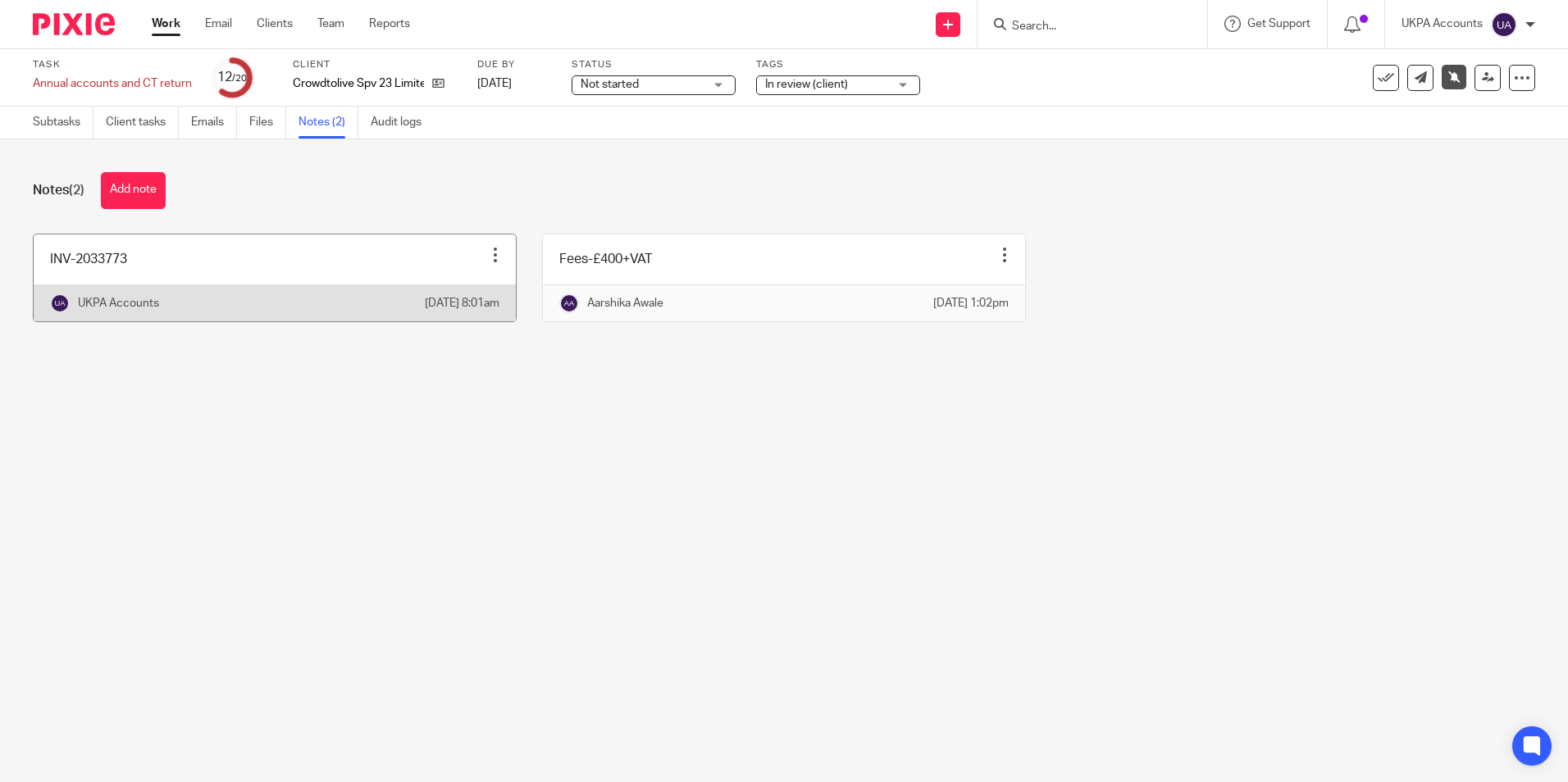
click at [176, 257] on link at bounding box center [274, 278] width 482 height 87
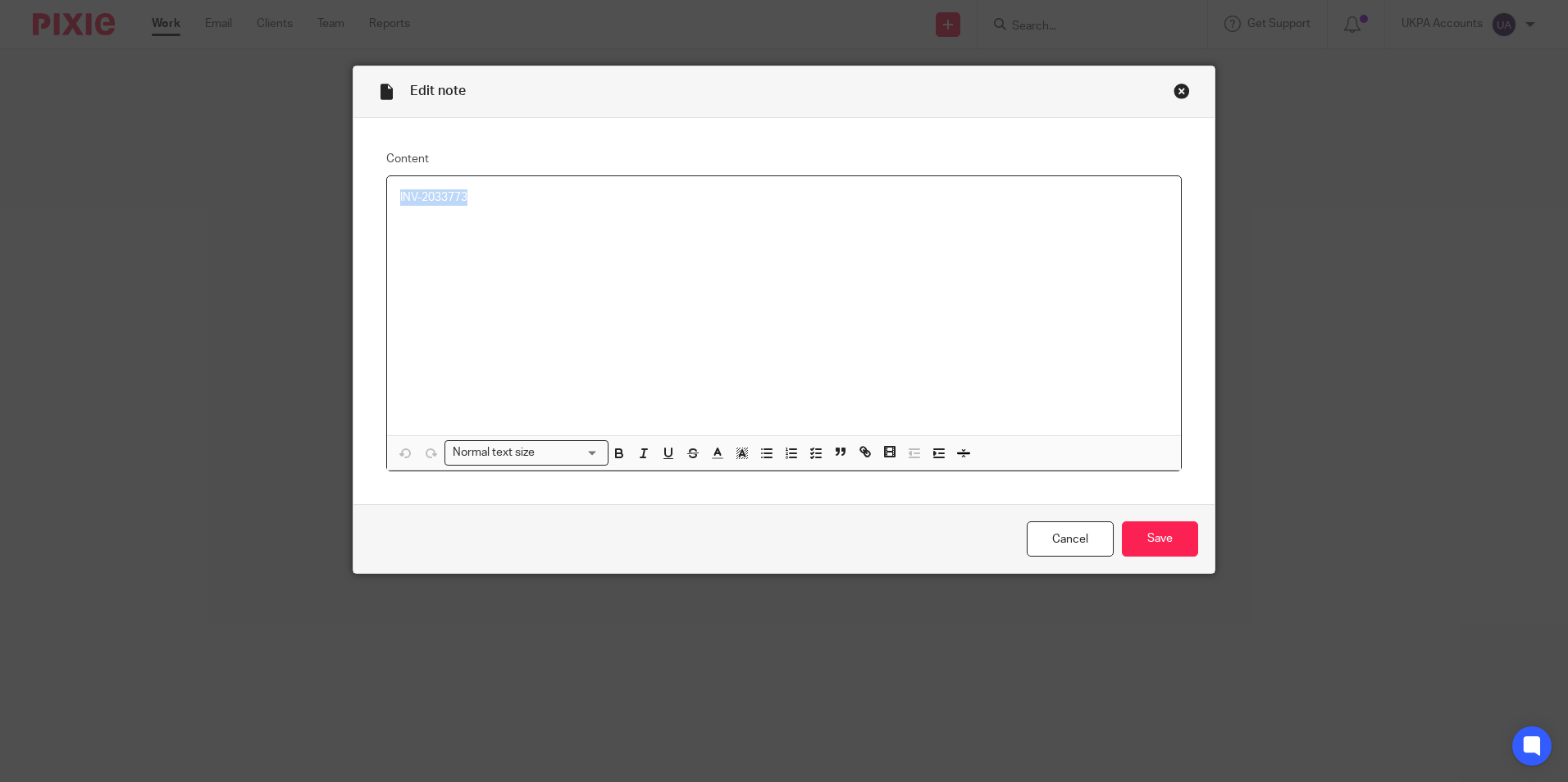
drag, startPoint x: 481, startPoint y: 204, endPoint x: 381, endPoint y: 203, distance: 100.0
click at [387, 203] on div "INV-2033773" at bounding box center [784, 306] width 794 height 259
copy p "INV-2033773"
click at [1173, 95] on div "Close this dialog window" at bounding box center [1181, 90] width 16 height 16
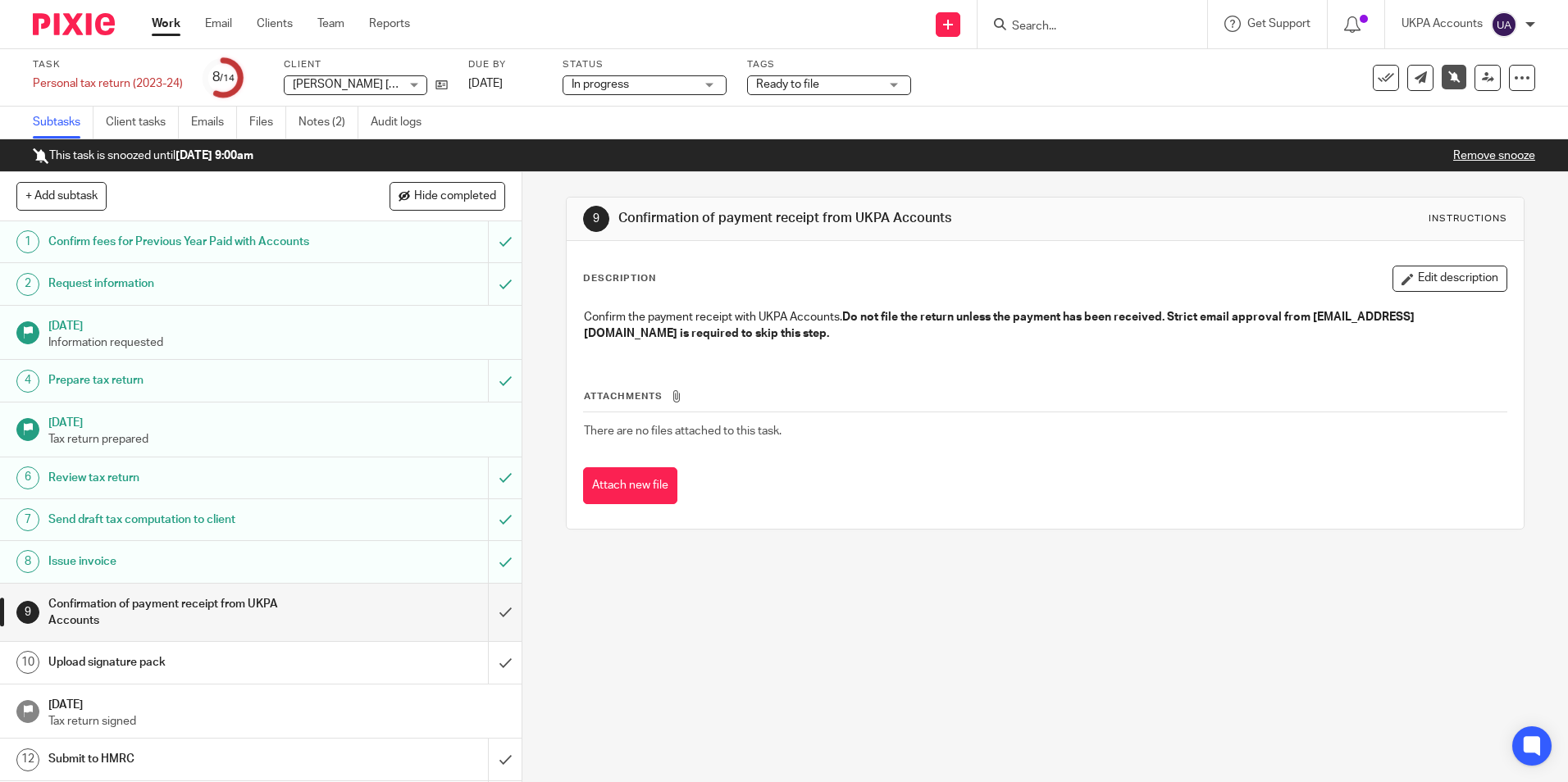
drag, startPoint x: 294, startPoint y: 83, endPoint x: 376, endPoint y: 90, distance: 82.3
click at [376, 90] on span "David Grant Kitching" at bounding box center [346, 85] width 107 height 17
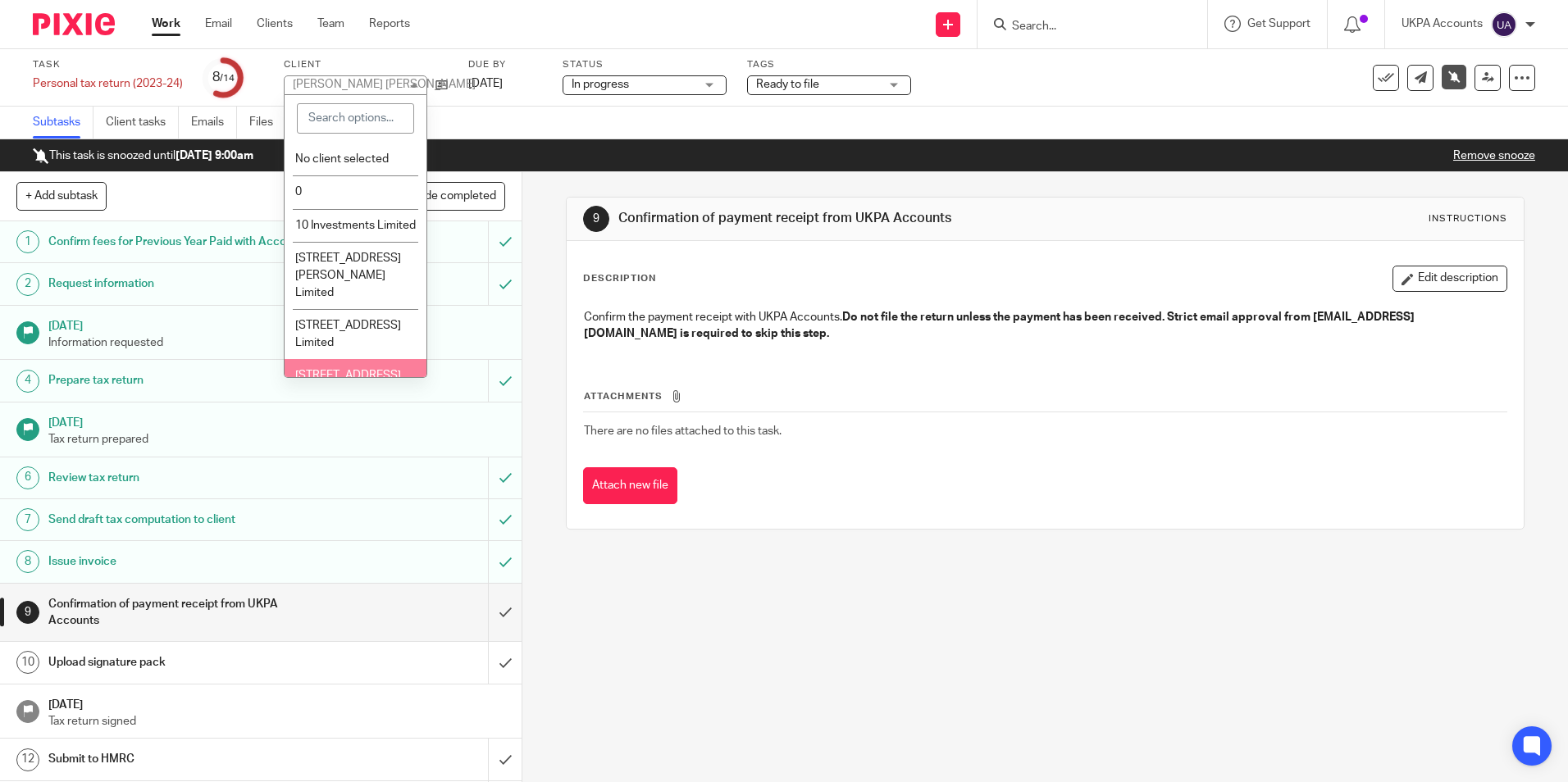
drag, startPoint x: 815, startPoint y: 710, endPoint x: 424, endPoint y: 141, distance: 690.4
click at [815, 710] on div "9 Confirmation of payment receipt from UKPA Accounts Instructions Description E…" at bounding box center [1045, 477] width 1046 height 610
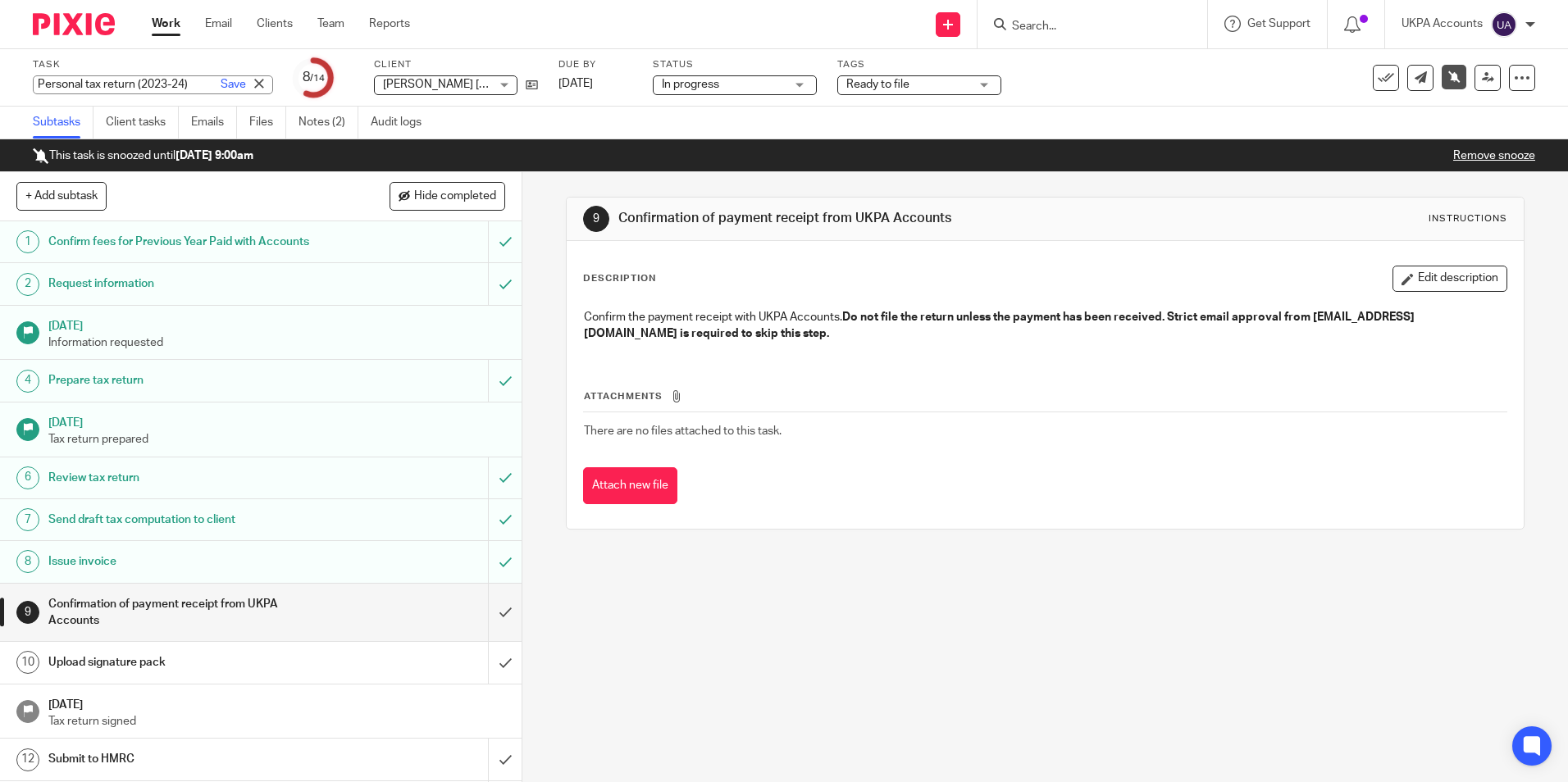
drag, startPoint x: 31, startPoint y: 83, endPoint x: 85, endPoint y: 89, distance: 54.3
click at [186, 85] on div "Personal tax return (2023-24) Save Personal tax return (2023-24)" at bounding box center [153, 85] width 240 height 19
drag, startPoint x: 39, startPoint y: 84, endPoint x: 203, endPoint y: 83, distance: 164.0
click at [203, 83] on div "Personal tax return (2023-24) Save" at bounding box center [153, 85] width 240 height 19
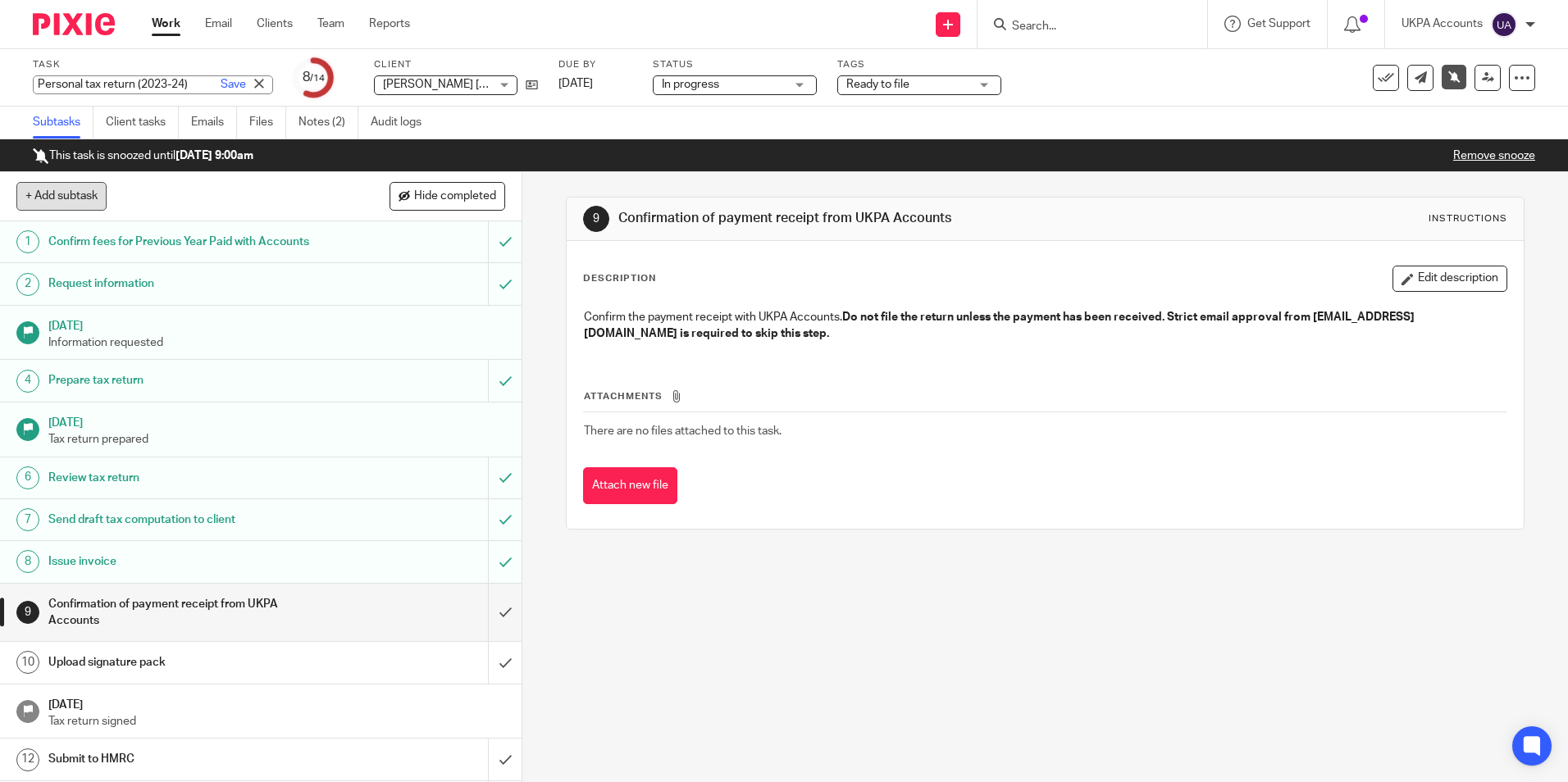
scroll to position [0, 0]
click at [496, 86] on div "Task Personal tax return (2023-24) Save Personal tax return (2023-24) 8 /14 Cli…" at bounding box center [659, 78] width 1253 height 39
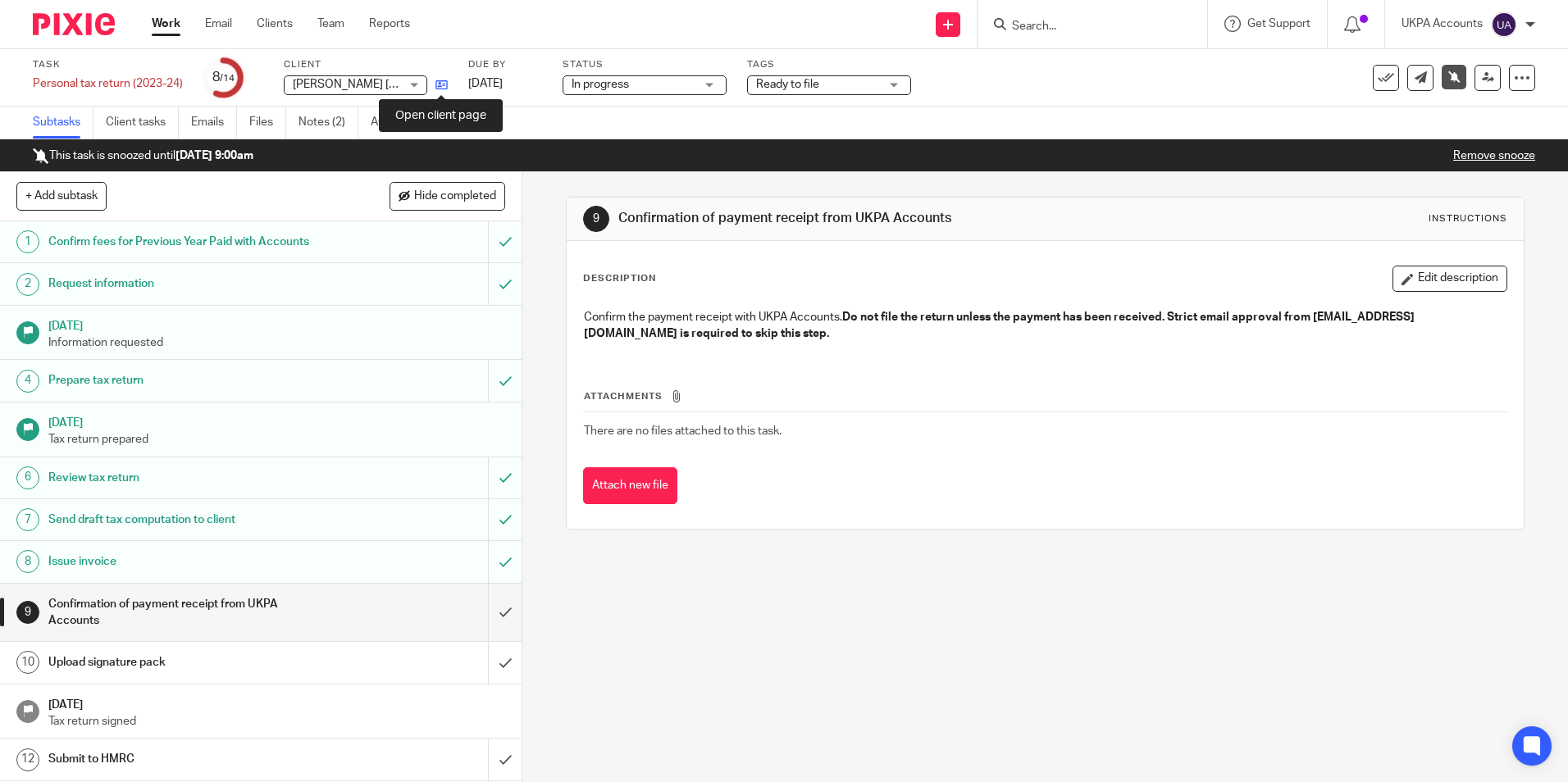
click at [447, 86] on icon at bounding box center [441, 84] width 12 height 12
click at [307, 121] on link "Notes (2)" at bounding box center [328, 123] width 60 height 32
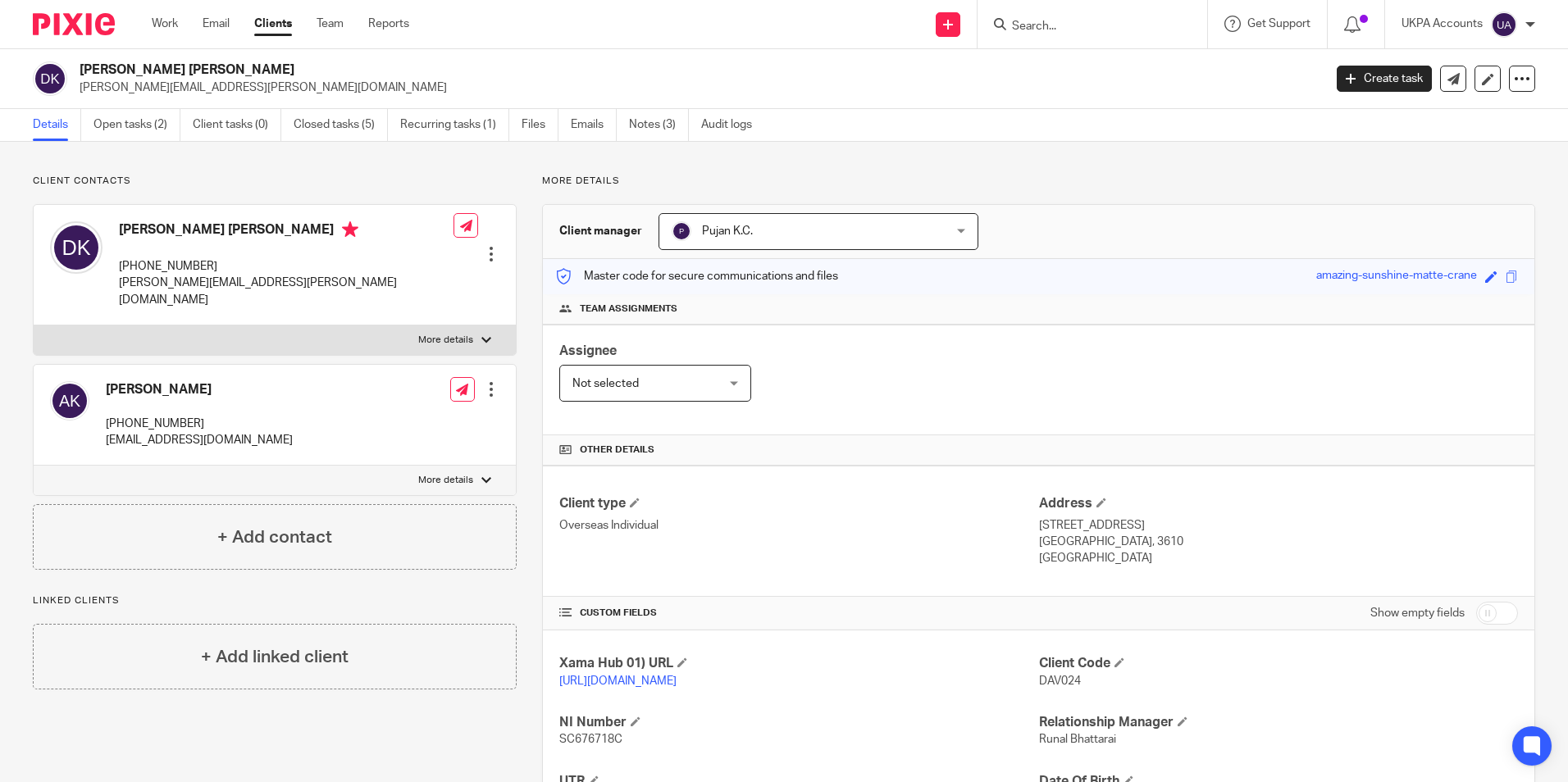
drag, startPoint x: 78, startPoint y: 68, endPoint x: 217, endPoint y: 75, distance: 139.2
click at [217, 75] on div "David Grant Kitching david.kitching@gmail.com" at bounding box center [672, 78] width 1279 height 34
copy h2 "David Grant Kitching"
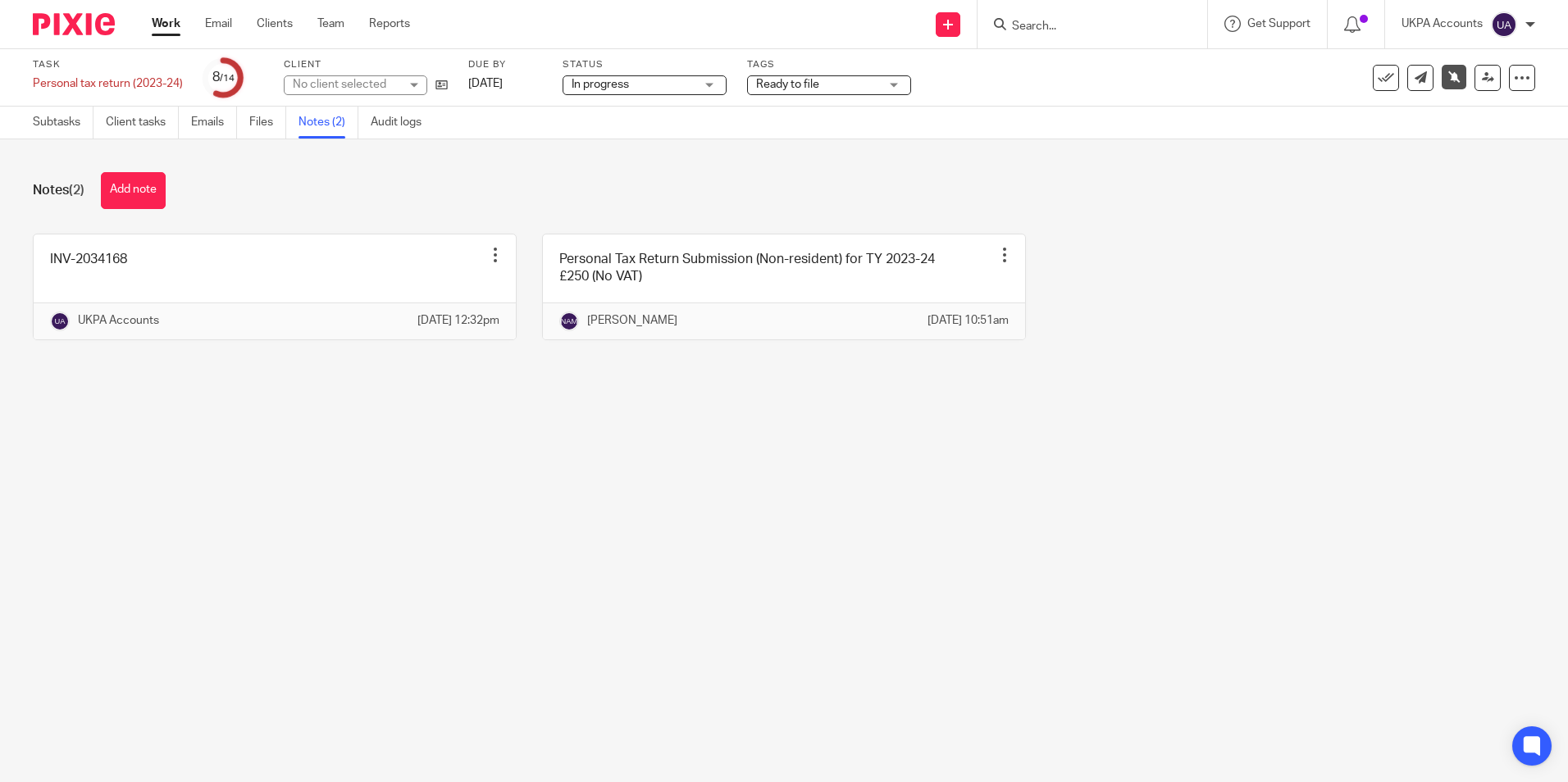
click at [271, 293] on link at bounding box center [274, 286] width 482 height 105
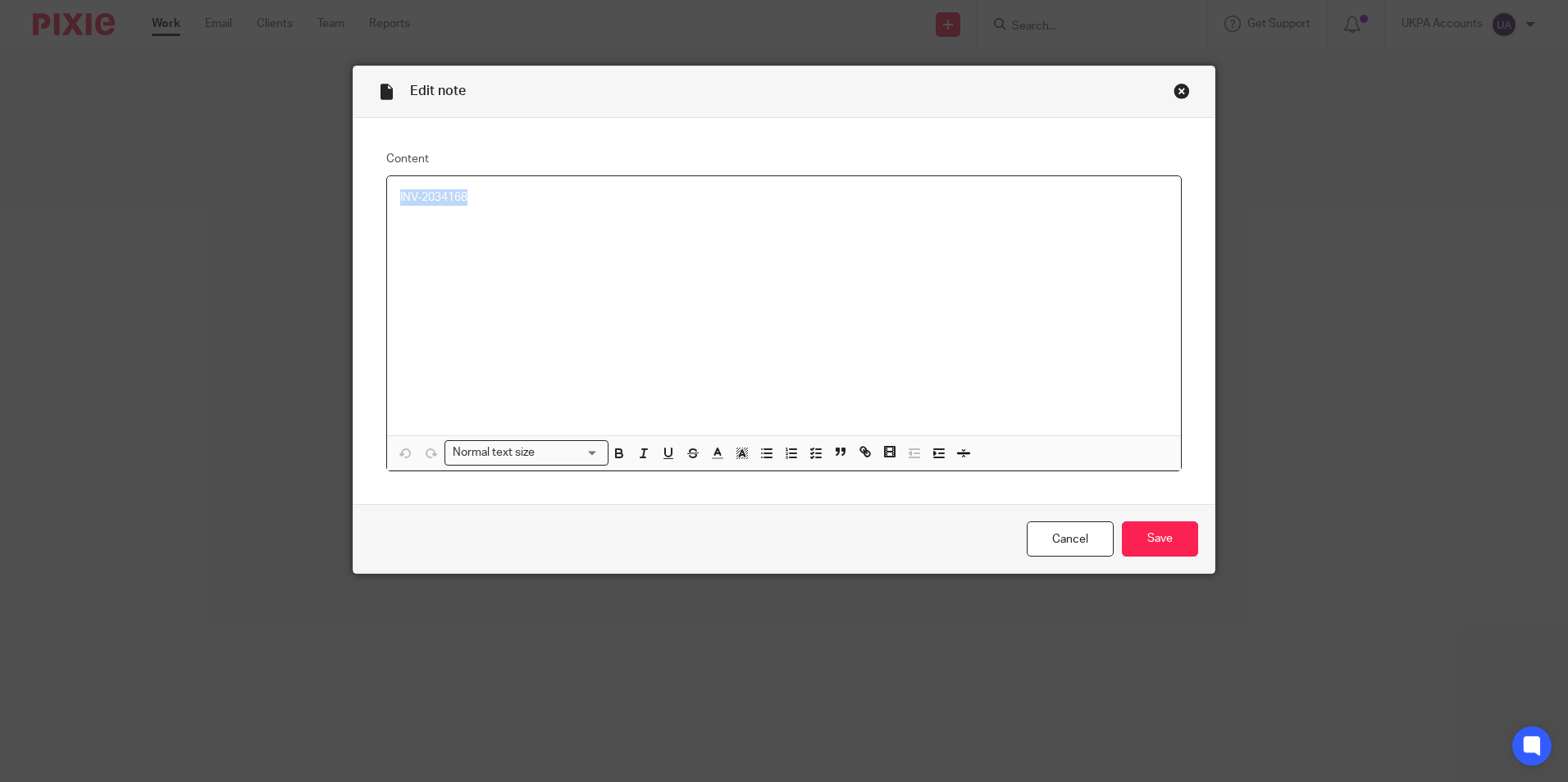
drag, startPoint x: 391, startPoint y: 195, endPoint x: 482, endPoint y: 198, distance: 91.0
click at [482, 198] on div "INV-2034168" at bounding box center [784, 306] width 794 height 259
copy p "INV-2034168"
click at [1173, 90] on div "Close this dialog window" at bounding box center [1181, 90] width 16 height 16
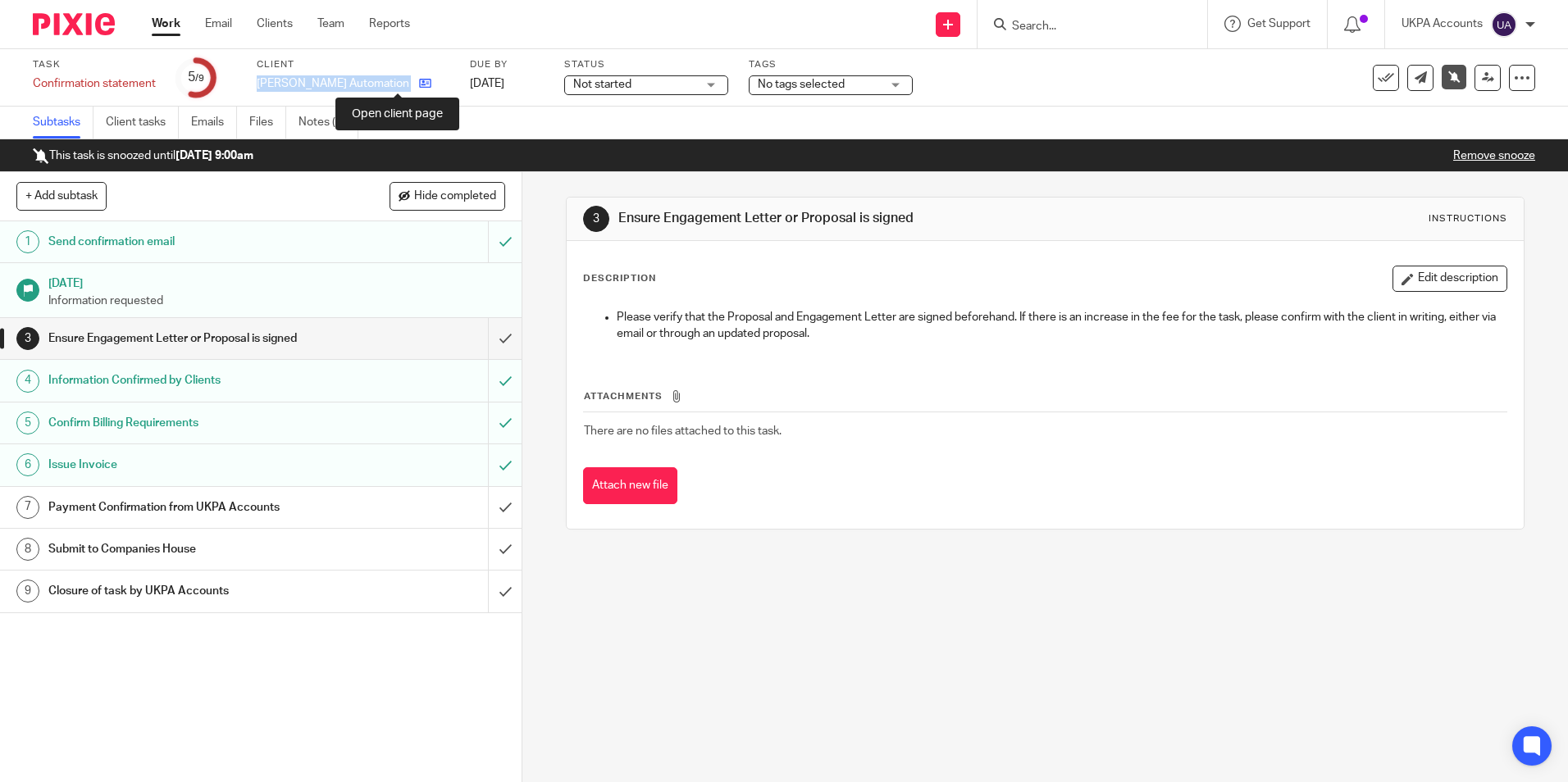
drag, startPoint x: 257, startPoint y: 83, endPoint x: 401, endPoint y: 85, distance: 144.0
click at [401, 85] on div "[PERSON_NAME] Automation Ltd" at bounding box center [353, 83] width 193 height 16
copy div "[PERSON_NAME] Automation Ltd"
click at [343, 122] on link "Notes (2)" at bounding box center [328, 123] width 60 height 32
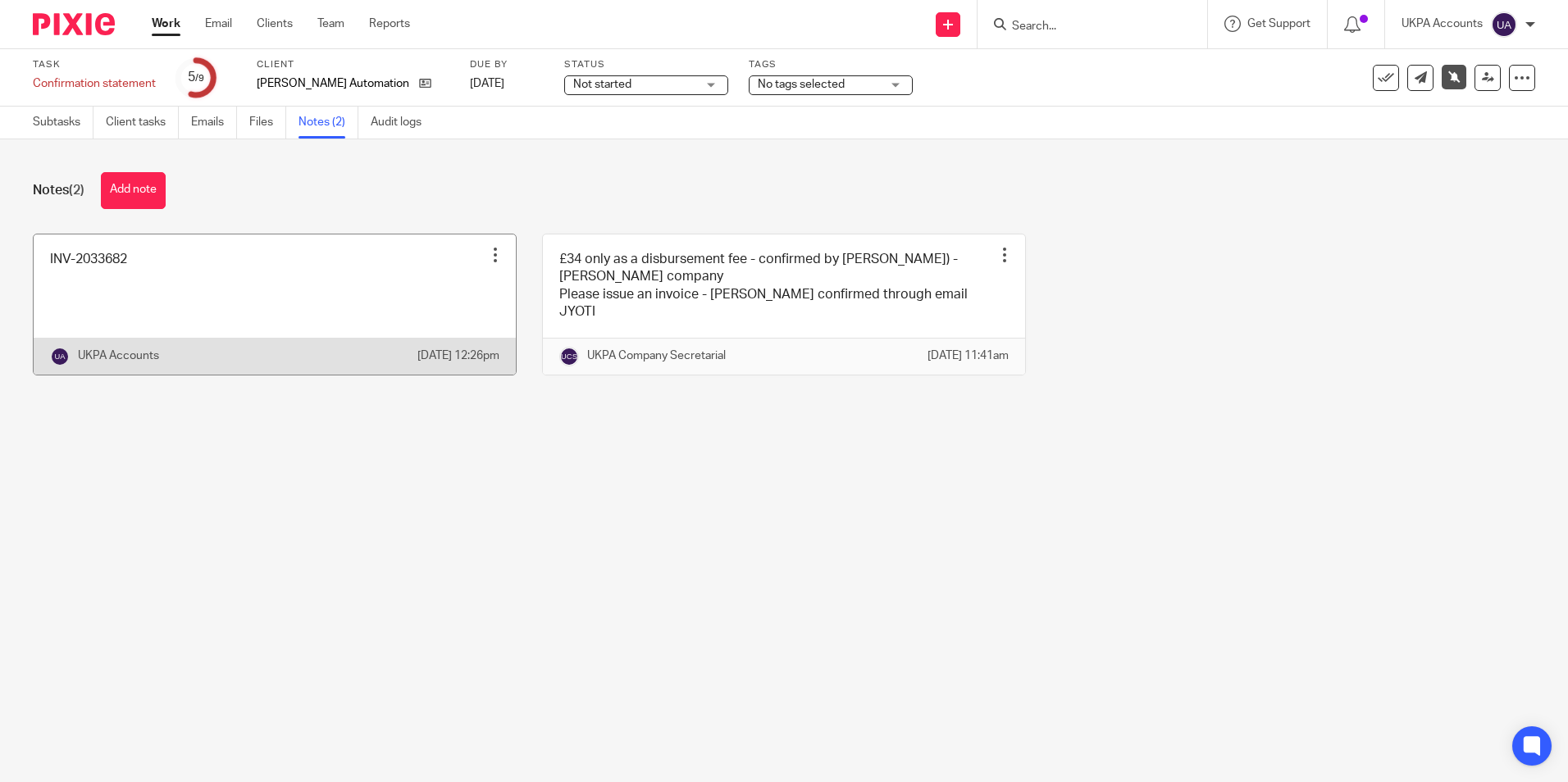
click at [187, 305] on link at bounding box center [274, 304] width 482 height 141
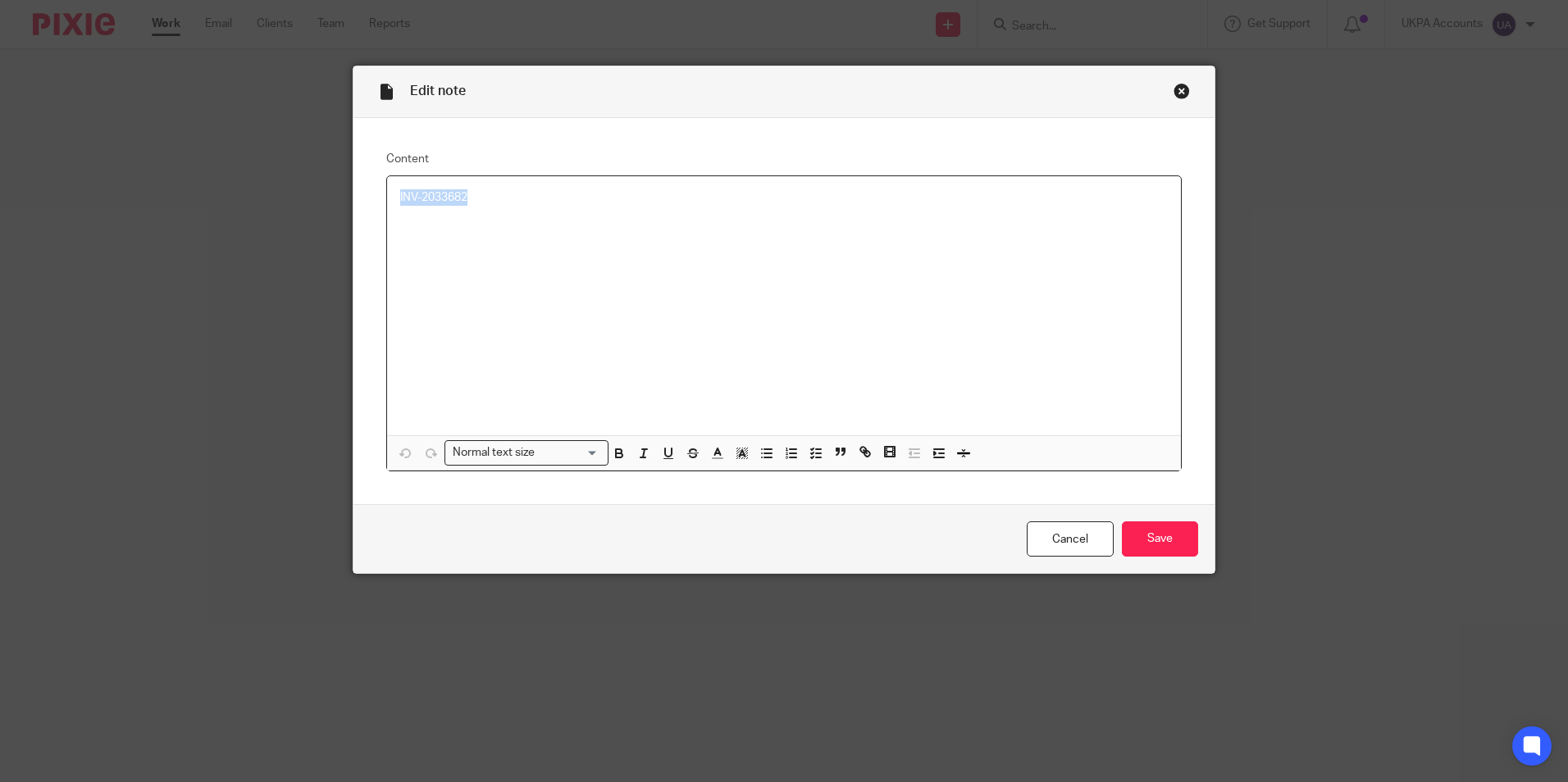
drag, startPoint x: 485, startPoint y: 200, endPoint x: 383, endPoint y: 203, distance: 102.0
click at [387, 202] on div "INV-2033682" at bounding box center [784, 306] width 794 height 259
copy p "INV-2033682"
click at [1173, 95] on div "Close this dialog window" at bounding box center [1181, 90] width 16 height 16
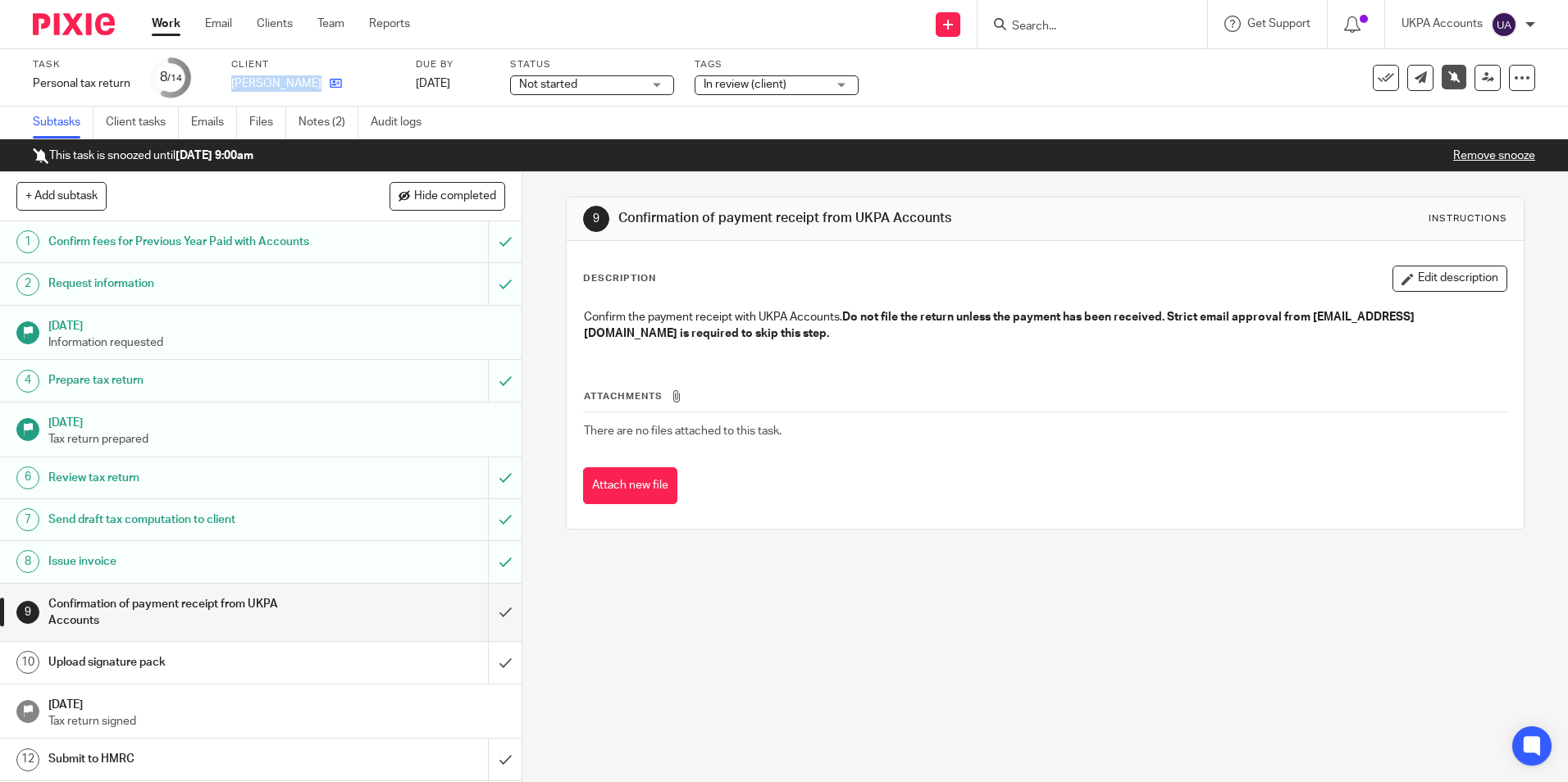
drag, startPoint x: 231, startPoint y: 80, endPoint x: 303, endPoint y: 88, distance: 72.4
click at [303, 88] on div "[PERSON_NAME]" at bounding box center [313, 83] width 164 height 16
copy div "[PERSON_NAME]"
click at [315, 124] on link "Notes (2)" at bounding box center [328, 123] width 60 height 32
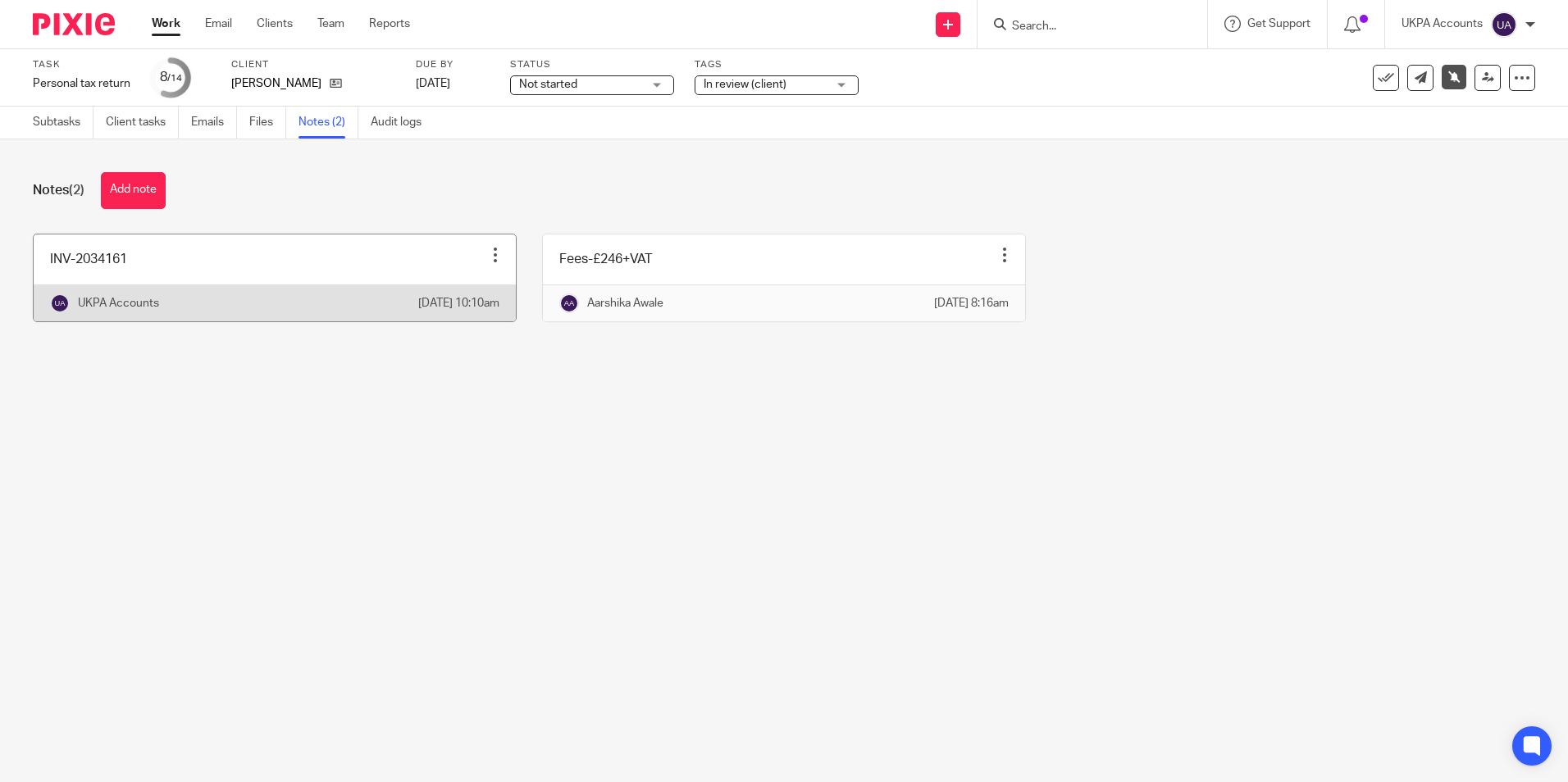
click at [82, 279] on link at bounding box center [274, 278] width 482 height 87
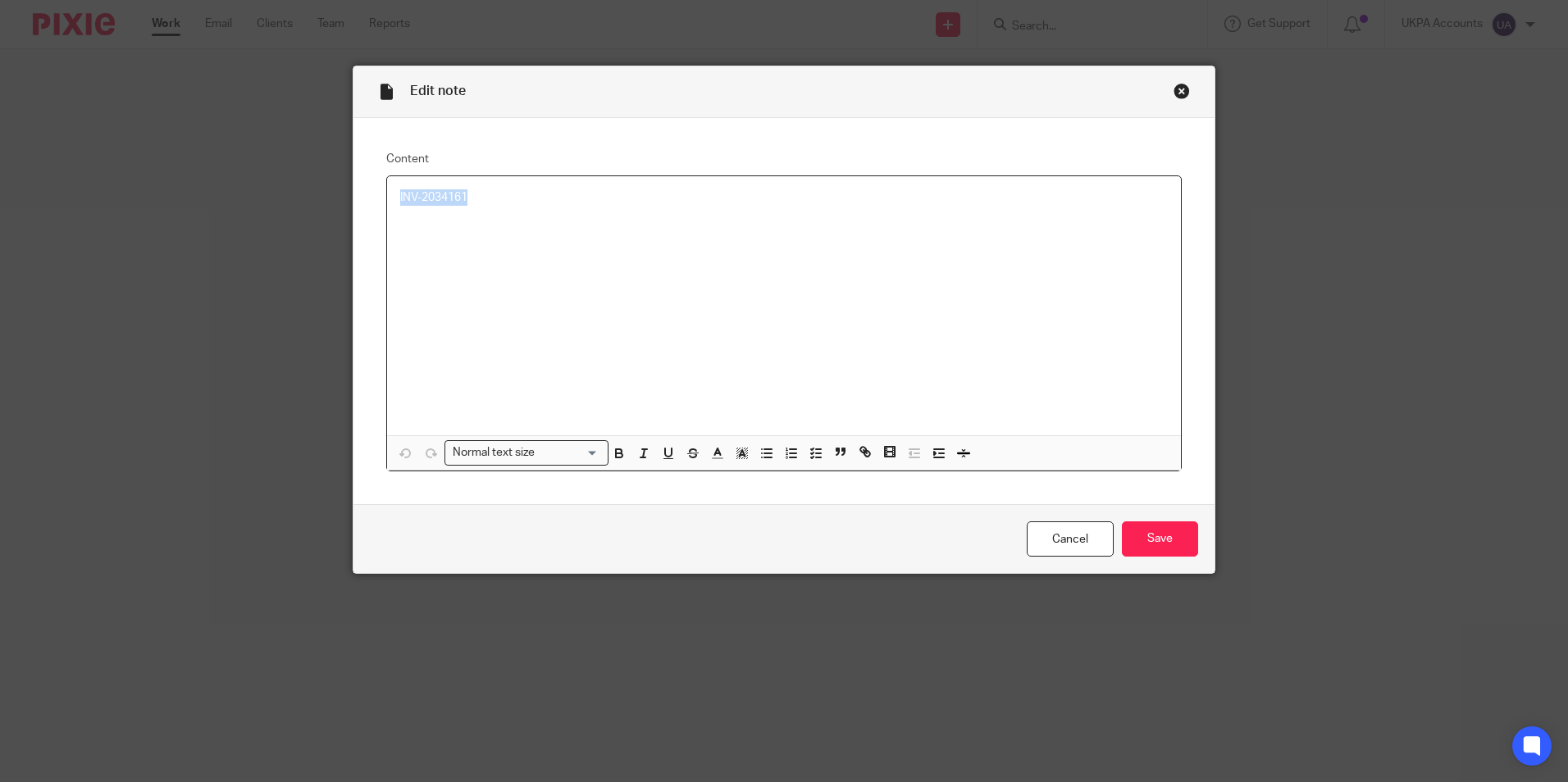
drag, startPoint x: 484, startPoint y: 191, endPoint x: 389, endPoint y: 198, distance: 95.3
click at [389, 198] on div "INV-2034161" at bounding box center [784, 306] width 794 height 259
copy p "INV-2034161"
drag, startPoint x: 1173, startPoint y: 93, endPoint x: 926, endPoint y: 32, distance: 254.4
click at [1173, 93] on div "Close this dialog window" at bounding box center [1181, 90] width 16 height 16
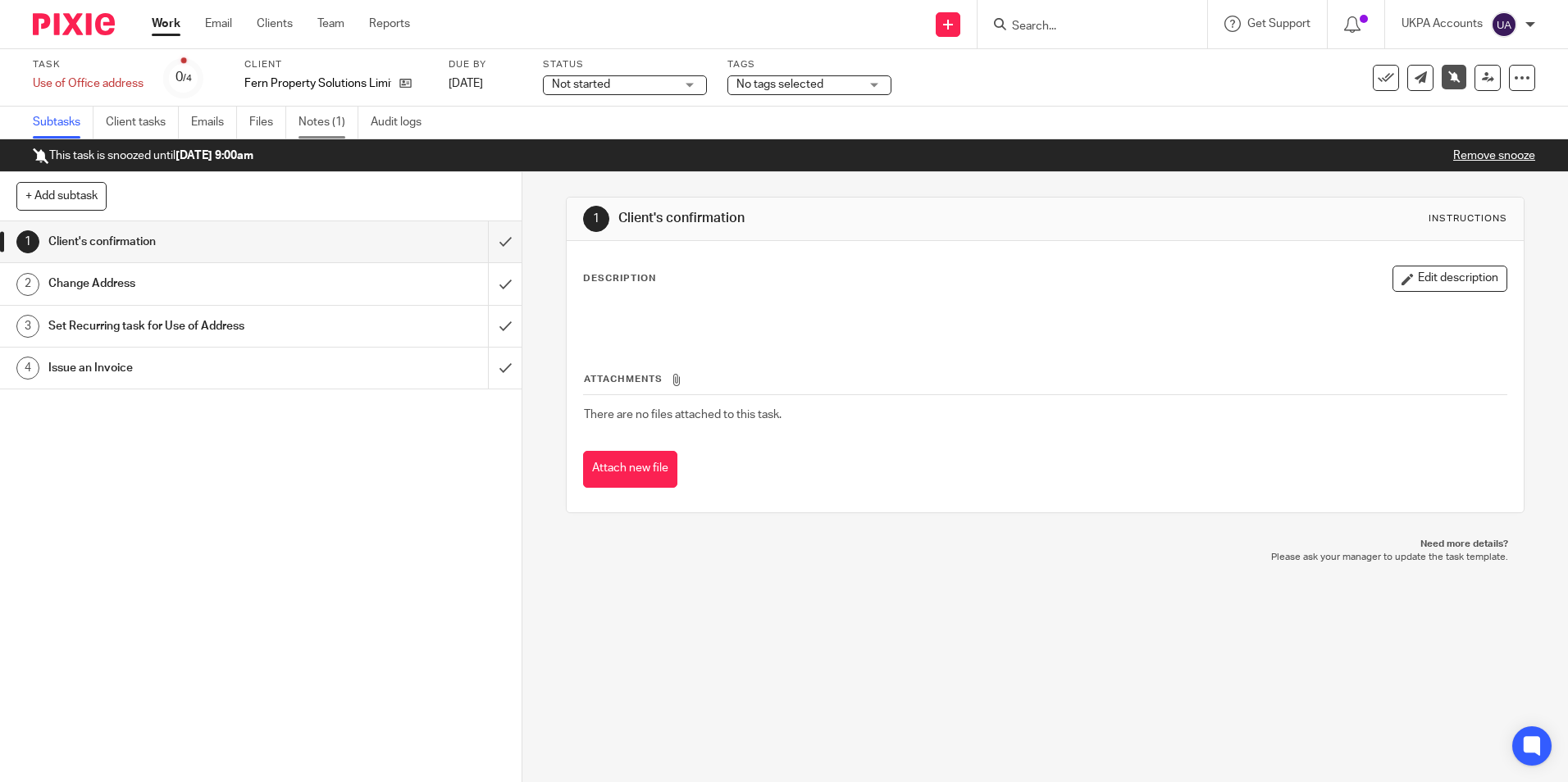
click at [343, 124] on link "Notes (1)" at bounding box center [328, 123] width 60 height 32
drag, startPoint x: 245, startPoint y: 78, endPoint x: 416, endPoint y: 92, distance: 171.6
click at [416, 92] on div "Task Use of Office address Save Use of Office address 0 /4 Client Fern Property…" at bounding box center [659, 78] width 1253 height 39
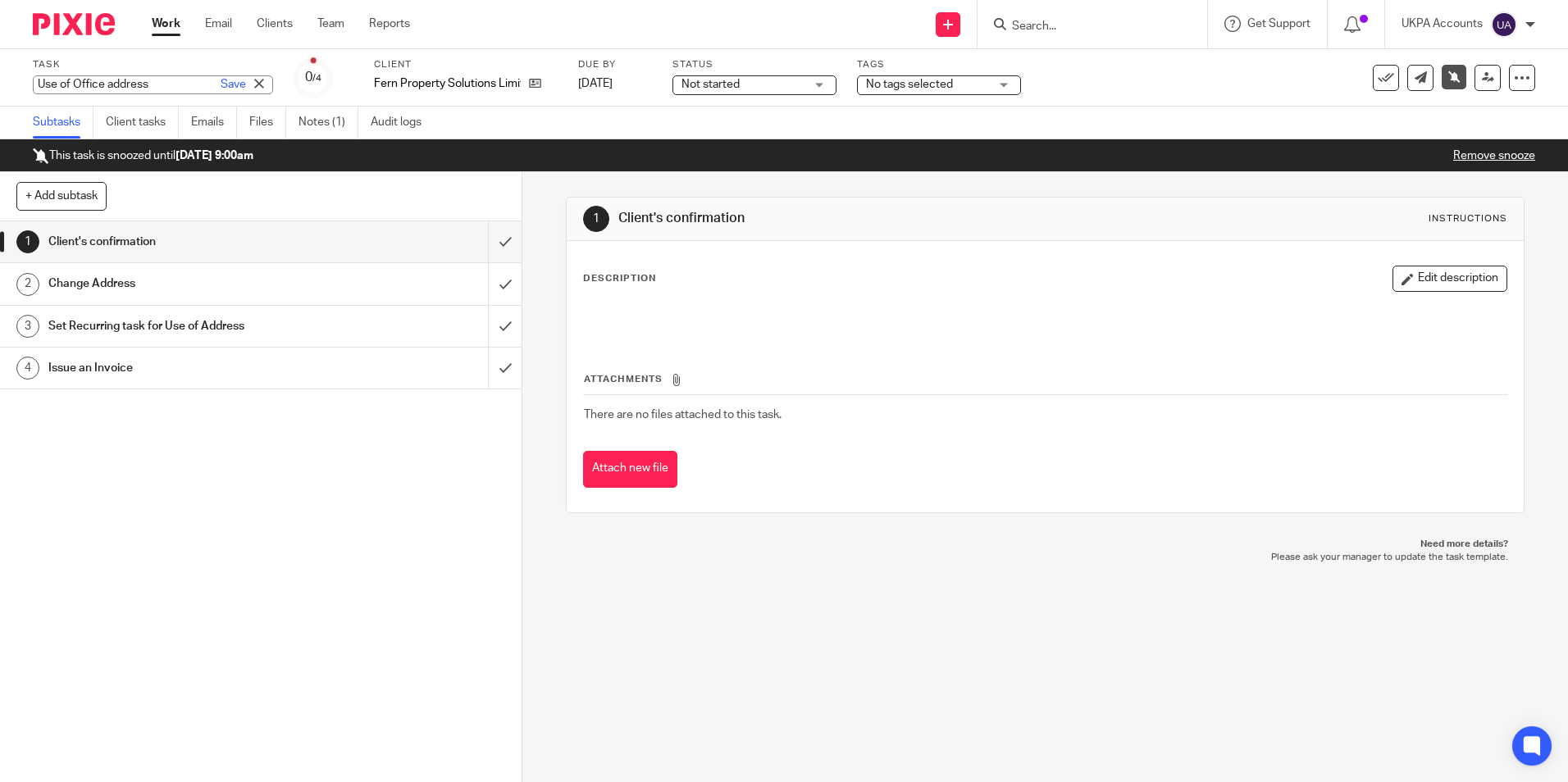
drag, startPoint x: 30, startPoint y: 81, endPoint x: 138, endPoint y: 88, distance: 108.2
click at [138, 88] on div "Use of Office address Save Use of Office address" at bounding box center [153, 85] width 240 height 19
drag, startPoint x: 38, startPoint y: 83, endPoint x: 153, endPoint y: 93, distance: 115.4
click at [153, 93] on input "Use of Office address" at bounding box center [153, 85] width 240 height 19
click at [605, 575] on div "1 Client's confirmation Instructions Description Edit description Attachments T…" at bounding box center [1045, 477] width 1046 height 610
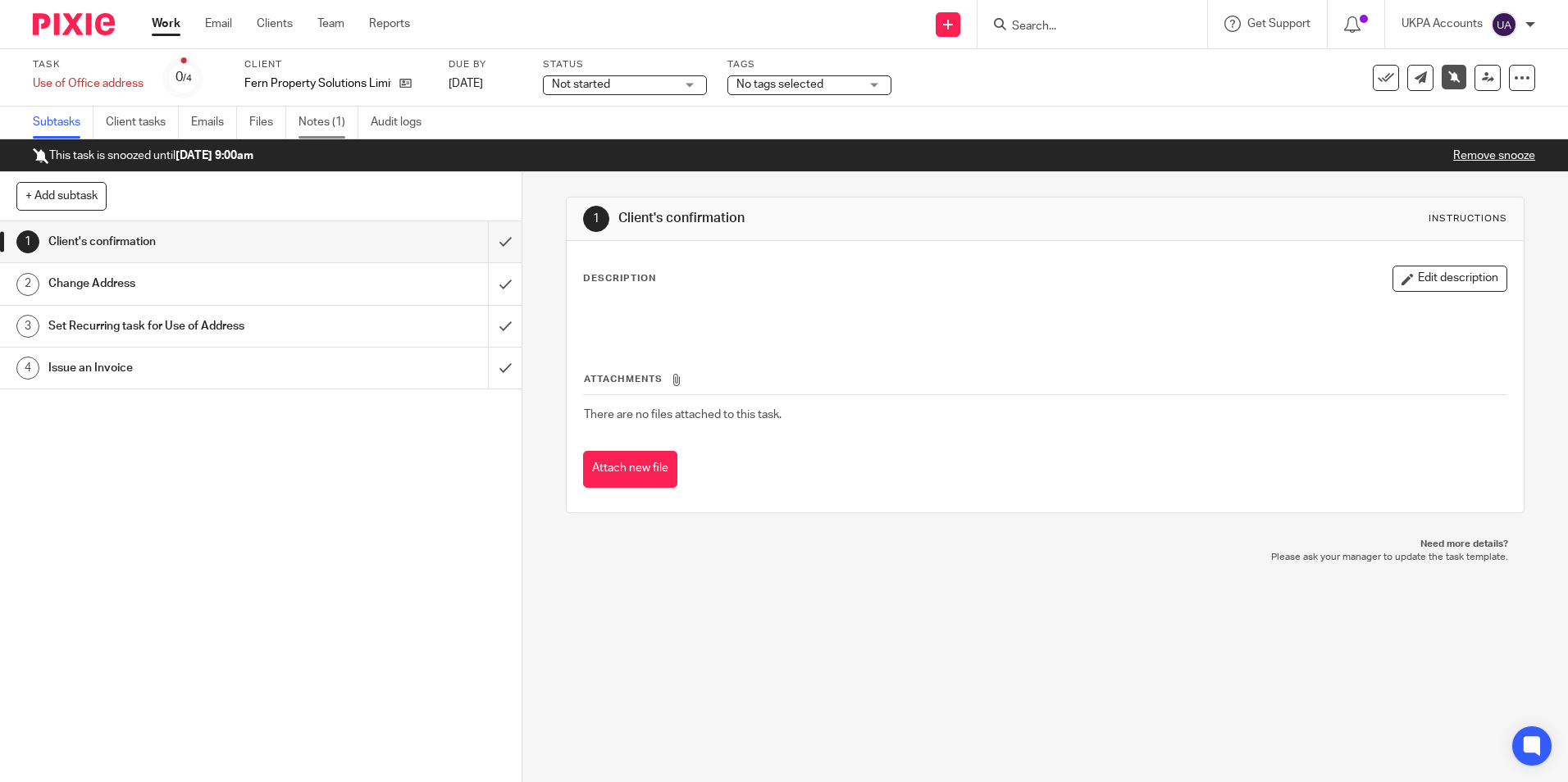
click at [334, 132] on link "Notes (1)" at bounding box center [328, 123] width 60 height 32
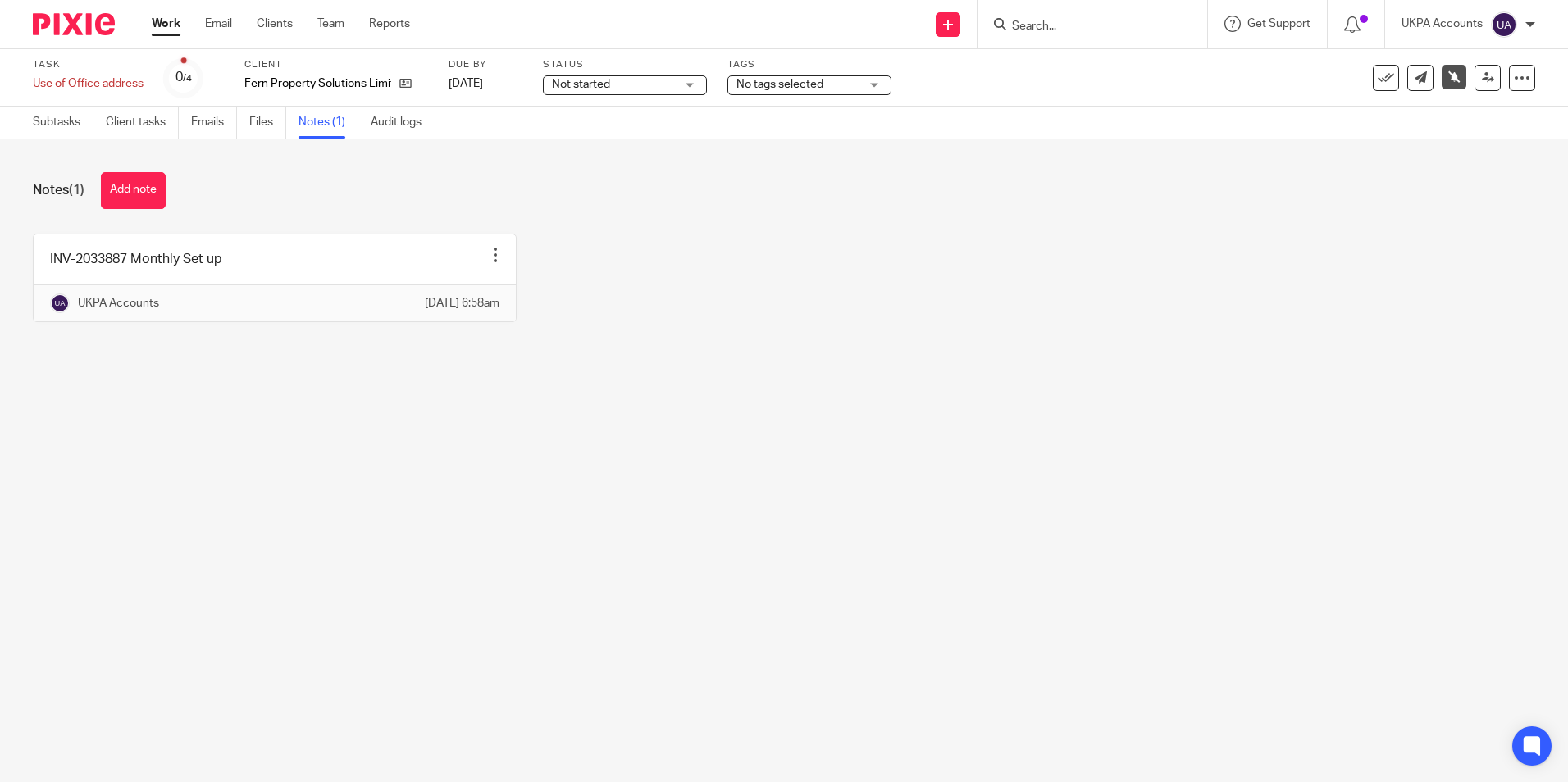
click at [197, 400] on main "Task Use of Office address Save Use of Office address 0 /4 Client Fern Property…" at bounding box center [784, 391] width 1568 height 782
drag, startPoint x: 0, startPoint y: 0, endPoint x: 201, endPoint y: 396, distance: 444.1
click at [199, 400] on main "Task Use of Office address Save Use of Office address 0 /4 Client Fern Property…" at bounding box center [784, 391] width 1568 height 782
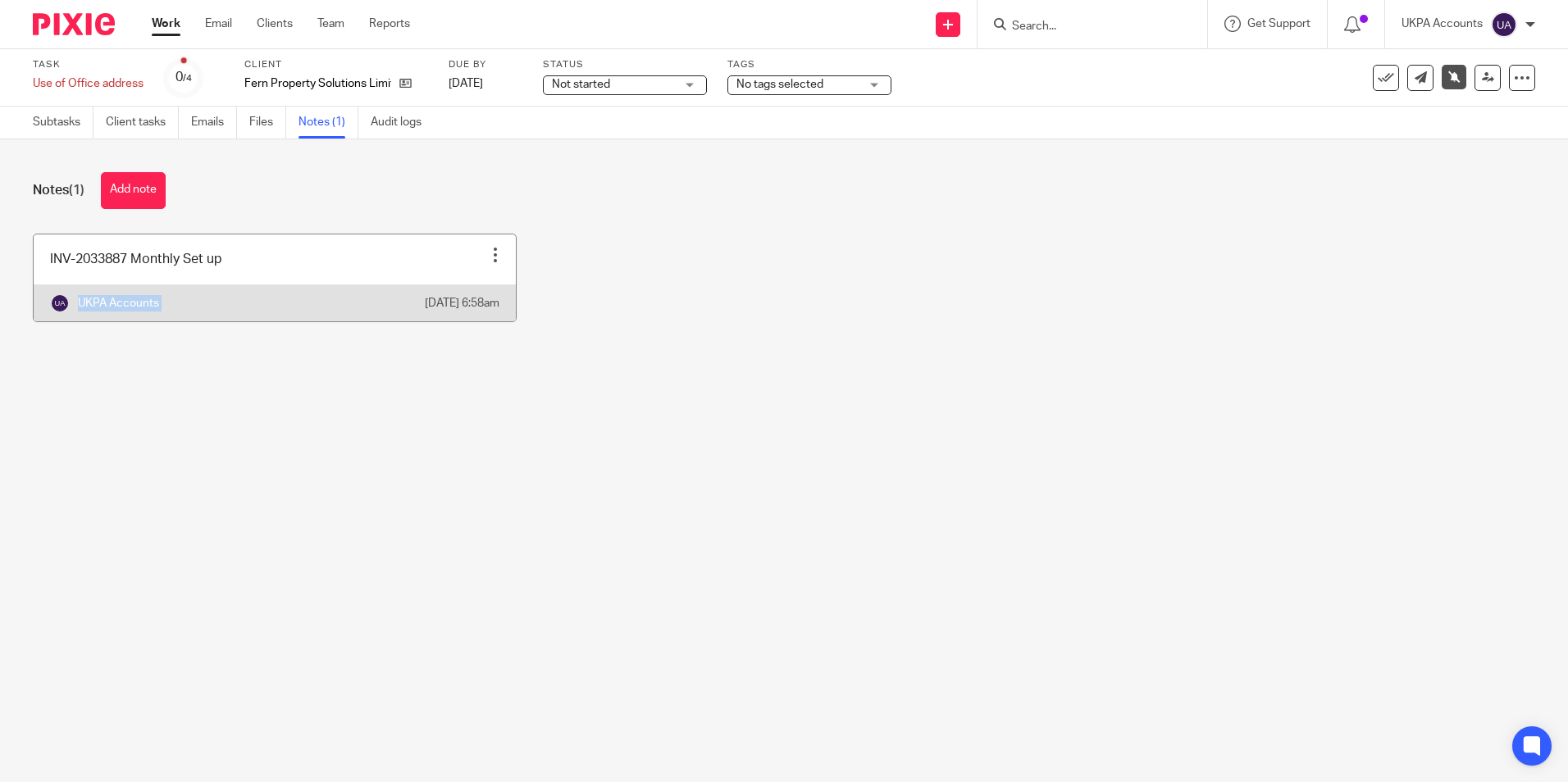
drag, startPoint x: 201, startPoint y: 396, endPoint x: 283, endPoint y: 271, distance: 149.5
click at [283, 271] on link at bounding box center [274, 278] width 482 height 87
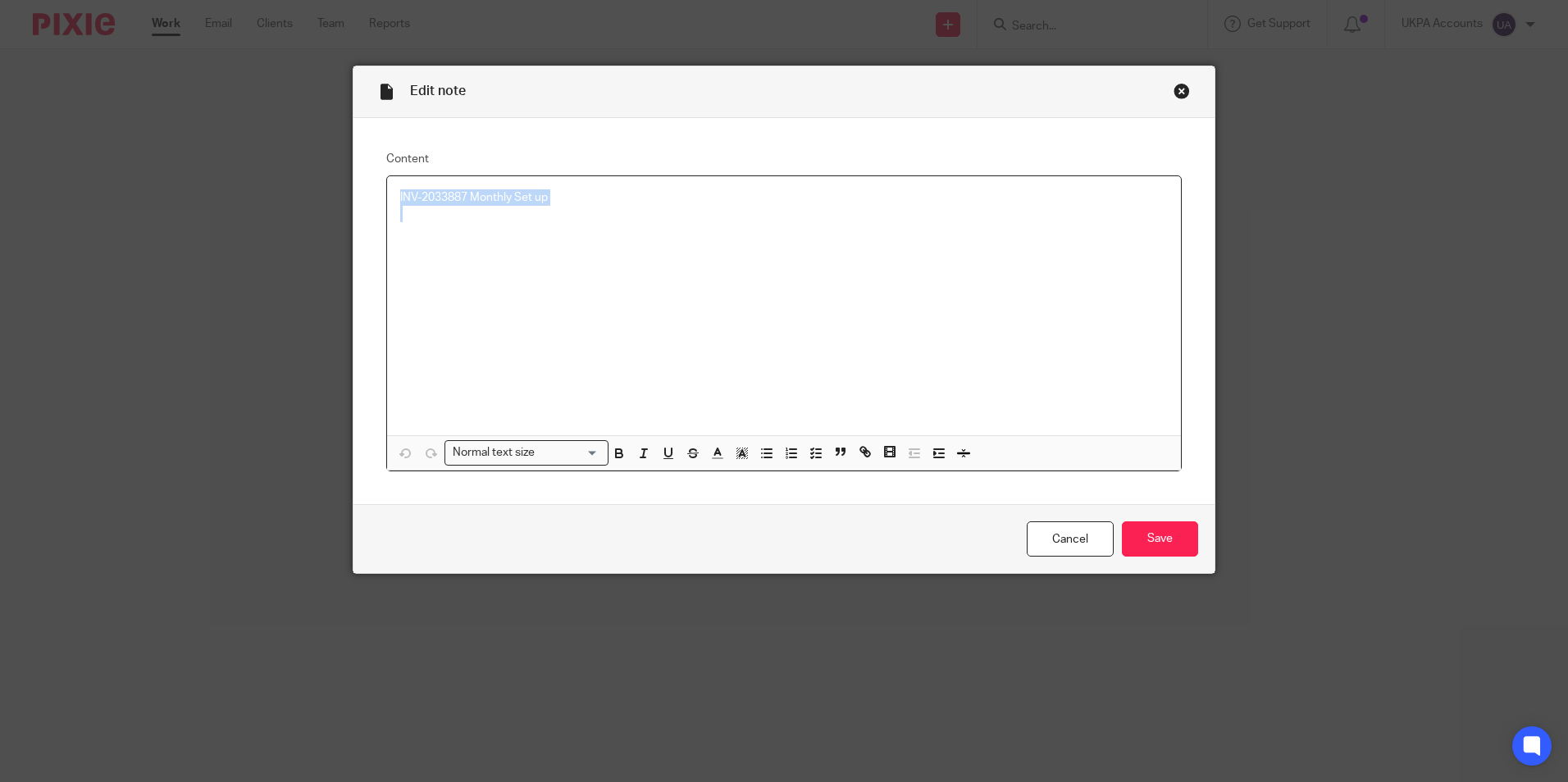
drag, startPoint x: 390, startPoint y: 195, endPoint x: 503, endPoint y: 210, distance: 114.0
click at [503, 210] on div "INV-2033887 Monthly Set up" at bounding box center [784, 306] width 794 height 259
copy p "INV-2033887 Monthly Set up"
click at [1202, 90] on div "Edit note" at bounding box center [784, 92] width 862 height 52
drag, startPoint x: 1178, startPoint y: 92, endPoint x: 1150, endPoint y: 87, distance: 28.4
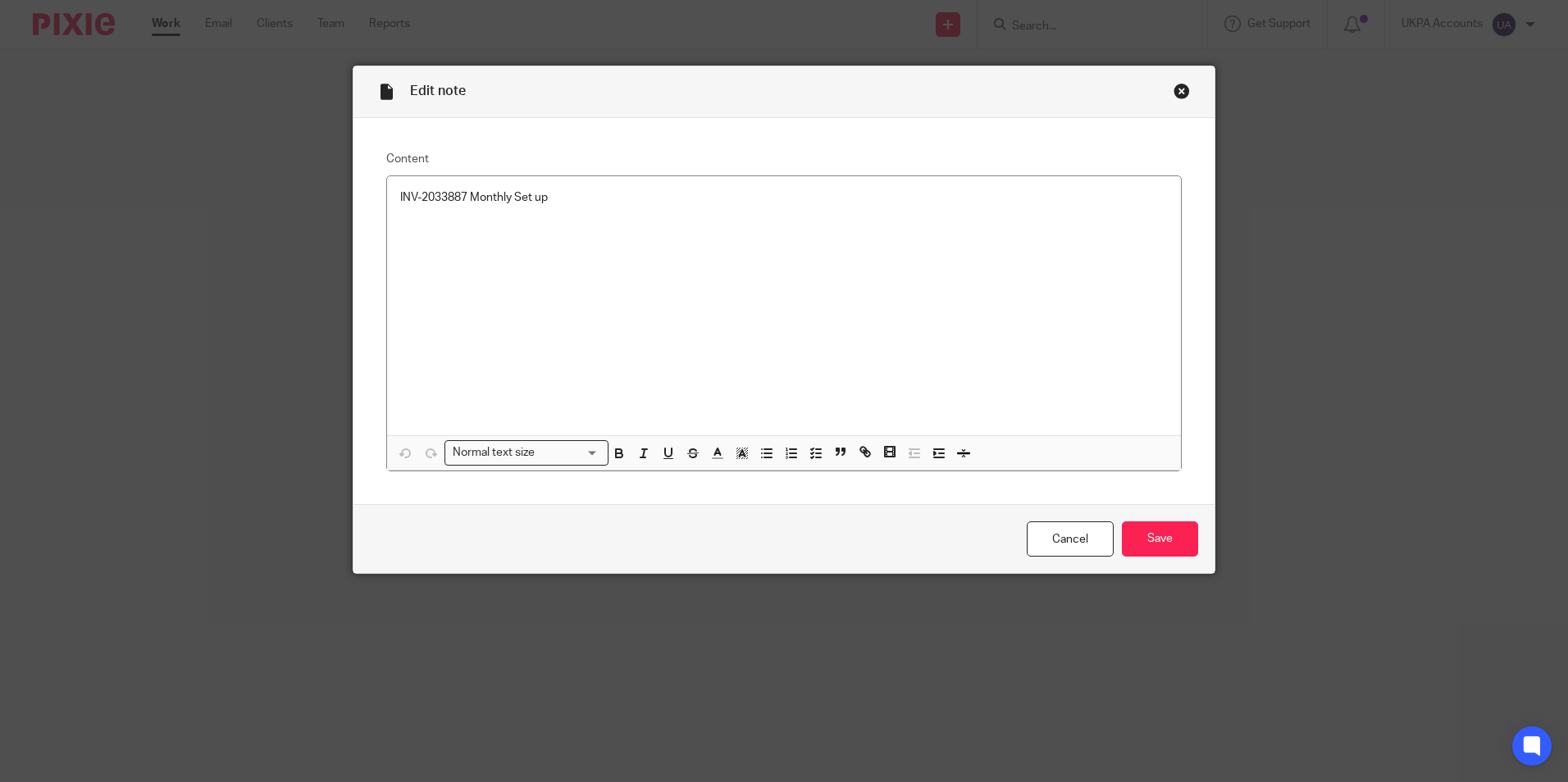
click at [1177, 92] on div "Close this dialog window" at bounding box center [1181, 90] width 16 height 16
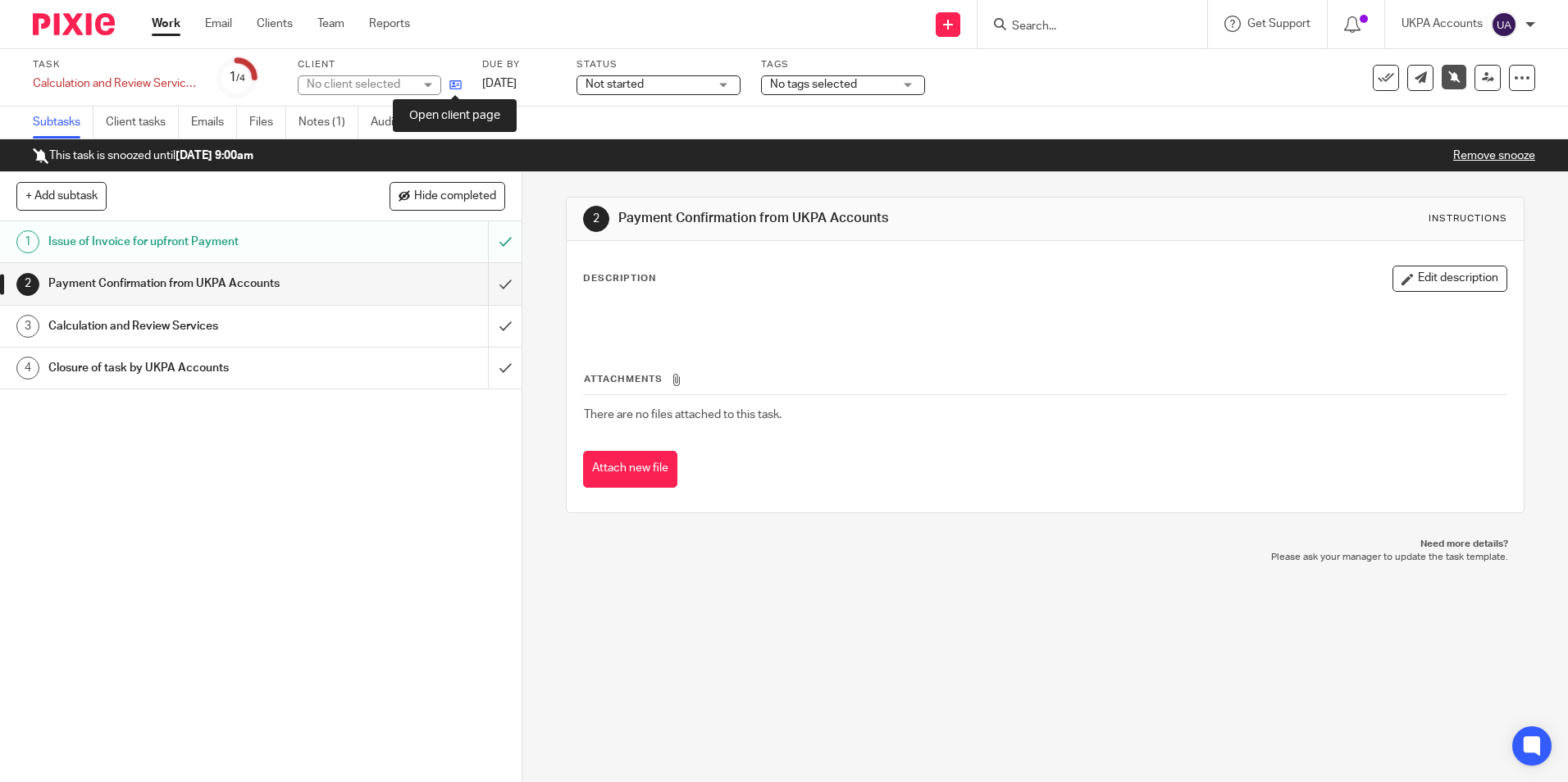
click at [456, 89] on icon at bounding box center [455, 84] width 12 height 12
click at [354, 698] on div "1 Issue of Invoice for upfront Payment 2 Payment Confirmation from UKPA Account…" at bounding box center [261, 502] width 522 height 561
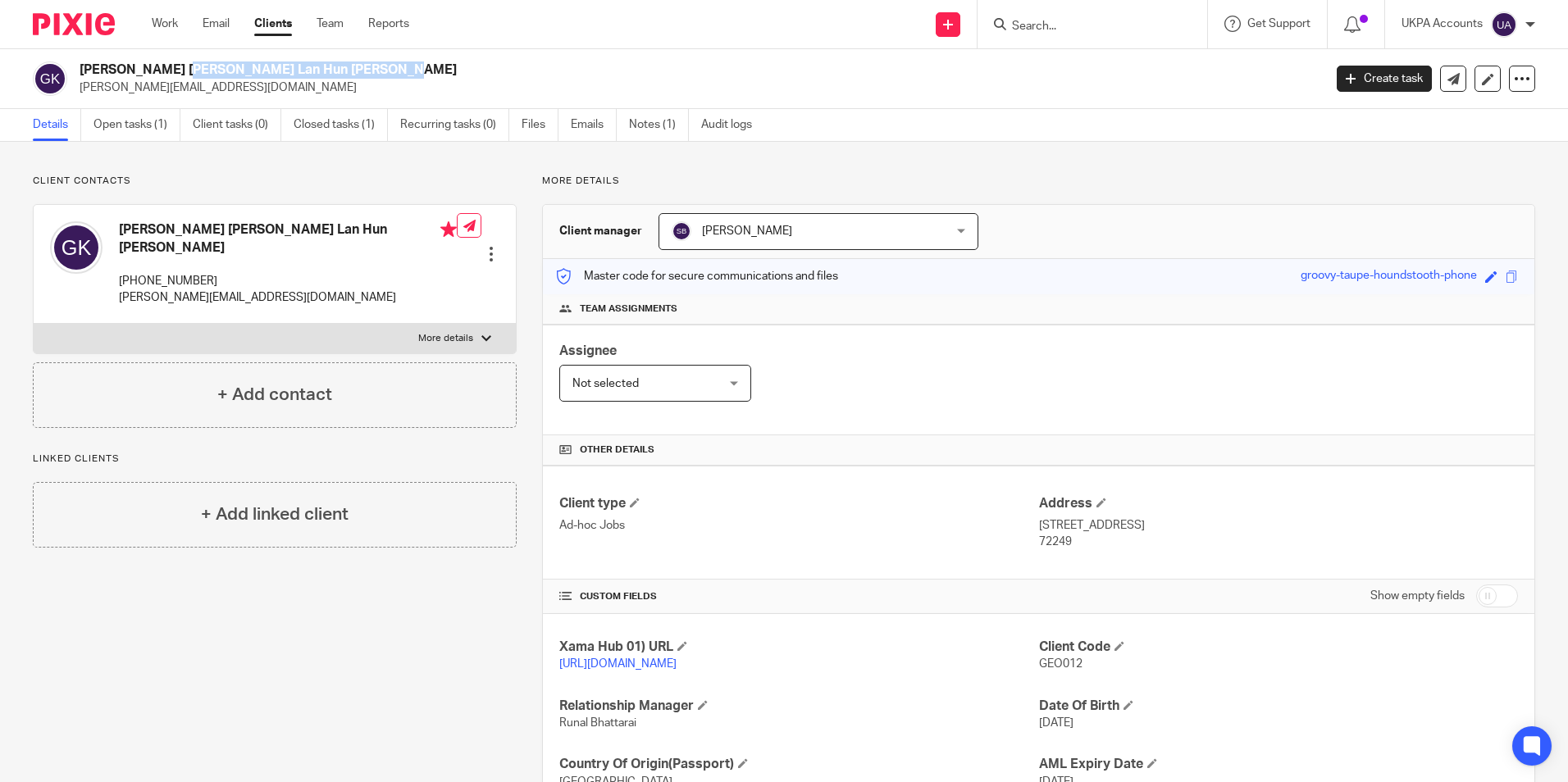
drag, startPoint x: 77, startPoint y: 67, endPoint x: 296, endPoint y: 72, distance: 219.1
click at [296, 72] on div "Geoffrey Jonathan Lan Hun Kuen geoffrey@gelconsultants.mu" at bounding box center [672, 78] width 1279 height 34
copy h2 "Geoffrey Jonathan Lan Hun Kuen"
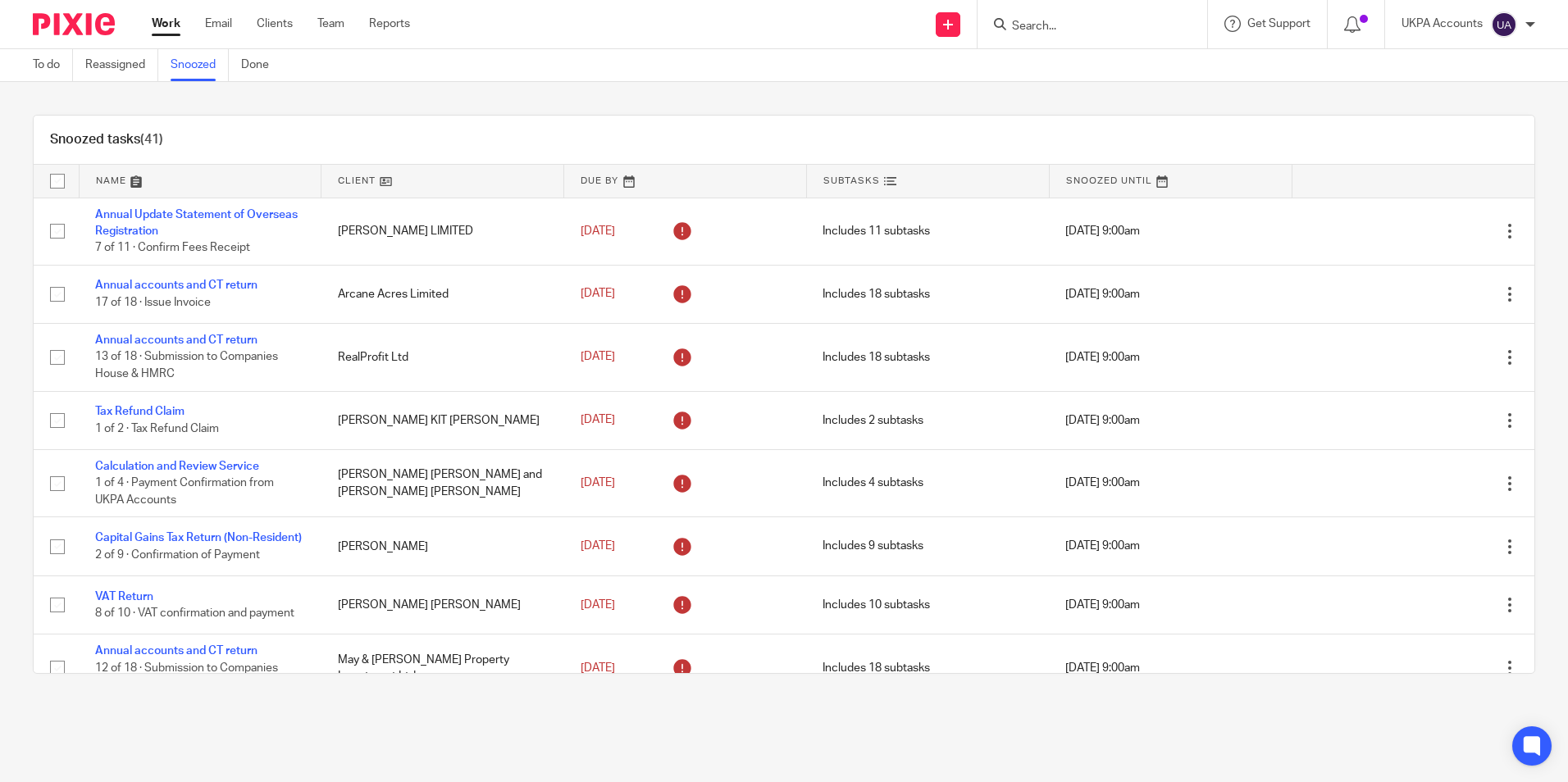
click at [532, 145] on div "Snoozed tasks (41)" at bounding box center [783, 141] width 1501 height 49
click at [640, 124] on div "Snoozed tasks (41)" at bounding box center [783, 141] width 1501 height 49
click at [1093, 20] on input "Search" at bounding box center [1084, 26] width 147 height 14
click at [980, 135] on div "Snoozed tasks (41)" at bounding box center [783, 141] width 1501 height 49
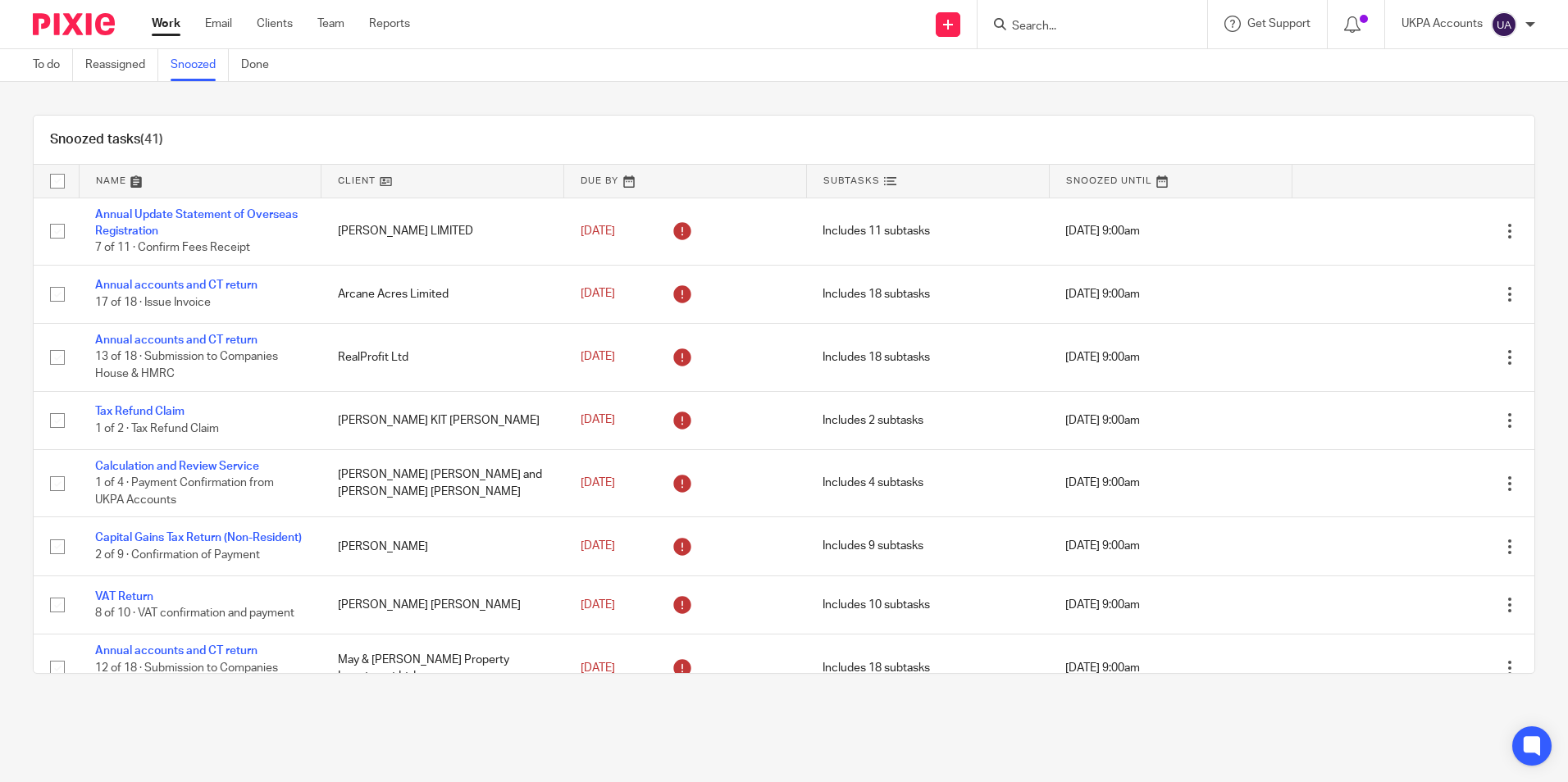
click at [980, 135] on div "Snoozed tasks (41)" at bounding box center [783, 141] width 1501 height 49
click at [977, 128] on div "Snoozed tasks (41)" at bounding box center [783, 141] width 1501 height 49
click at [976, 128] on div "Snoozed tasks (41)" at bounding box center [783, 141] width 1501 height 49
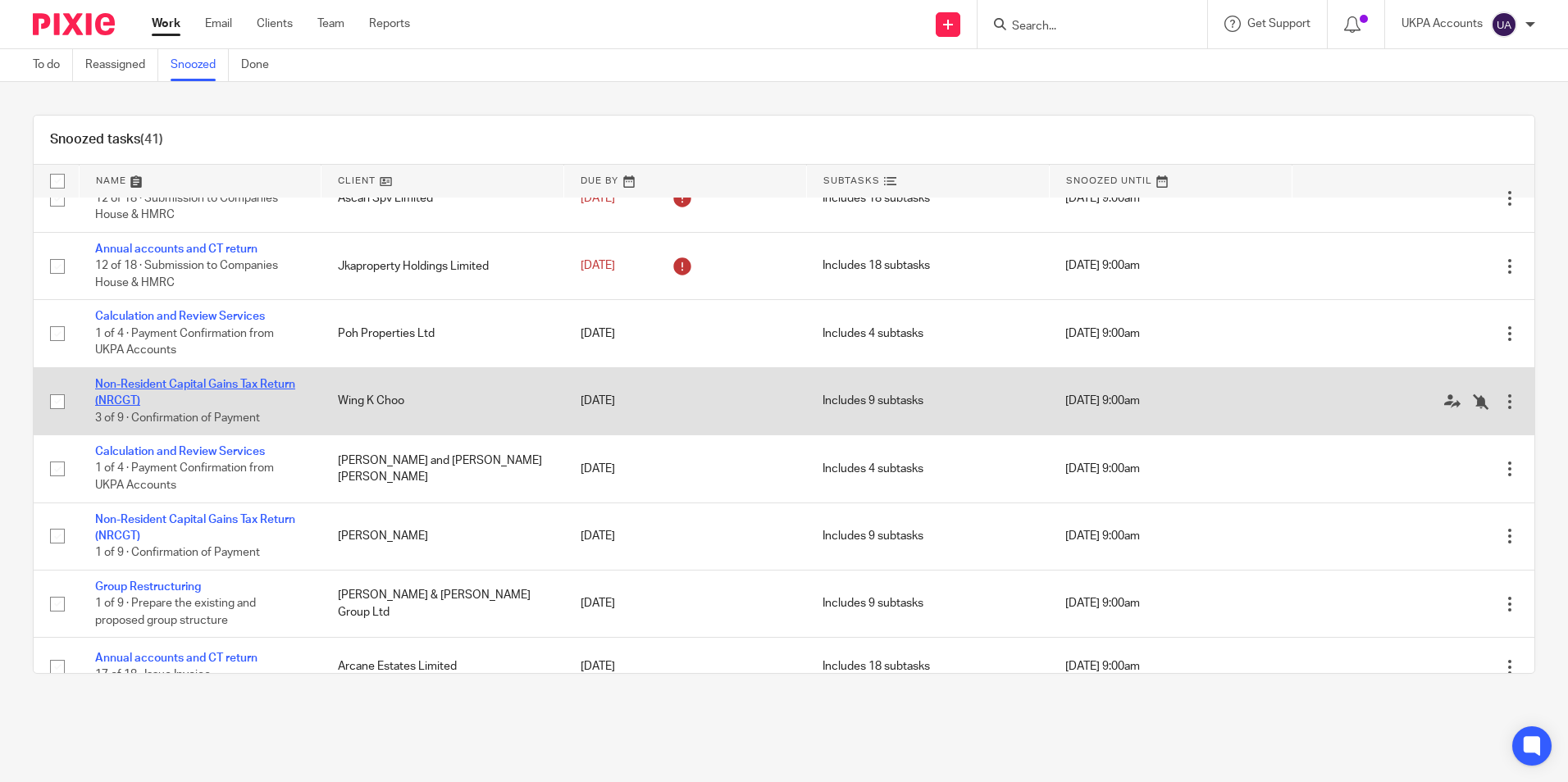
click at [276, 403] on link "Non-Resident Capital Gains Tax Return (NRCGT)" at bounding box center [195, 393] width 200 height 28
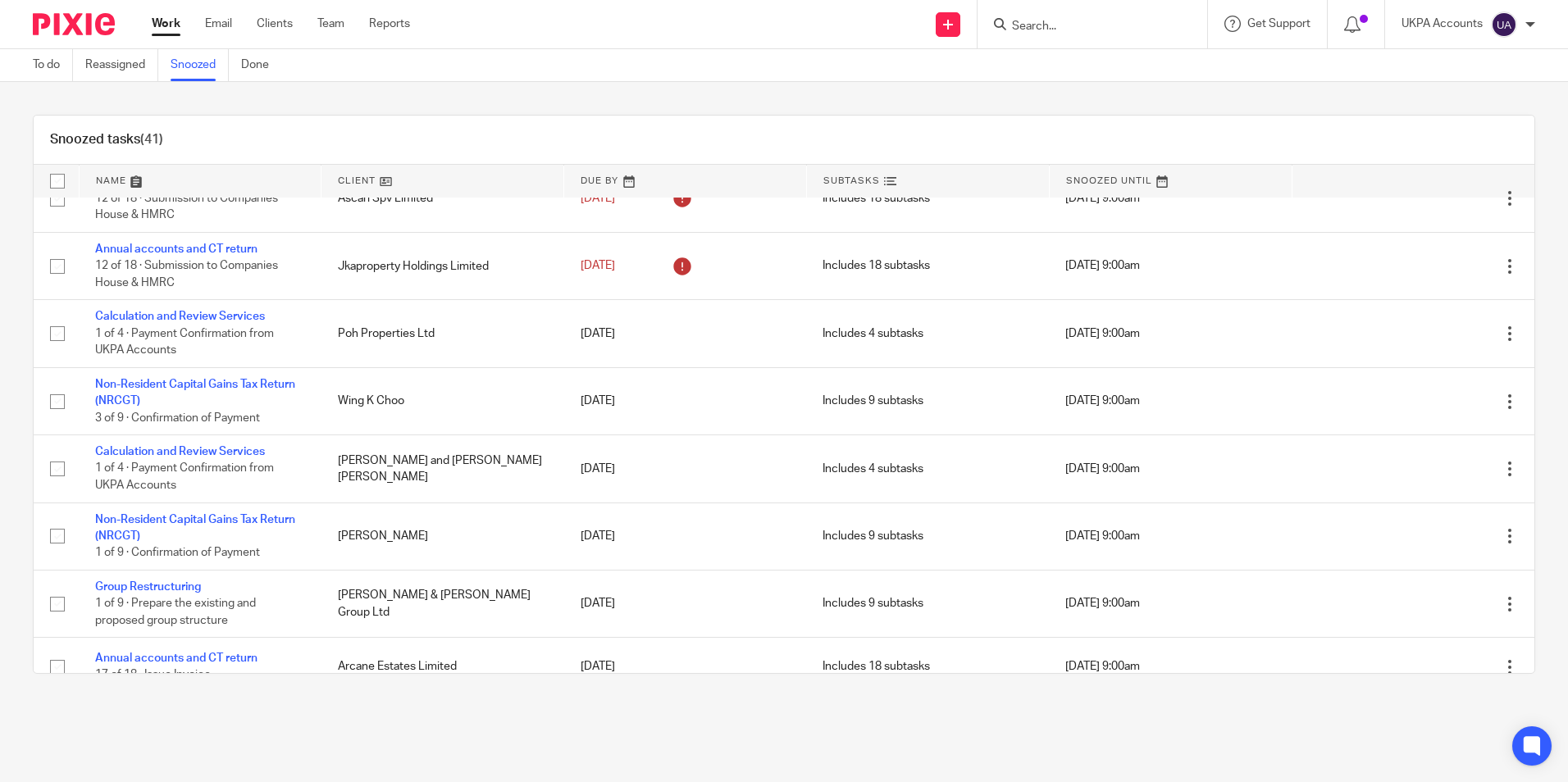
click at [867, 135] on div "Snoozed tasks (41)" at bounding box center [783, 141] width 1501 height 49
click at [992, 106] on div "Snoozed tasks (41) Name Client Due By Subtasks Snoozed Until Annual Update Stat…" at bounding box center [784, 394] width 1568 height 624
click at [205, 76] on link "Snoozed" at bounding box center [199, 66] width 58 height 32
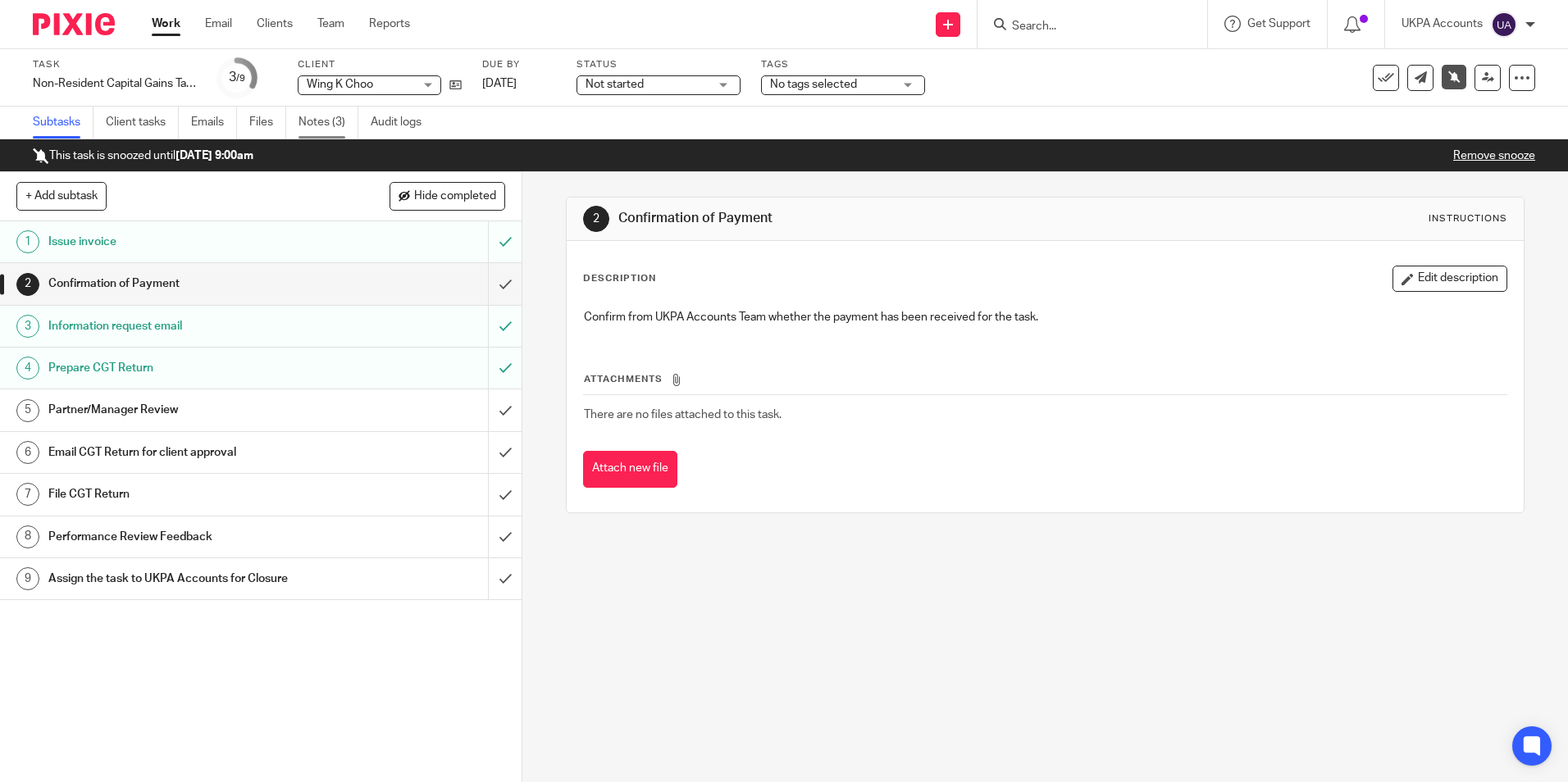
click at [322, 116] on link "Notes (3)" at bounding box center [328, 123] width 60 height 32
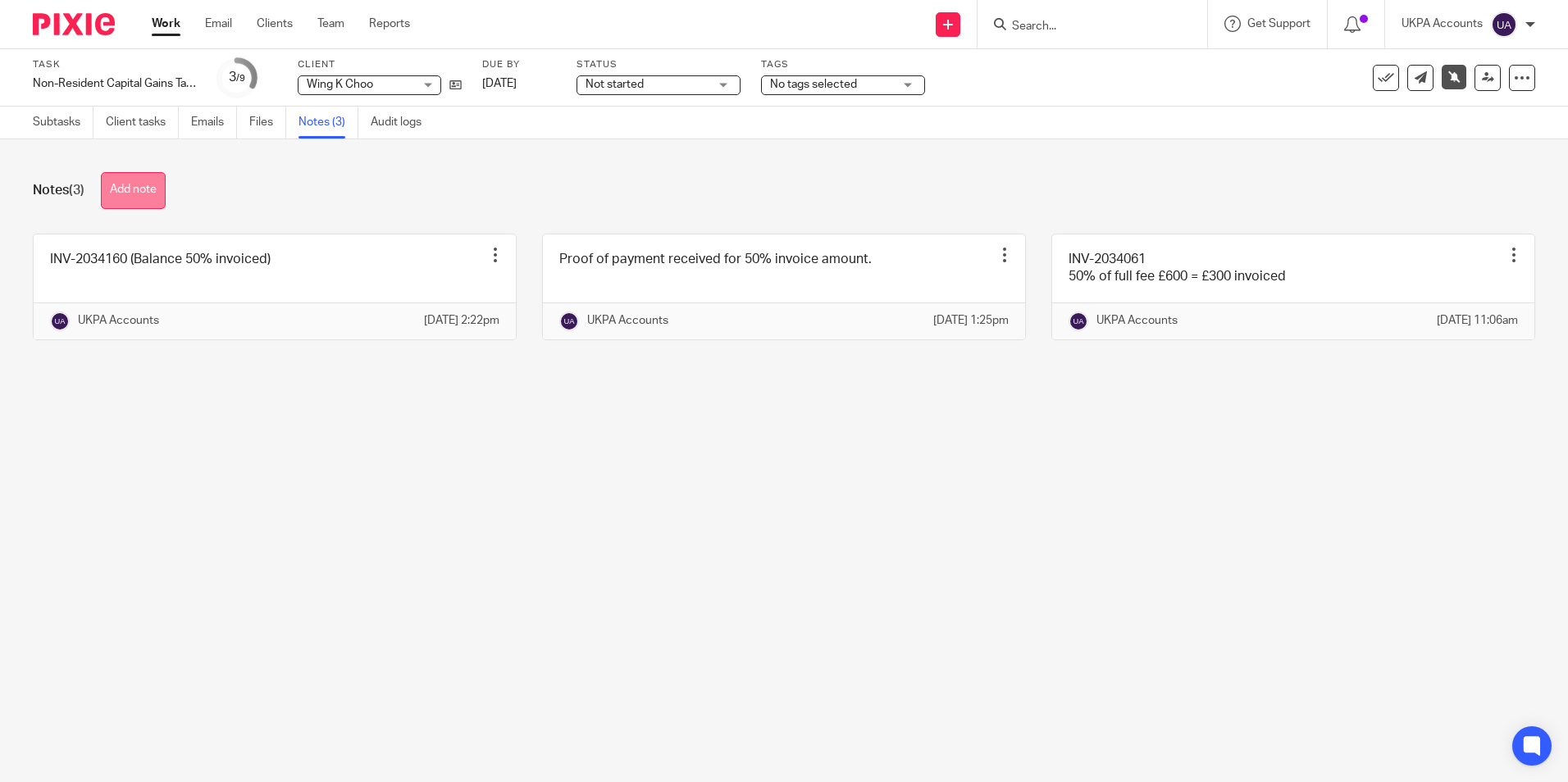
click at [159, 188] on button "Add note" at bounding box center [133, 190] width 65 height 37
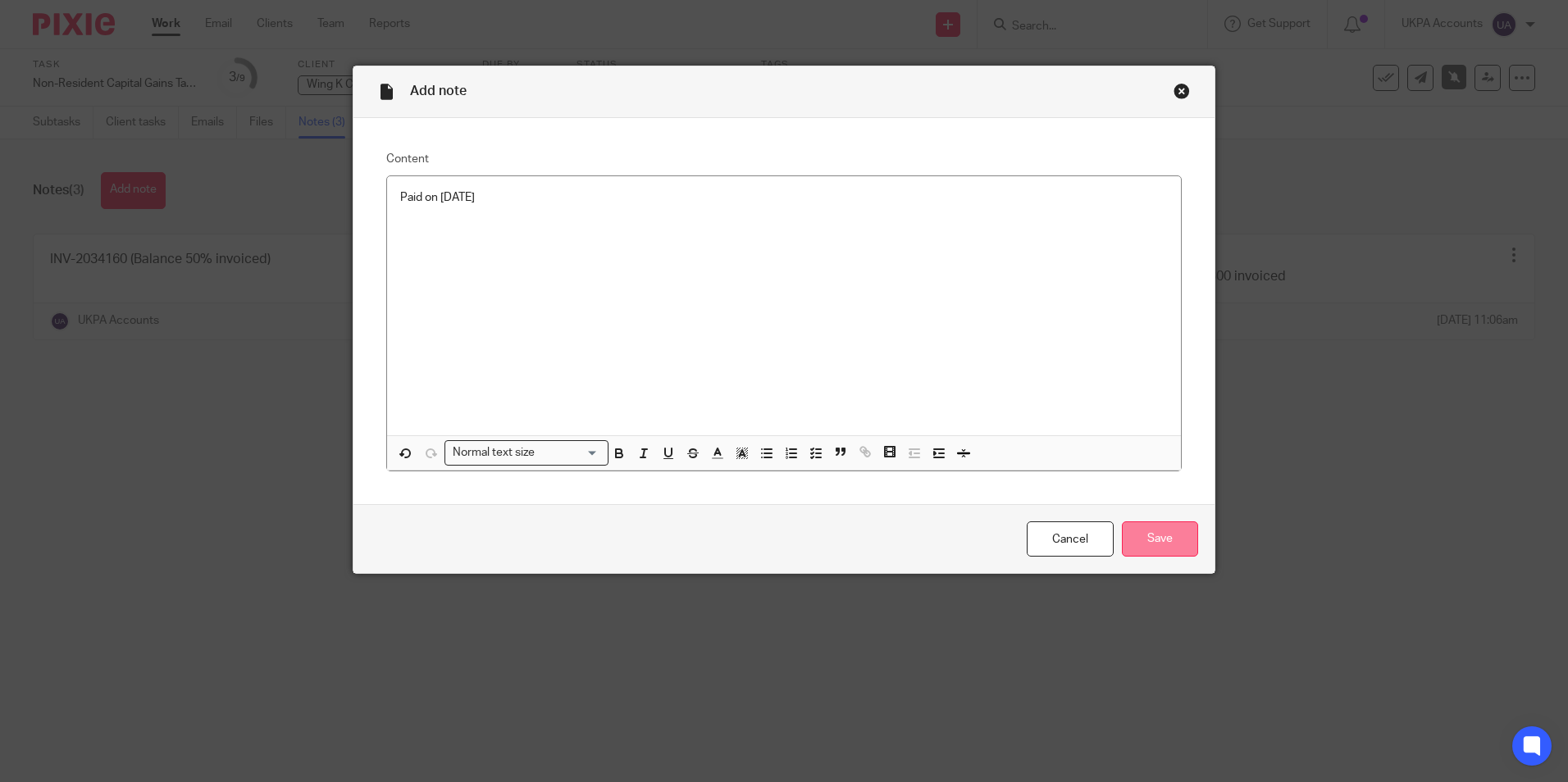
click at [1161, 543] on input "Save" at bounding box center [1161, 538] width 77 height 35
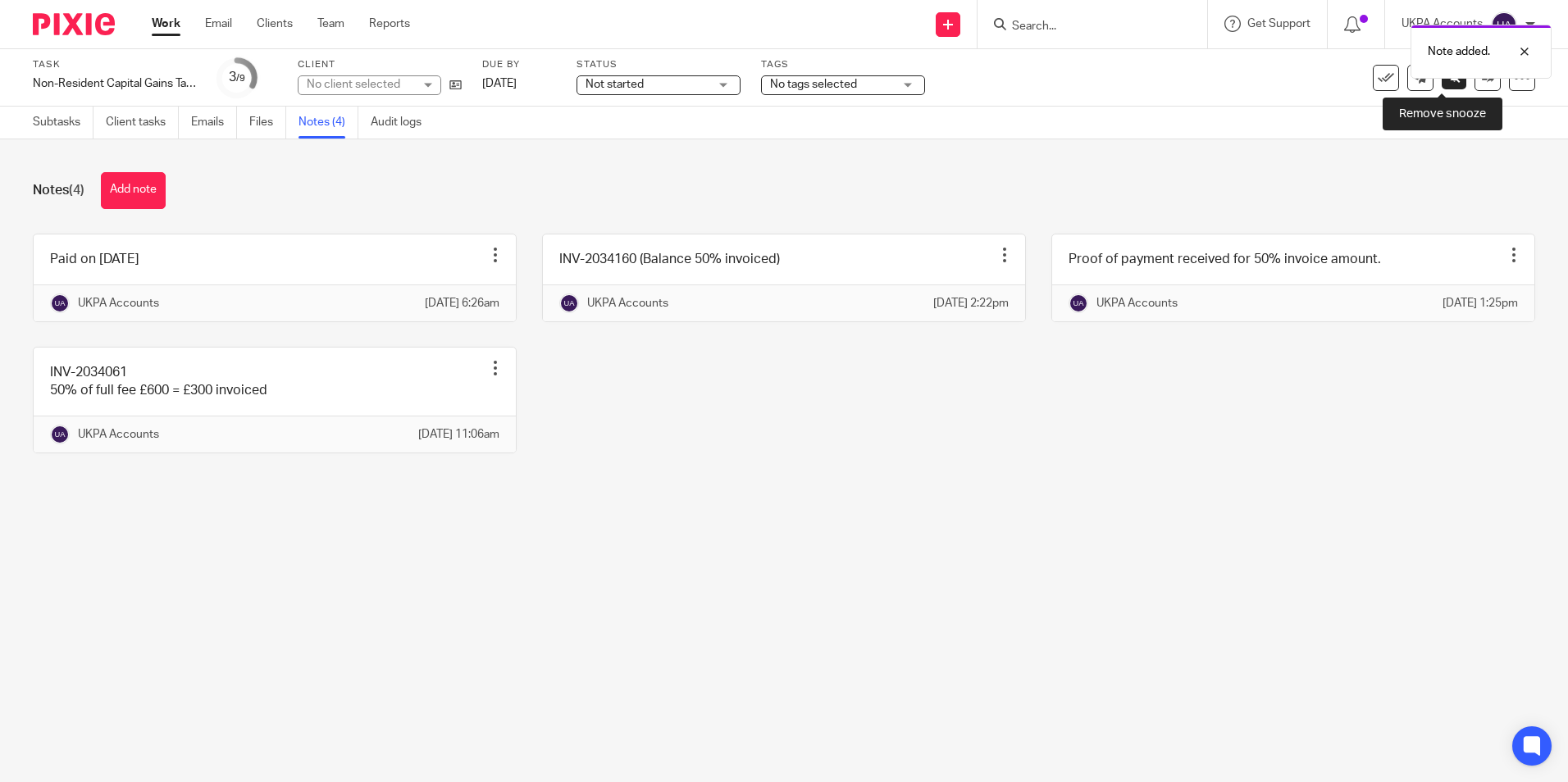
click at [1445, 85] on link at bounding box center [1454, 77] width 25 height 25
click at [64, 127] on link "Subtasks" at bounding box center [62, 123] width 61 height 32
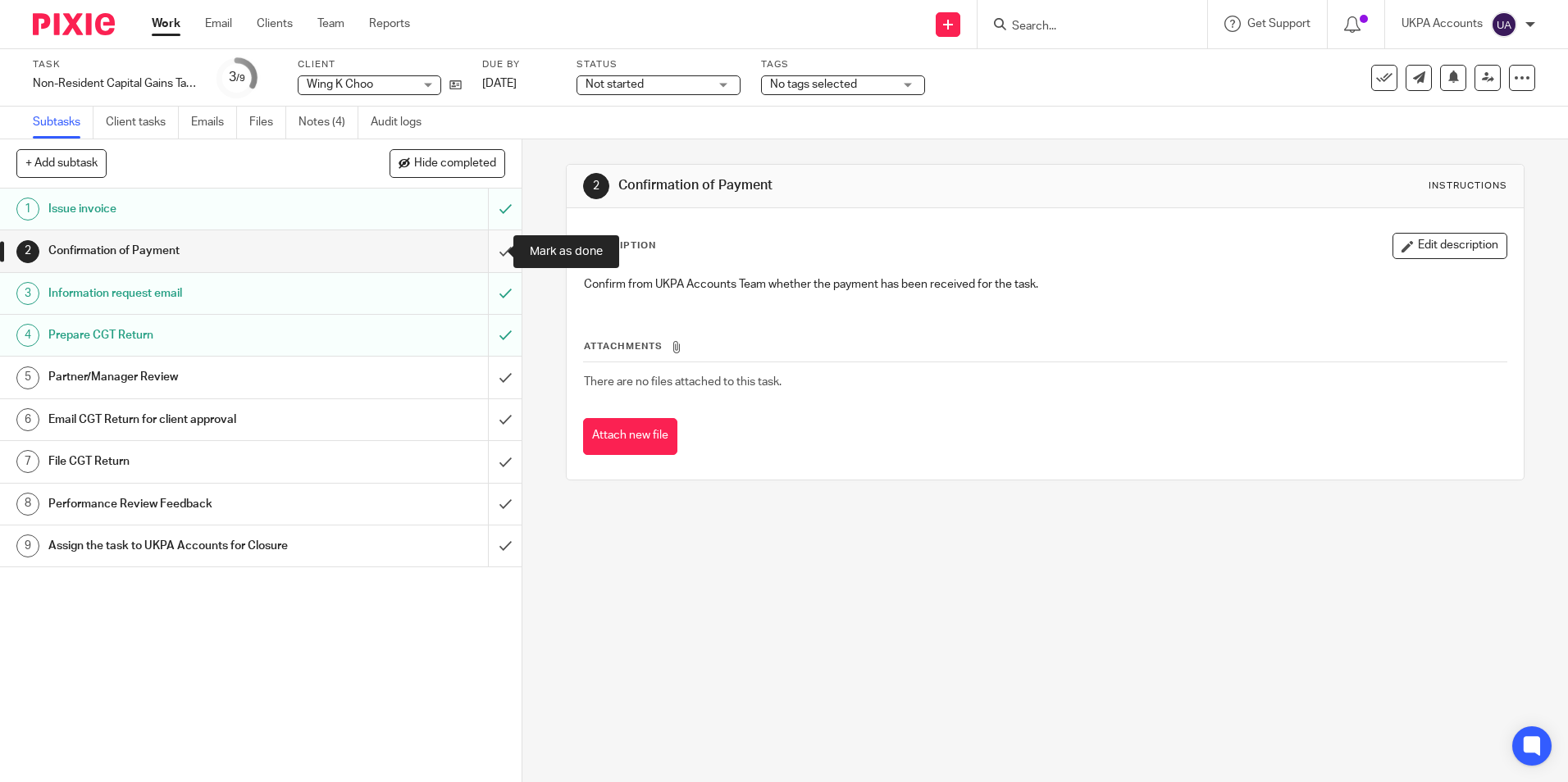
click at [489, 253] on input "submit" at bounding box center [261, 250] width 522 height 41
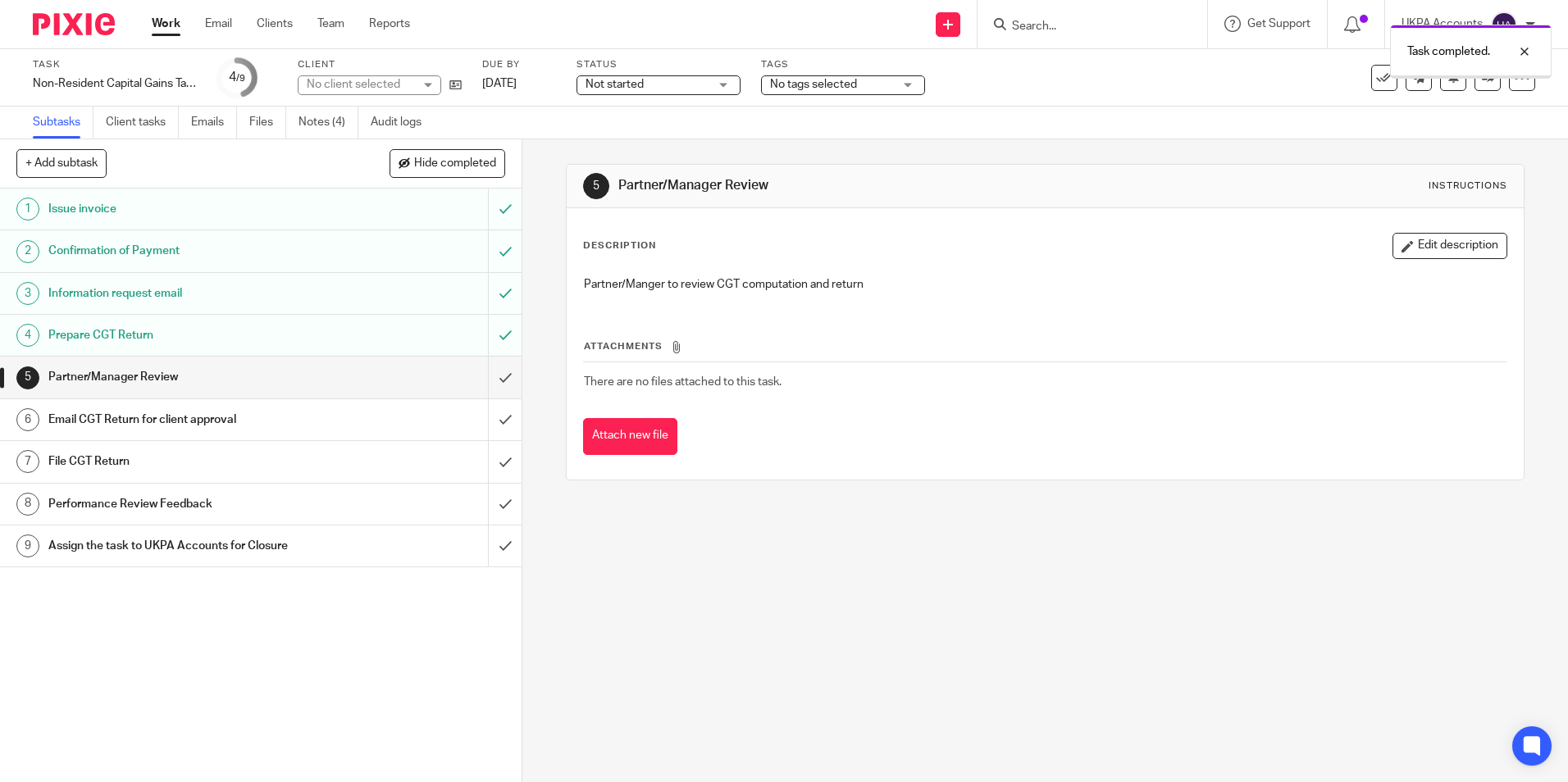
click at [341, 126] on link "Notes (4)" at bounding box center [328, 123] width 60 height 32
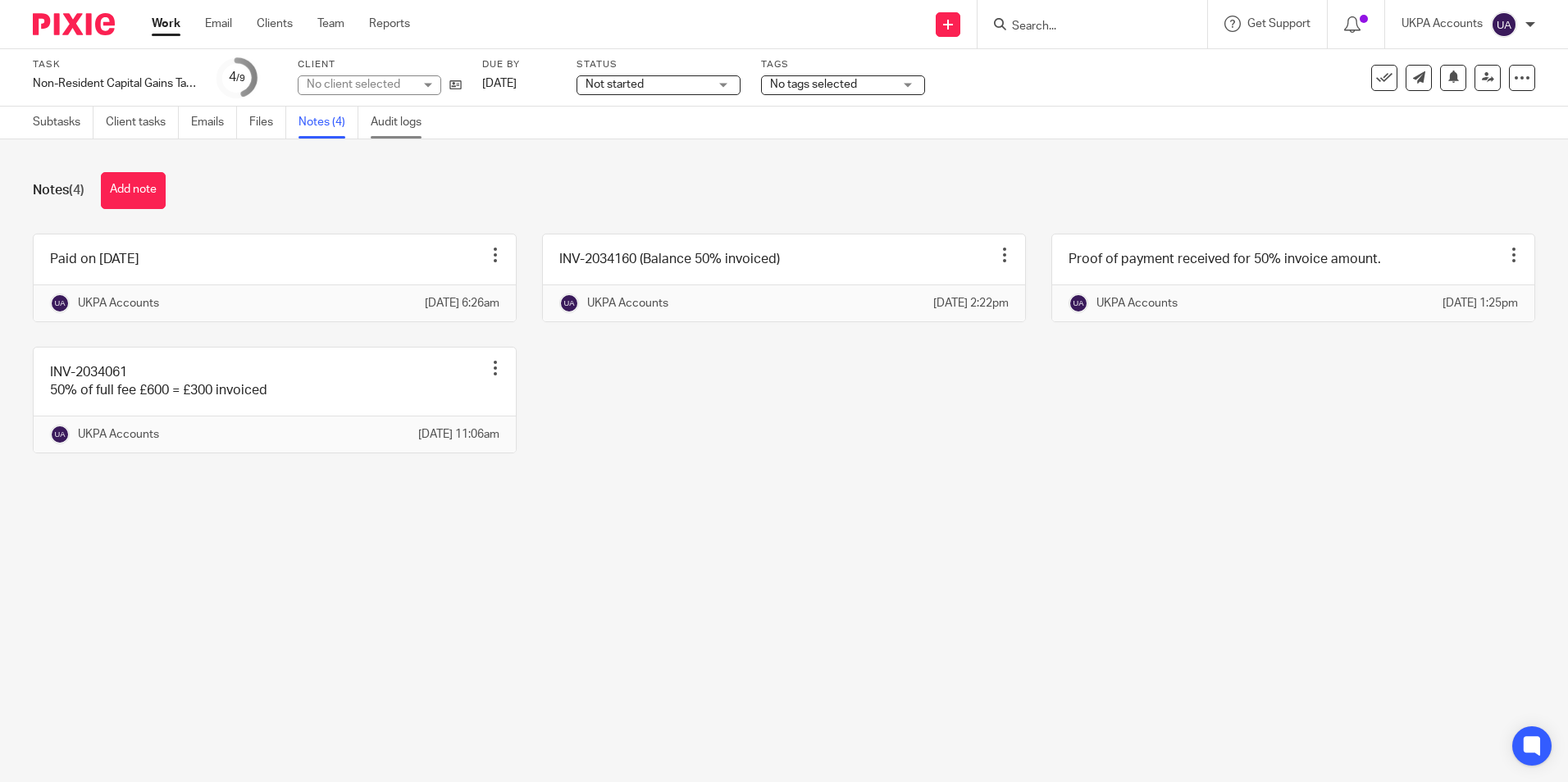
click at [382, 124] on link "Audit logs" at bounding box center [402, 123] width 63 height 32
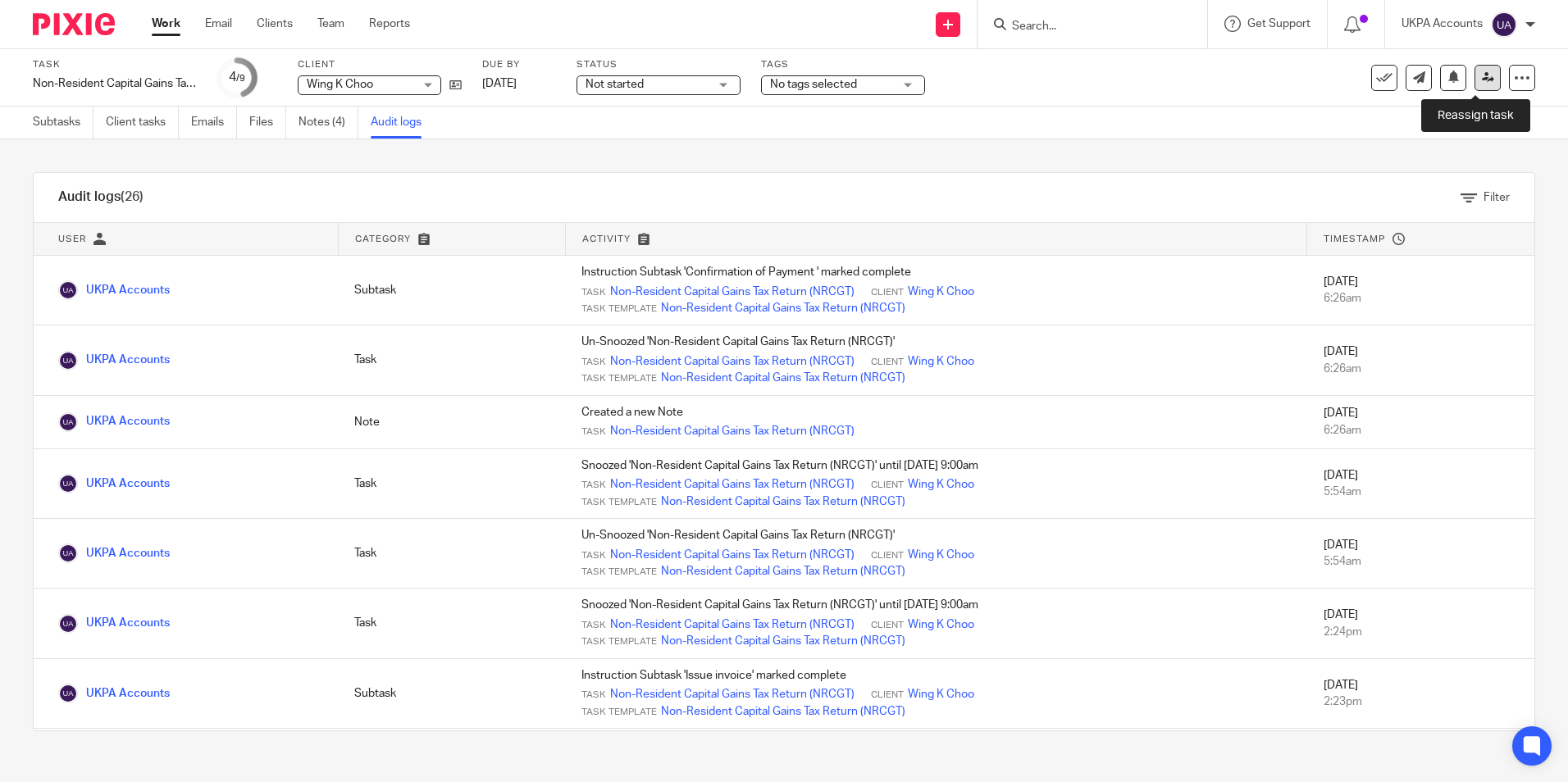
click at [1475, 83] on link at bounding box center [1488, 78] width 26 height 26
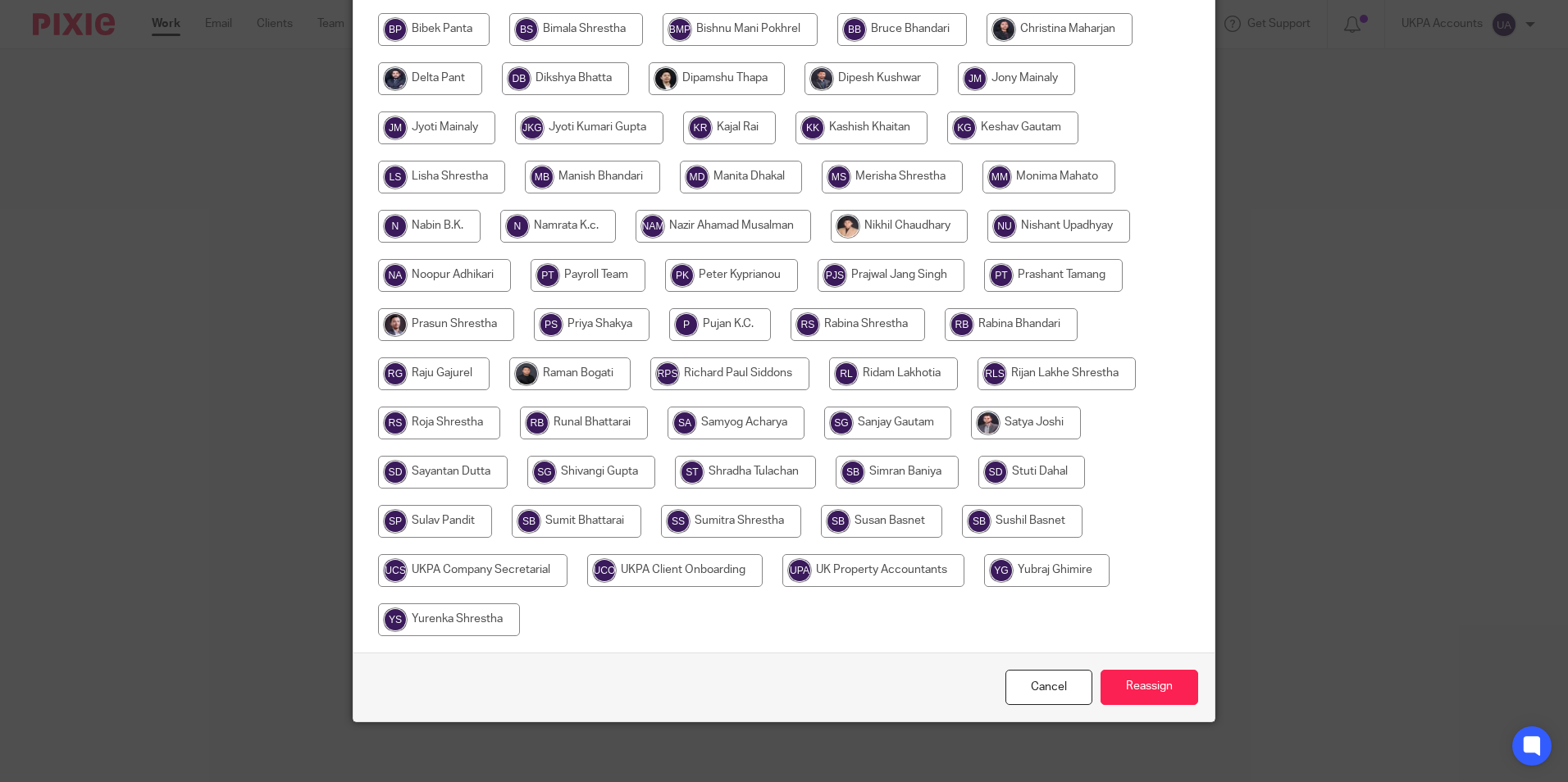
scroll to position [438, 0]
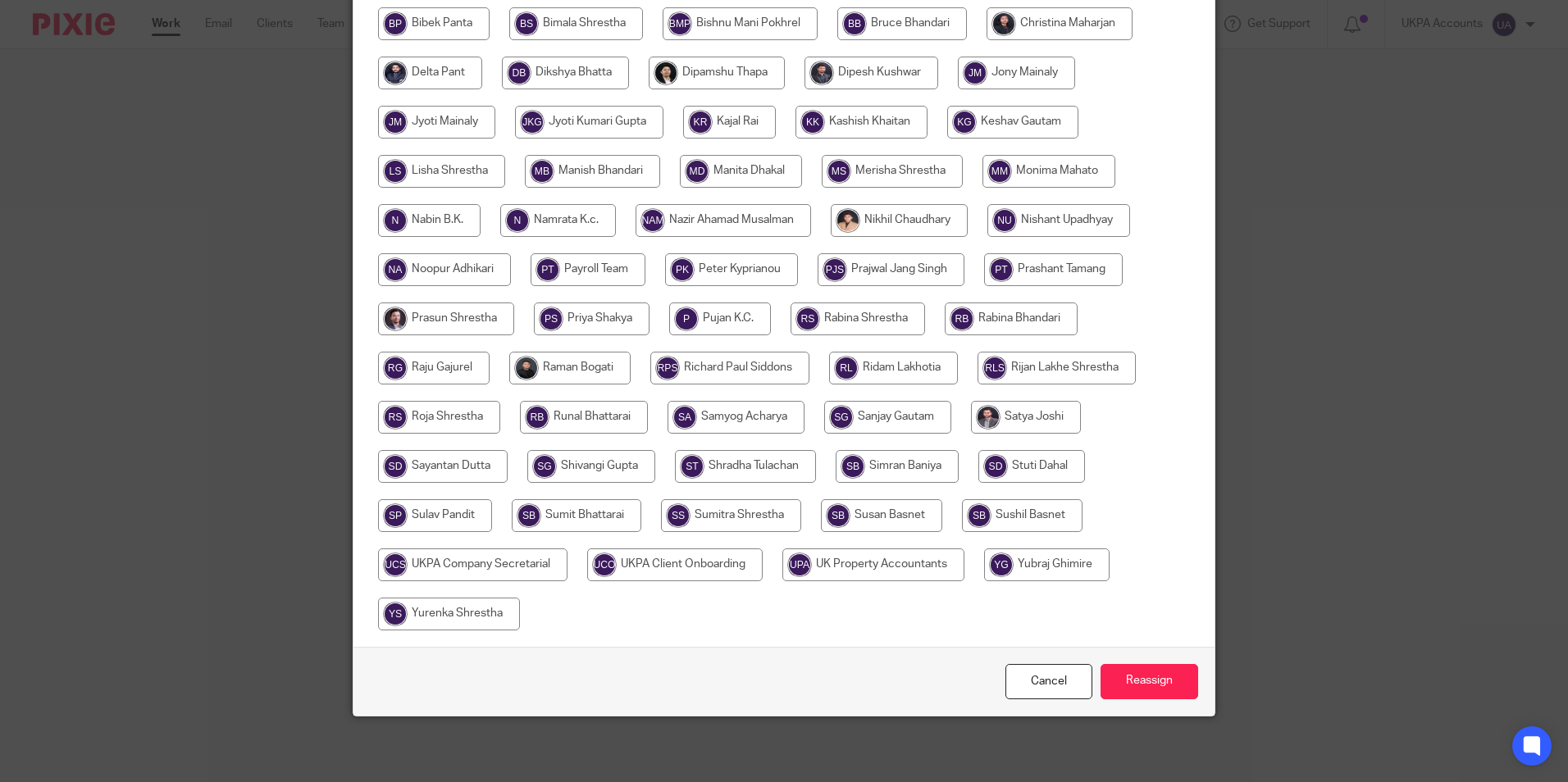
click at [743, 421] on input "radio" at bounding box center [735, 417] width 137 height 32
radio input "true"
click at [1167, 689] on input "Reassign" at bounding box center [1150, 681] width 98 height 35
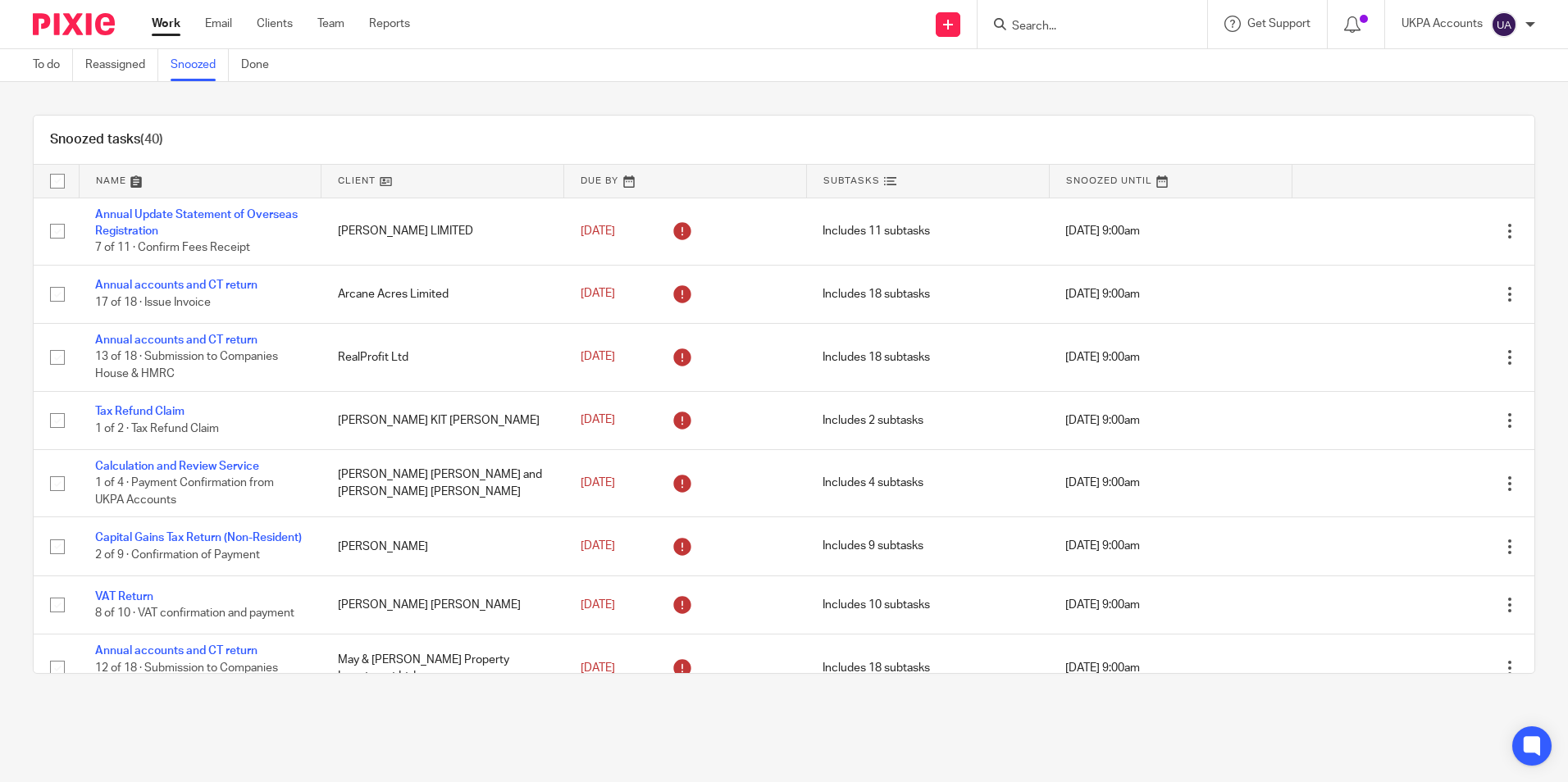
click at [381, 132] on div "Snoozed tasks (40)" at bounding box center [783, 141] width 1501 height 49
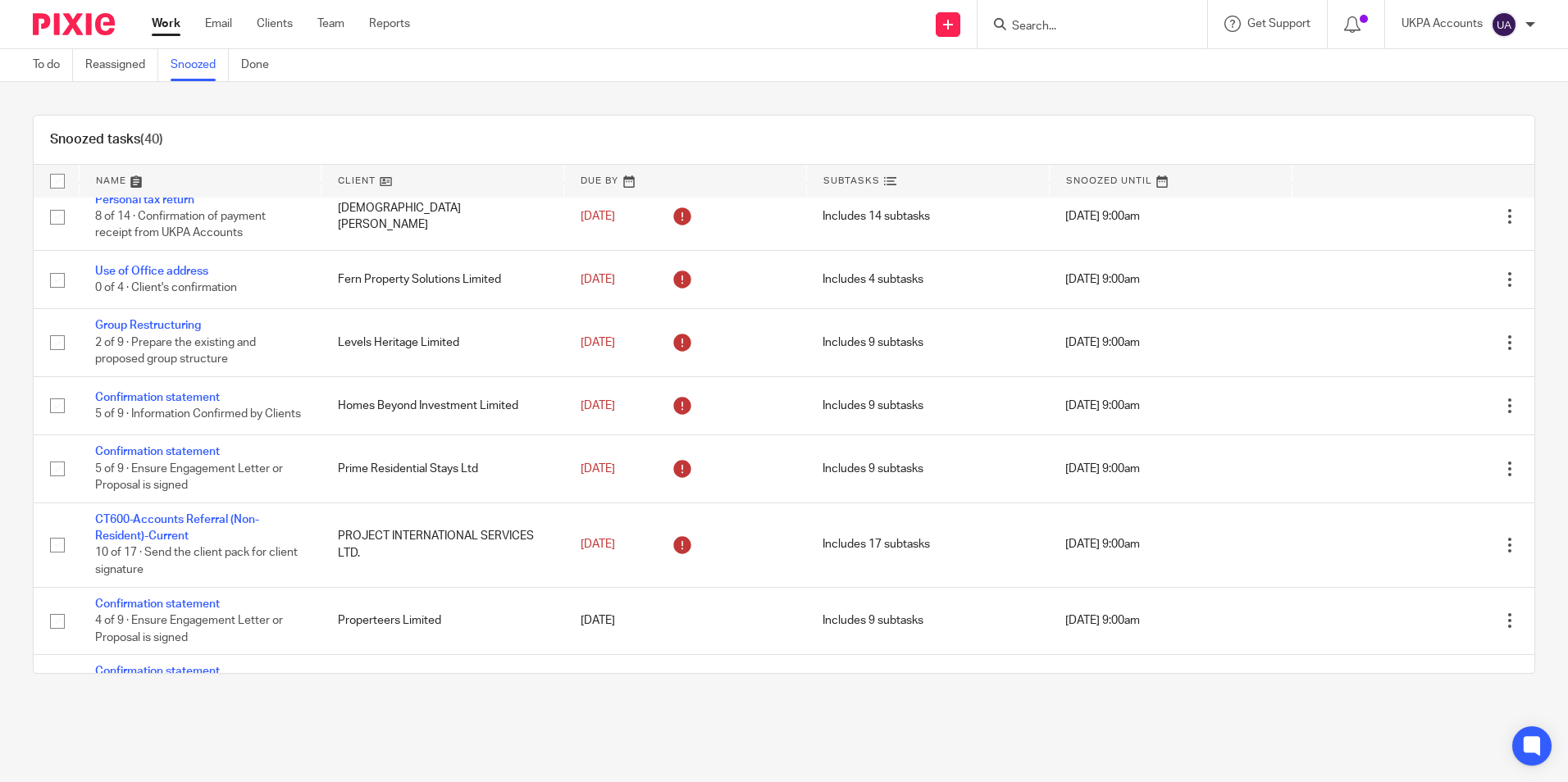
scroll to position [999, 0]
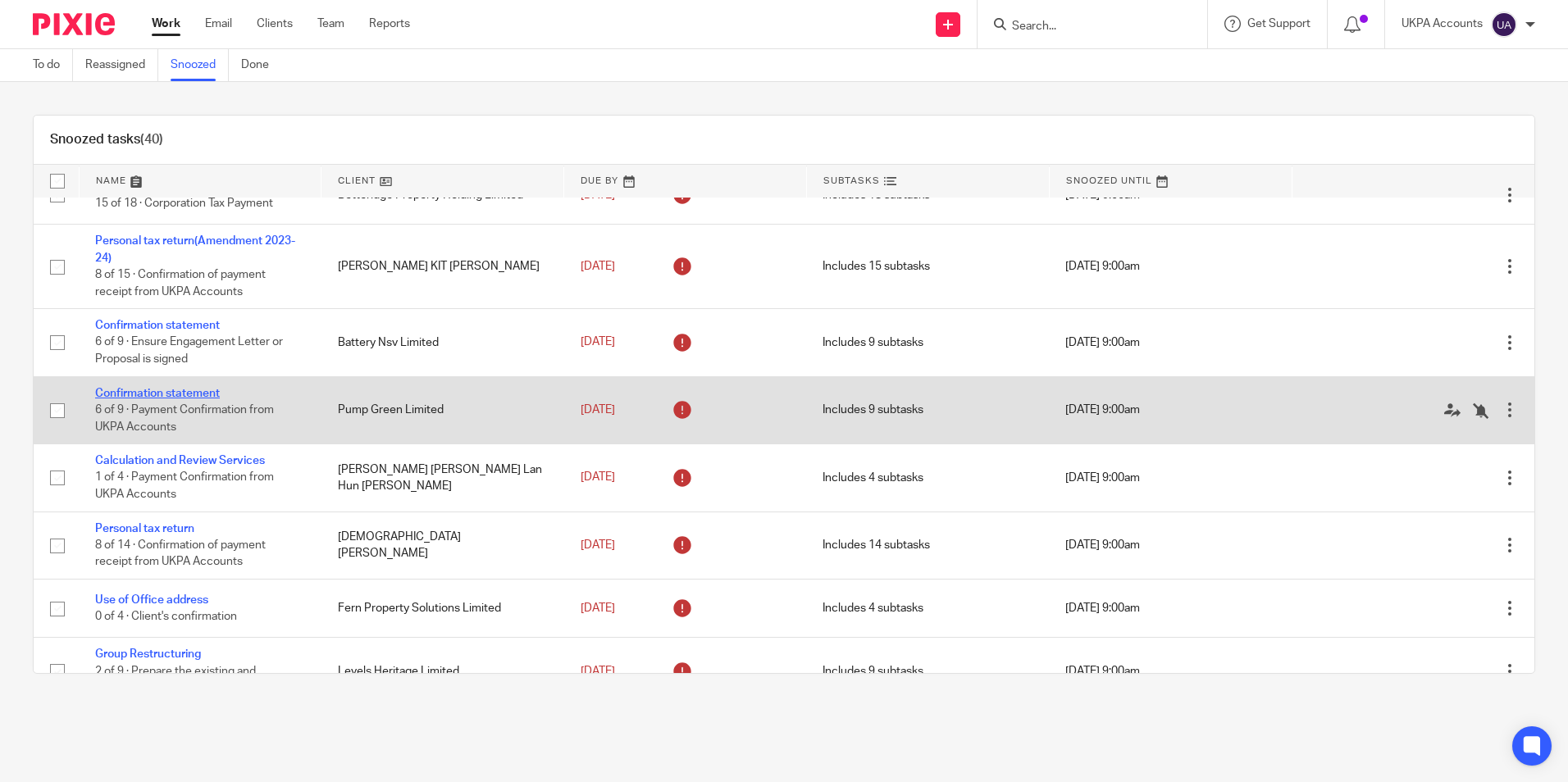
click at [116, 400] on link "Confirmation statement" at bounding box center [158, 393] width 124 height 11
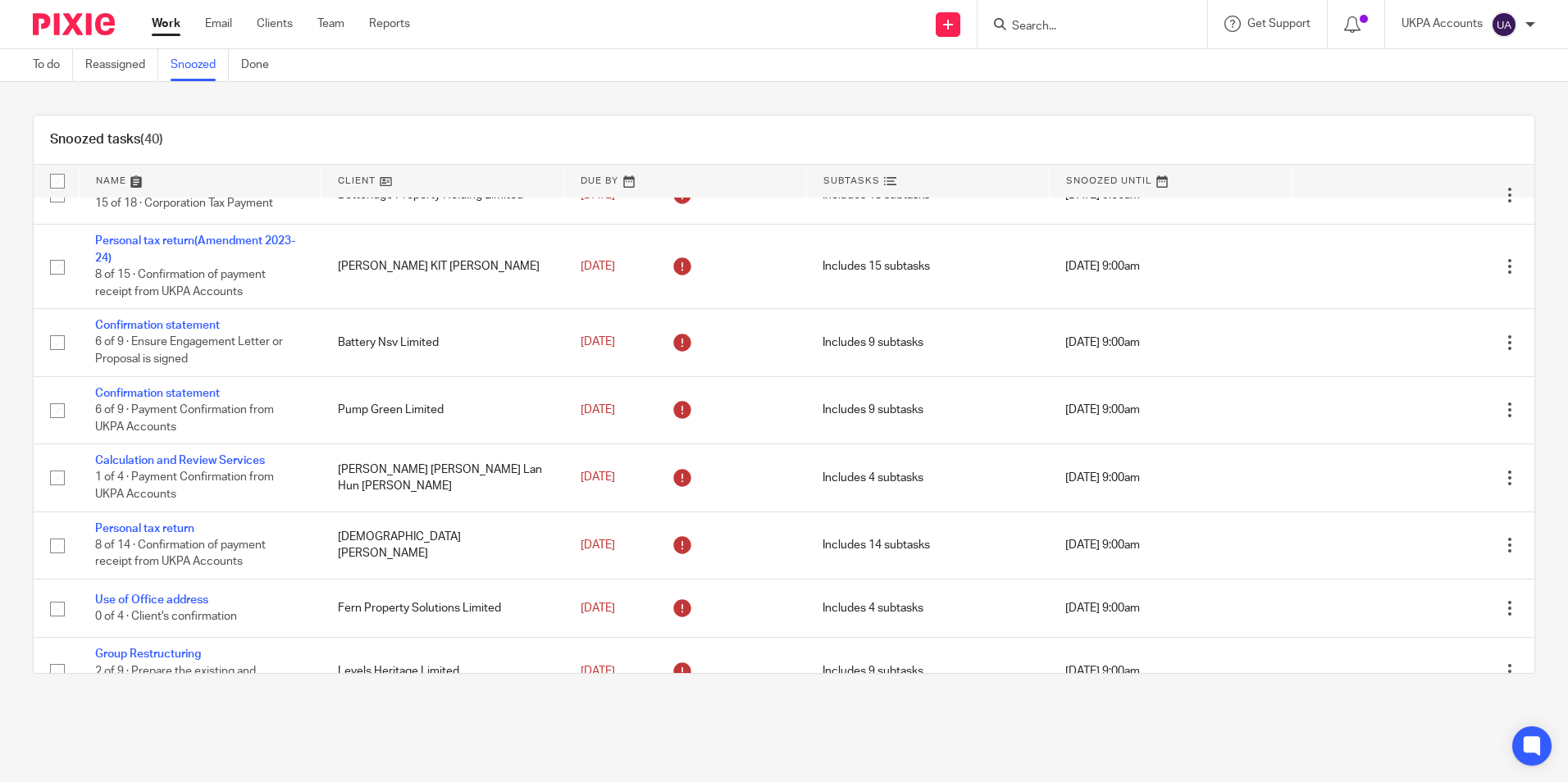
click at [197, 68] on link "Snoozed" at bounding box center [199, 66] width 58 height 32
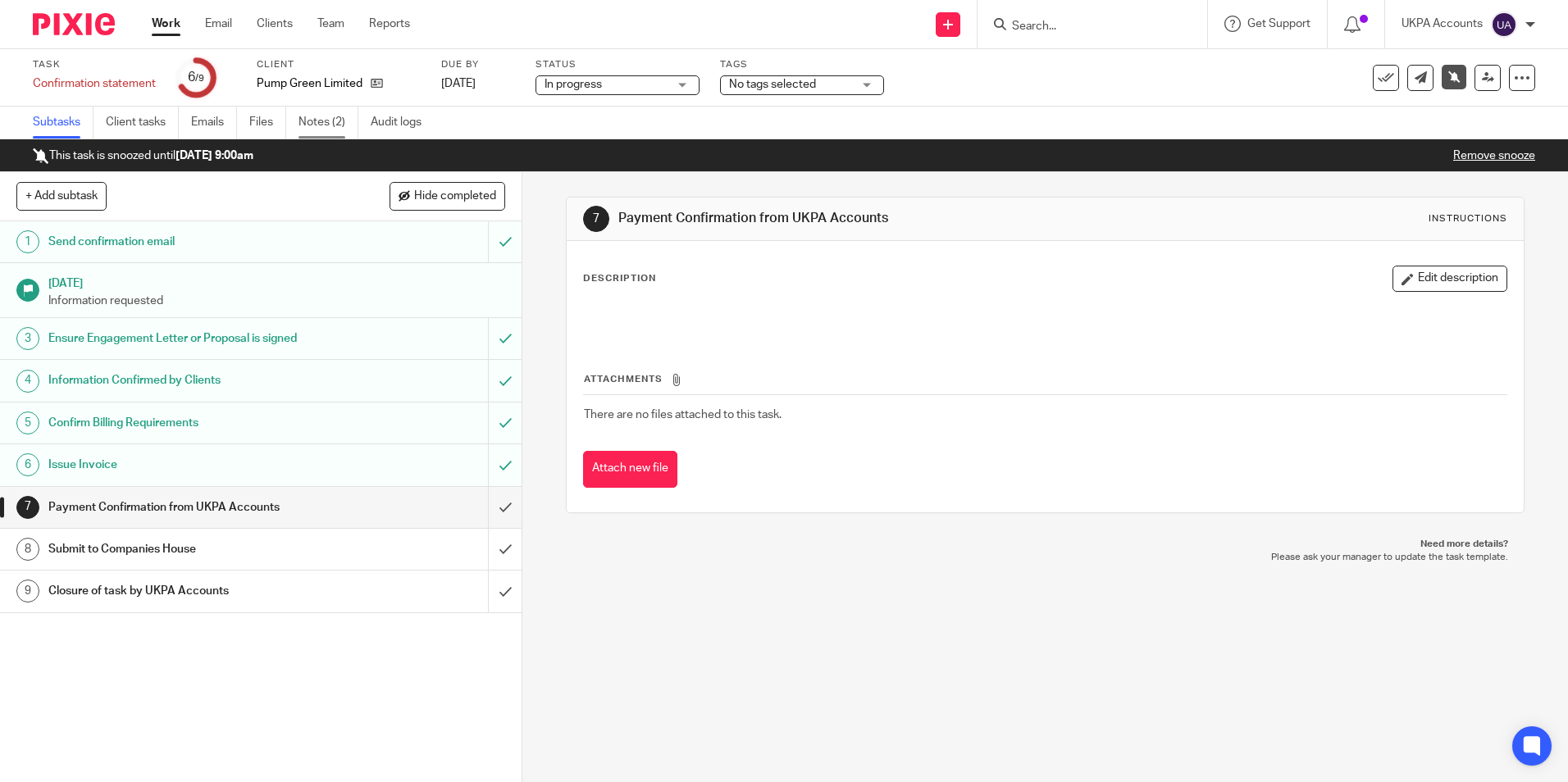
click at [337, 117] on link "Notes (2)" at bounding box center [328, 123] width 60 height 32
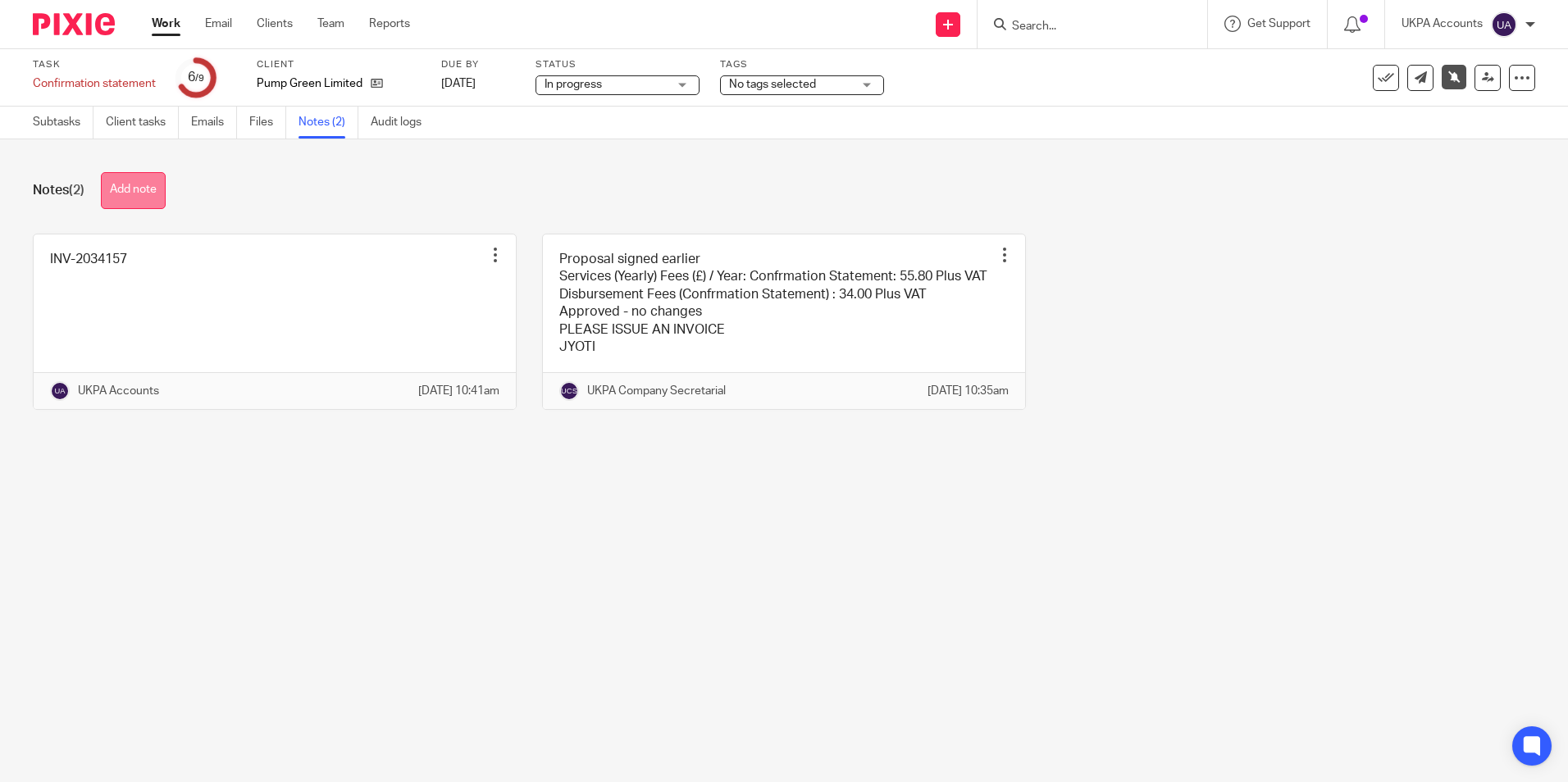
click at [128, 191] on button "Add note" at bounding box center [133, 190] width 65 height 37
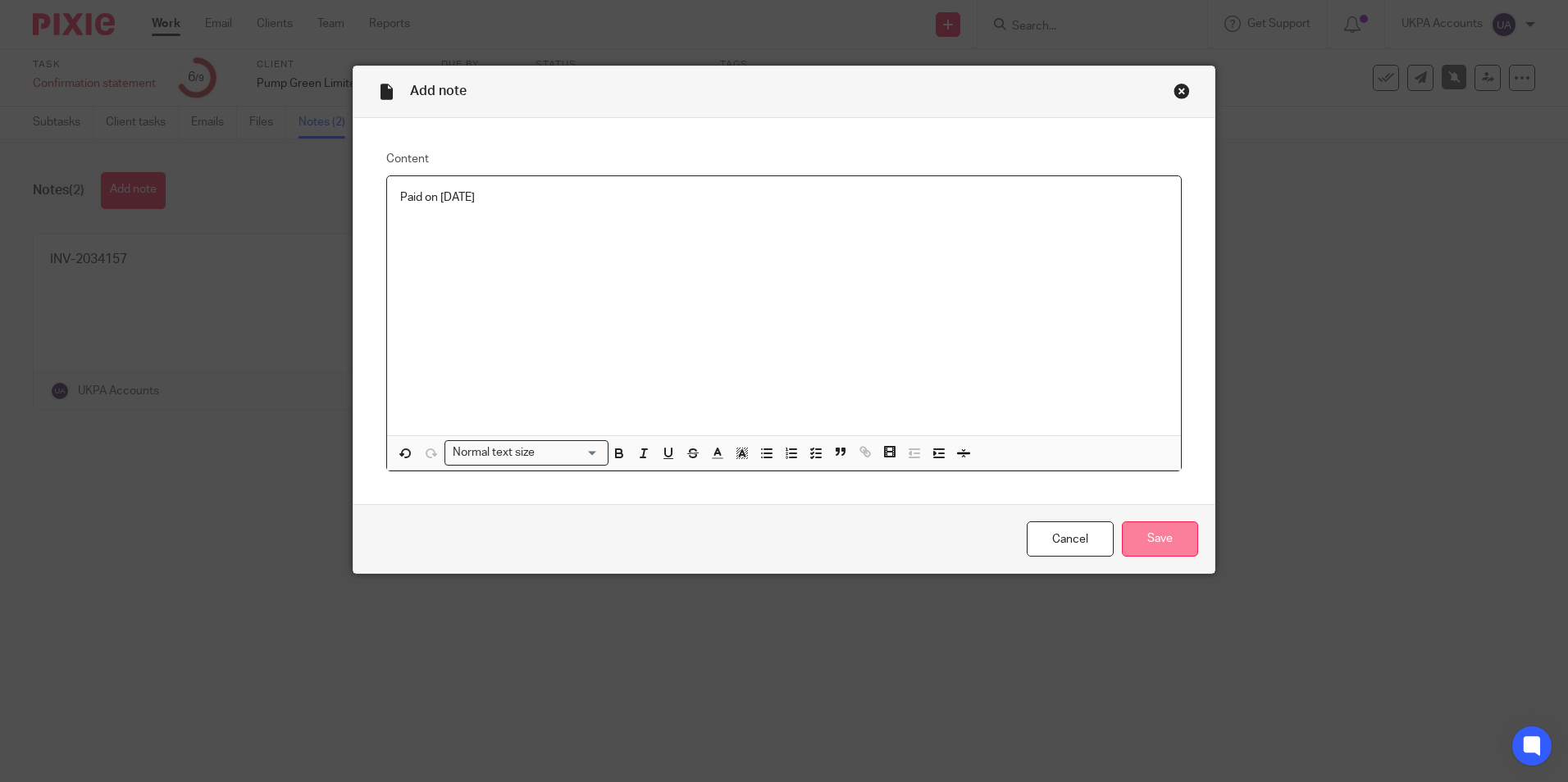
click at [1170, 551] on input "Save" at bounding box center [1161, 538] width 77 height 35
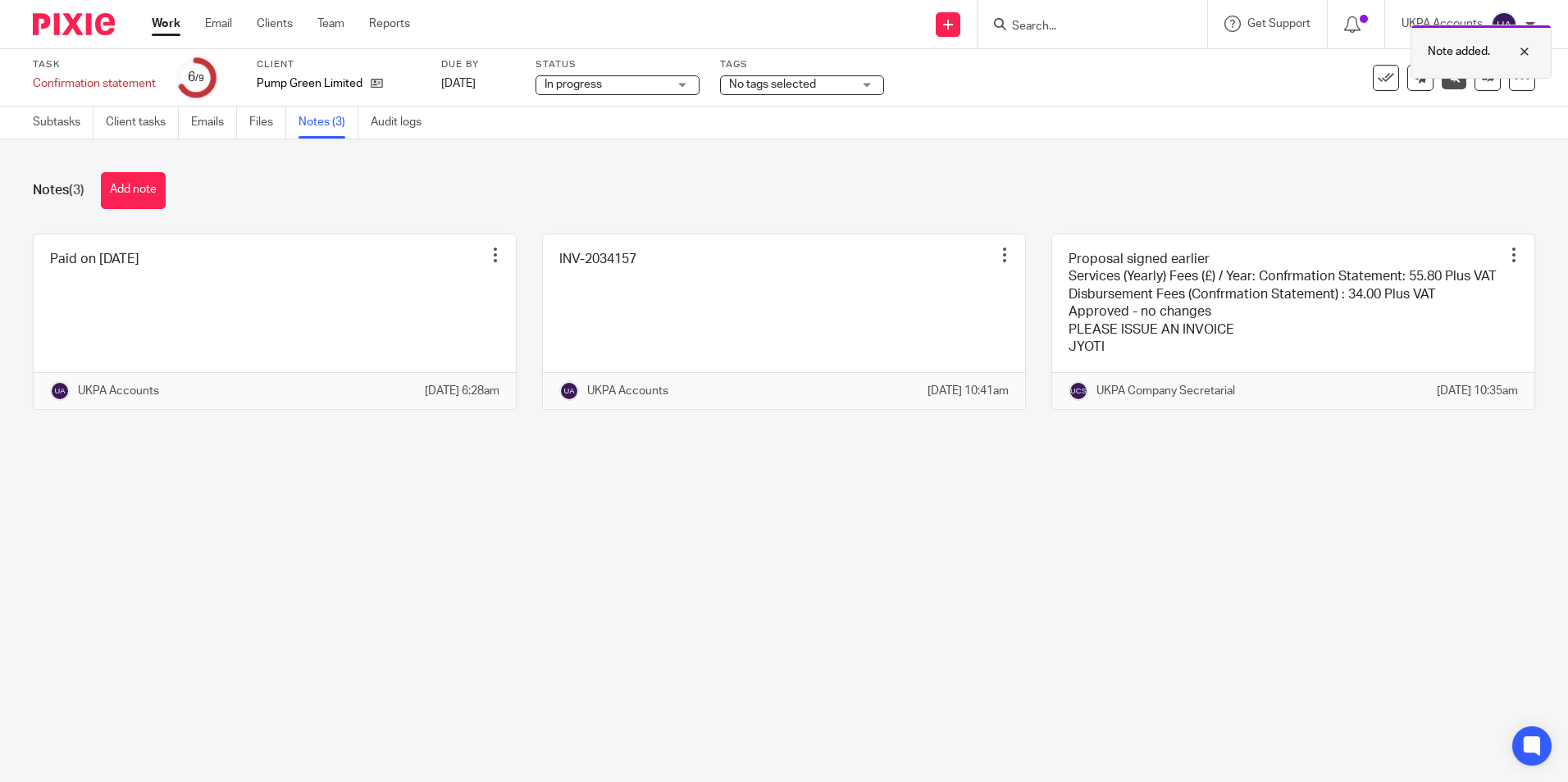
click at [1411, 76] on div at bounding box center [1411, 77] width 0 height 3
click at [1449, 78] on icon at bounding box center [1455, 77] width 12 height 12
click at [66, 118] on link "Subtasks" at bounding box center [62, 123] width 61 height 32
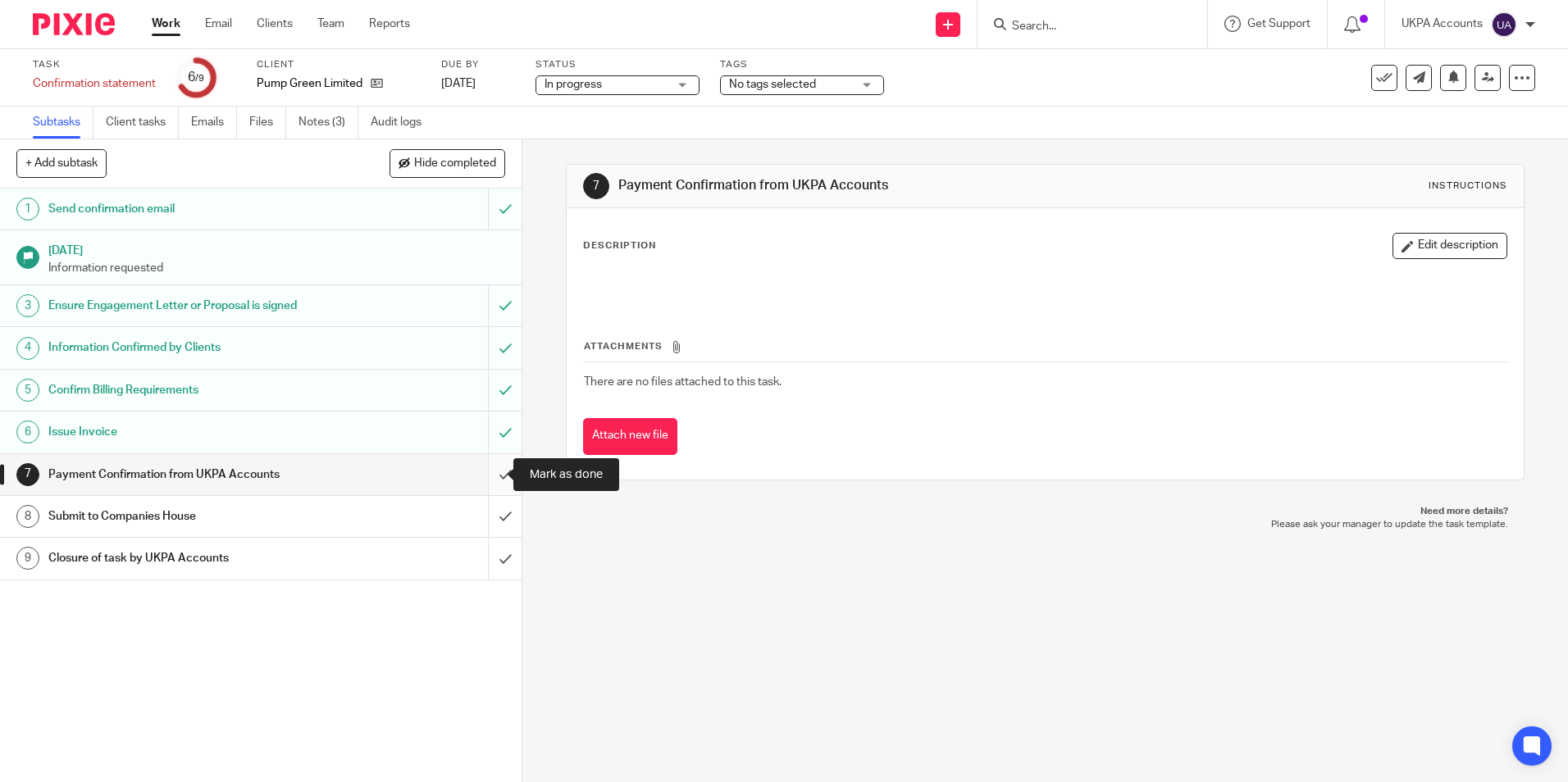
click at [487, 474] on input "submit" at bounding box center [261, 474] width 522 height 41
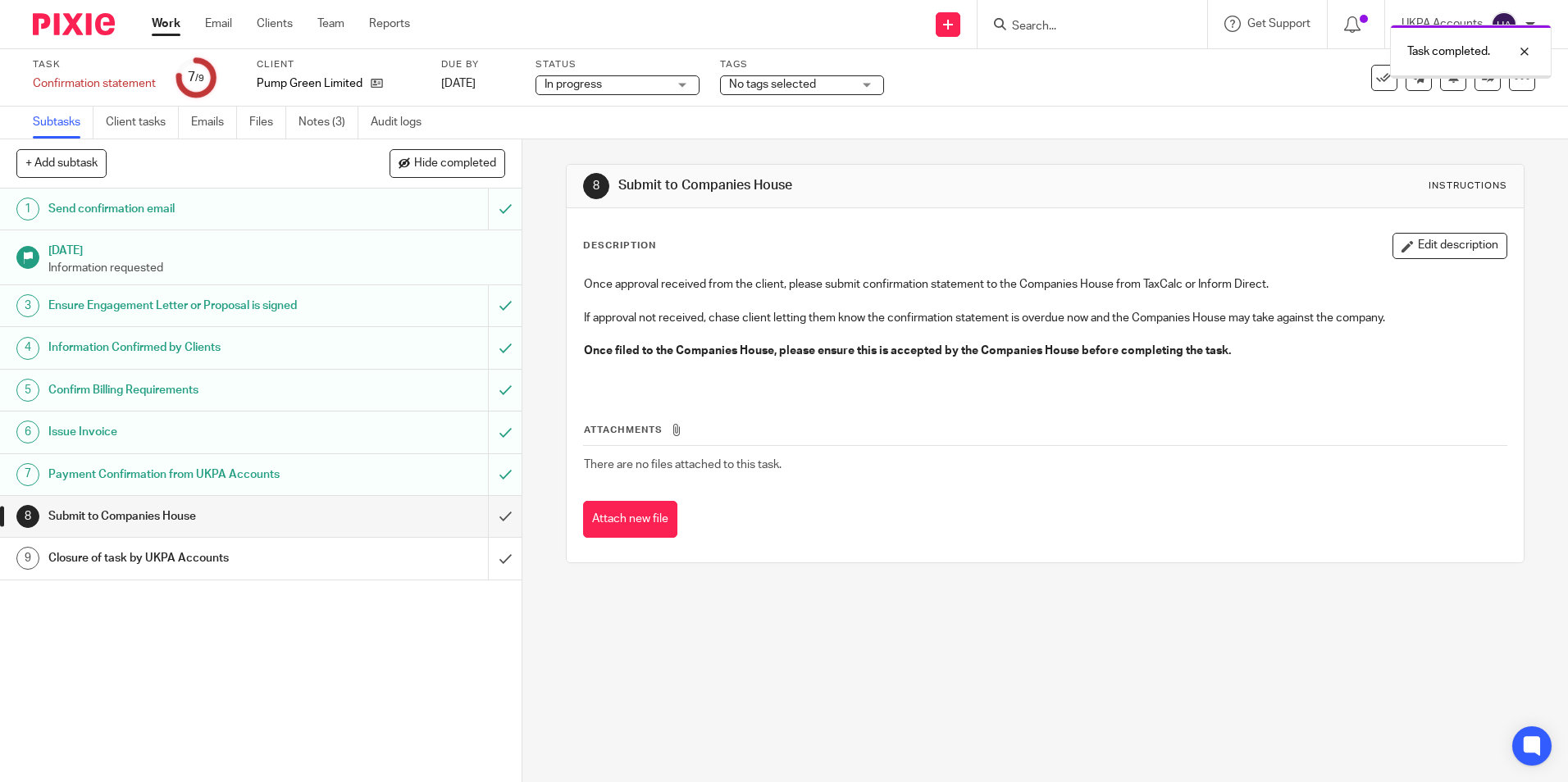
click at [331, 117] on link "Notes (3)" at bounding box center [328, 123] width 60 height 32
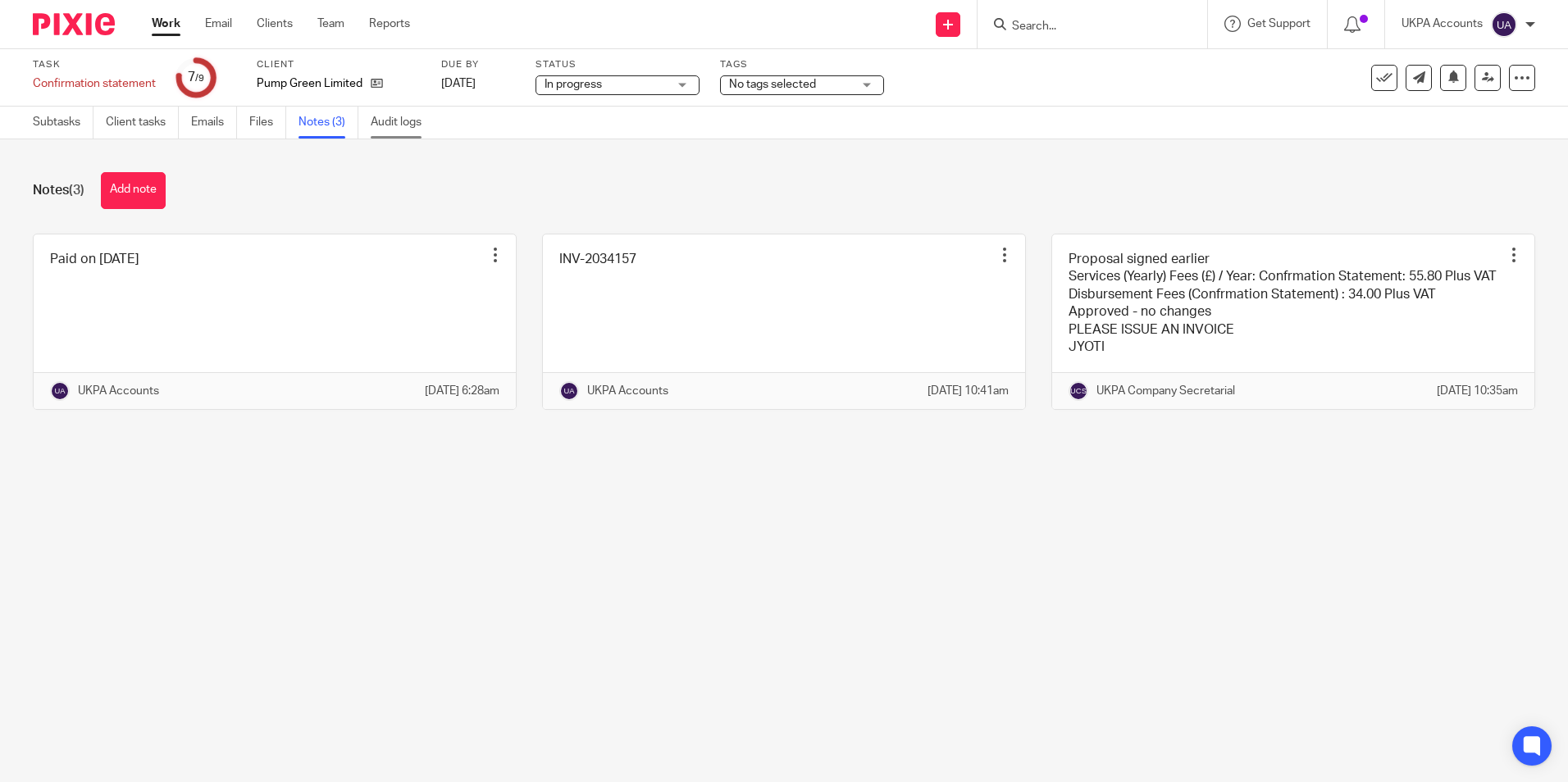
click at [395, 117] on link "Audit logs" at bounding box center [402, 123] width 63 height 32
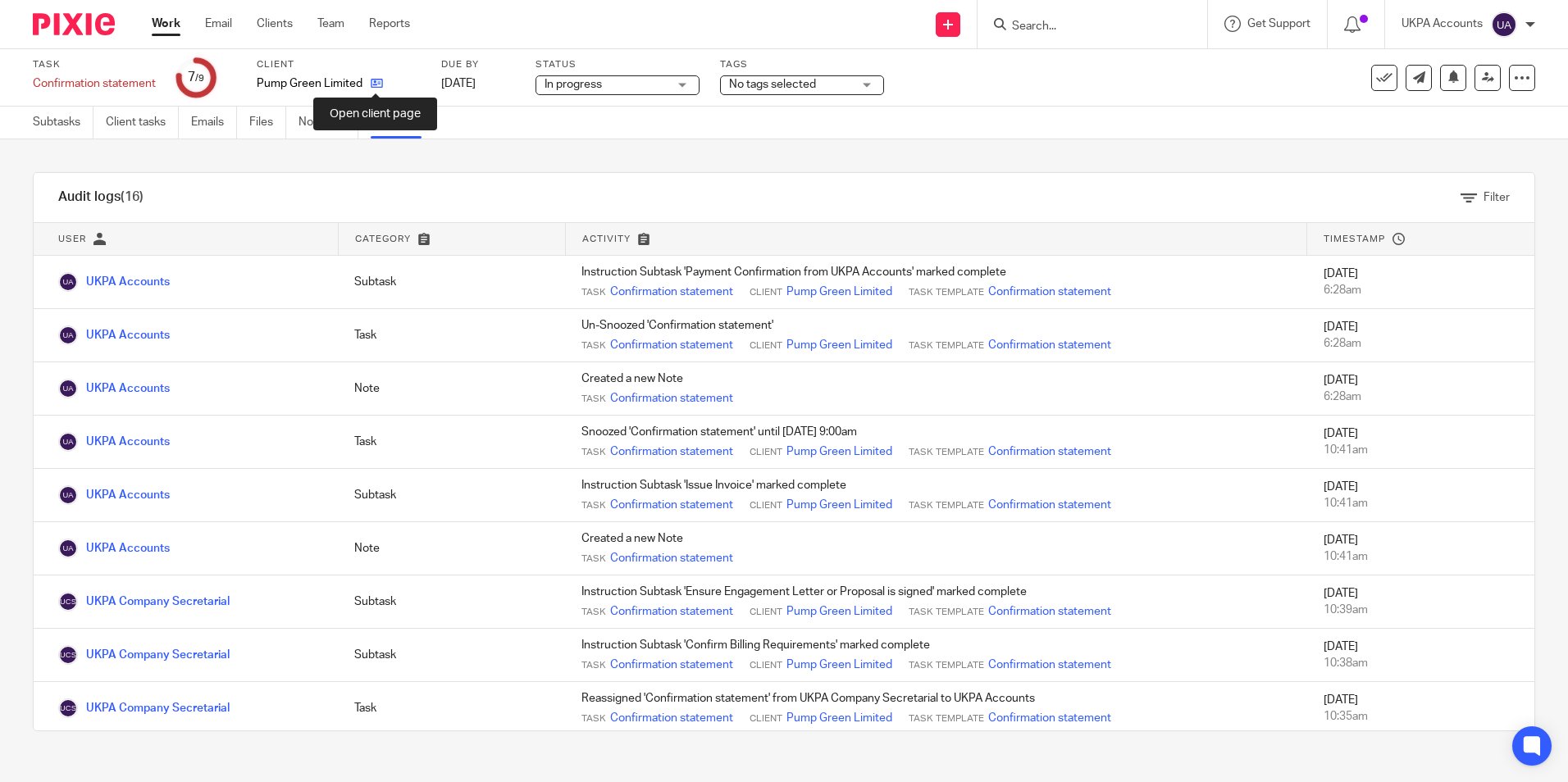
click at [378, 89] on icon at bounding box center [377, 83] width 12 height 12
click at [373, 81] on icon at bounding box center [377, 83] width 12 height 12
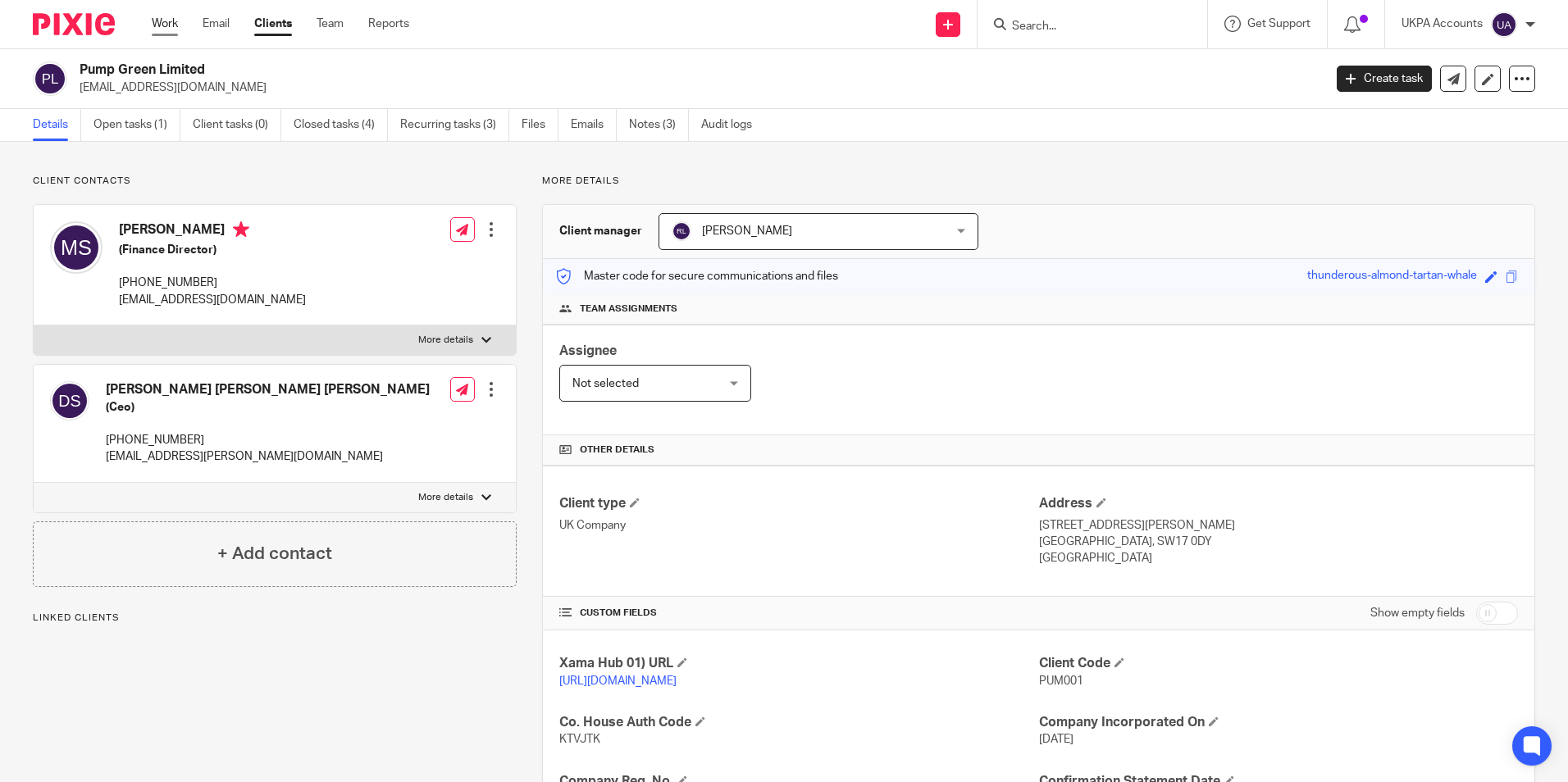
click at [168, 26] on link "Work" at bounding box center [164, 23] width 26 height 16
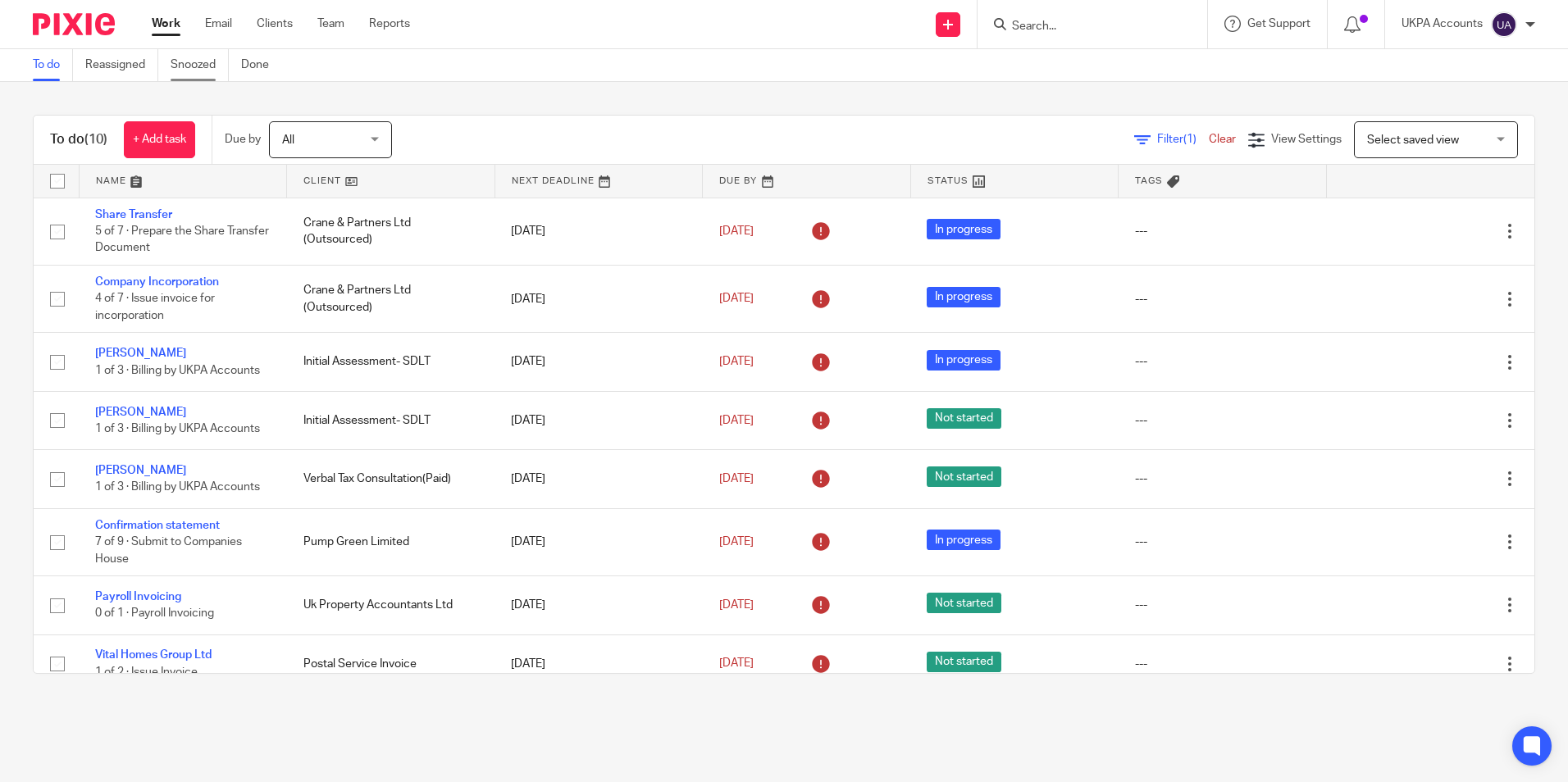
click at [193, 65] on link "Snoozed" at bounding box center [199, 66] width 58 height 32
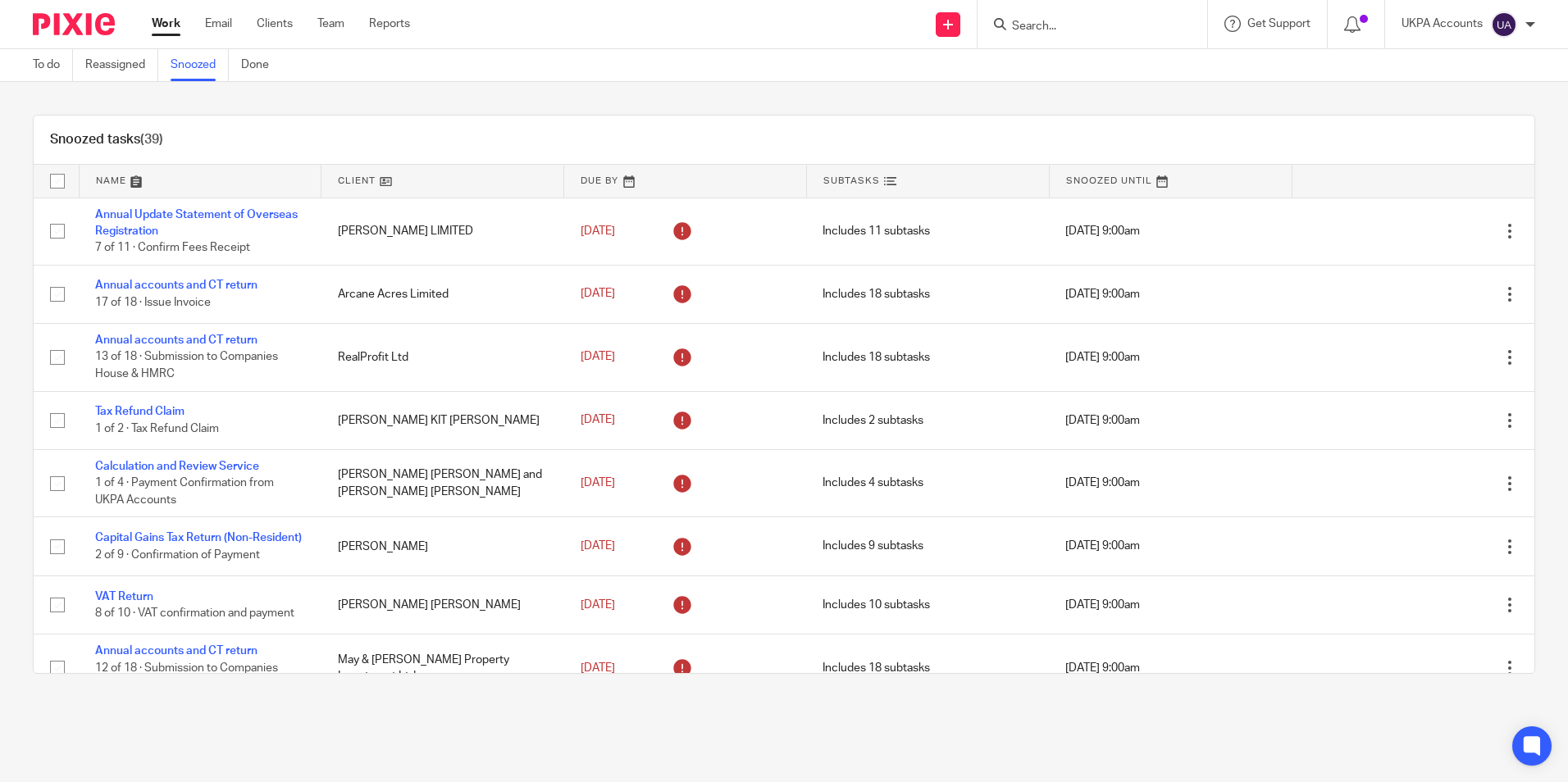
click at [41, 62] on link "To do" at bounding box center [52, 66] width 40 height 32
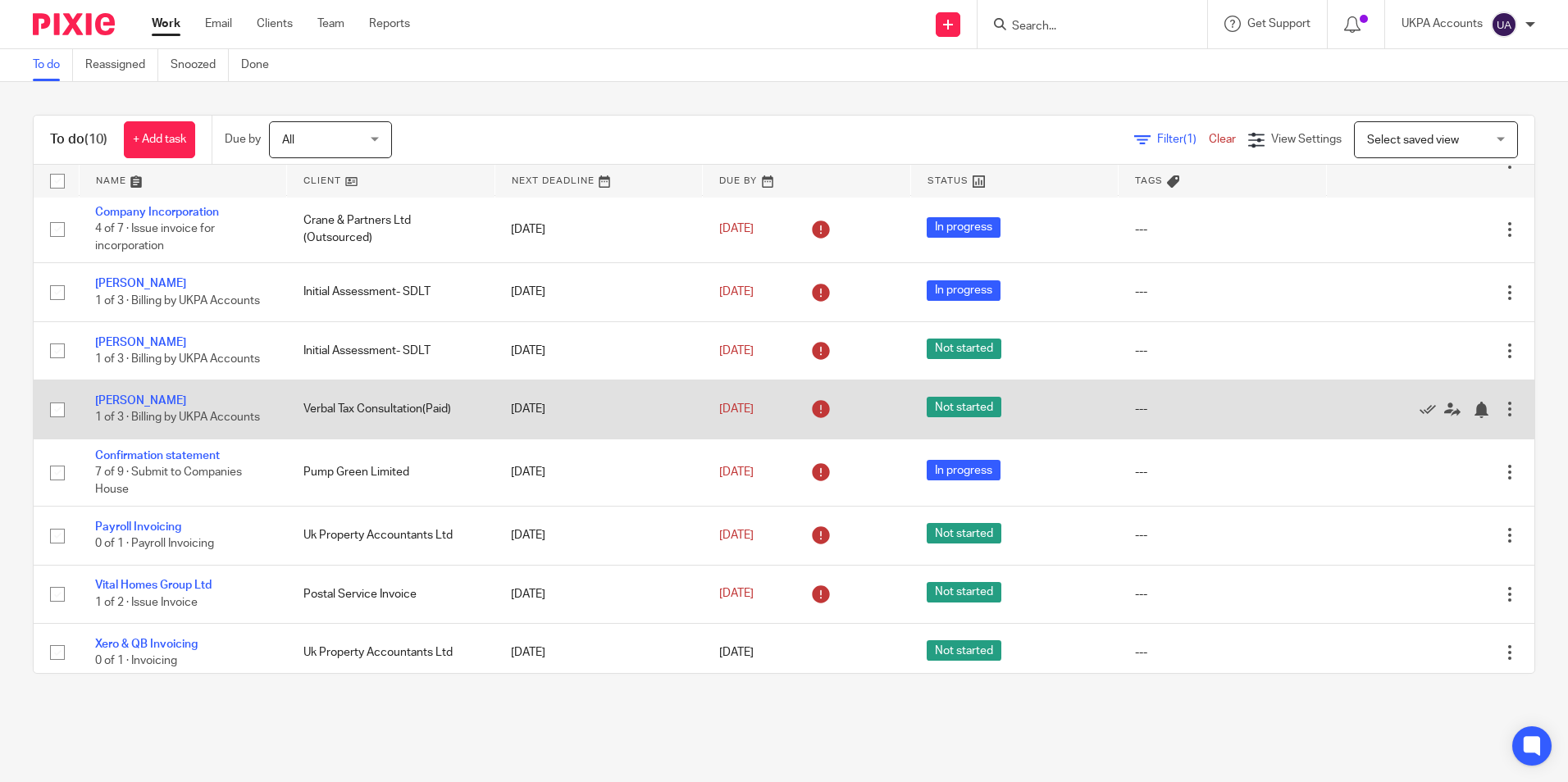
scroll to position [137, 0]
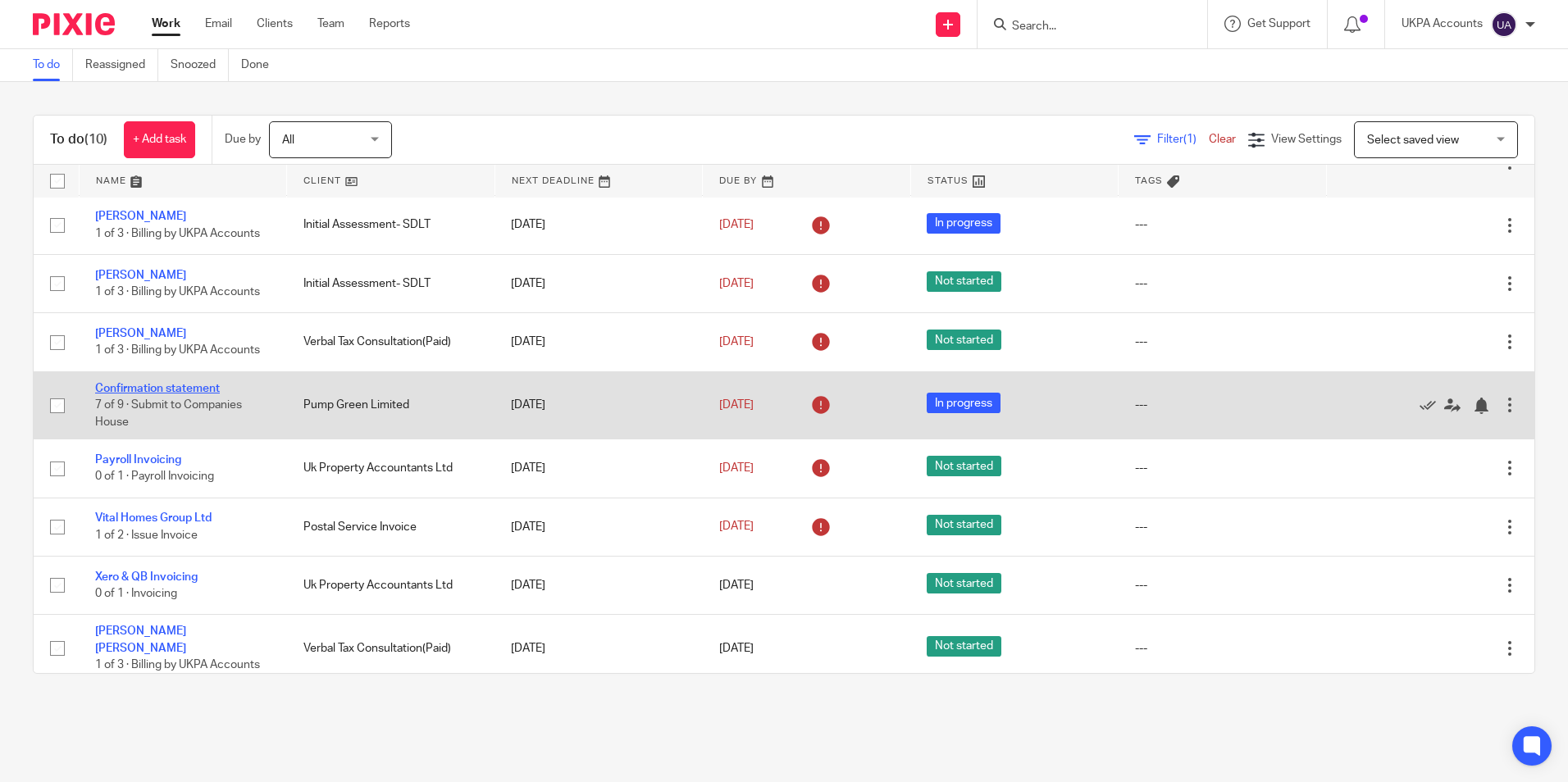
click at [196, 388] on link "Confirmation statement" at bounding box center [158, 388] width 124 height 11
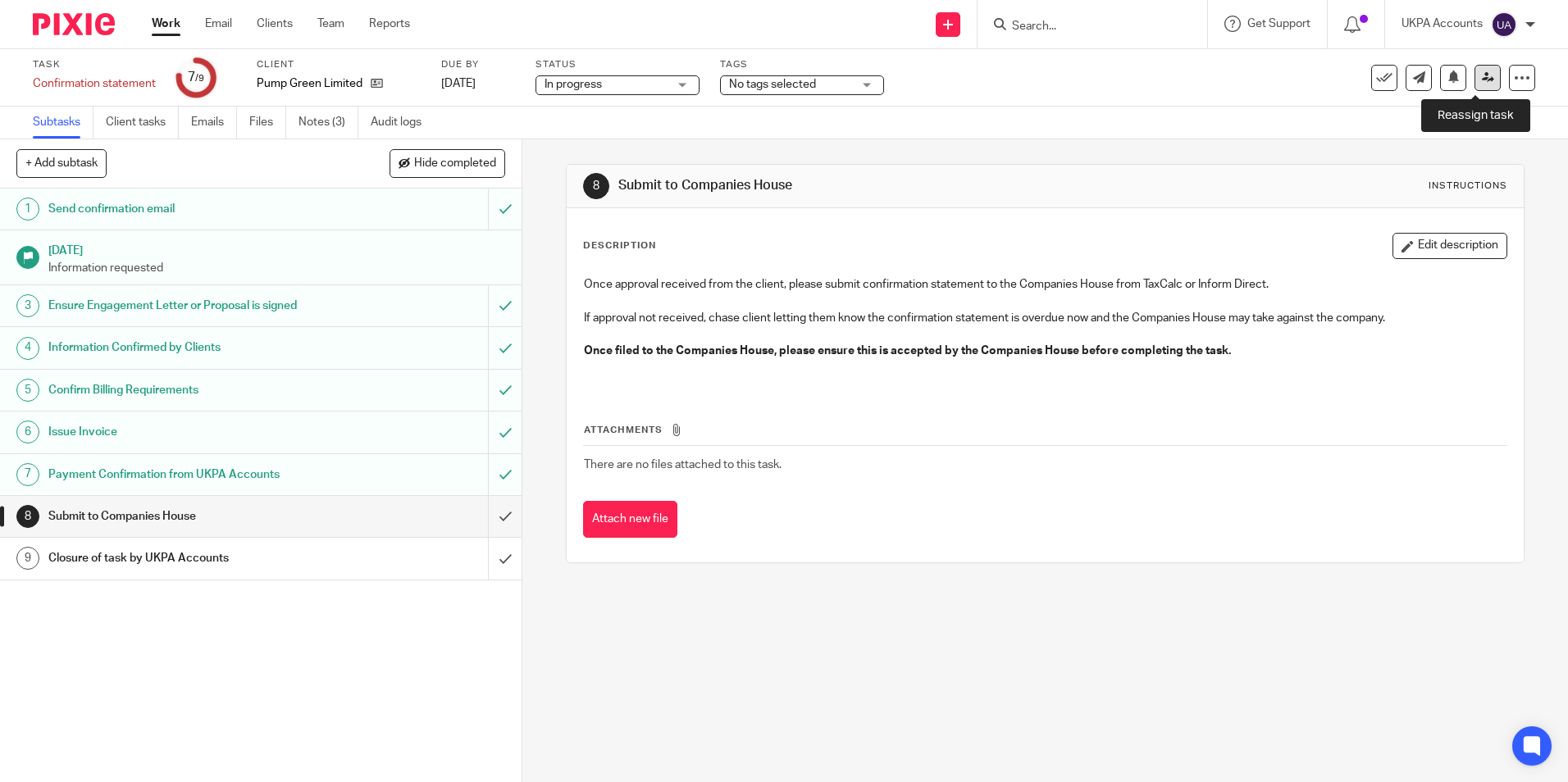
click at [1482, 78] on icon at bounding box center [1488, 78] width 12 height 12
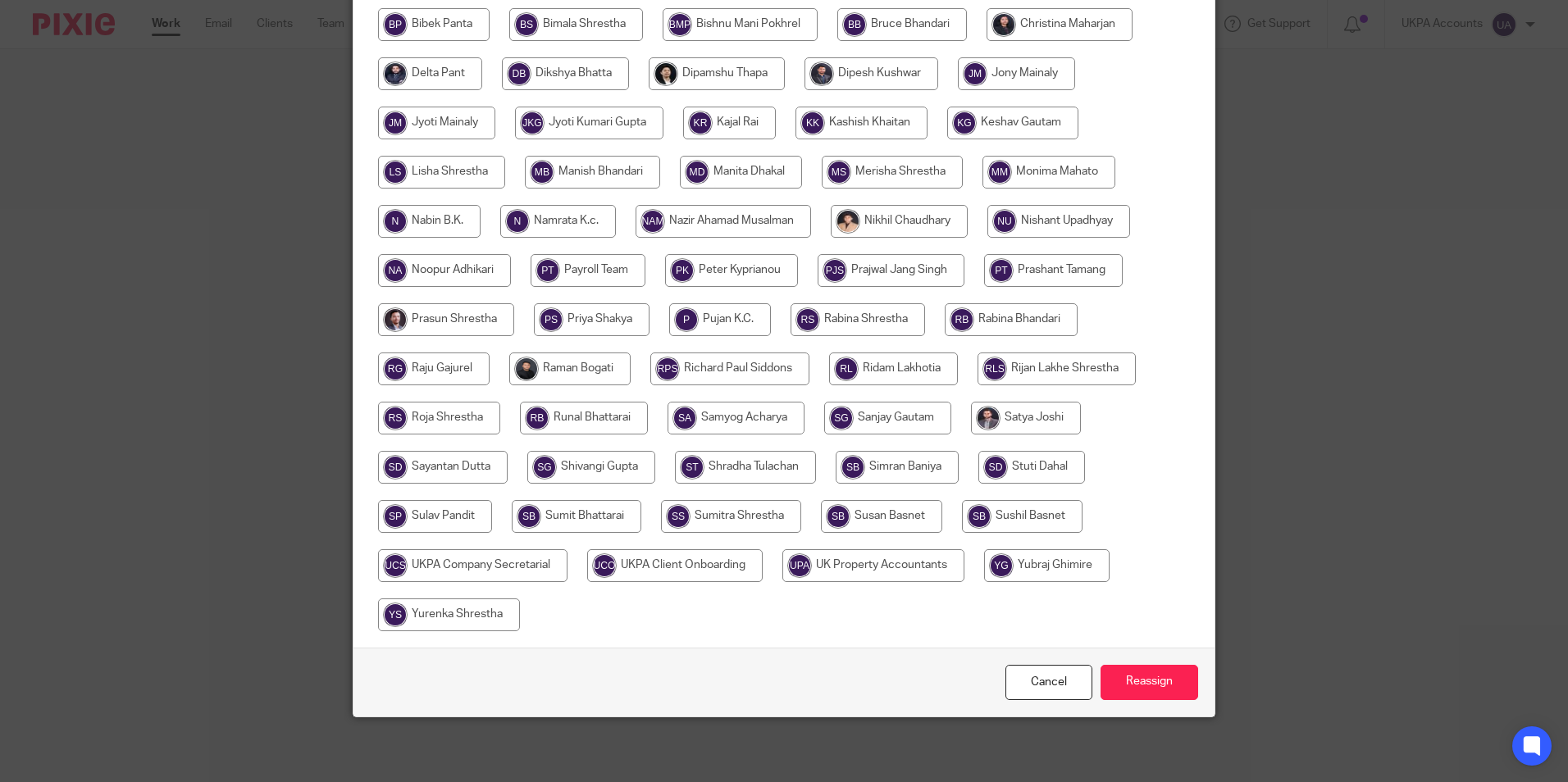
scroll to position [438, 0]
click at [889, 361] on input "radio" at bounding box center [893, 368] width 129 height 32
radio input "true"
click at [1143, 679] on input "Reassign" at bounding box center [1150, 681] width 98 height 35
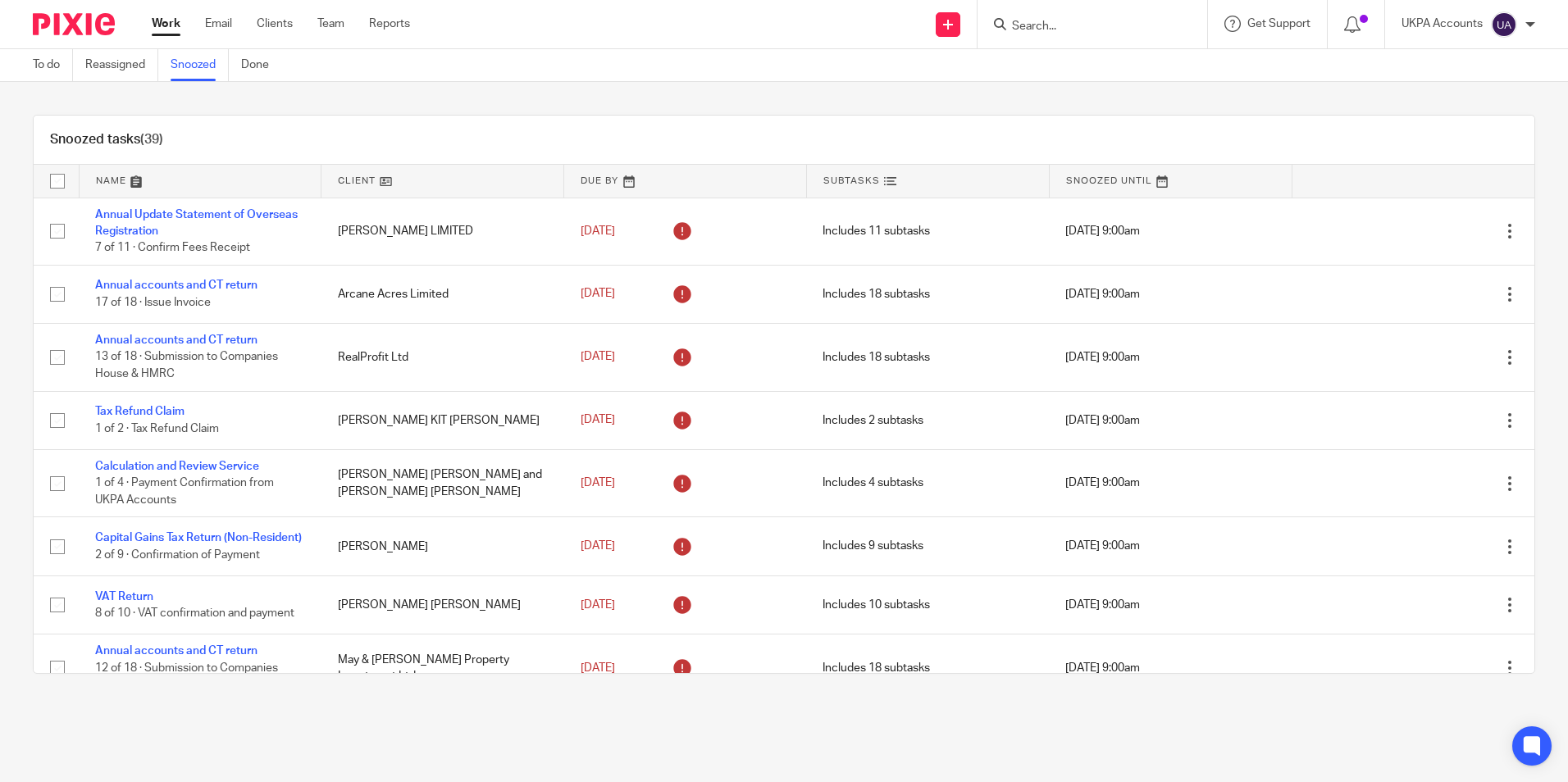
click at [387, 138] on div "Snoozed tasks (39)" at bounding box center [783, 141] width 1501 height 49
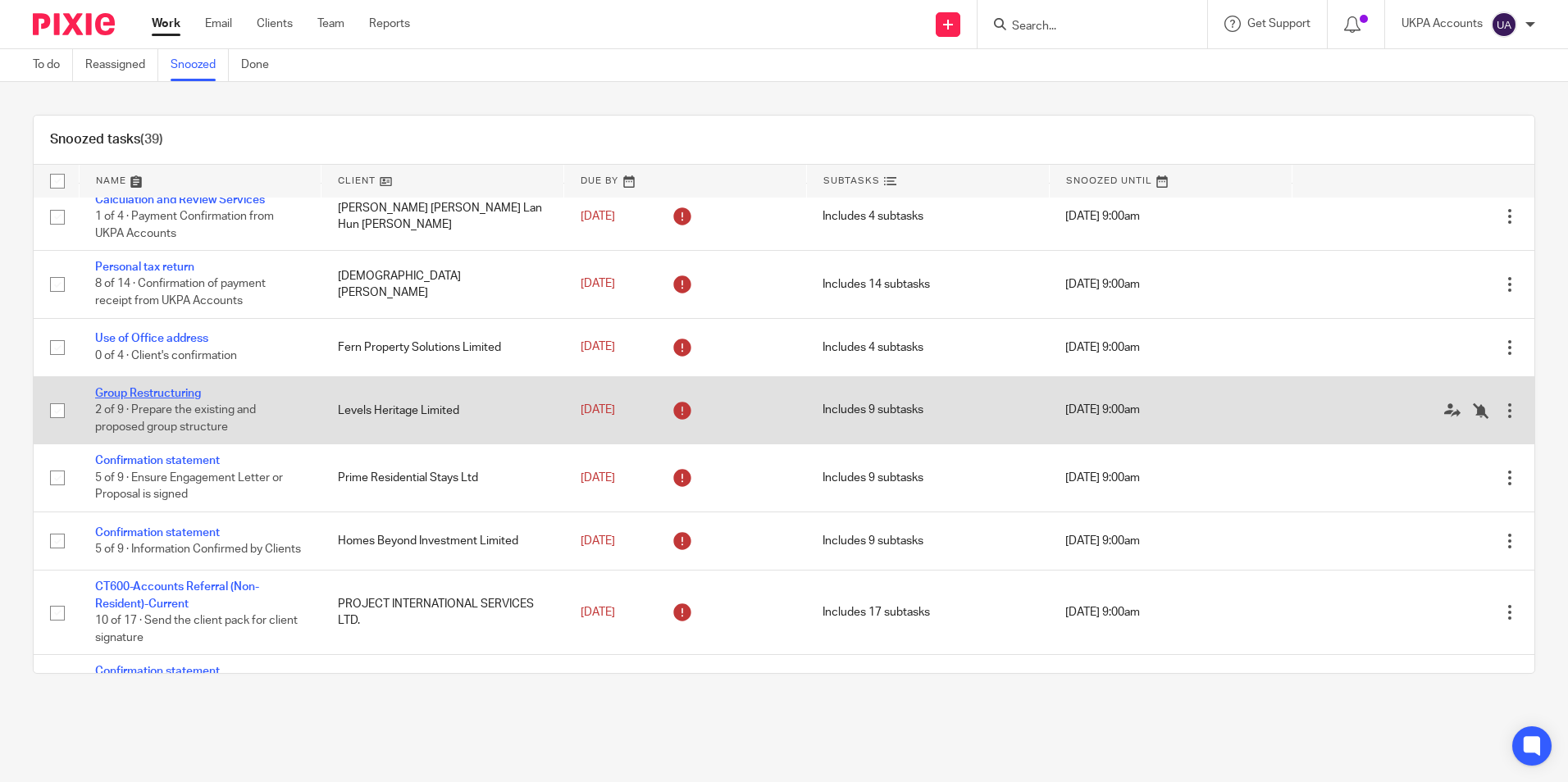
click at [167, 396] on link "Group Restructuring" at bounding box center [148, 393] width 106 height 11
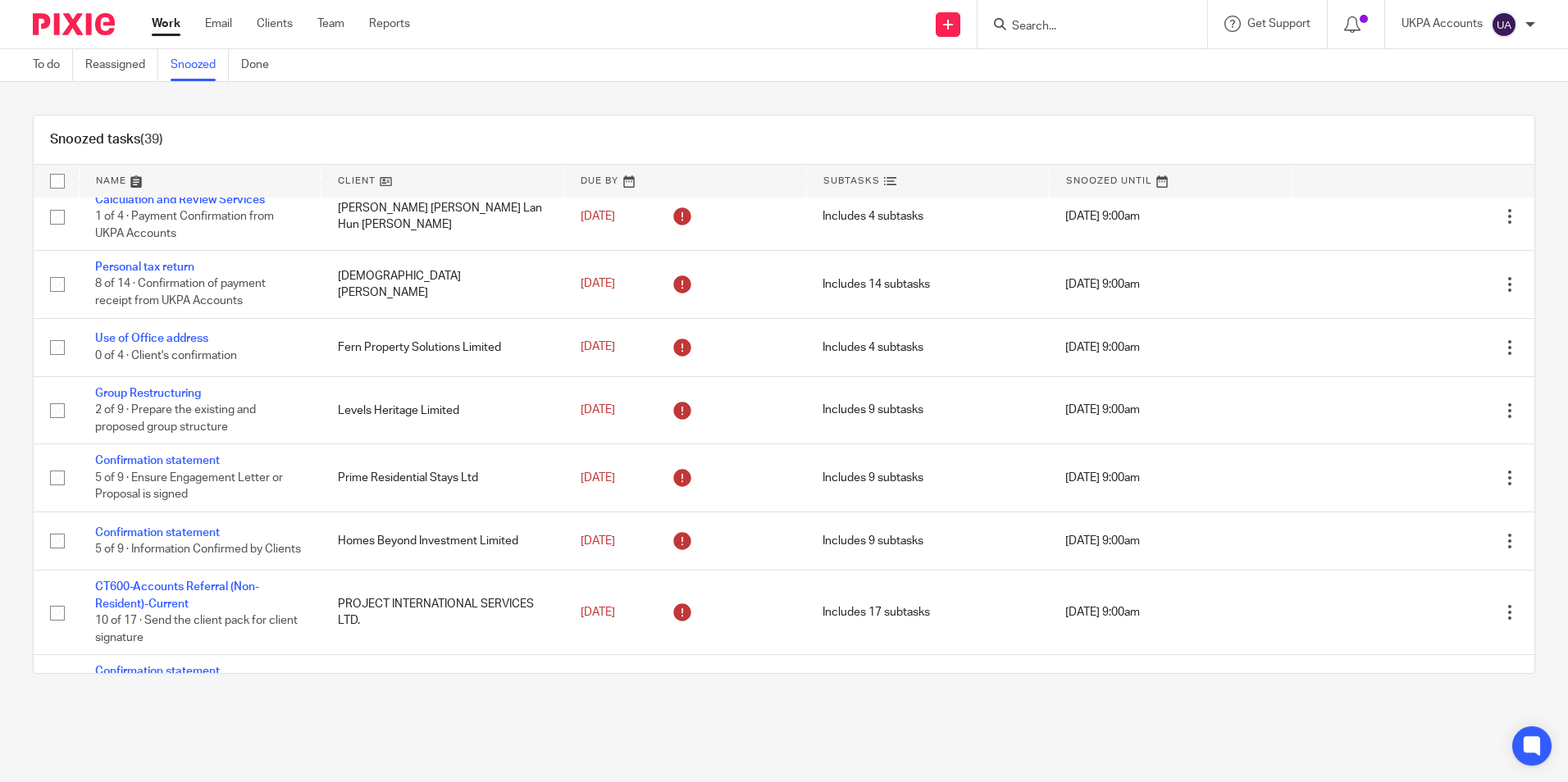
click at [308, 132] on div "Snoozed tasks (39)" at bounding box center [783, 141] width 1501 height 49
click at [191, 65] on link "Snoozed" at bounding box center [199, 66] width 58 height 32
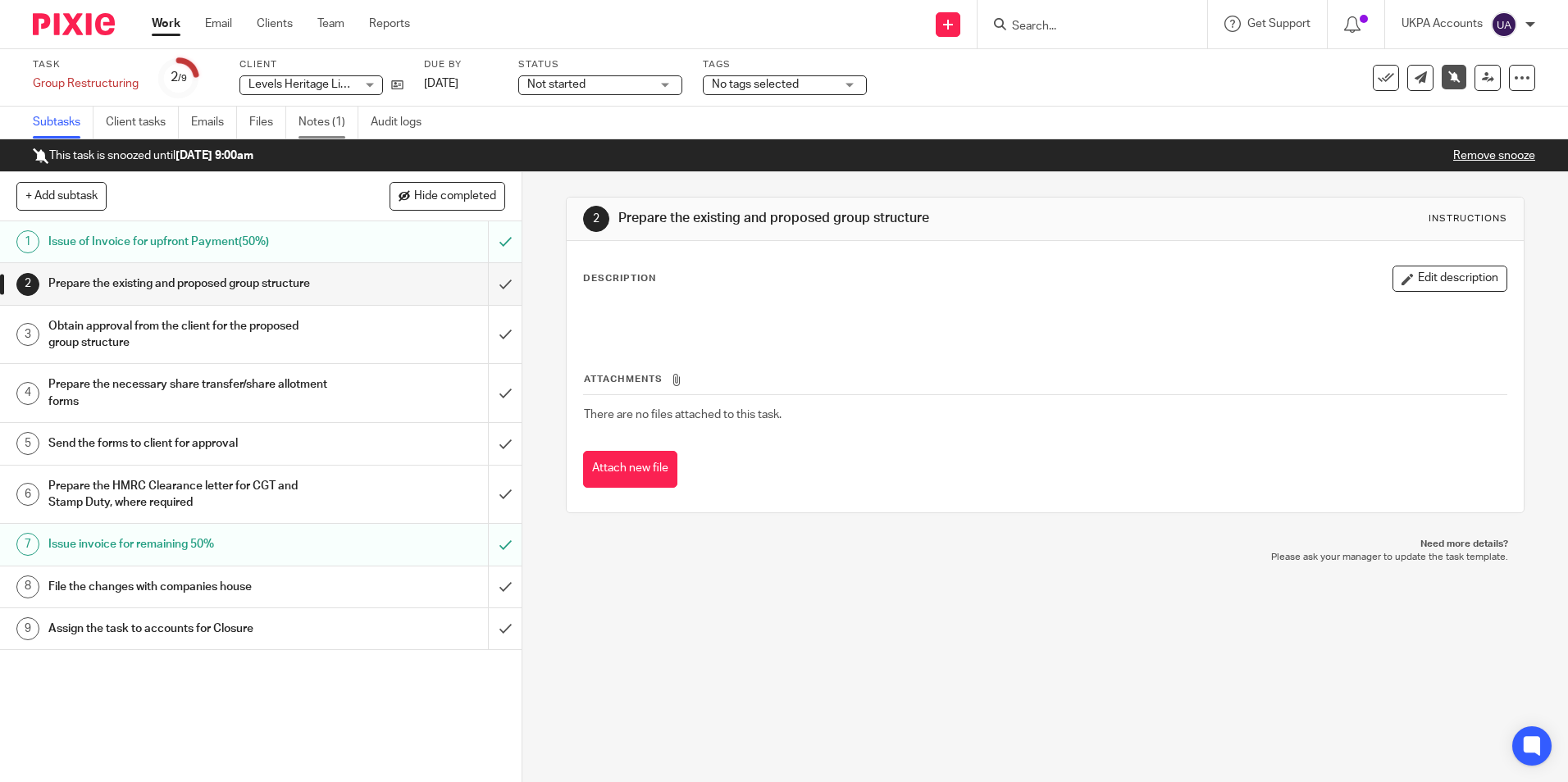
click at [340, 124] on link "Notes (1)" at bounding box center [328, 123] width 60 height 32
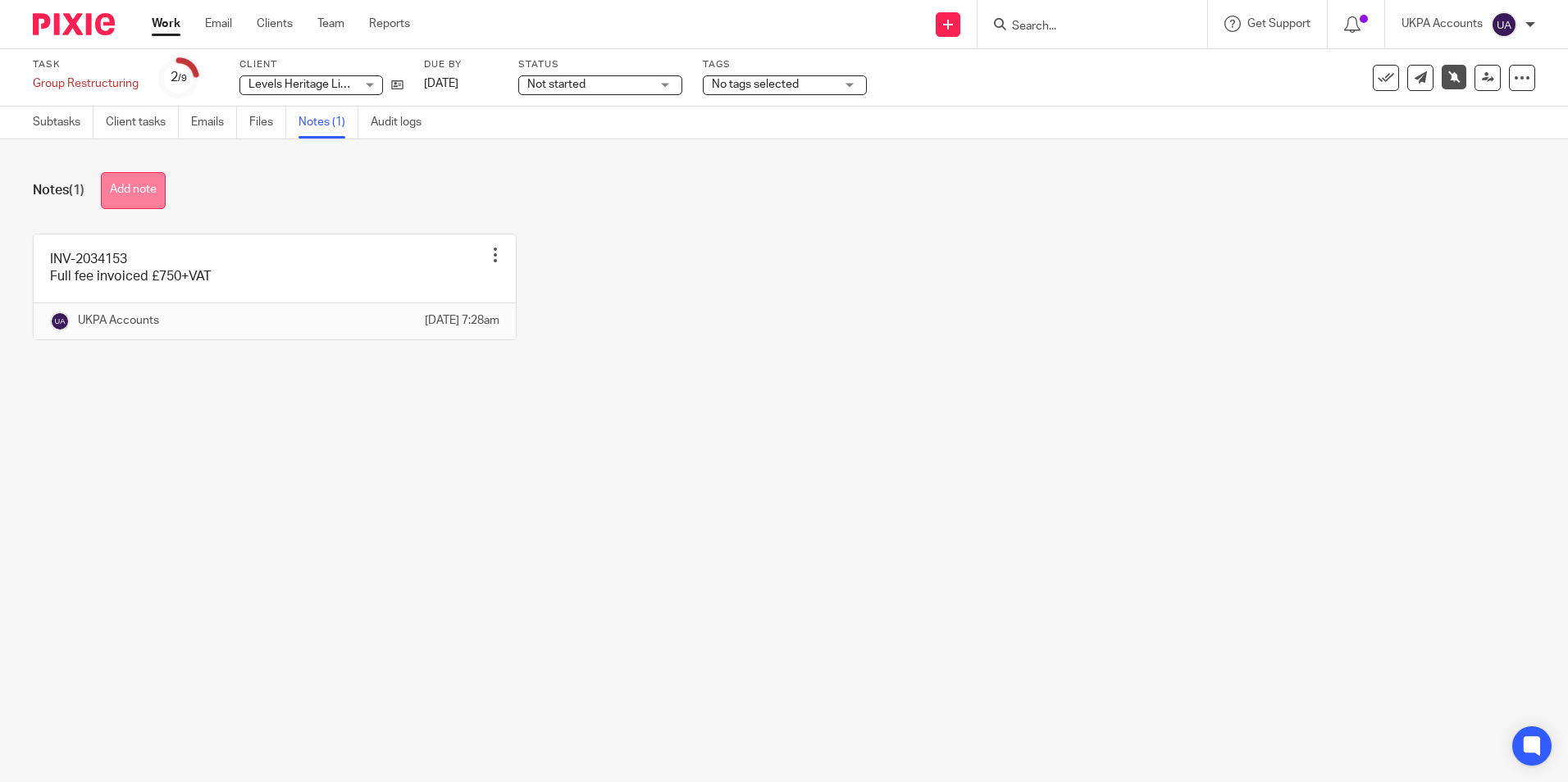
click at [157, 196] on button "Add note" at bounding box center [133, 190] width 65 height 37
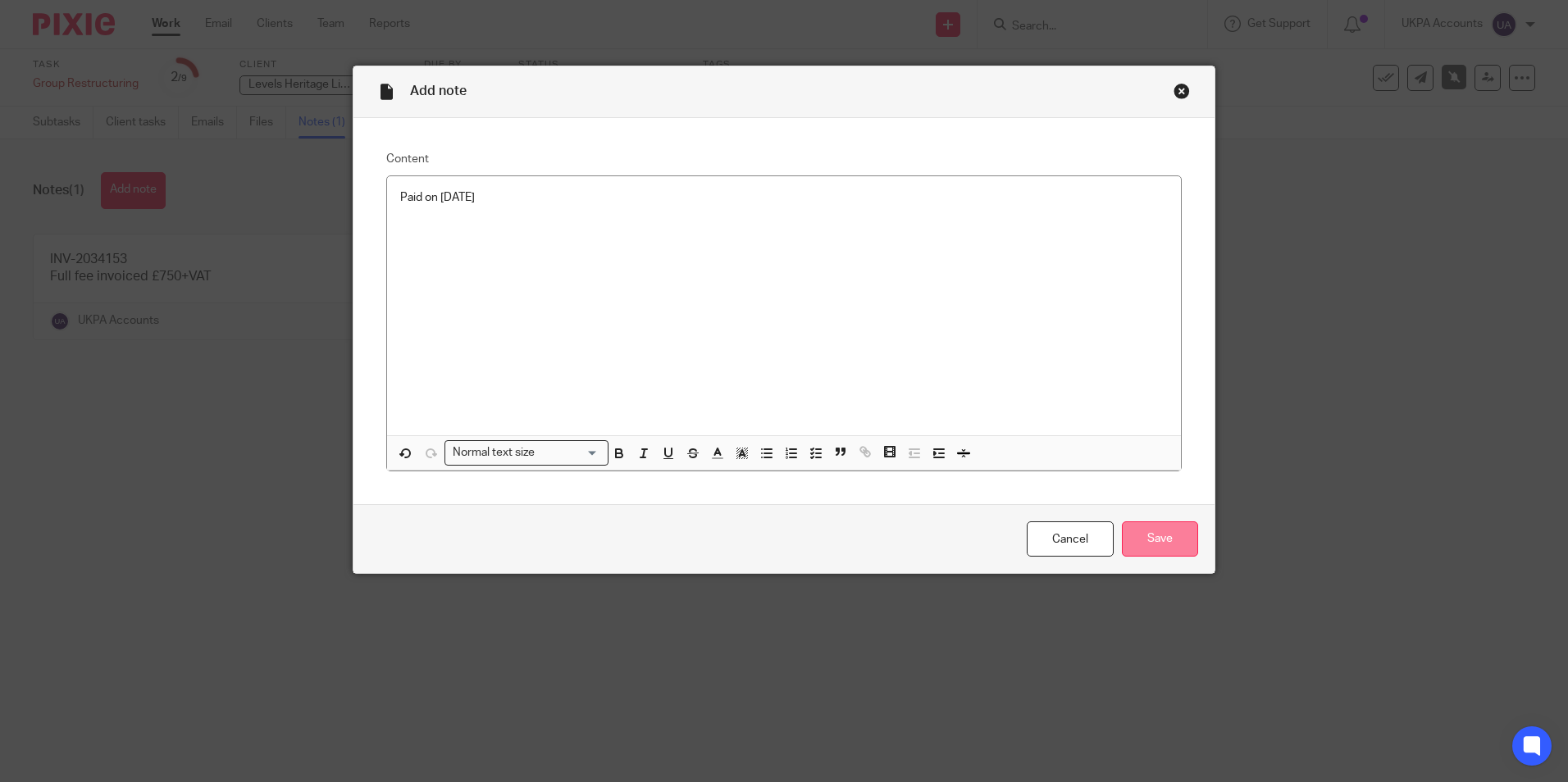
click at [1175, 536] on input "Save" at bounding box center [1161, 538] width 77 height 35
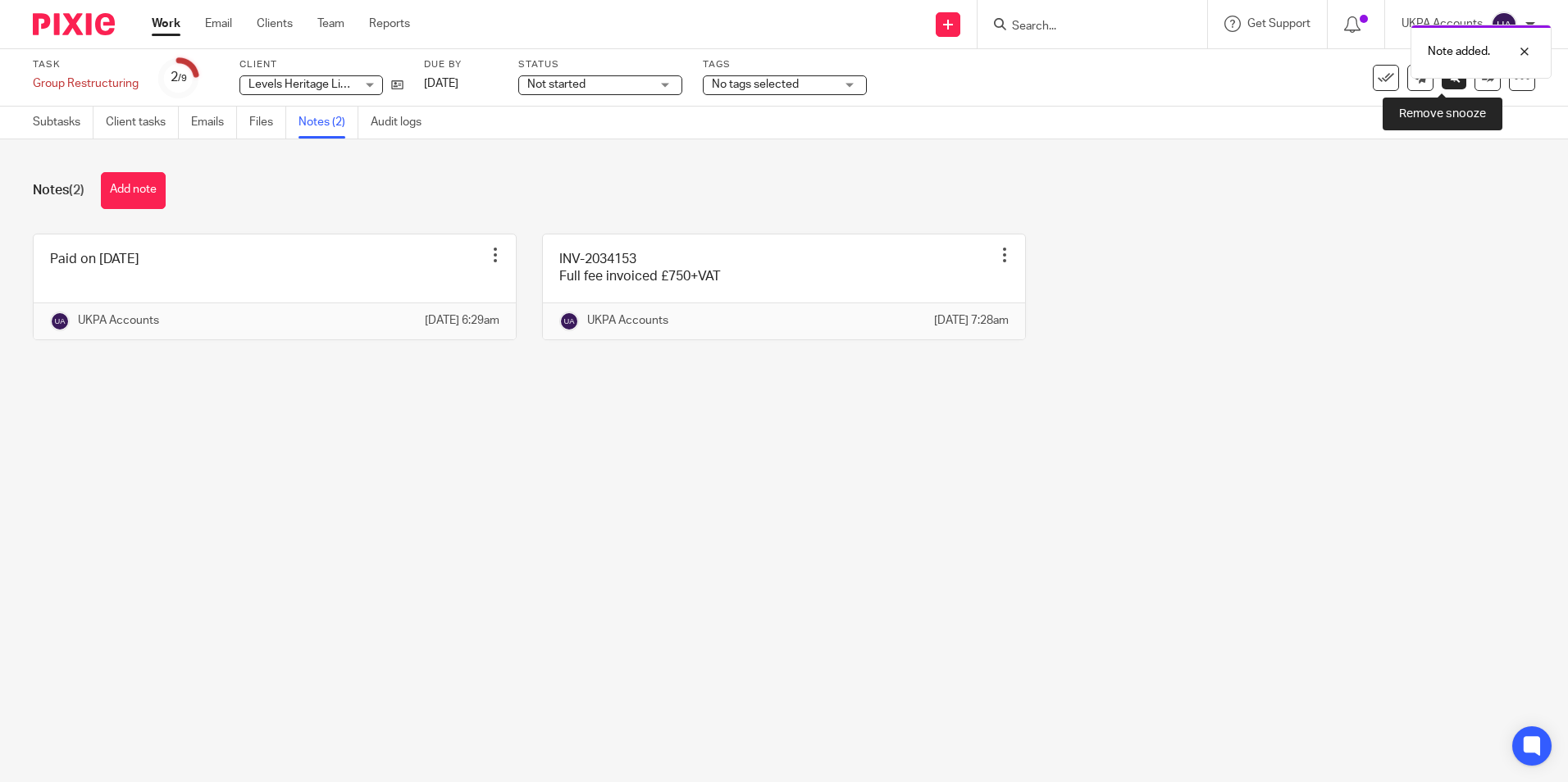
click at [1449, 81] on icon at bounding box center [1455, 77] width 12 height 12
click at [58, 129] on link "Subtasks" at bounding box center [62, 123] width 61 height 32
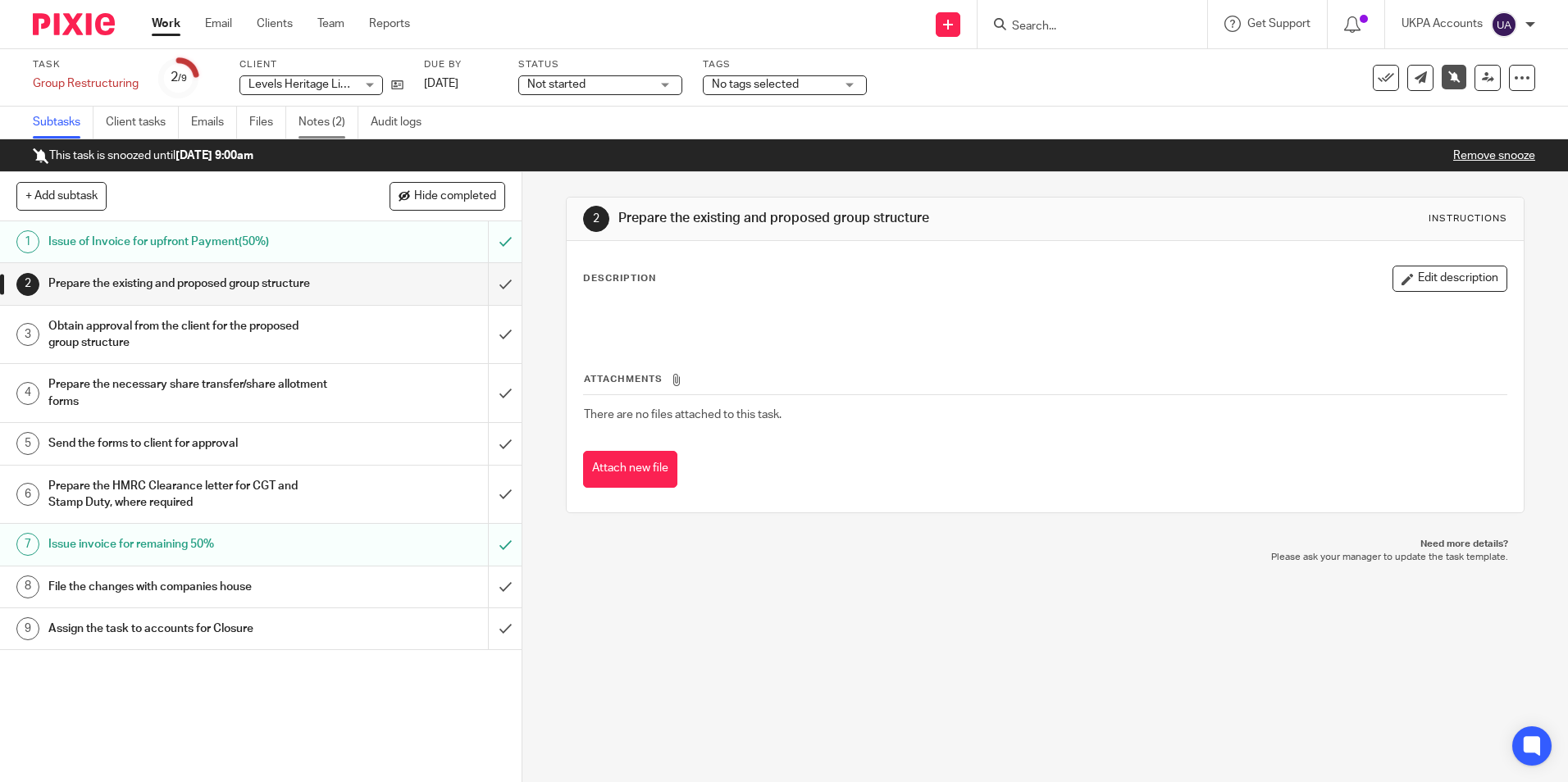
click at [332, 120] on link "Notes (2)" at bounding box center [328, 123] width 60 height 32
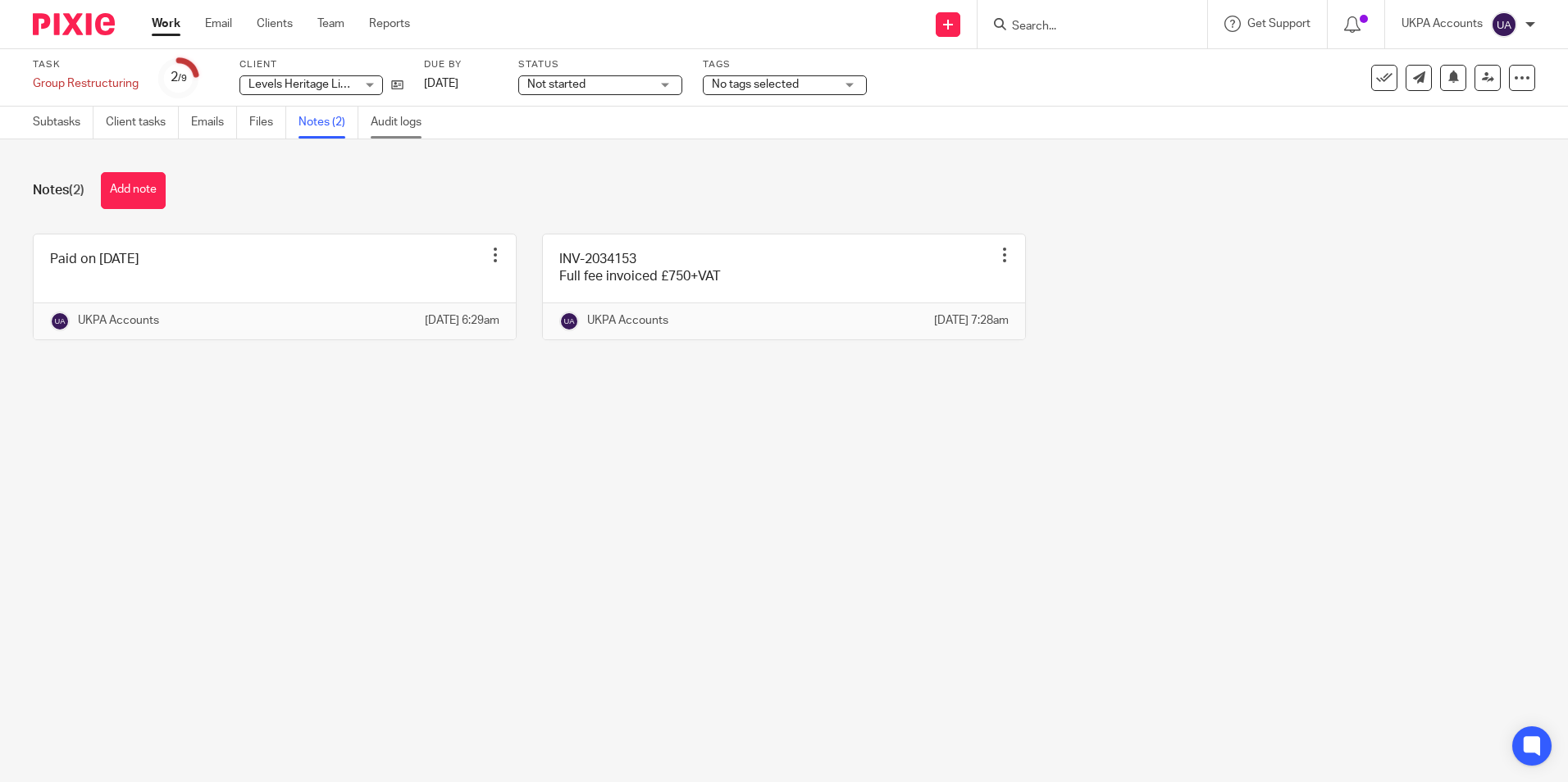
click at [406, 130] on link "Audit logs" at bounding box center [402, 123] width 63 height 32
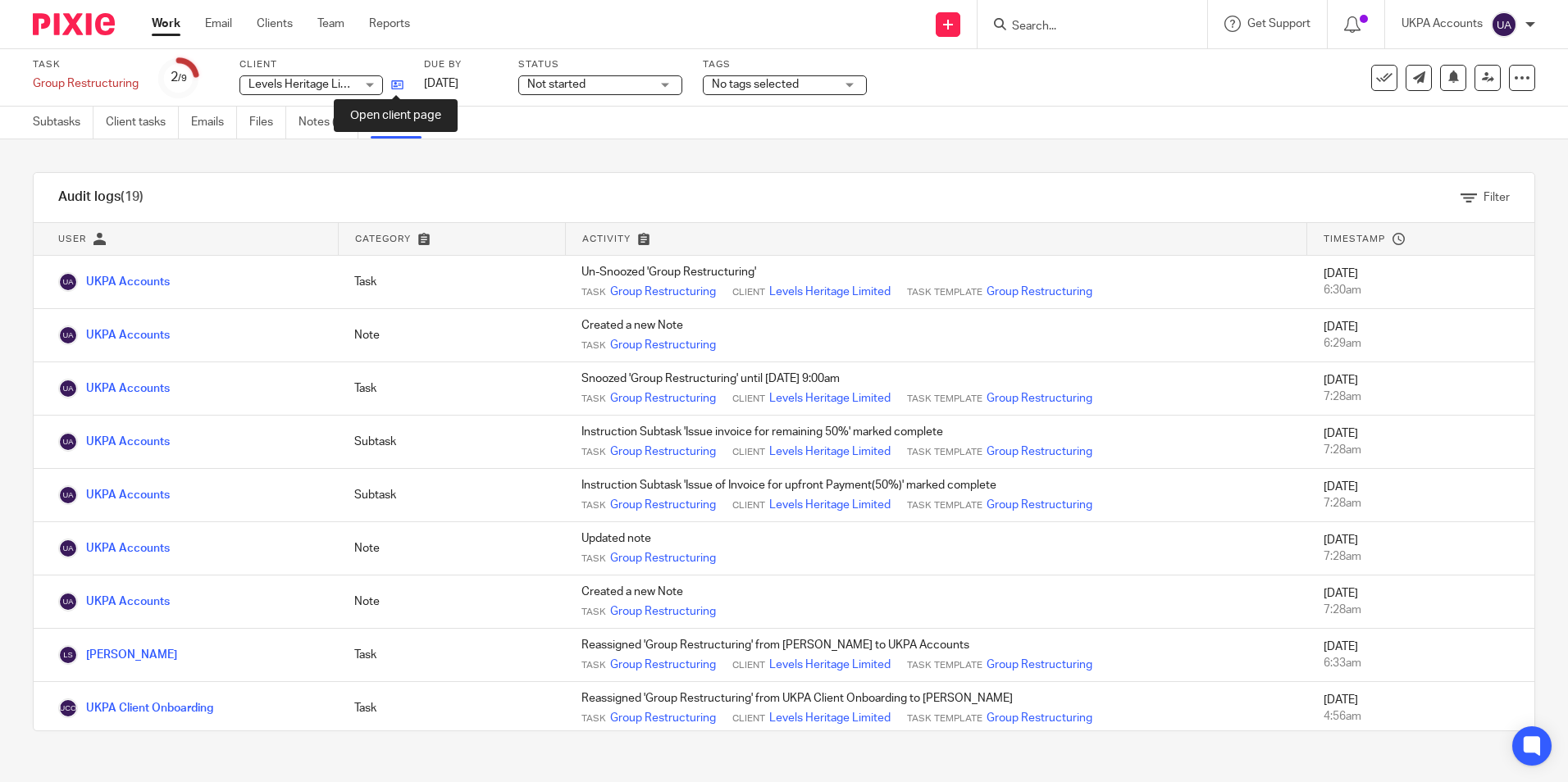
click at [397, 88] on icon at bounding box center [397, 84] width 12 height 12
click at [317, 122] on link "Notes (2)" at bounding box center [328, 123] width 60 height 32
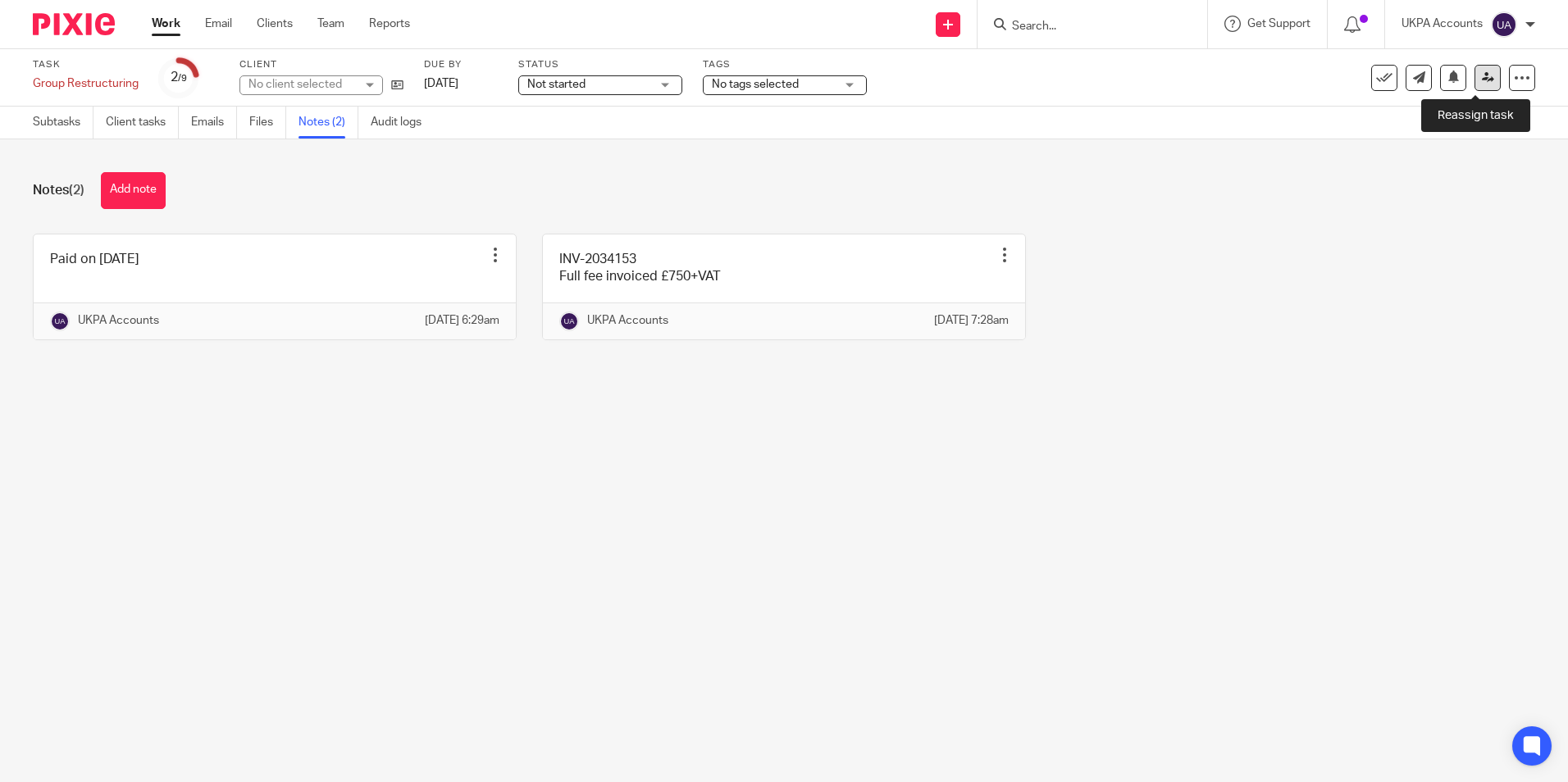
click at [1482, 78] on icon at bounding box center [1488, 78] width 12 height 12
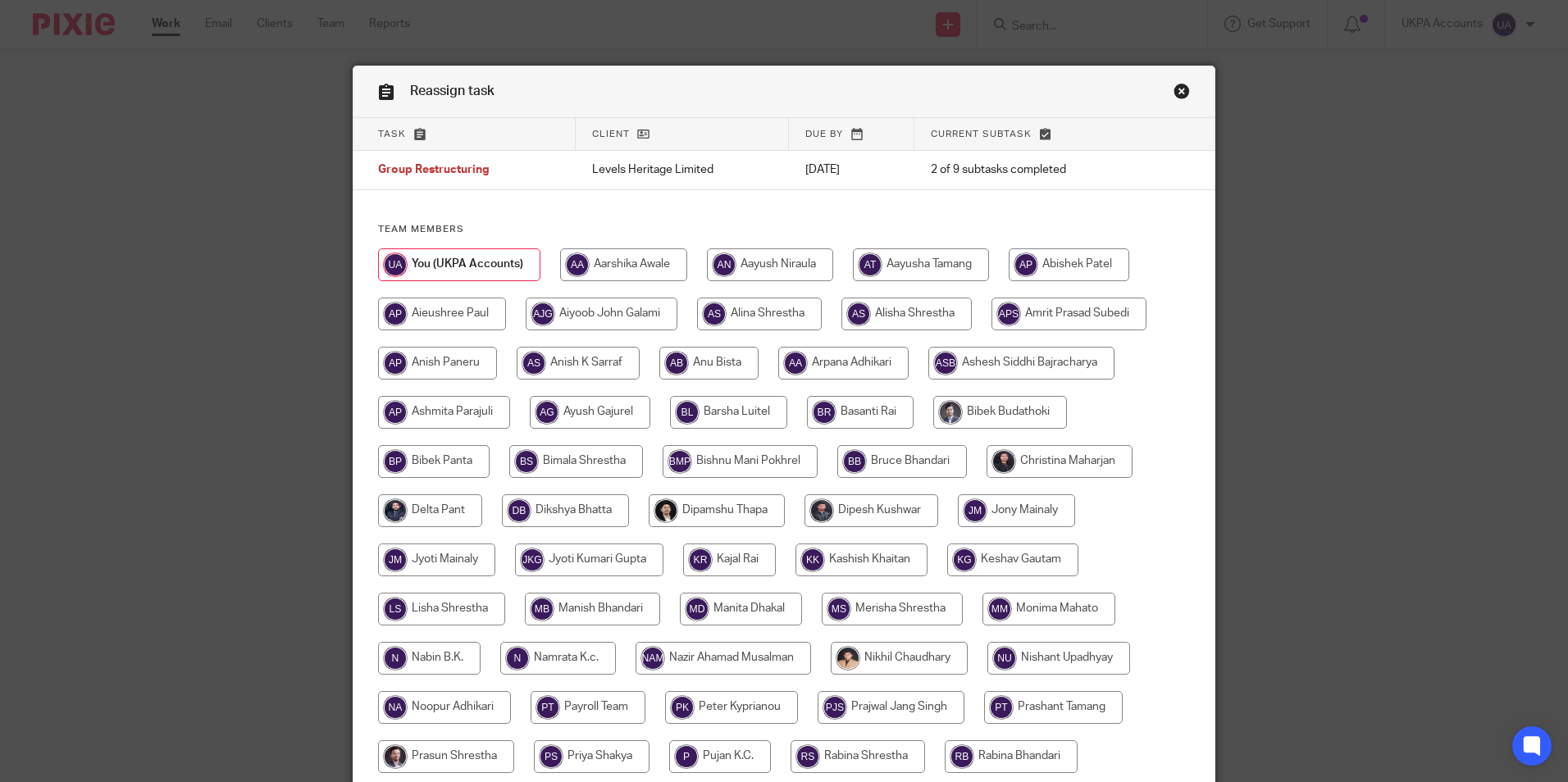
click at [892, 307] on input "radio" at bounding box center [907, 313] width 130 height 32
radio input "true"
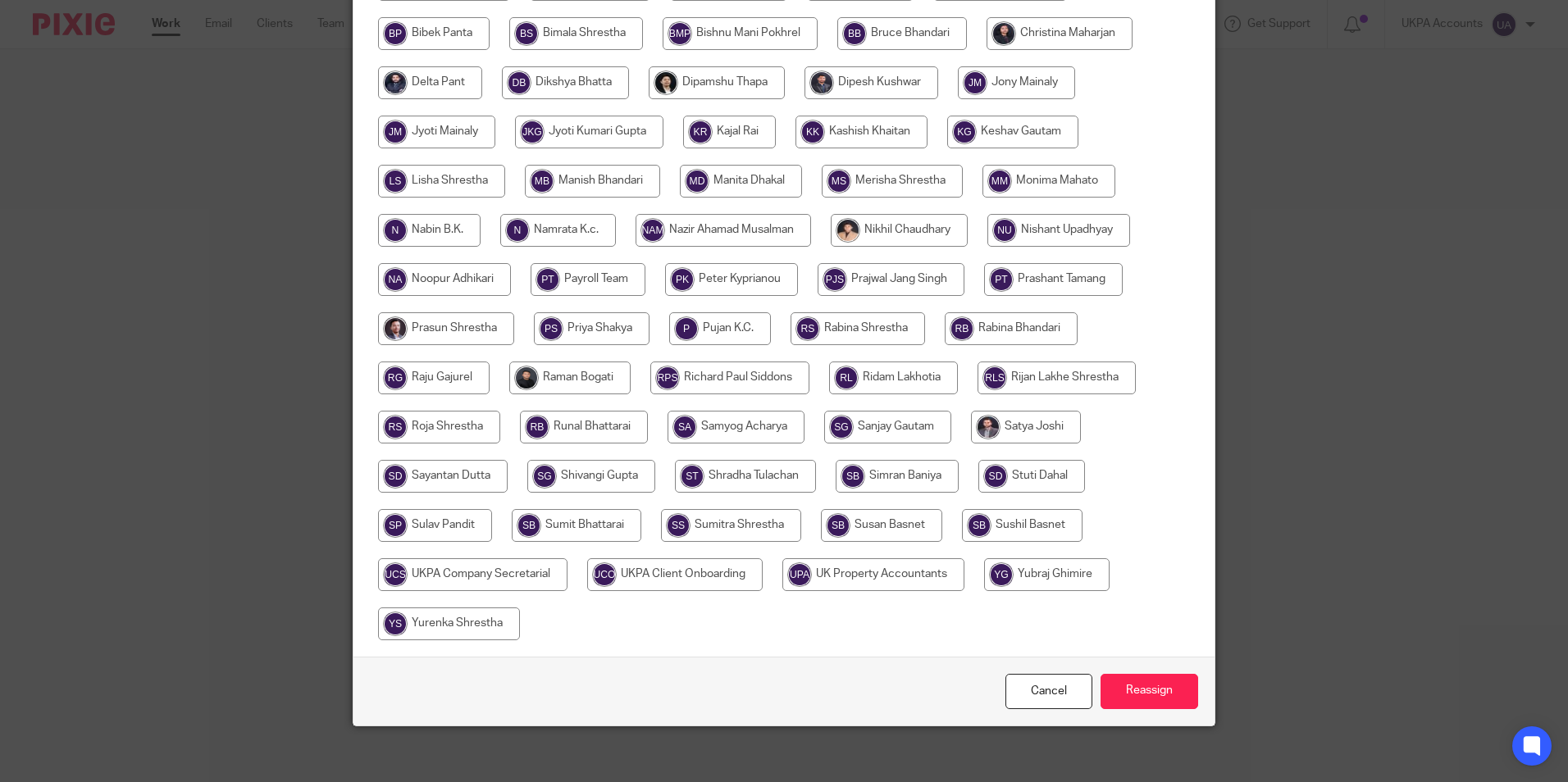
scroll to position [438, 0]
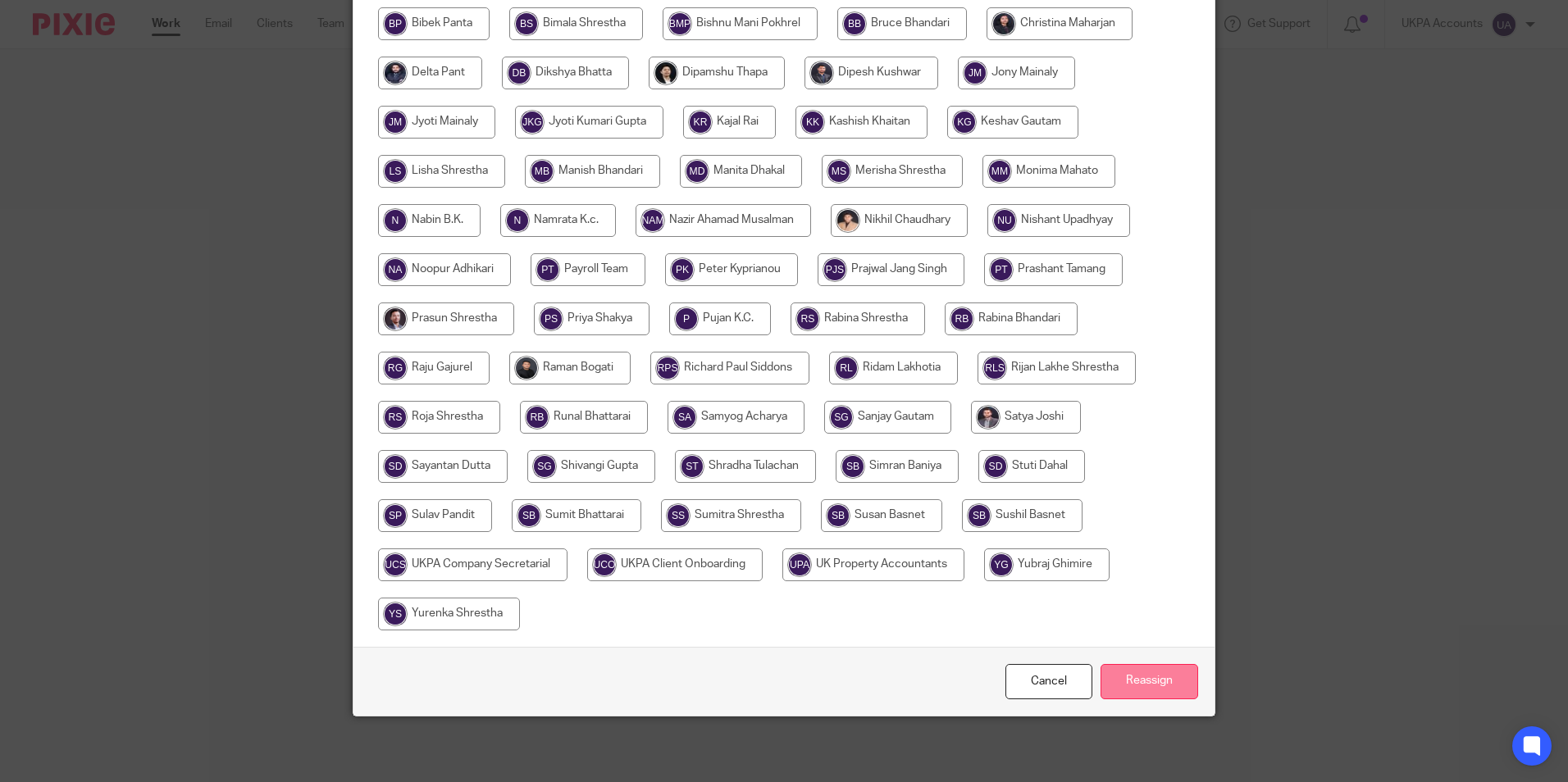
click at [1156, 677] on input "Reassign" at bounding box center [1150, 681] width 98 height 35
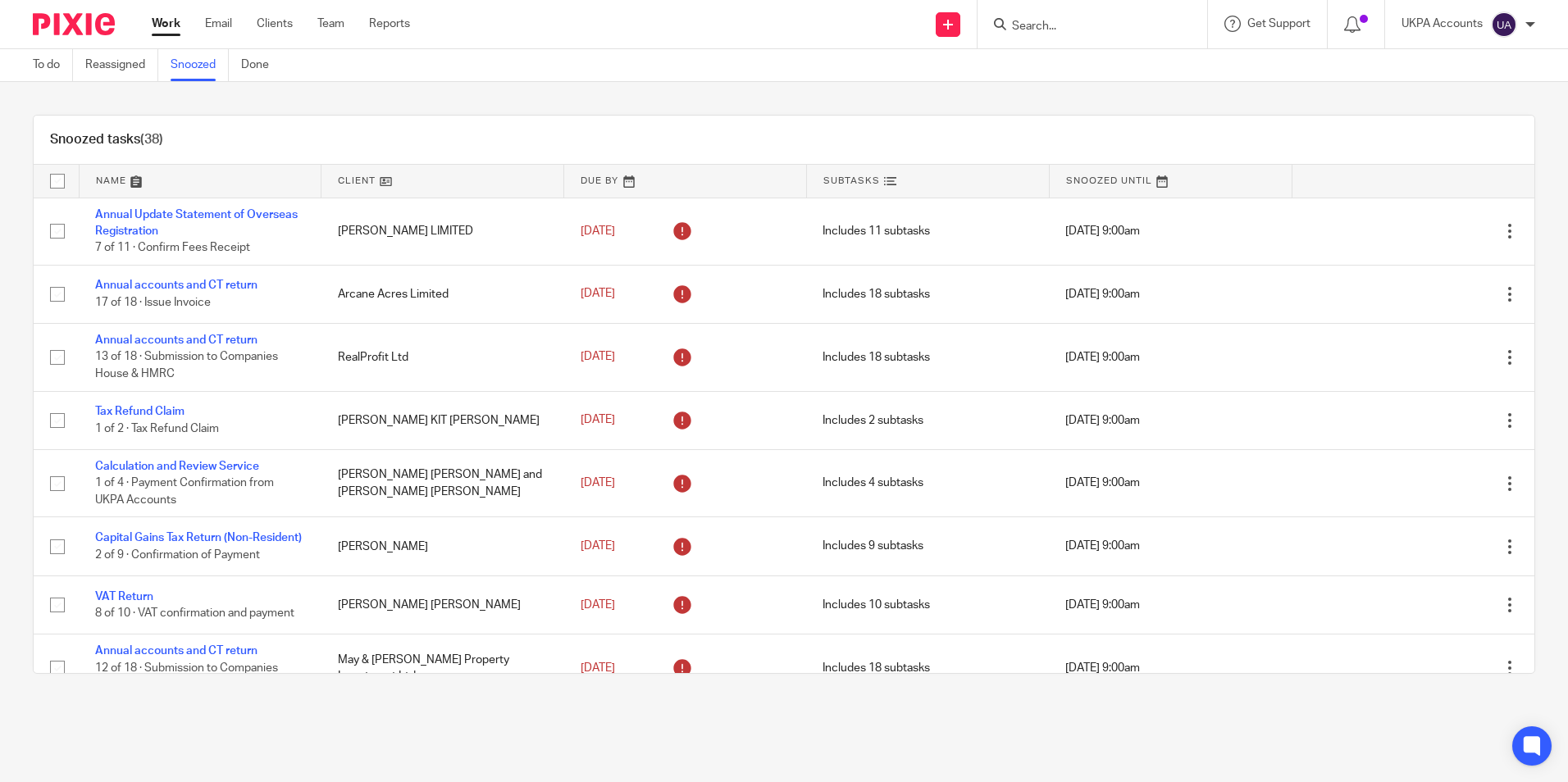
click at [786, 119] on div "Snoozed tasks (38)" at bounding box center [783, 141] width 1501 height 49
click at [266, 118] on div "Snoozed tasks (38)" at bounding box center [783, 141] width 1501 height 49
click at [410, 127] on div "Snoozed tasks (38)" at bounding box center [783, 141] width 1501 height 49
click at [412, 142] on div "Snoozed tasks (38)" at bounding box center [783, 141] width 1501 height 49
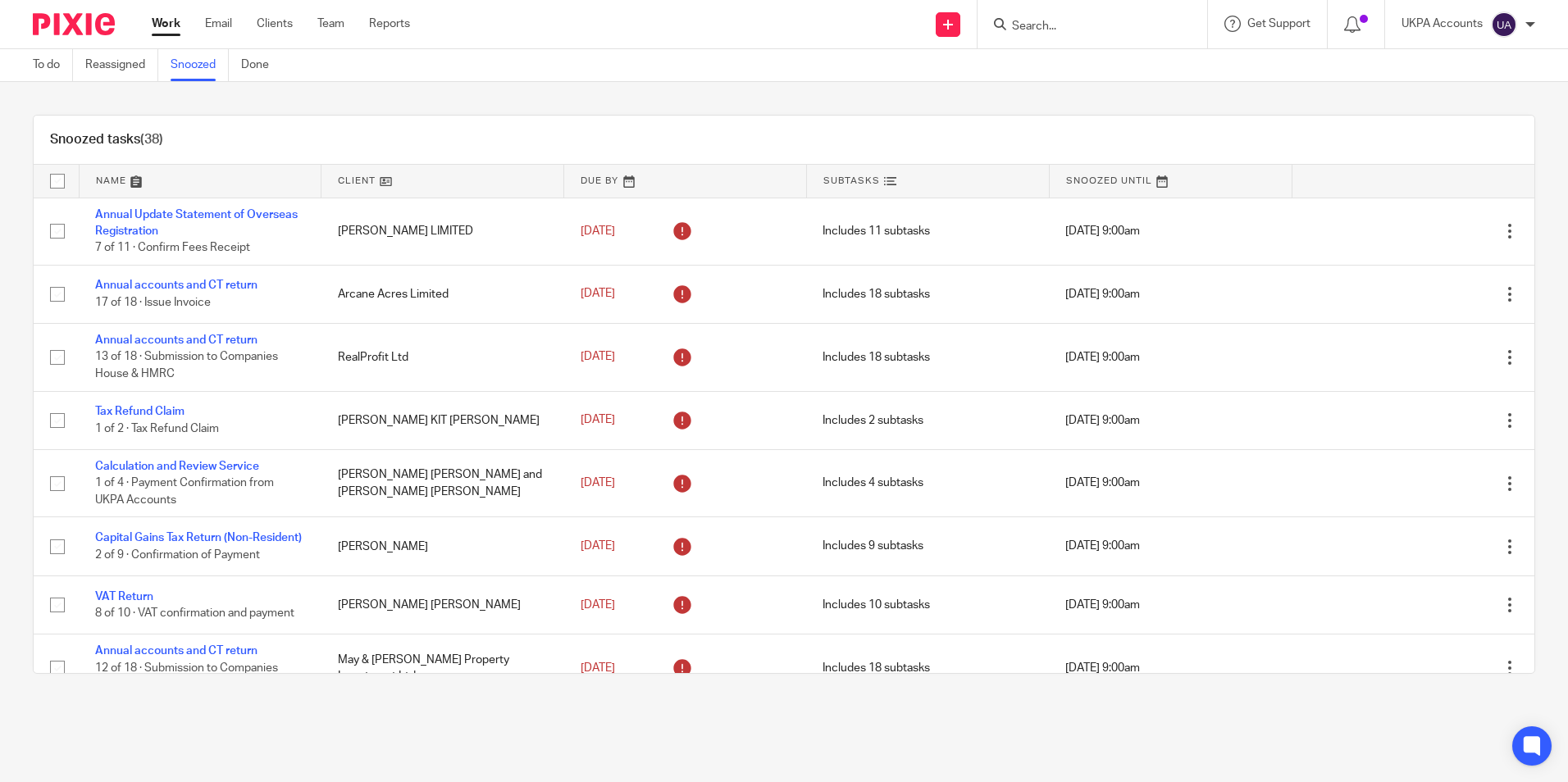
click at [412, 142] on div "Snoozed tasks (38)" at bounding box center [783, 141] width 1501 height 49
click at [476, 131] on div "Snoozed tasks (38)" at bounding box center [783, 141] width 1501 height 49
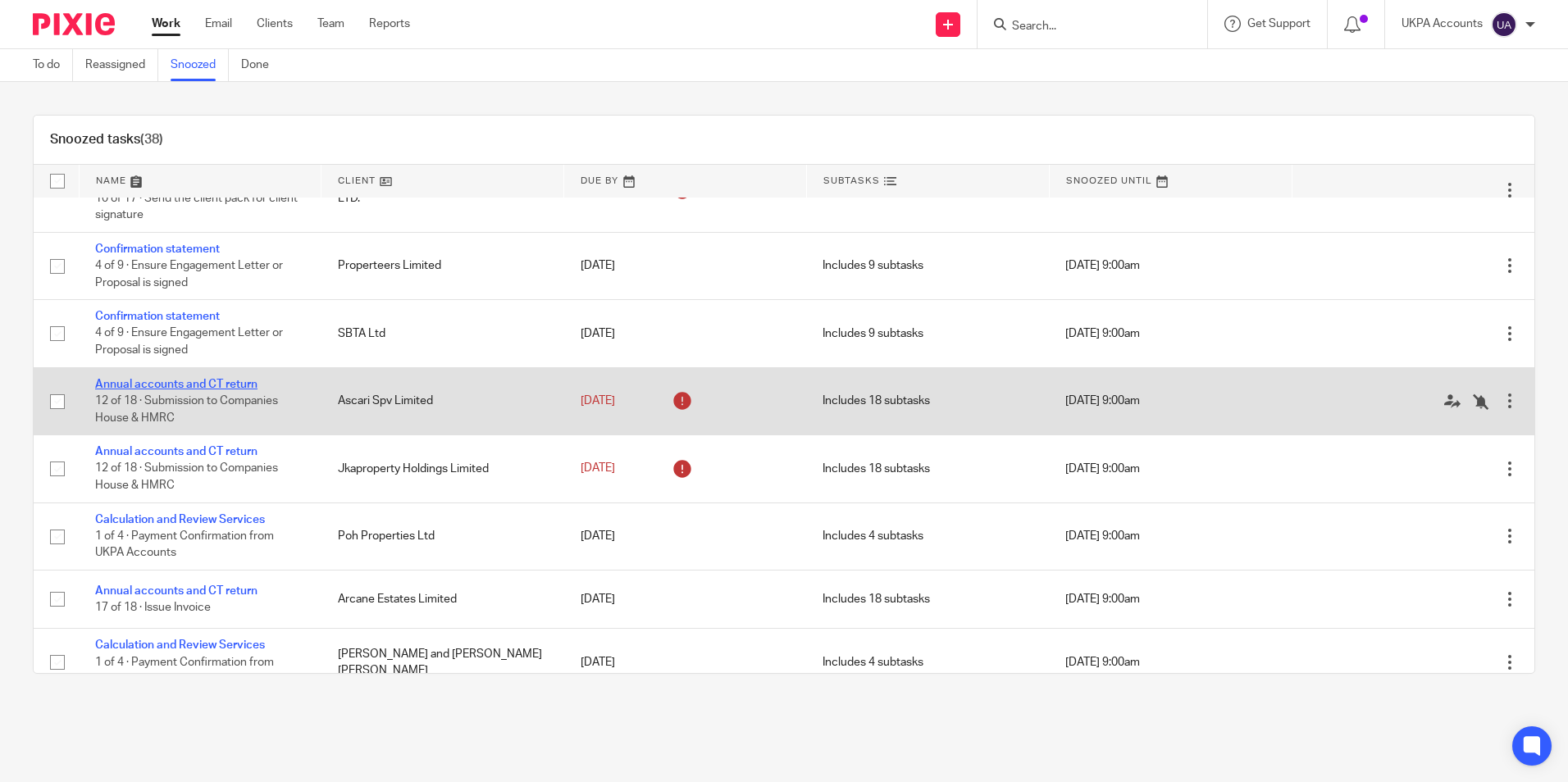
click at [203, 390] on link "Annual accounts and CT return" at bounding box center [176, 384] width 163 height 11
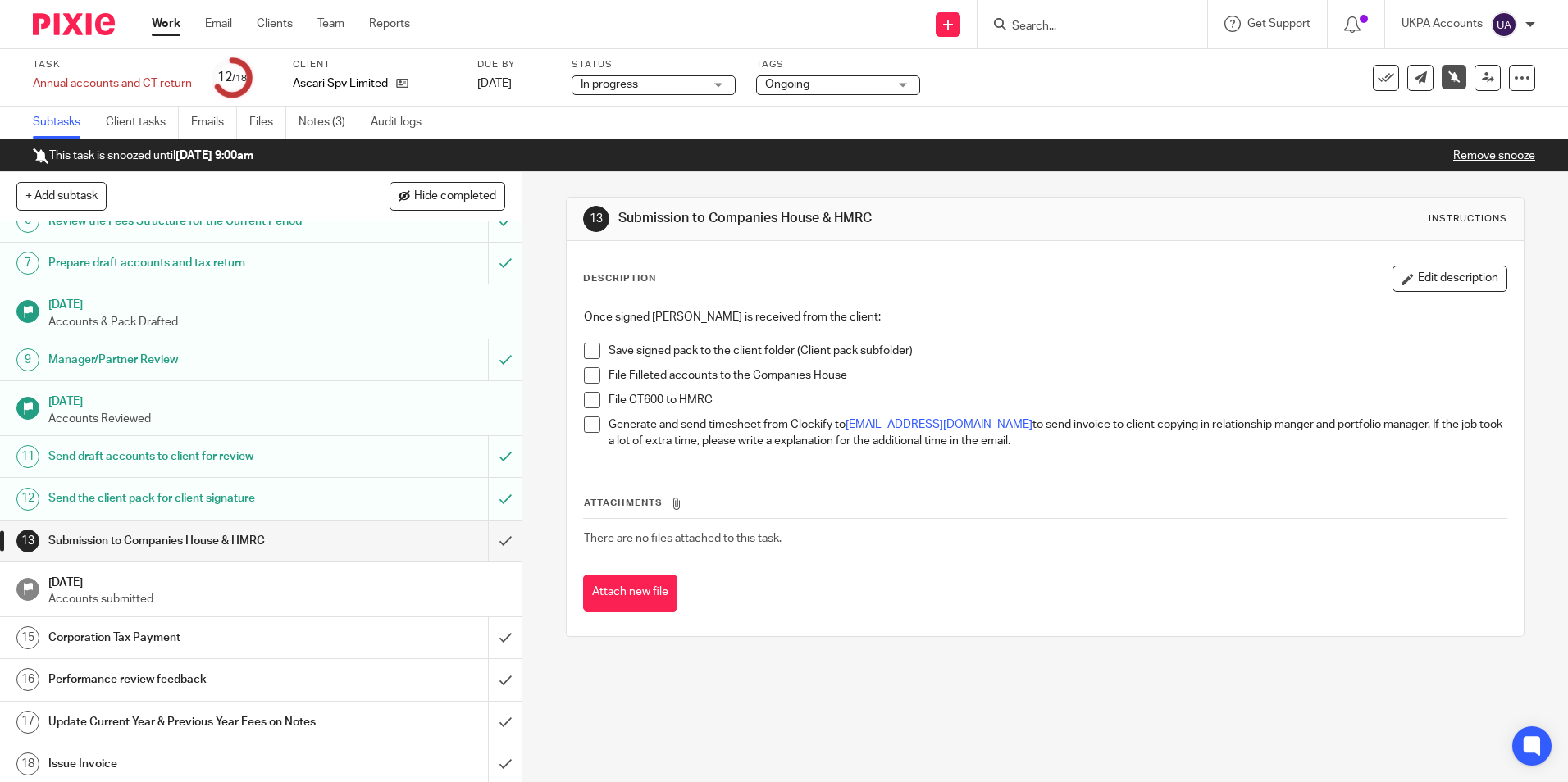
scroll to position [260, 0]
click at [319, 121] on link "Notes (3)" at bounding box center [328, 123] width 60 height 32
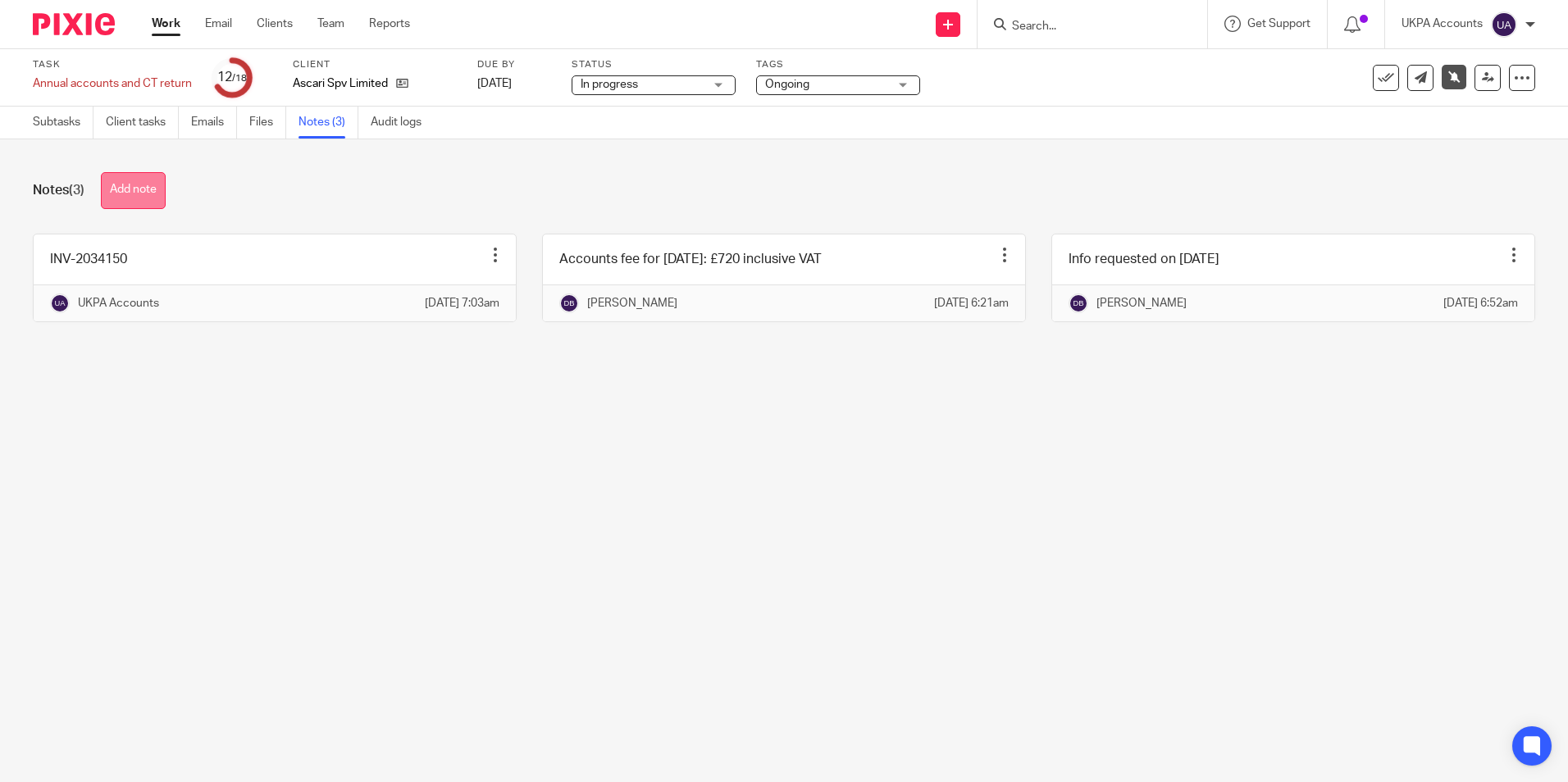
click at [161, 193] on button "Add note" at bounding box center [133, 190] width 65 height 37
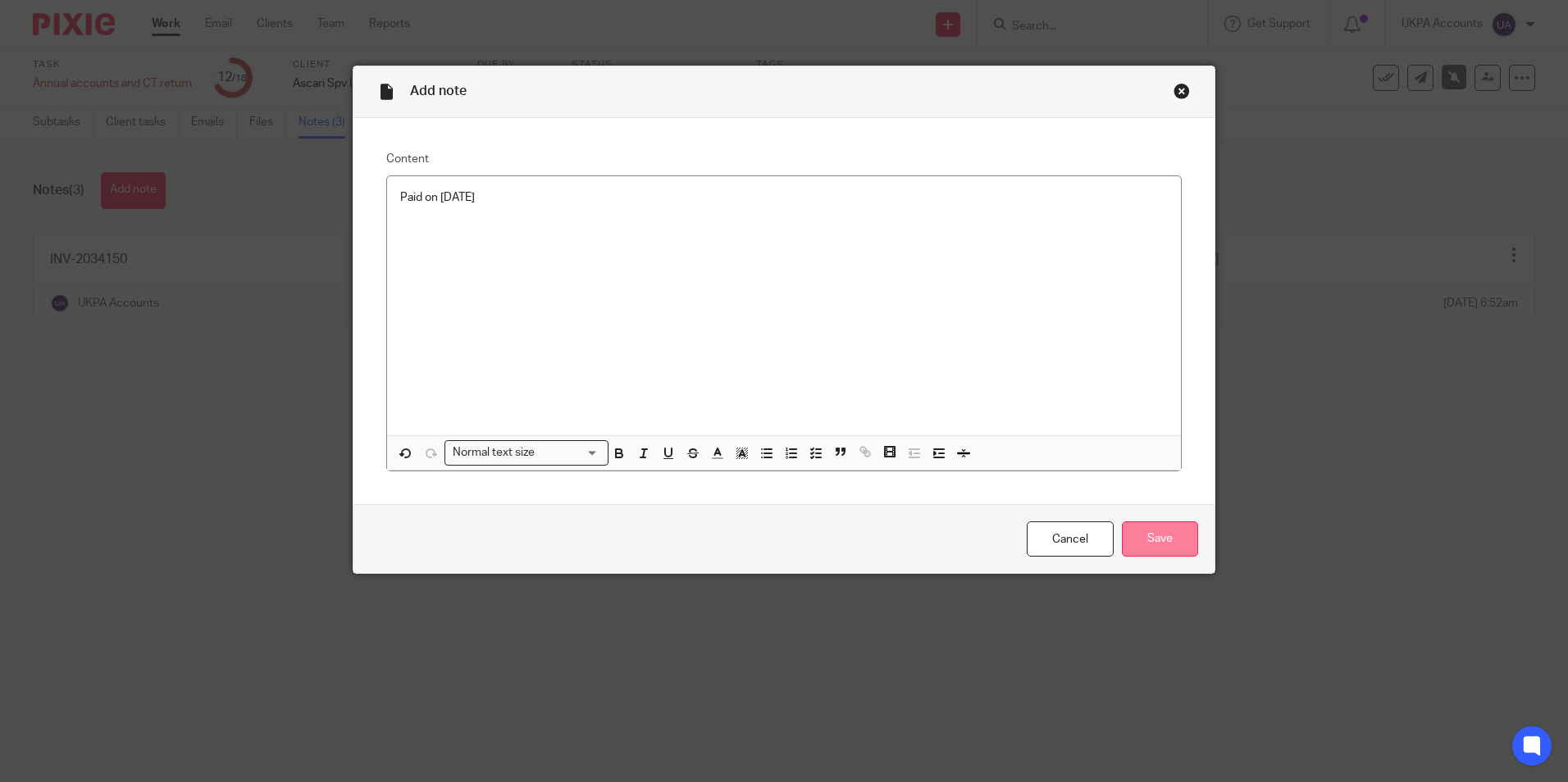
click at [1173, 536] on input "Save" at bounding box center [1161, 538] width 77 height 35
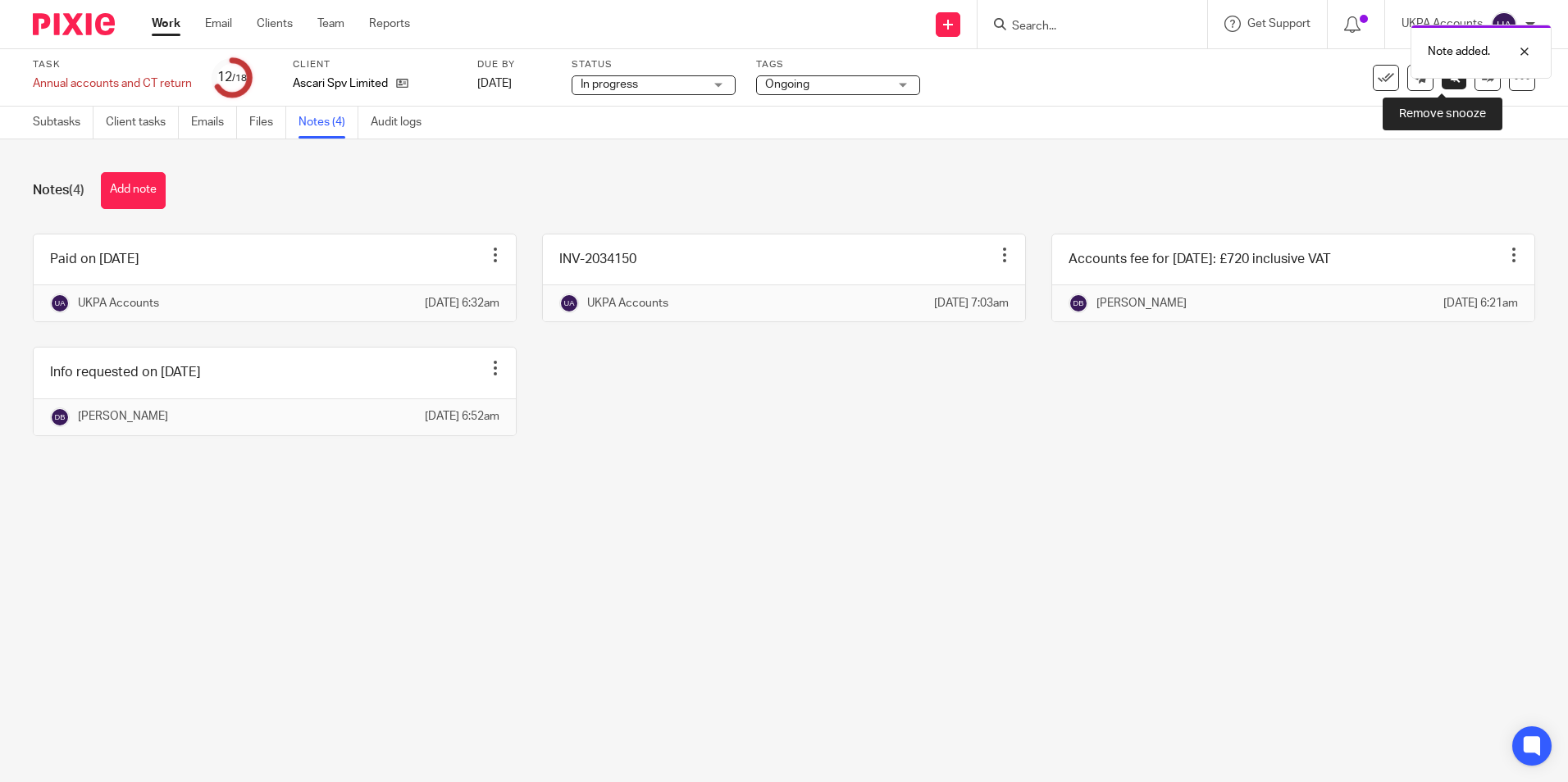
click at [1449, 78] on icon at bounding box center [1455, 77] width 12 height 12
click at [1362, 77] on div at bounding box center [1362, 77] width 0 height 3
click at [1482, 77] on icon at bounding box center [1488, 78] width 12 height 12
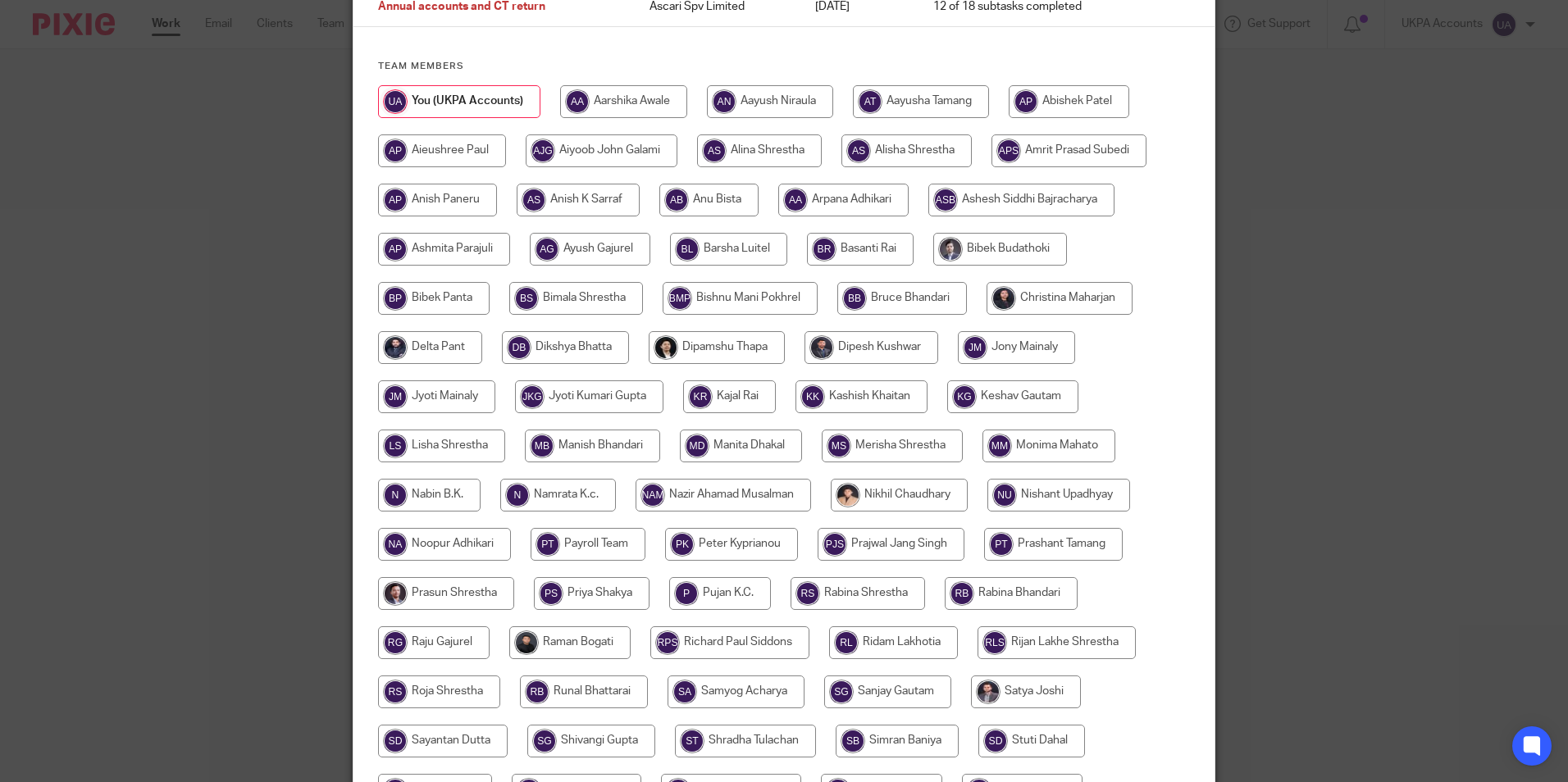
scroll to position [164, 0]
click at [567, 349] on input "radio" at bounding box center [565, 347] width 127 height 32
radio input "true"
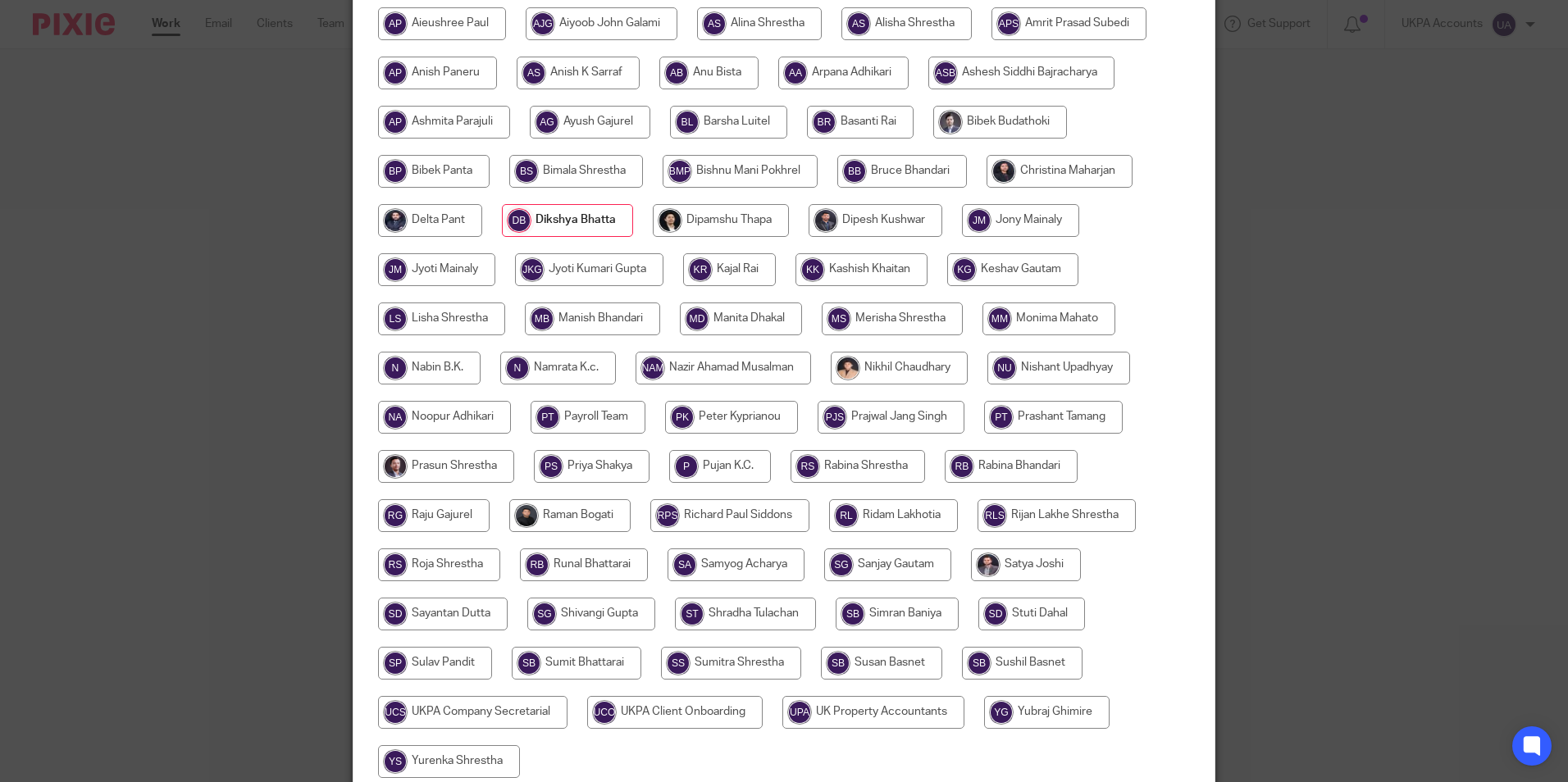
scroll to position [438, 0]
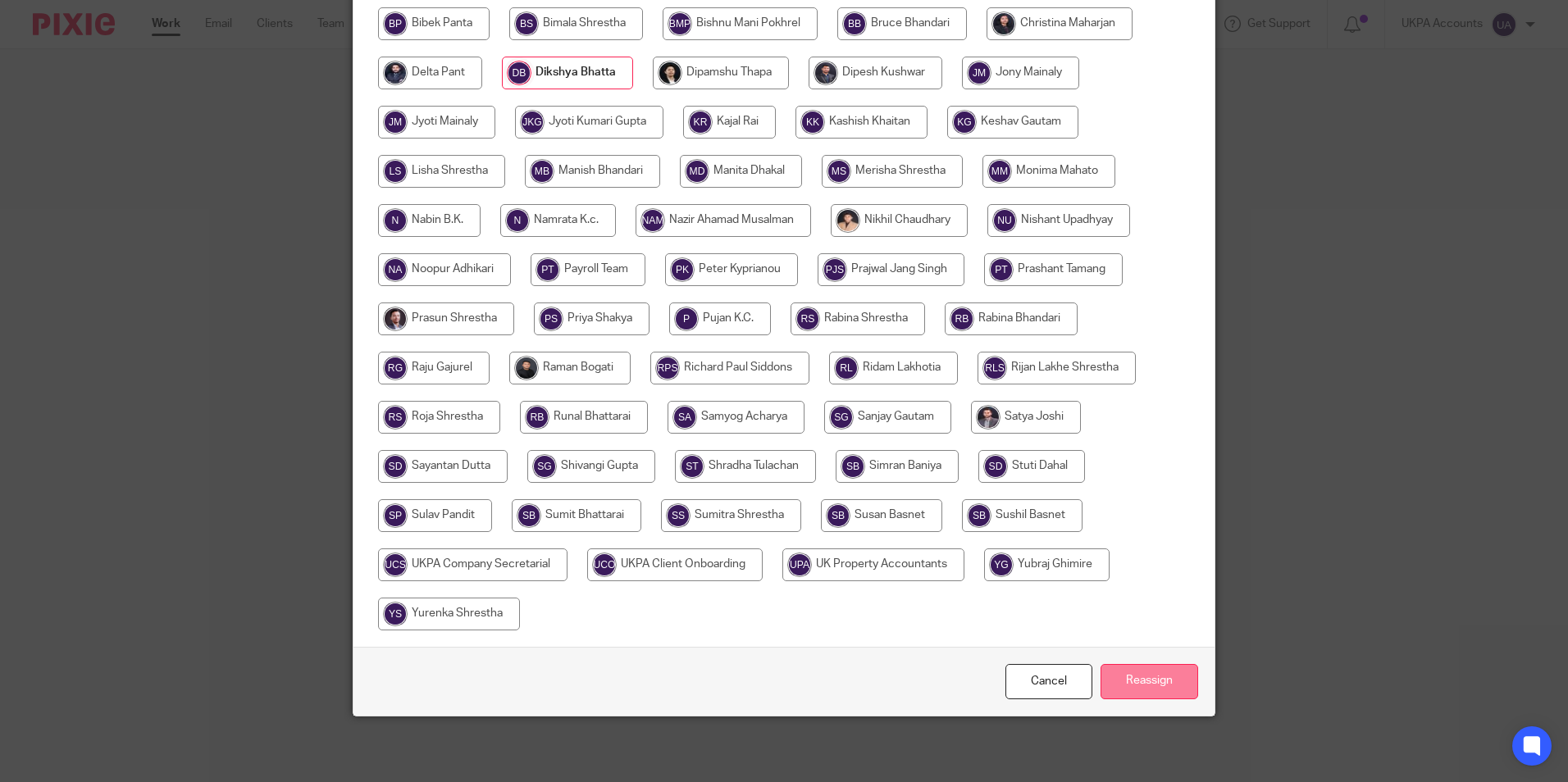
click at [1173, 681] on input "Reassign" at bounding box center [1150, 681] width 98 height 35
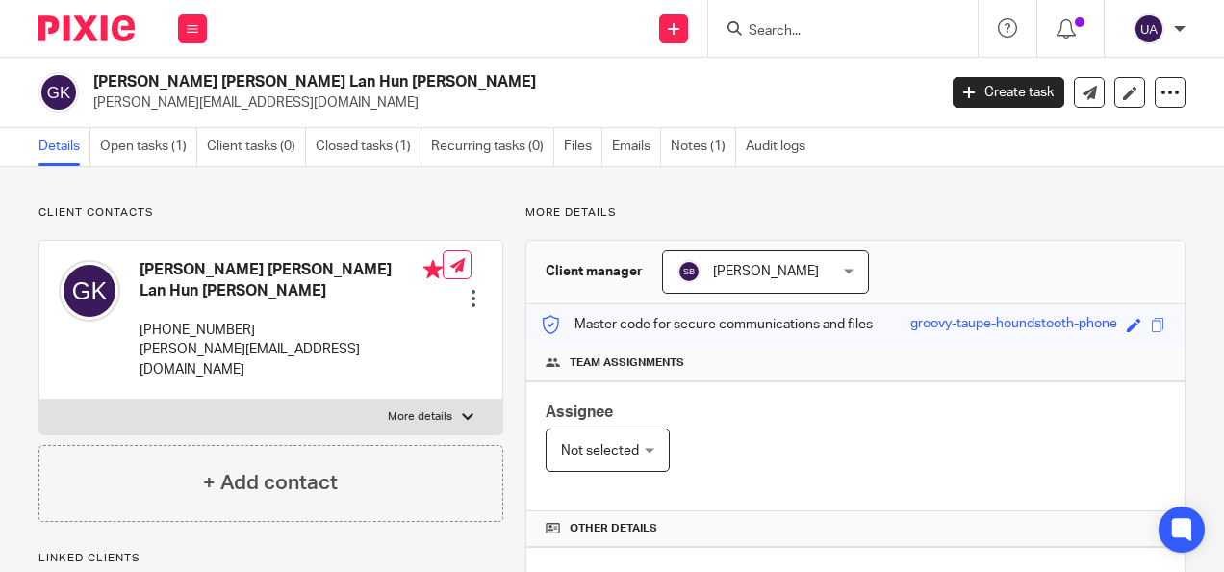
click at [799, 36] on input "Search" at bounding box center [833, 31] width 173 height 17
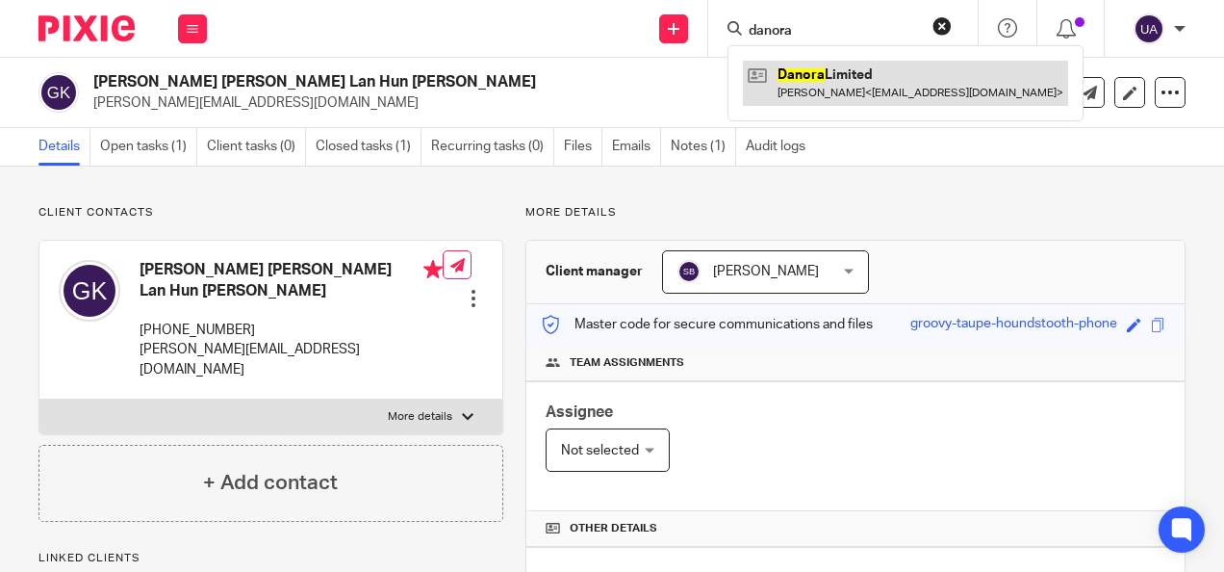
type input "danora"
click at [826, 92] on link at bounding box center [905, 83] width 325 height 44
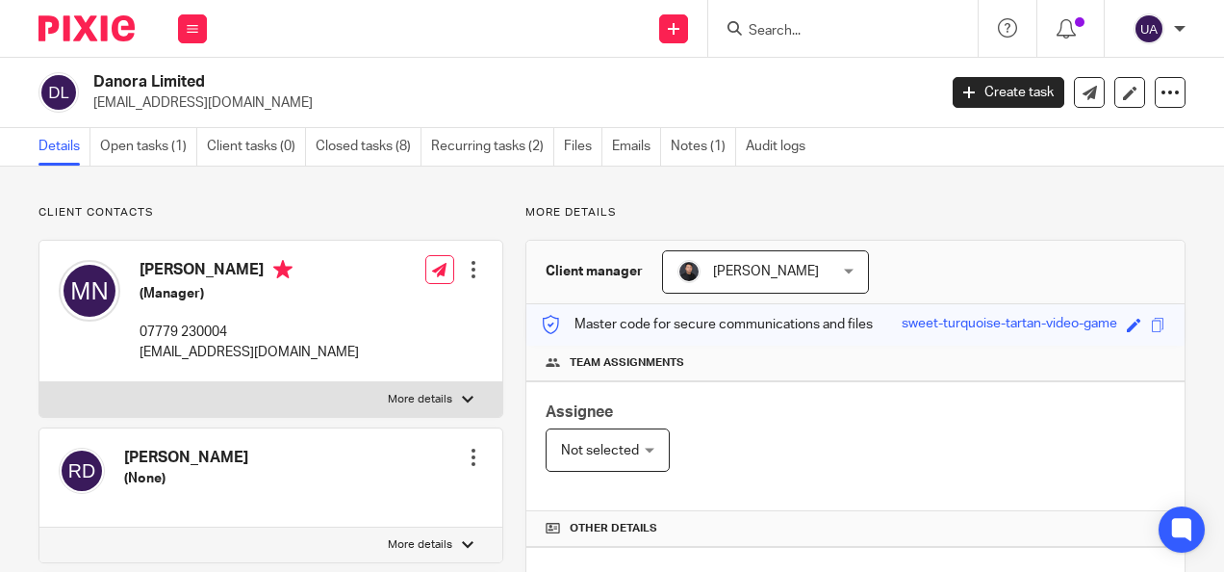
click at [291, 100] on p "[EMAIL_ADDRESS][DOMAIN_NAME]" at bounding box center [508, 102] width 831 height 19
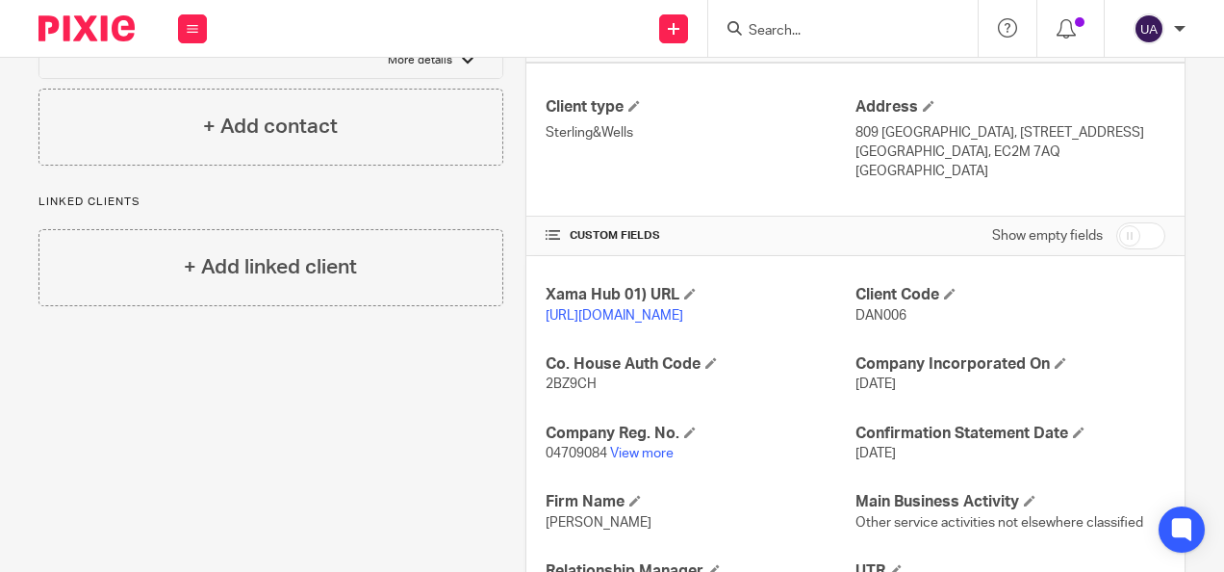
scroll to position [569, 0]
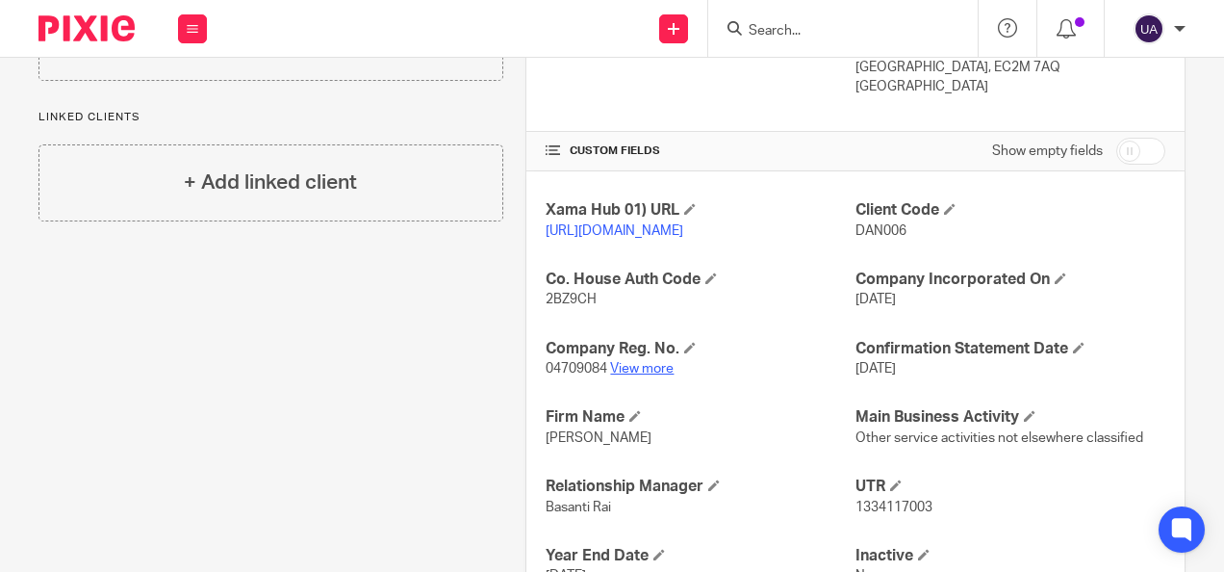
click at [648, 375] on link "View more" at bounding box center [642, 368] width 64 height 13
